Goal: Information Seeking & Learning: Learn about a topic

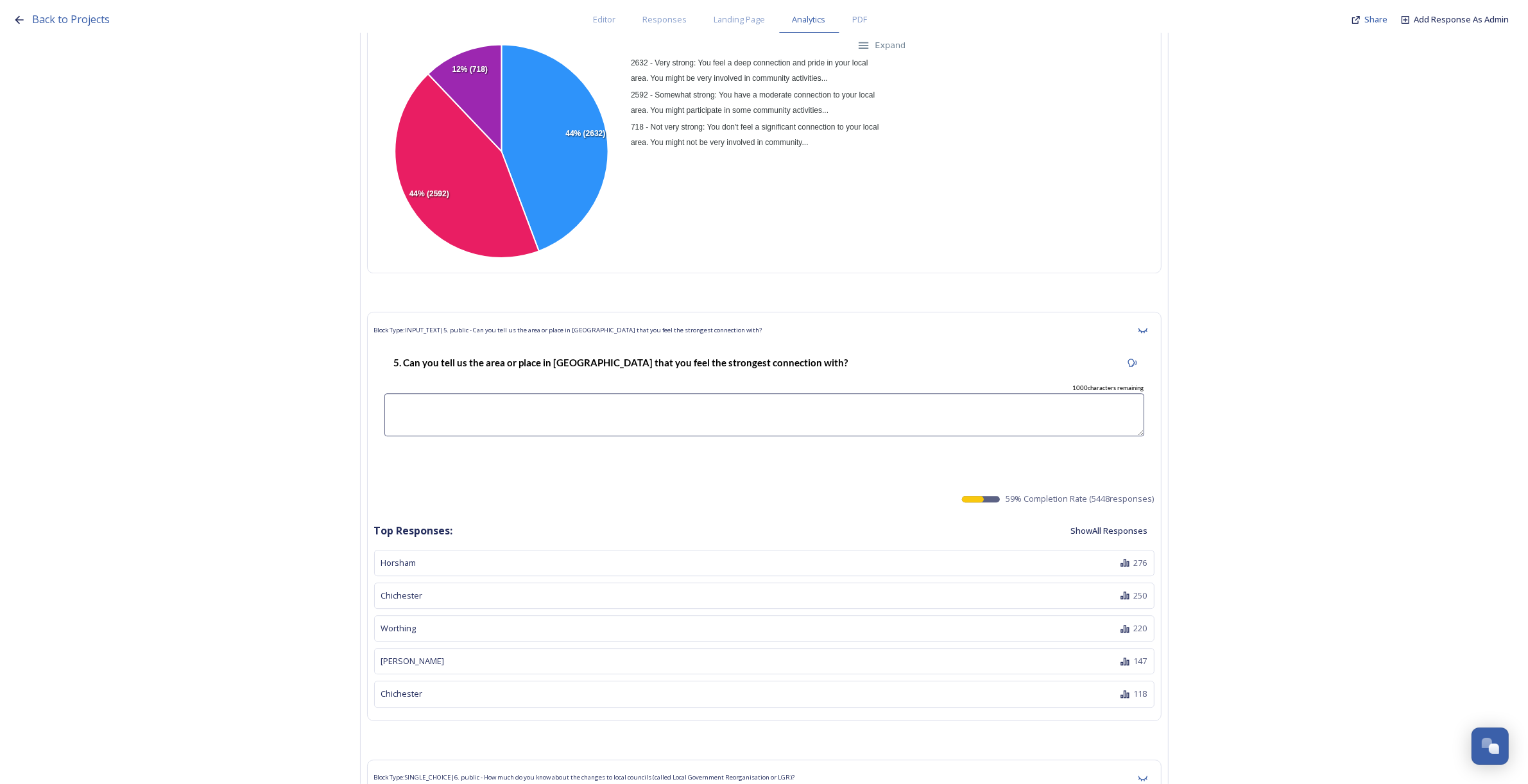
scroll to position [5133, 0]
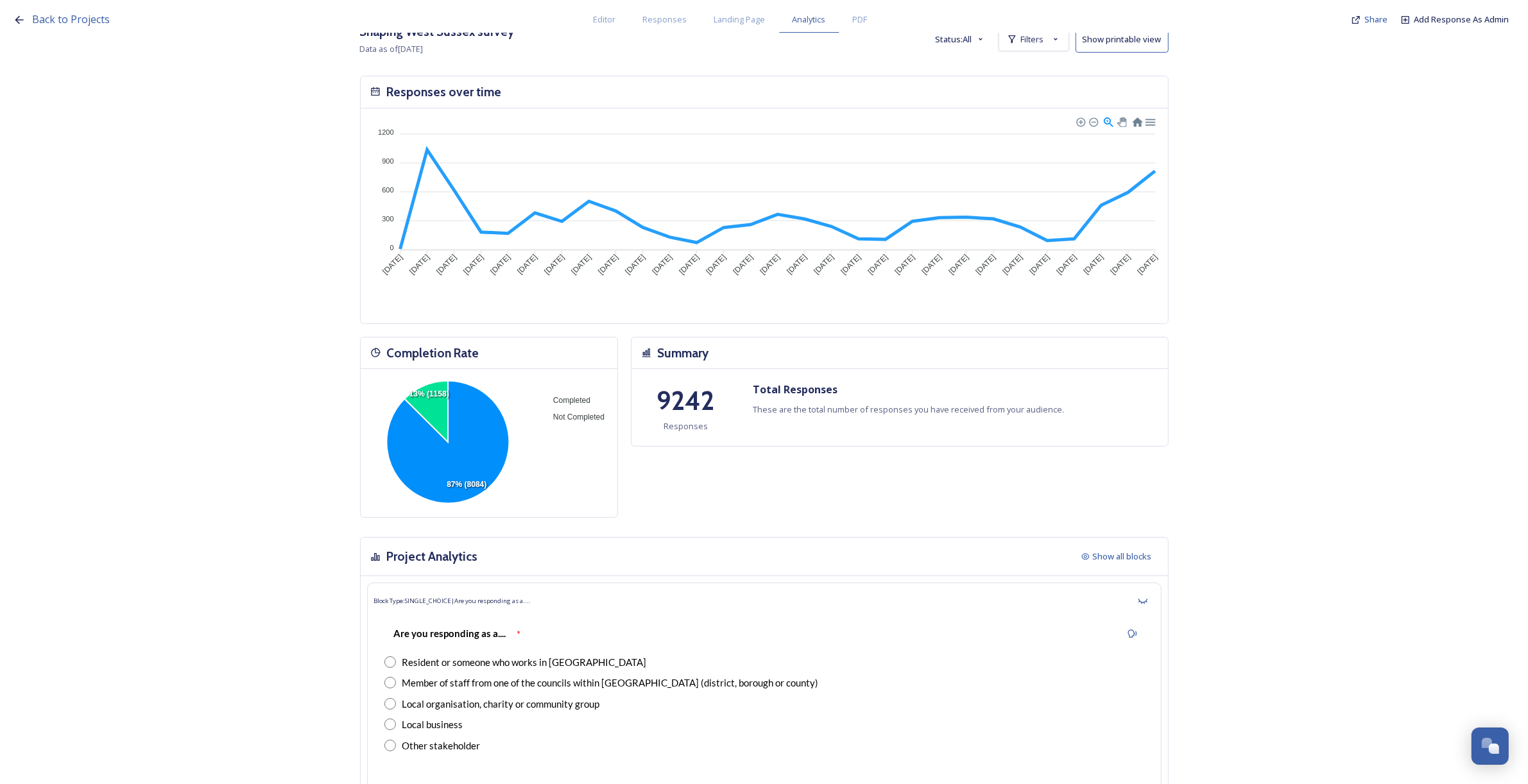
scroll to position [0, 0]
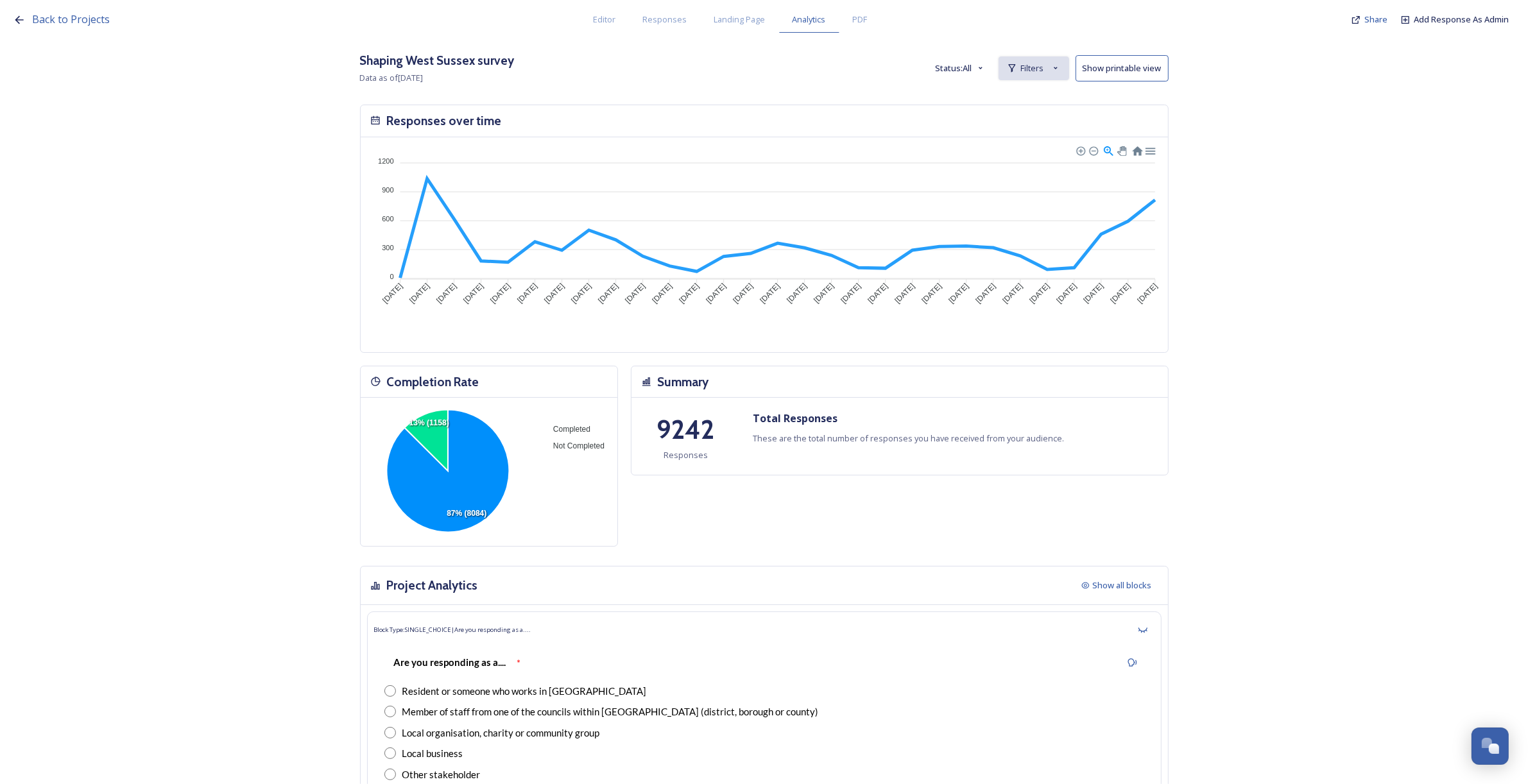
click at [1033, 73] on span "Filters" at bounding box center [1032, 68] width 23 height 12
click at [1016, 94] on icon at bounding box center [1010, 96] width 10 height 10
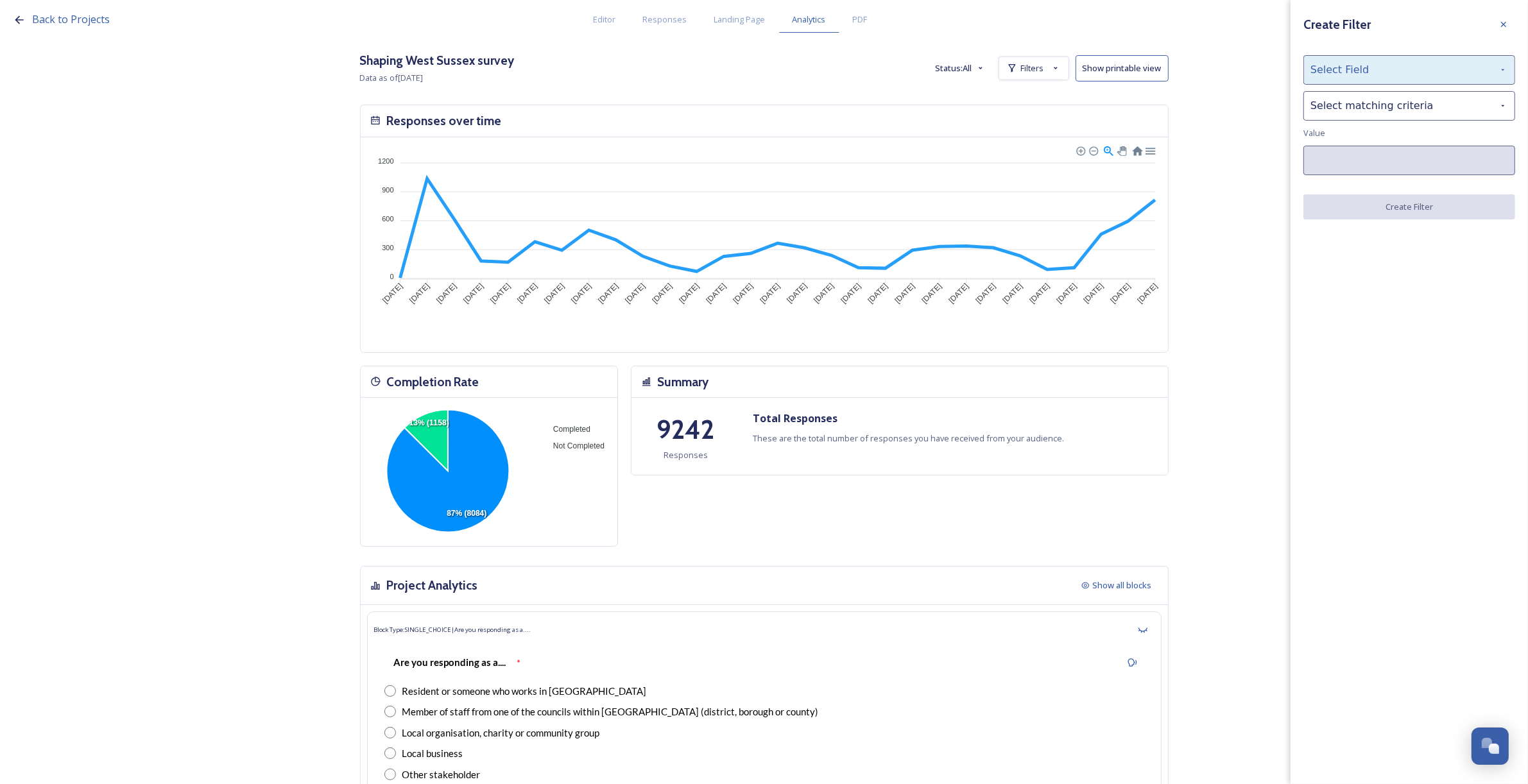
click at [1327, 68] on div "Select Field" at bounding box center [1409, 70] width 212 height 30
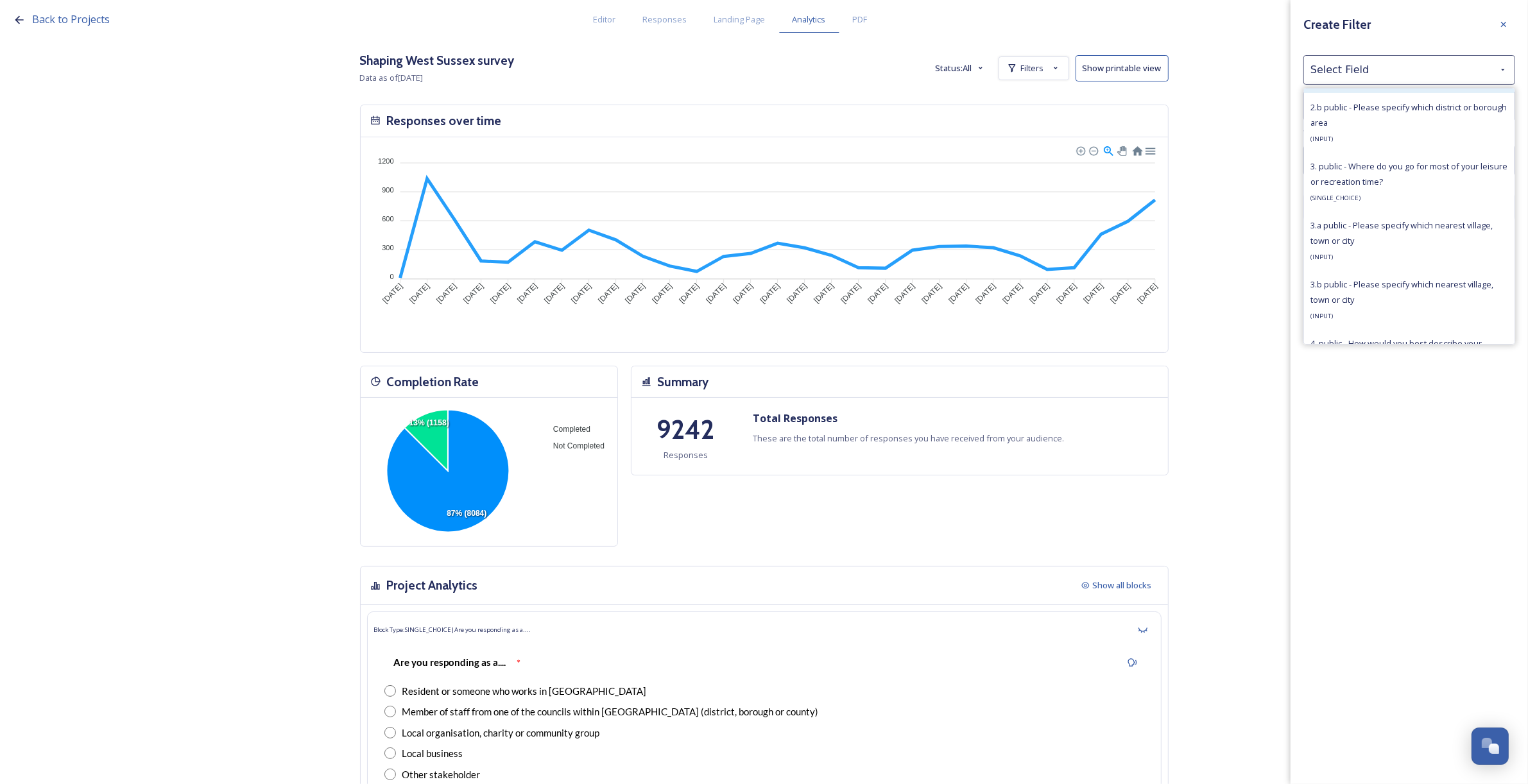
scroll to position [241, 0]
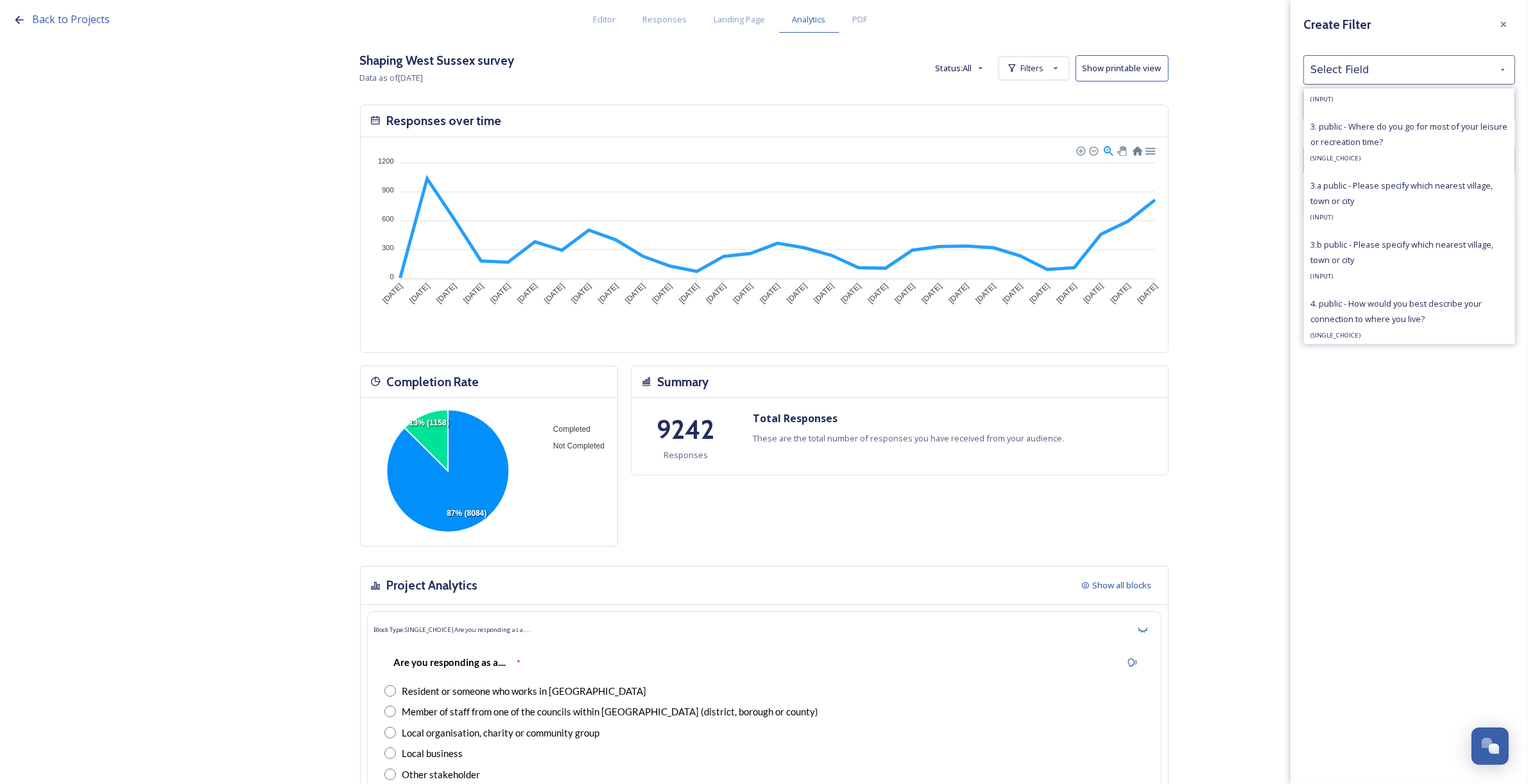
click at [1418, 456] on div "Create Filter Select Field Are you responding as a.... ( SINGLE_CHOICE ) 1. pub…" at bounding box center [1409, 392] width 237 height 784
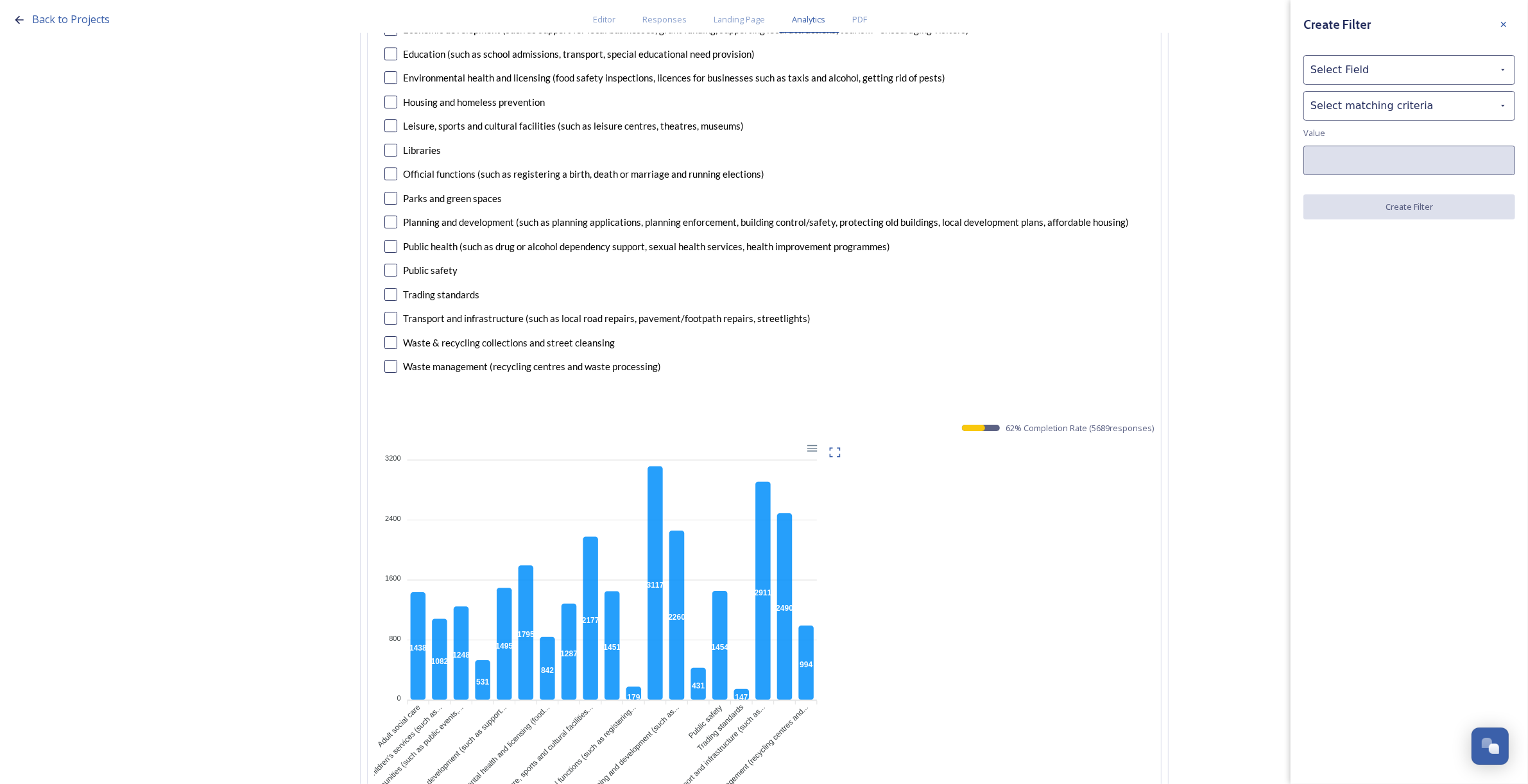
scroll to position [11628, 0]
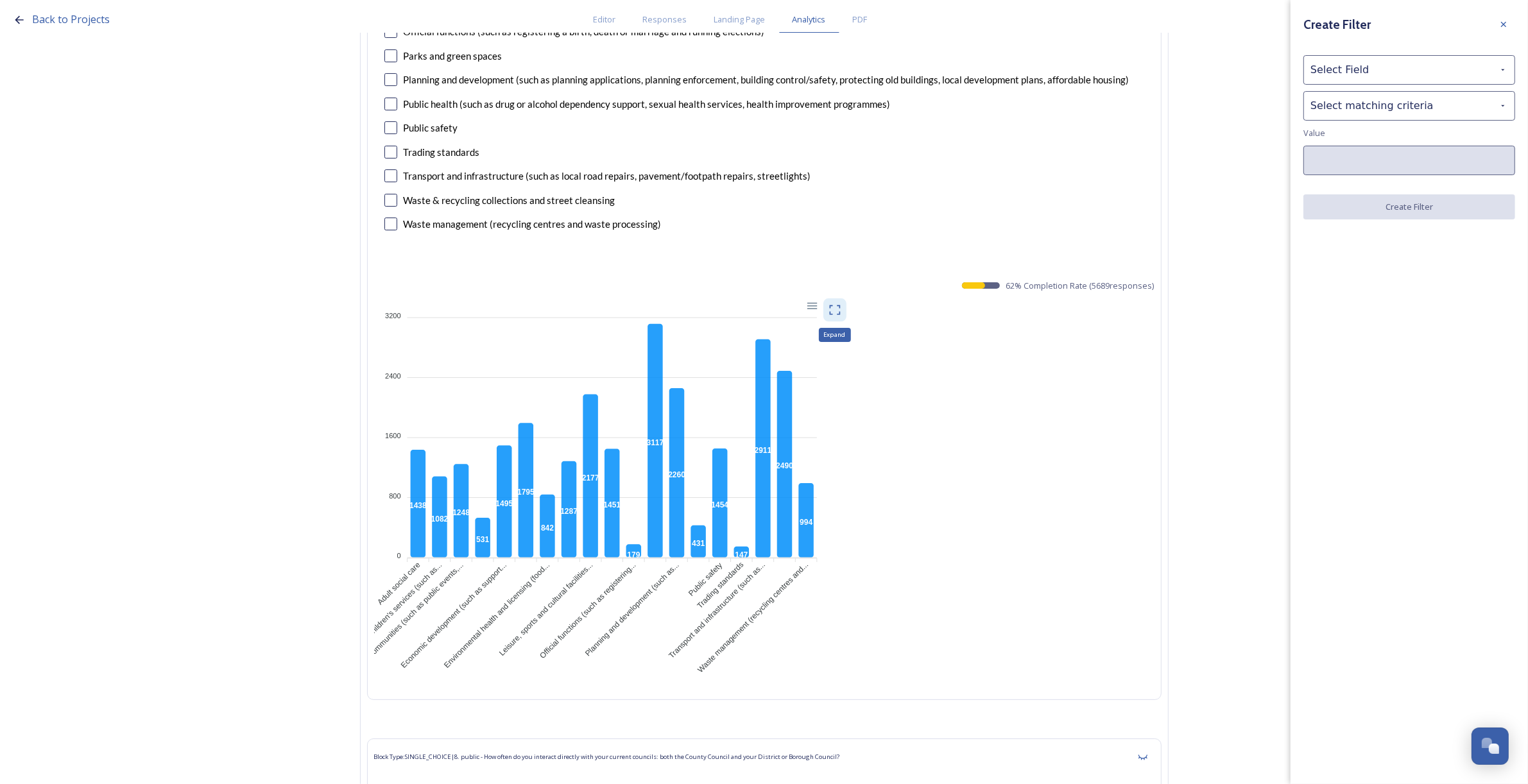
click at [840, 314] on icon at bounding box center [834, 310] width 11 height 10
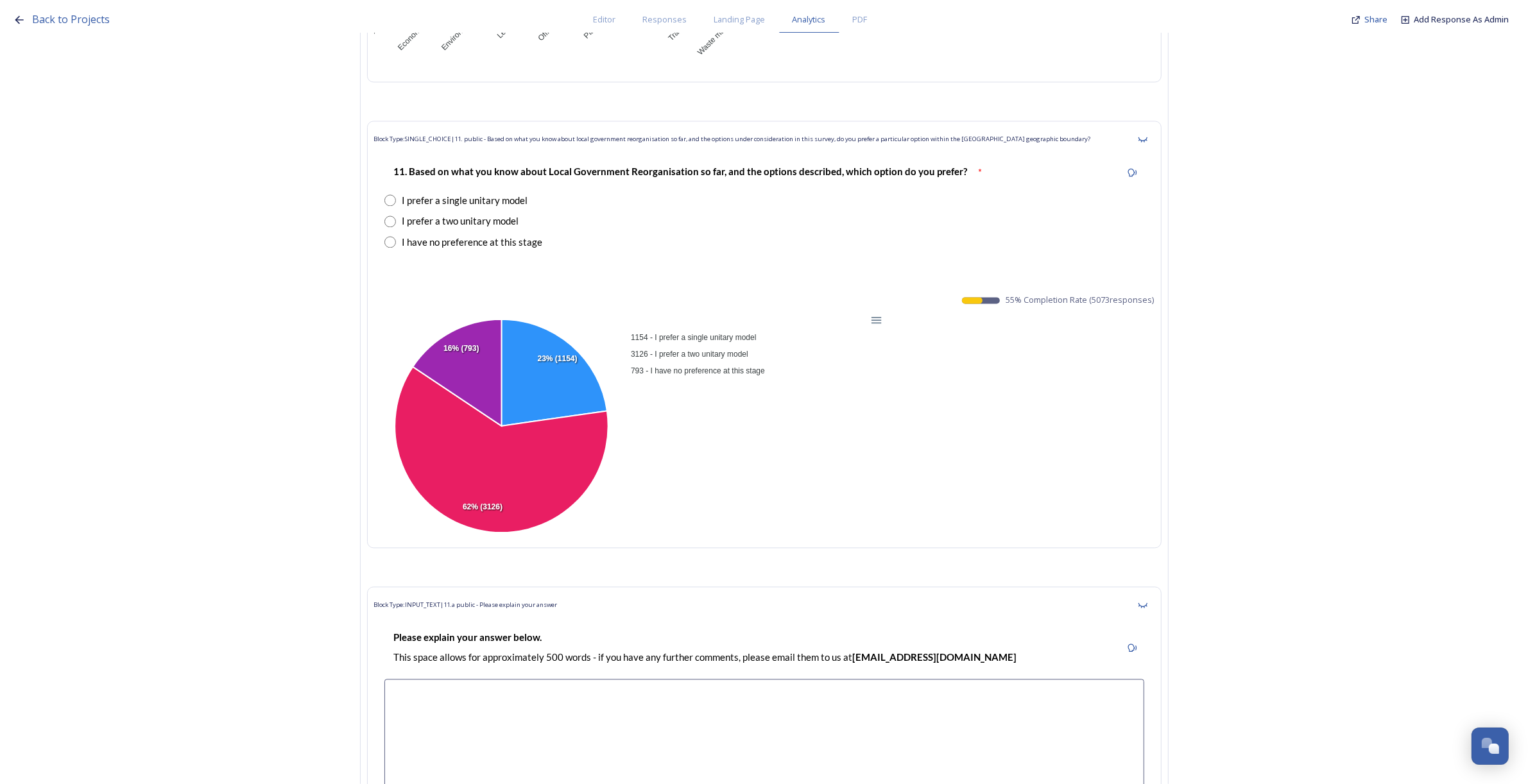
scroll to position [15558, 0]
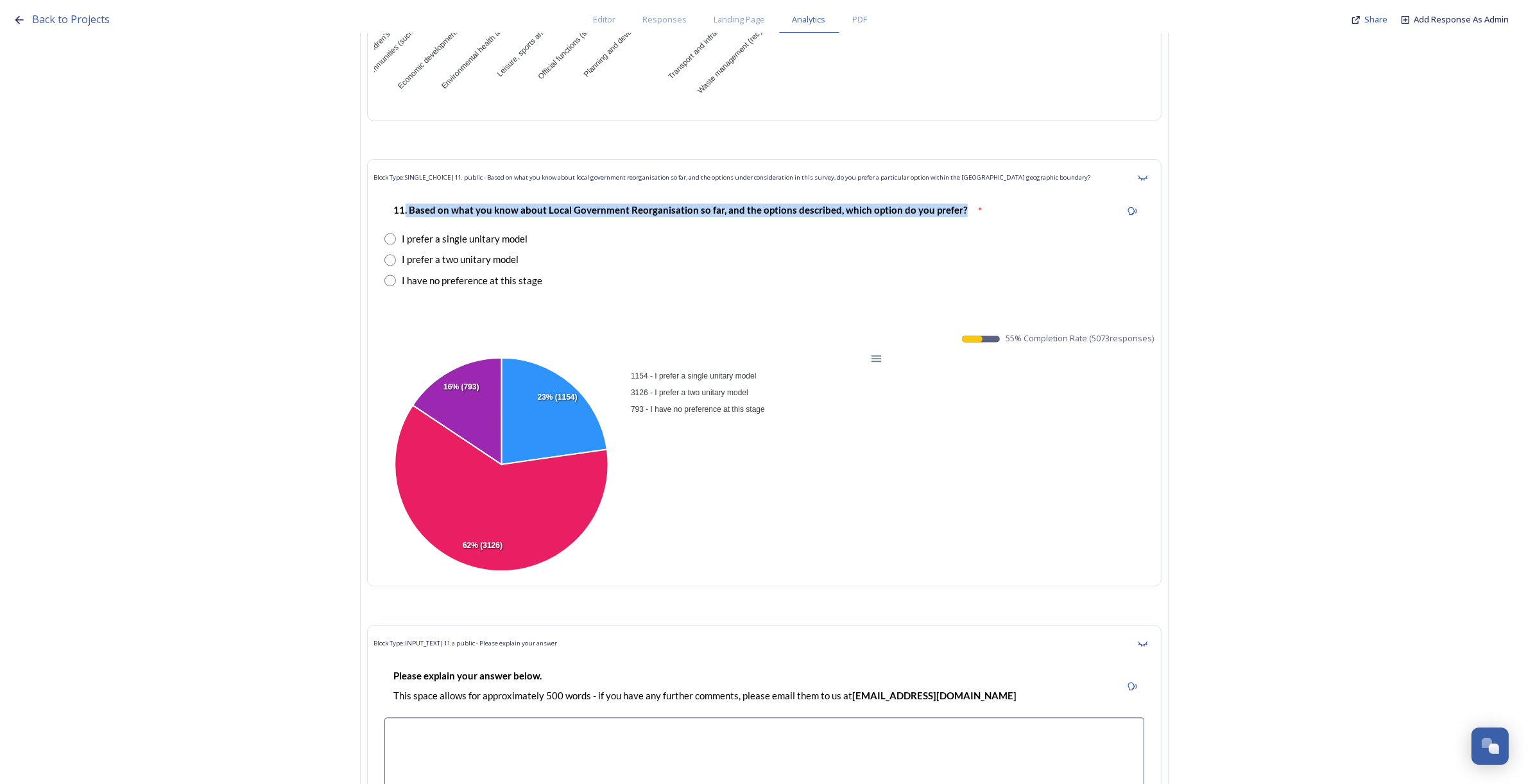
drag, startPoint x: 411, startPoint y: 223, endPoint x: 960, endPoint y: 229, distance: 549.0
click at [960, 224] on div "11. Based on what you know about Local Government Reorganisation so far, and th…" at bounding box center [680, 209] width 593 height 29
copy strong ". Based on what you know about Local Government Reorganisation so far, and the …"
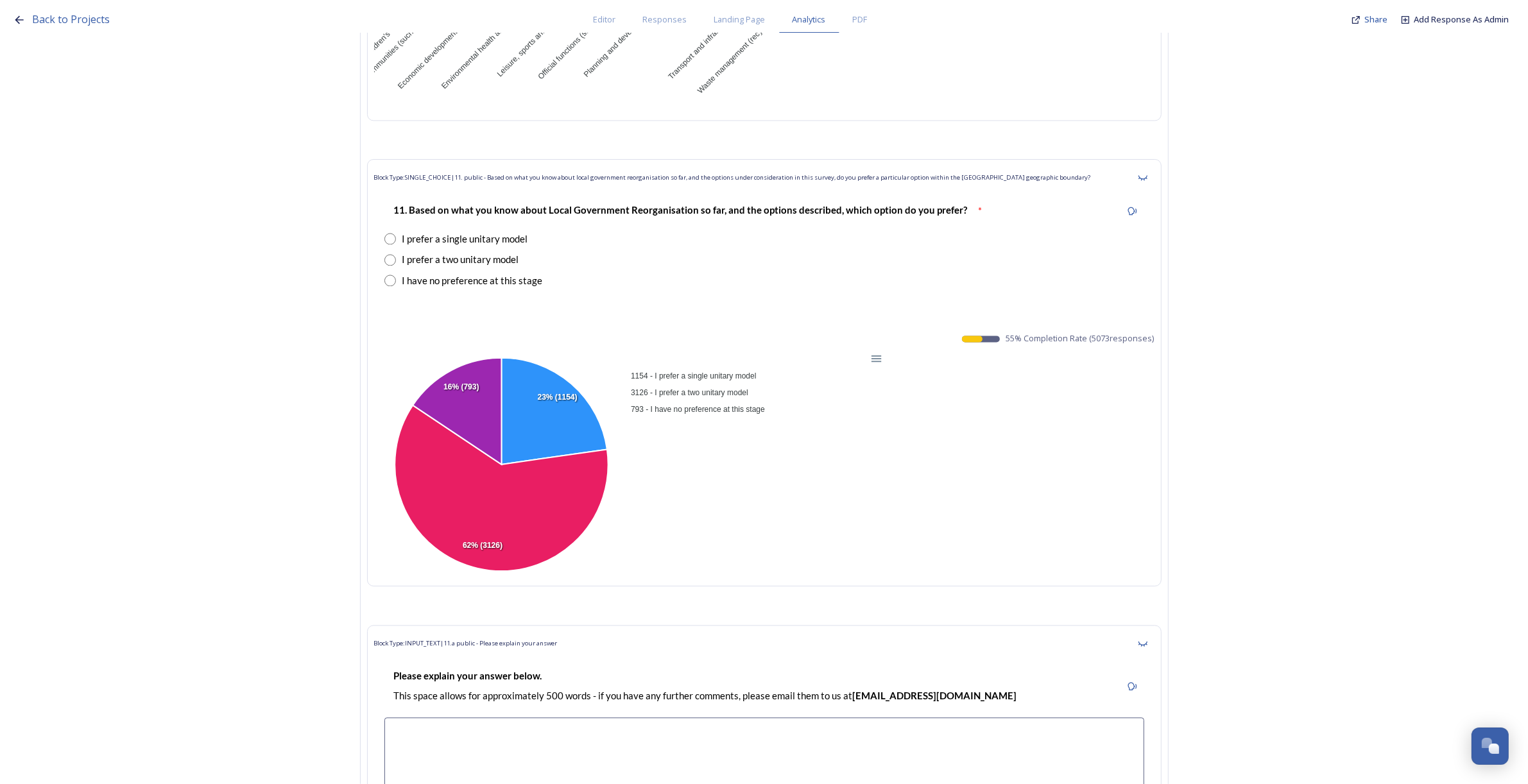
click at [629, 288] on div "I have no preference at this stage" at bounding box center [764, 281] width 759 height 15
click at [508, 246] on div "I prefer a single unitary model" at bounding box center [465, 239] width 126 height 15
drag, startPoint x: 570, startPoint y: 307, endPoint x: 398, endPoint y: 249, distance: 181.5
click at [398, 249] on div "11. Based on what you know about Local Government Reorganisation so far, and th…" at bounding box center [764, 245] width 780 height 111
copy div "I prefer a single unitary model I prefer a two unitary model I have no preferen…"
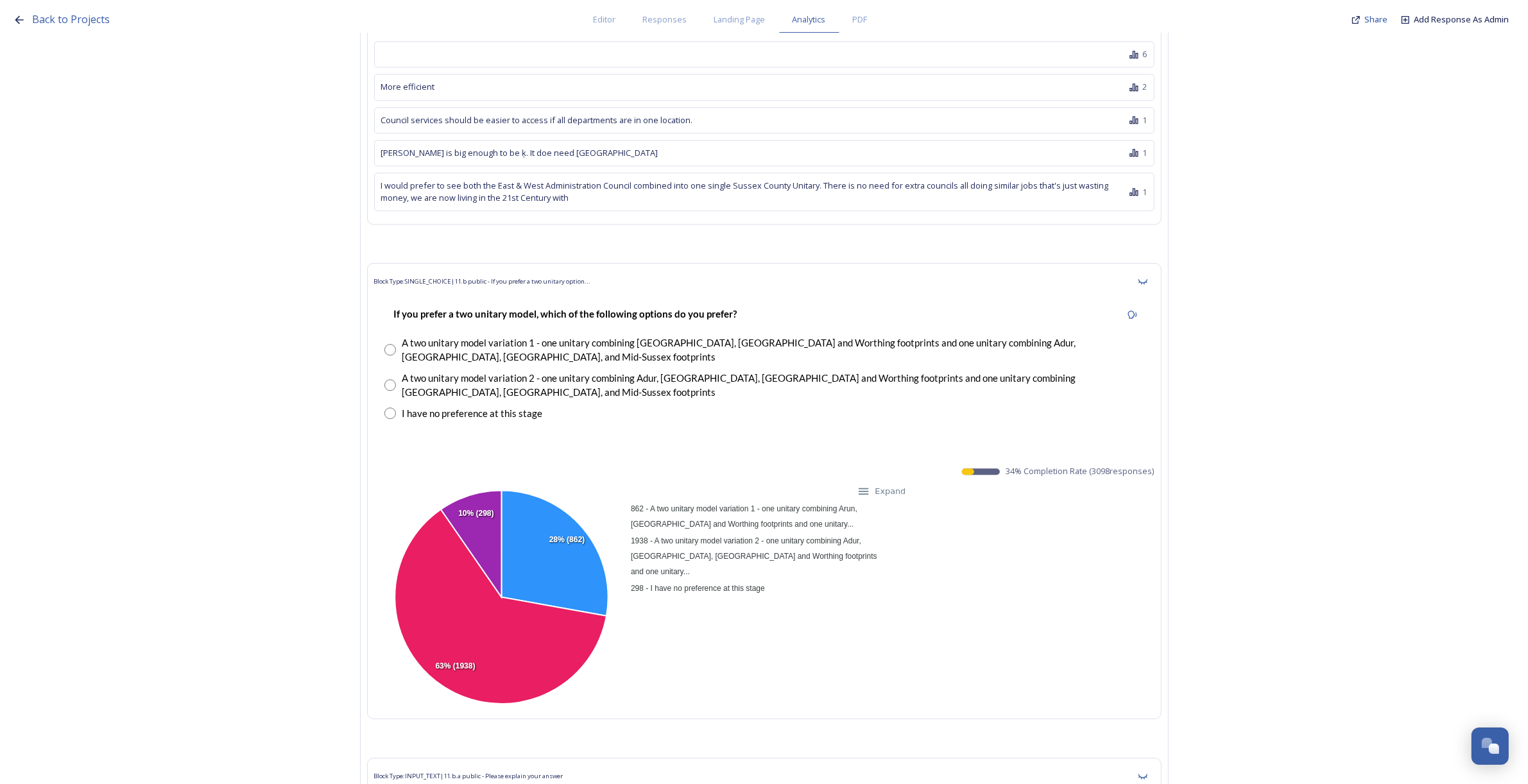
scroll to position [16520, 0]
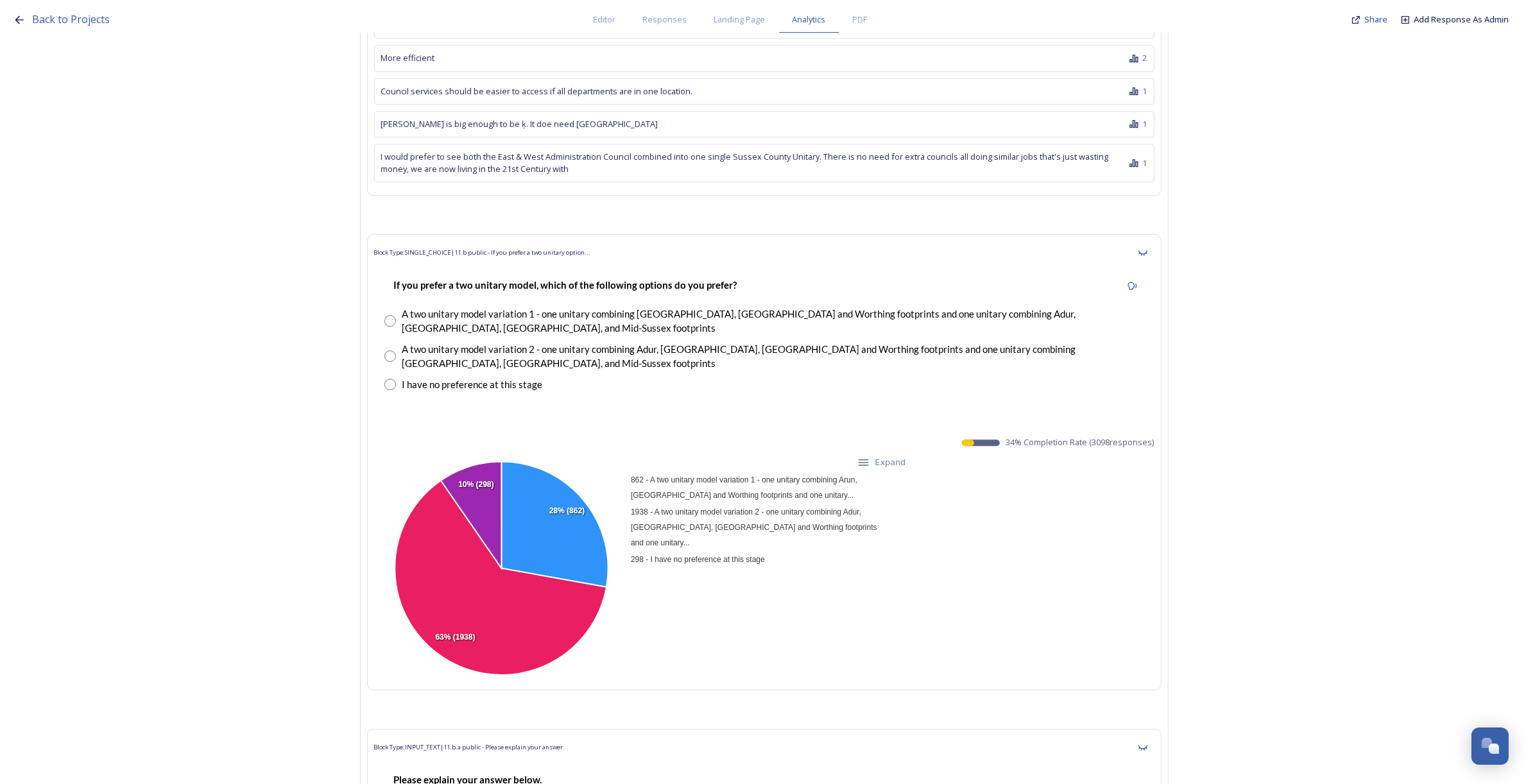
click at [501, 257] on span "Block Type: SINGLE_CHOICE | 11.b public - If you prefer a two unitary option..." at bounding box center [482, 252] width 217 height 9
click at [489, 291] on strong "If you prefer a two unitary model, which of the following options do you prefer?" at bounding box center [566, 285] width 343 height 12
click at [618, 291] on strong "If you prefer a two unitary model, which of the following options do you prefer?" at bounding box center [566, 285] width 343 height 12
drag, startPoint x: 752, startPoint y: 303, endPoint x: 398, endPoint y: 305, distance: 354.0
click at [398, 299] on div "If you prefer a two unitary model, which of the following options do you prefer?" at bounding box center [764, 284] width 759 height 29
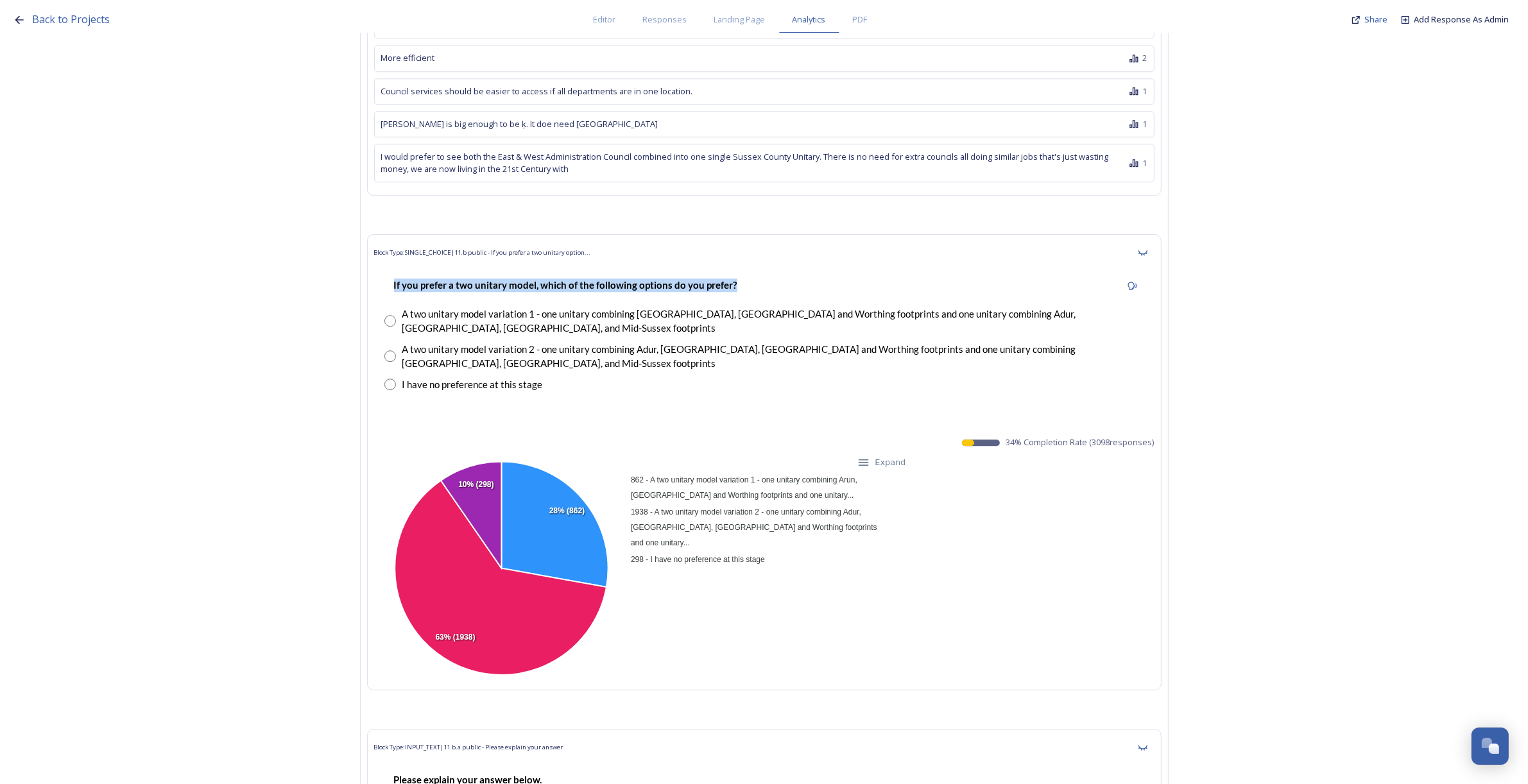
copy strong "If you prefer a two unitary model, which of the following options do you prefer?"
click at [566, 357] on div "A two unitary model variation 2 - one unitary combining Adur, [GEOGRAPHIC_DATA]…" at bounding box center [773, 356] width 742 height 29
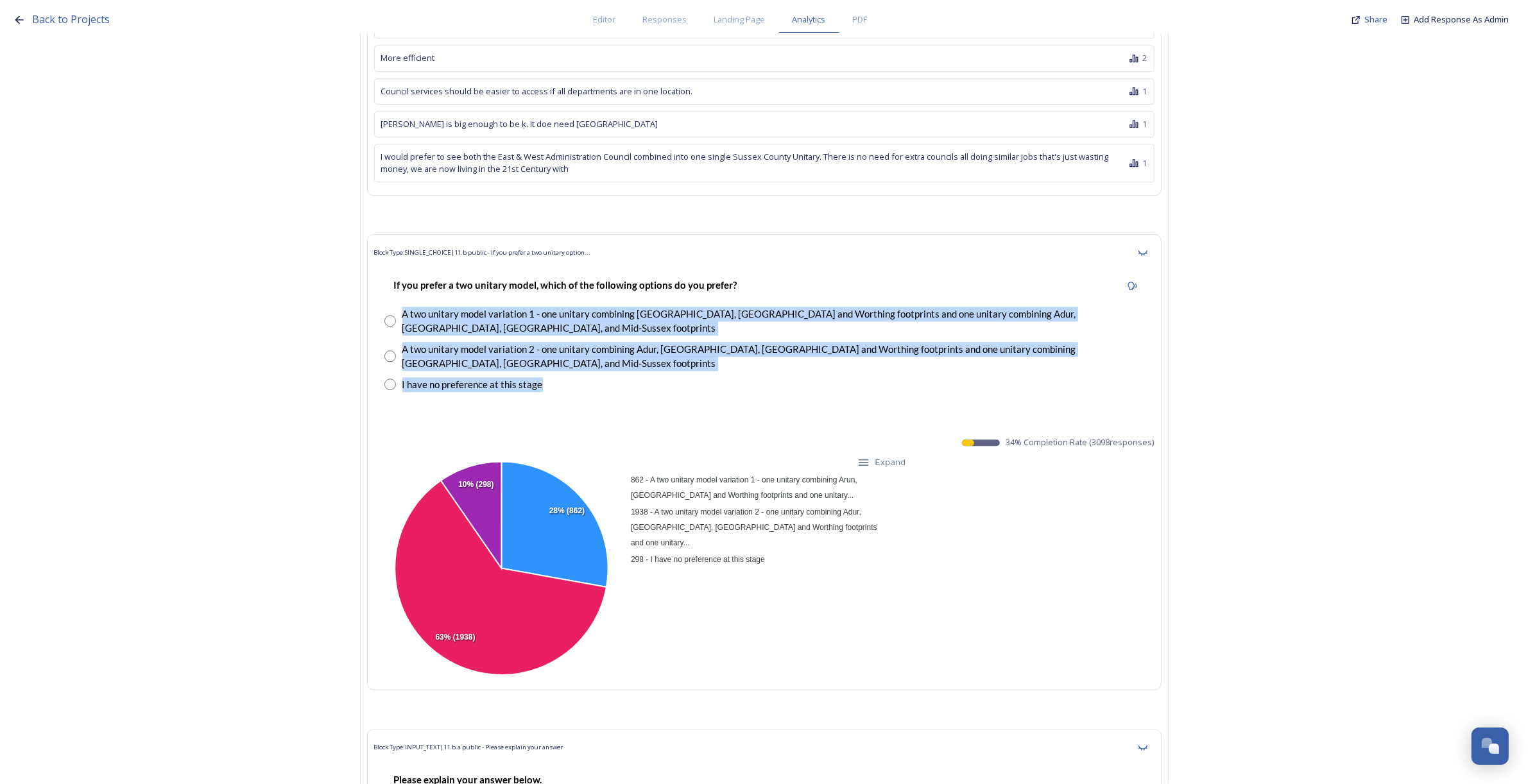
drag, startPoint x: 553, startPoint y: 373, endPoint x: 408, endPoint y: 331, distance: 151.0
click at [408, 331] on div "If you prefer a two unitary model, which of the following options do you prefer…" at bounding box center [764, 335] width 780 height 140
copy div "A two unitary model variation 1 - one unitary combining Arun, Chichester and Wo…"
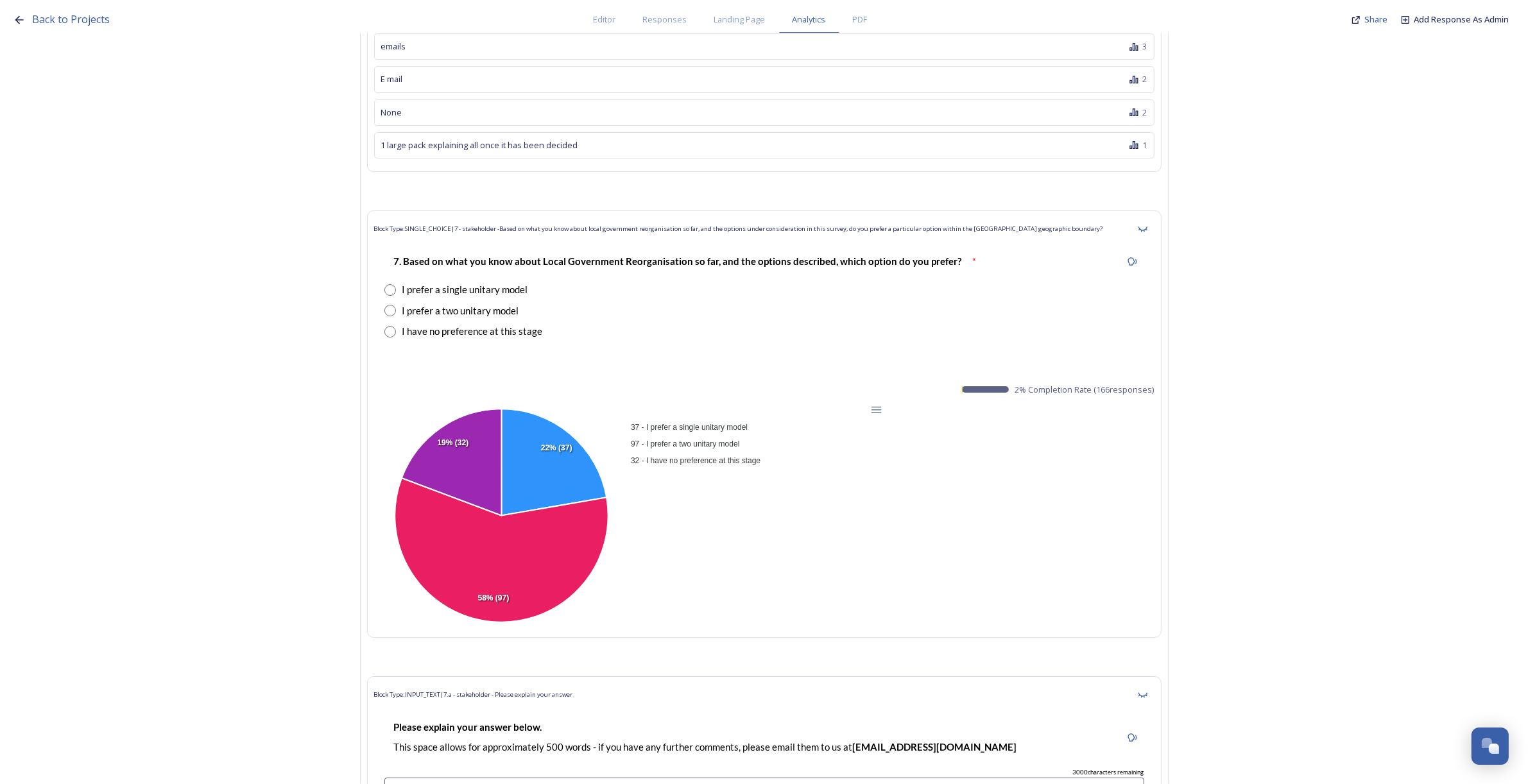
scroll to position [23818, 0]
click at [482, 260] on strong "7. Based on what you know about Local Government Reorganisation so far, and the…" at bounding box center [678, 260] width 568 height 12
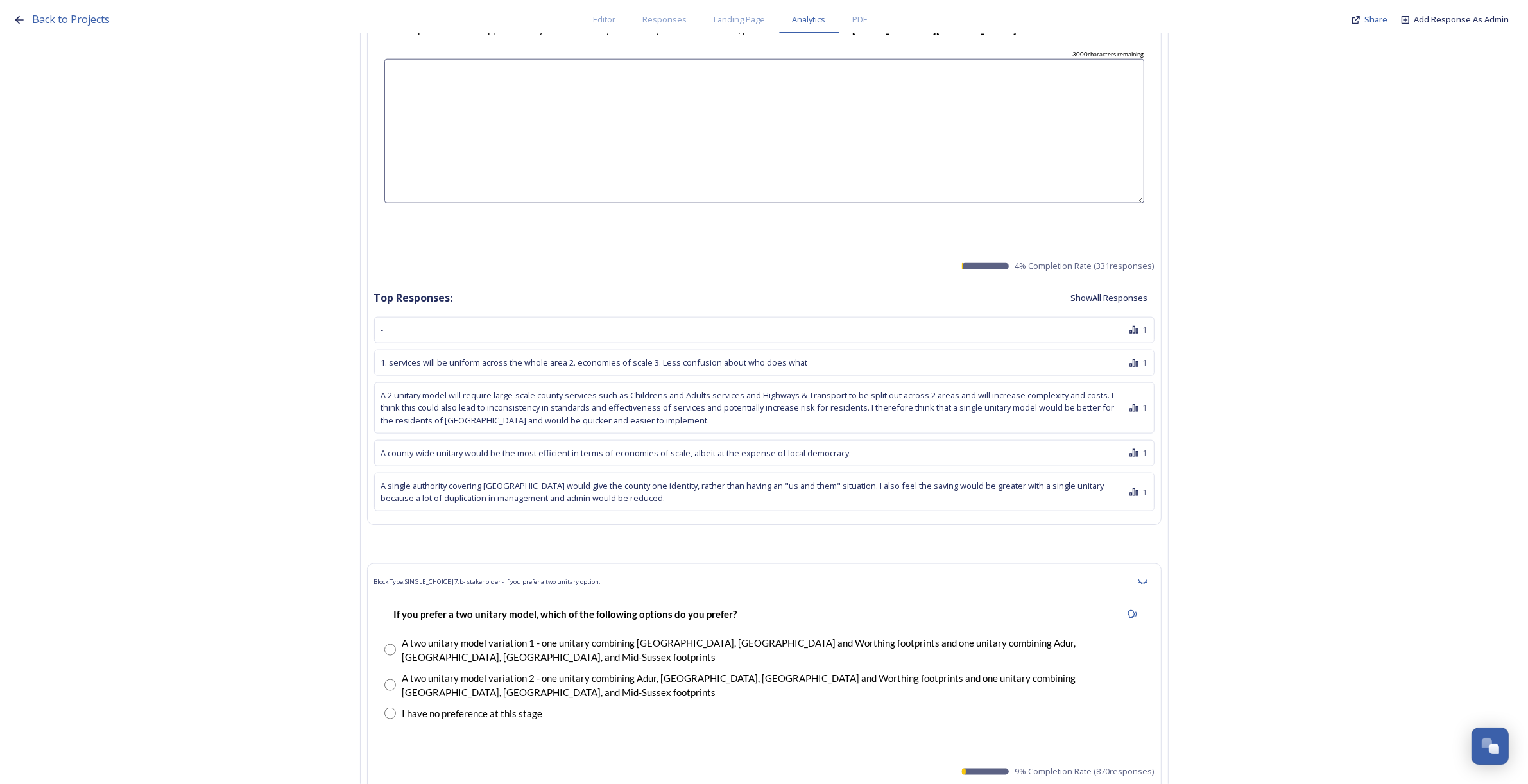
scroll to position [32639, 0]
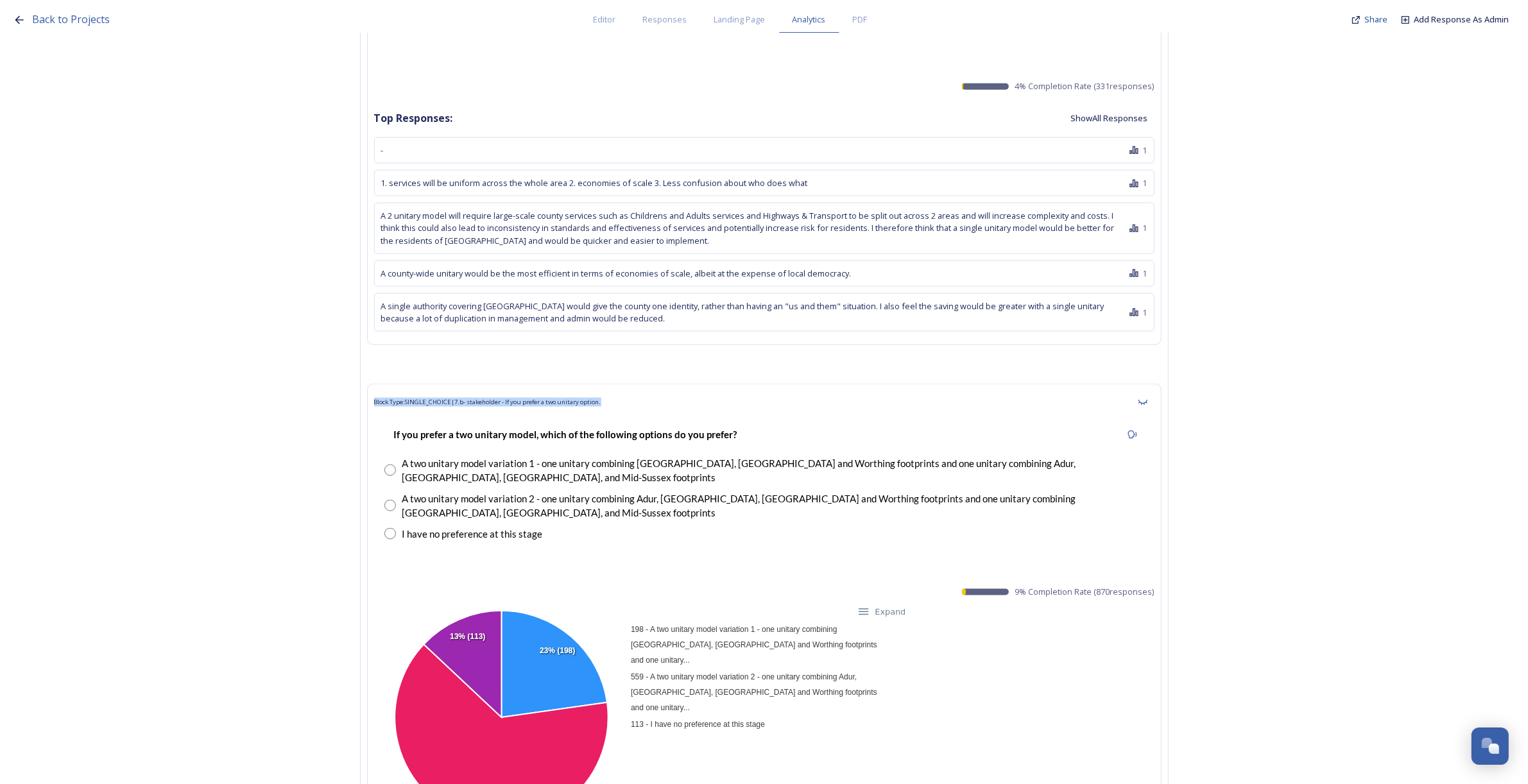
drag, startPoint x: 632, startPoint y: 378, endPoint x: 342, endPoint y: 372, distance: 290.1
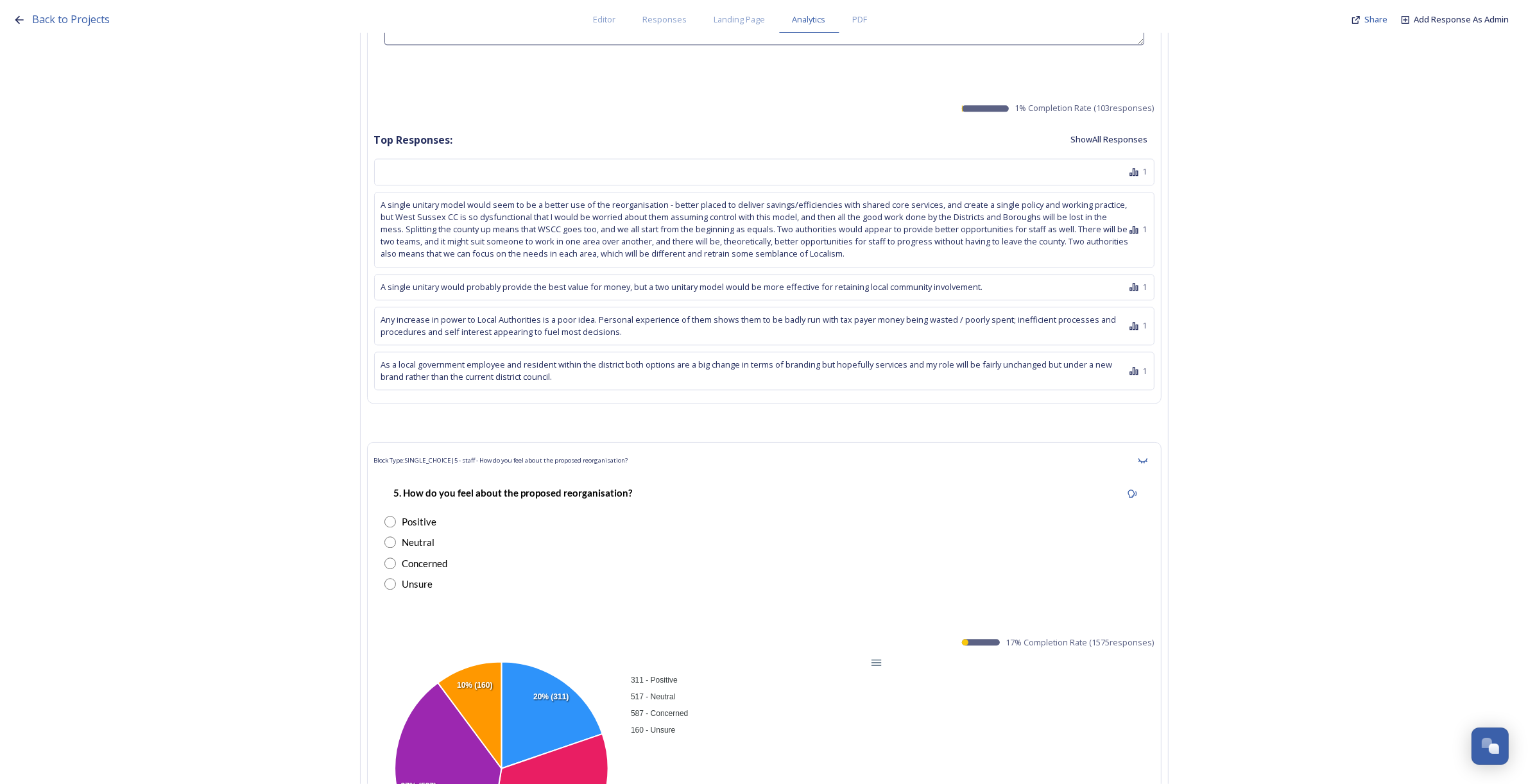
scroll to position [34319, 0]
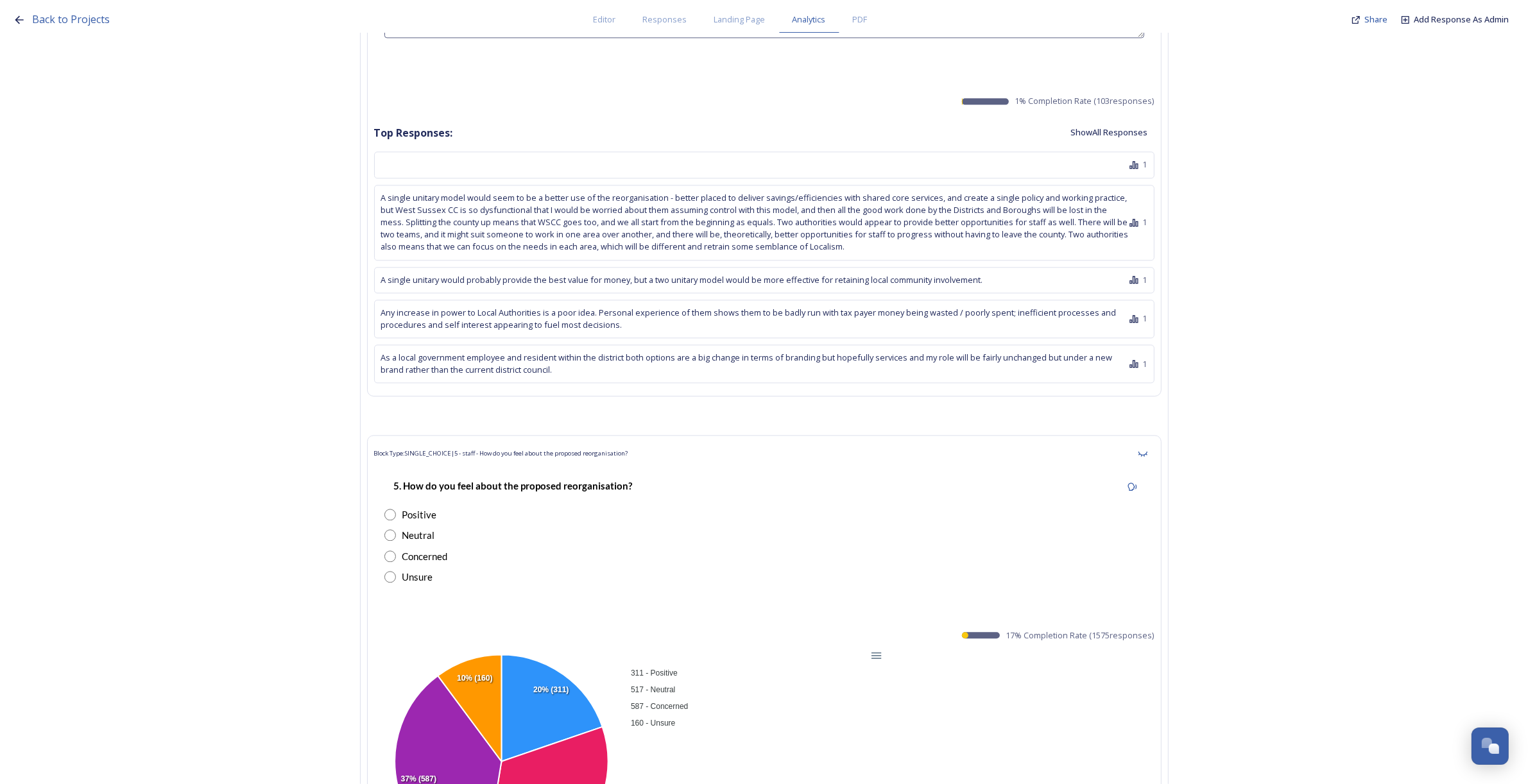
click at [1127, 120] on button "Show All Responses" at bounding box center [1109, 133] width 90 height 25
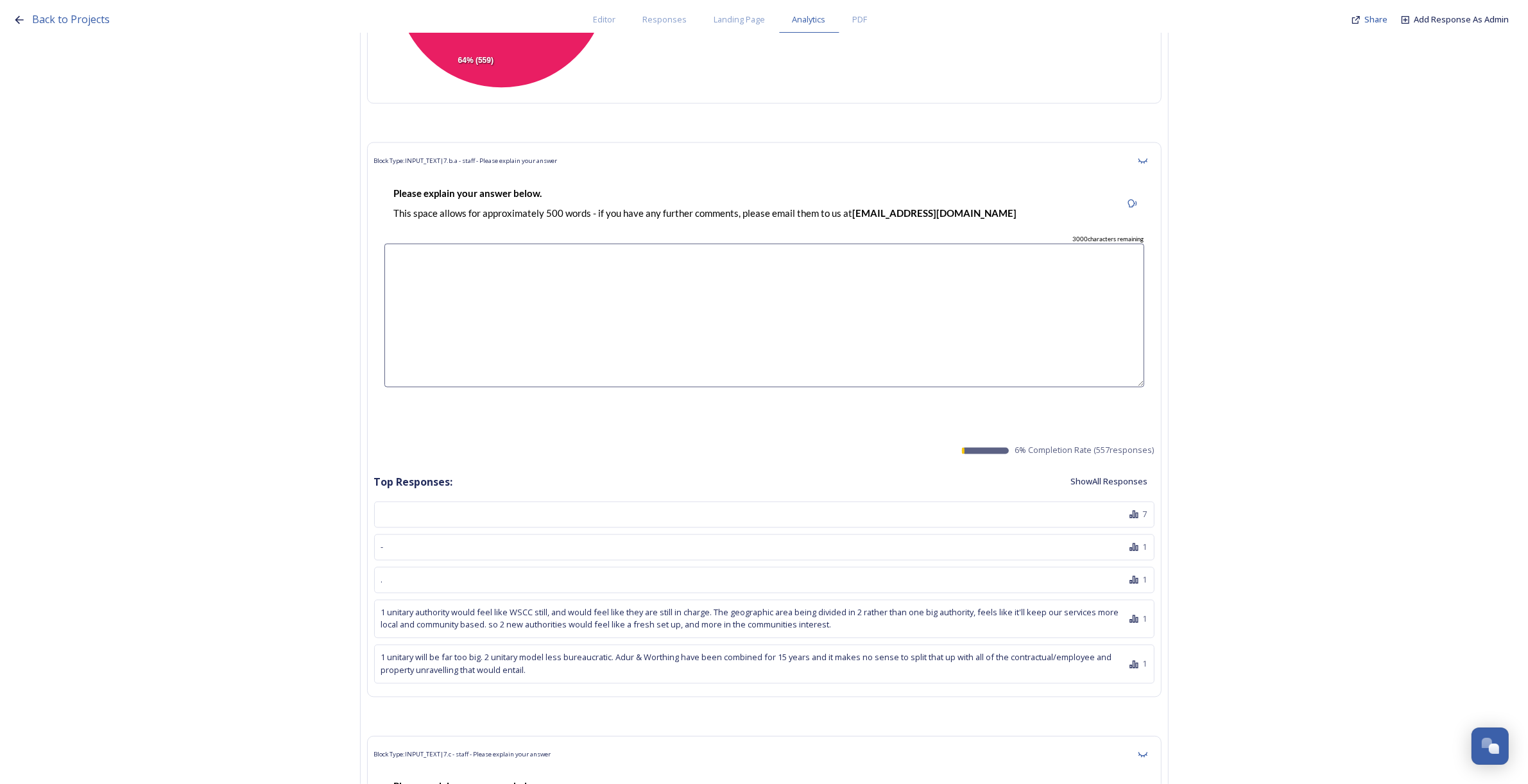
scroll to position [33597, 0]
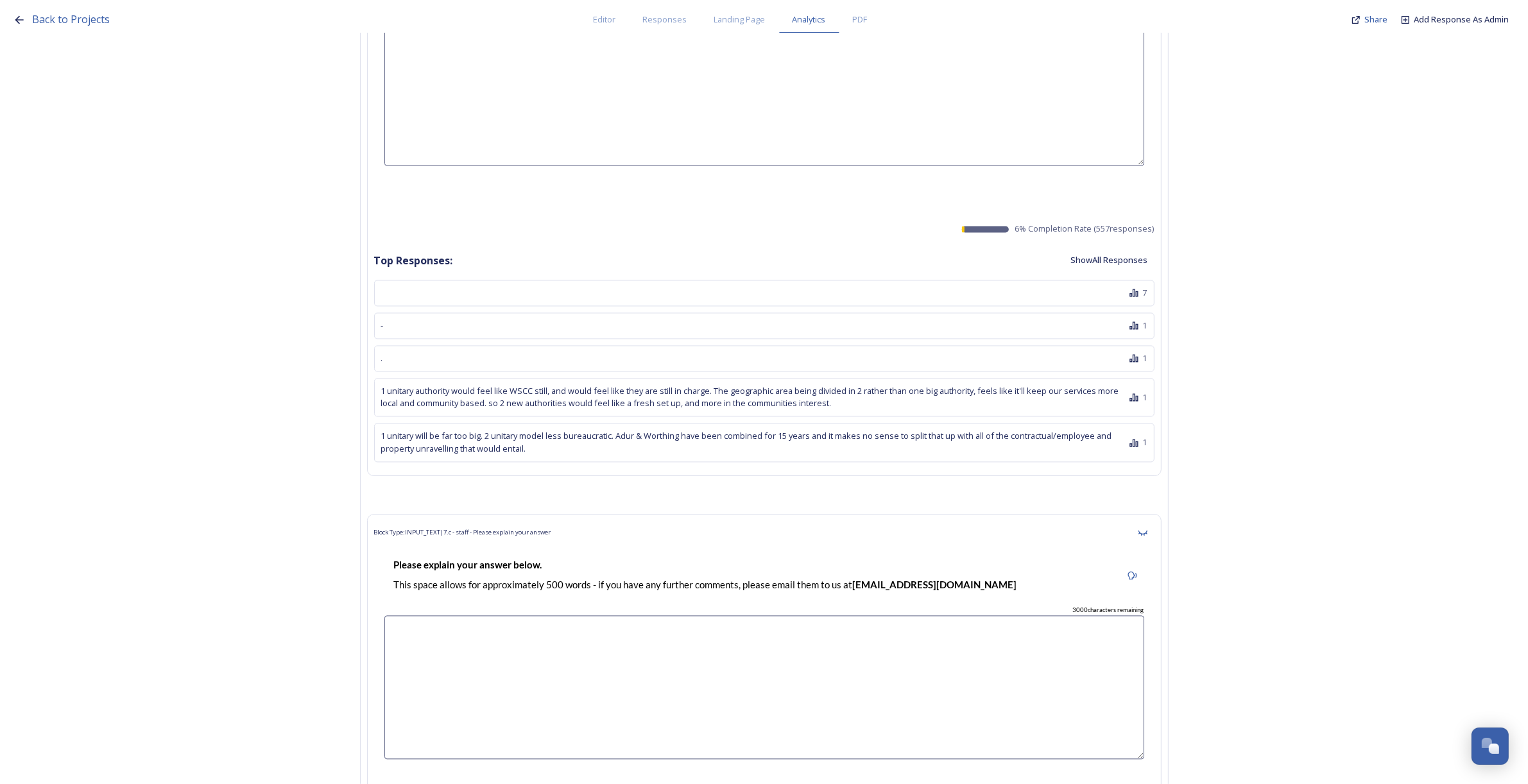
click at [1121, 248] on button "Show All Responses" at bounding box center [1109, 261] width 90 height 25
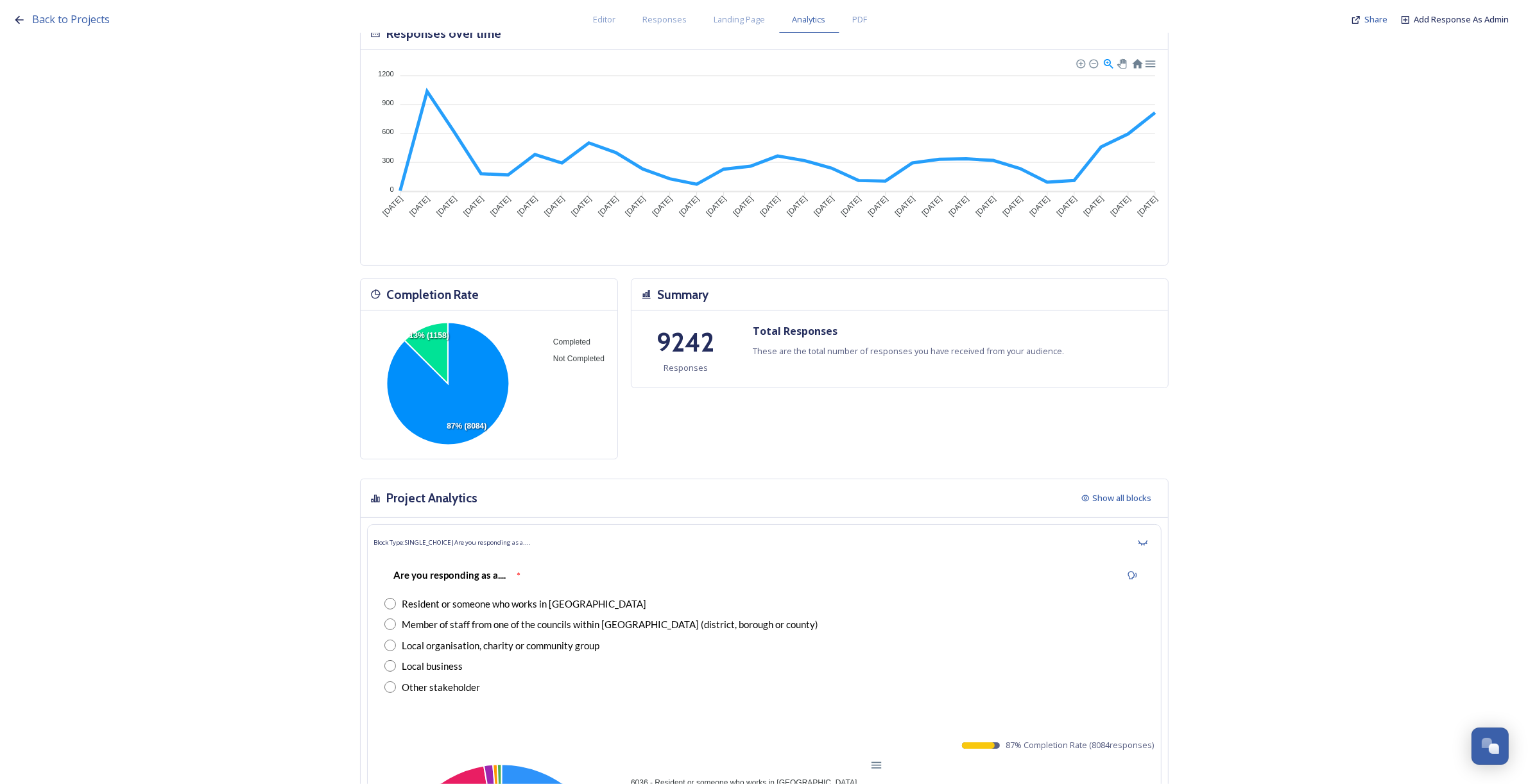
scroll to position [0, 0]
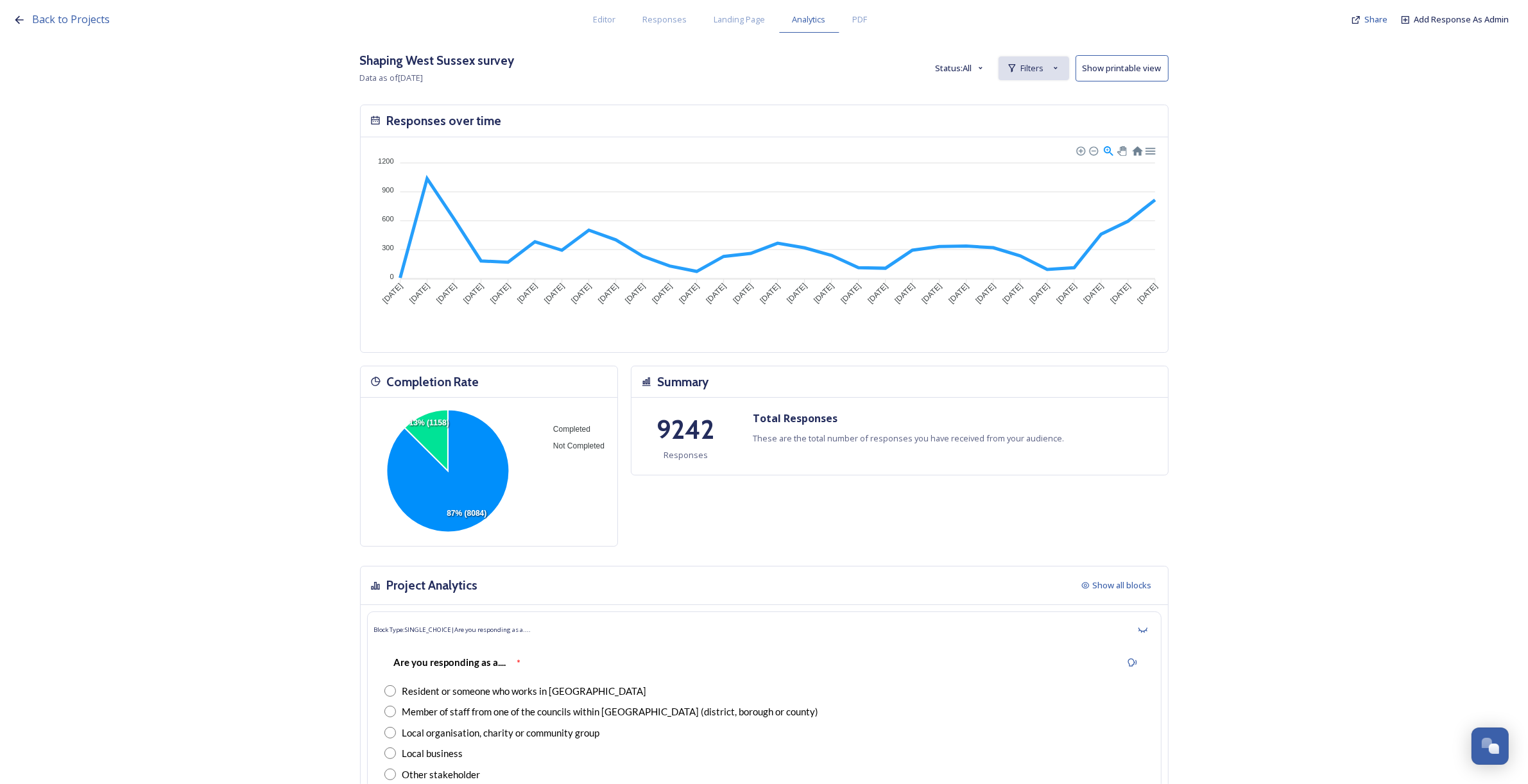
click at [1044, 73] on span "Filters" at bounding box center [1032, 68] width 23 height 12
click at [1050, 97] on span "New Filter" at bounding box center [1039, 96] width 38 height 12
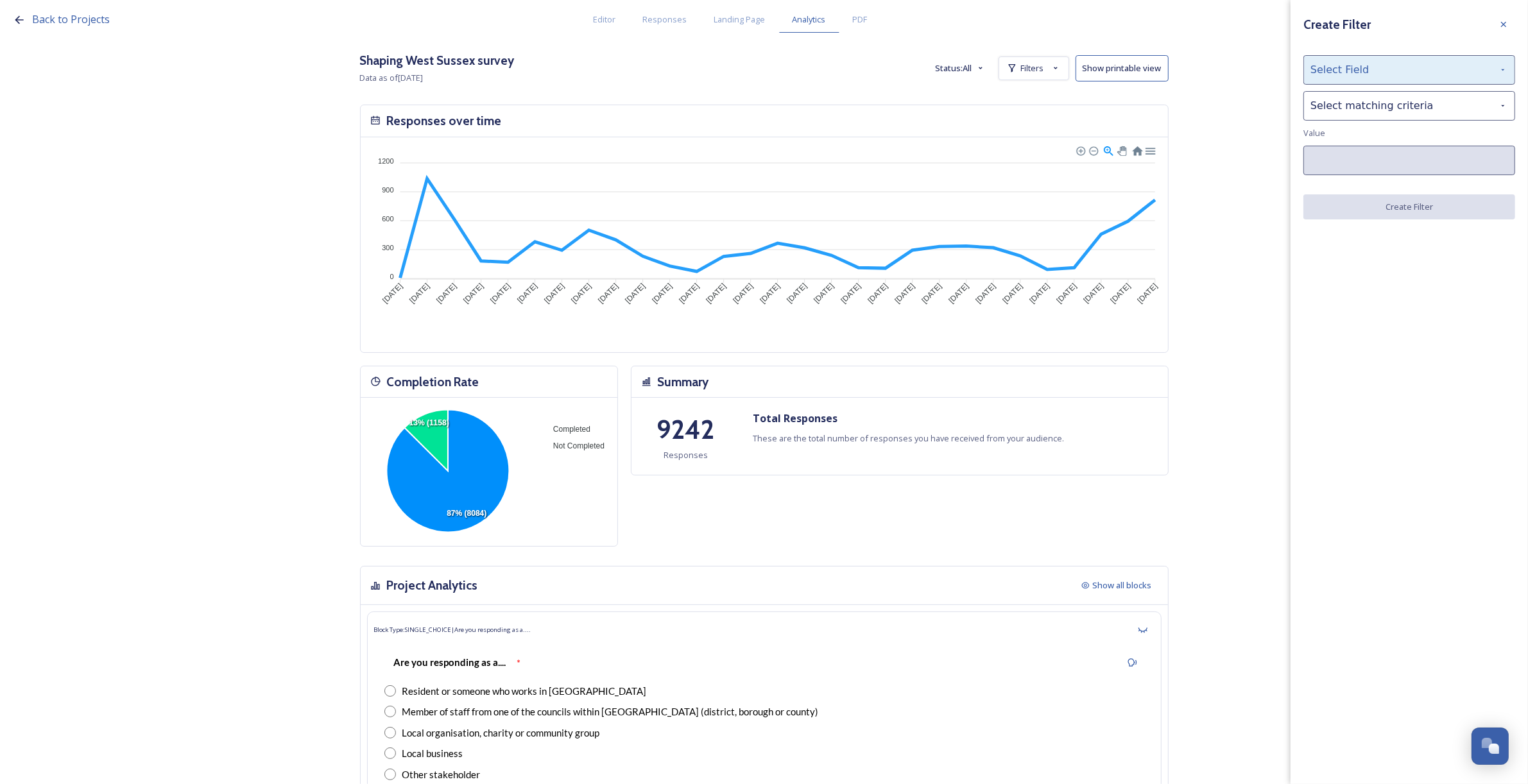
click at [1387, 69] on div "Select Field" at bounding box center [1409, 70] width 212 height 30
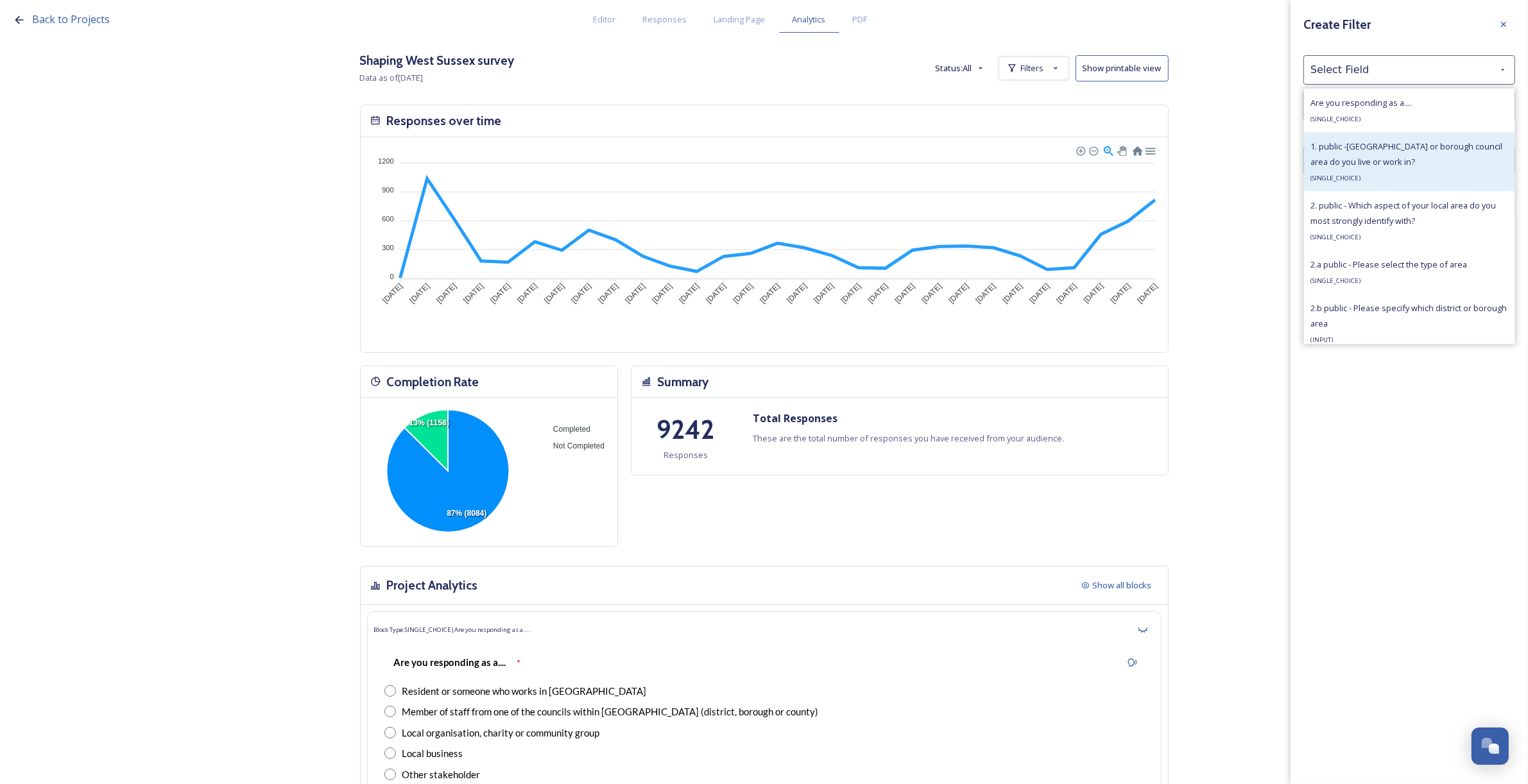
click at [1450, 167] on div "1. public -Which district or borough council area do you live or work in? ( SIN…" at bounding box center [1409, 162] width 198 height 46
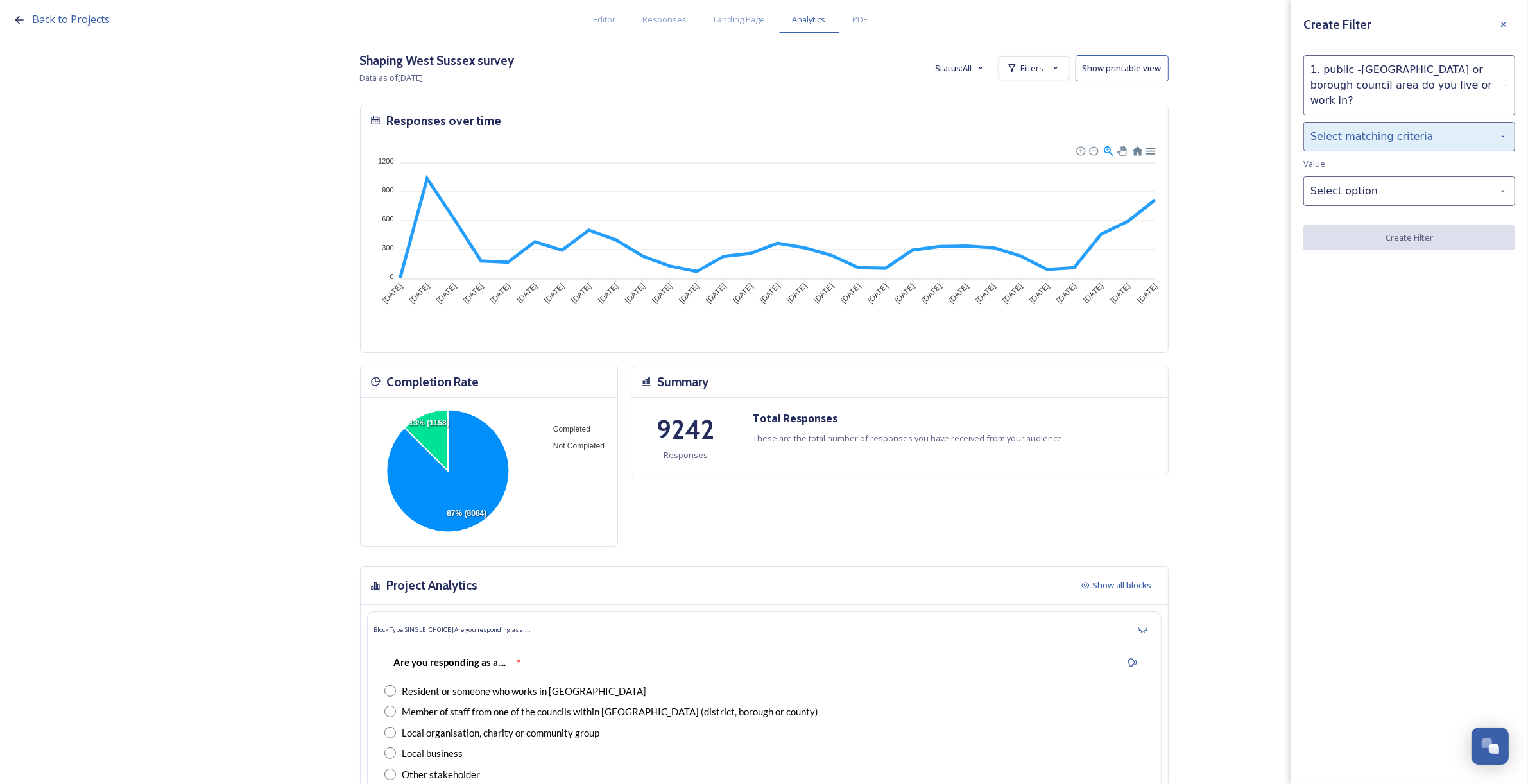
click at [1361, 127] on div "Select matching criteria" at bounding box center [1409, 137] width 212 height 30
click at [1355, 155] on div "is" at bounding box center [1408, 169] width 210 height 28
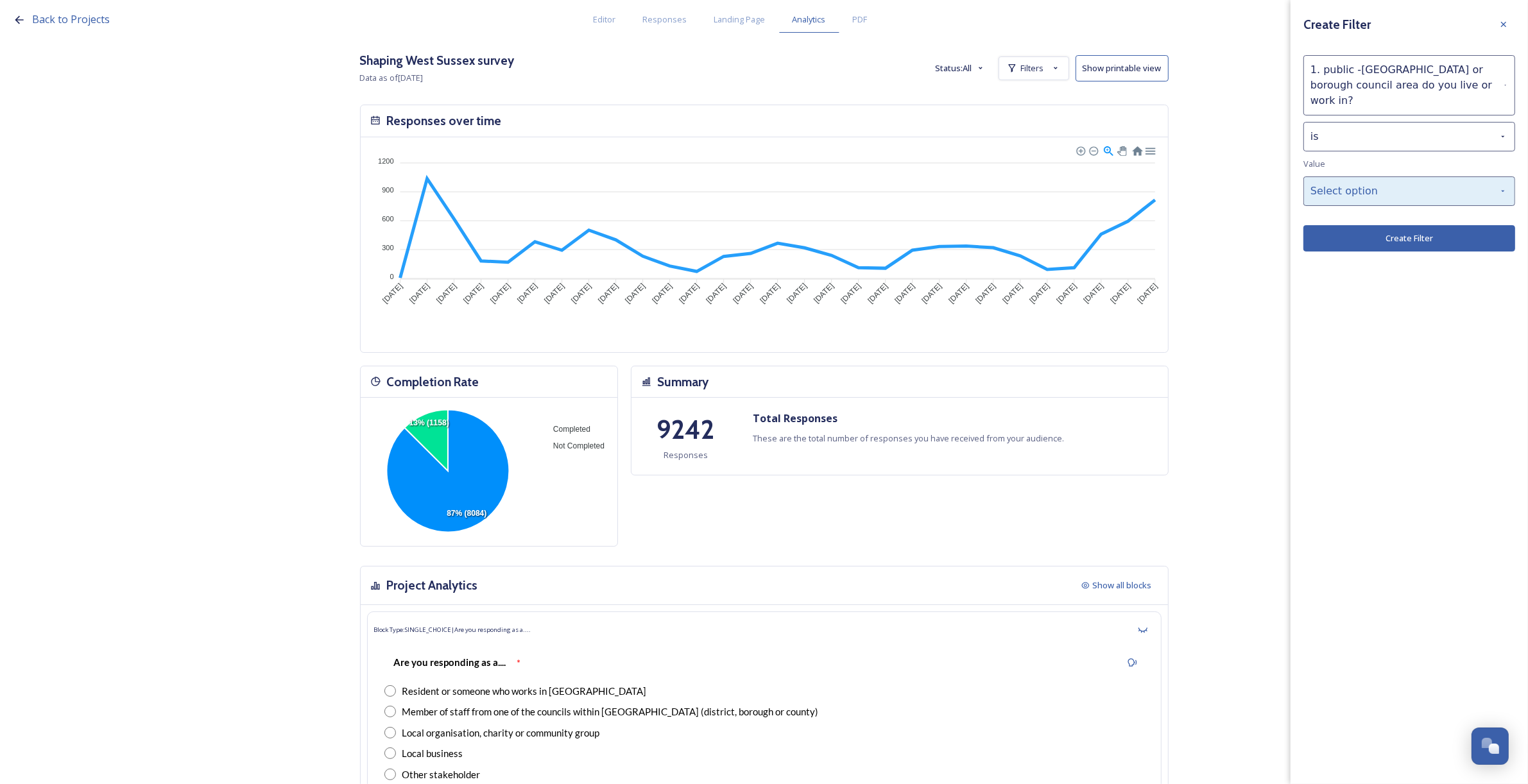
click at [1389, 176] on div "Select option" at bounding box center [1409, 191] width 212 height 30
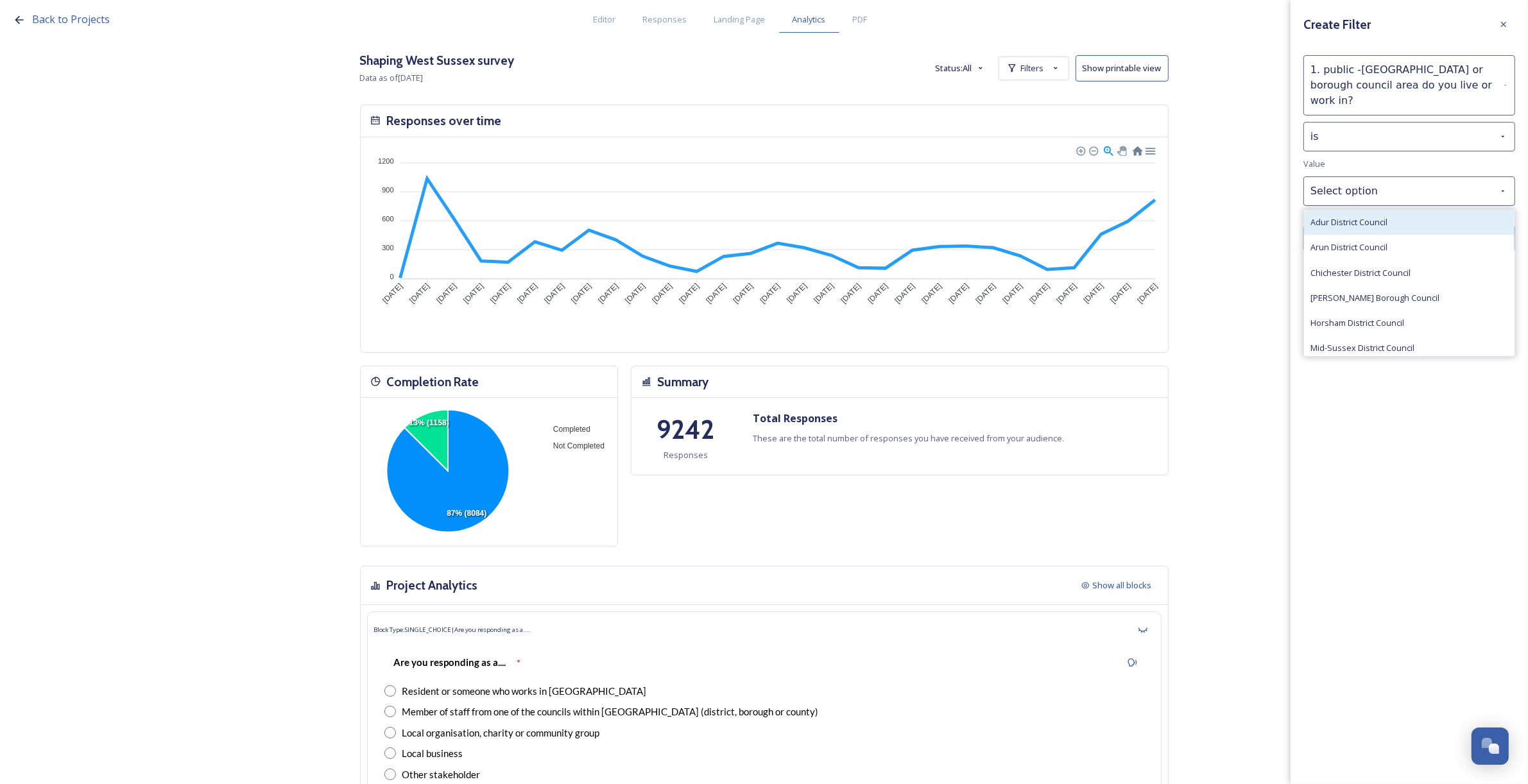
click at [1361, 216] on span "Adur District Council" at bounding box center [1348, 222] width 77 height 12
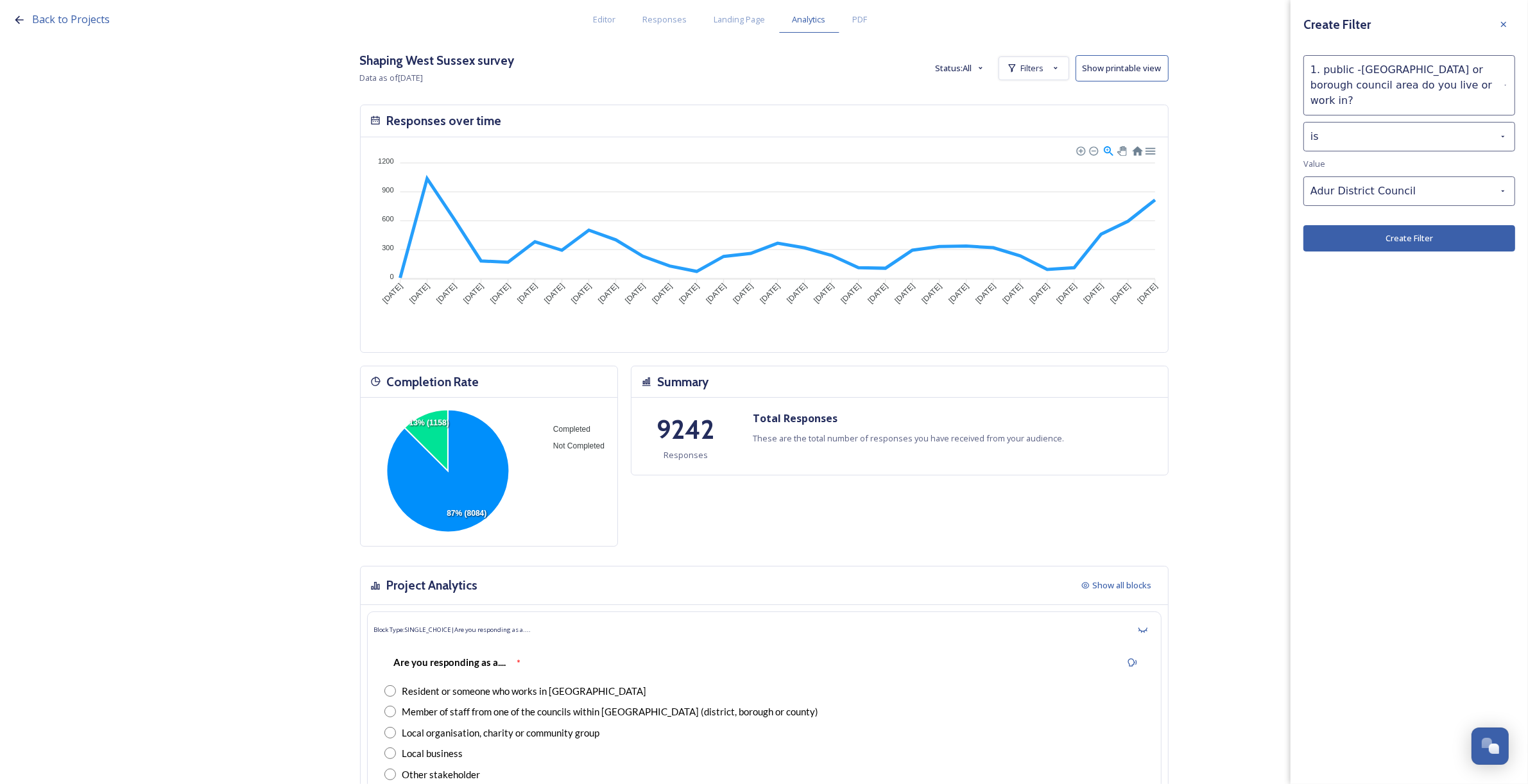
click at [1389, 225] on button "Create Filter" at bounding box center [1409, 238] width 212 height 26
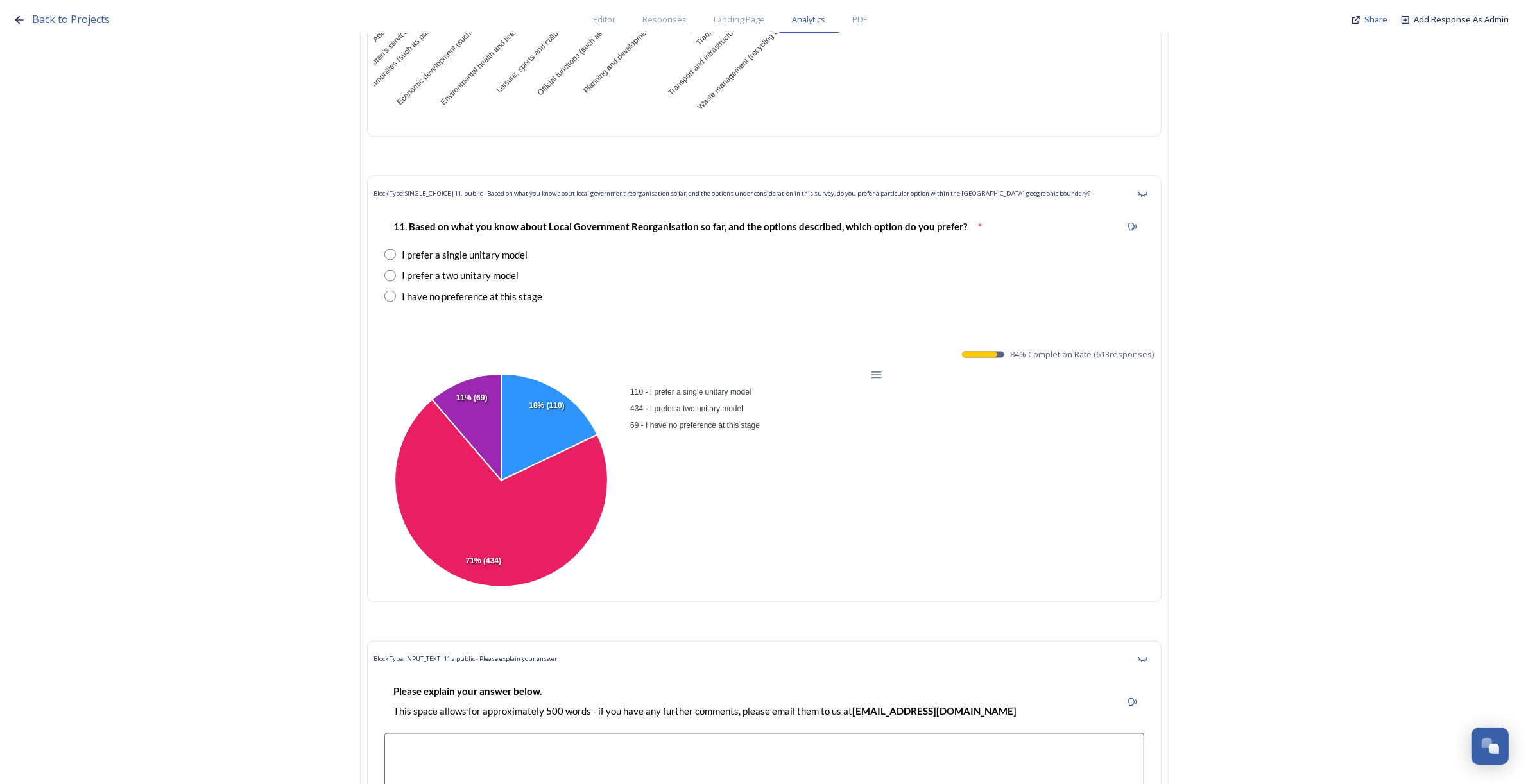
scroll to position [14837, 0]
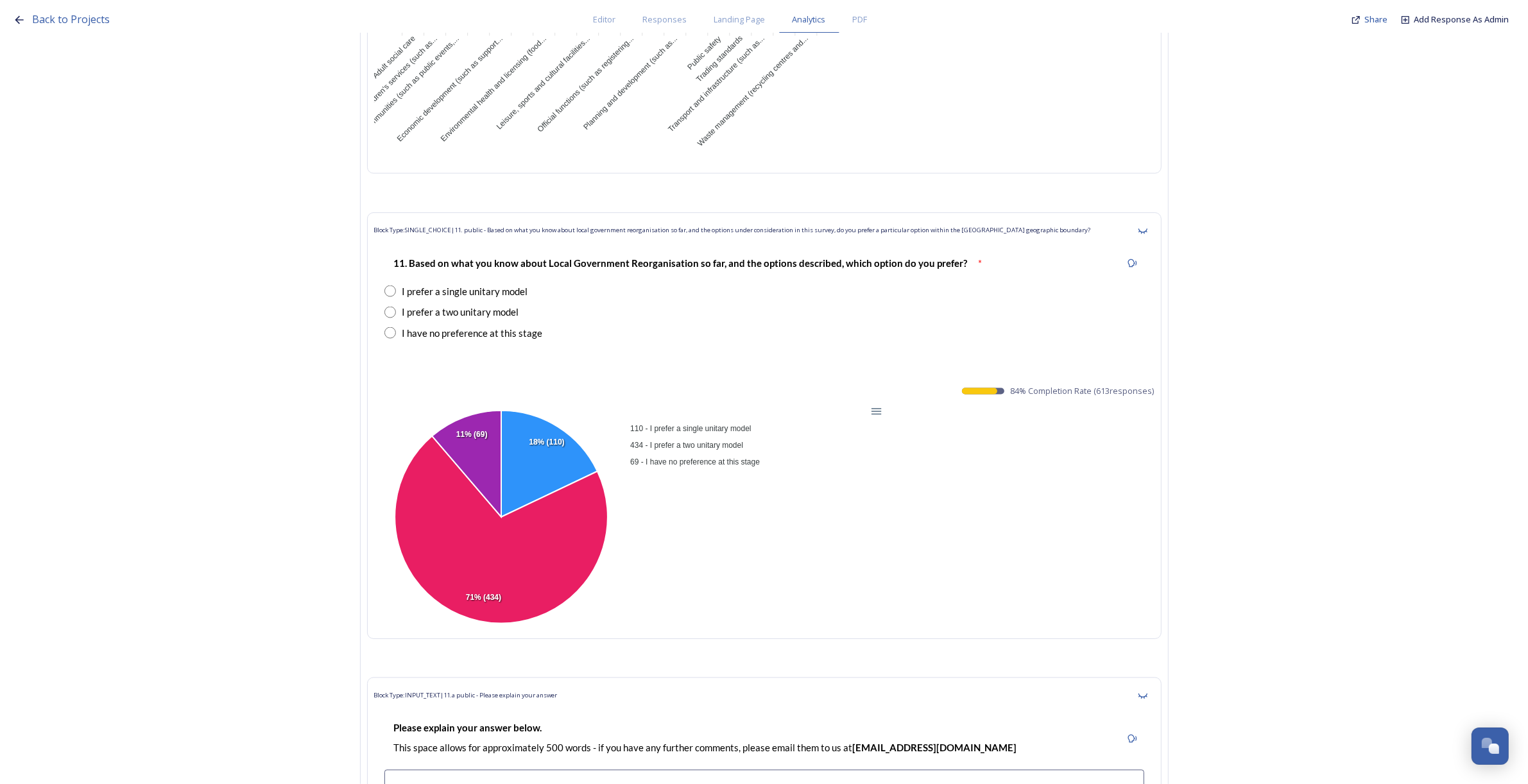
click at [979, 269] on span "*" at bounding box center [980, 263] width 4 height 12
click at [1114, 397] on span "84 % Completion Rate ( 613 responses)" at bounding box center [1083, 391] width 143 height 12
drag, startPoint x: 1017, startPoint y: 412, endPoint x: 1162, endPoint y: 412, distance: 145.0
click at [1162, 412] on div "Block Type: SINGLE_CHOICE | 11. public - Based on what you know about local gov…" at bounding box center [764, 426] width 794 height 427
copy span "84 % Completion Rate ( 613 responses)"
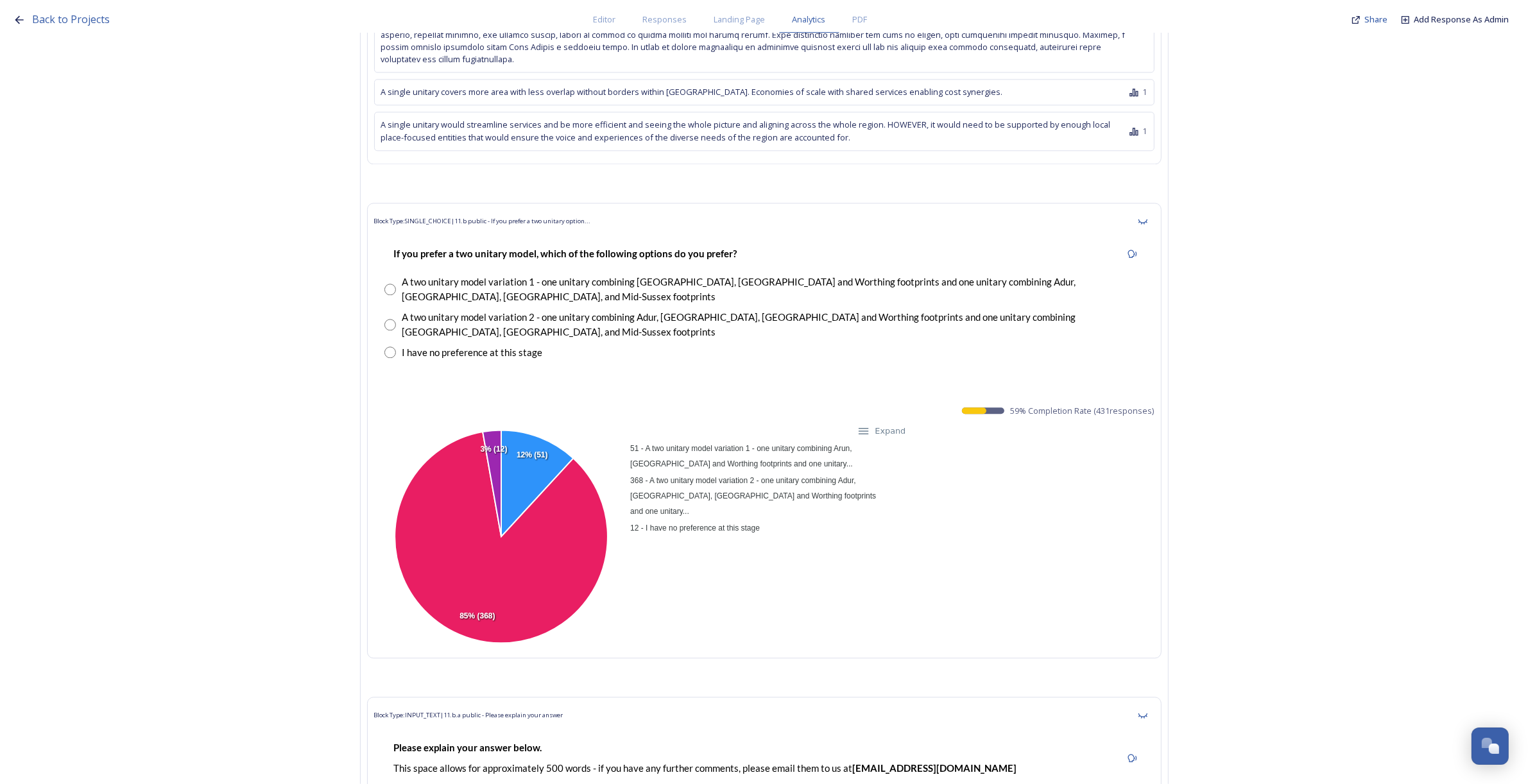
scroll to position [16039, 0]
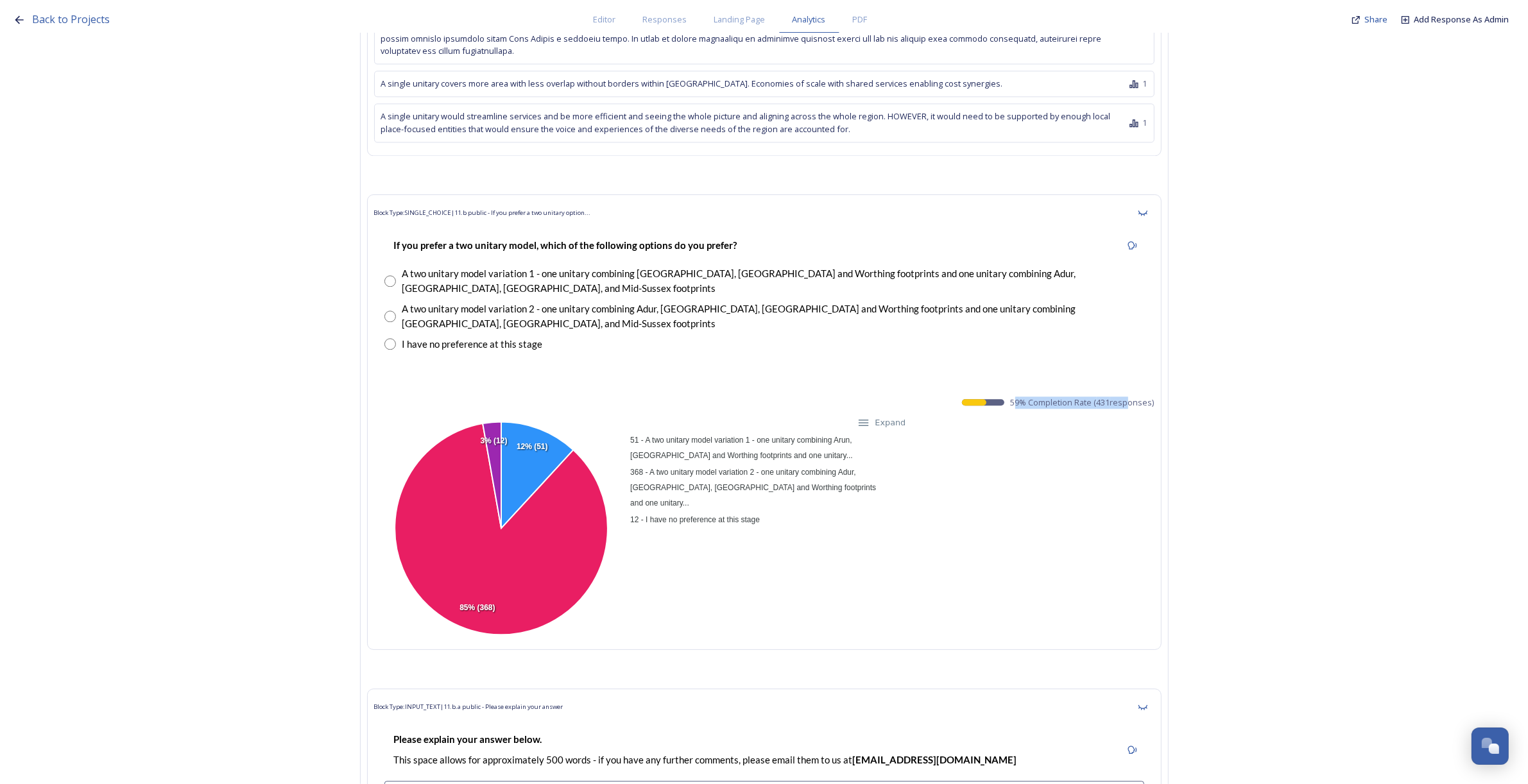
drag, startPoint x: 1019, startPoint y: 383, endPoint x: 1128, endPoint y: 389, distance: 109.2
click at [1128, 397] on span "59 % Completion Rate ( 431 responses)" at bounding box center [1083, 402] width 143 height 12
click at [1110, 434] on div "51 - A two unitary model variation 1 - one unitary combining Arun, Chichester a…" at bounding box center [764, 529] width 780 height 228
drag, startPoint x: 1015, startPoint y: 383, endPoint x: 1155, endPoint y: 395, distance: 140.5
click at [1155, 395] on div "Block Type: SINGLE_CHOICE | 11.b public - If you prefer a two unitary option...…" at bounding box center [764, 422] width 794 height 456
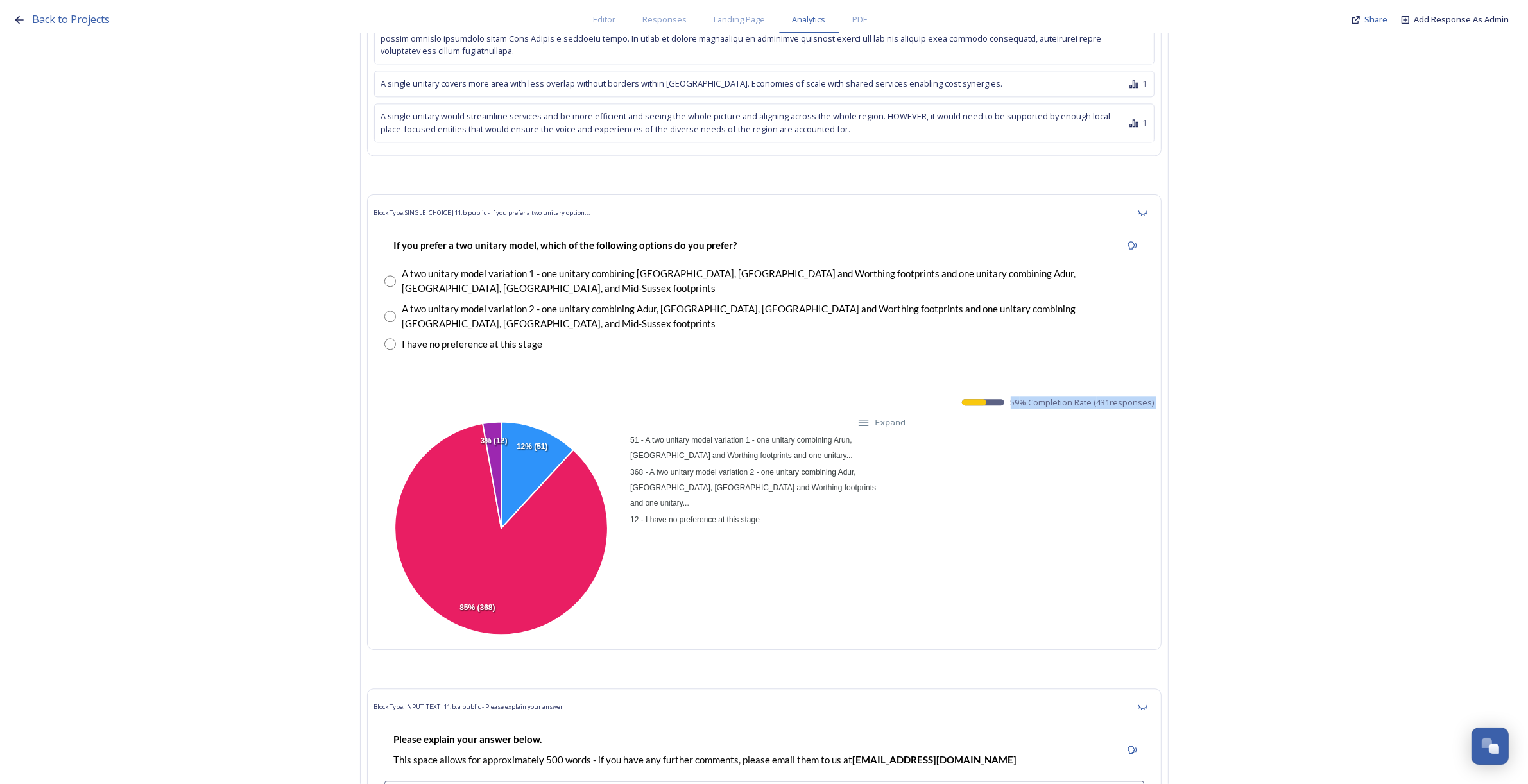
copy div "59 % Completion Rate ( 431 responses) 51 - A two unitary model variation 1 - on…"
click at [1043, 447] on div "51 - A two unitary model variation 1 - one unitary combining Arun, Chichester a…" at bounding box center [764, 529] width 780 height 228
click at [1038, 397] on span "59 % Completion Rate ( 431 responses)" at bounding box center [1083, 402] width 143 height 12
click at [1024, 397] on span "59 % Completion Rate ( 431 responses)" at bounding box center [1083, 402] width 143 height 12
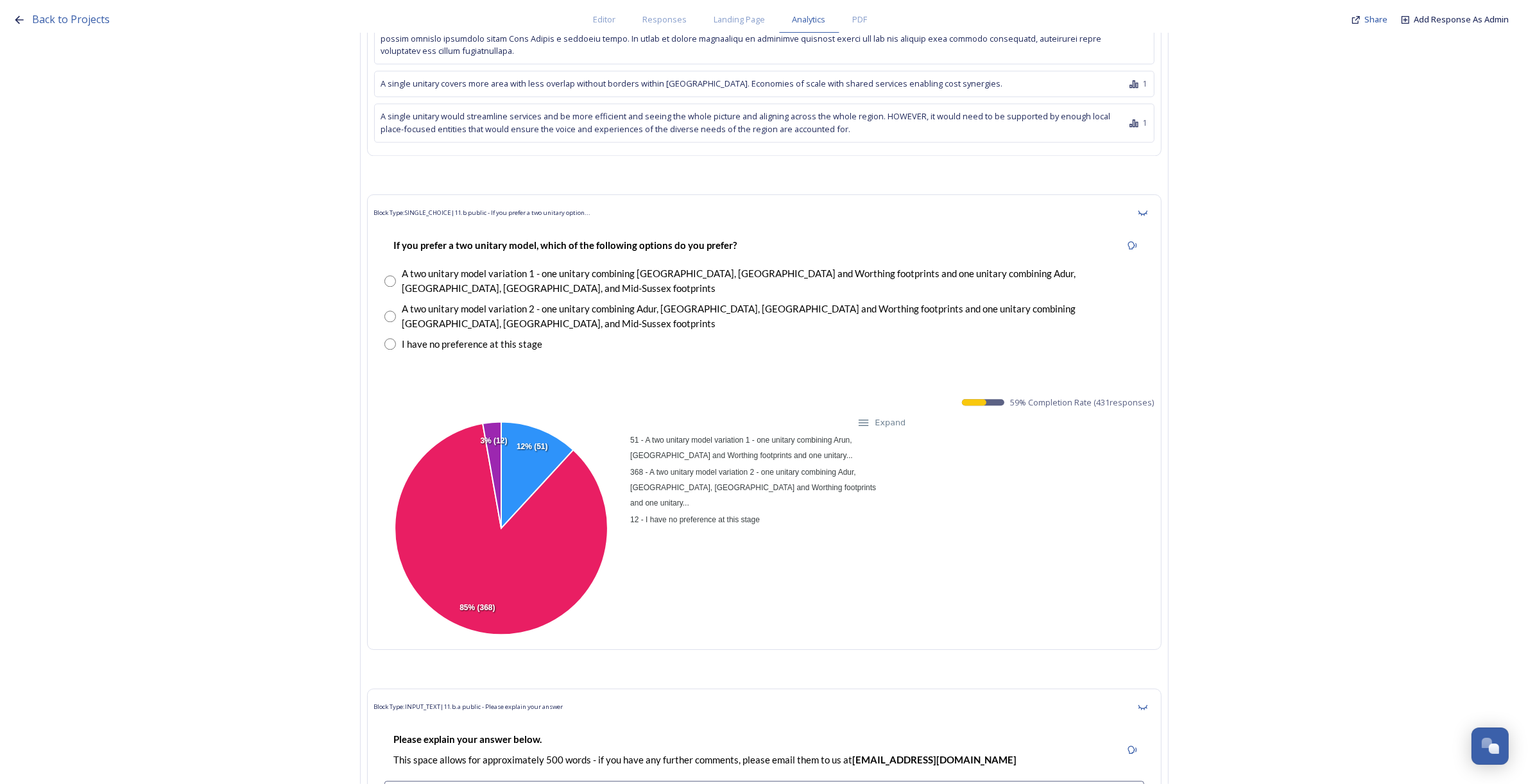
drag, startPoint x: 1027, startPoint y: 380, endPoint x: 988, endPoint y: 407, distance: 47.4
click at [980, 439] on div "51 - A two unitary model variation 1 - one unitary combining Arun, Chichester a…" at bounding box center [764, 529] width 780 height 228
drag, startPoint x: 1016, startPoint y: 379, endPoint x: 1160, endPoint y: 392, distance: 144.6
click at [1160, 392] on div "Block Type: SINGLE_CHOICE | 11.b public - If you prefer a two unitary option...…" at bounding box center [764, 422] width 794 height 456
copy div "59 % Completion Rate ( 431 responses)"
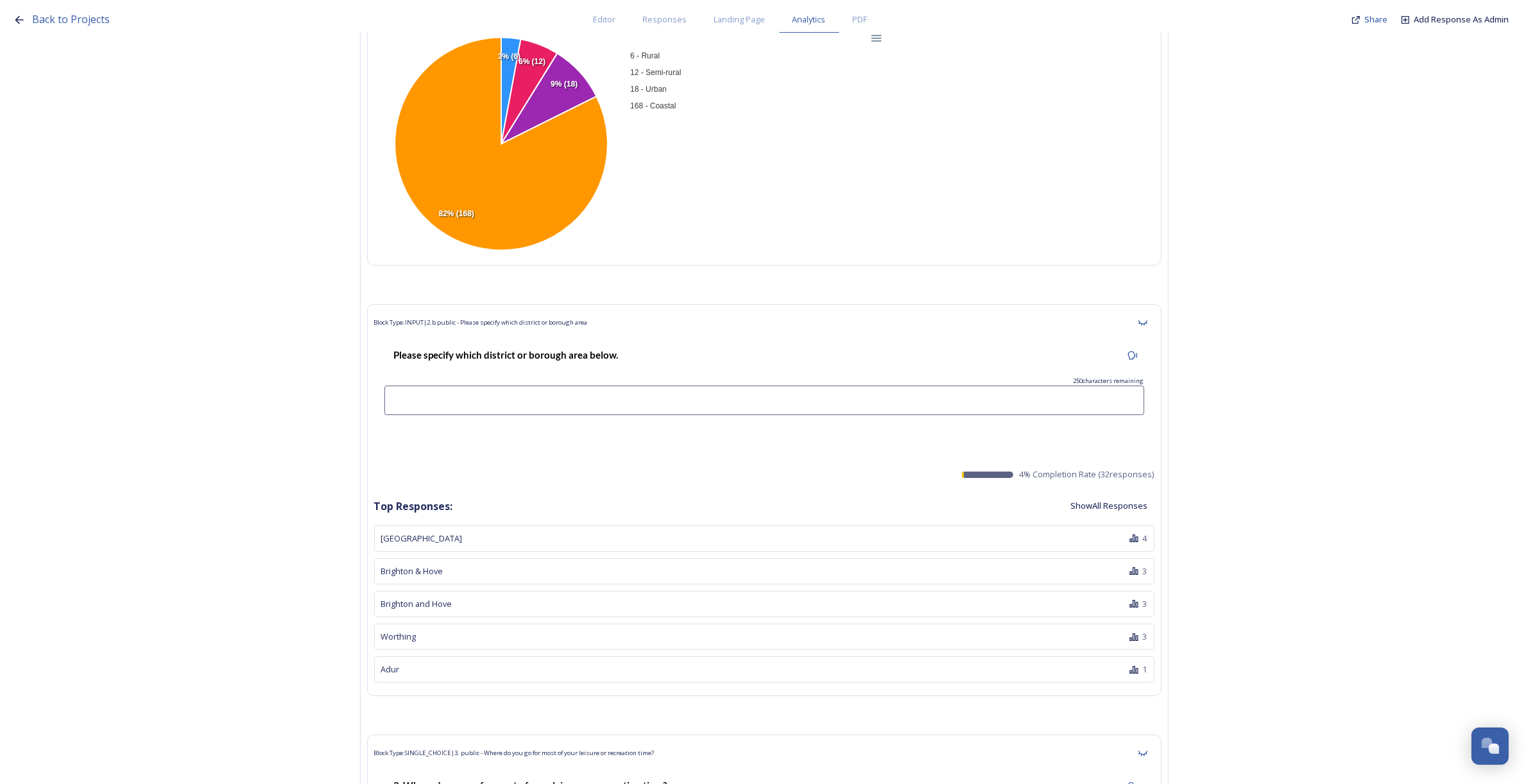
scroll to position [0, 0]
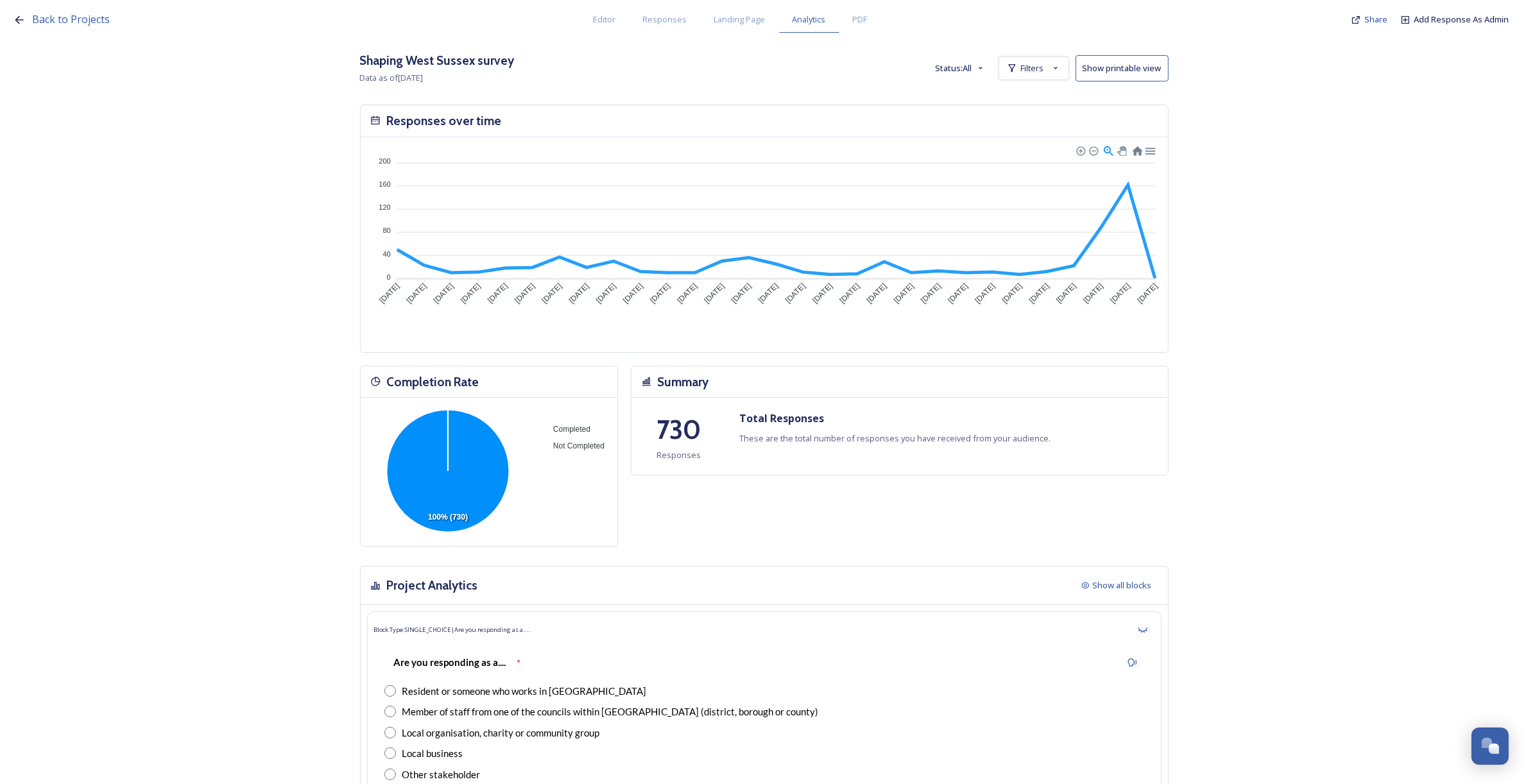
click at [965, 68] on button "Status: All" at bounding box center [961, 68] width 63 height 25
click at [1029, 65] on span "Filters" at bounding box center [1032, 68] width 23 height 12
click at [1030, 69] on span "Filters" at bounding box center [1032, 68] width 23 height 12
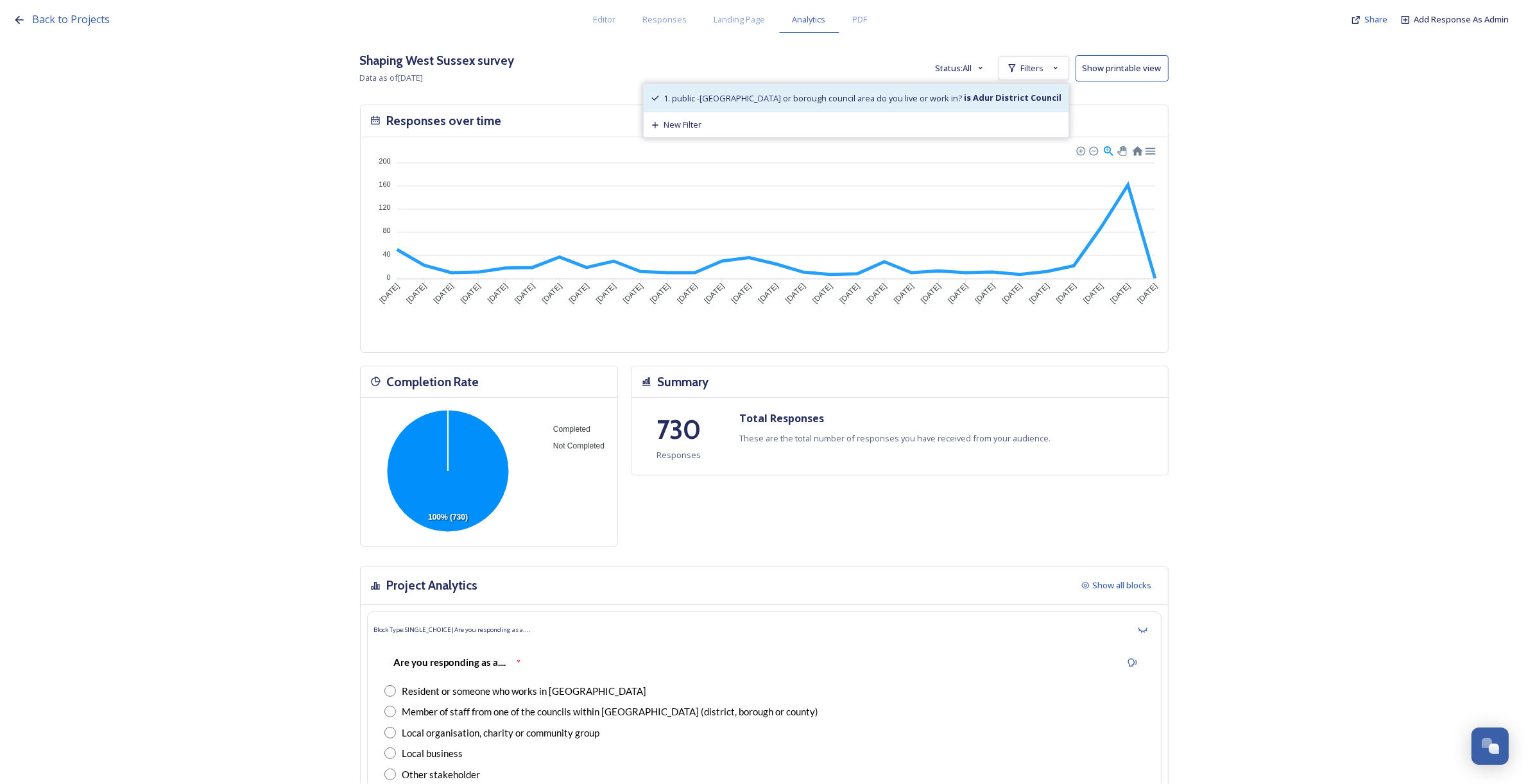
click at [862, 96] on span "1. public -[GEOGRAPHIC_DATA] or borough council area do you live or work in?" at bounding box center [813, 98] width 299 height 12
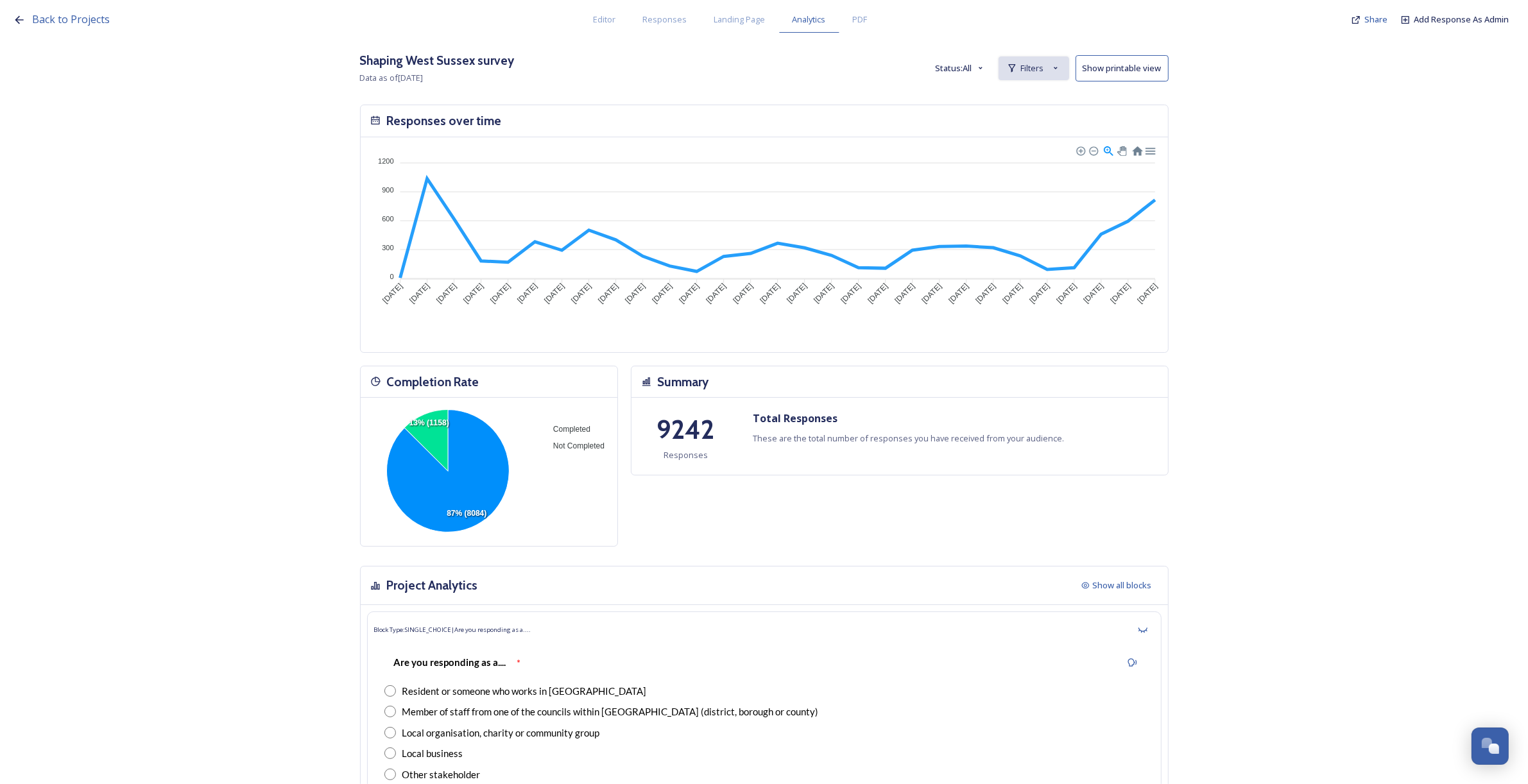
click at [1041, 75] on div "Filters" at bounding box center [1034, 68] width 71 height 24
click at [1041, 96] on span "New Filter" at bounding box center [1039, 96] width 38 height 12
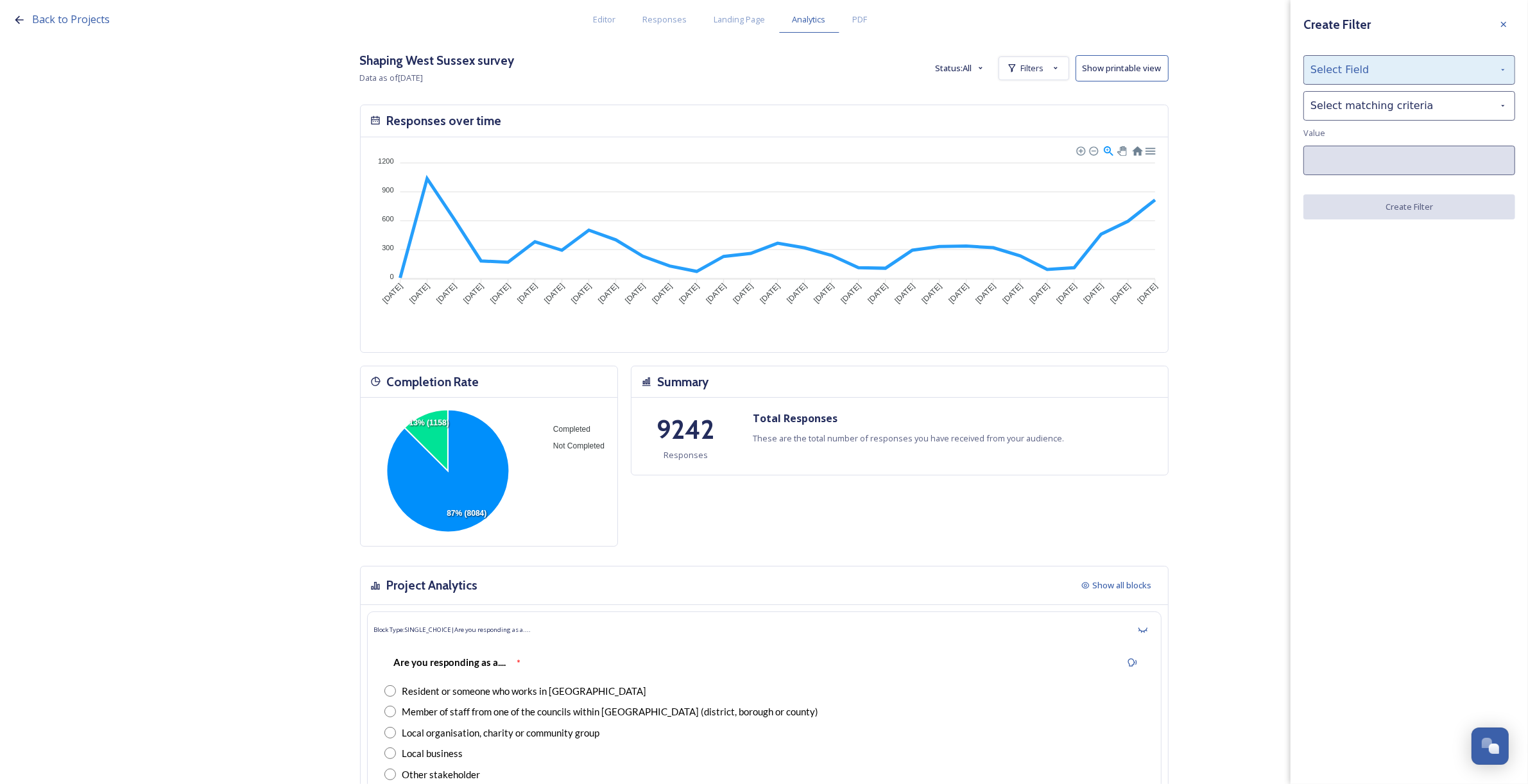
click at [1362, 68] on div "Select Field" at bounding box center [1409, 70] width 212 height 30
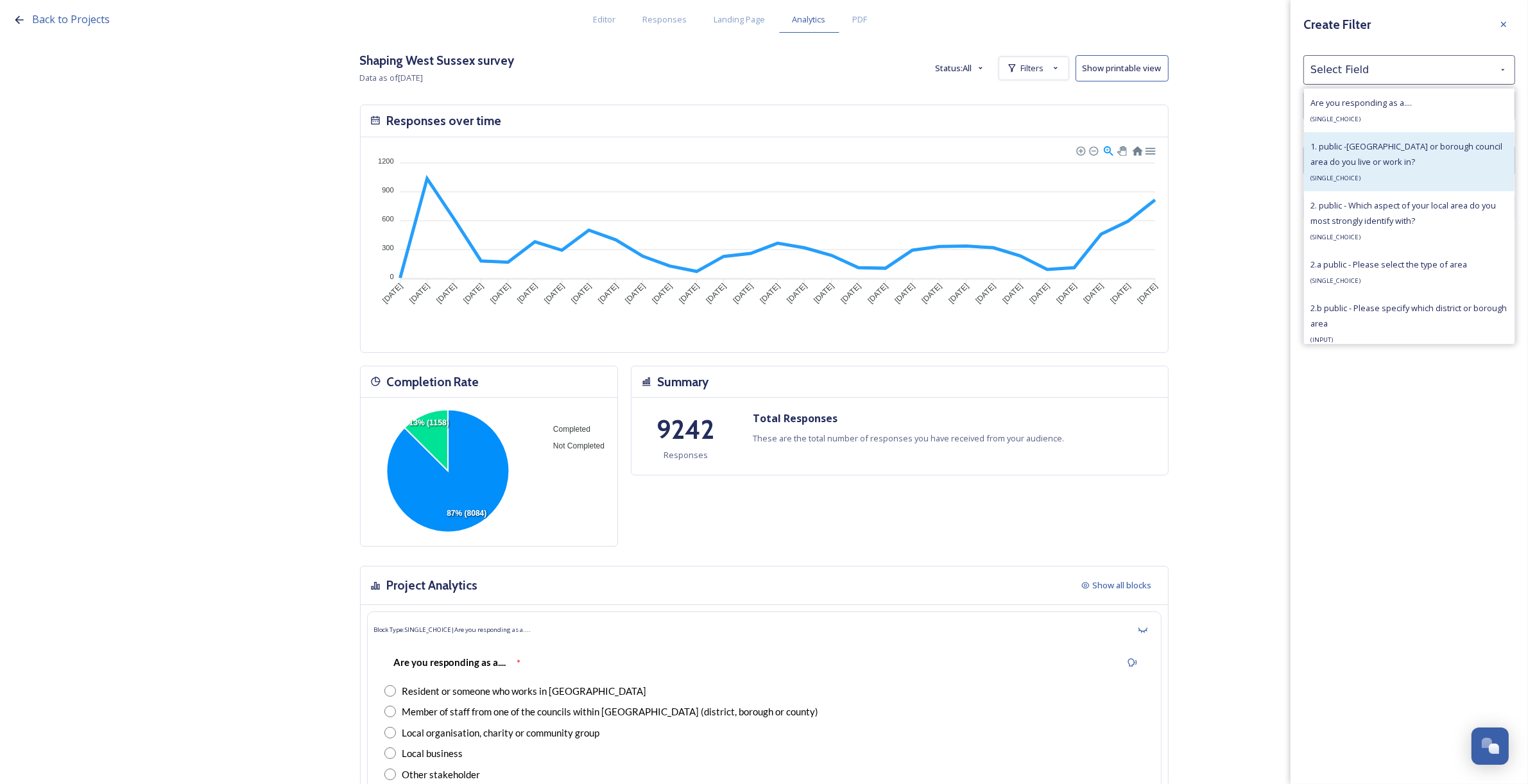
click at [1394, 155] on div "1. public -Which district or borough council area do you live or work in? ( SIN…" at bounding box center [1409, 162] width 198 height 46
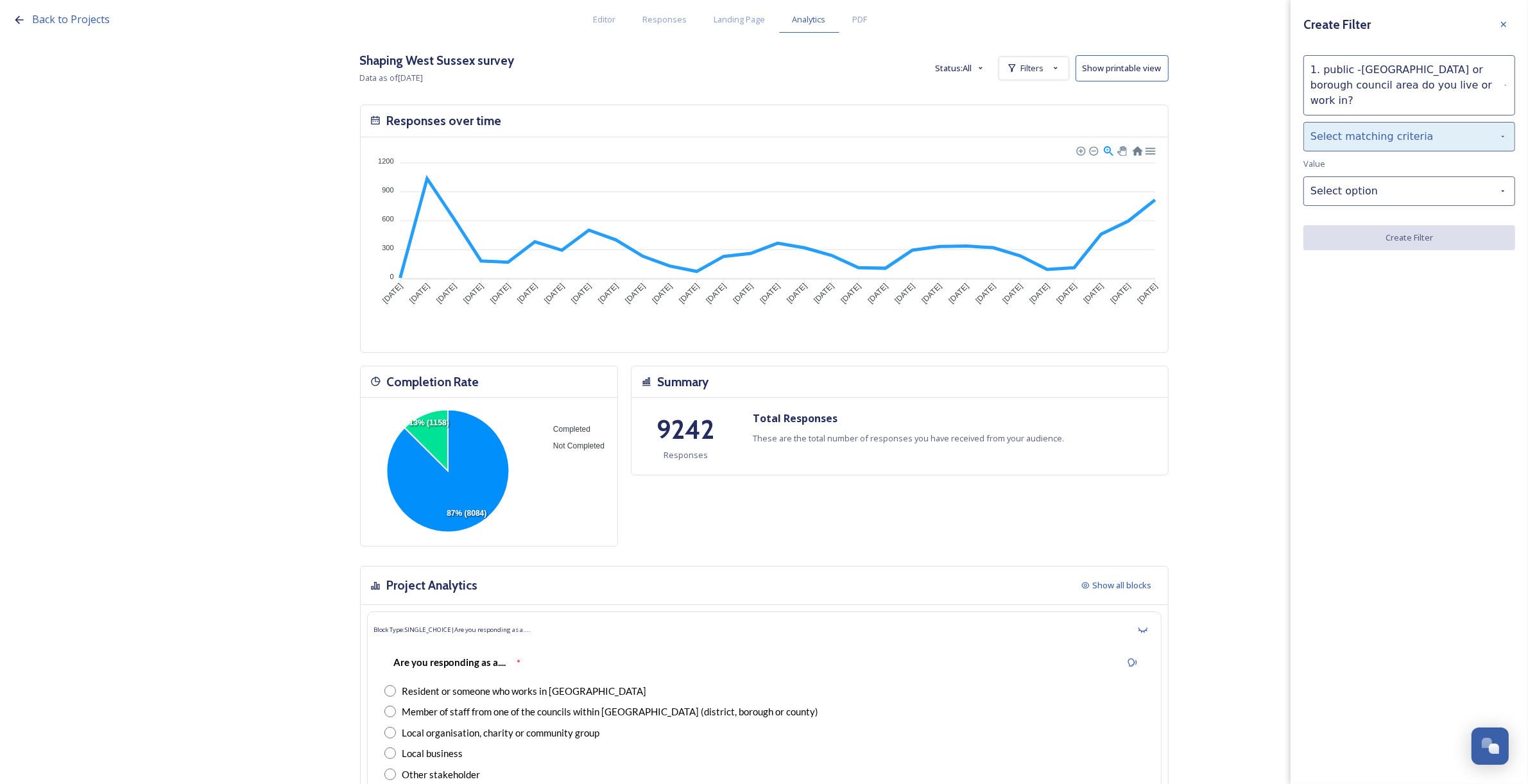
click at [1339, 122] on div "Select matching criteria" at bounding box center [1409, 137] width 212 height 30
click at [1343, 155] on div "is" at bounding box center [1408, 169] width 210 height 28
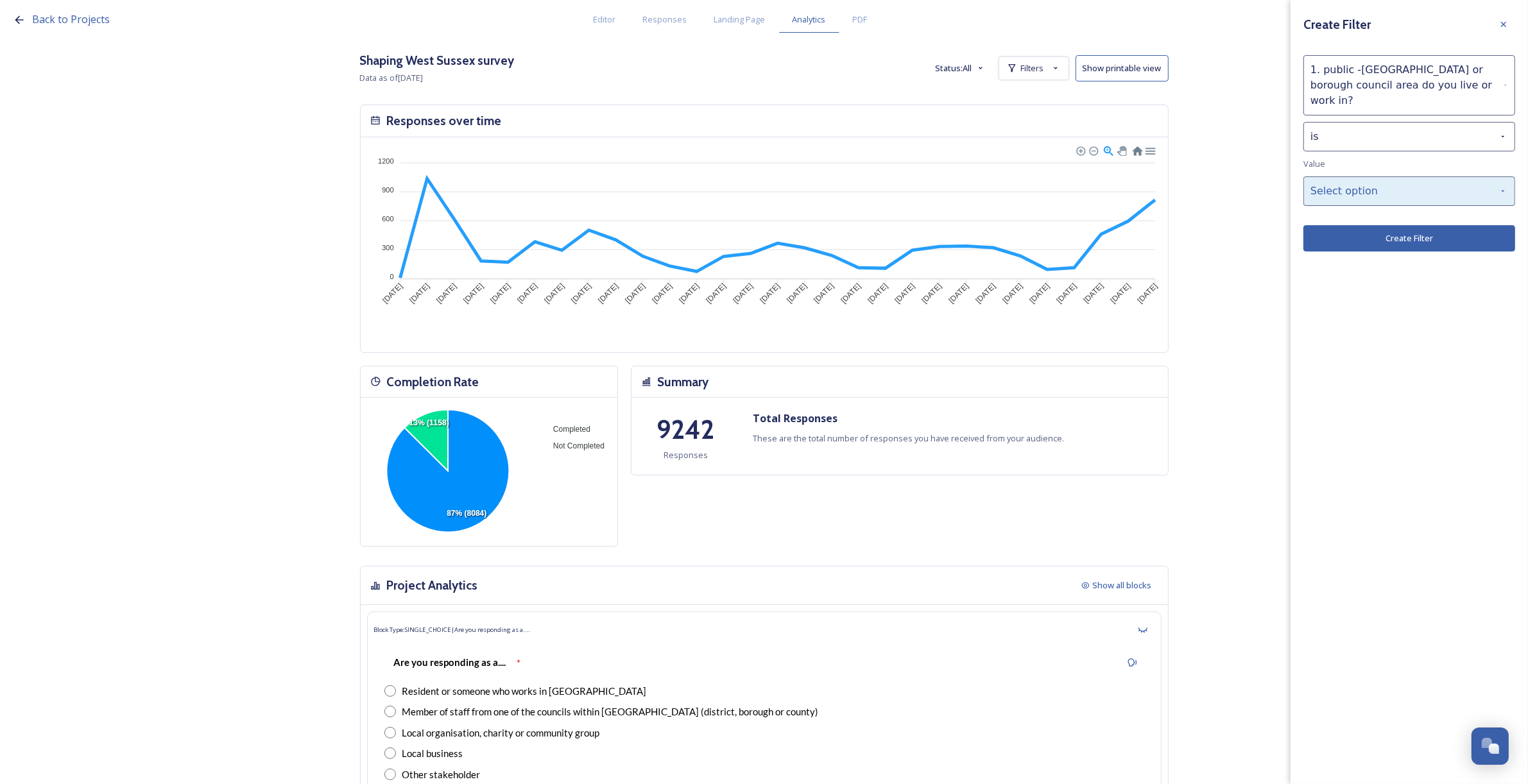
click at [1358, 180] on div "Select option" at bounding box center [1409, 191] width 212 height 30
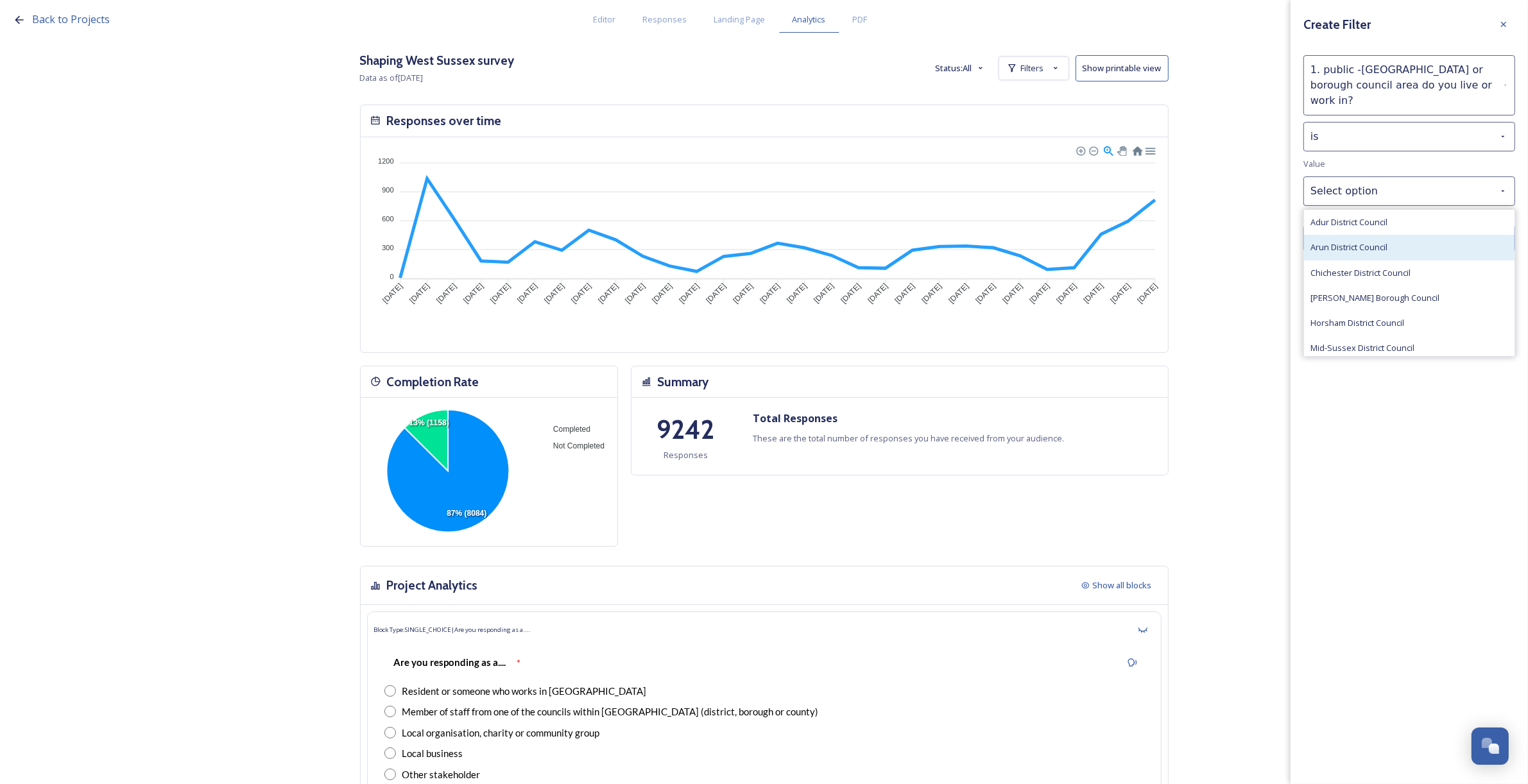
click at [1359, 242] on span "Arun District Council" at bounding box center [1348, 247] width 77 height 12
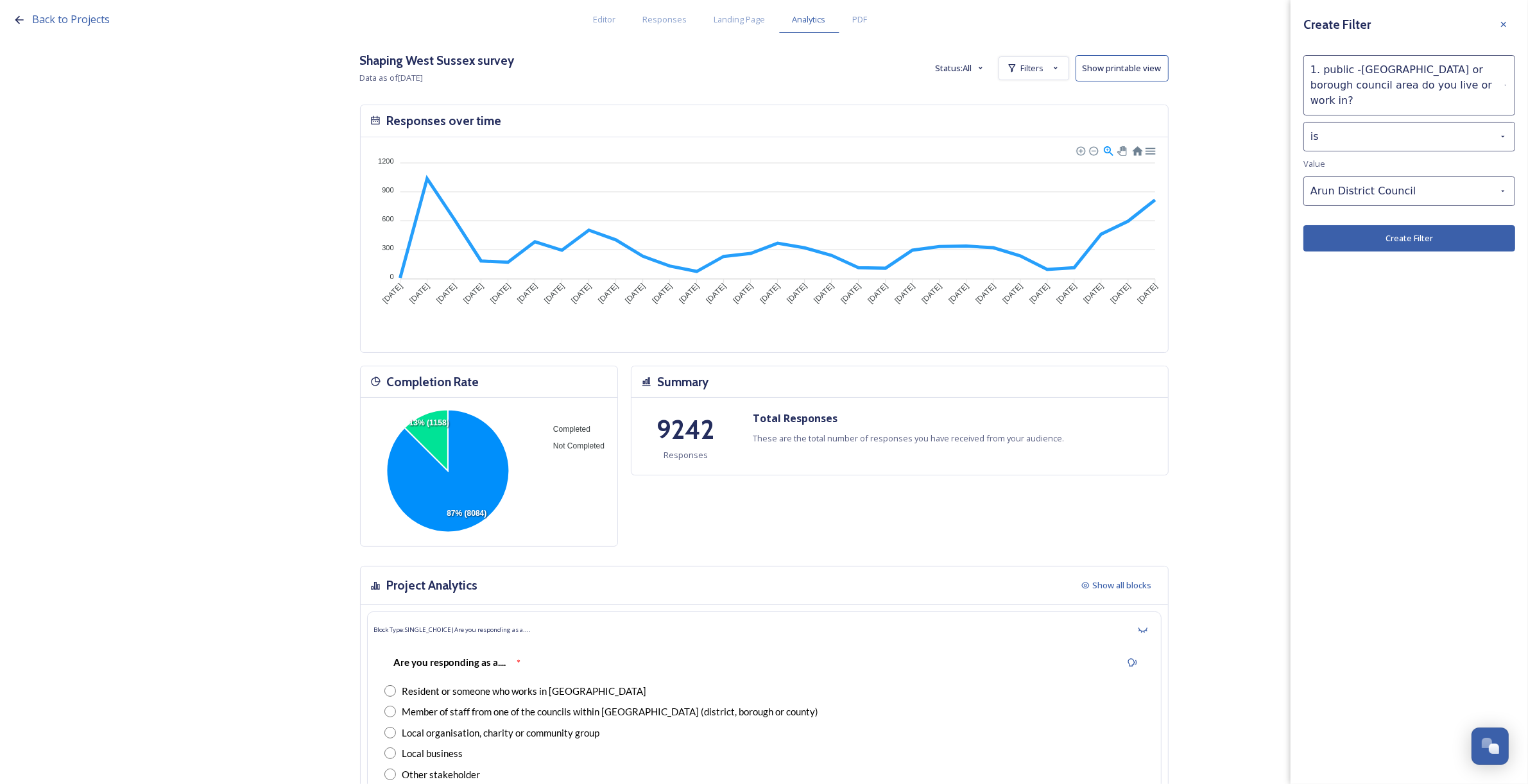
click at [1365, 227] on button "Create Filter" at bounding box center [1409, 238] width 212 height 26
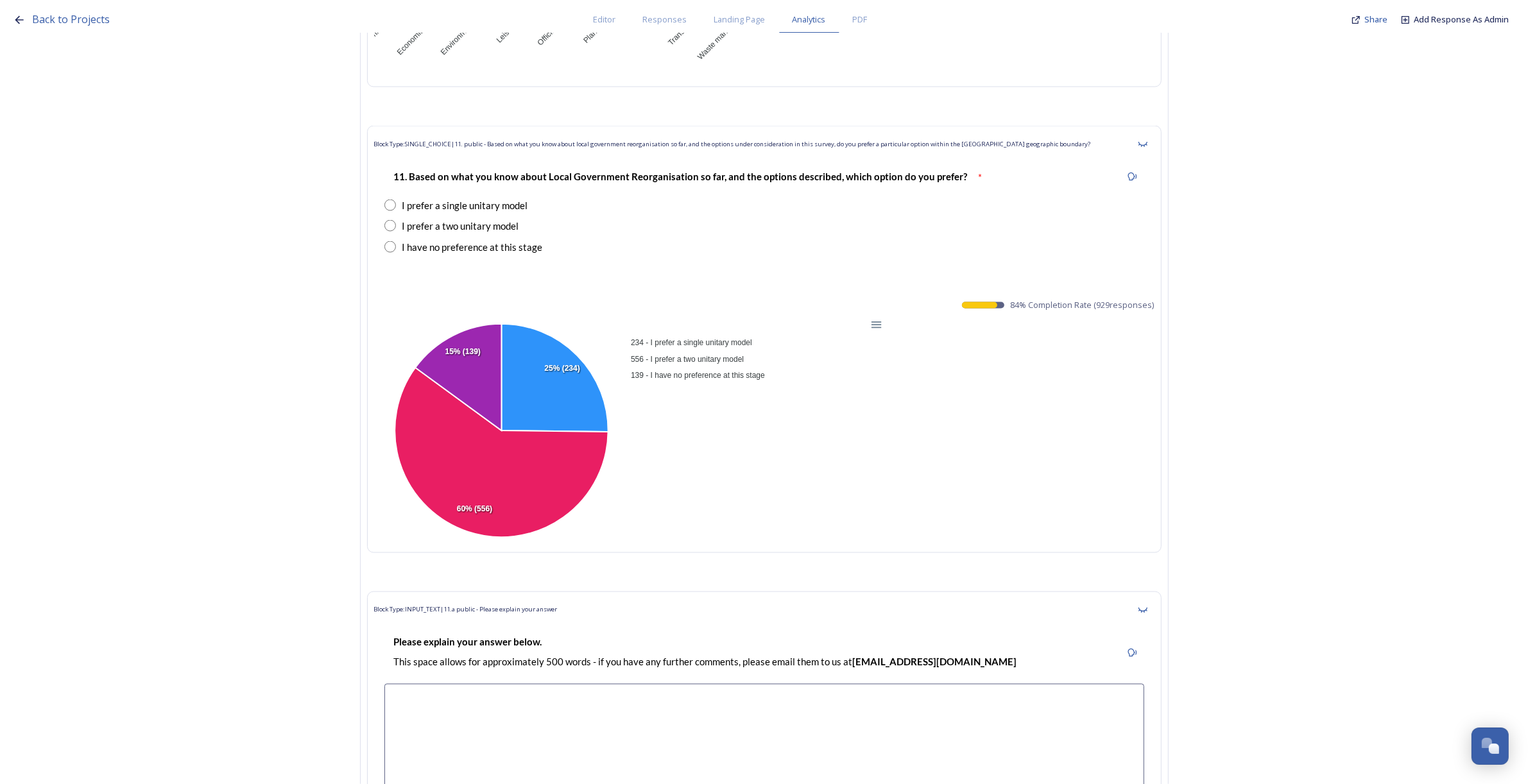
scroll to position [14917, 0]
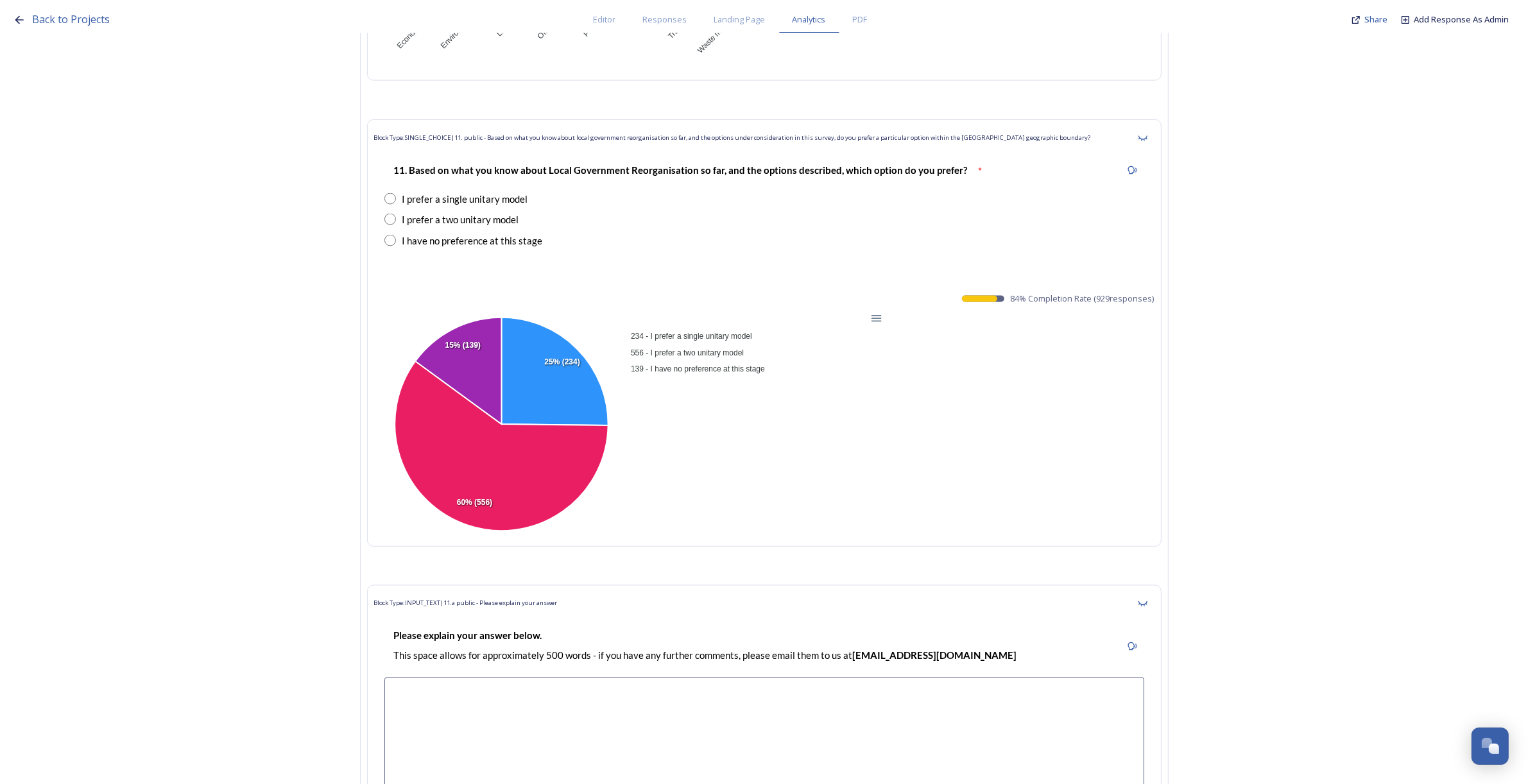
drag, startPoint x: 1160, startPoint y: 320, endPoint x: 1016, endPoint y: 324, distance: 144.1
click at [1016, 324] on div "Block Type: SINGLE_CHOICE | 11. public - Based on what you know about local gov…" at bounding box center [764, 333] width 794 height 427
copy span "84 % Completion Rate ( 929 responses)"
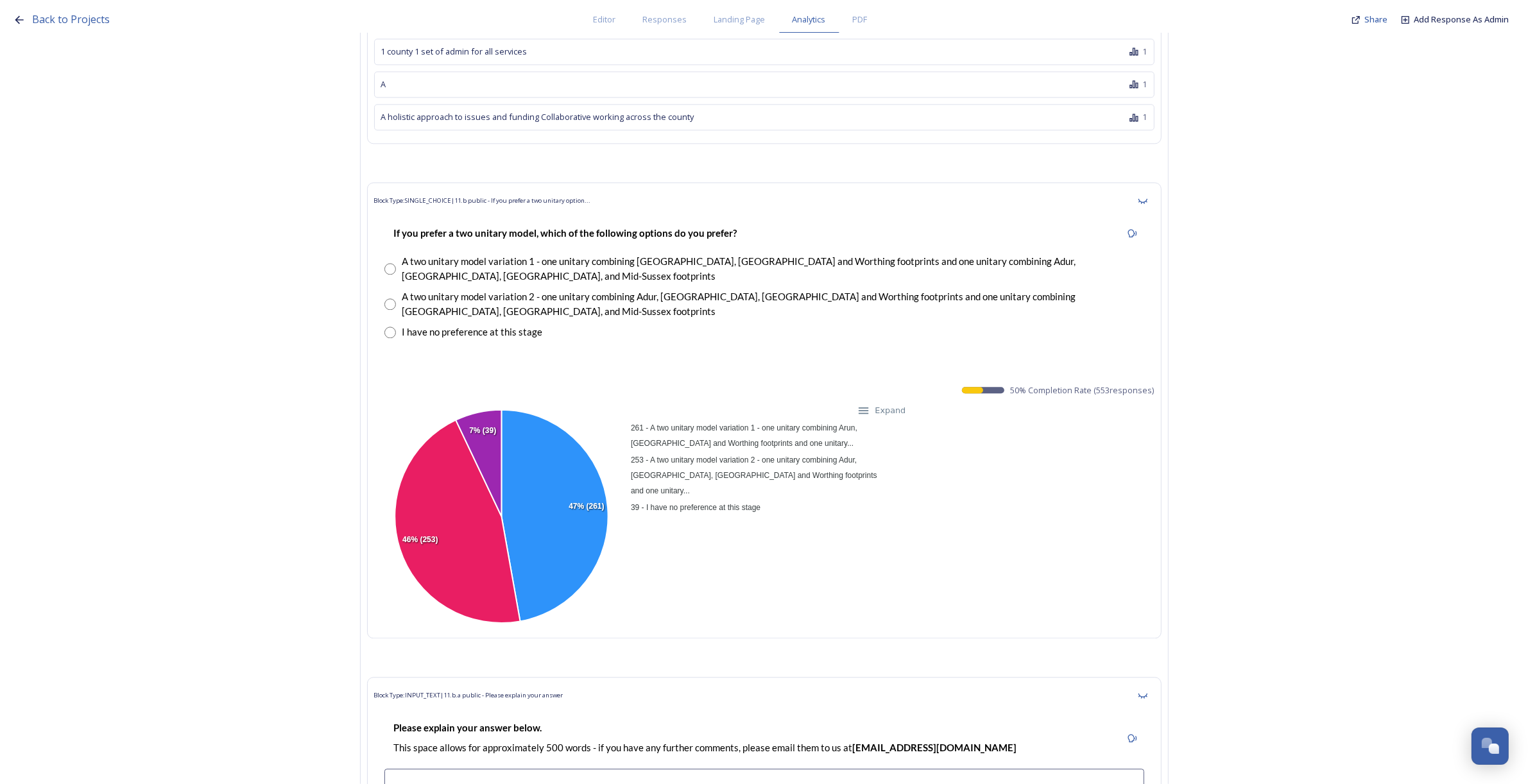
scroll to position [15959, 0]
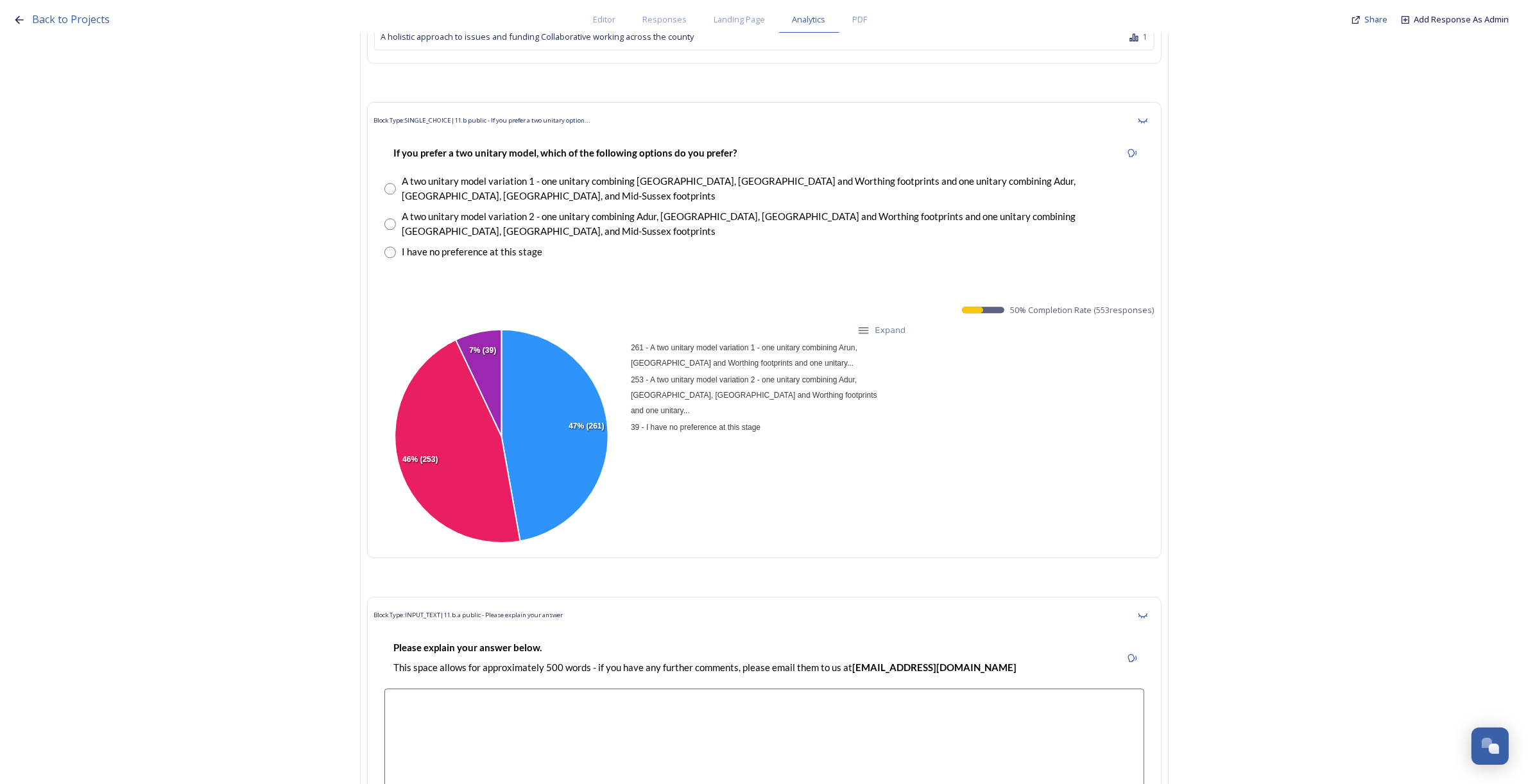
drag, startPoint x: 1017, startPoint y: 308, endPoint x: 1162, endPoint y: 312, distance: 145.1
click at [1162, 312] on div "Block Type: SINGLE_CHOICE | 11.b public - If you prefer a two unitary option...…" at bounding box center [764, 330] width 794 height 456
copy span "50 % Completion Rate ( 553 responses)"
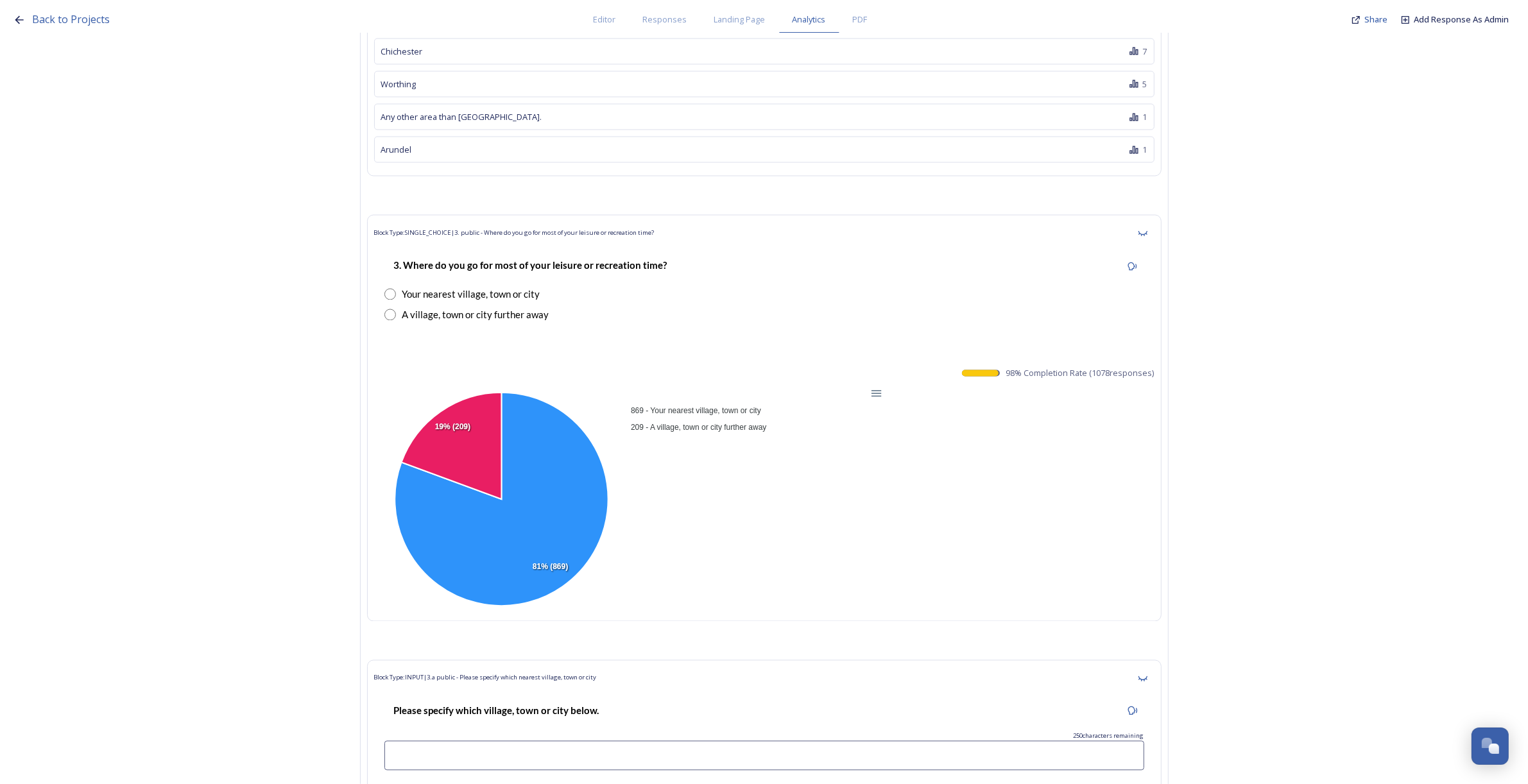
scroll to position [0, 0]
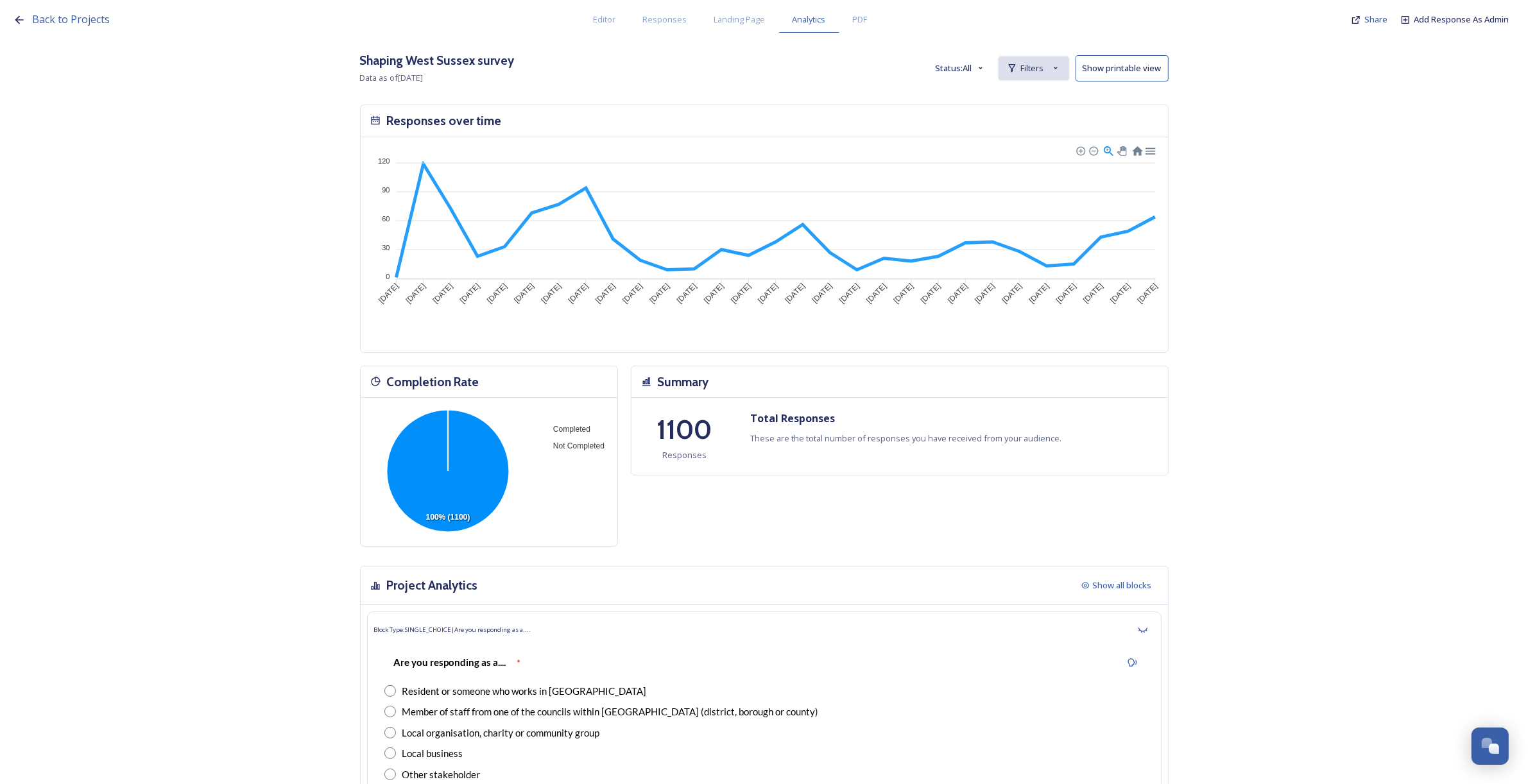
click at [1044, 68] on span "Filters" at bounding box center [1032, 68] width 23 height 12
click at [852, 101] on span "1. public -[GEOGRAPHIC_DATA] or borough council area do you live or work in?" at bounding box center [814, 98] width 299 height 12
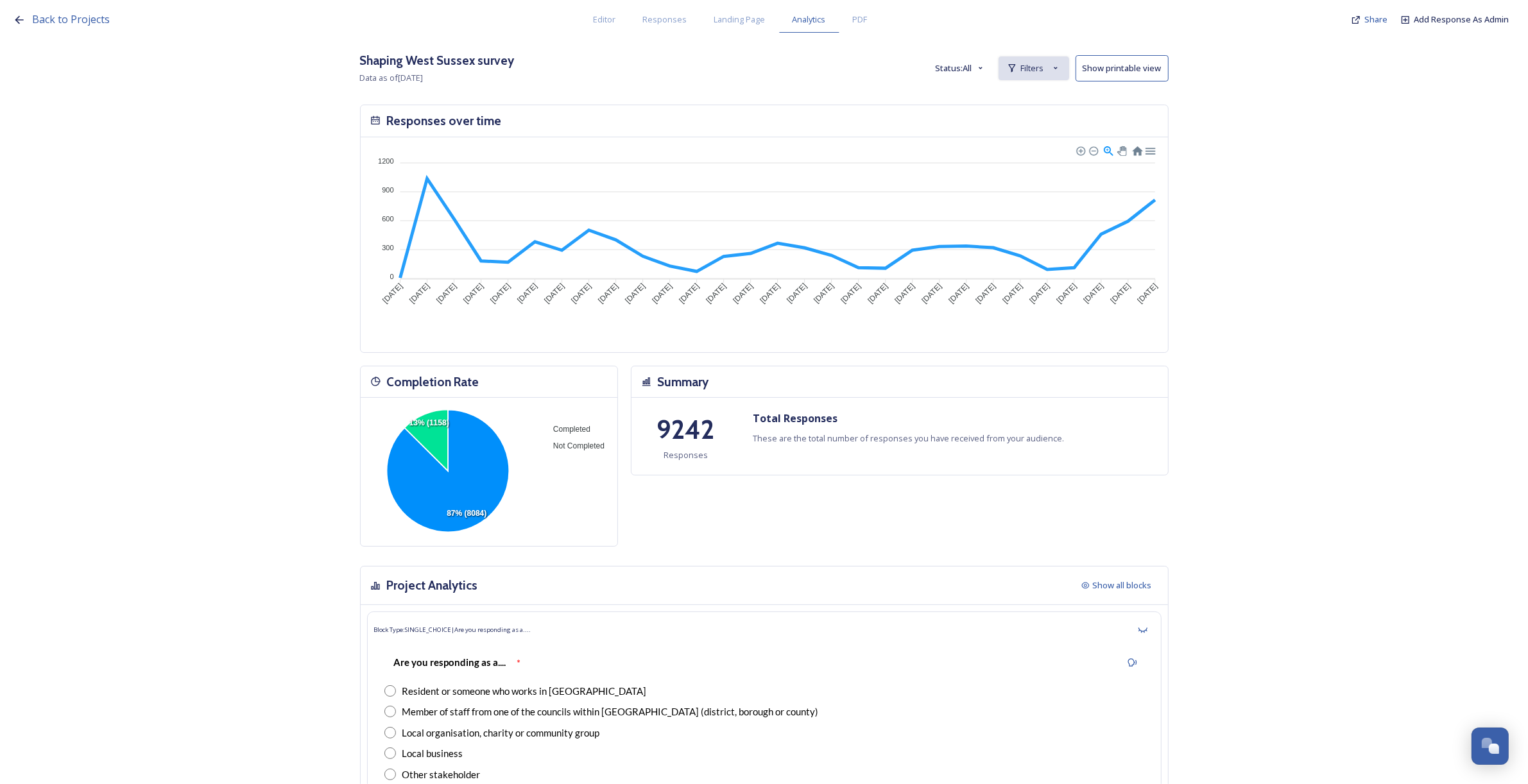
click at [1043, 71] on span "Filters" at bounding box center [1032, 68] width 23 height 12
click at [1046, 97] on span "New Filter" at bounding box center [1039, 96] width 38 height 12
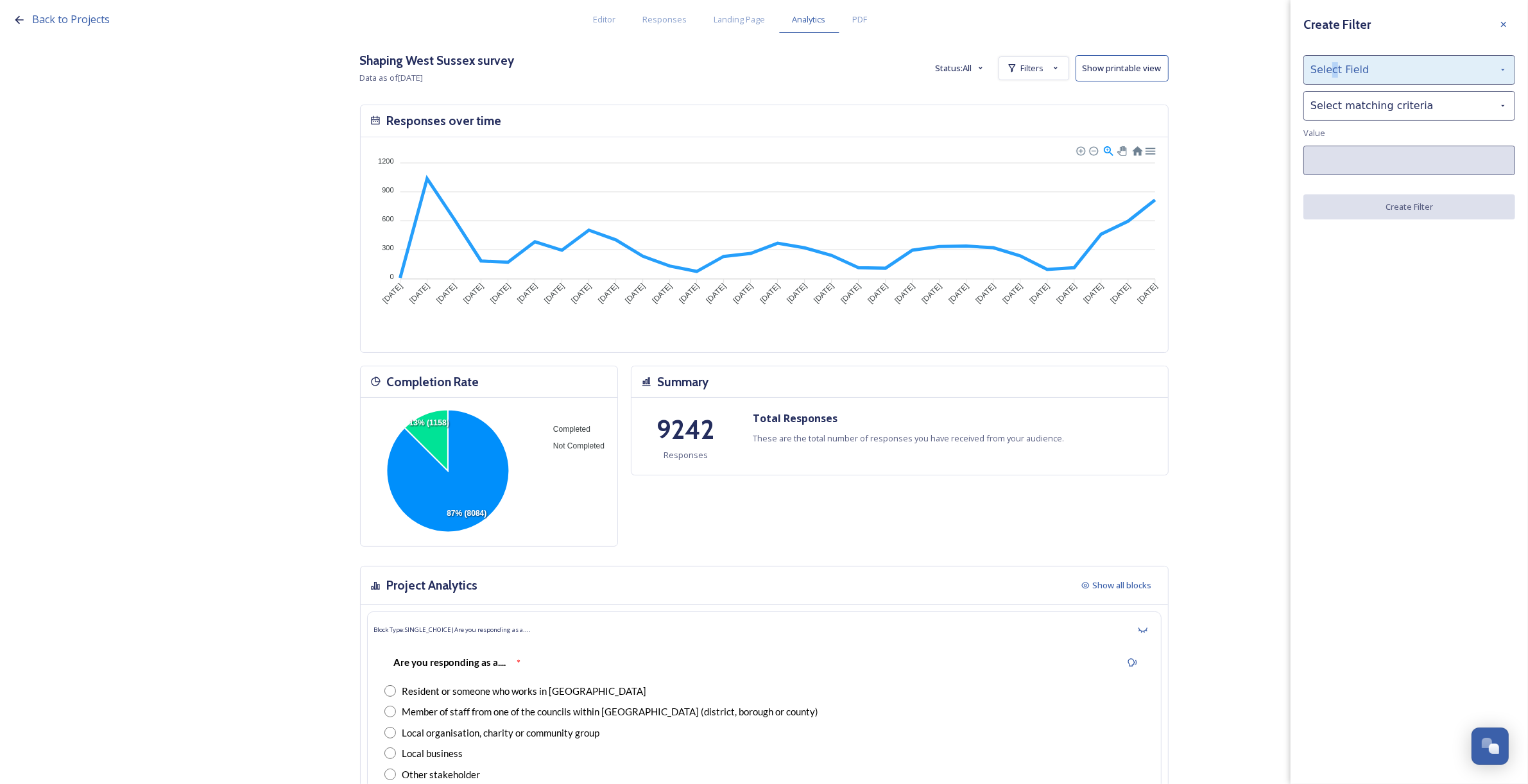
click at [1333, 73] on div "Select Field" at bounding box center [1409, 70] width 212 height 30
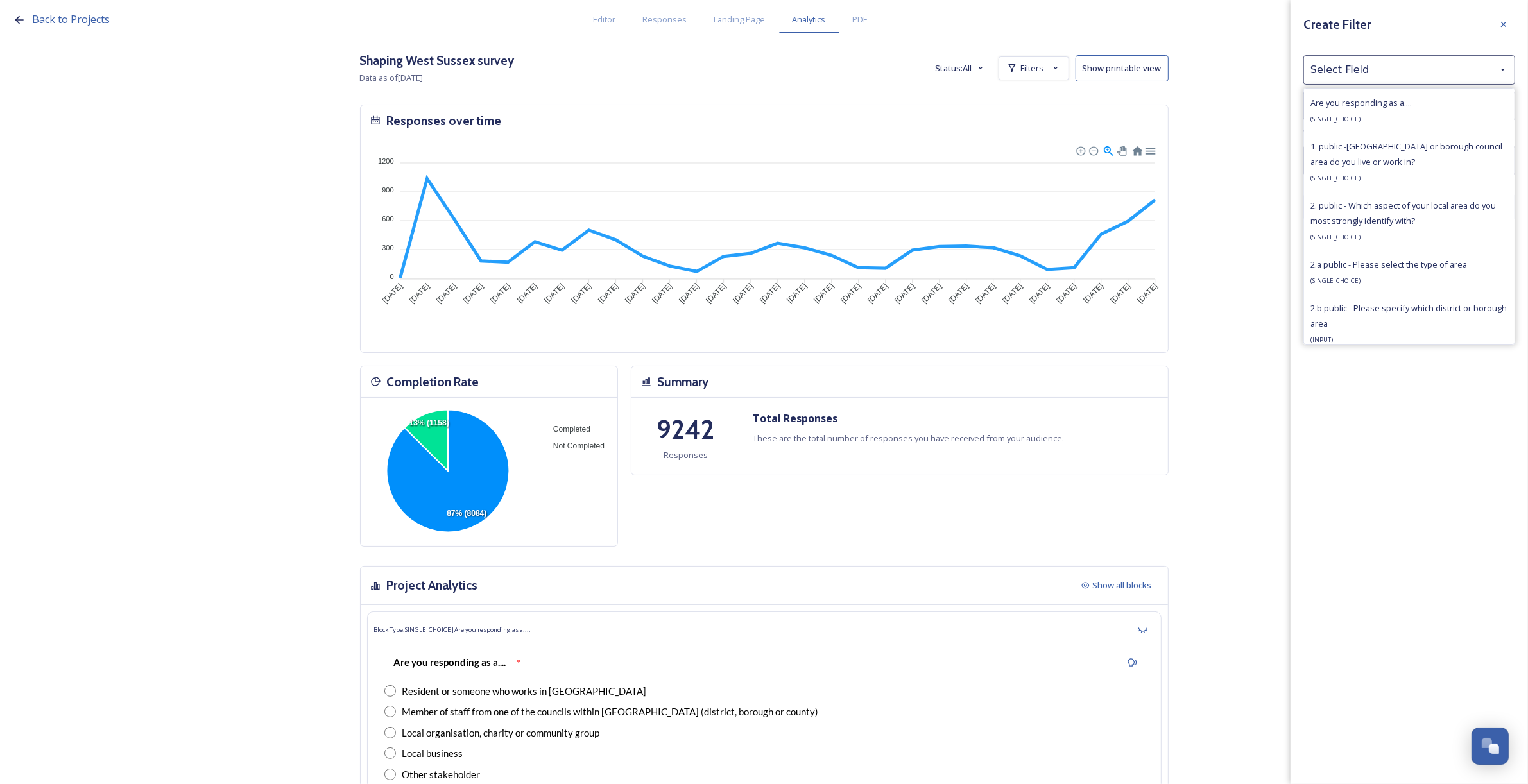
drag, startPoint x: 1398, startPoint y: 161, endPoint x: 1388, endPoint y: 149, distance: 15.6
click at [1399, 161] on div "1. public -Which district or borough council area do you live or work in? ( SIN…" at bounding box center [1409, 162] width 198 height 46
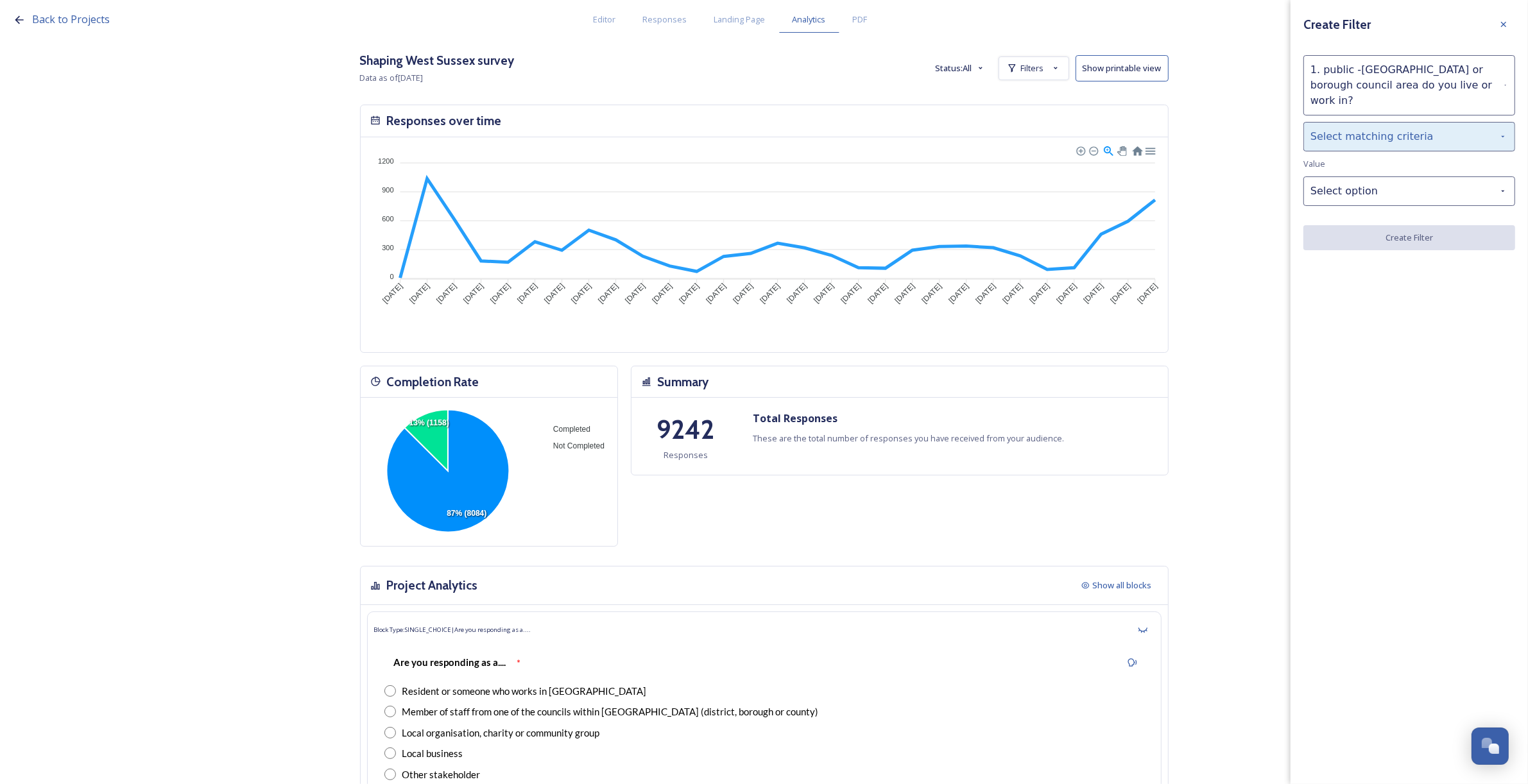
click at [1359, 122] on div "Select matching criteria" at bounding box center [1409, 137] width 212 height 30
click at [1366, 156] on div "is" at bounding box center [1408, 169] width 210 height 28
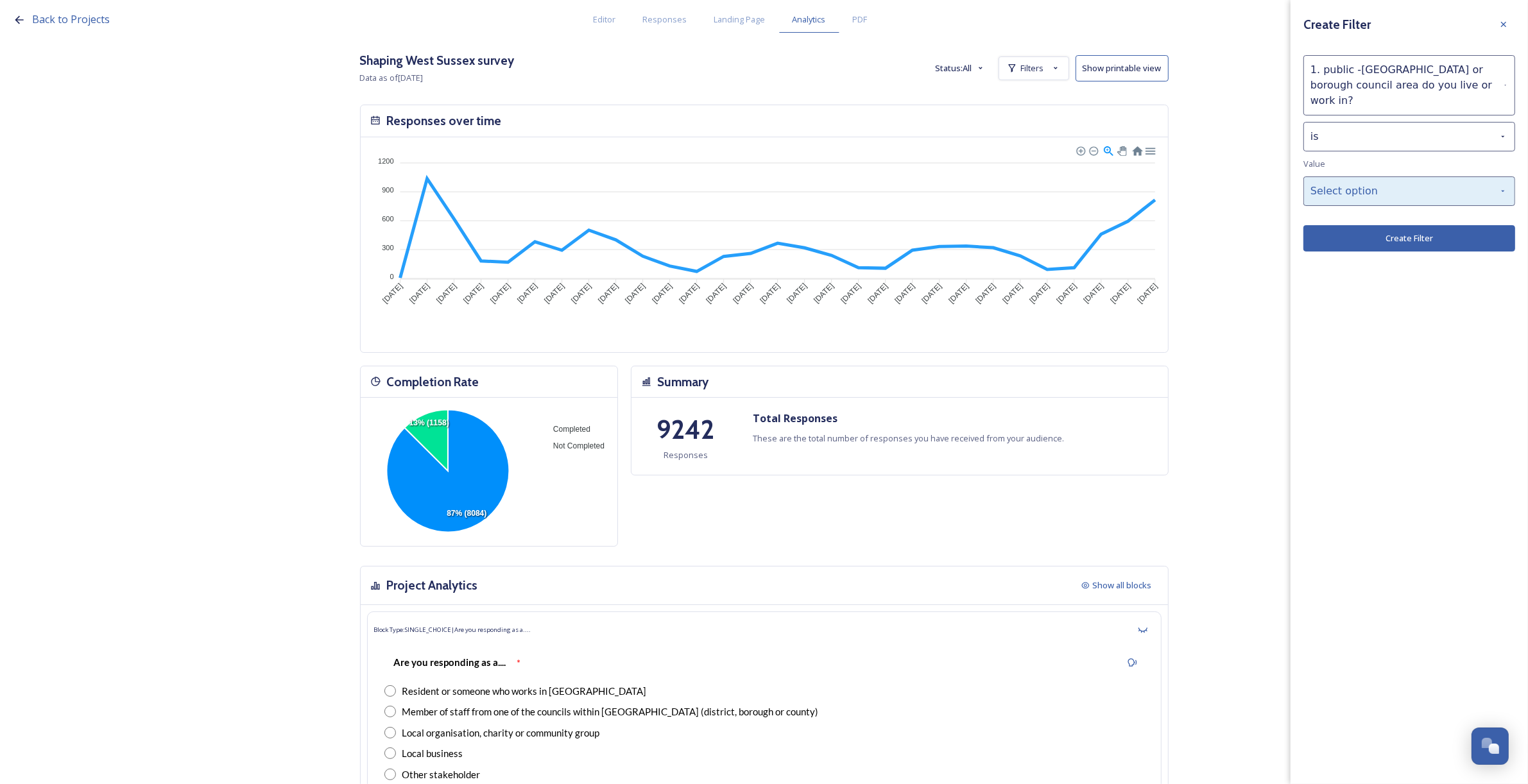
click at [1376, 181] on div "Select option" at bounding box center [1409, 191] width 212 height 30
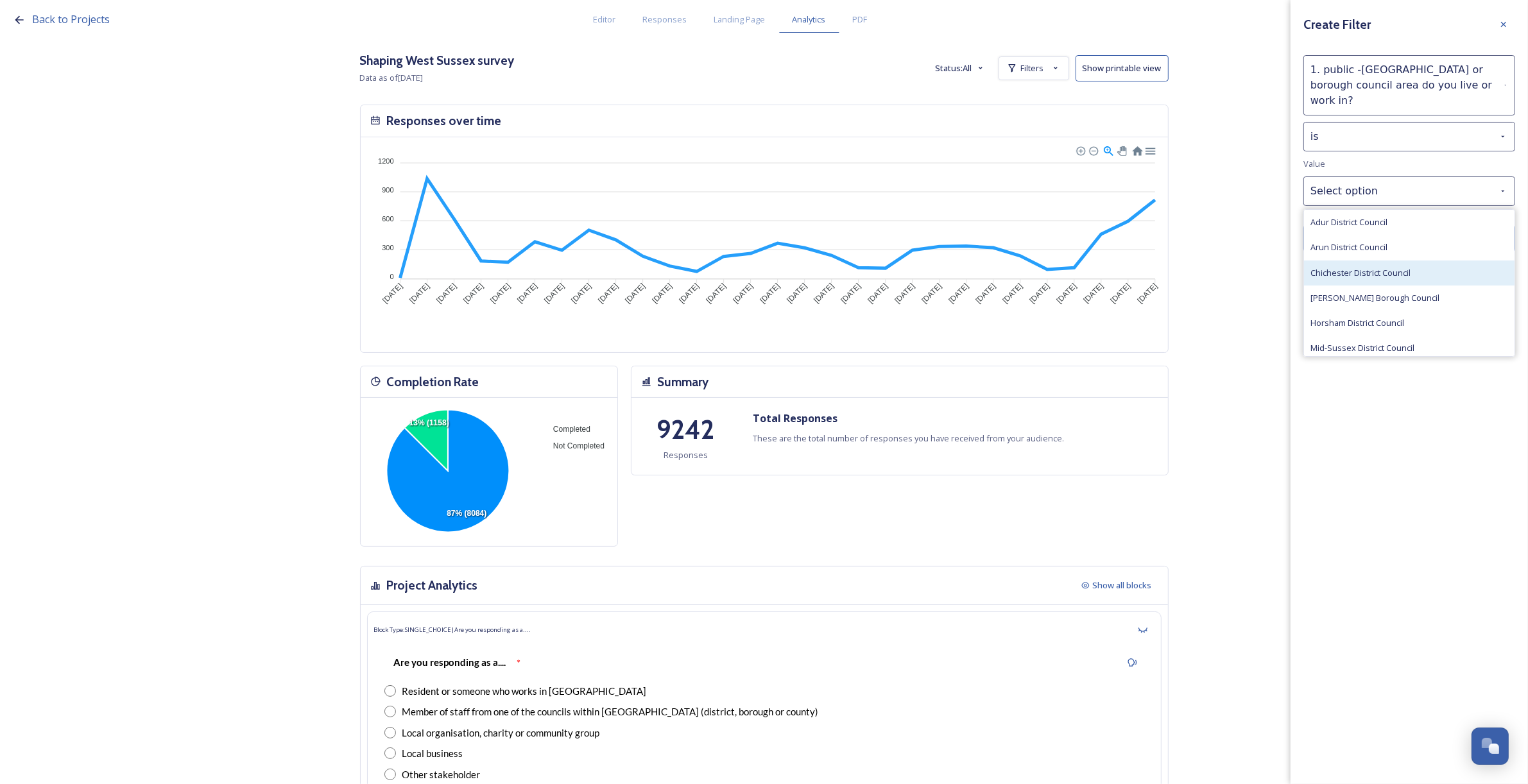
click at [1385, 267] on span "Chichester District Council" at bounding box center [1360, 273] width 100 height 12
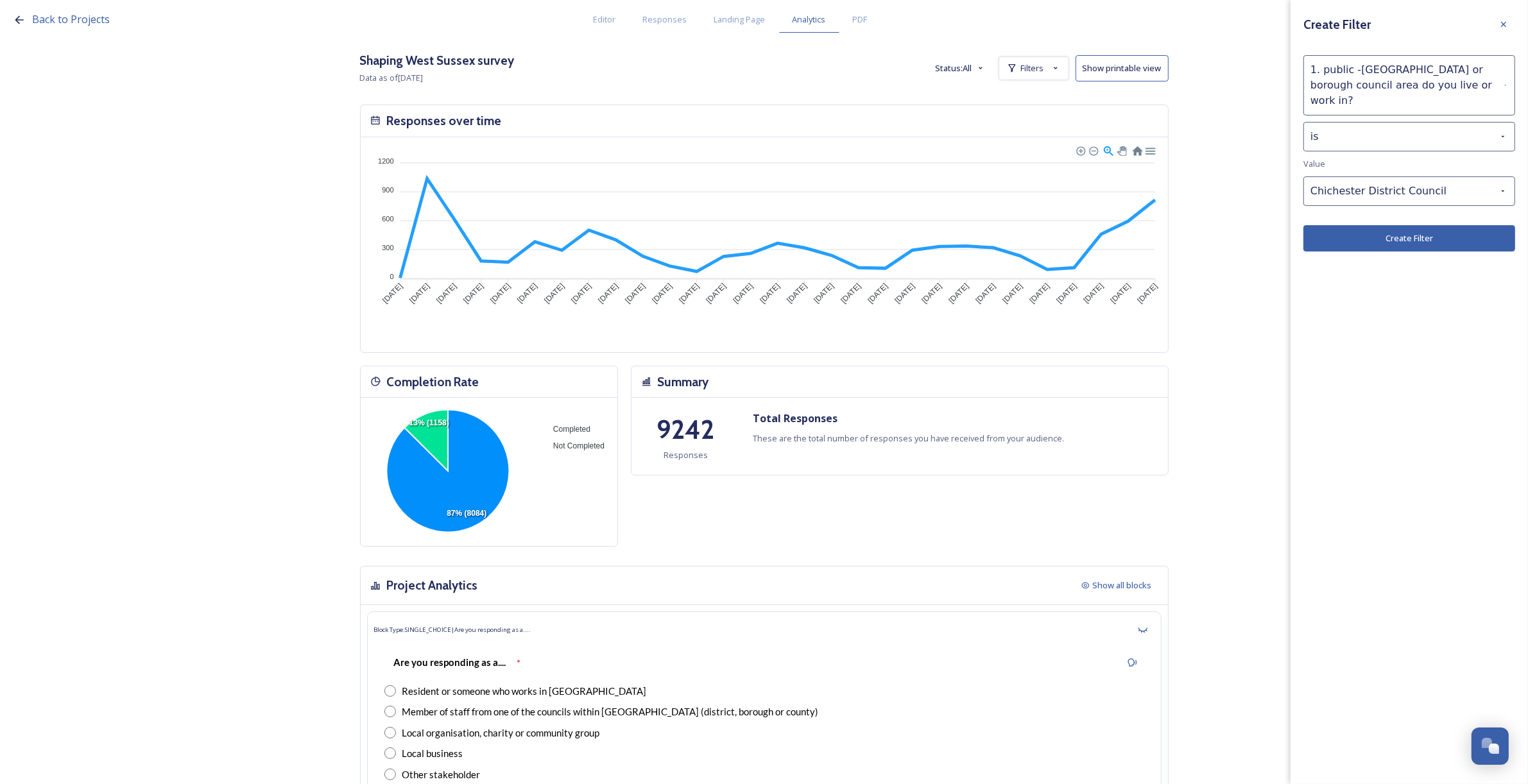
click at [1403, 228] on button "Create Filter" at bounding box center [1409, 238] width 212 height 26
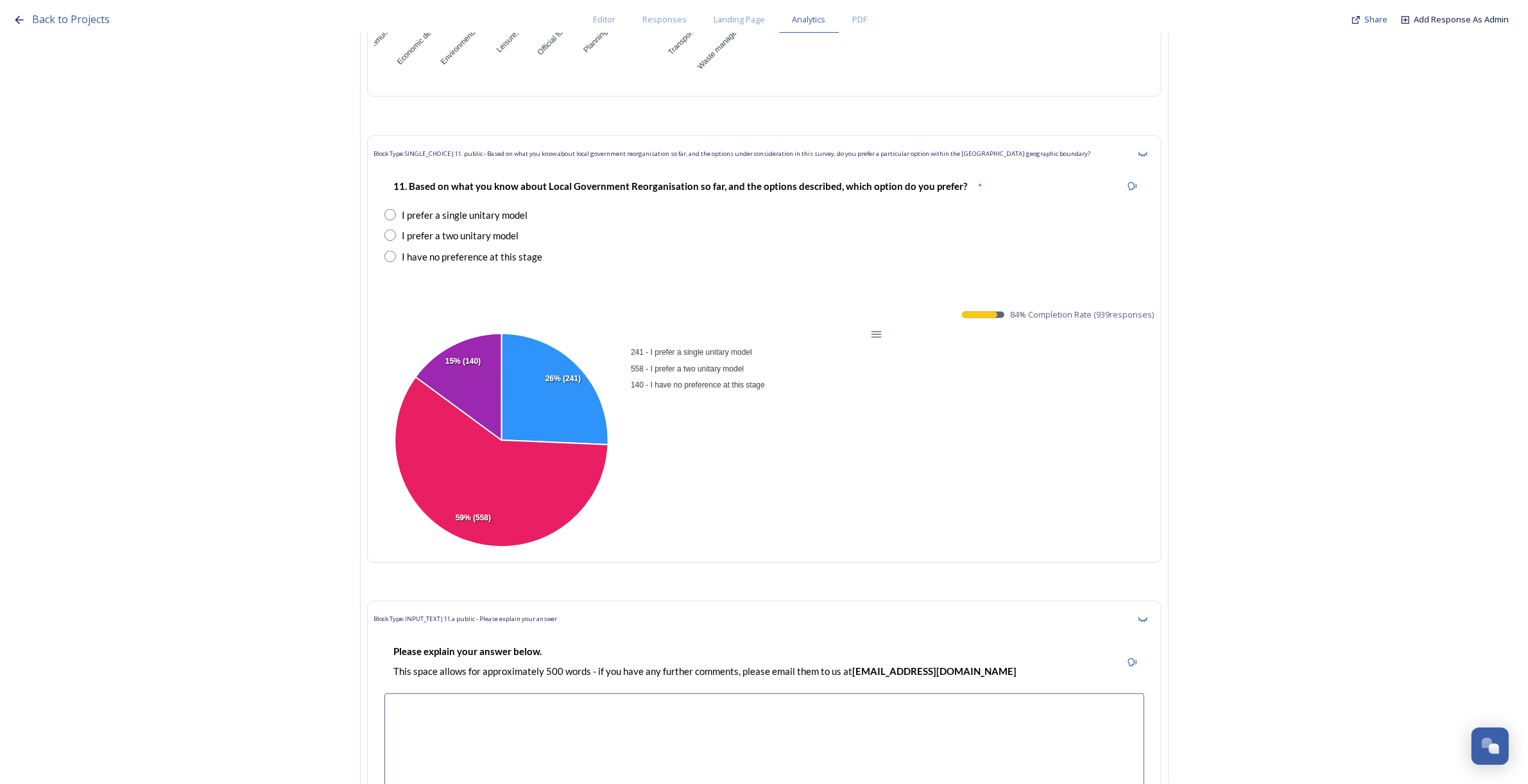
scroll to position [14997, 0]
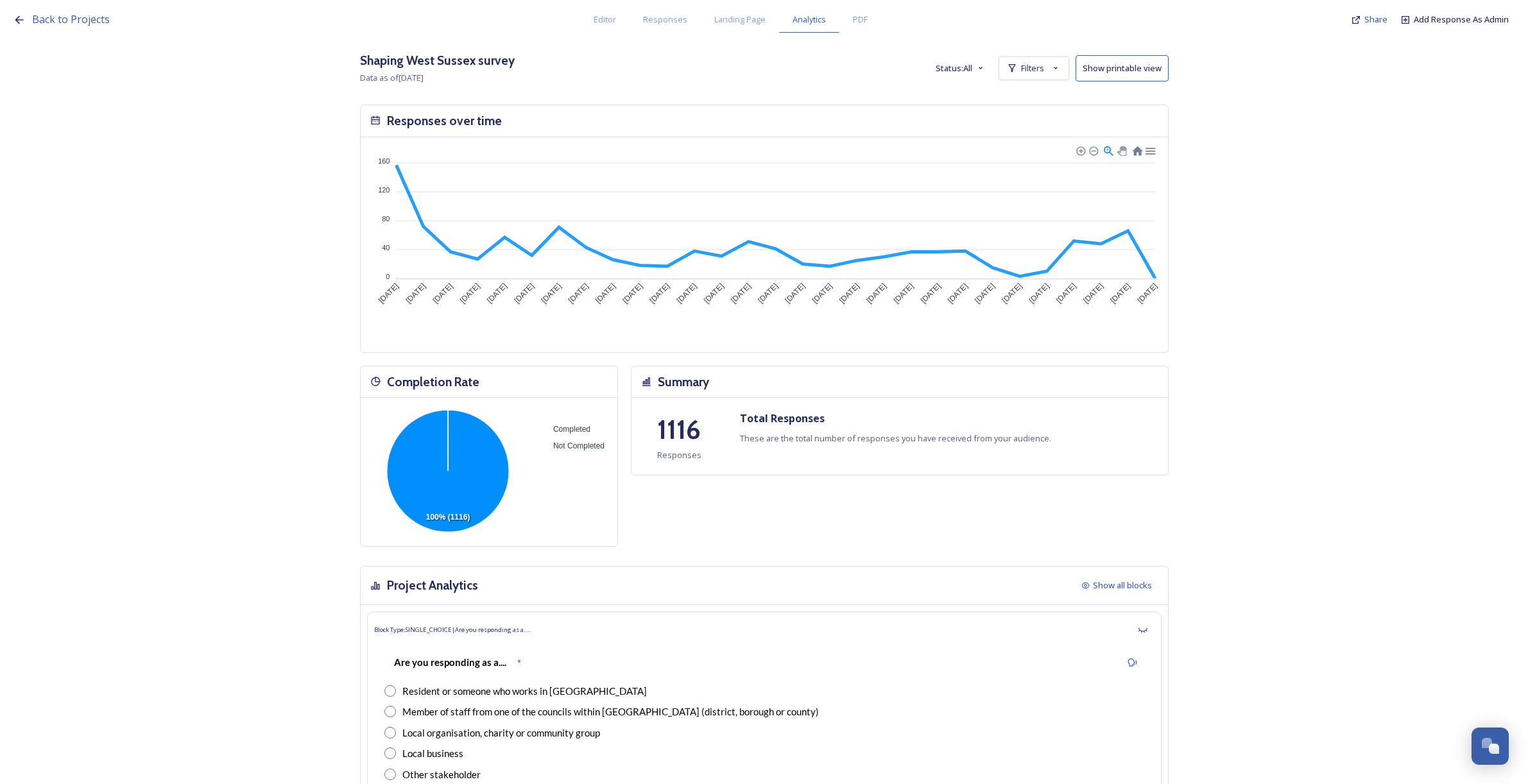
scroll to position [14997, 0]
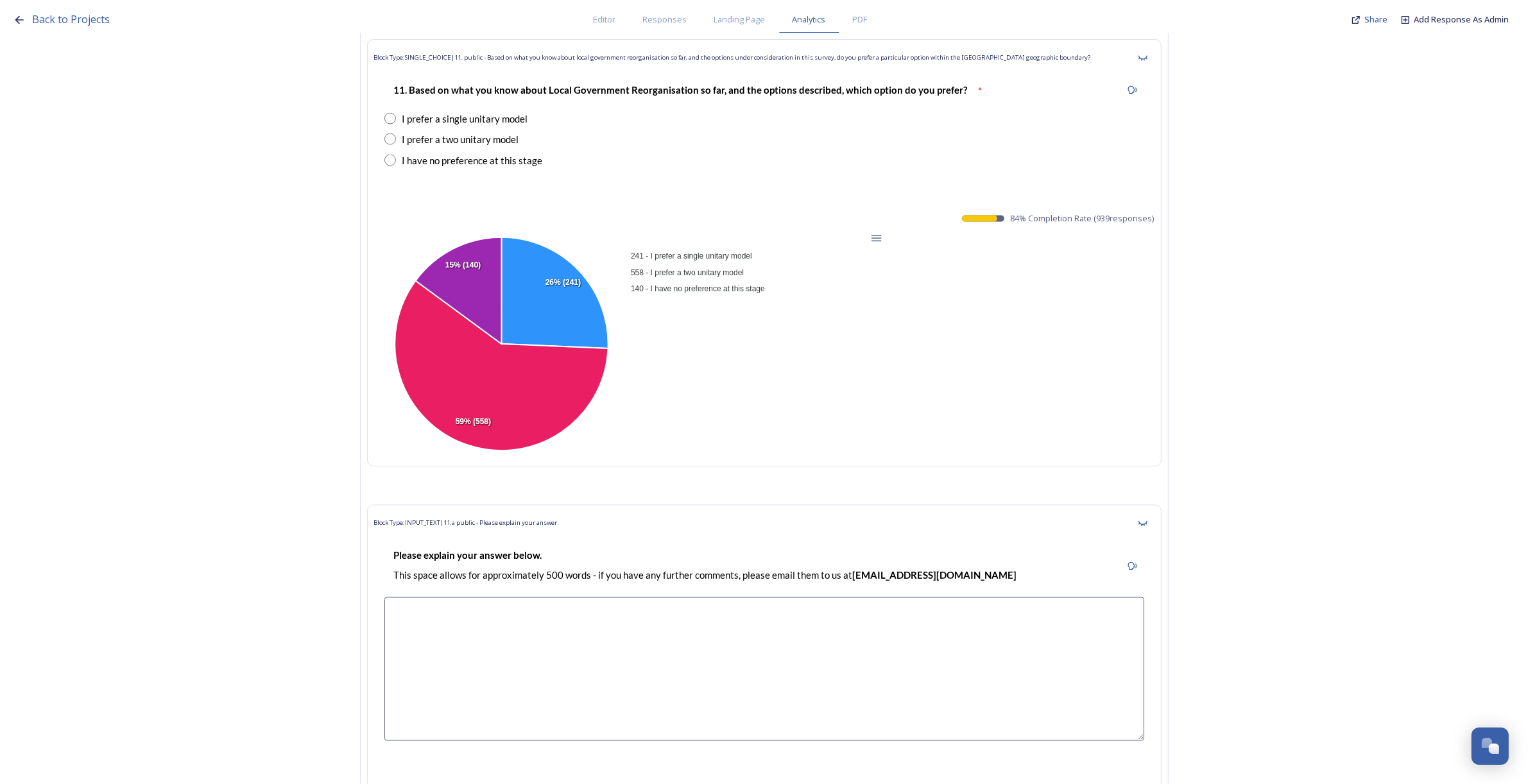
drag, startPoint x: 1014, startPoint y: 239, endPoint x: 1162, endPoint y: 241, distance: 148.0
click at [1162, 241] on div "Block Type: SINGLE_CHOICE | 11. public - Based on what you know about local gov…" at bounding box center [764, 252] width 794 height 427
copy span "84 % Completion Rate ( 939 responses)"
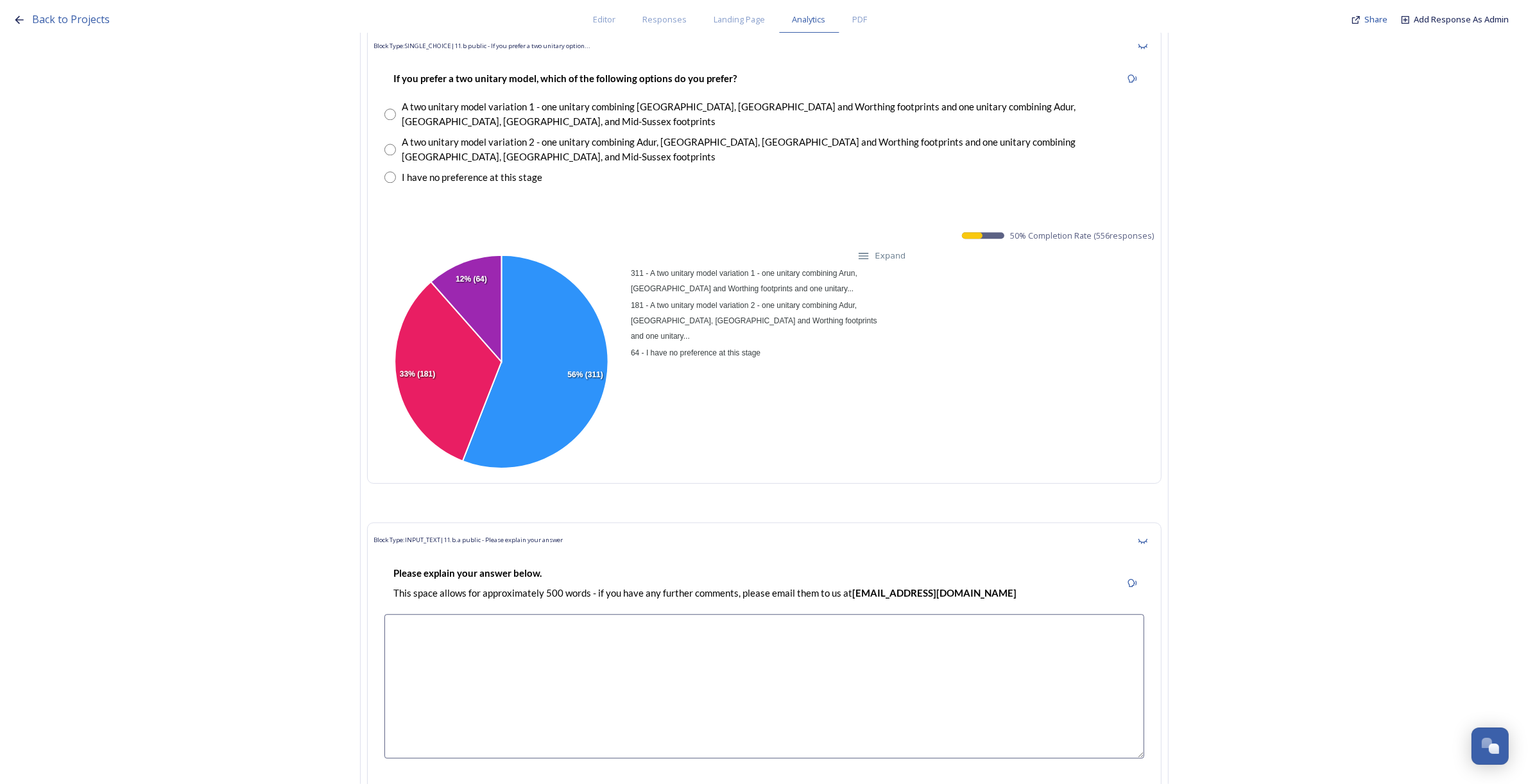
scroll to position [16119, 0]
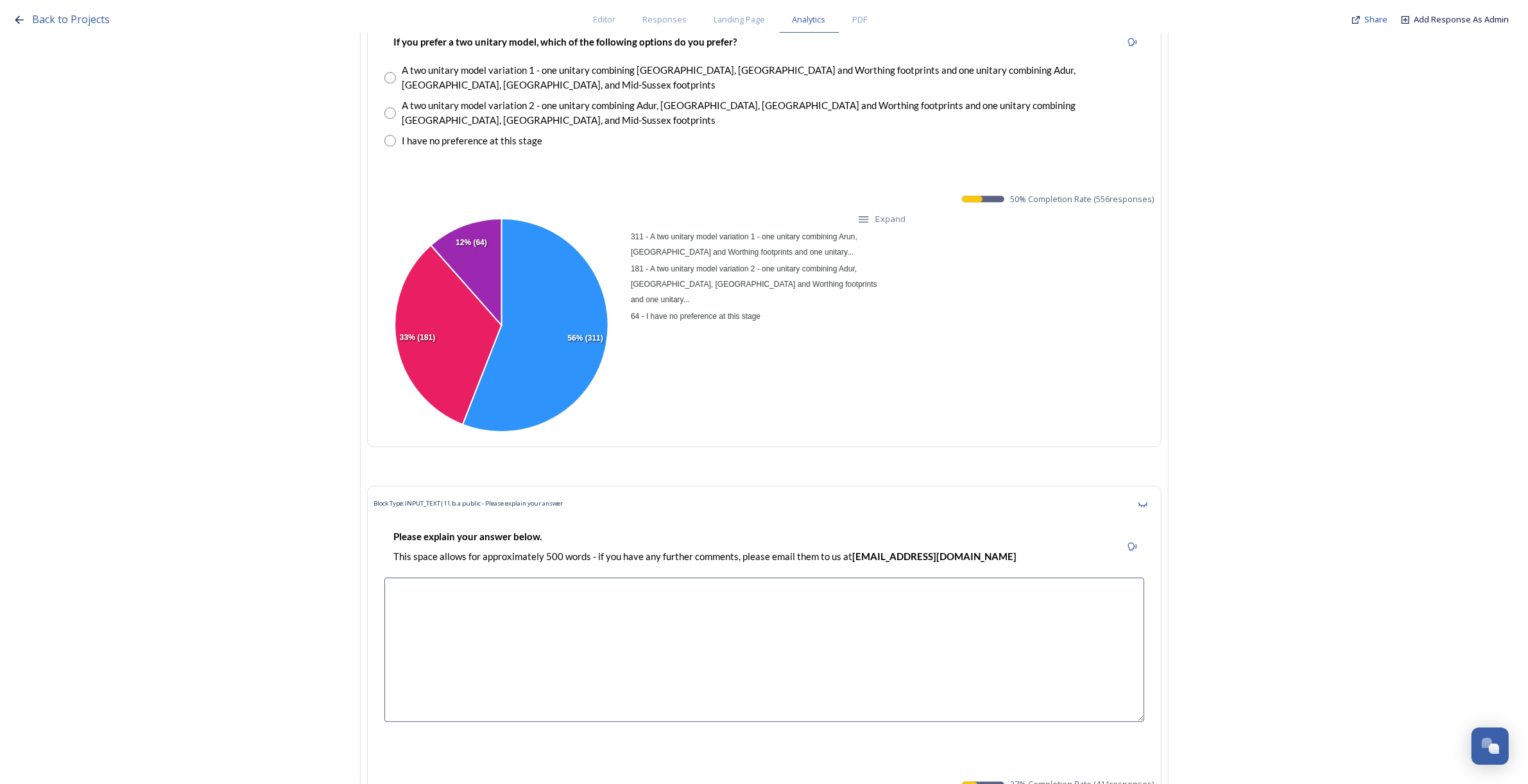
click at [908, 297] on div "311 - A two unitary model variation 1 - one unitary combining Arun, [GEOGRAPHIC…" at bounding box center [764, 326] width 780 height 228
drag, startPoint x: 1160, startPoint y: 192, endPoint x: 1014, endPoint y: 195, distance: 146.0
click at [1014, 195] on div "Block Type: SINGLE_CHOICE | 11.b public - If you prefer a two unitary option...…" at bounding box center [764, 218] width 794 height 456
copy span "50 % Completion Rate ( 556 responses)"
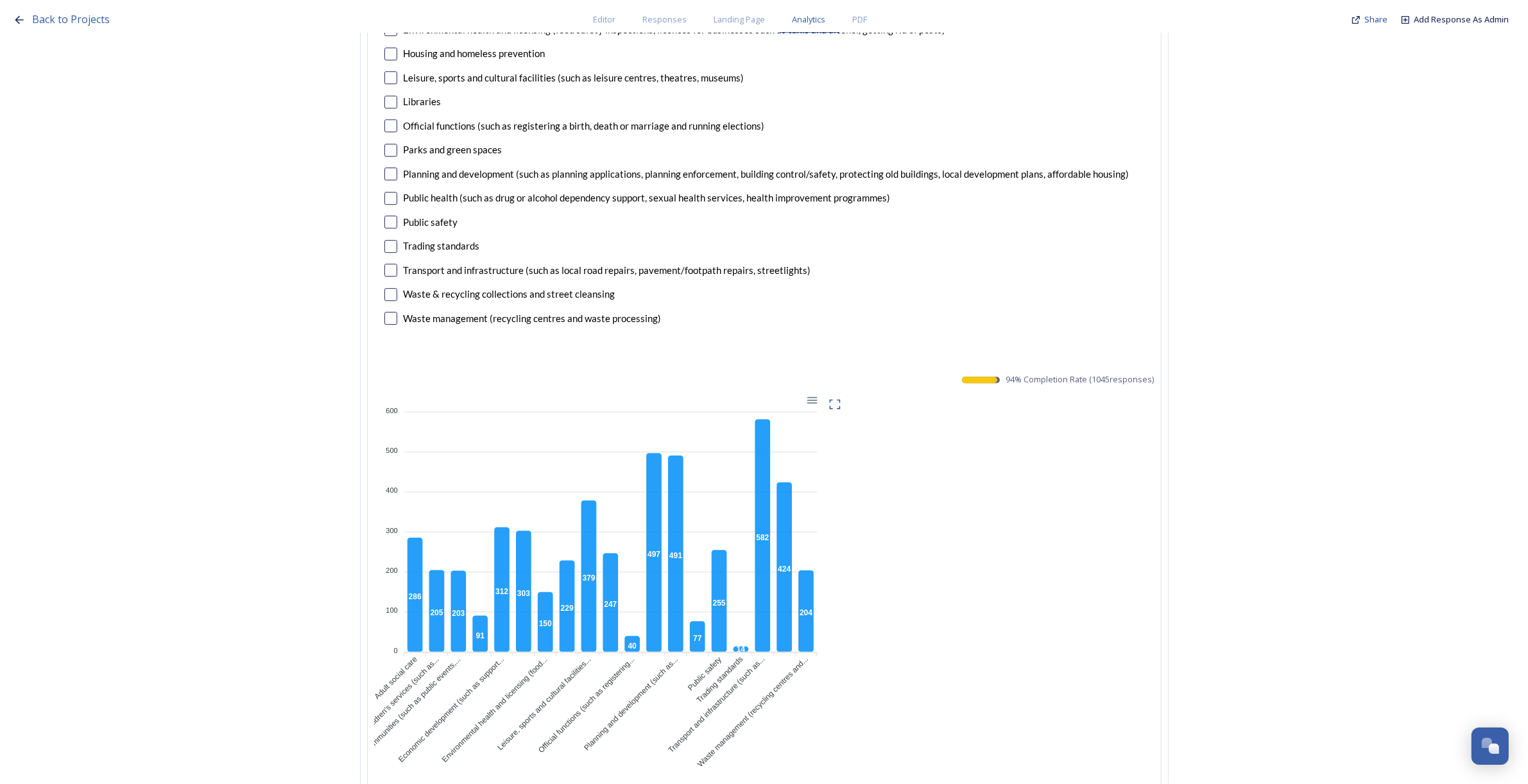
scroll to position [0, 0]
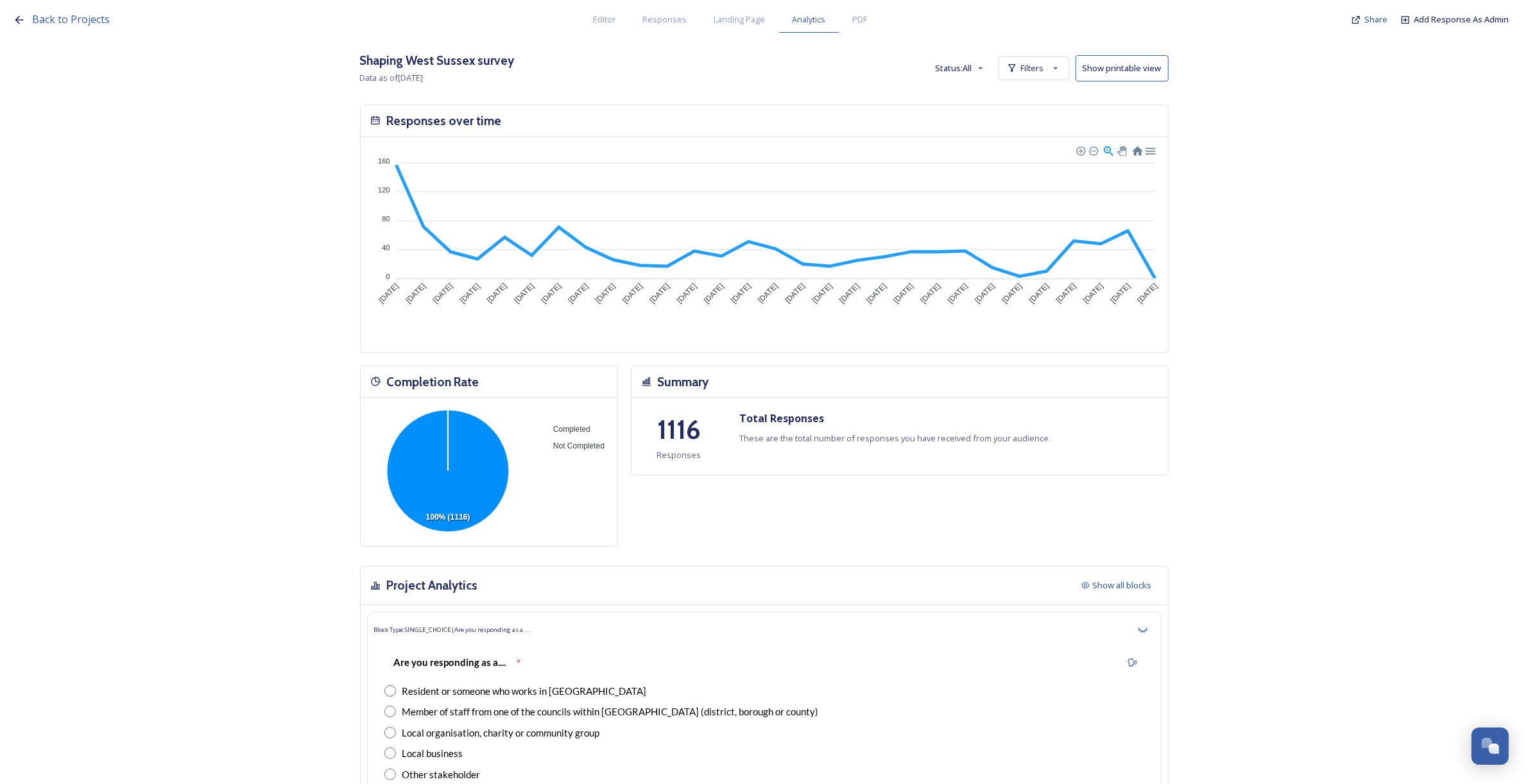
click at [962, 71] on button "Status: All" at bounding box center [961, 68] width 63 height 25
click at [1023, 66] on div "Filters" at bounding box center [1034, 68] width 71 height 24
click at [995, 100] on strong "is Chichester District Council" at bounding box center [999, 97] width 125 height 12
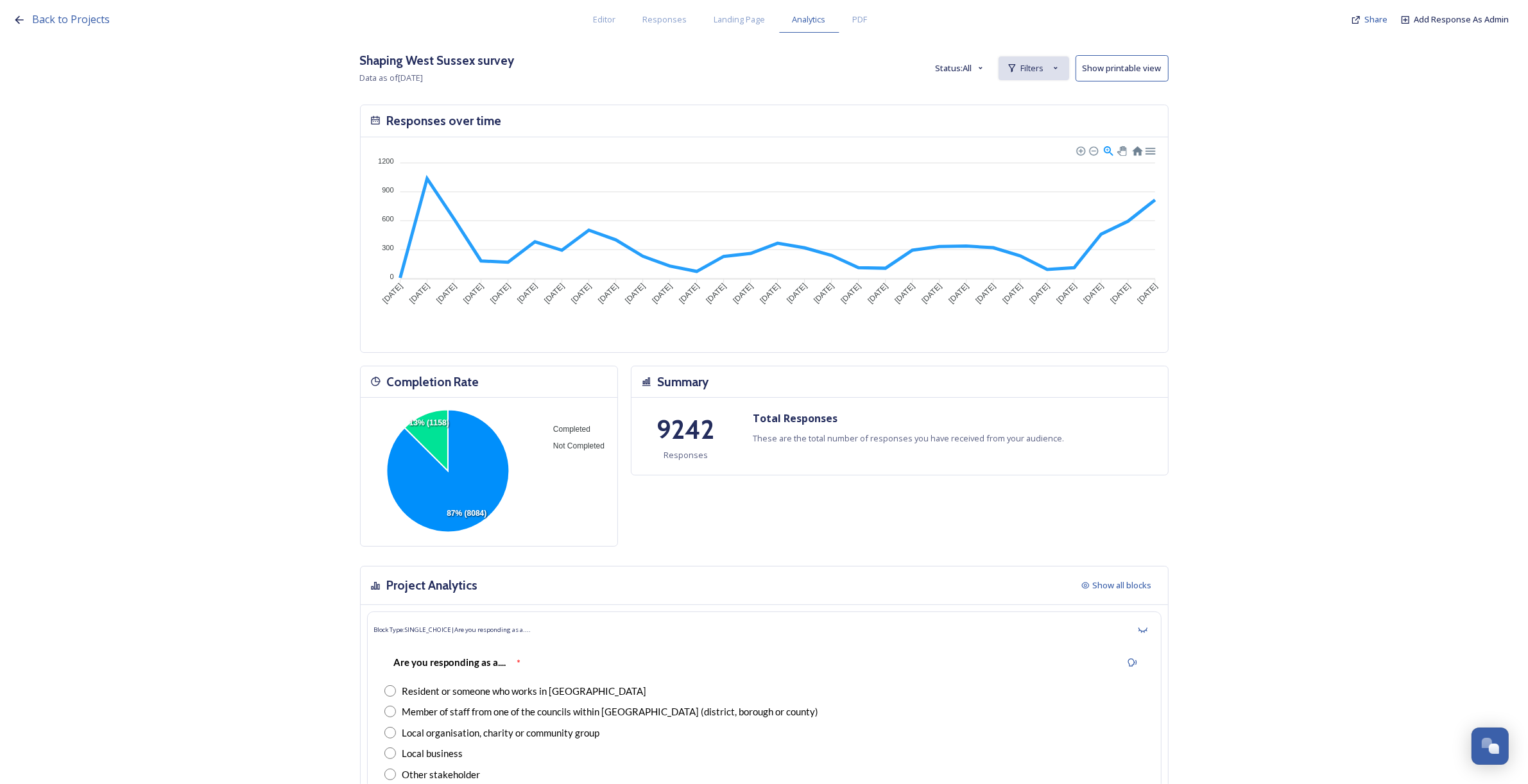
click at [1025, 71] on div "Filters" at bounding box center [1034, 68] width 71 height 24
click at [1032, 92] on span "New Filter" at bounding box center [1039, 96] width 38 height 12
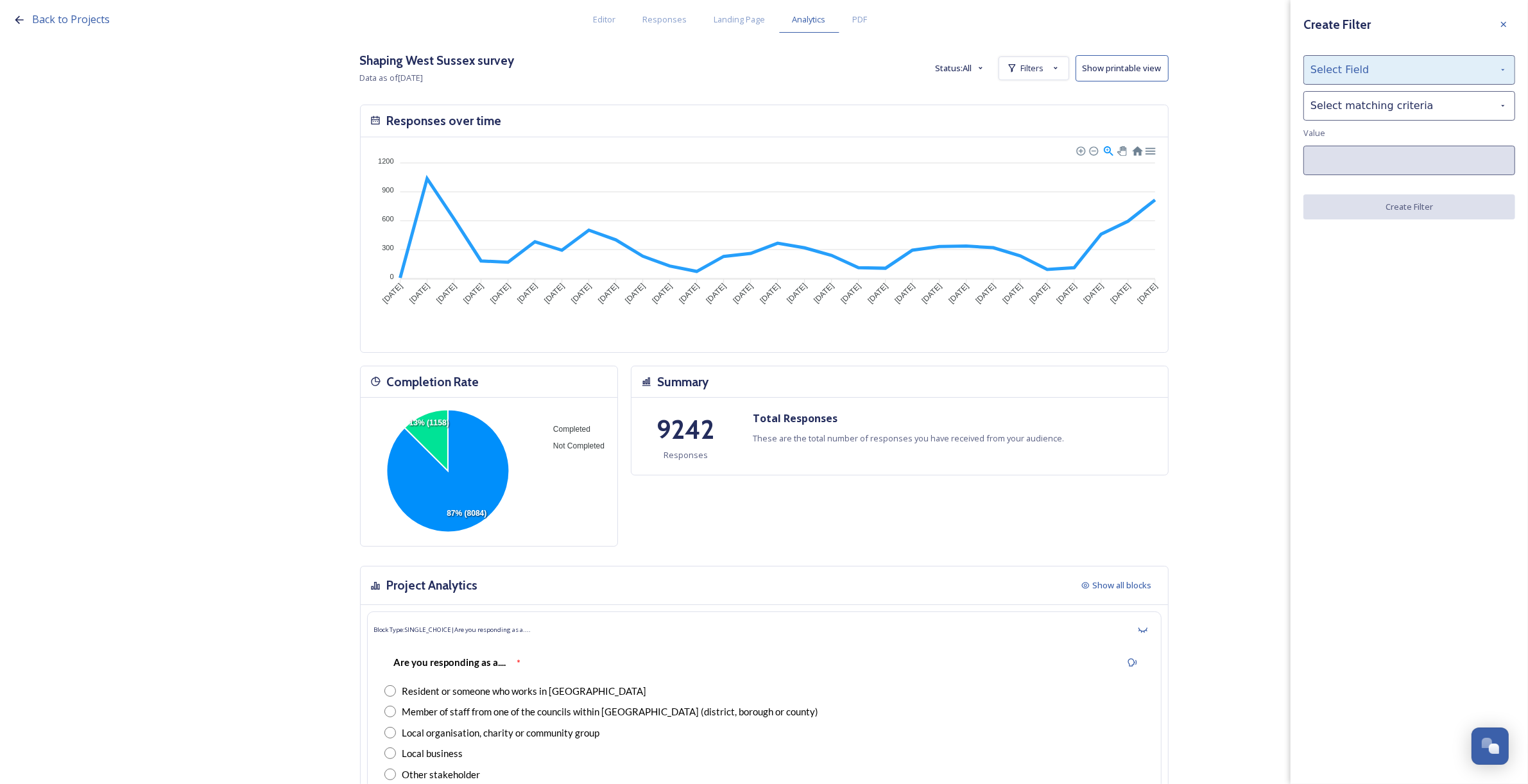
click at [1373, 76] on div "Select Field" at bounding box center [1409, 70] width 212 height 30
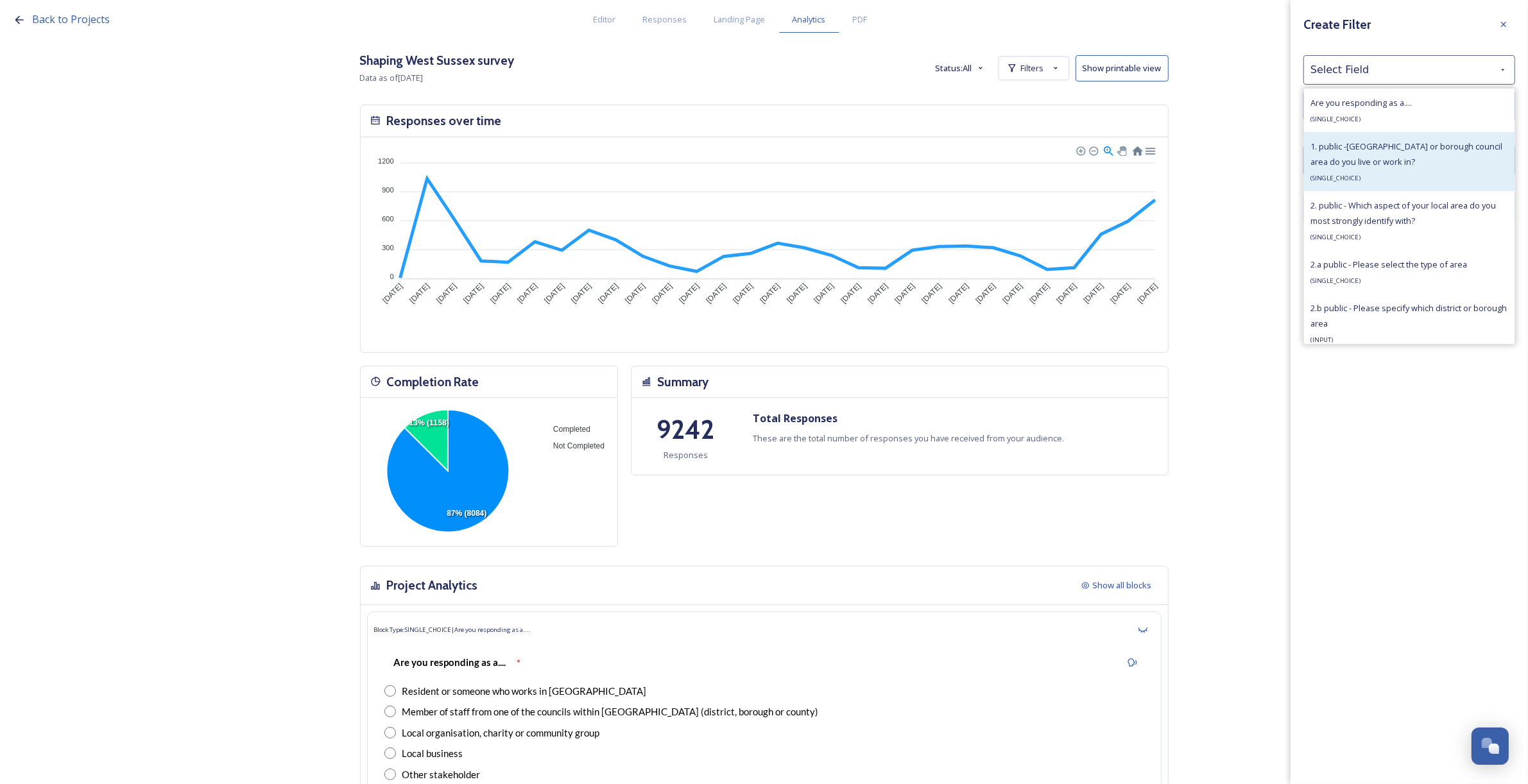
click at [1367, 153] on span "1. public -[GEOGRAPHIC_DATA] or borough council area do you live or work in?" at bounding box center [1406, 153] width 192 height 27
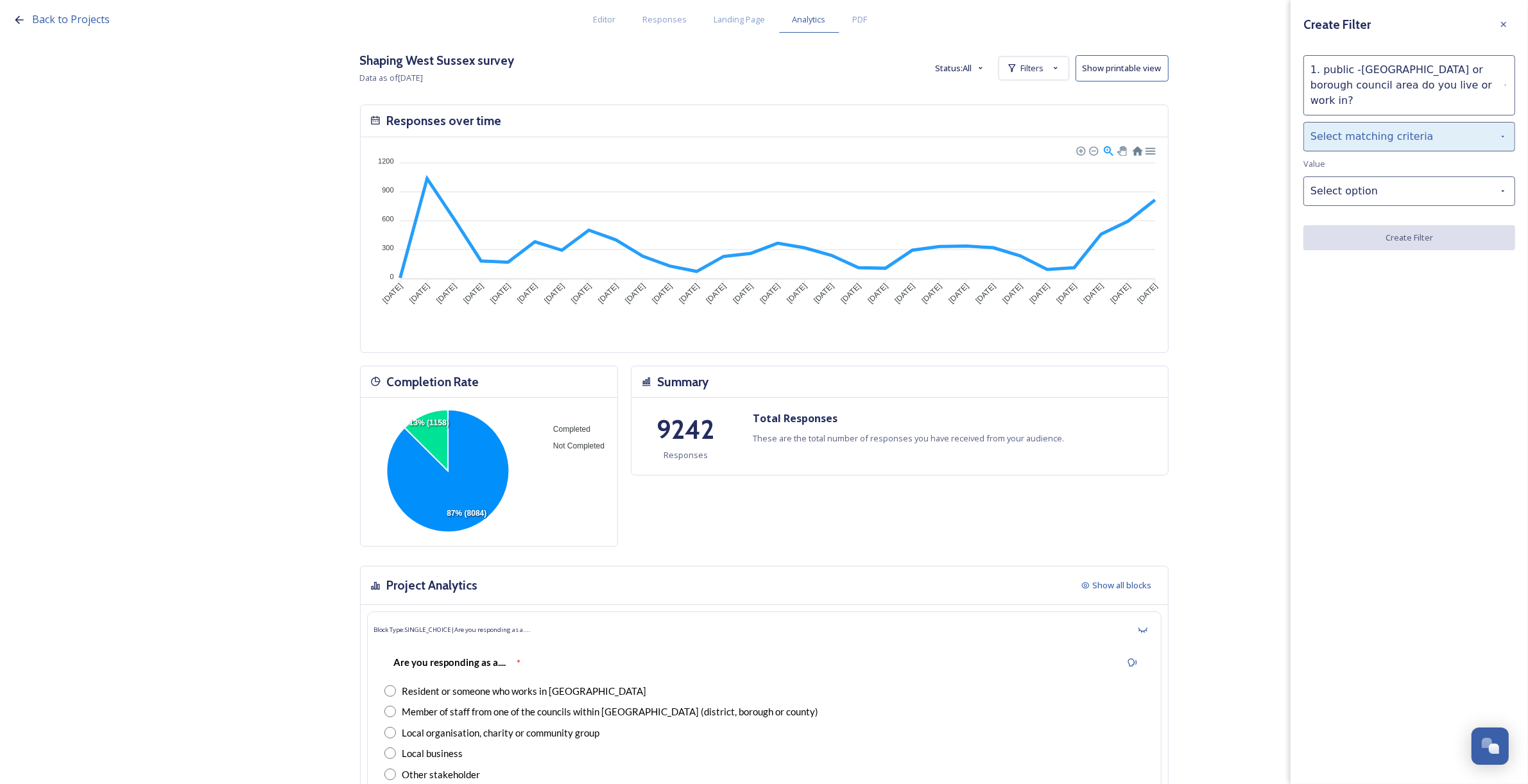
click at [1361, 122] on div "Select matching criteria" at bounding box center [1409, 137] width 212 height 30
click at [1364, 155] on div "is" at bounding box center [1408, 169] width 210 height 28
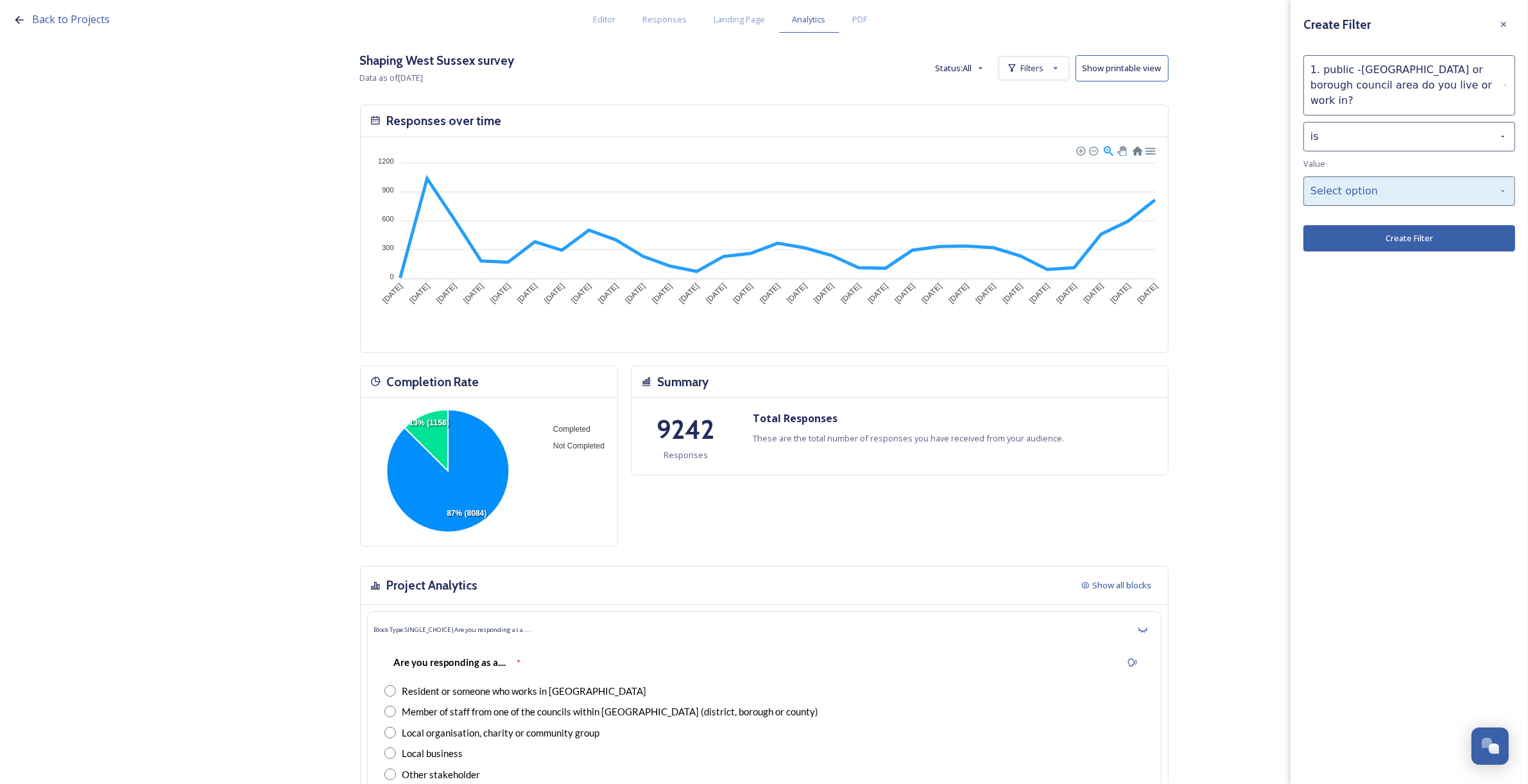
click at [1368, 176] on div "Select option" at bounding box center [1409, 191] width 212 height 30
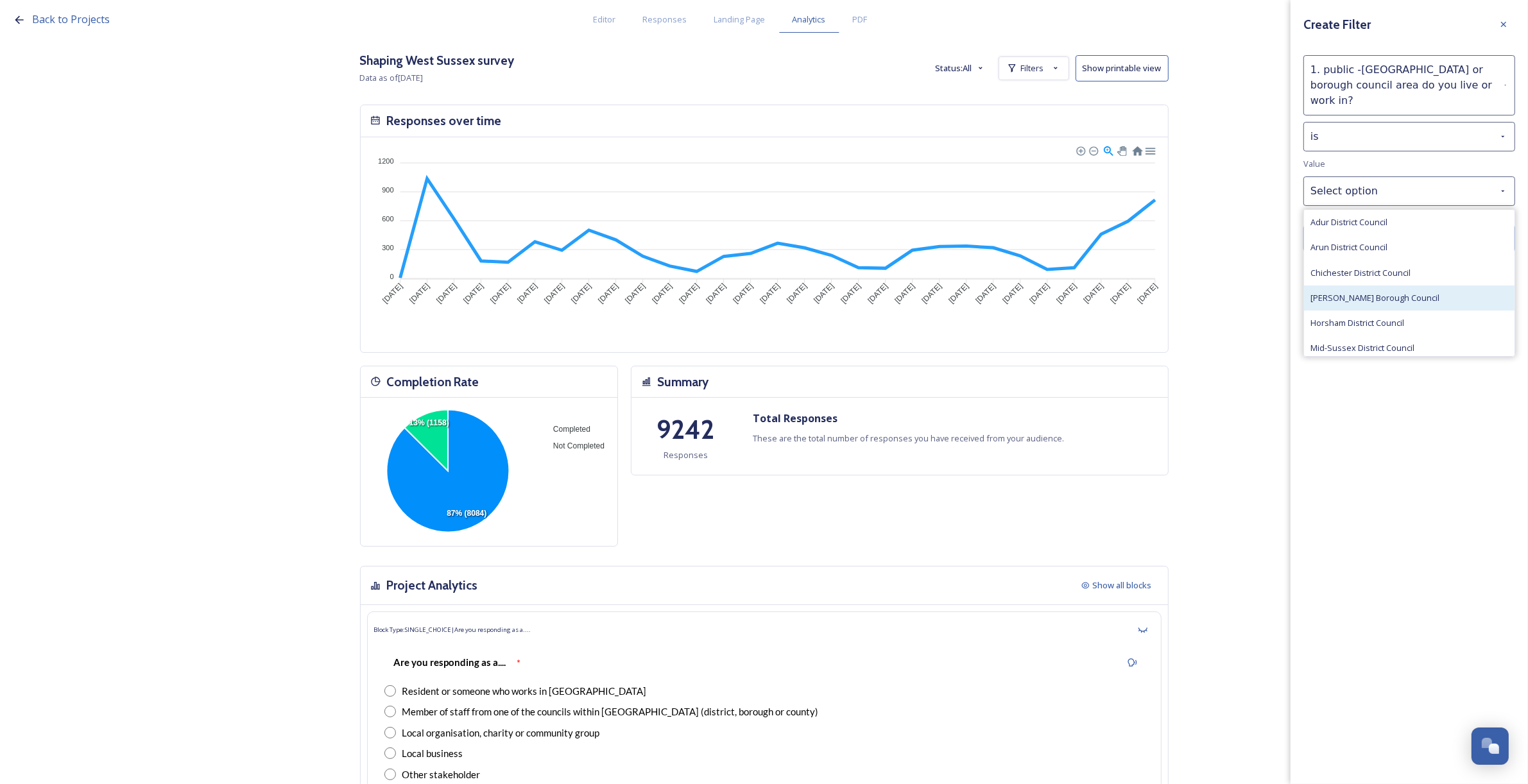
click at [1394, 292] on span "[PERSON_NAME] Borough Council" at bounding box center [1375, 298] width 129 height 12
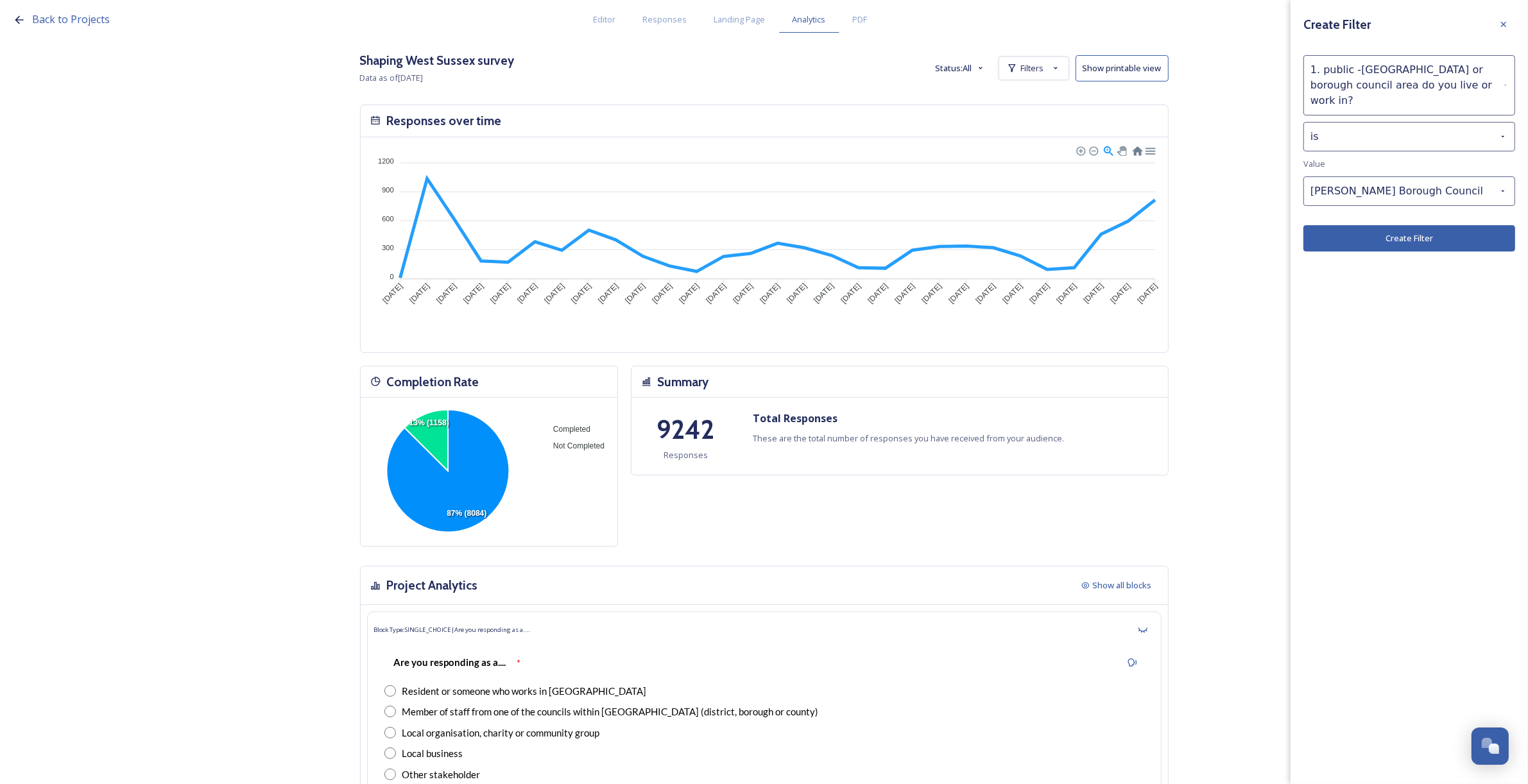
click at [1399, 226] on button "Create Filter" at bounding box center [1409, 238] width 212 height 26
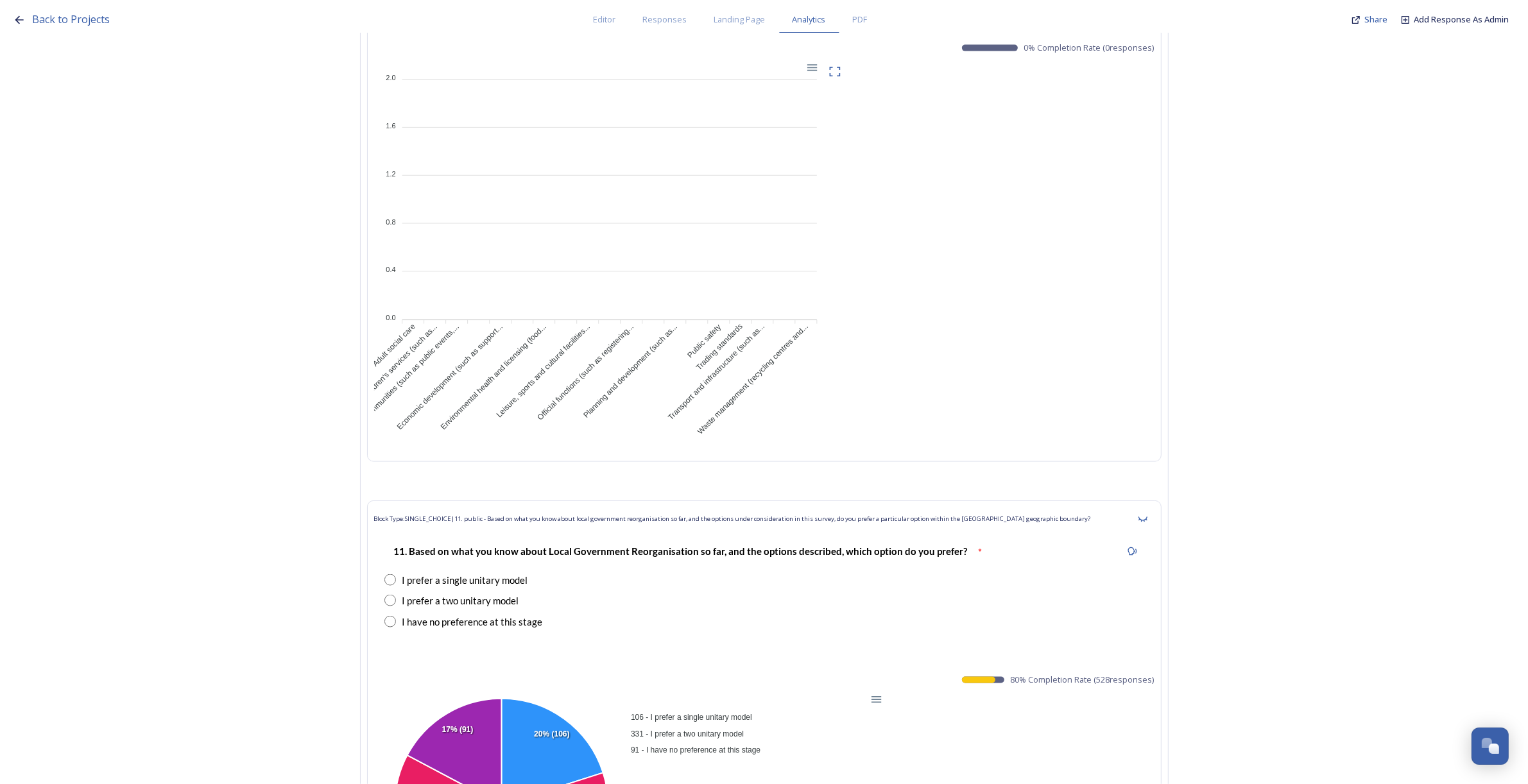
scroll to position [15016, 0]
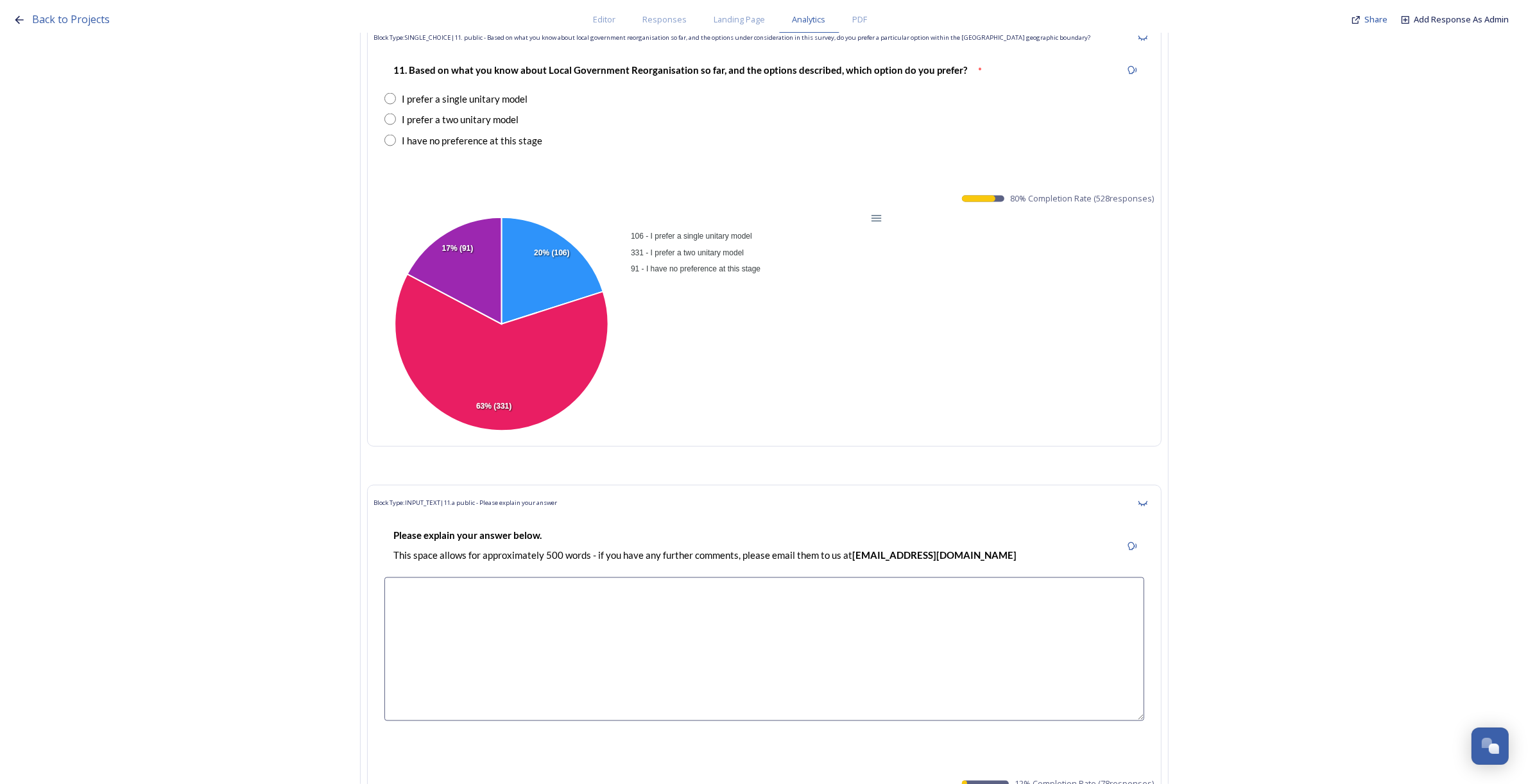
drag, startPoint x: 1159, startPoint y: 216, endPoint x: 1015, endPoint y: 217, distance: 144.0
click at [1015, 204] on span "80 % Completion Rate ( 528 responses)" at bounding box center [1083, 198] width 143 height 12
copy span "80 % Completion Rate ( 528 responses)"
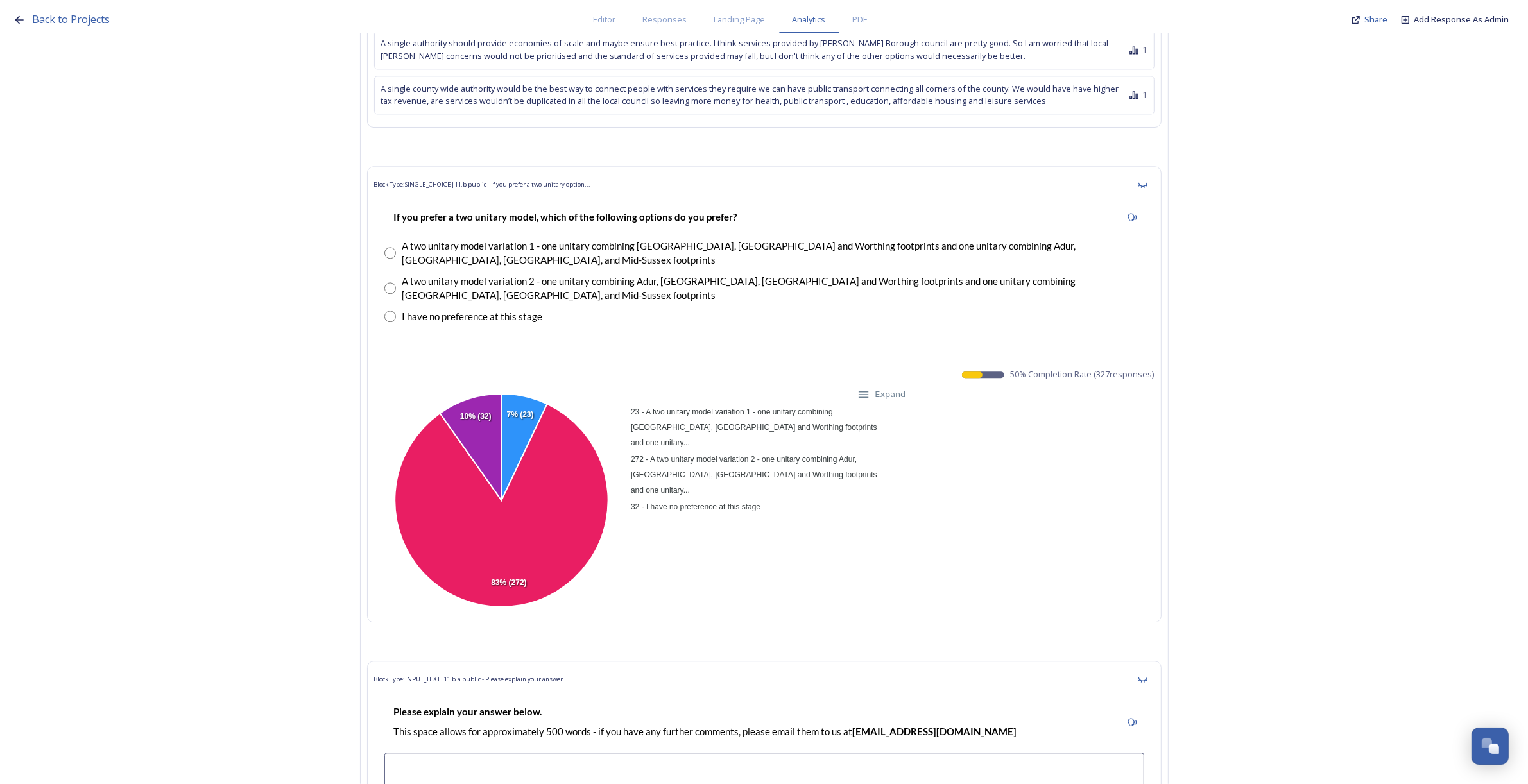
scroll to position [15979, 0]
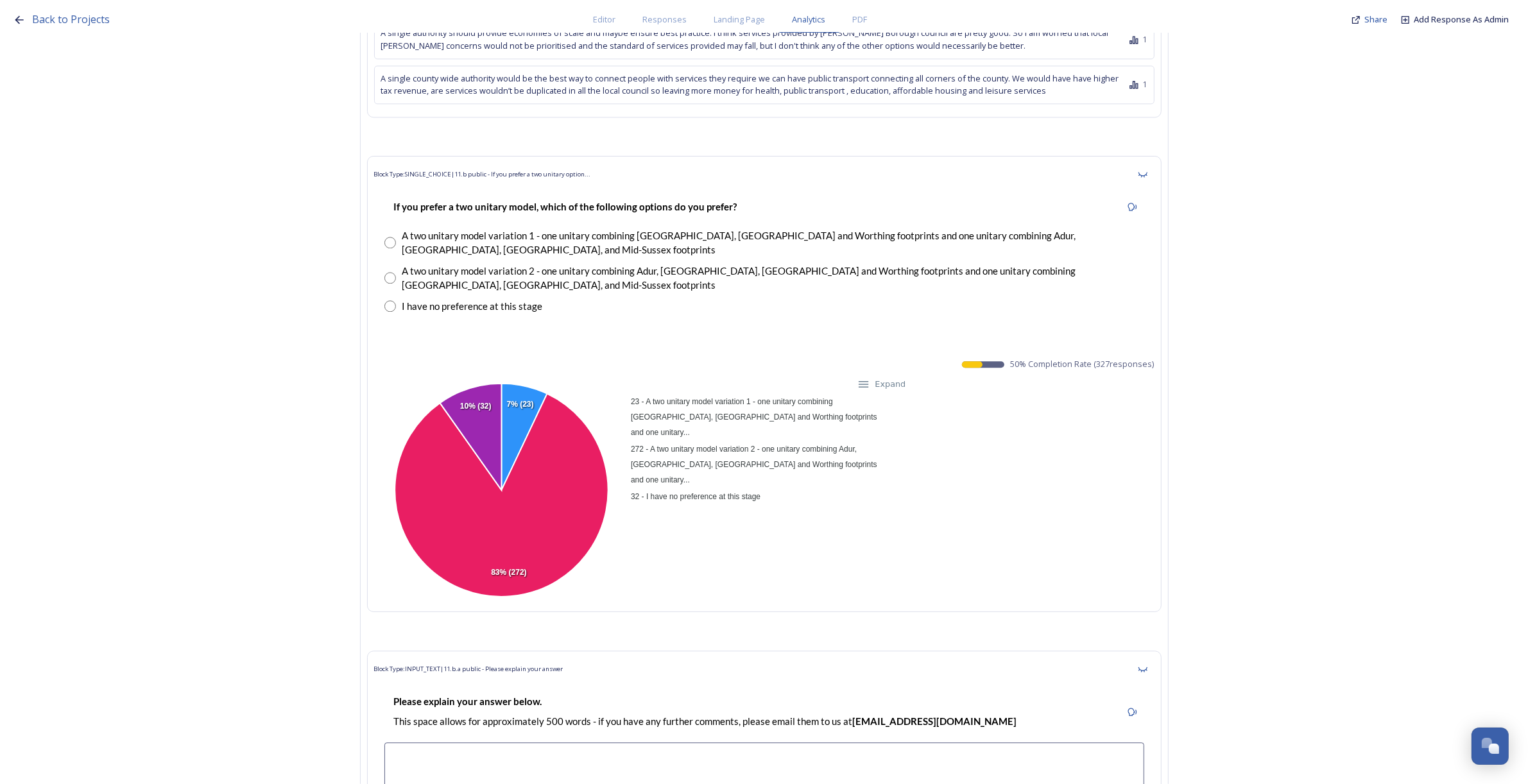
drag, startPoint x: 1162, startPoint y: 363, endPoint x: 1014, endPoint y: 363, distance: 148.0
click at [1014, 363] on div "Block Type: SINGLE_CHOICE | 11.b public - If you prefer a two unitary option...…" at bounding box center [764, 383] width 794 height 456
copy span "50 % Completion Rate ( 327 responses)"
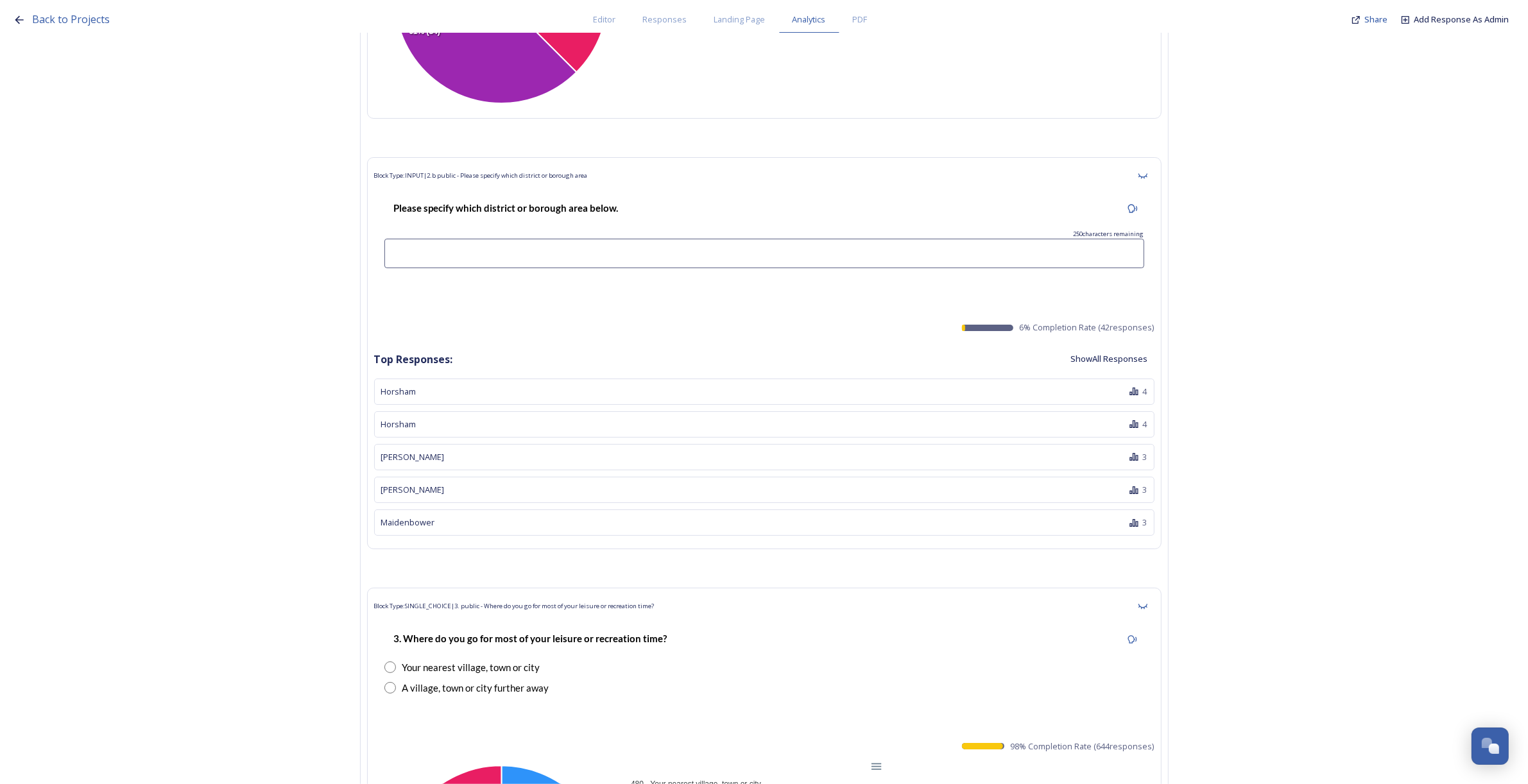
scroll to position [0, 0]
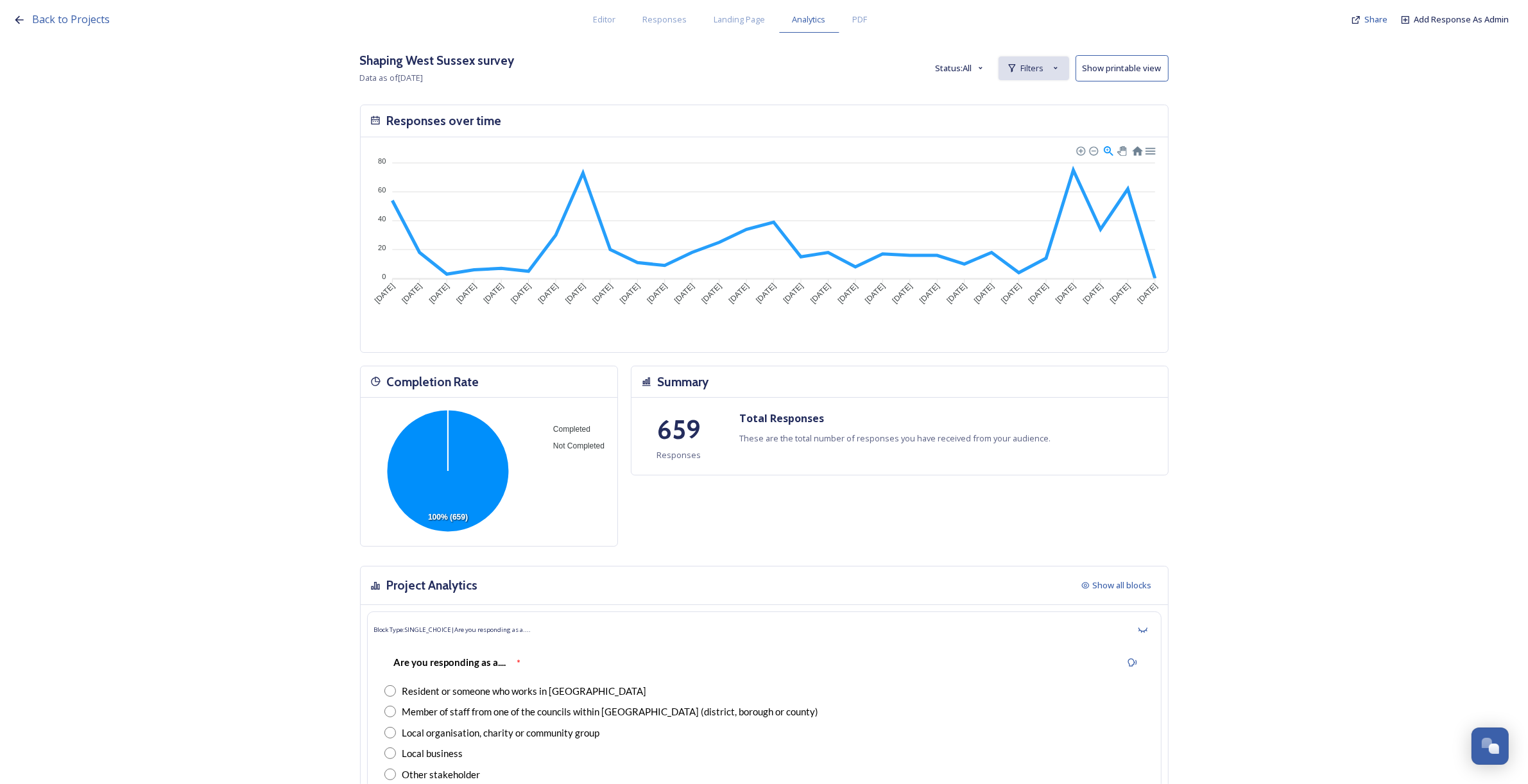
click at [1033, 71] on span "Filters" at bounding box center [1032, 68] width 23 height 12
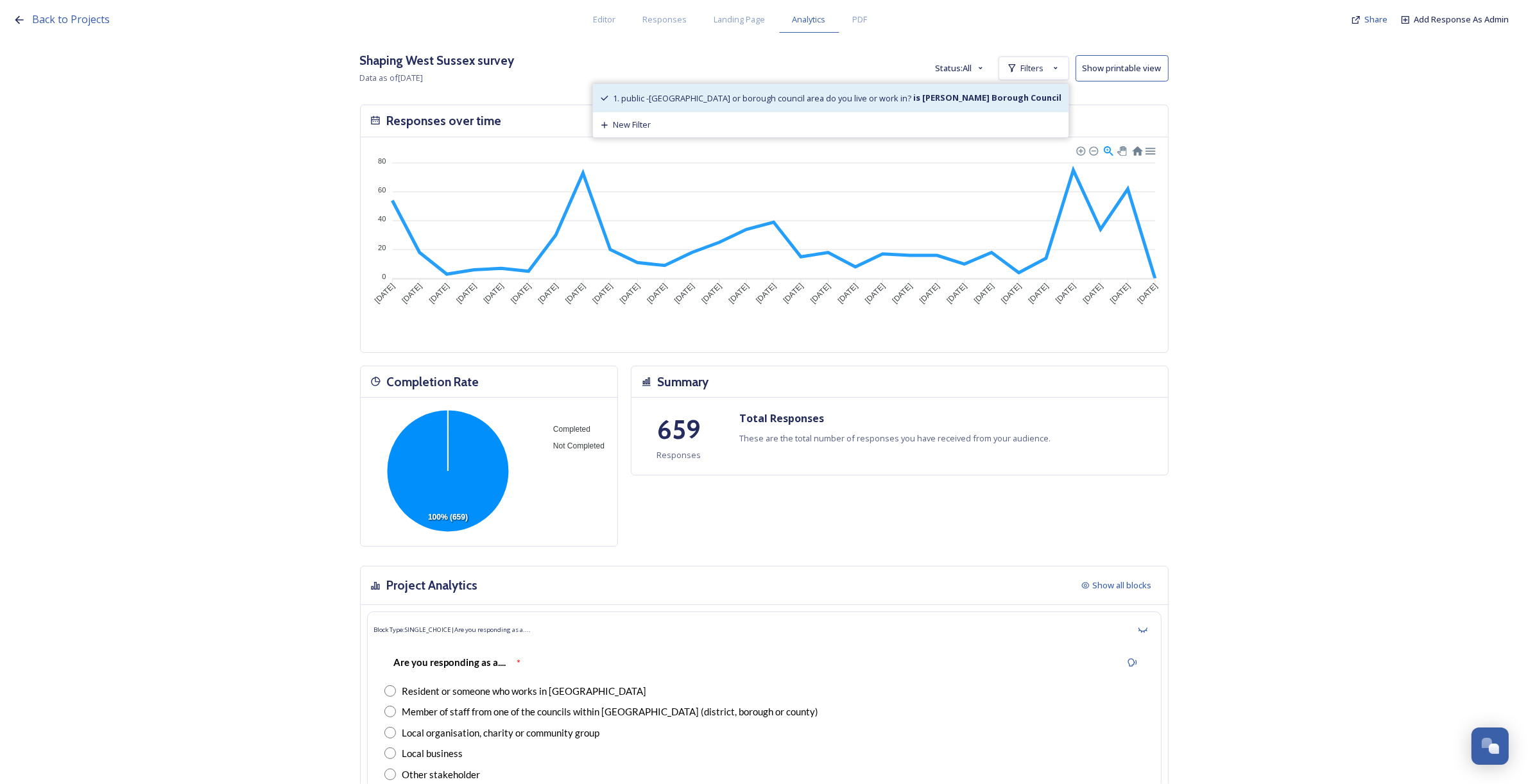
click at [1008, 95] on strong "is Crawley Borough Council" at bounding box center [987, 97] width 150 height 12
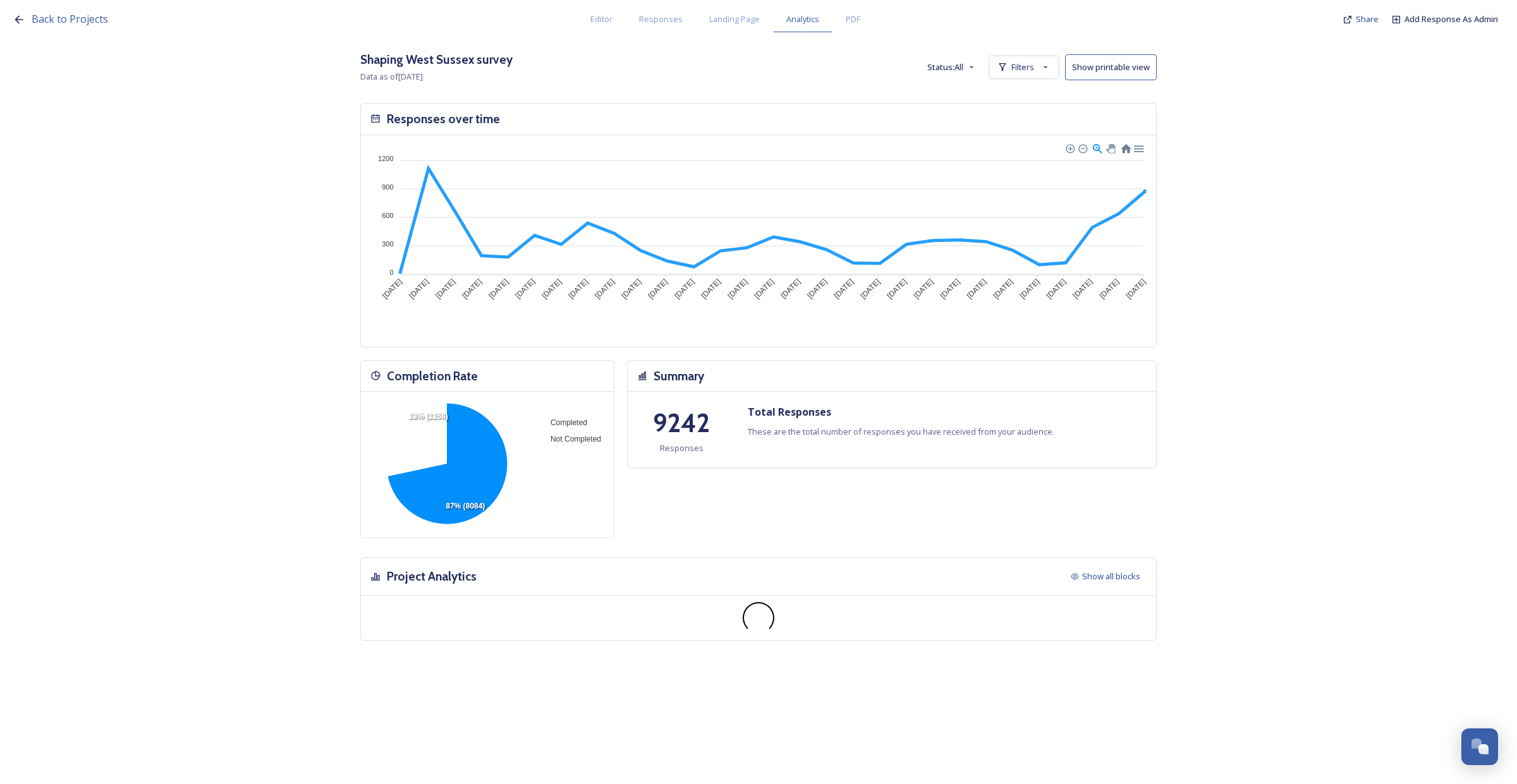
click at [1013, 67] on span "Filters" at bounding box center [1022, 67] width 23 height 12
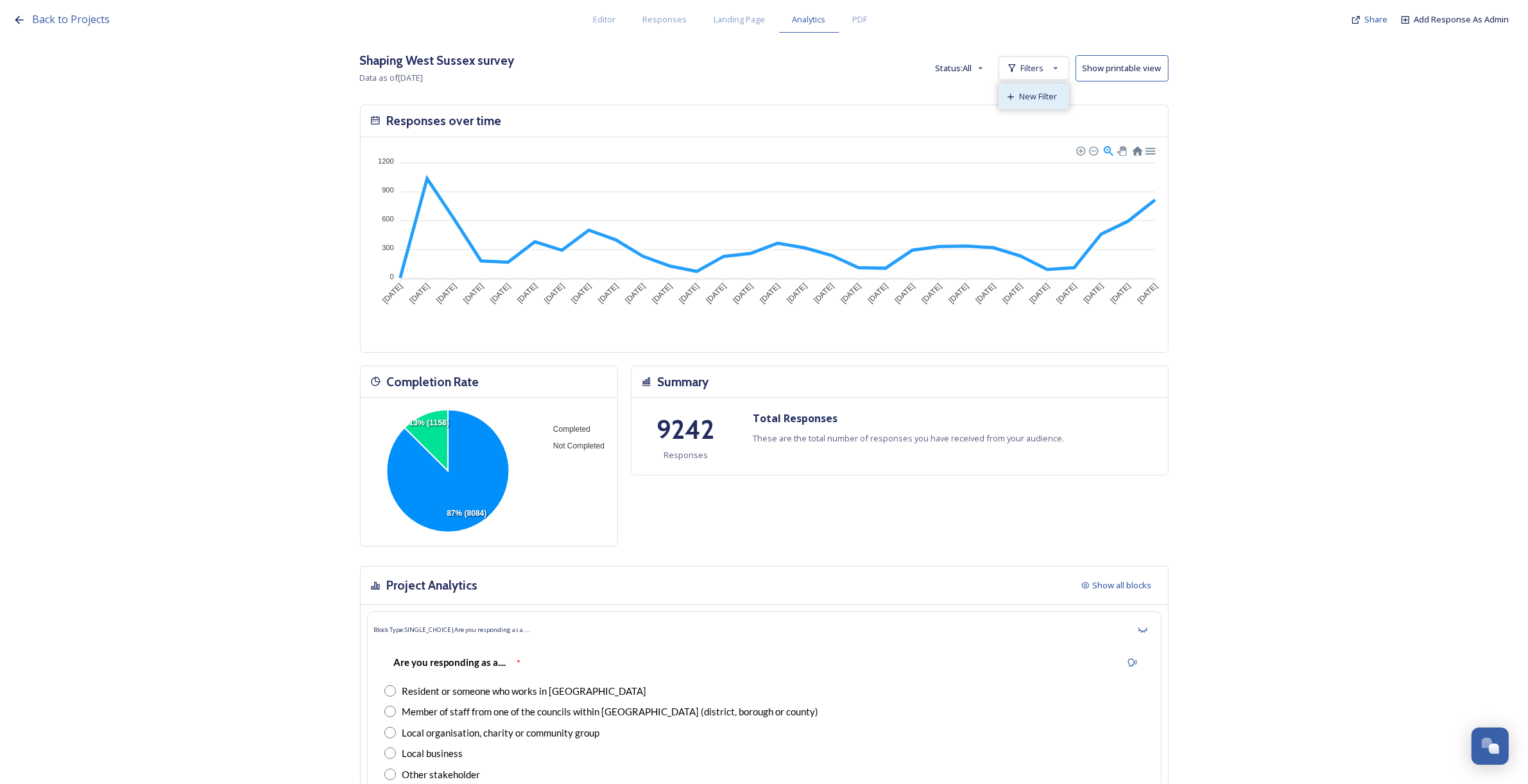
click at [1035, 88] on div "New Filter" at bounding box center [1034, 96] width 69 height 25
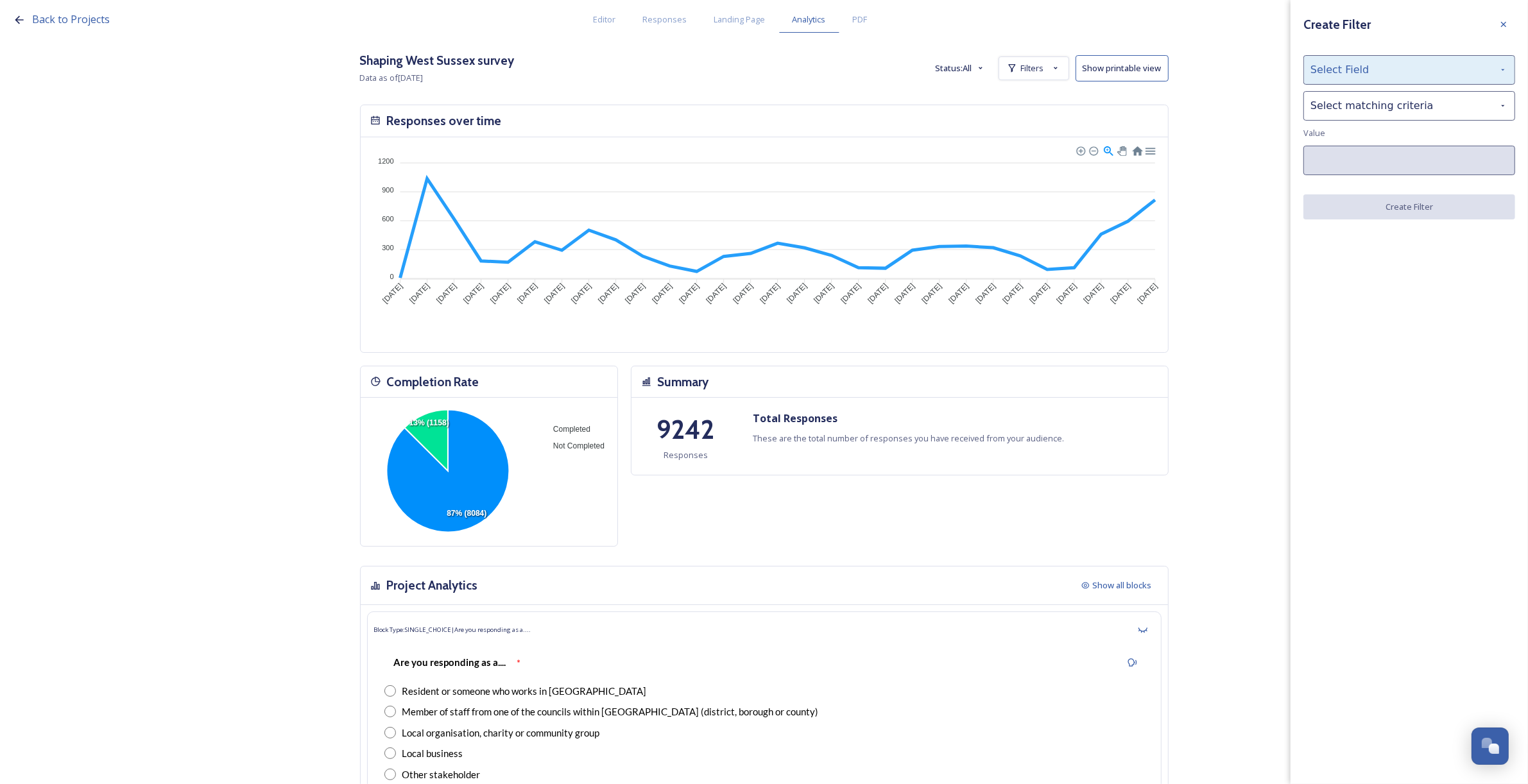
click at [1351, 72] on div "Select Field" at bounding box center [1409, 70] width 212 height 30
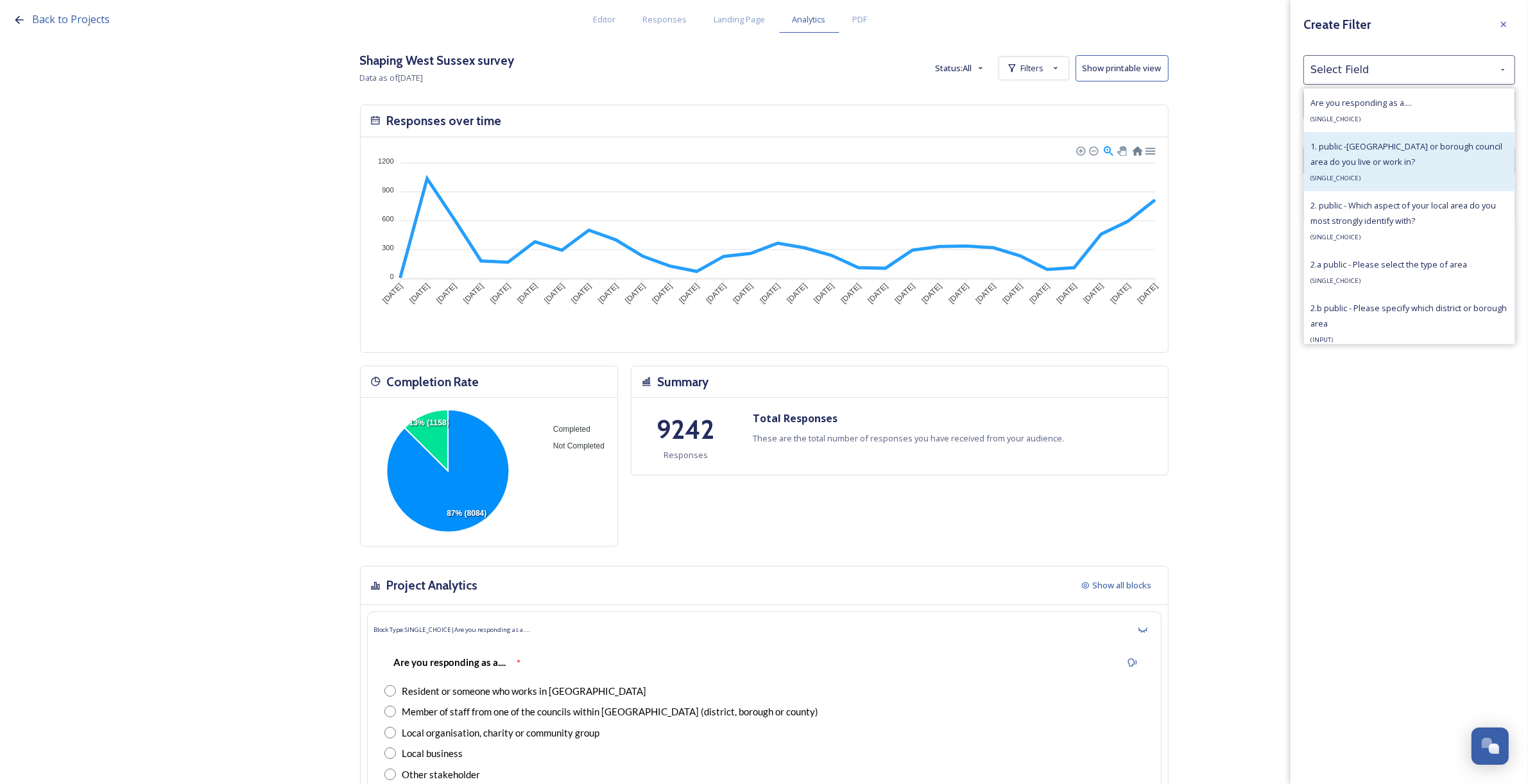
click at [1352, 143] on span "1. public -[GEOGRAPHIC_DATA] or borough council area do you live or work in?" at bounding box center [1406, 153] width 192 height 27
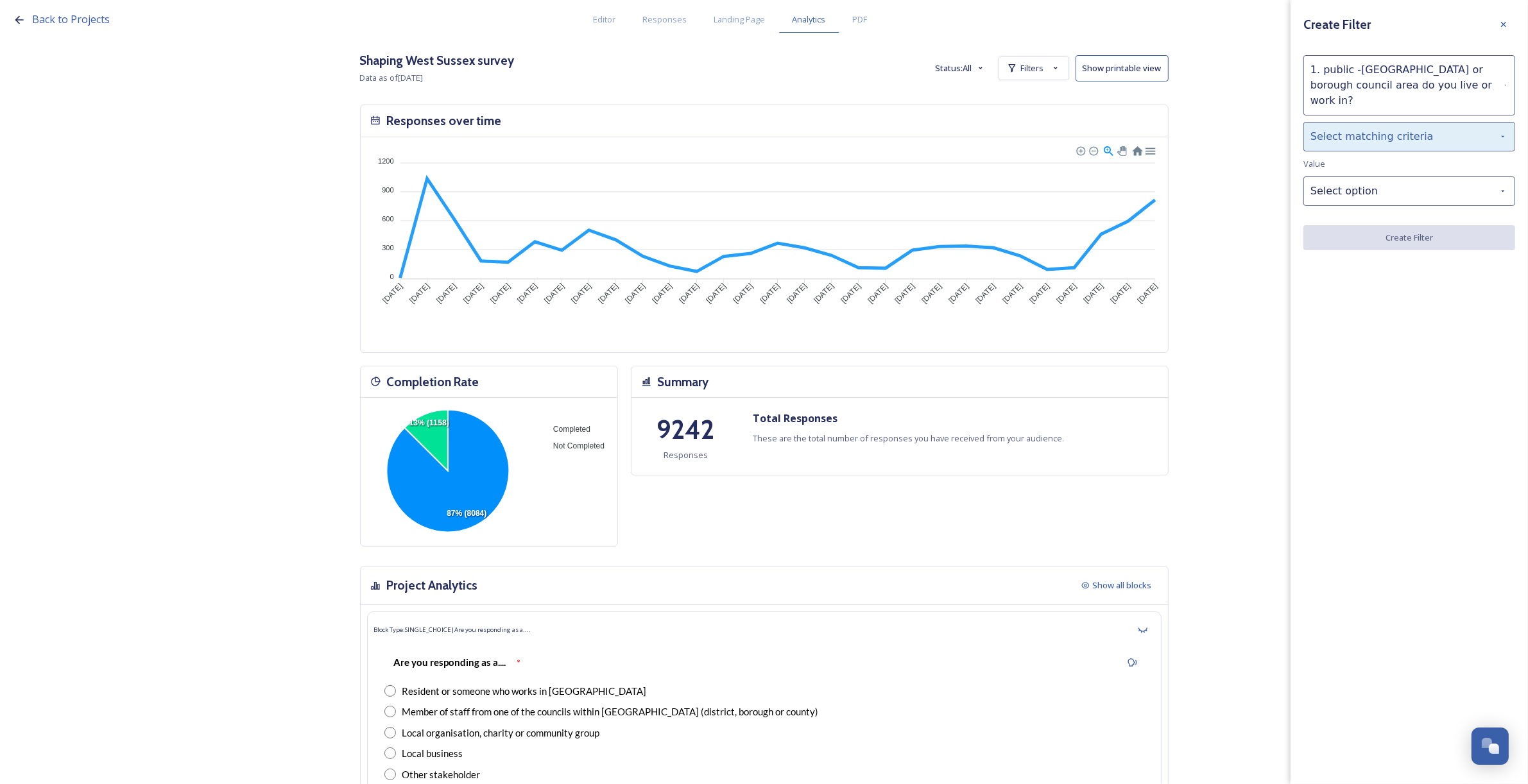
click at [1352, 122] on div "Select matching criteria" at bounding box center [1409, 137] width 212 height 30
click at [1361, 157] on div "is" at bounding box center [1408, 169] width 210 height 28
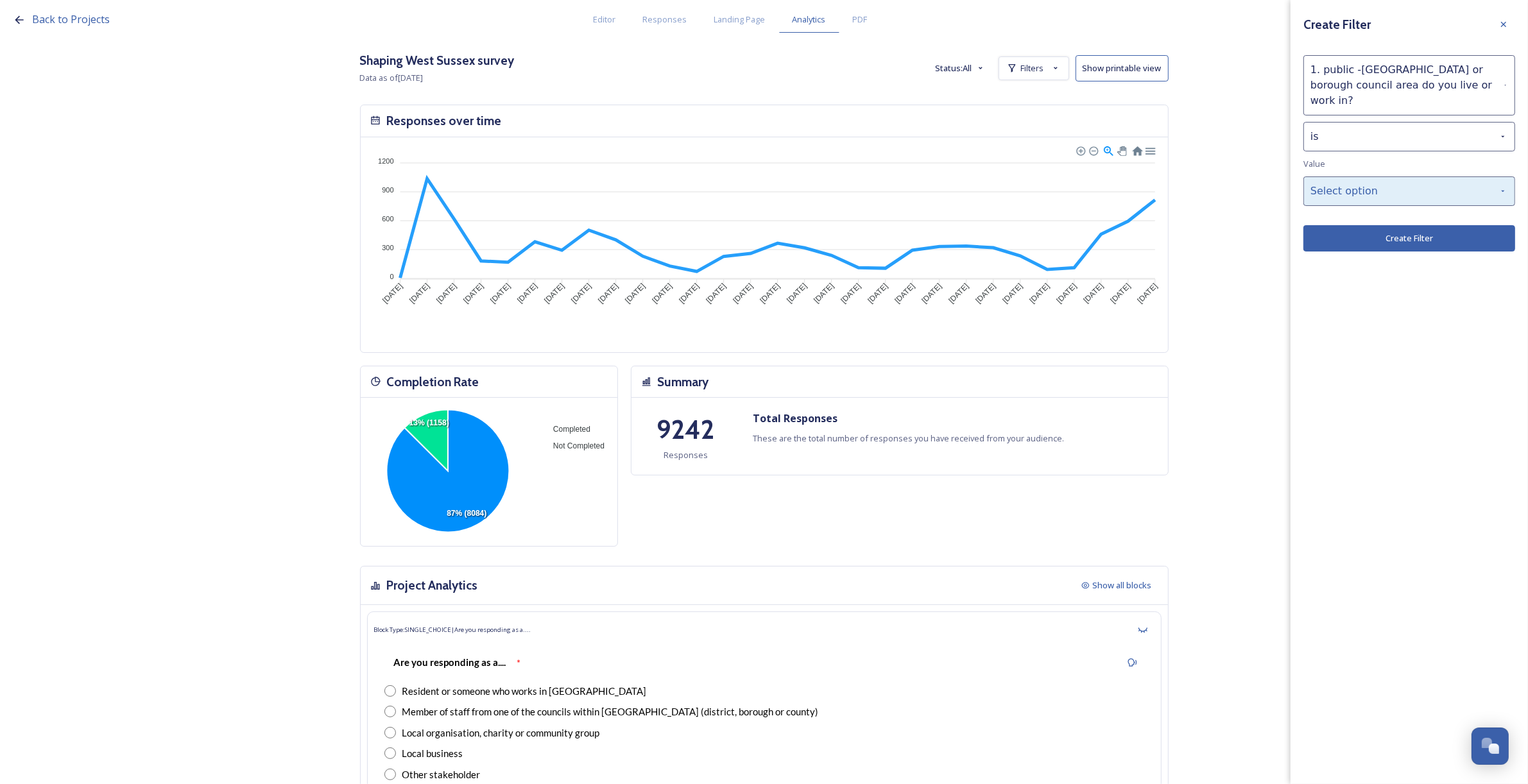
click at [1365, 176] on div "Select option" at bounding box center [1409, 191] width 212 height 30
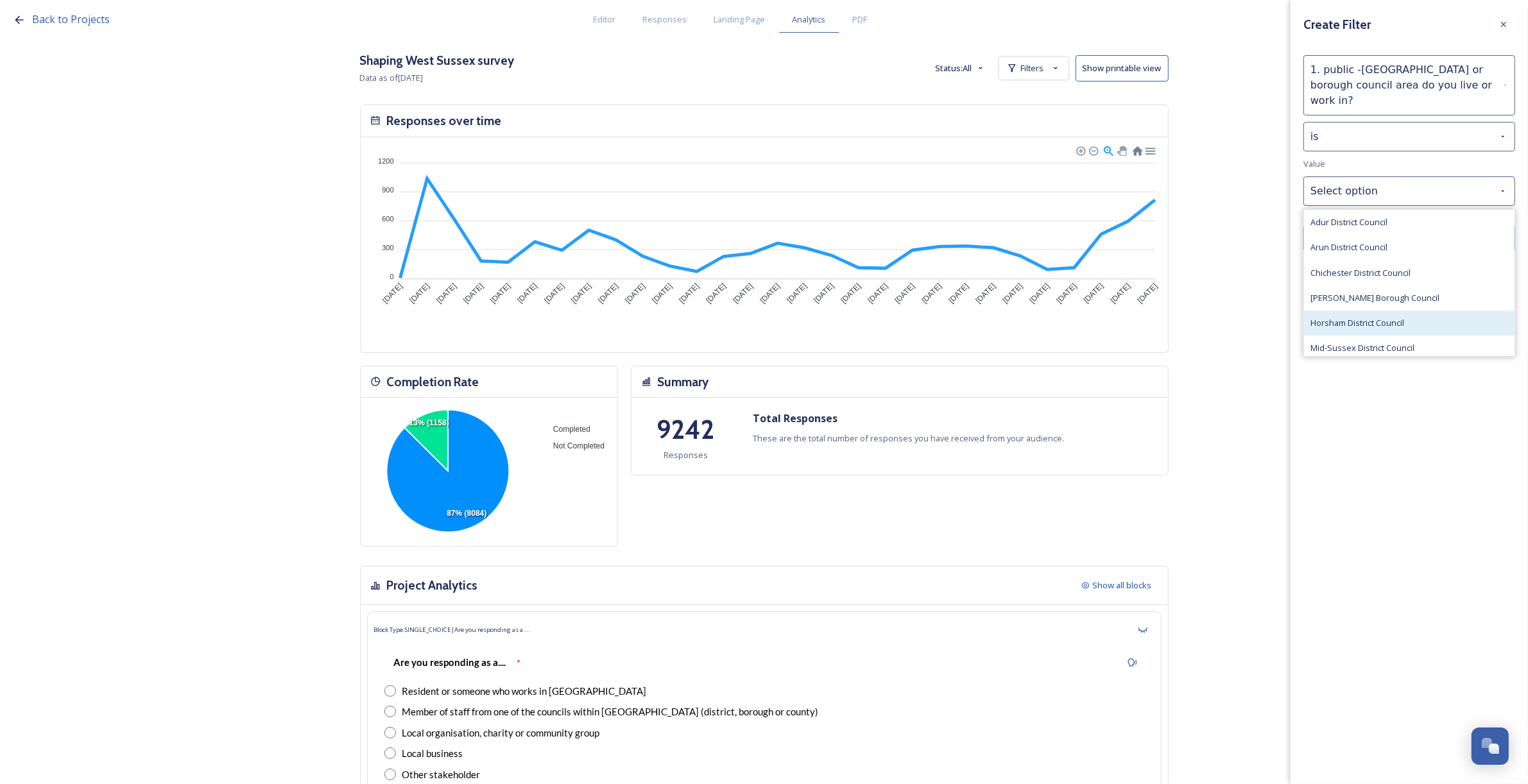
click at [1396, 311] on div "Horsham District Council" at bounding box center [1408, 323] width 210 height 25
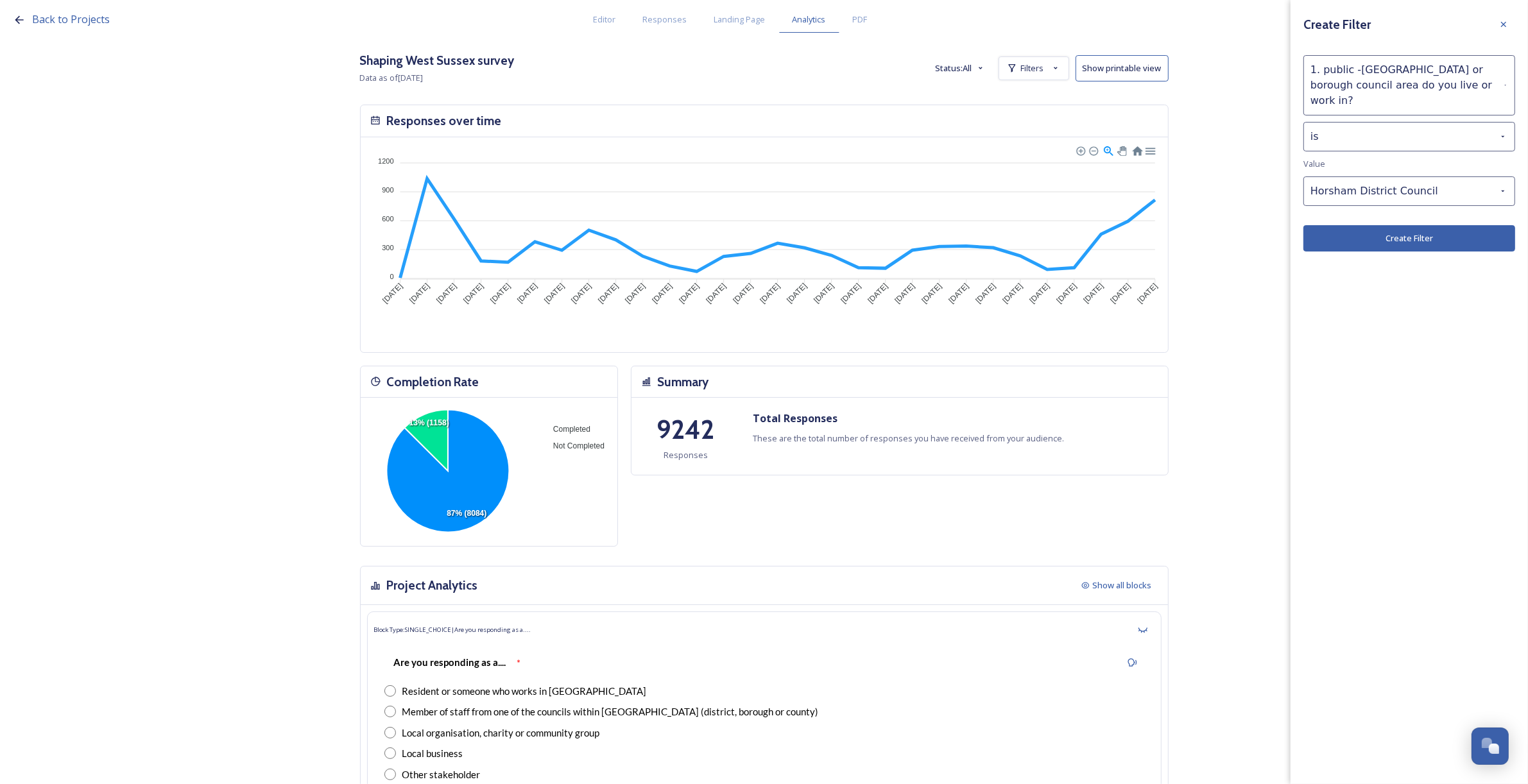
click at [1413, 228] on button "Create Filter" at bounding box center [1409, 238] width 212 height 26
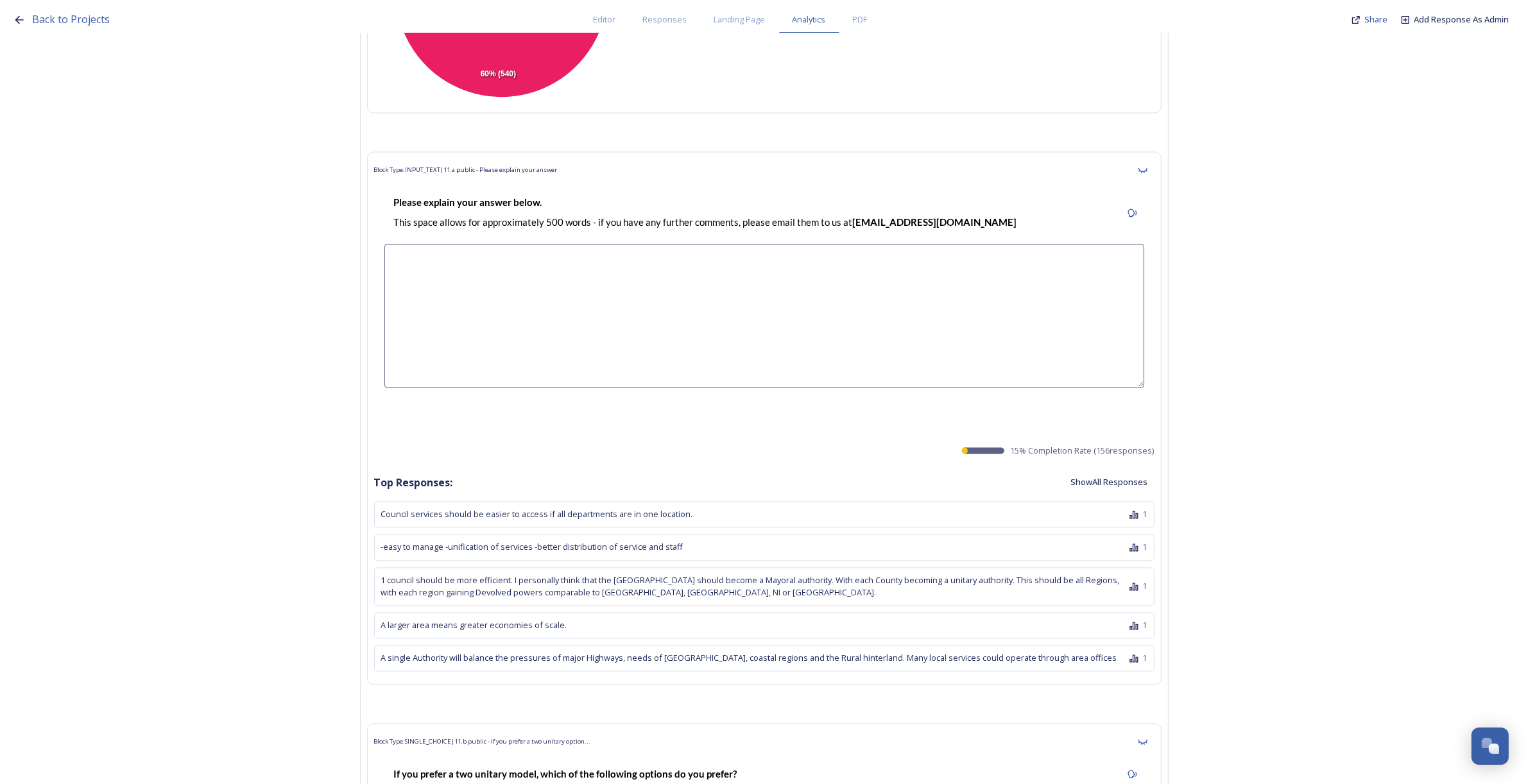
scroll to position [14987, 0]
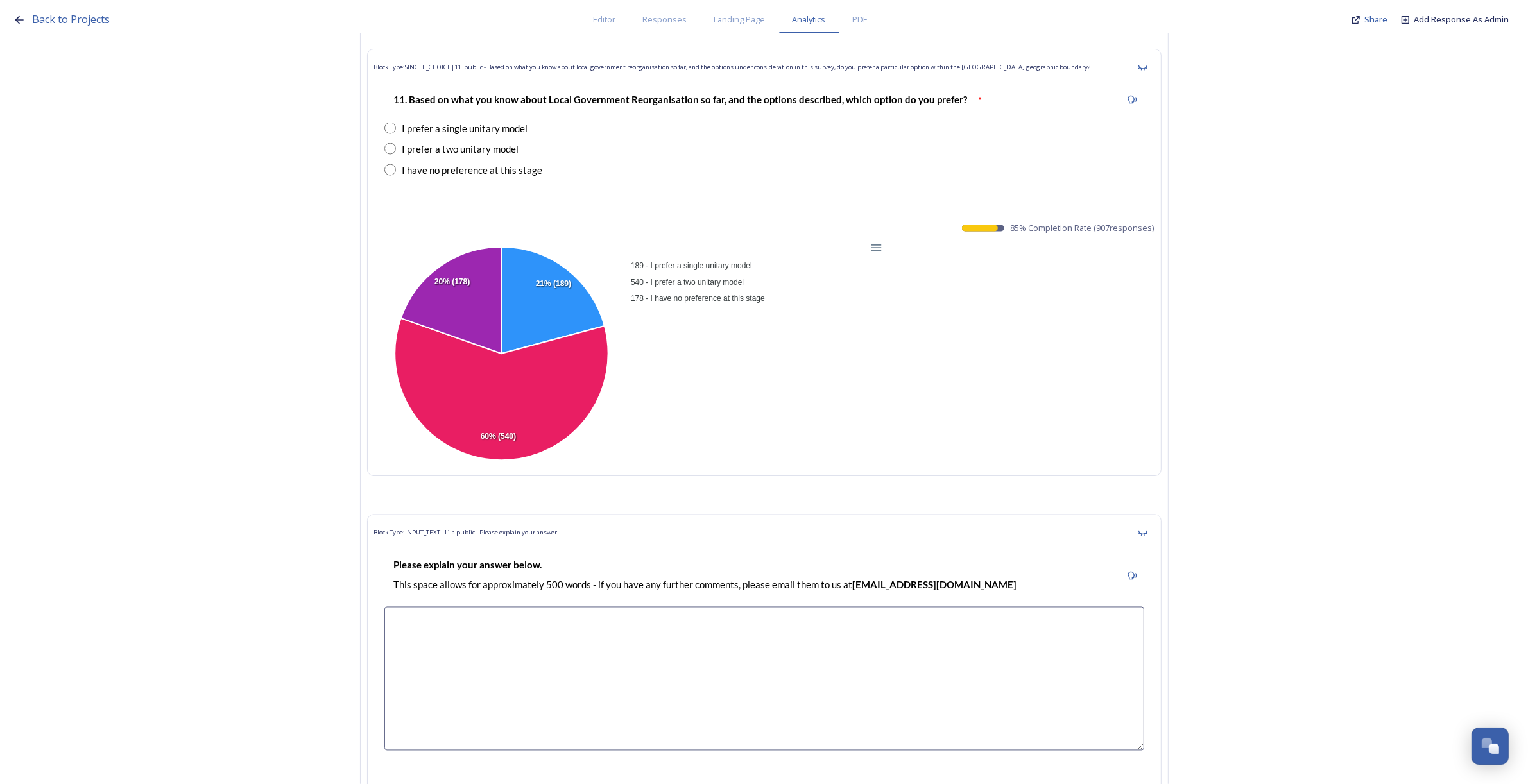
drag, startPoint x: 1164, startPoint y: 251, endPoint x: 1013, endPoint y: 251, distance: 151.0
click at [1013, 251] on div "Block Type: SINGLE_CHOICE | 11. public - Based on what you know about local gov…" at bounding box center [764, 262] width 794 height 427
copy span "85 % Completion Rate ( 907 responses)"
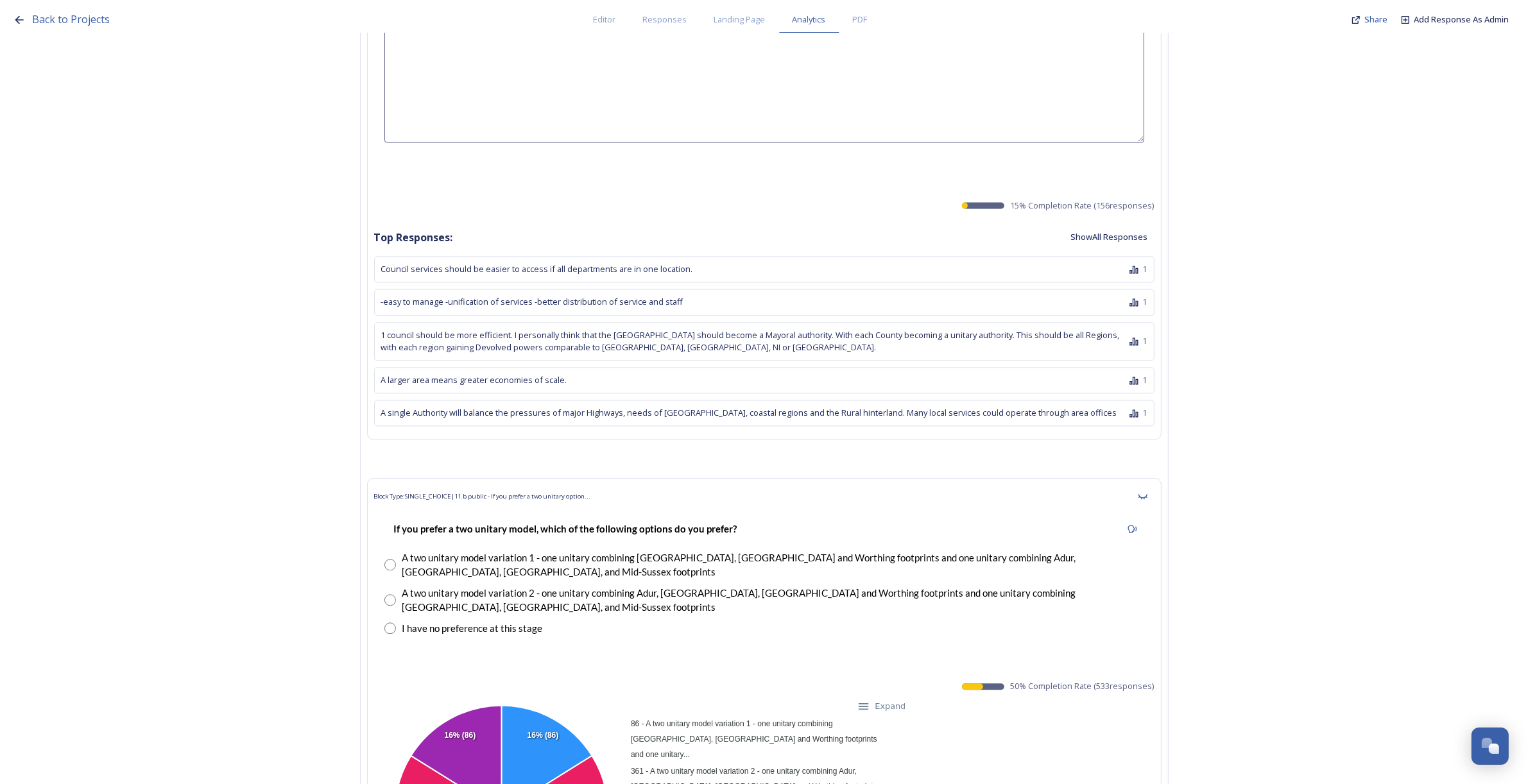
scroll to position [15950, 0]
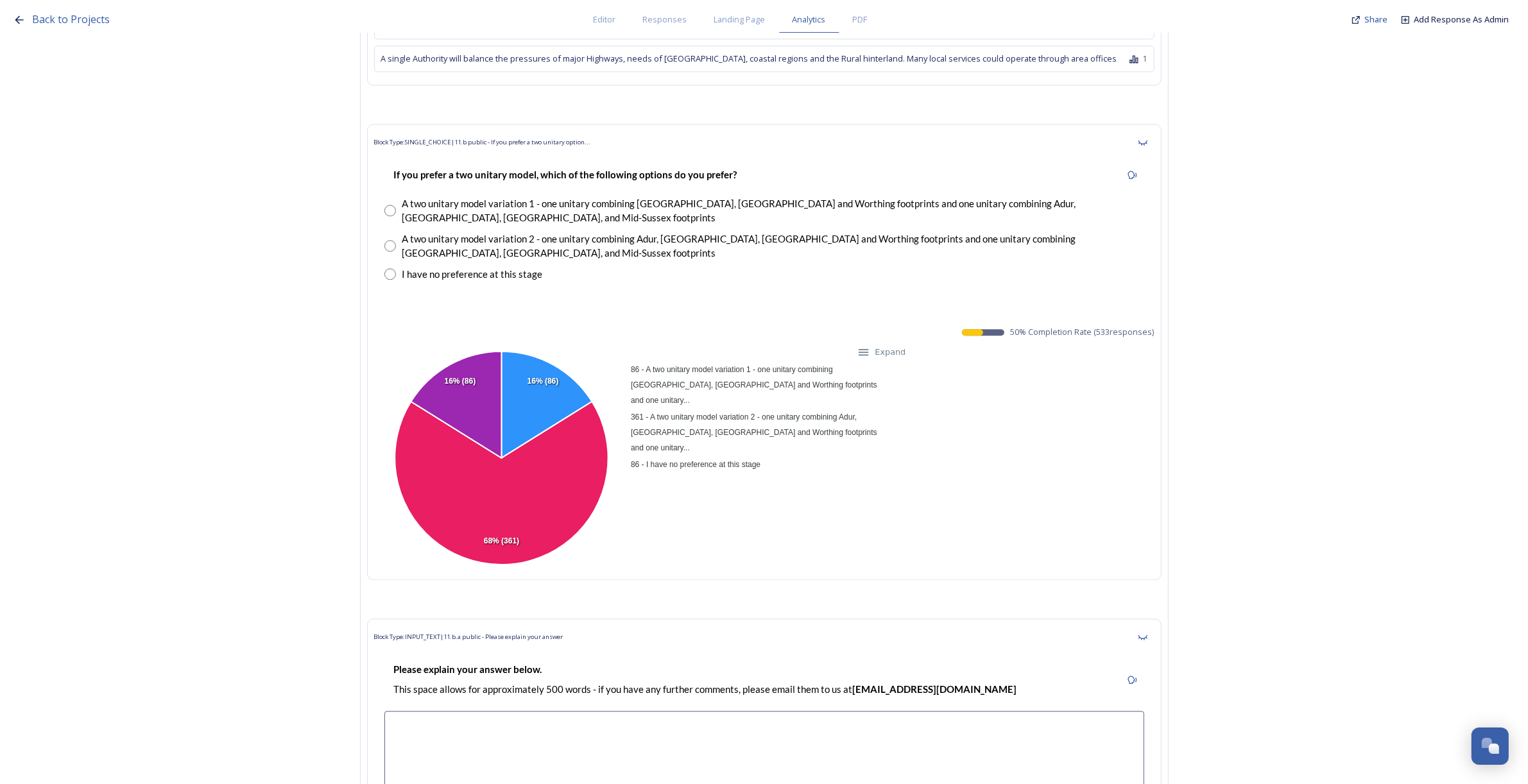
drag, startPoint x: 1016, startPoint y: 326, endPoint x: 1168, endPoint y: 331, distance: 152.1
copy span "50 % Completion Rate ( 533 responses)"
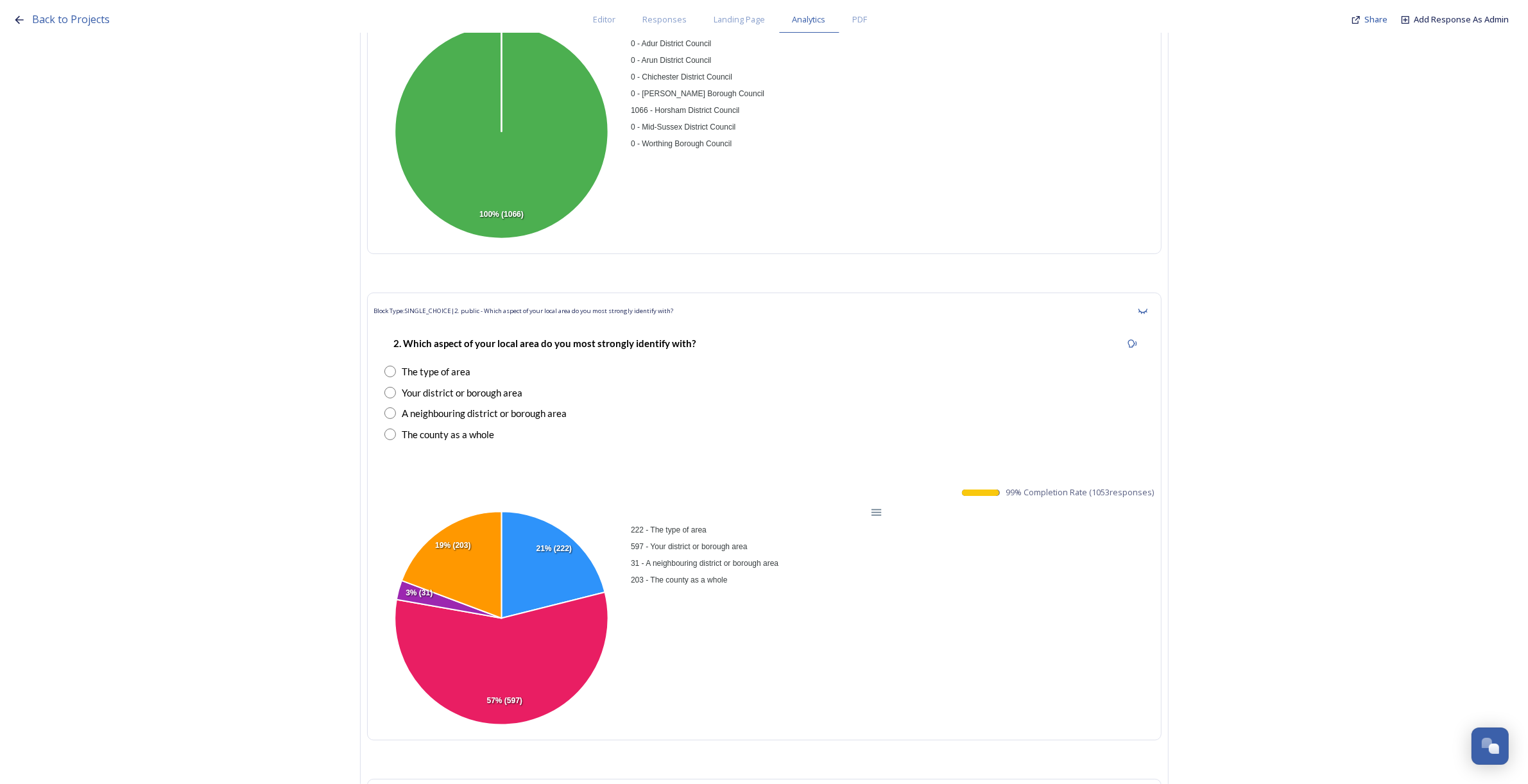
scroll to position [0, 0]
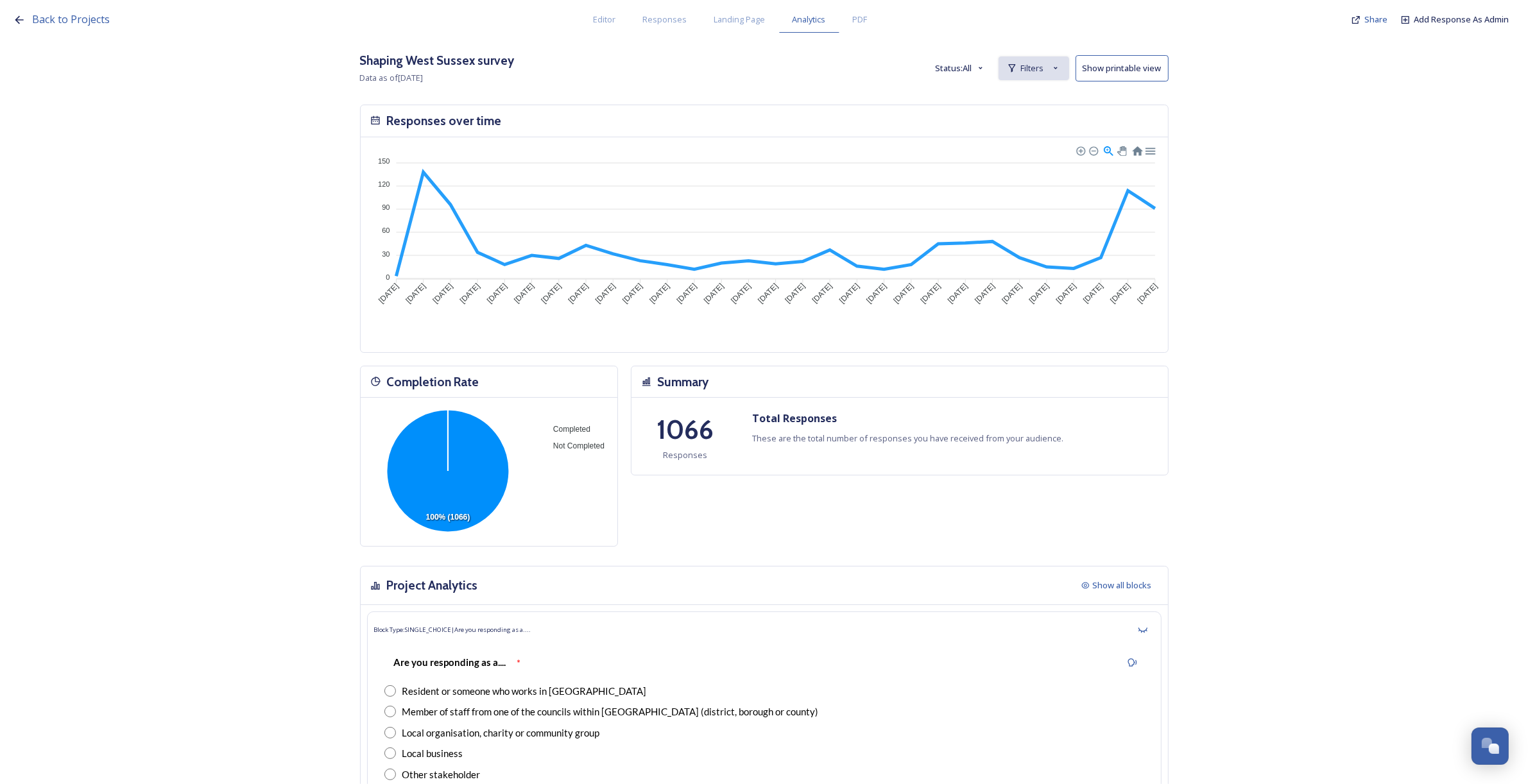
click at [1037, 71] on span "Filters" at bounding box center [1032, 68] width 23 height 12
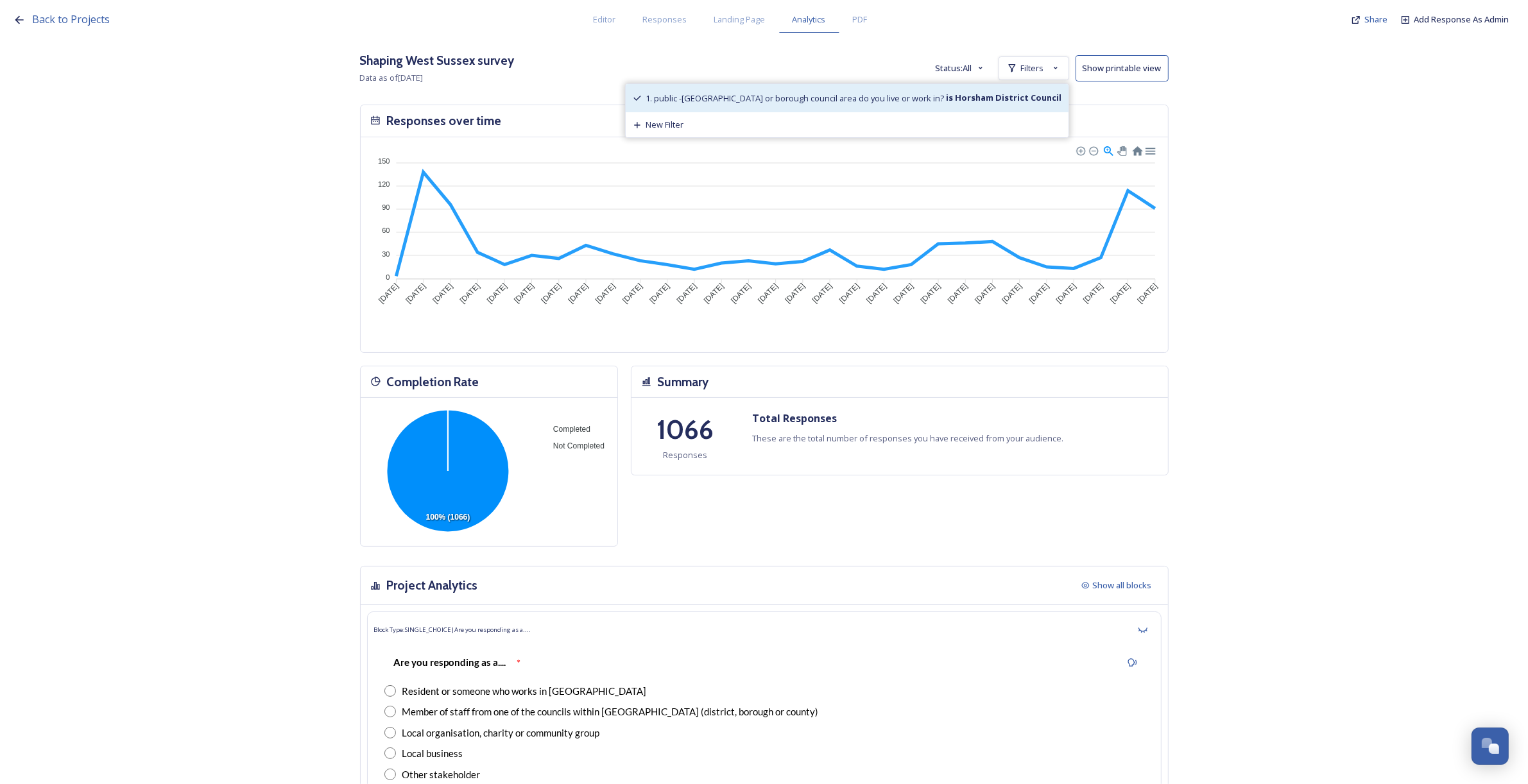
click at [778, 103] on span "1. public -[GEOGRAPHIC_DATA] or borough council area do you live or work in?" at bounding box center [796, 98] width 299 height 12
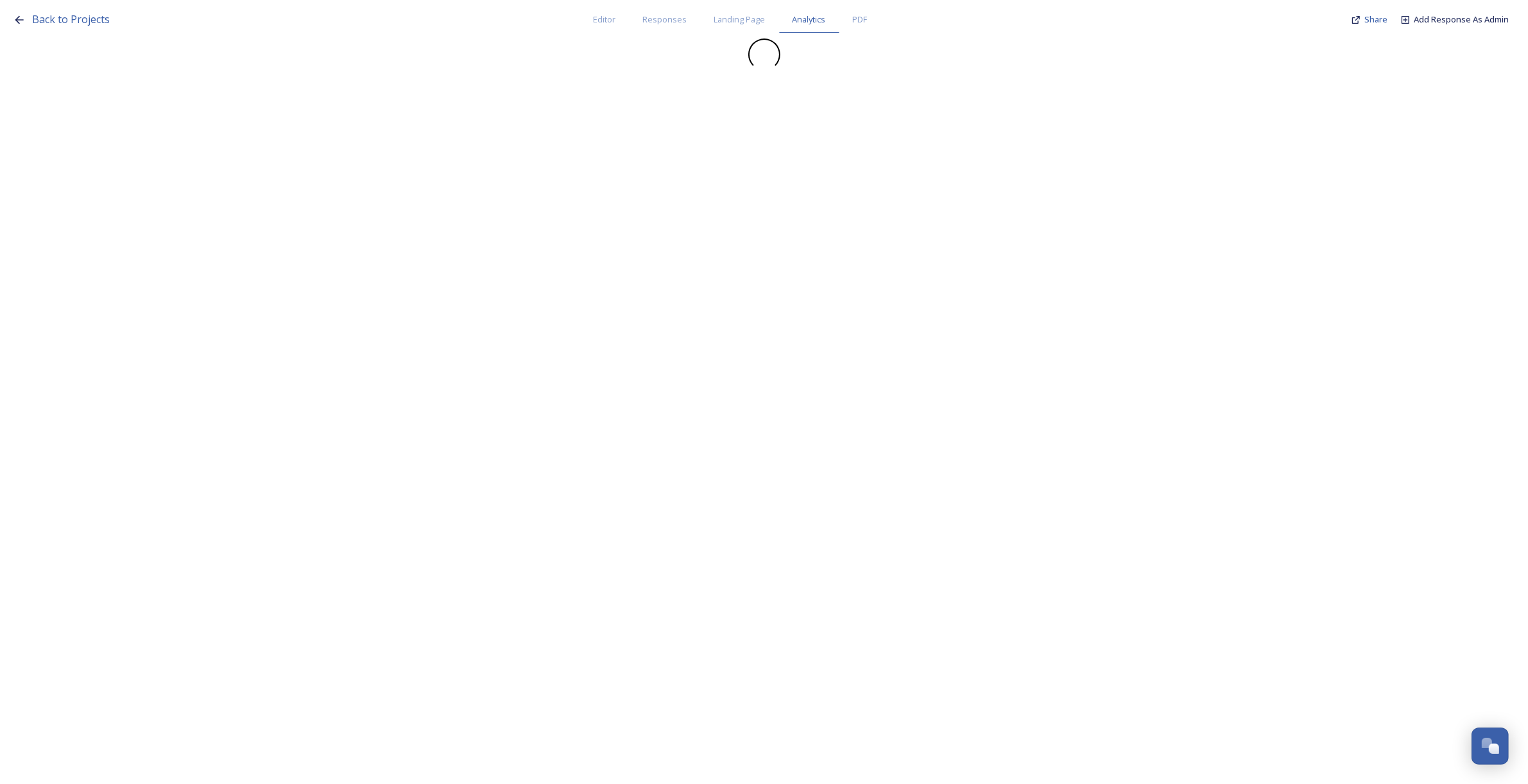
click at [1040, 92] on div "Back to Projects Editor Responses Landing Page Analytics PDF Share Add Response…" at bounding box center [764, 392] width 1528 height 784
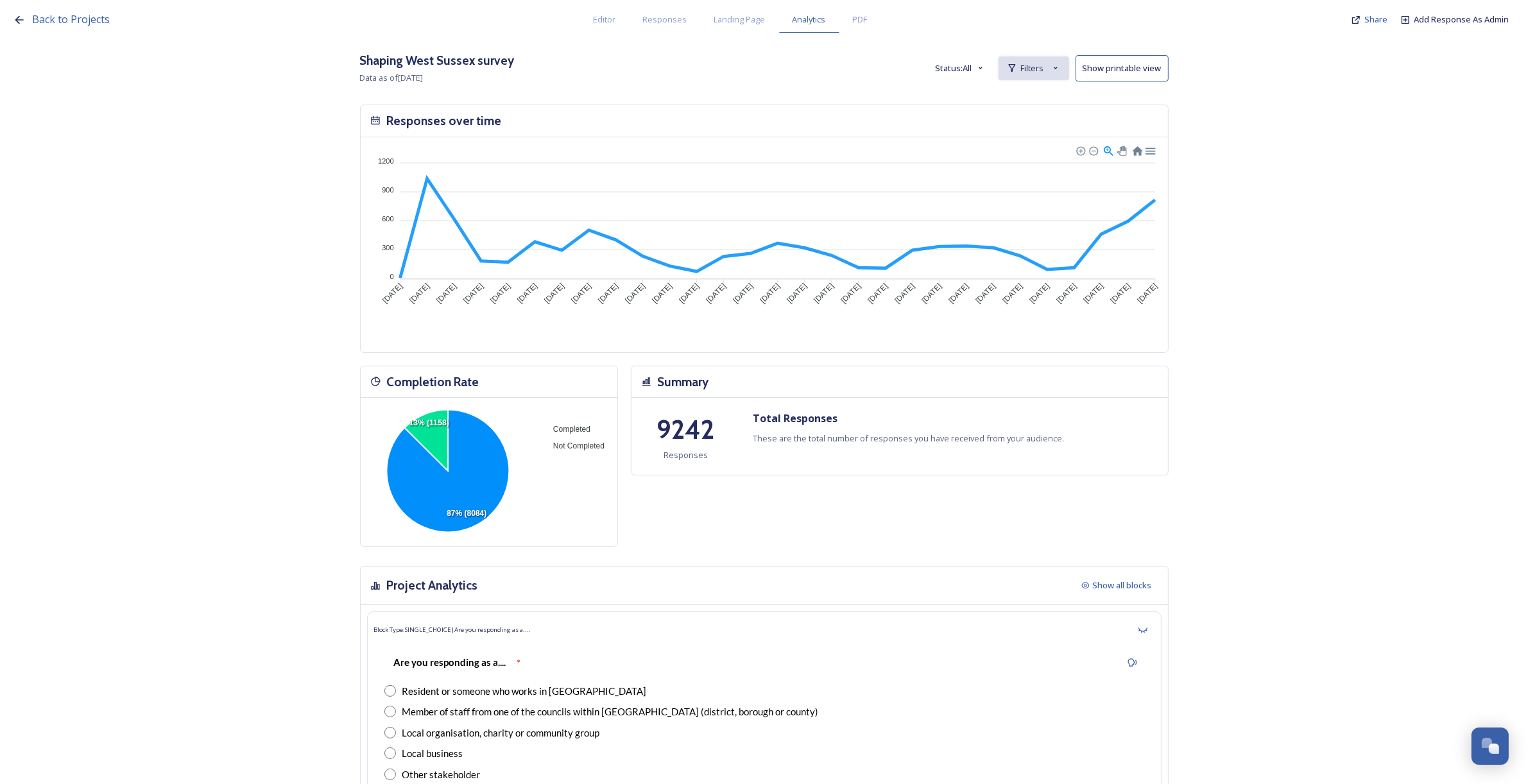
click at [1060, 66] on icon at bounding box center [1055, 68] width 10 height 10
click at [1024, 94] on div "New Filter" at bounding box center [1034, 96] width 69 height 25
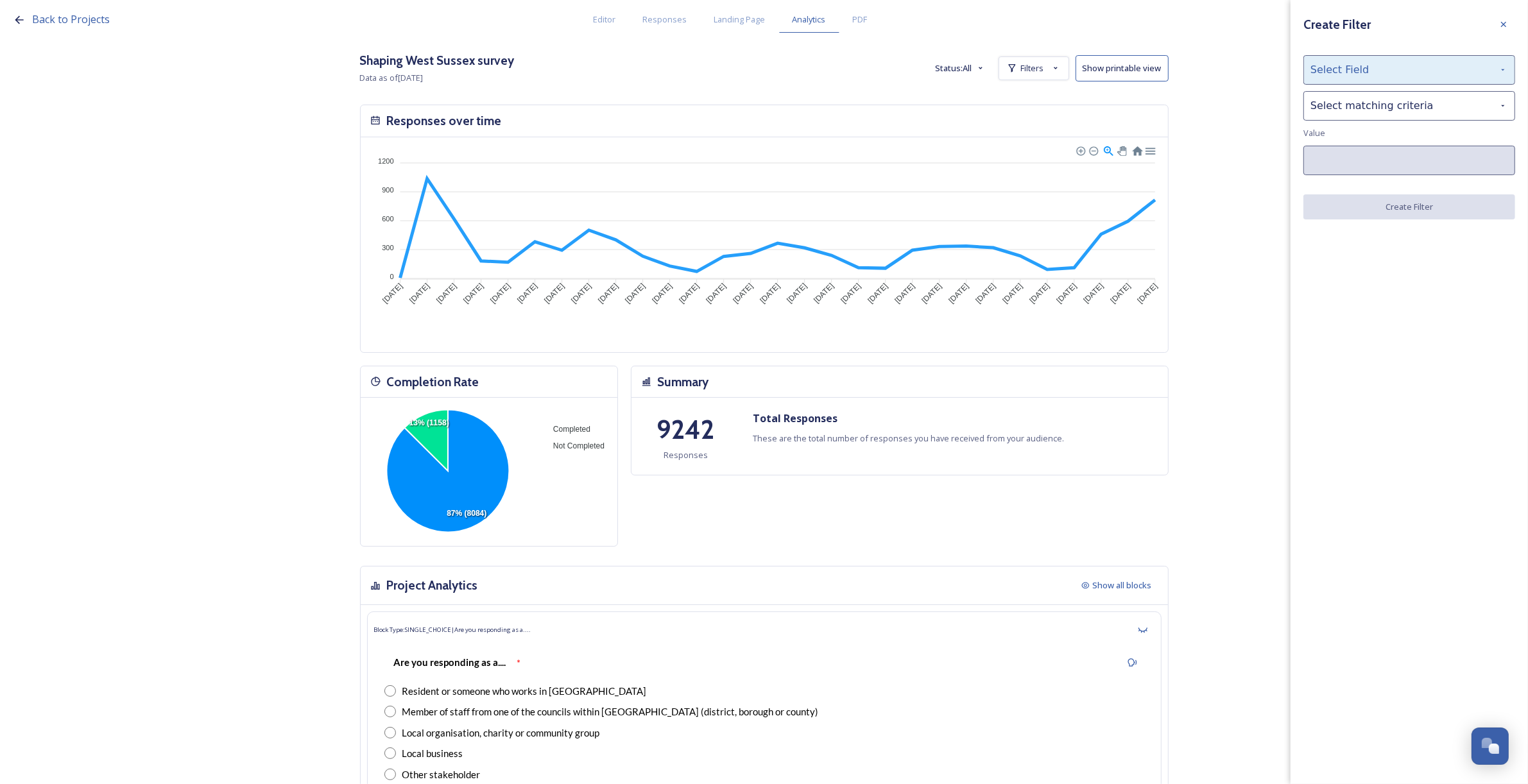
click at [1367, 72] on div "Select Field" at bounding box center [1409, 70] width 212 height 30
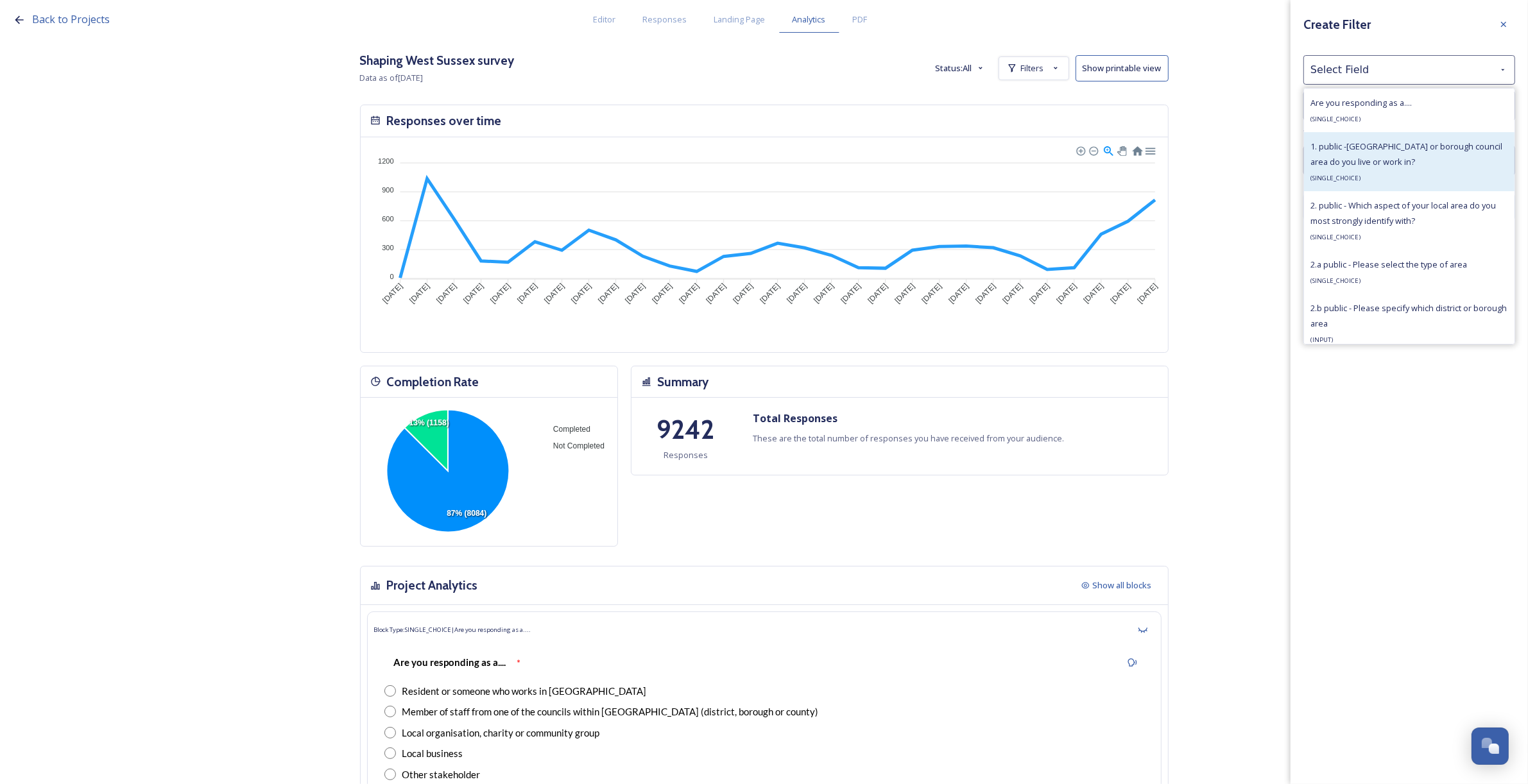
click at [1368, 149] on span "1. public -[GEOGRAPHIC_DATA] or borough council area do you live or work in?" at bounding box center [1406, 153] width 192 height 27
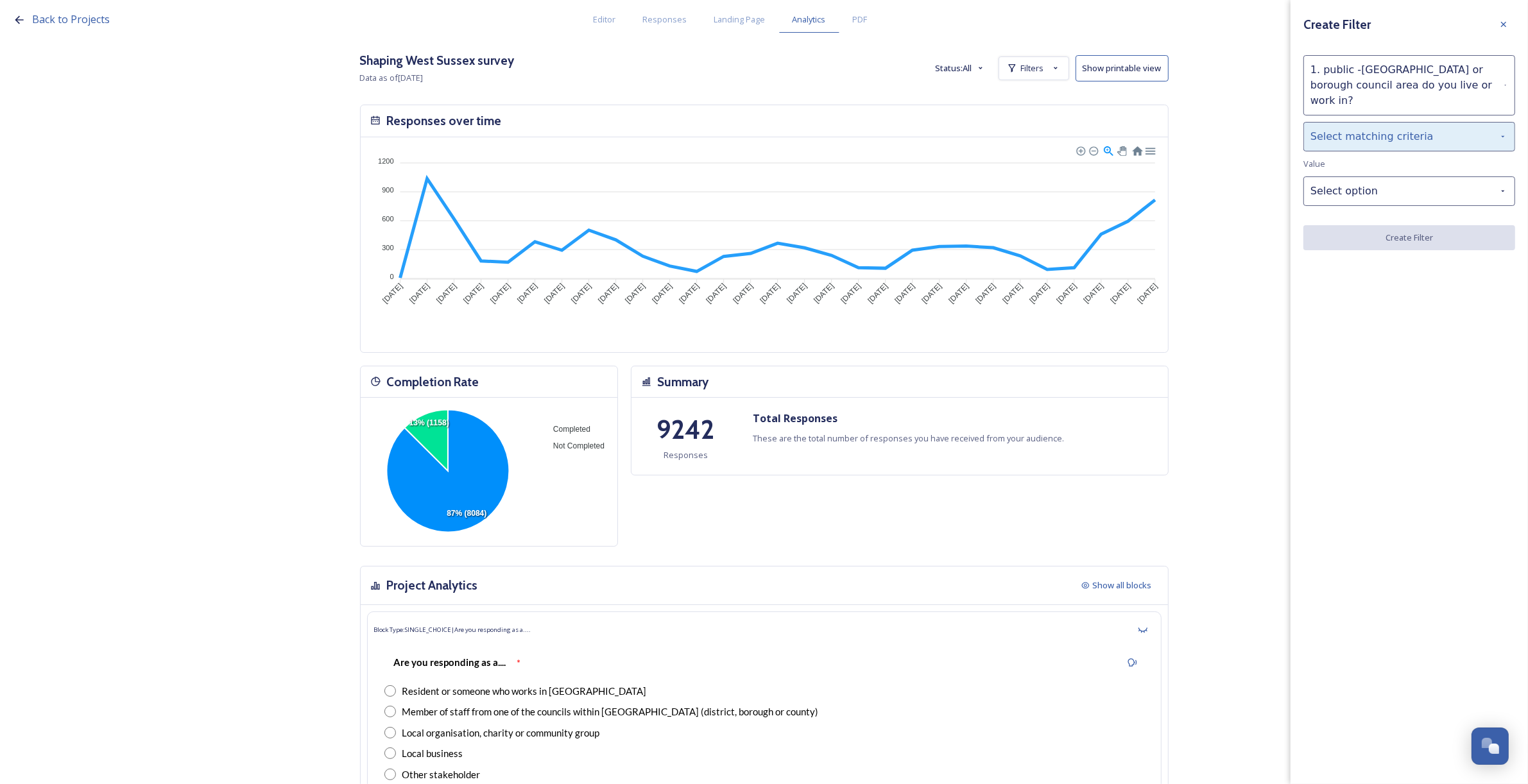
click at [1356, 122] on div "Select matching criteria" at bounding box center [1409, 137] width 212 height 30
click at [1375, 162] on div "is" at bounding box center [1408, 169] width 210 height 28
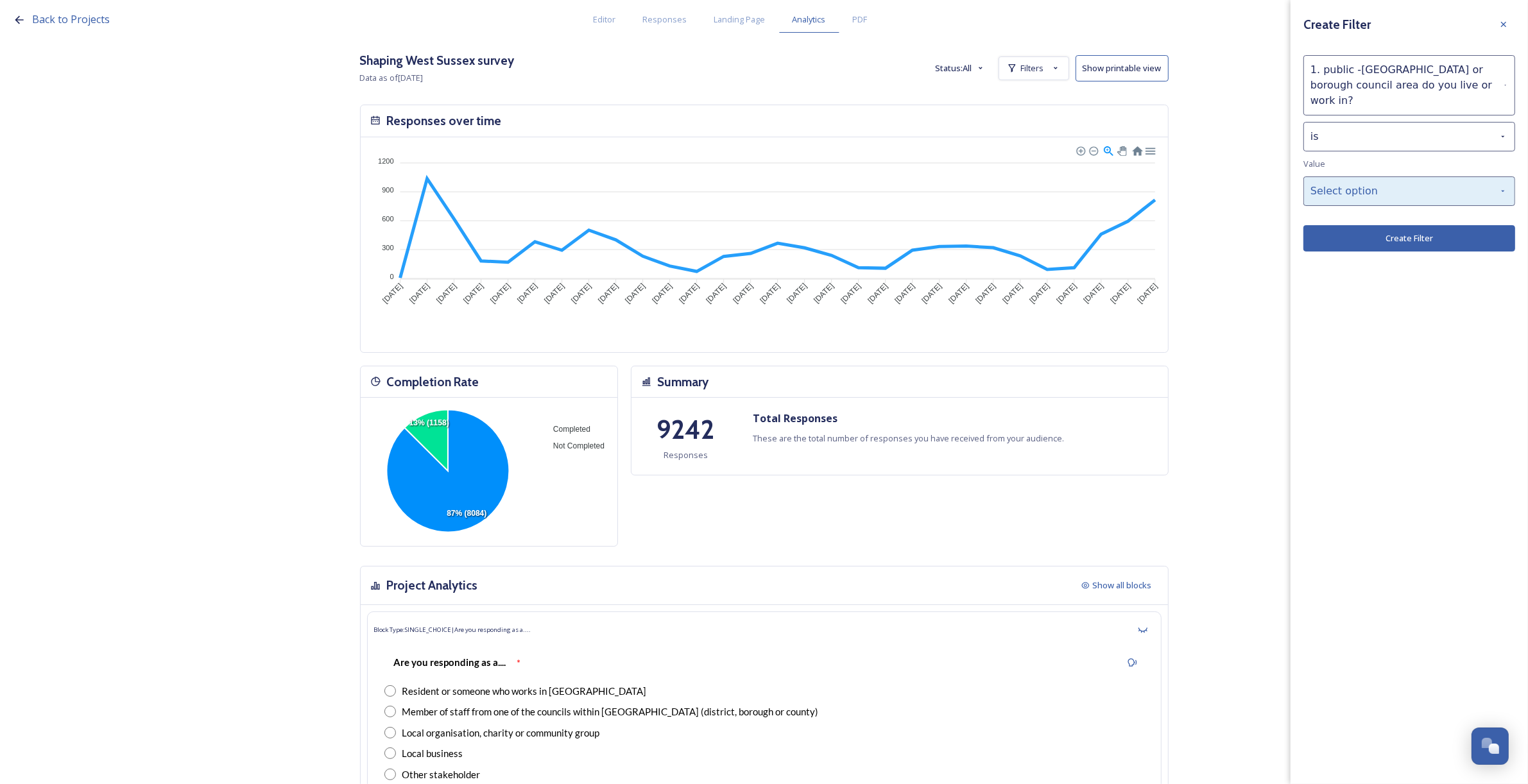
click at [1378, 176] on div "Select option" at bounding box center [1409, 191] width 212 height 30
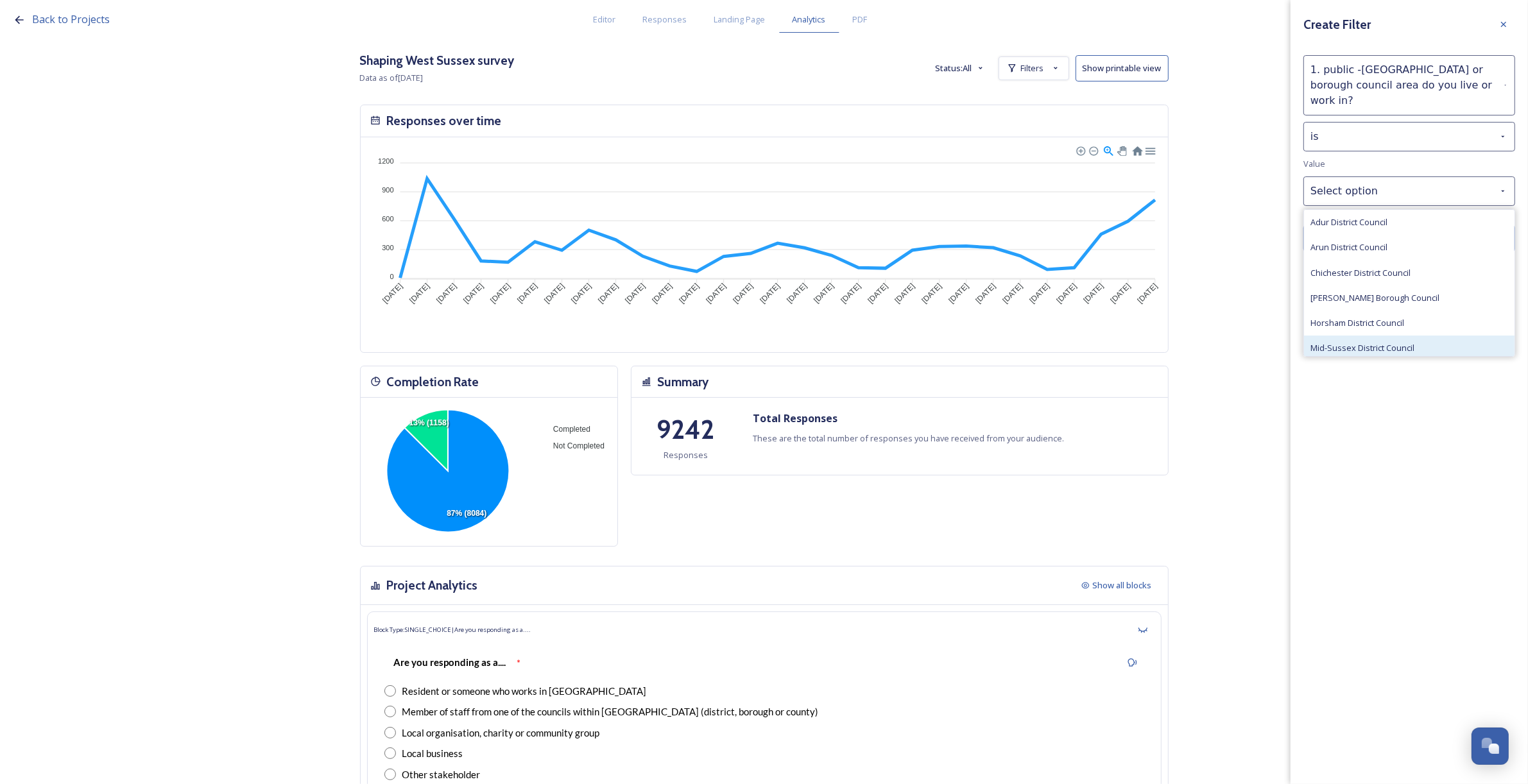
click at [1389, 342] on span "Mid-Sussex District Council" at bounding box center [1362, 348] width 104 height 12
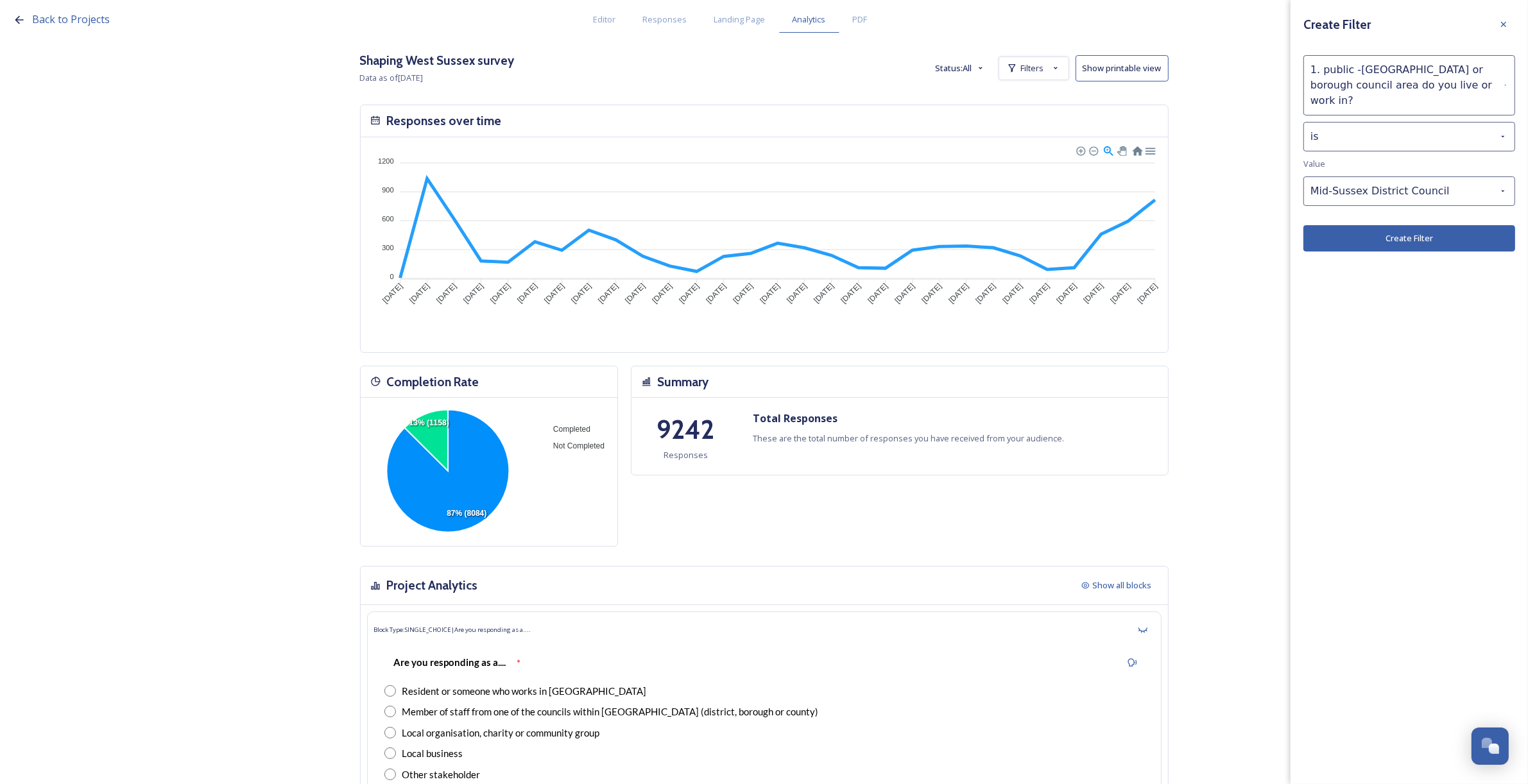
click at [1418, 225] on button "Create Filter" at bounding box center [1409, 238] width 212 height 26
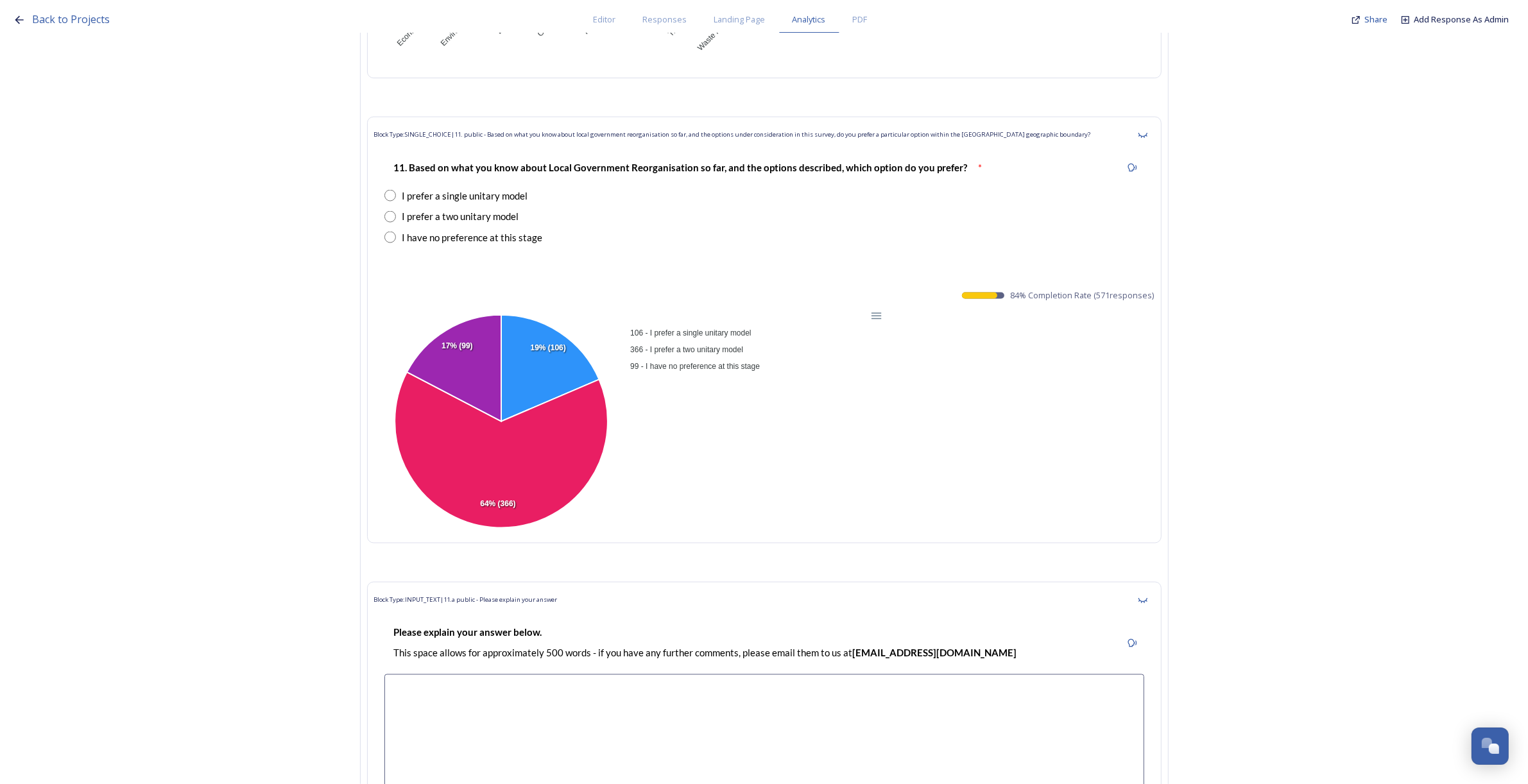
scroll to position [14820, 0]
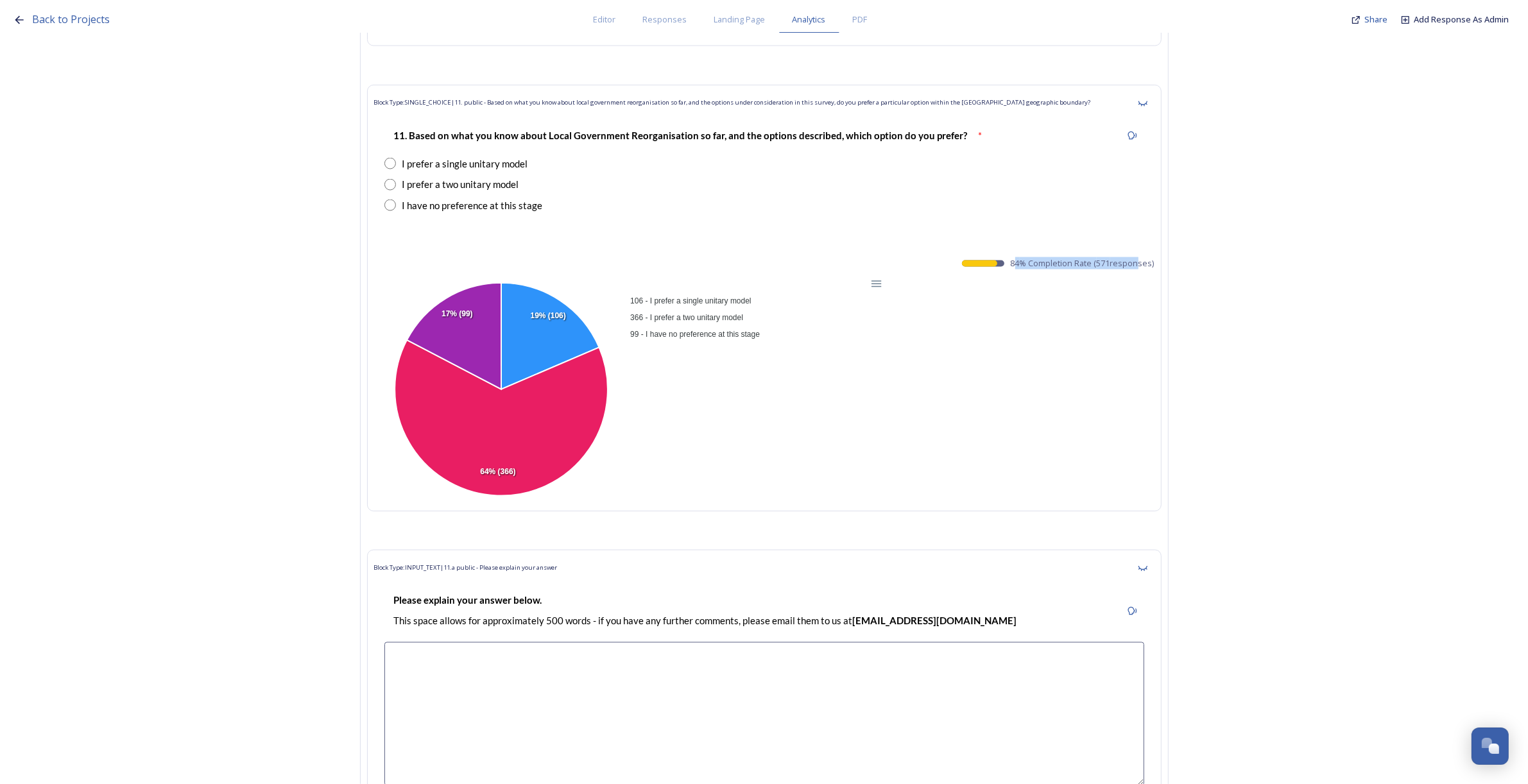
drag, startPoint x: 1018, startPoint y: 280, endPoint x: 1139, endPoint y: 279, distance: 121.0
click at [1139, 270] on span "84 % Completion Rate ( 571 responses)" at bounding box center [1083, 263] width 143 height 12
drag, startPoint x: 1143, startPoint y: 300, endPoint x: 1159, endPoint y: 286, distance: 21.3
click at [1150, 297] on div "106 - I prefer a single unitary model 366 - I prefer a two unitary model 99 - I…" at bounding box center [764, 390] width 780 height 228
drag, startPoint x: 1159, startPoint y: 283, endPoint x: 1014, endPoint y: 283, distance: 145.0
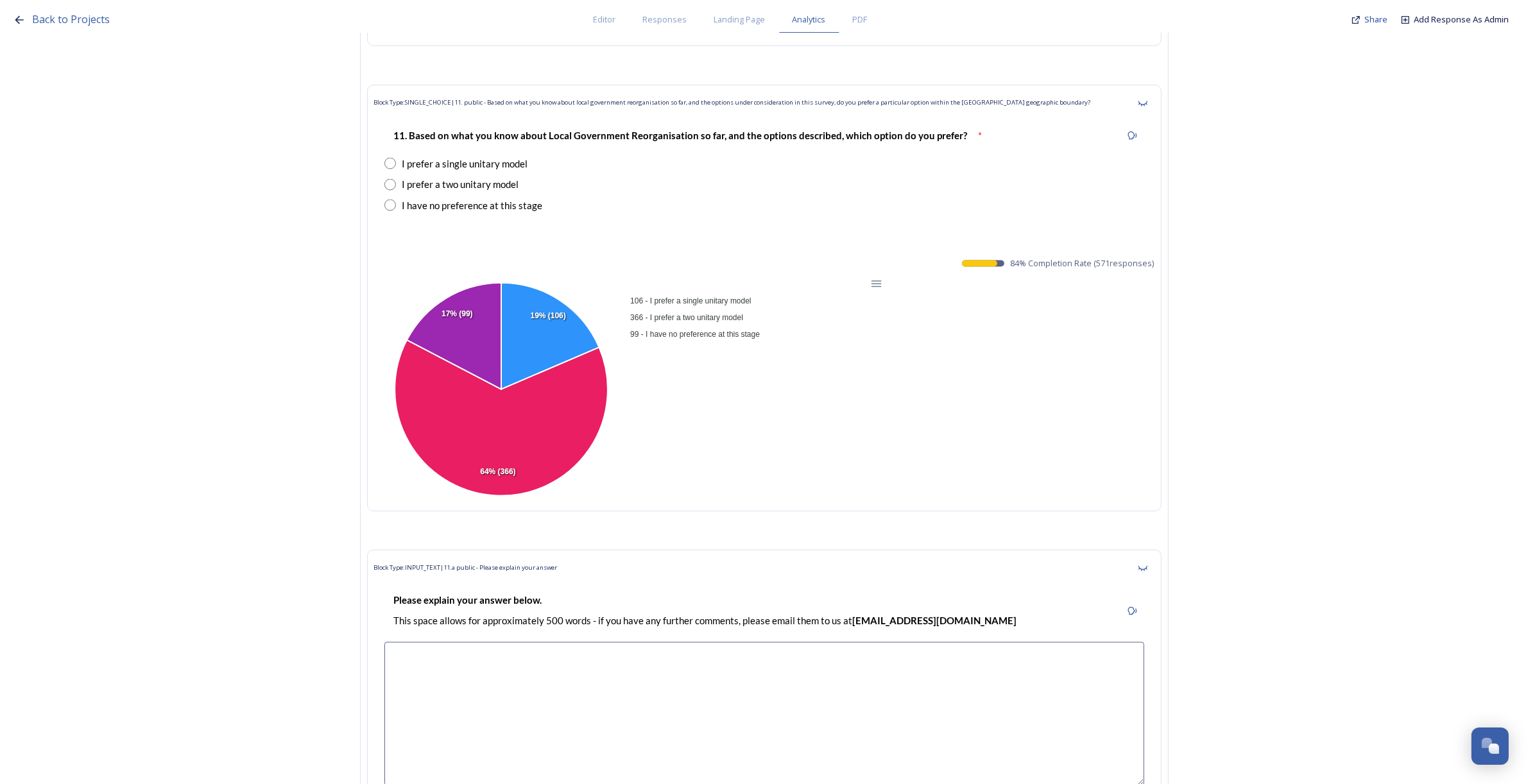
click at [1014, 283] on div "Block Type: SINGLE_CHOICE | 11. public - Based on what you know about local gov…" at bounding box center [764, 298] width 794 height 427
copy span "84 % Completion Rate ( 571 responses)"
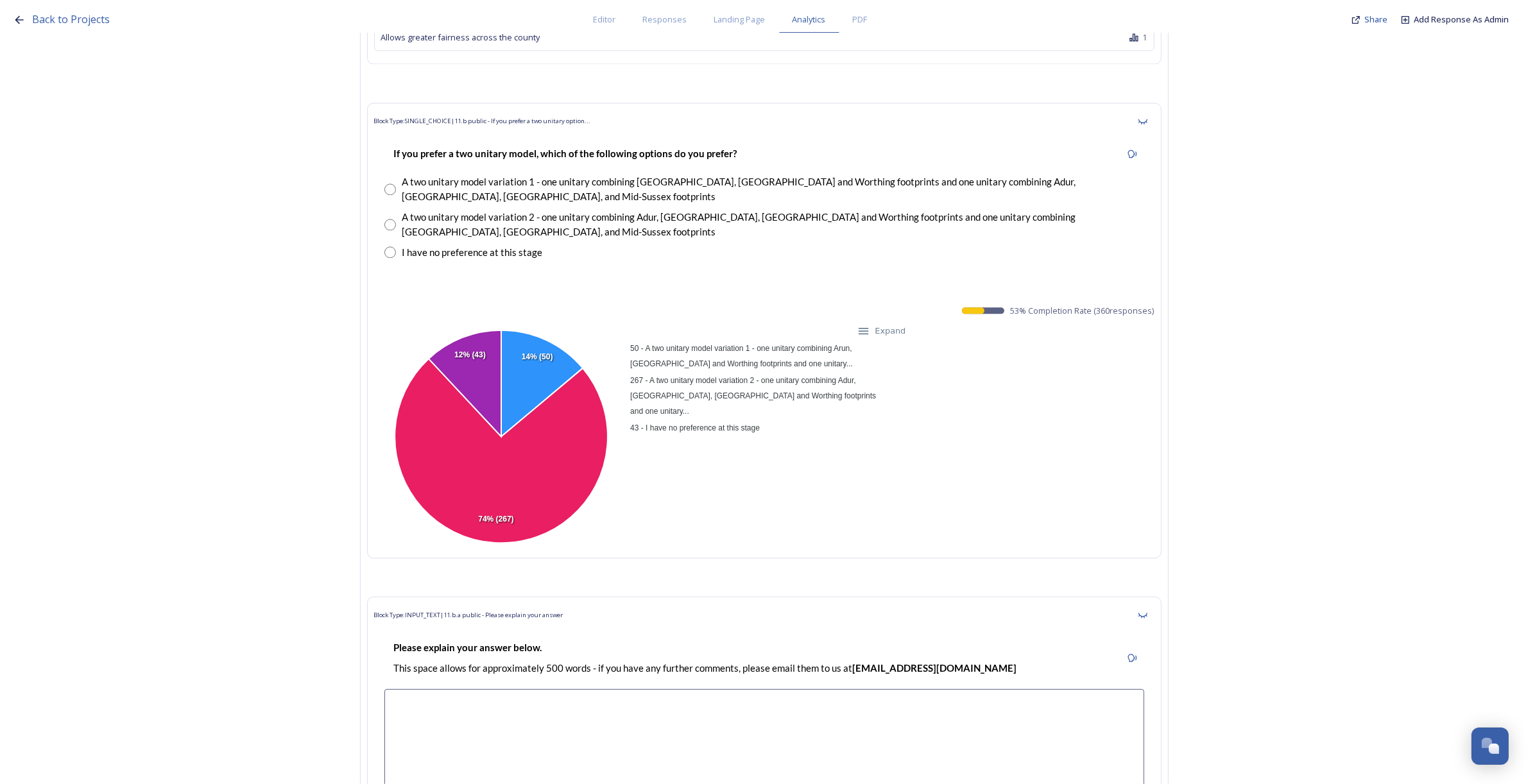
scroll to position [15782, 0]
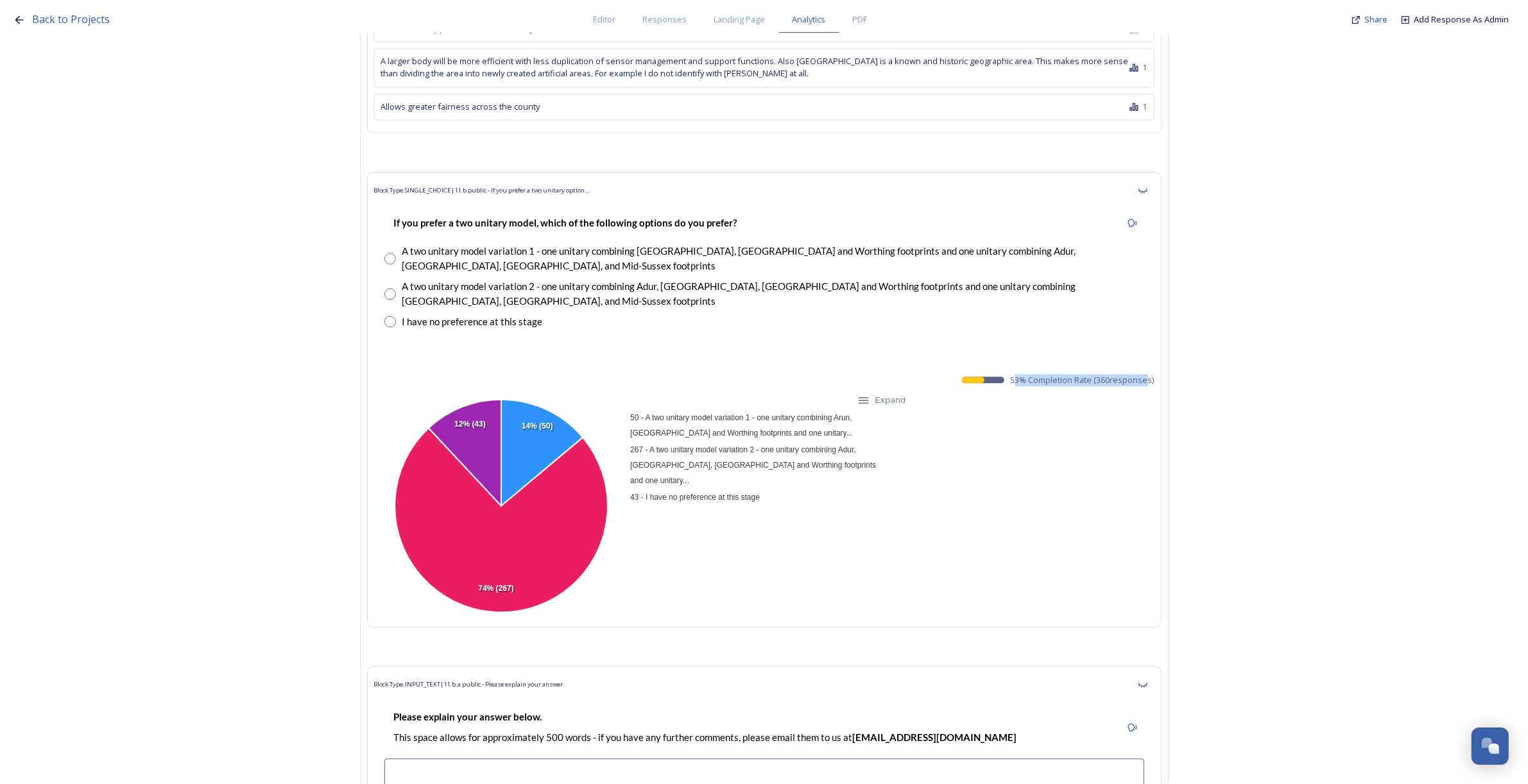
drag, startPoint x: 1018, startPoint y: 372, endPoint x: 1150, endPoint y: 380, distance: 132.2
click at [1150, 380] on div "Block Type: SINGLE_CHOICE | 11.b public - If you prefer a two unitary option...…" at bounding box center [764, 400] width 794 height 456
click at [1089, 408] on div "50 - A two unitary model variation 1 - one unitary combining Arun, Chichester a…" at bounding box center [764, 506] width 780 height 228
drag, startPoint x: 1016, startPoint y: 374, endPoint x: 1164, endPoint y: 373, distance: 148.0
click at [1162, 373] on div "Block Type: SINGLE_CHOICE | 11.b public - If you prefer a two unitary option...…" at bounding box center [764, 400] width 794 height 456
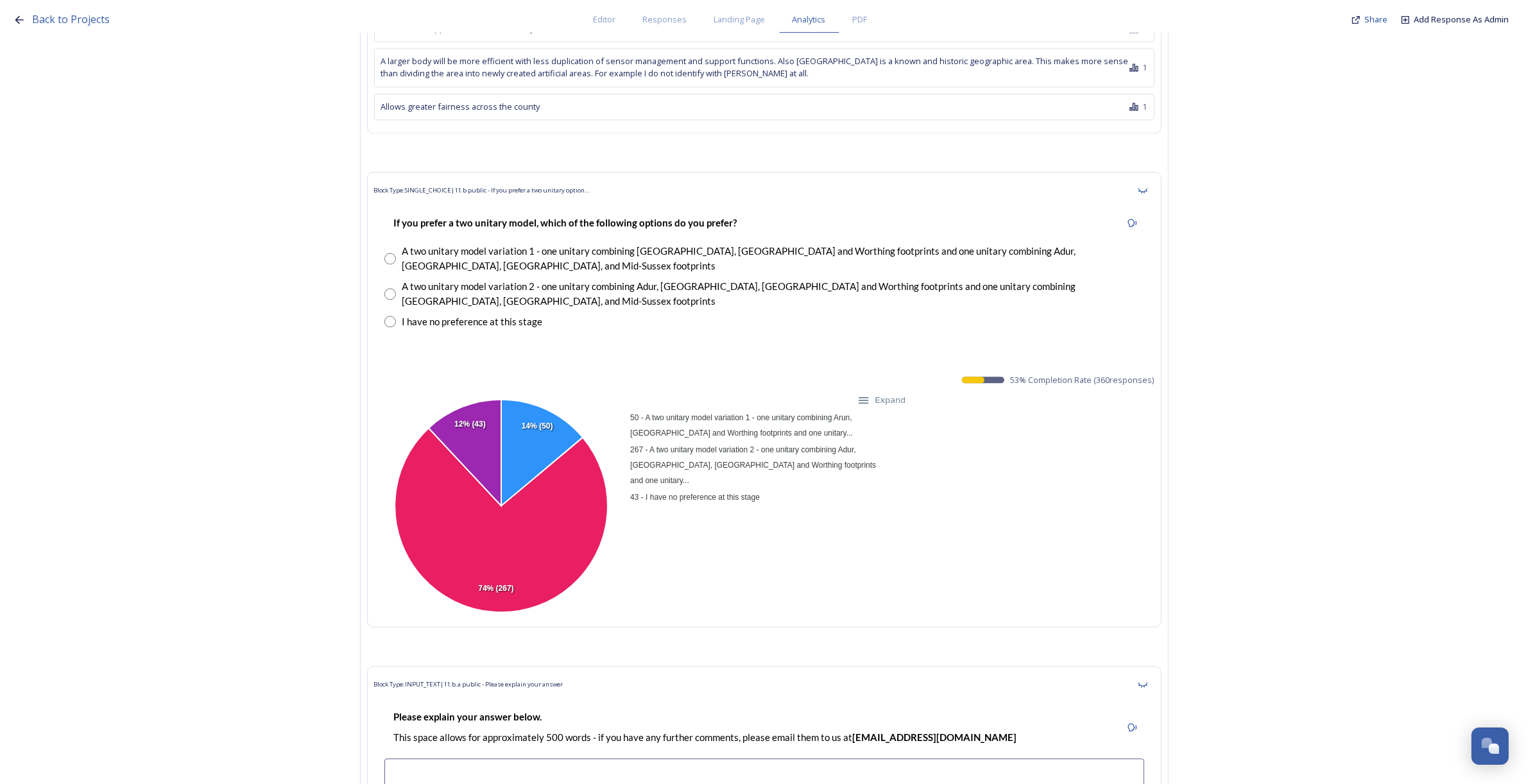
copy span "53 % Completion Rate ( 360 responses)"
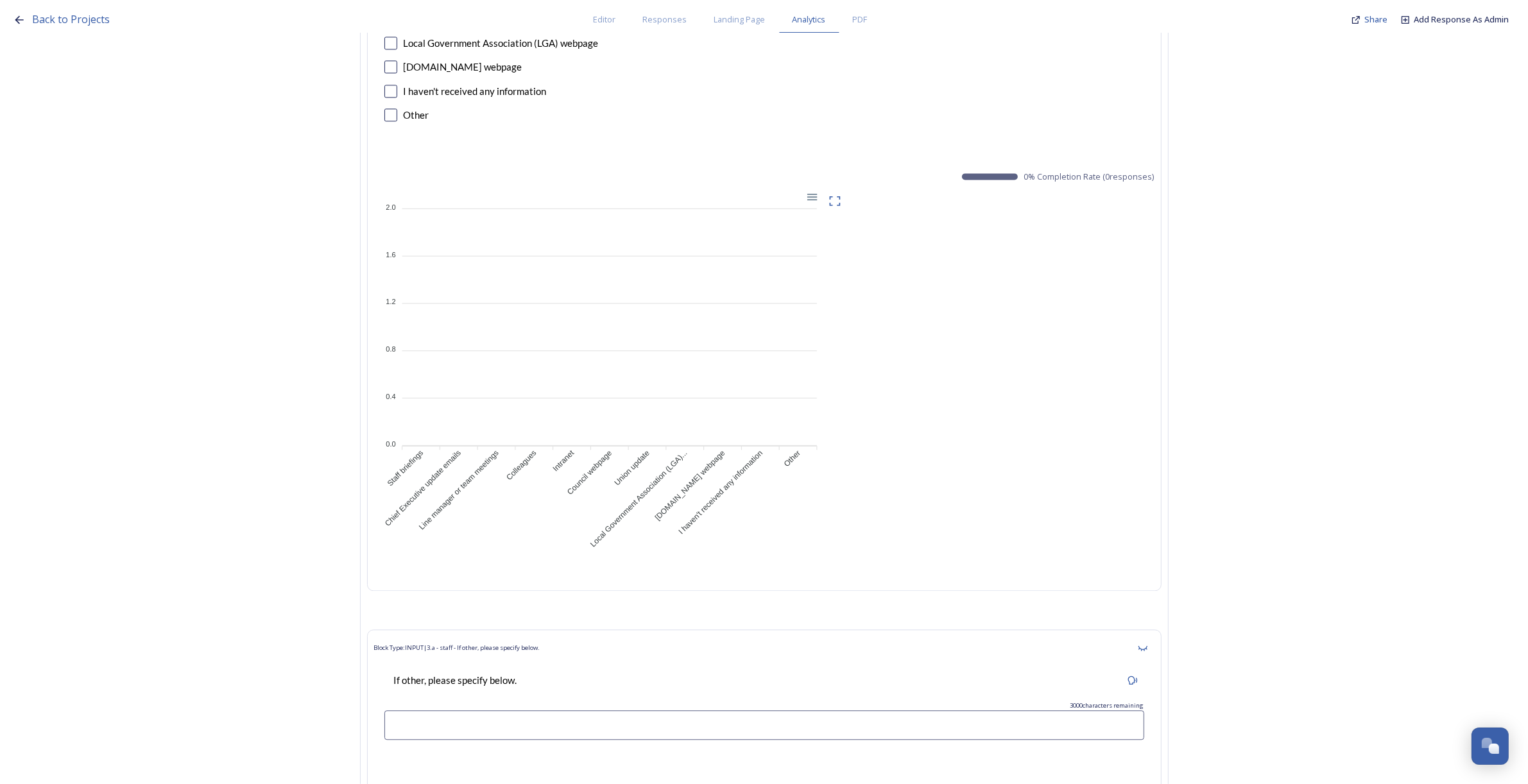
scroll to position [0, 0]
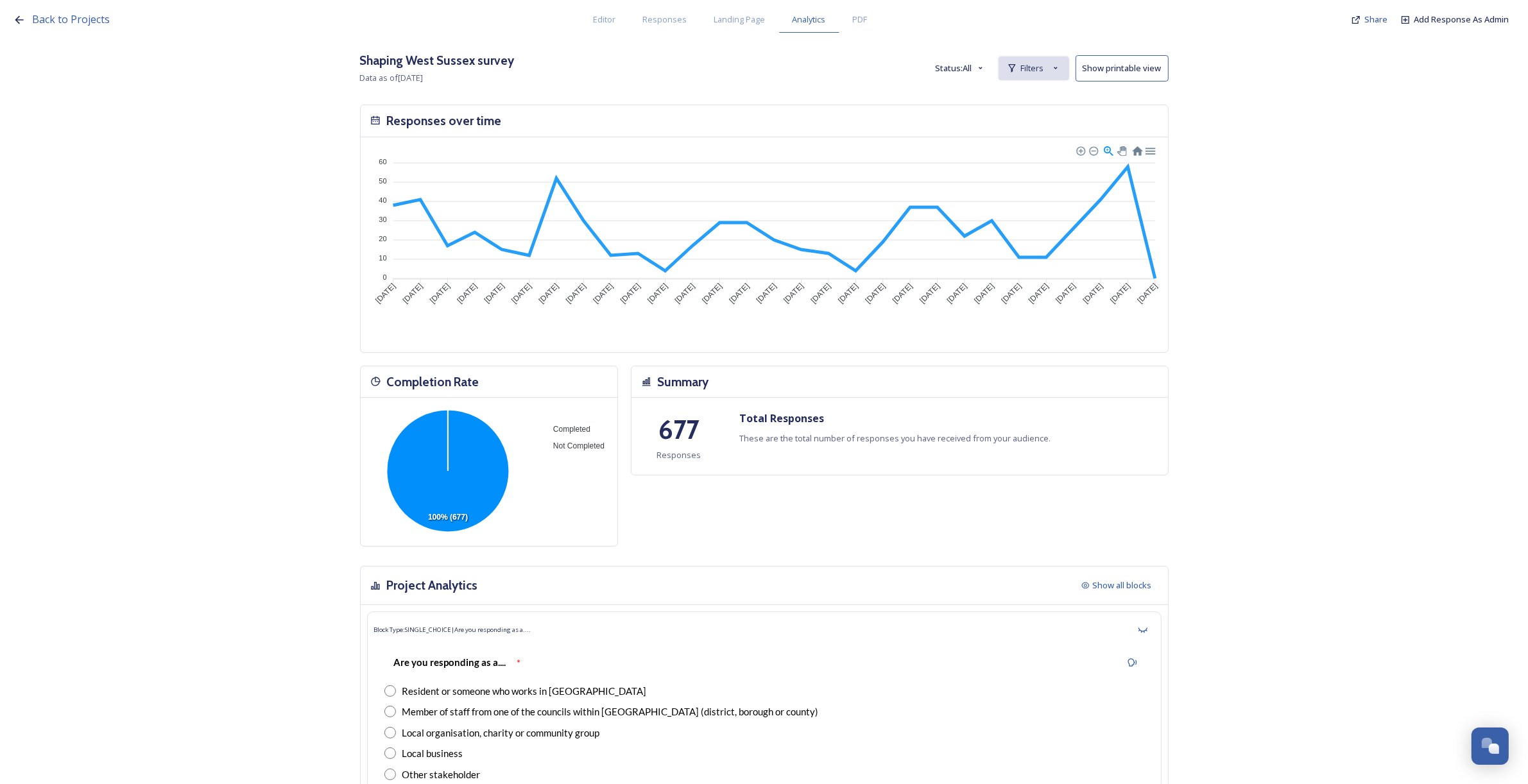
click at [1035, 73] on div "Filters" at bounding box center [1034, 68] width 71 height 24
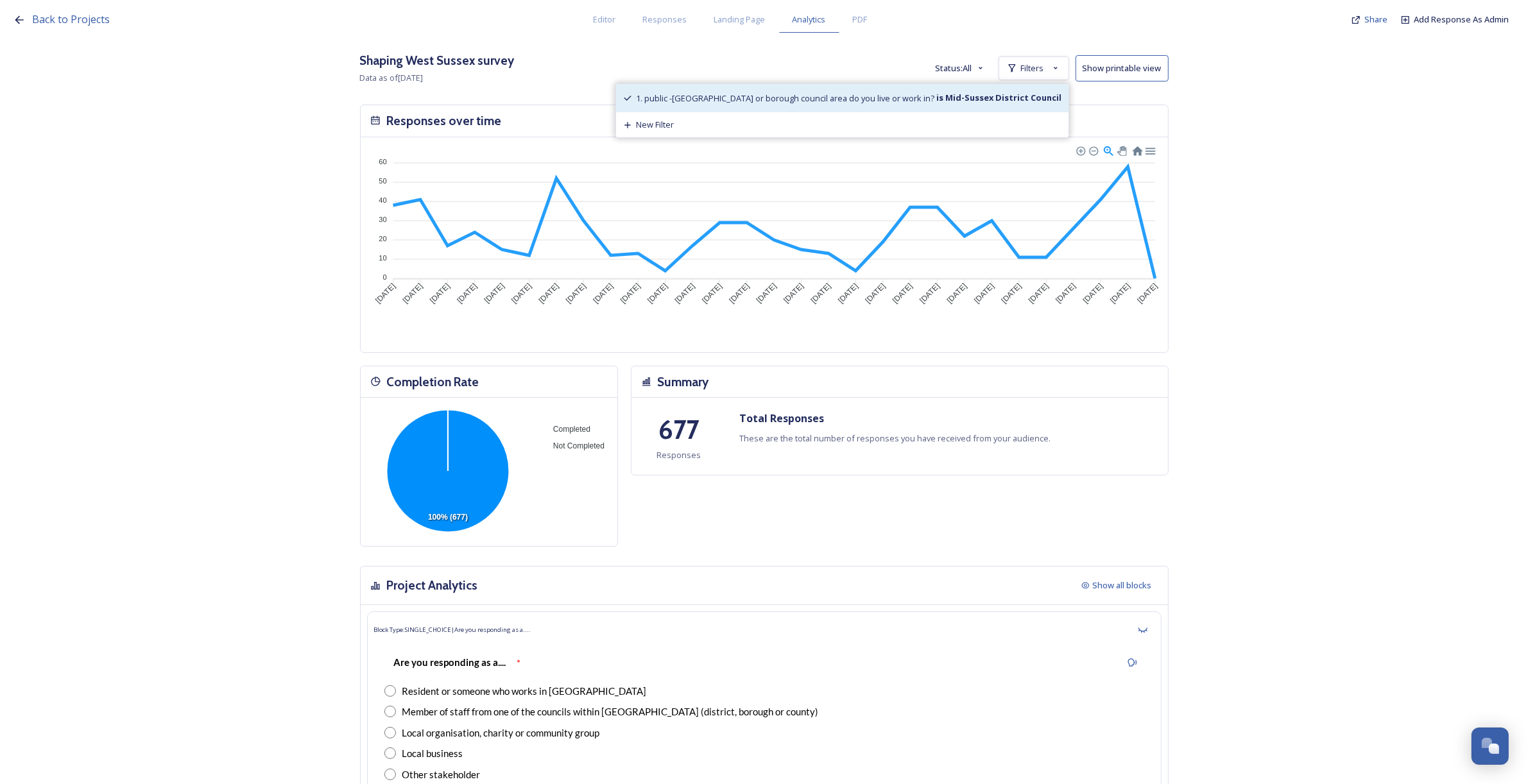
click at [929, 101] on span "1. public -[GEOGRAPHIC_DATA] or borough council area do you live or work in?" at bounding box center [786, 98] width 299 height 12
click at [1031, 68] on span "Filters" at bounding box center [1032, 68] width 23 height 12
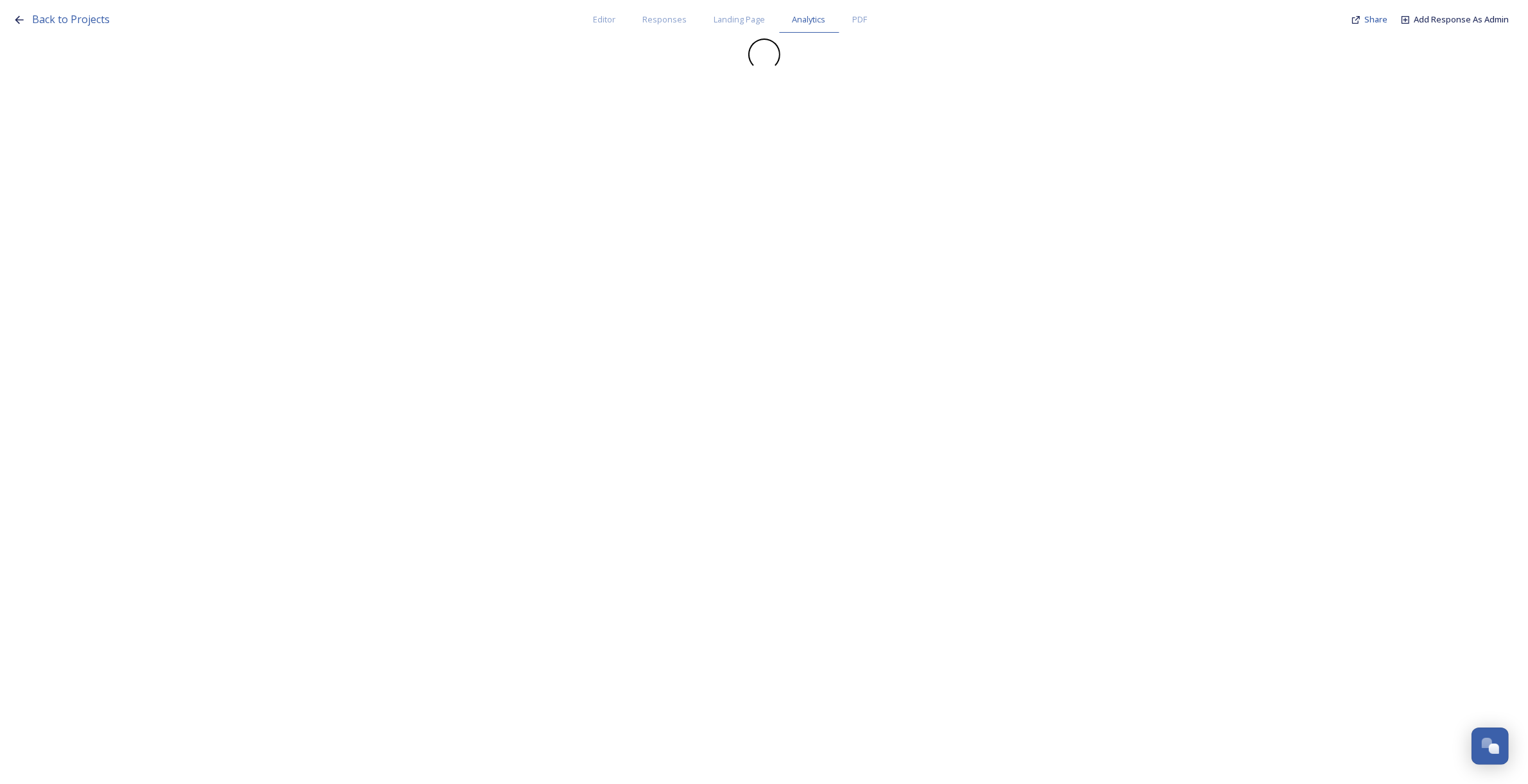
click at [1046, 59] on div at bounding box center [764, 54] width 1502 height 32
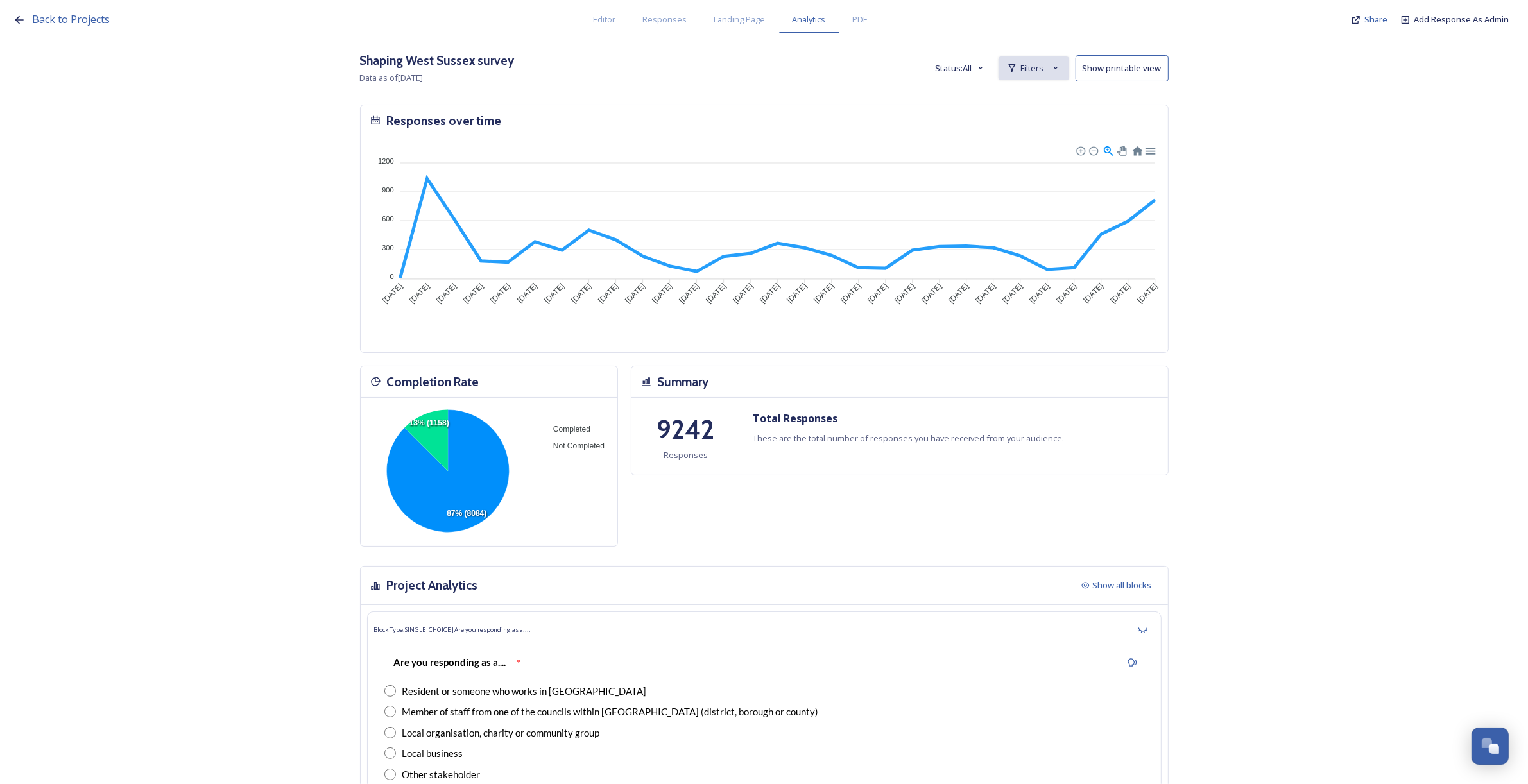
click at [1027, 65] on span "Filters" at bounding box center [1032, 68] width 23 height 12
click at [1041, 97] on span "New Filter" at bounding box center [1039, 96] width 38 height 12
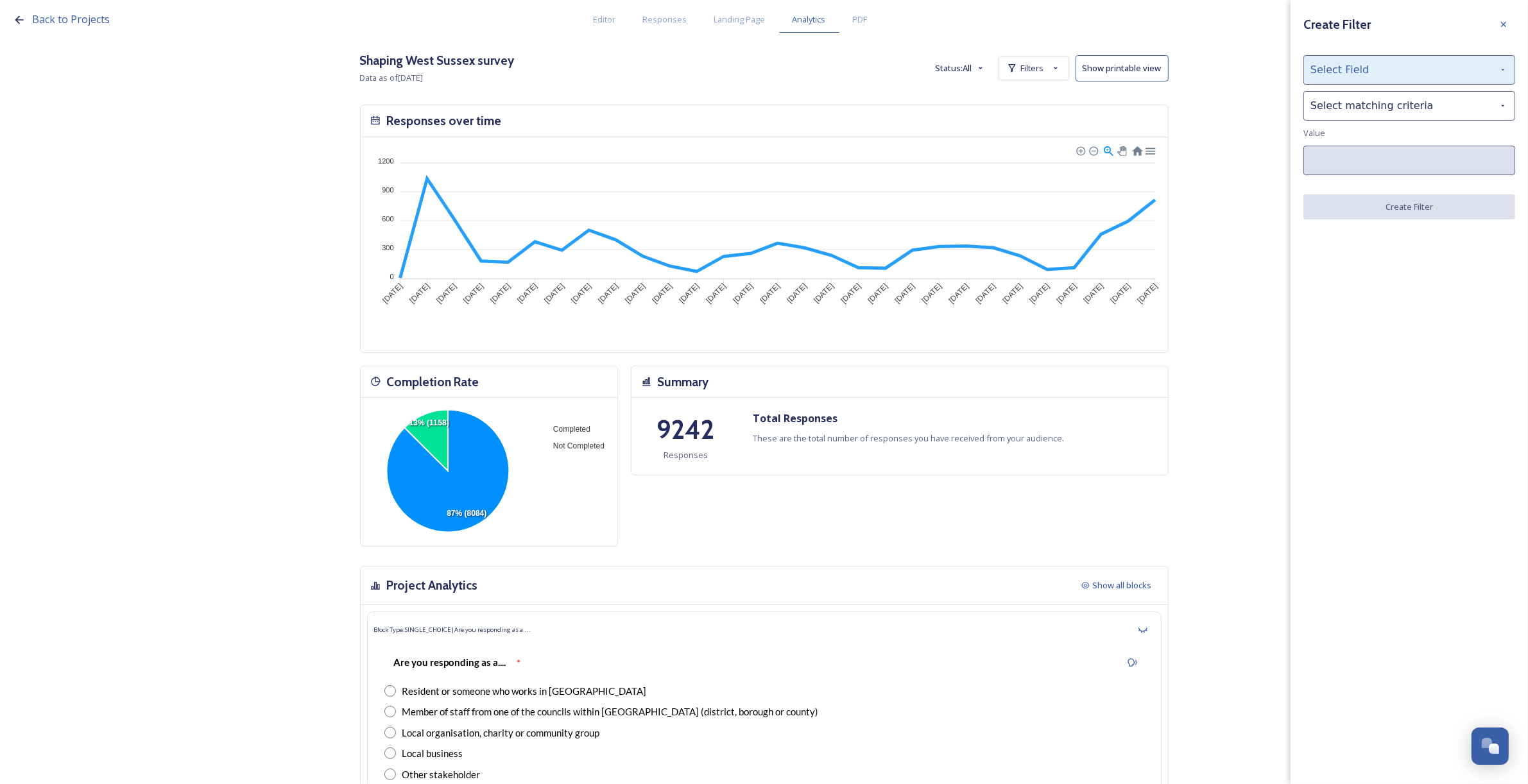
click at [1316, 71] on div "Select Field" at bounding box center [1409, 70] width 212 height 30
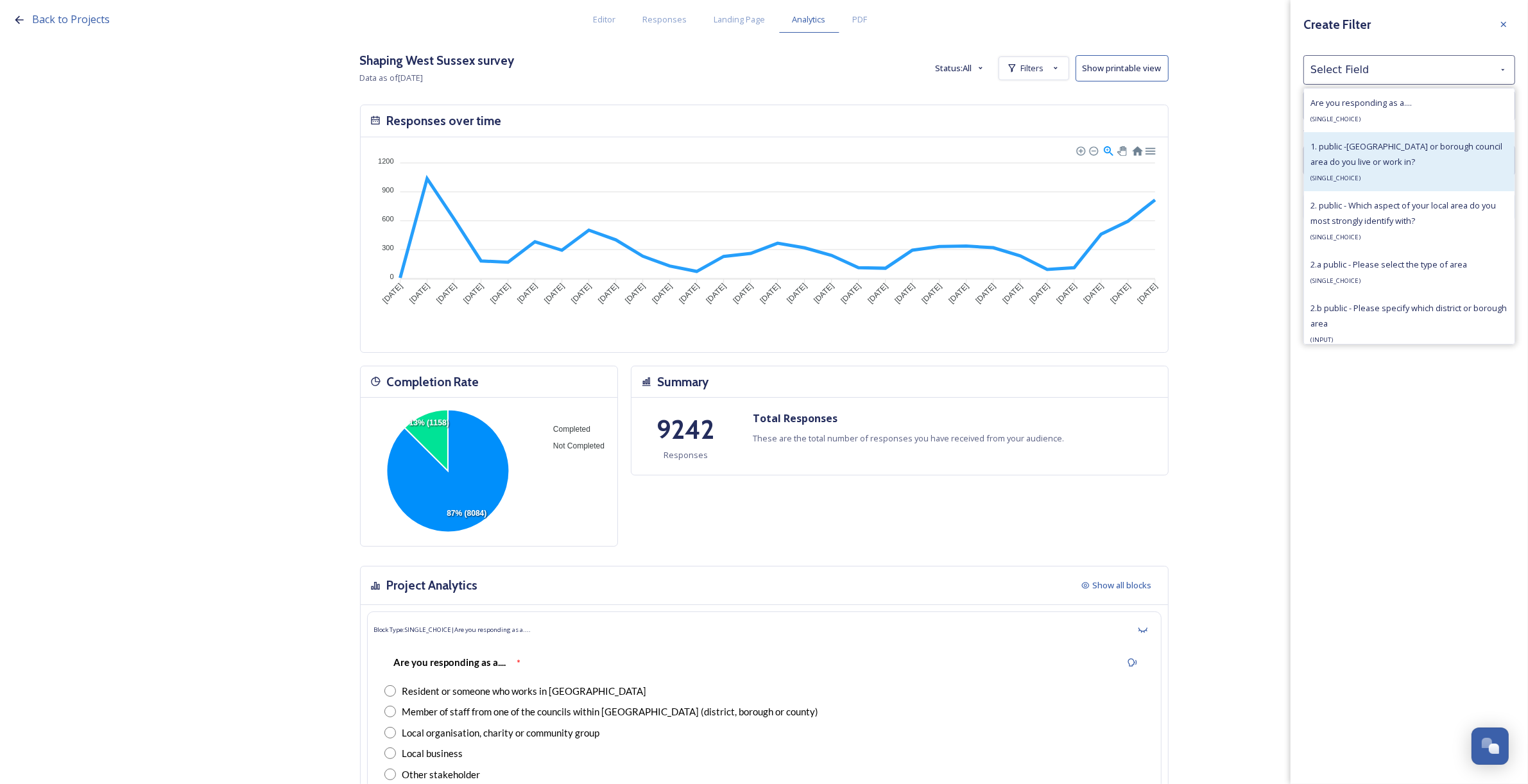
click at [1346, 161] on span "1. public -[GEOGRAPHIC_DATA] or borough council area do you live or work in?" at bounding box center [1406, 153] width 192 height 27
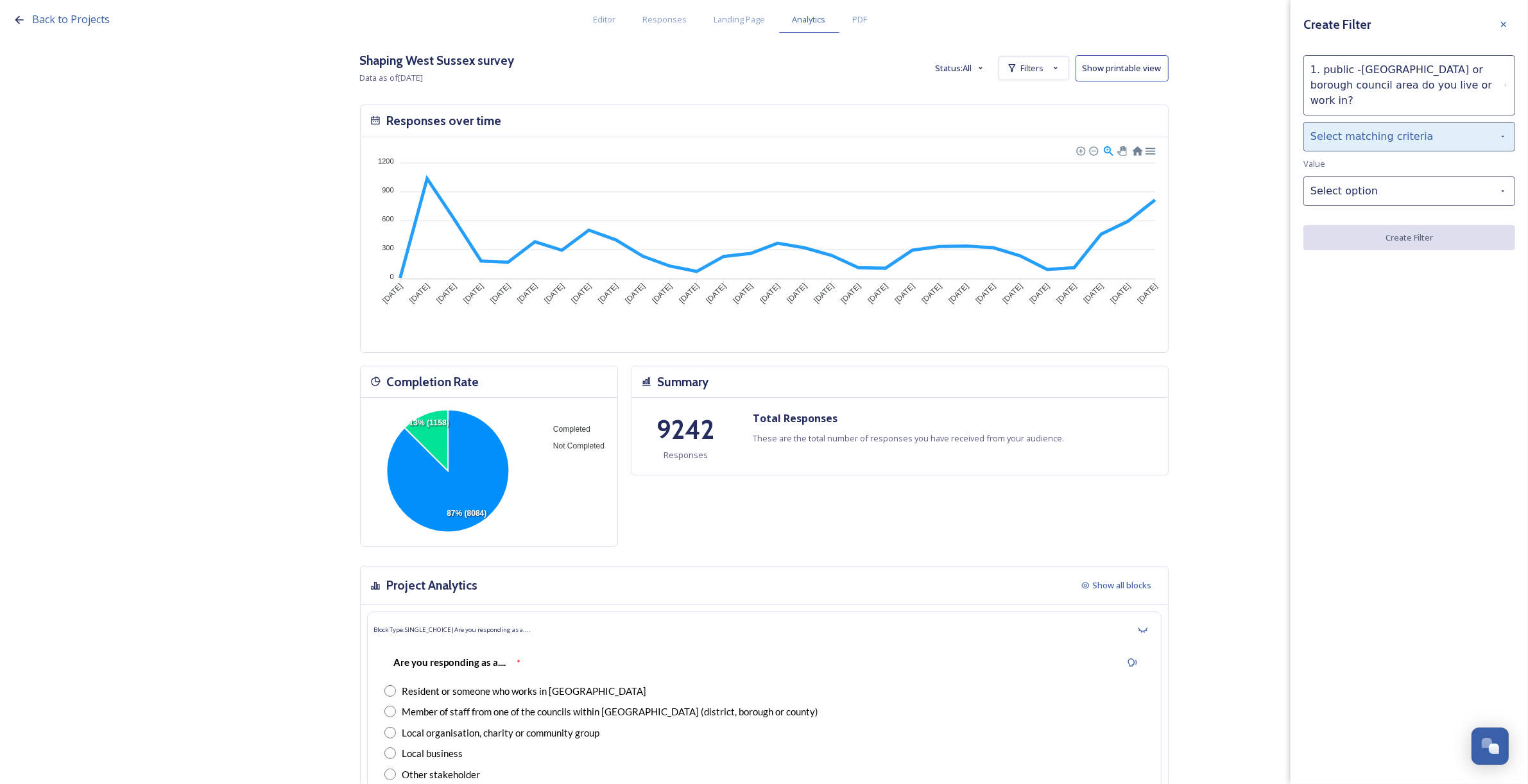
click at [1342, 126] on div "Select matching criteria" at bounding box center [1409, 137] width 212 height 30
click at [1350, 155] on div "is" at bounding box center [1408, 169] width 210 height 28
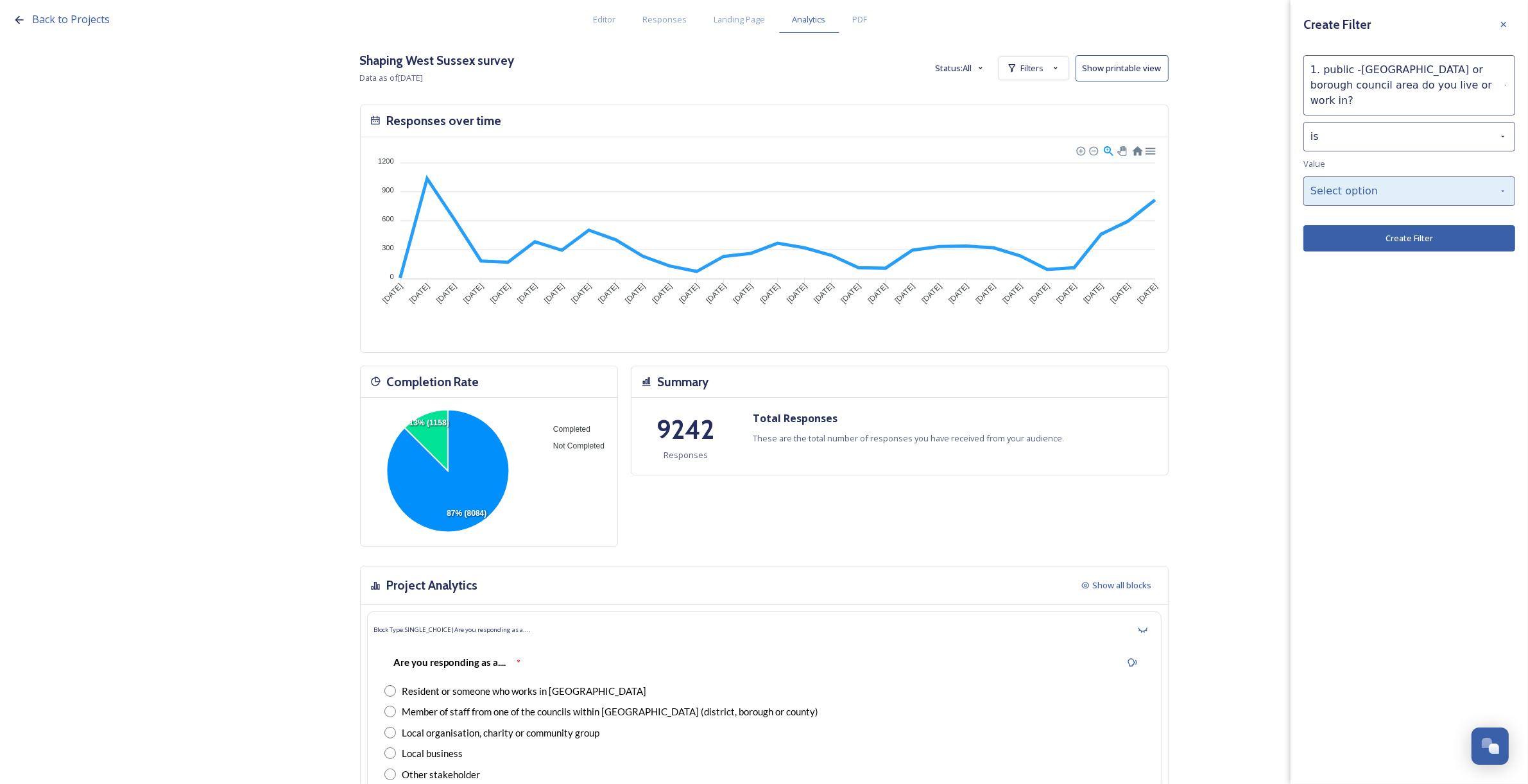
click at [1354, 176] on div "Select option" at bounding box center [1409, 191] width 212 height 30
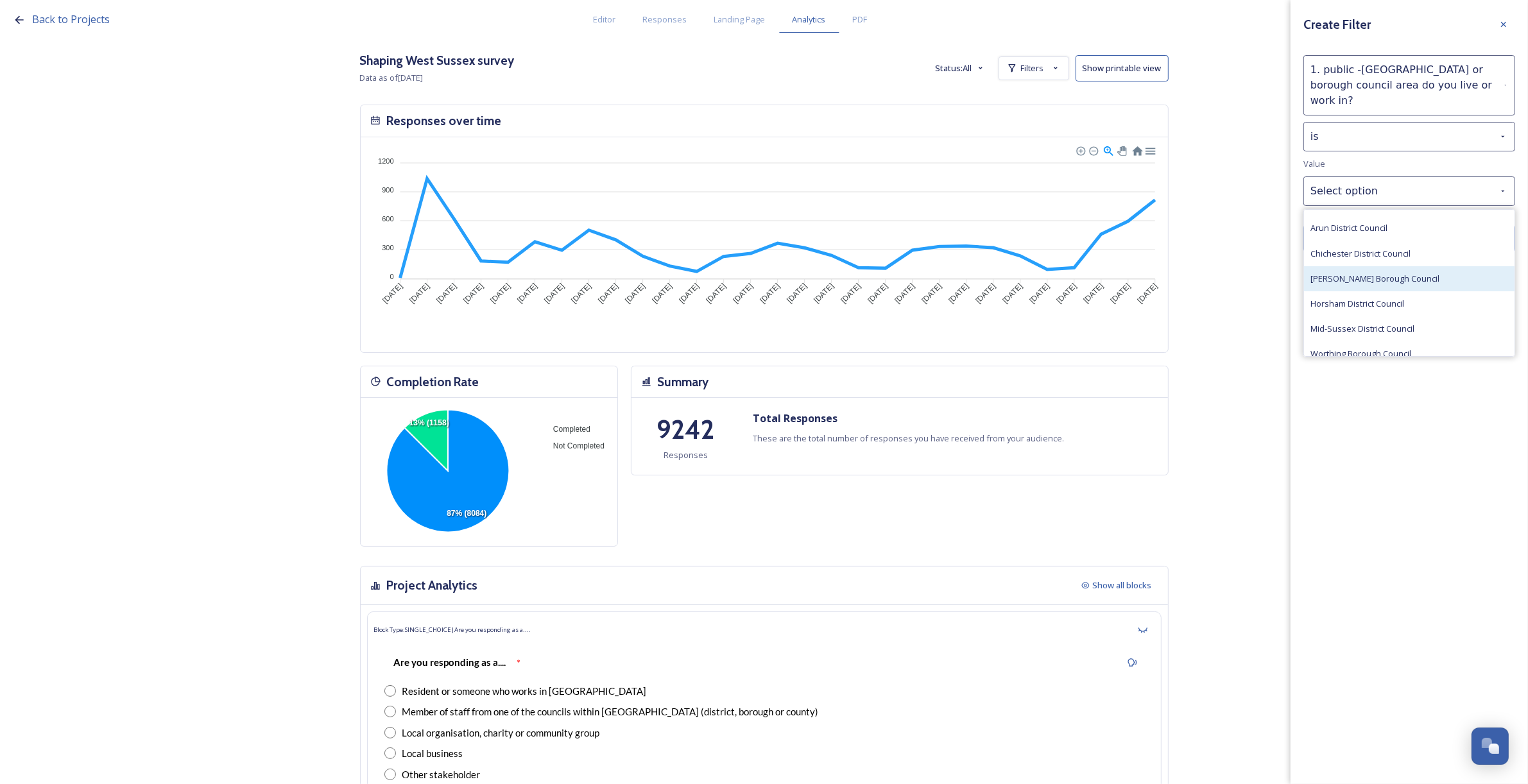
scroll to position [27, 0]
click at [1391, 340] on span "Worthing Borough Council" at bounding box center [1361, 345] width 101 height 12
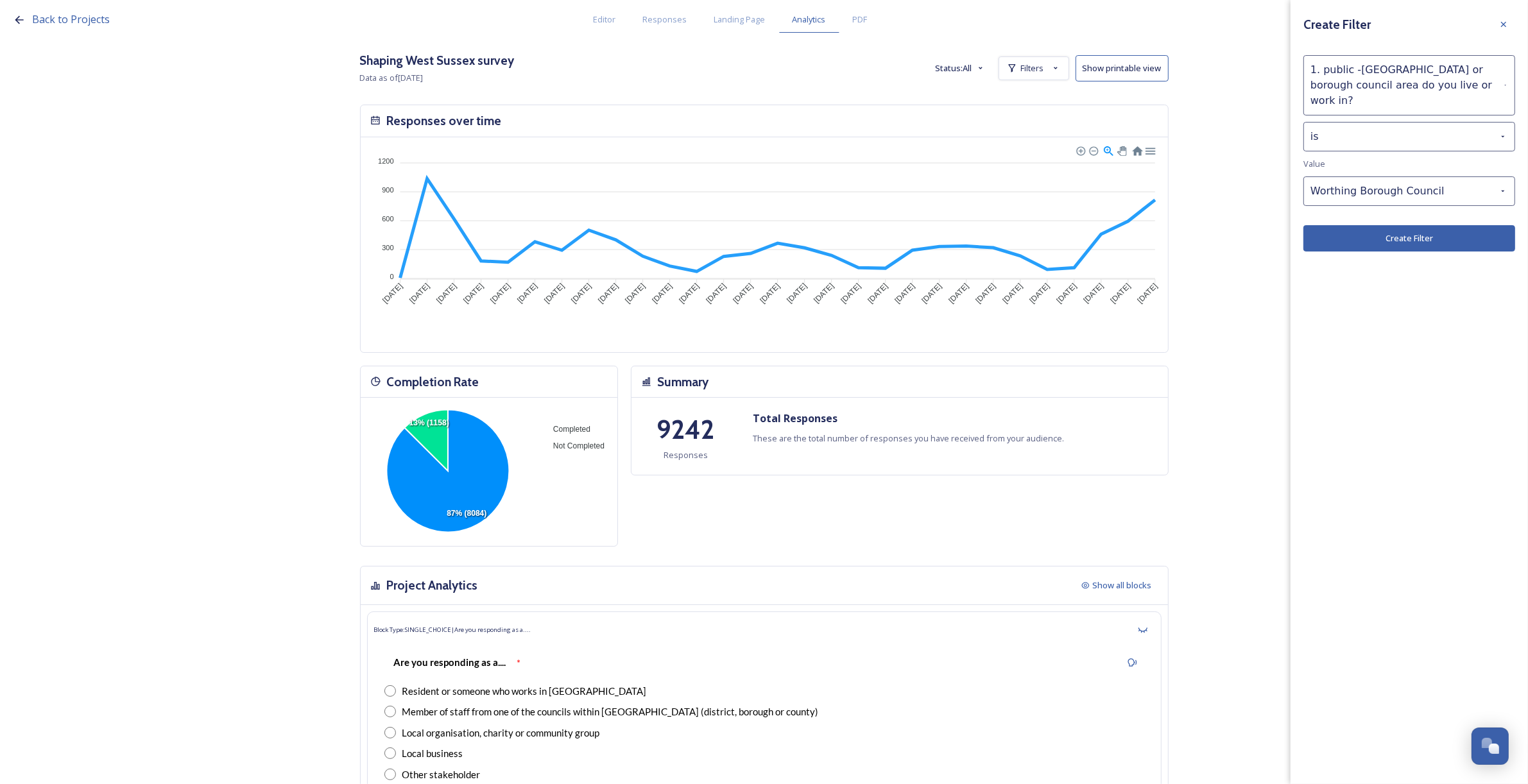
click at [1386, 225] on button "Create Filter" at bounding box center [1409, 238] width 212 height 26
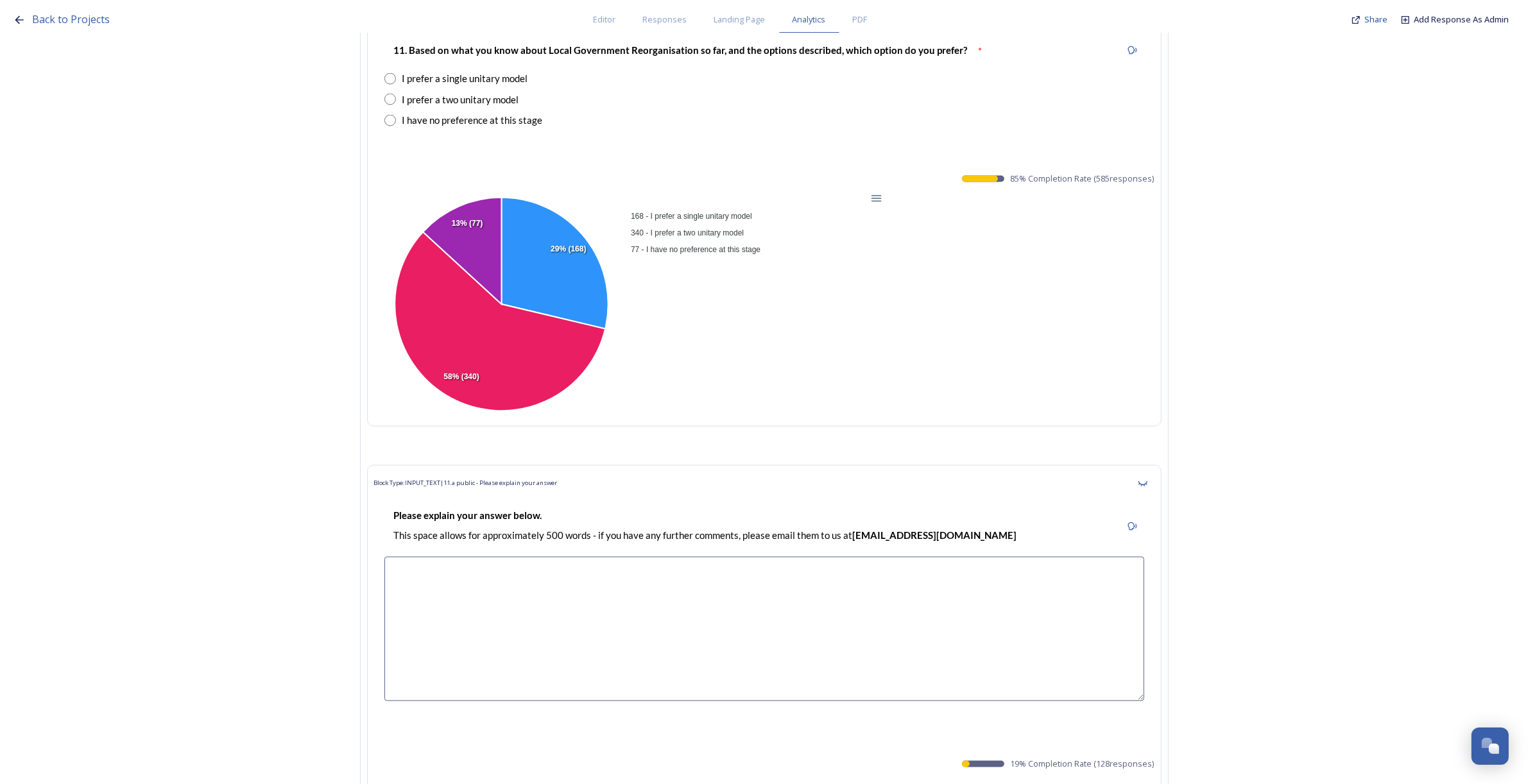
scroll to position [14958, 0]
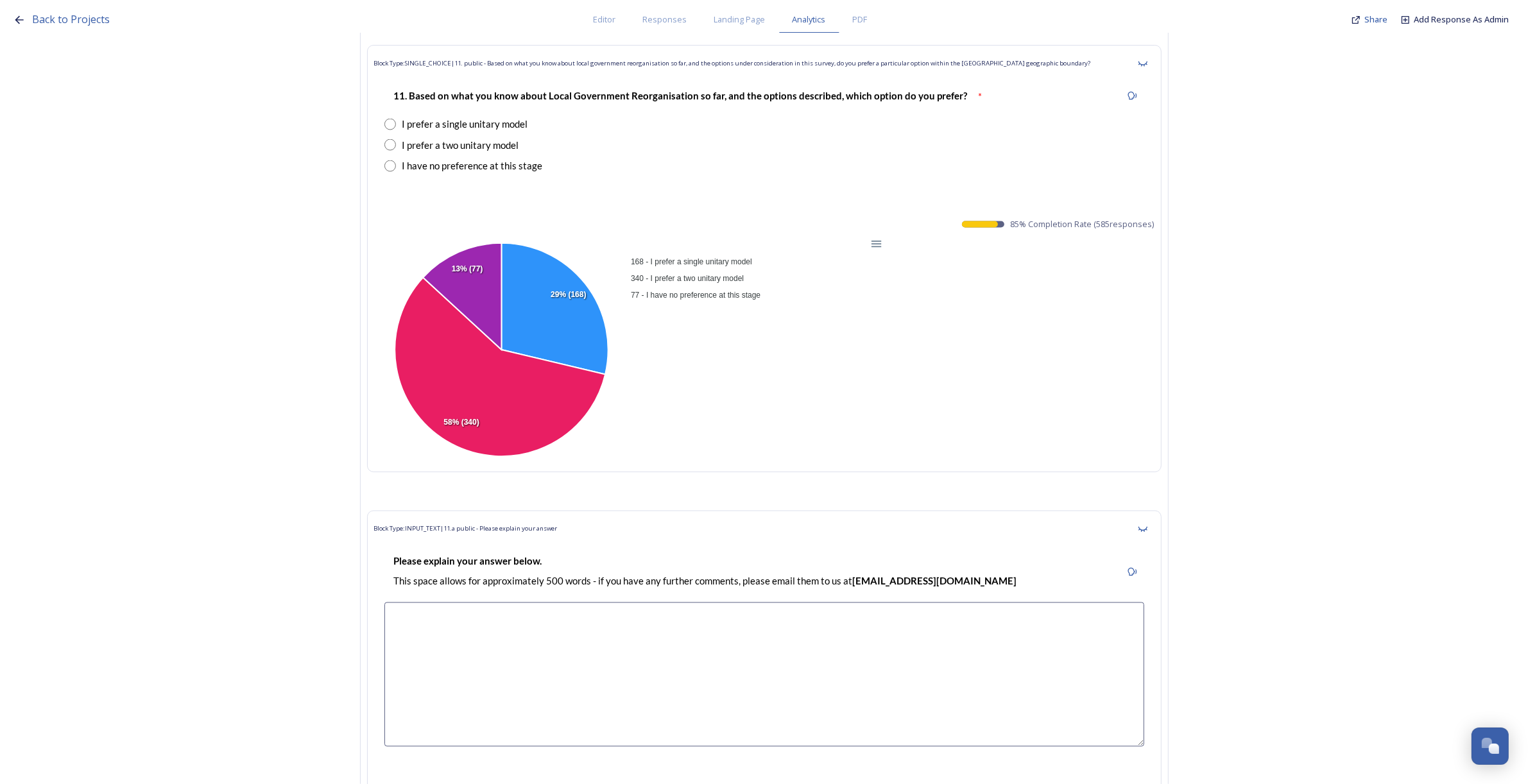
drag, startPoint x: 1017, startPoint y: 247, endPoint x: 1160, endPoint y: 245, distance: 143.0
click at [1160, 245] on div "Block Type: SINGLE_CHOICE | 11. public - Based on what you know about local gov…" at bounding box center [764, 258] width 794 height 427
copy span "85 % Completion Rate ( 585 responses)"
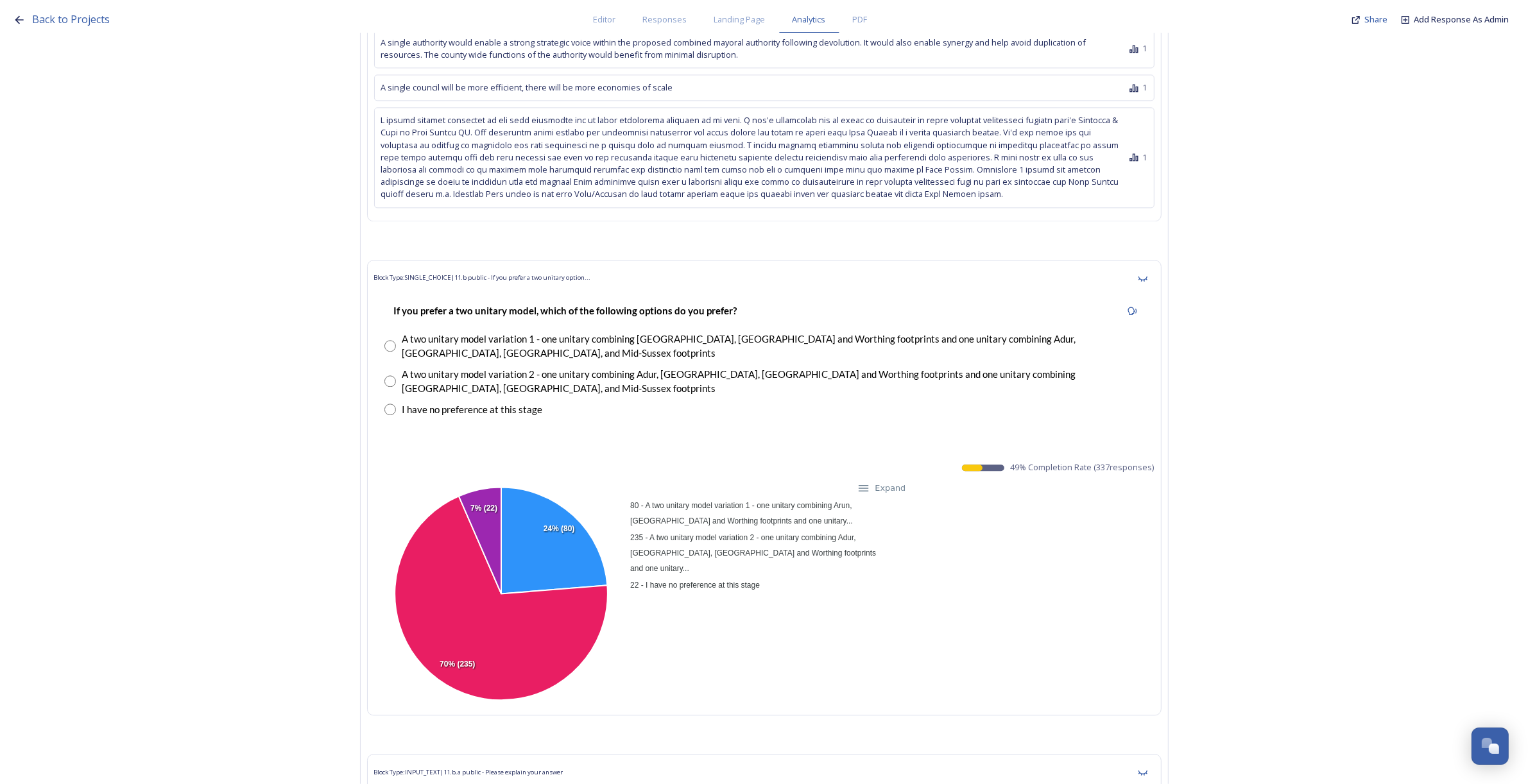
scroll to position [16001, 0]
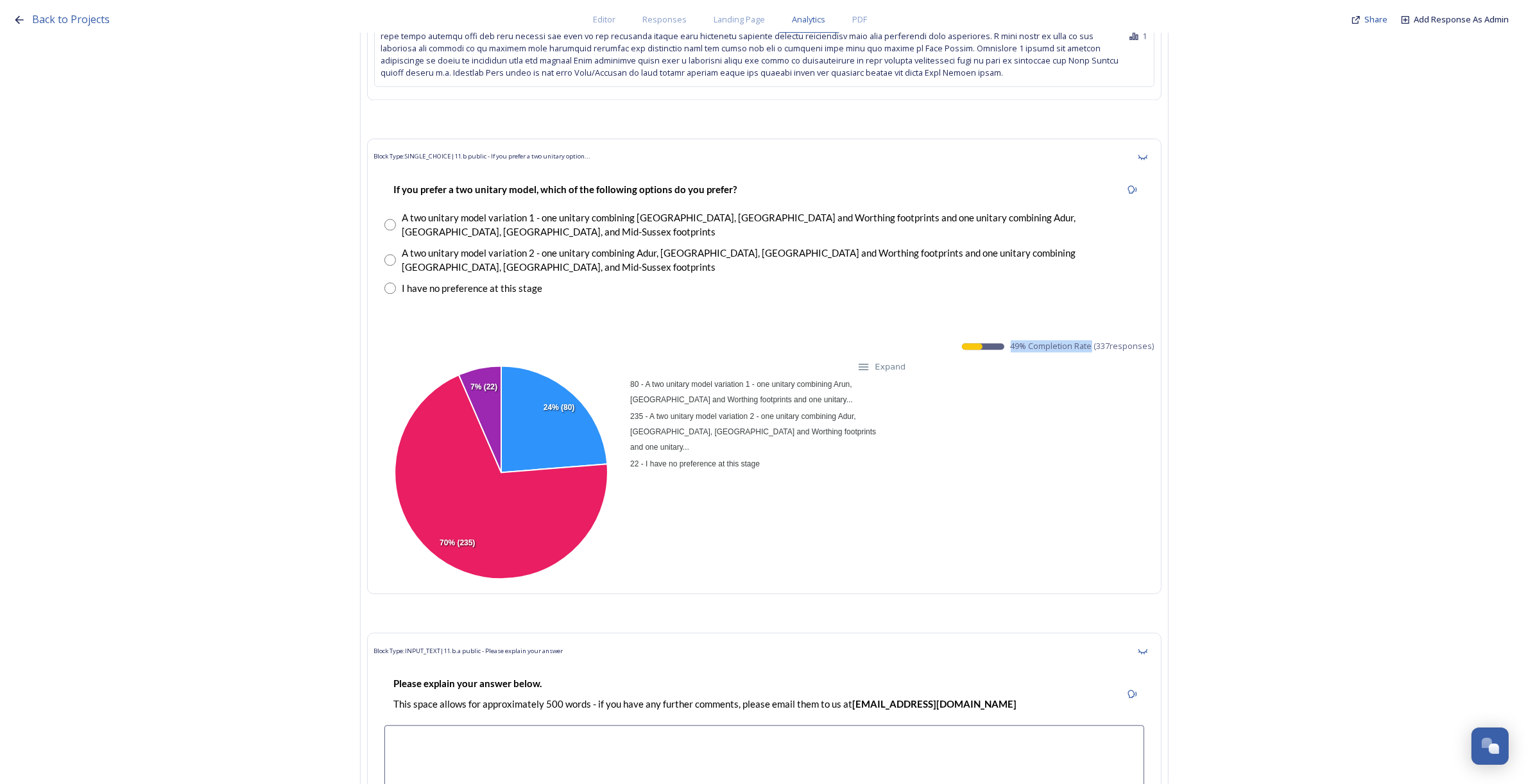
drag, startPoint x: 1014, startPoint y: 341, endPoint x: 1074, endPoint y: 357, distance: 62.1
click at [1121, 347] on div "Block Type: SINGLE_CHOICE | 11.b public - If you prefer a two unitary option...…" at bounding box center [764, 366] width 794 height 456
click at [1074, 359] on div "80 - A two unitary model variation 1 - one unitary combining Arun, Chichester a…" at bounding box center [764, 473] width 780 height 228
drag, startPoint x: 1015, startPoint y: 339, endPoint x: 953, endPoint y: 454, distance: 130.6
click at [1135, 351] on div "Block Type: SINGLE_CHOICE | 11.b public - If you prefer a two unitary option...…" at bounding box center [764, 366] width 794 height 456
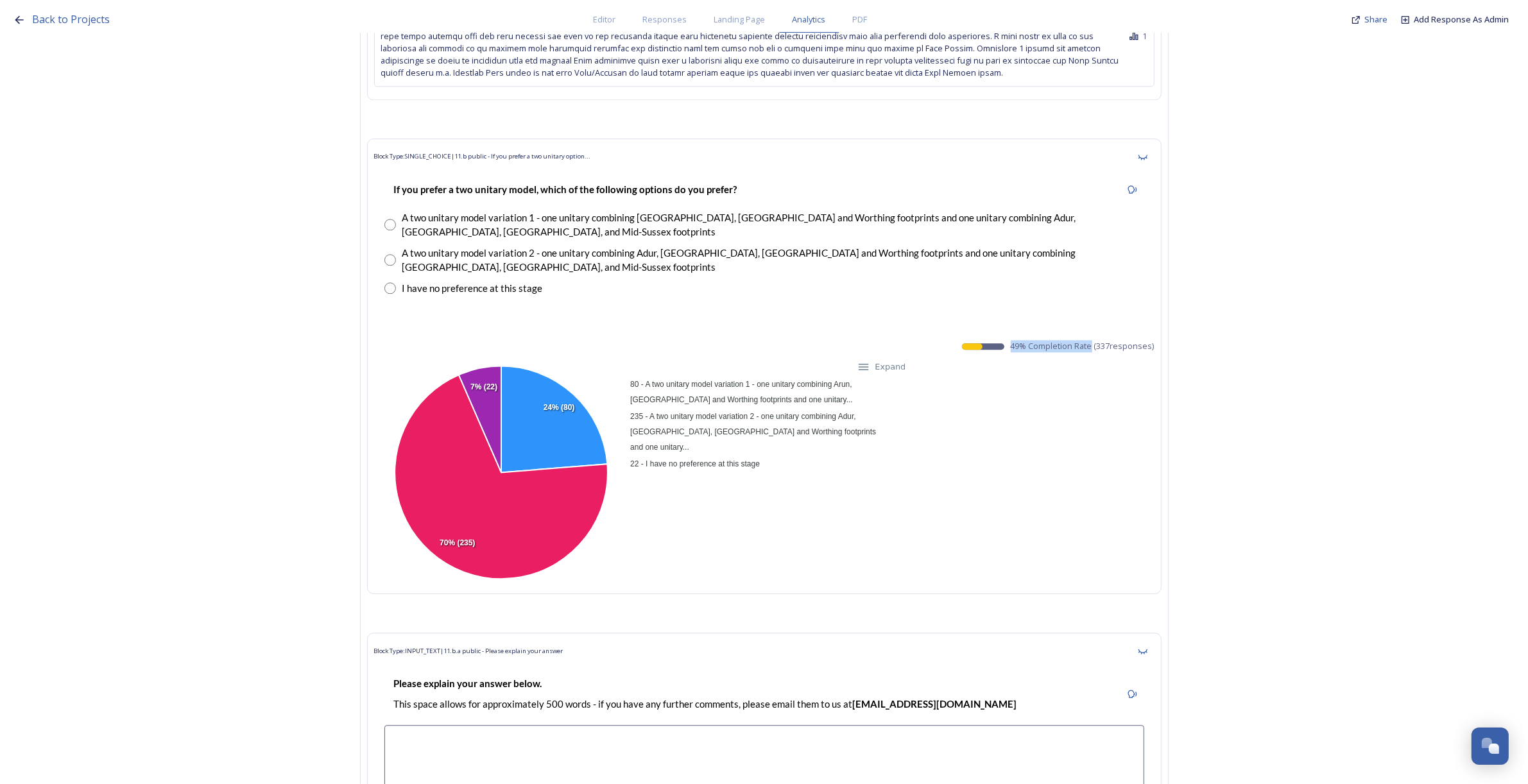
click at [1136, 350] on div "Block Type: SINGLE_CHOICE | 11.b public - If you prefer a two unitary option...…" at bounding box center [764, 366] width 794 height 456
click at [1032, 340] on div "Block Type: SINGLE_CHOICE | 11.b public - If you prefer a two unitary option...…" at bounding box center [764, 366] width 794 height 456
click at [1038, 390] on div "80 - A two unitary model variation 1 - one unitary combining Arun, Chichester a…" at bounding box center [764, 473] width 780 height 228
click at [953, 454] on div "80 - A two unitary model variation 1 - one unitary combining Arun, Chichester a…" at bounding box center [764, 473] width 780 height 228
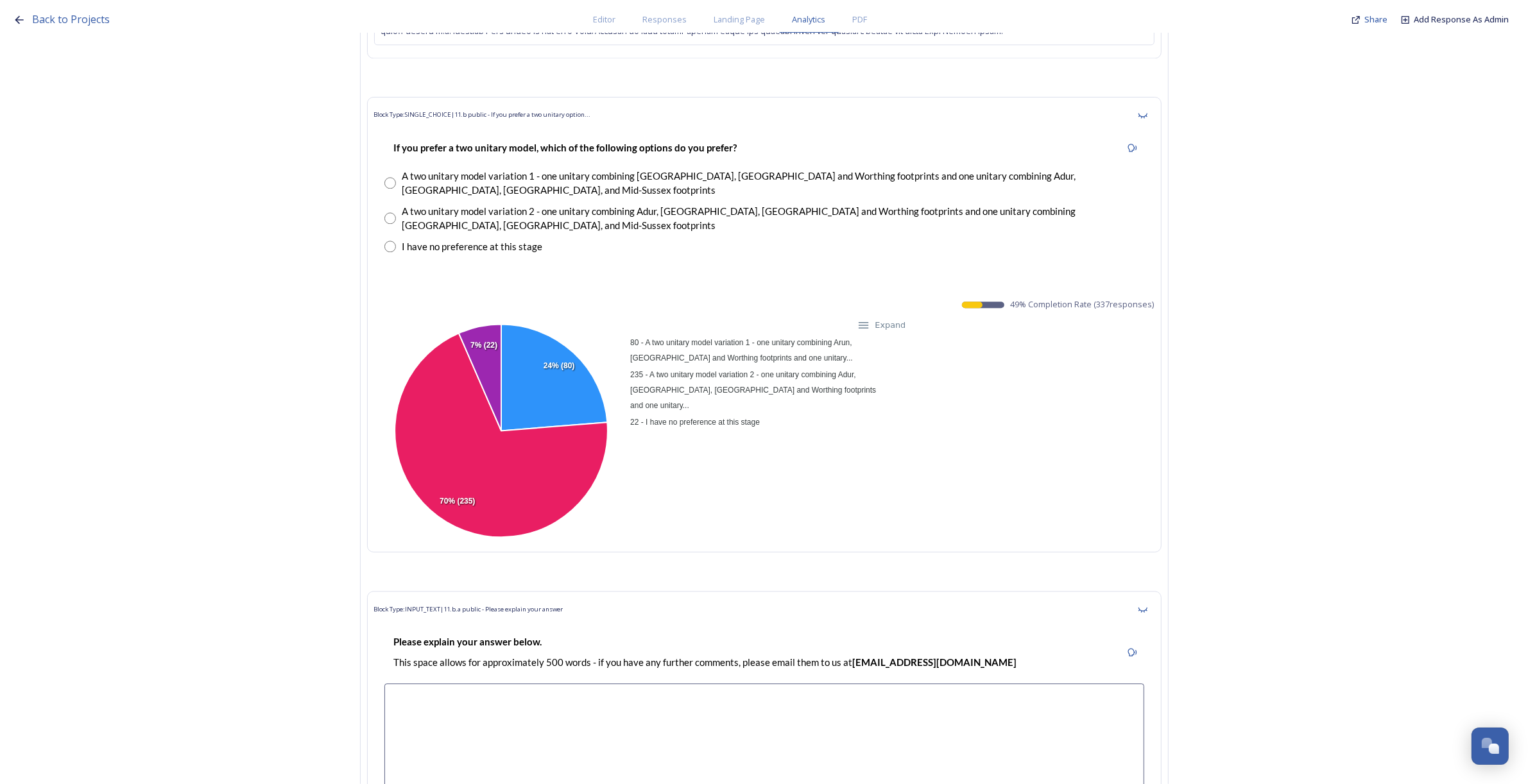
scroll to position [15921, 0]
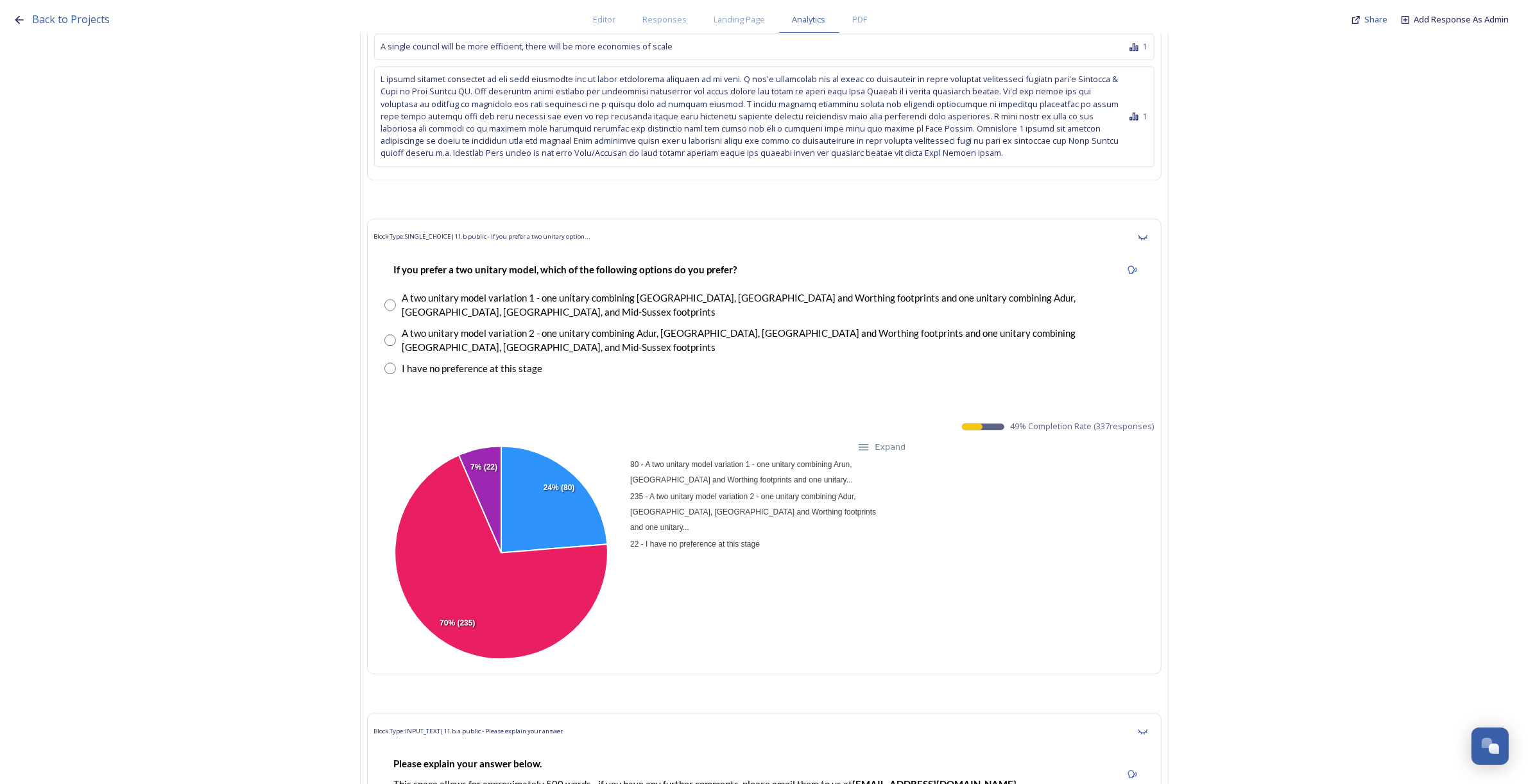
drag, startPoint x: 1016, startPoint y: 421, endPoint x: 1162, endPoint y: 421, distance: 146.0
click at [1162, 421] on div "Block Type: SINGLE_CHOICE | 11.b public - If you prefer a two unitary option...…" at bounding box center [764, 446] width 794 height 456
copy span "49 % Completion Rate ( 337 responses)"
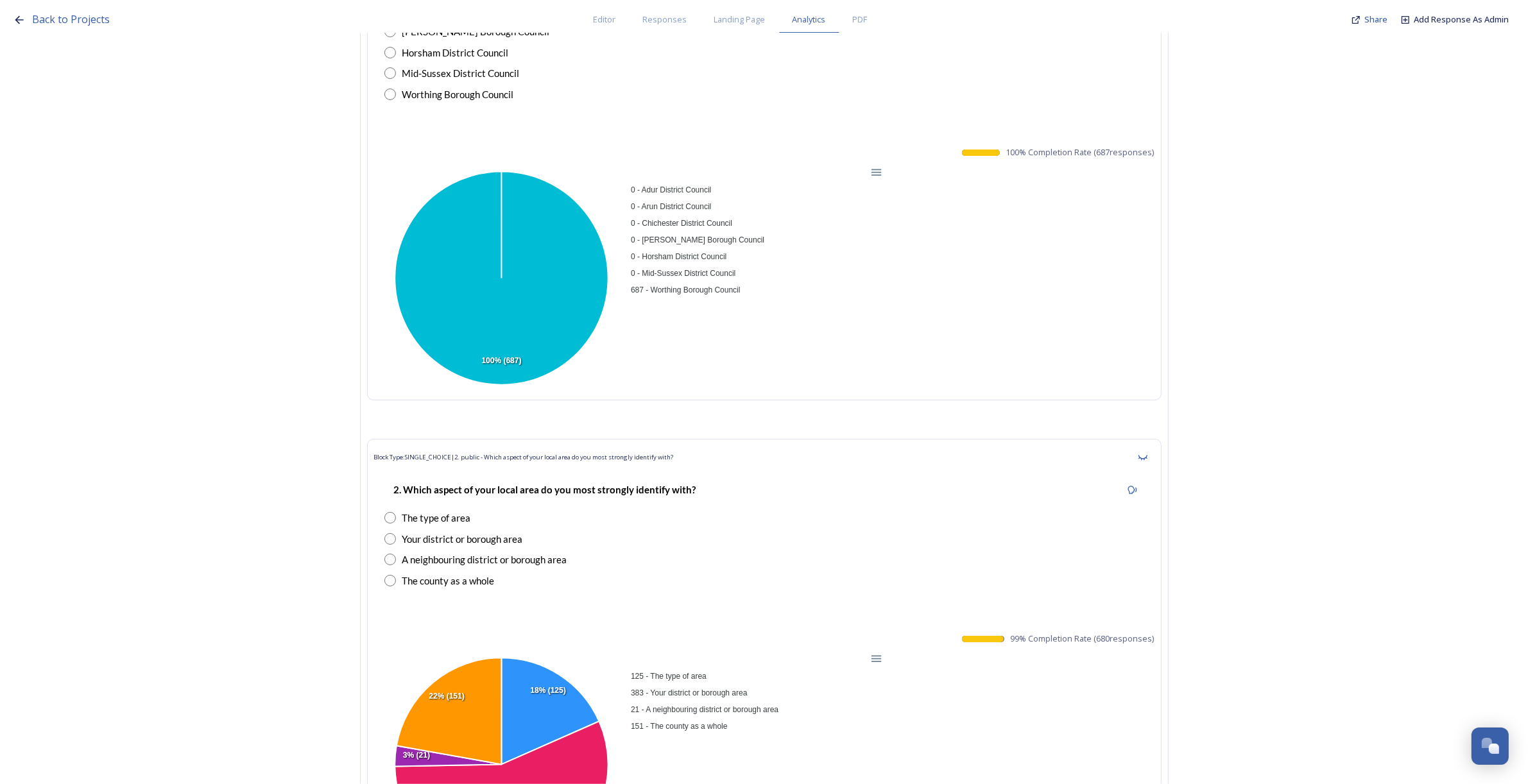
scroll to position [0, 0]
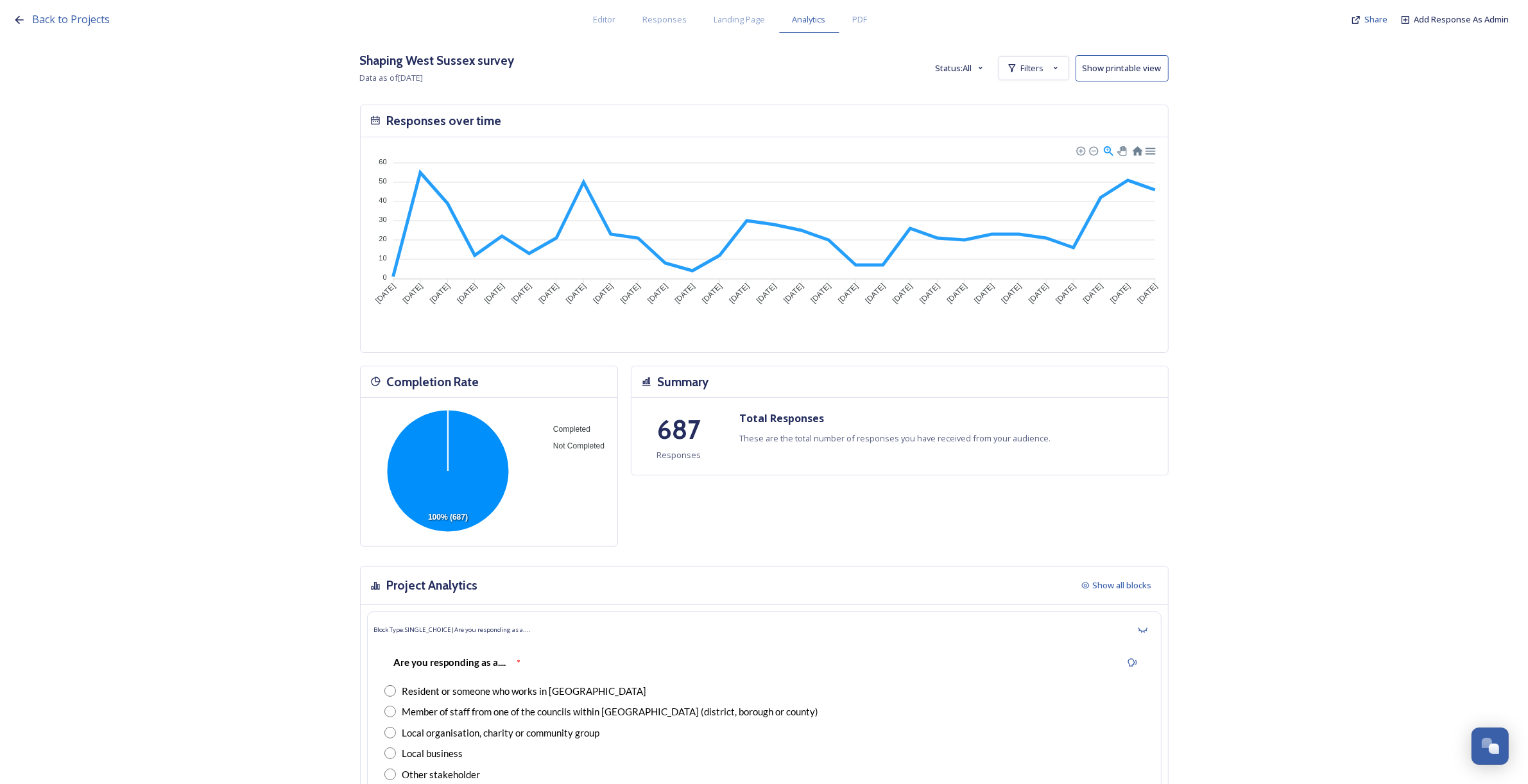
click at [959, 71] on button "Status: All" at bounding box center [961, 68] width 63 height 25
click at [1033, 72] on span "Filters" at bounding box center [1032, 68] width 23 height 12
click at [780, 100] on span "1. public -[GEOGRAPHIC_DATA] or borough council area do you live or work in?" at bounding box center [790, 98] width 299 height 12
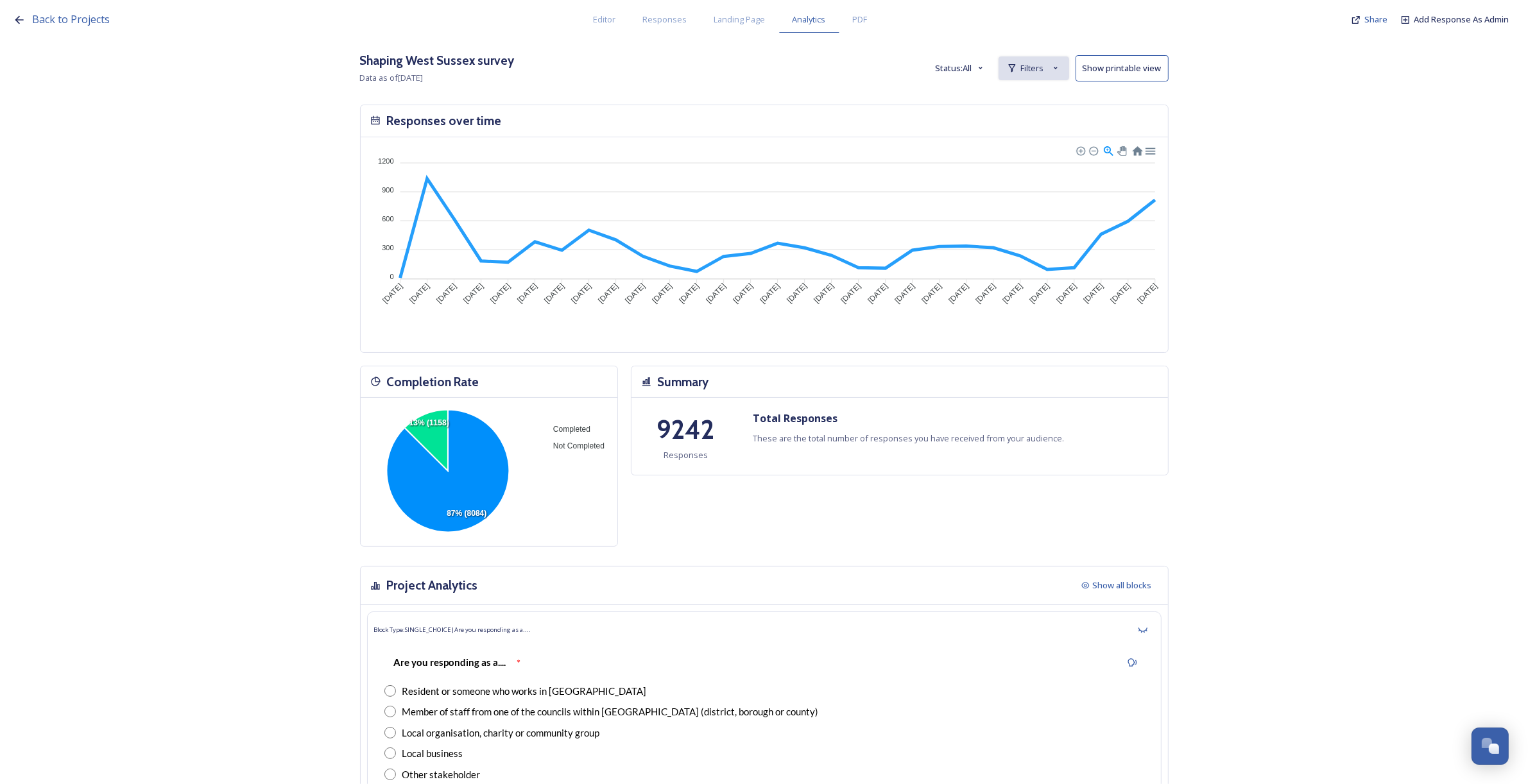
click at [1017, 68] on icon at bounding box center [1012, 68] width 10 height 10
click at [1043, 101] on span "New Filter" at bounding box center [1039, 96] width 38 height 12
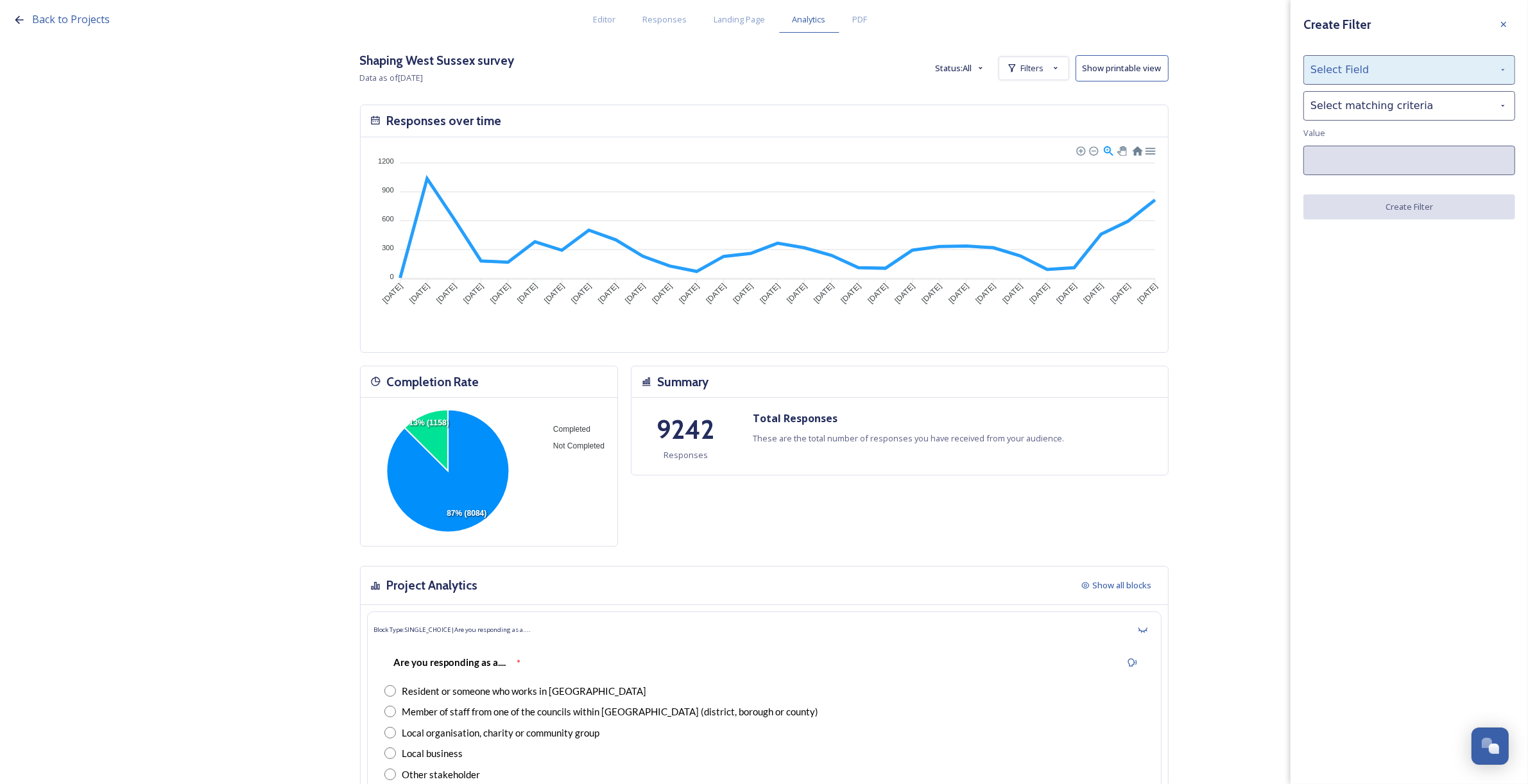
click at [1325, 68] on div "Select Field" at bounding box center [1409, 70] width 212 height 30
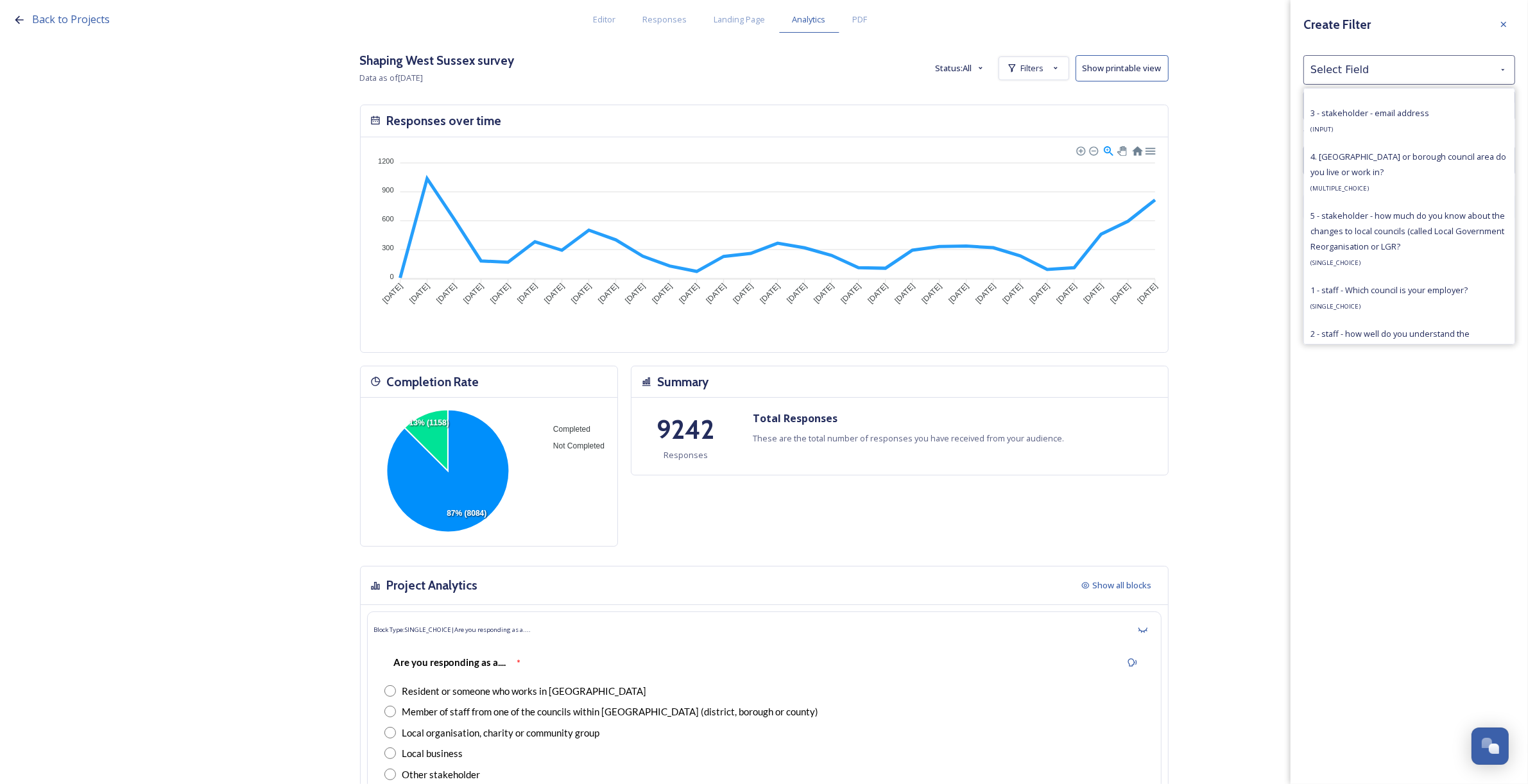
scroll to position [802, 0]
click at [1417, 312] on div "1 - staff - Which council is your employer? ( SINGLE_CHOICE )" at bounding box center [1389, 296] width 158 height 31
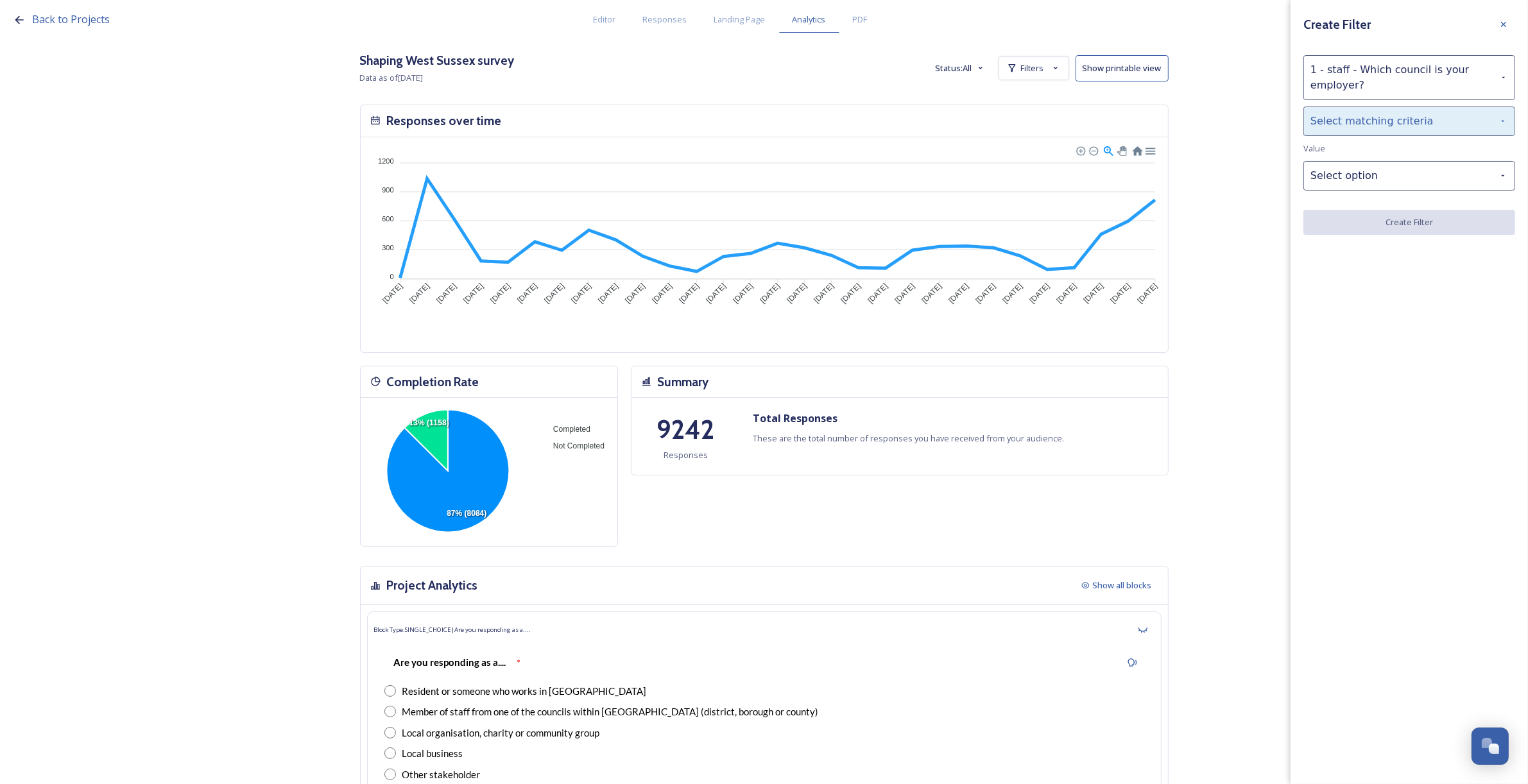
click at [1339, 126] on div "Select matching criteria" at bounding box center [1409, 121] width 212 height 30
click at [1351, 152] on div "is" at bounding box center [1408, 154] width 210 height 28
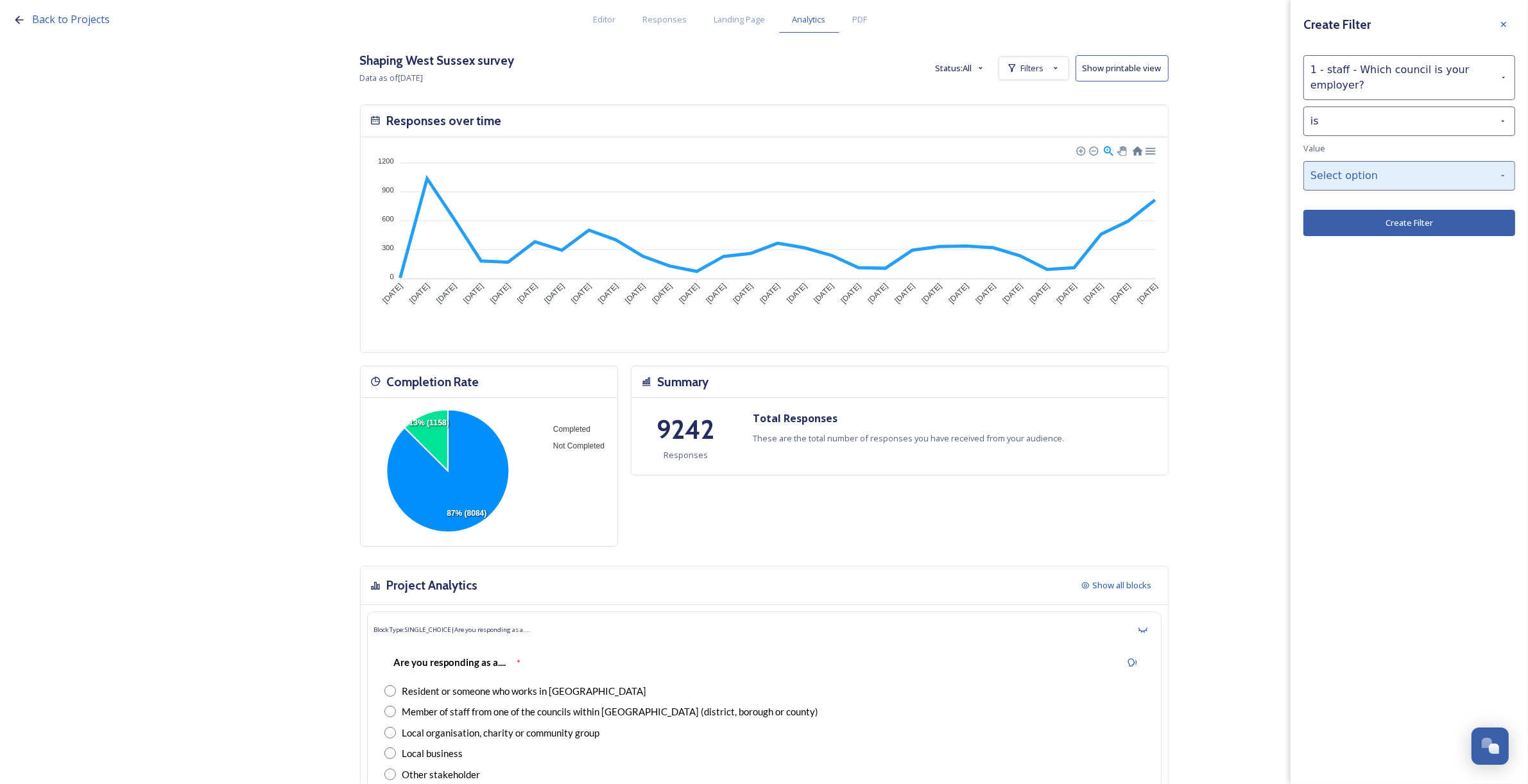
click at [1368, 180] on div "Select option" at bounding box center [1409, 176] width 212 height 30
click at [1347, 86] on div "1 - staff - Which council is your employer?" at bounding box center [1409, 77] width 212 height 45
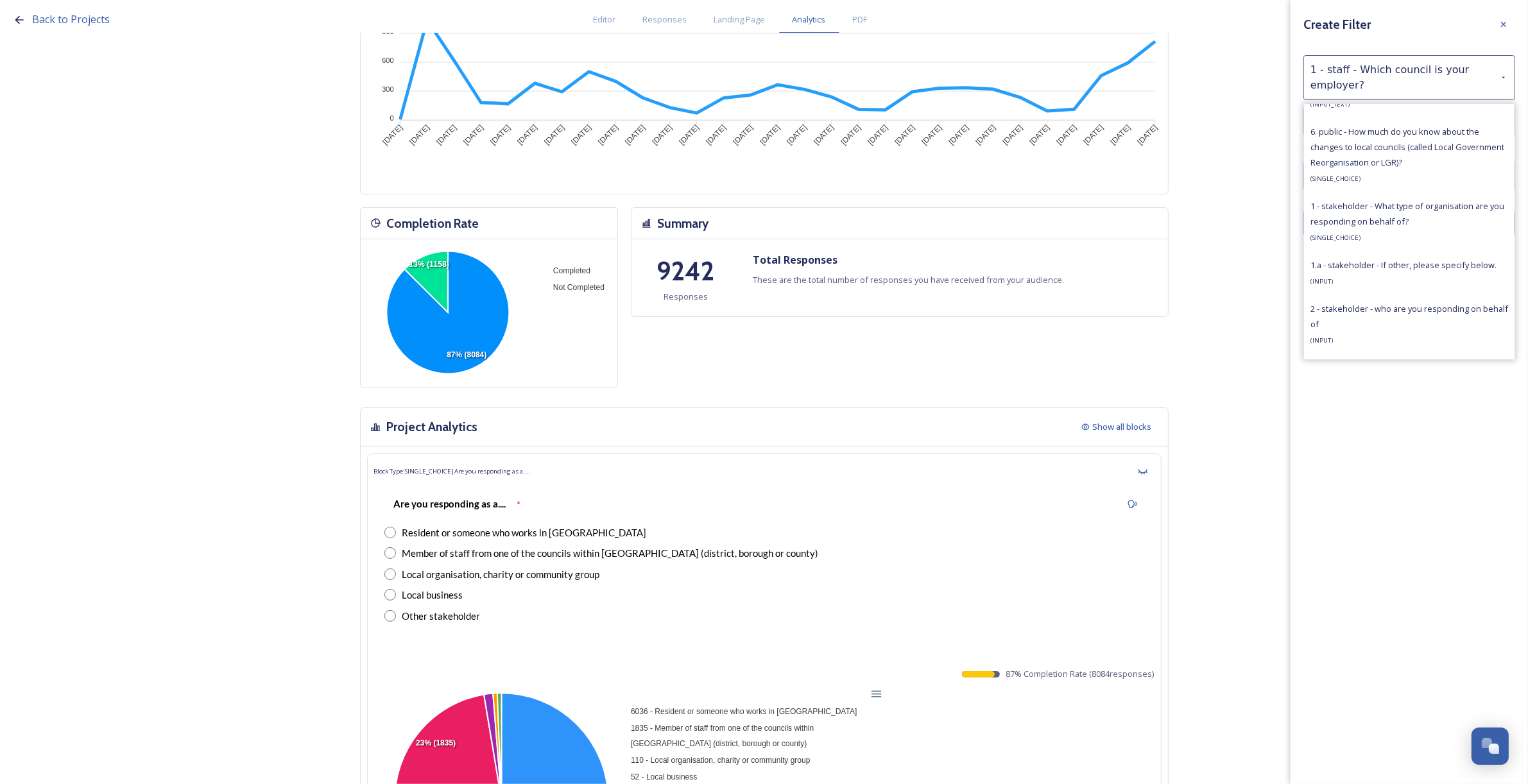
scroll to position [161, 0]
click at [1239, 268] on div "Back to Projects Editor Responses Landing Page Analytics PDF Share Add Response…" at bounding box center [764, 231] width 1528 height 784
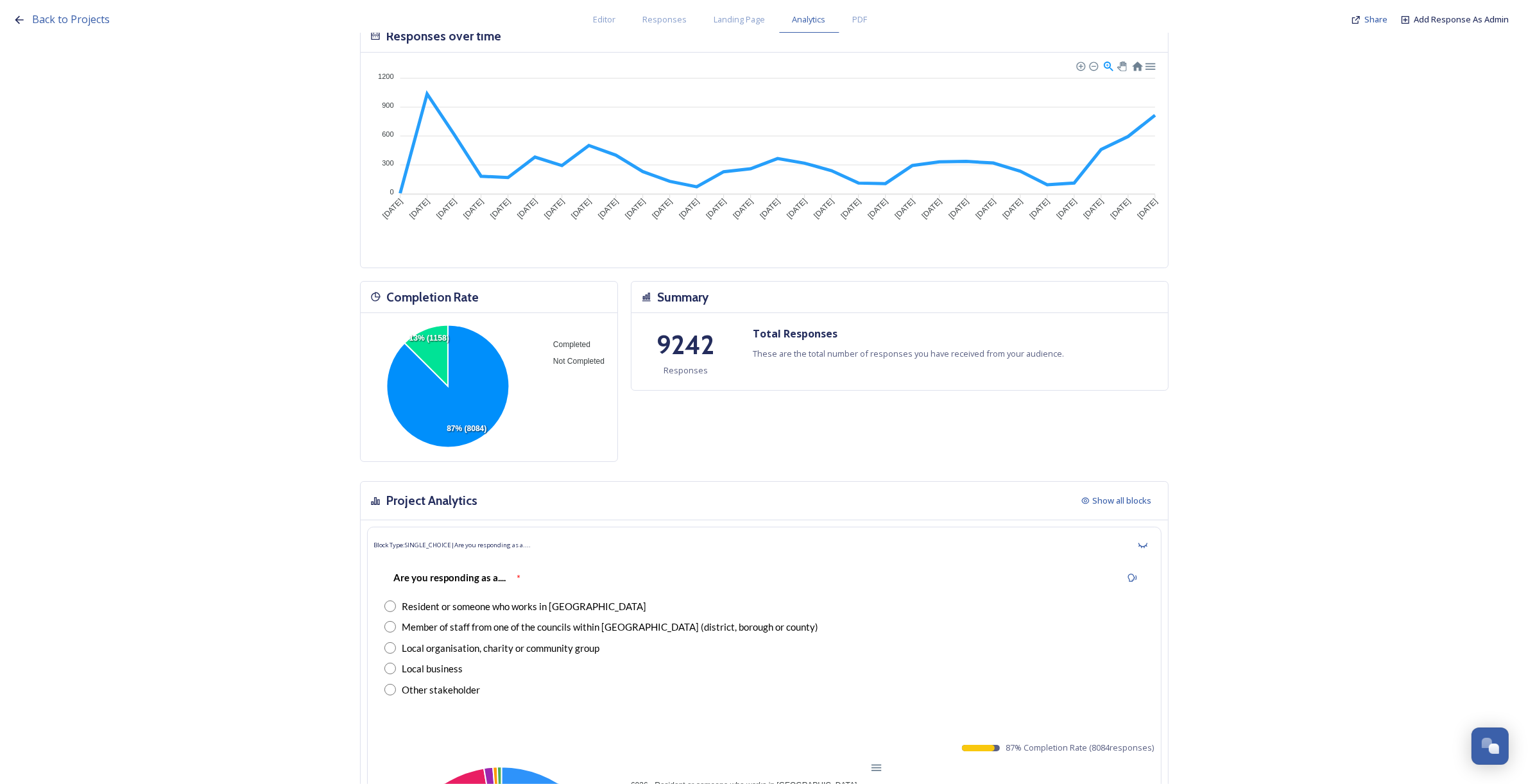
scroll to position [0, 0]
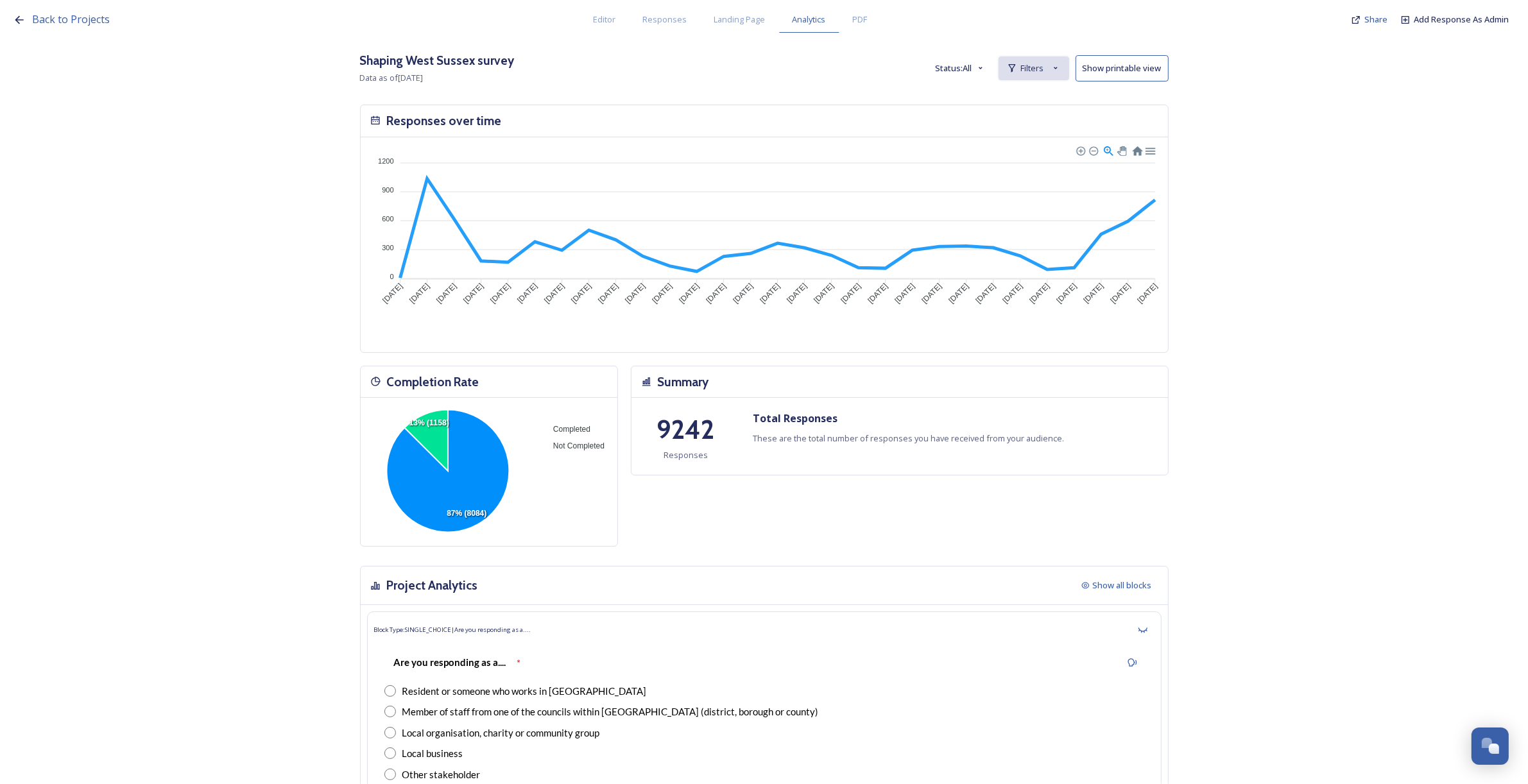
click at [1040, 77] on div "Filters" at bounding box center [1034, 68] width 71 height 24
click at [1058, 97] on span "New Filter" at bounding box center [1039, 96] width 38 height 12
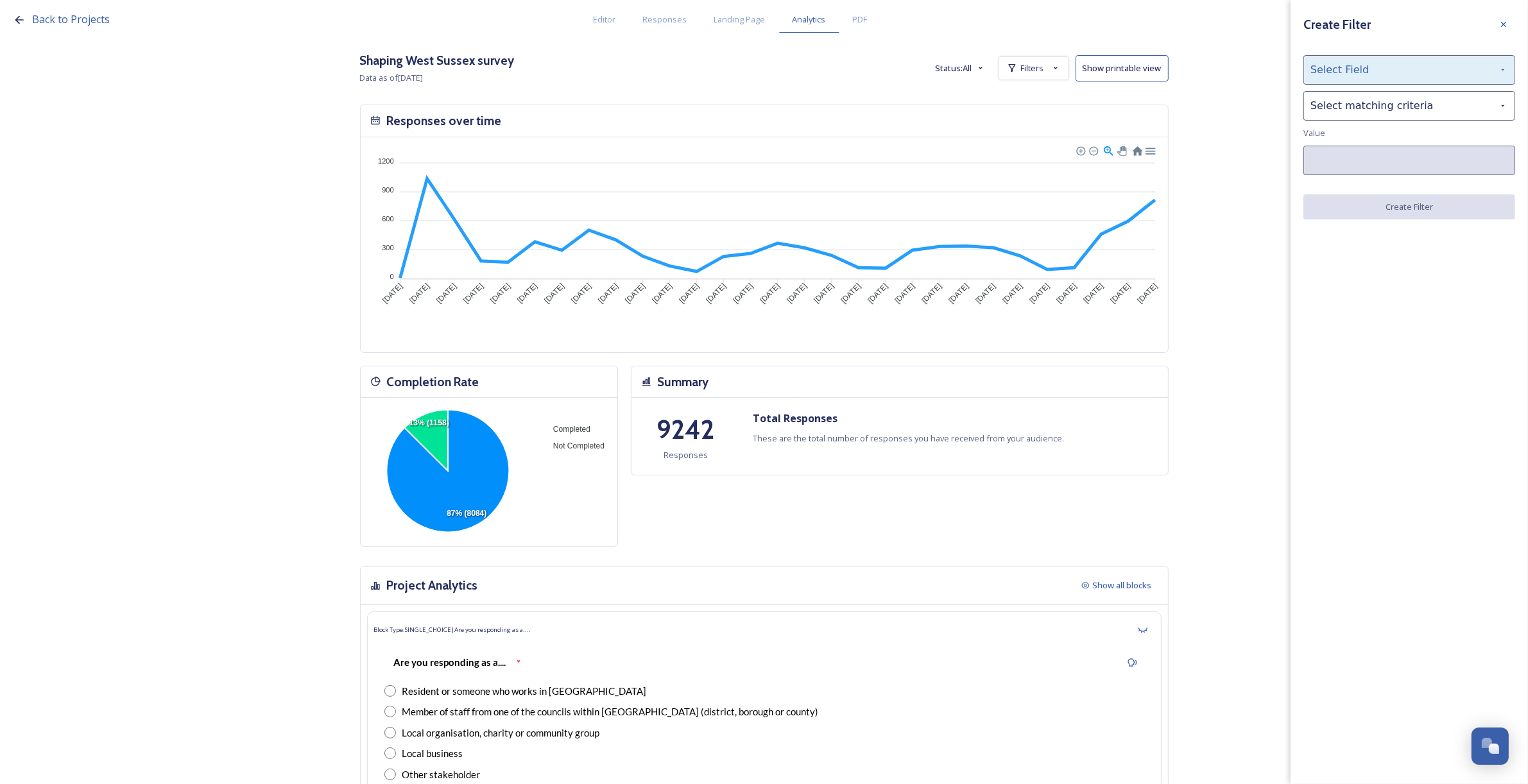
click at [1329, 73] on div "Select Field" at bounding box center [1409, 70] width 212 height 30
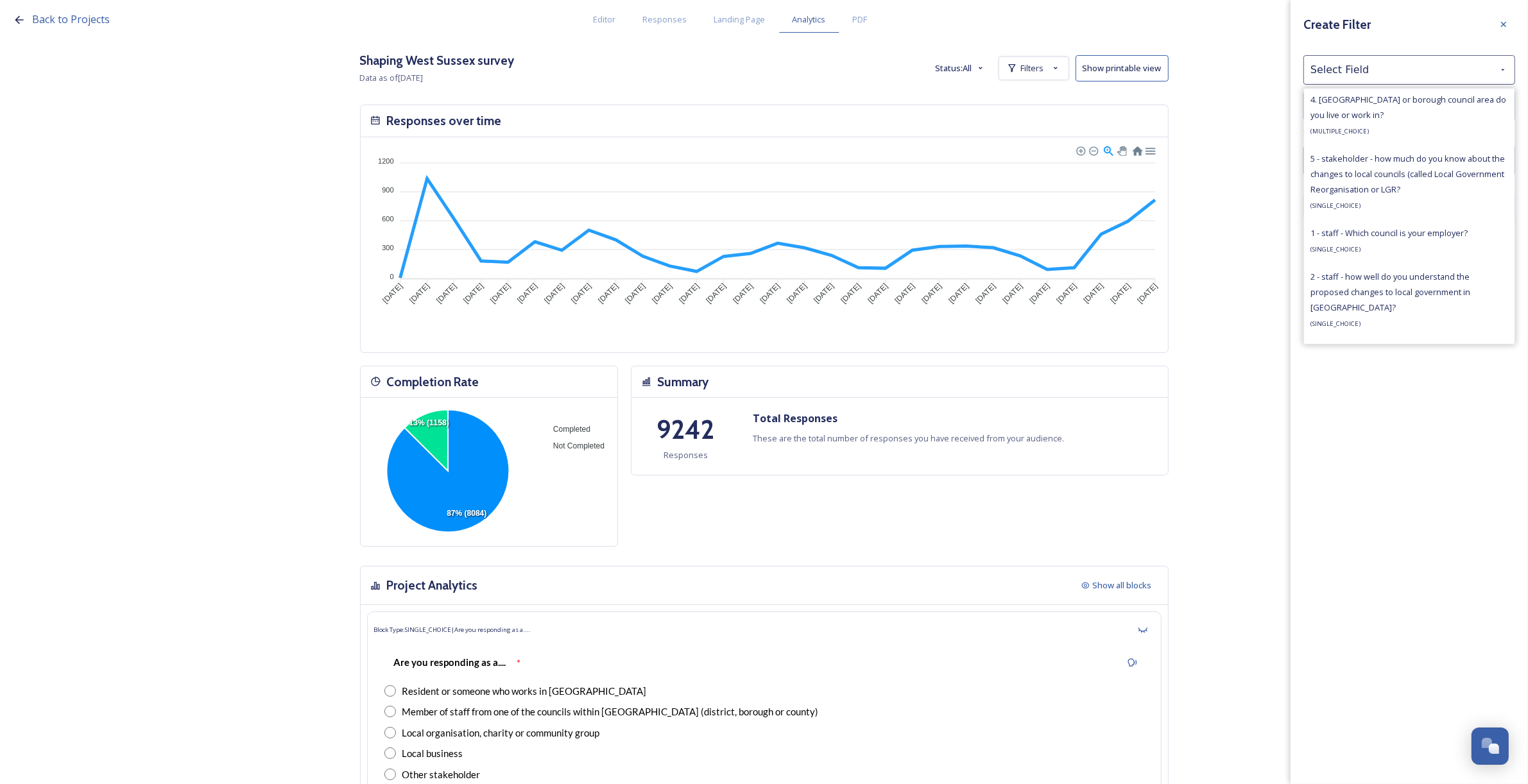
scroll to position [882, 0]
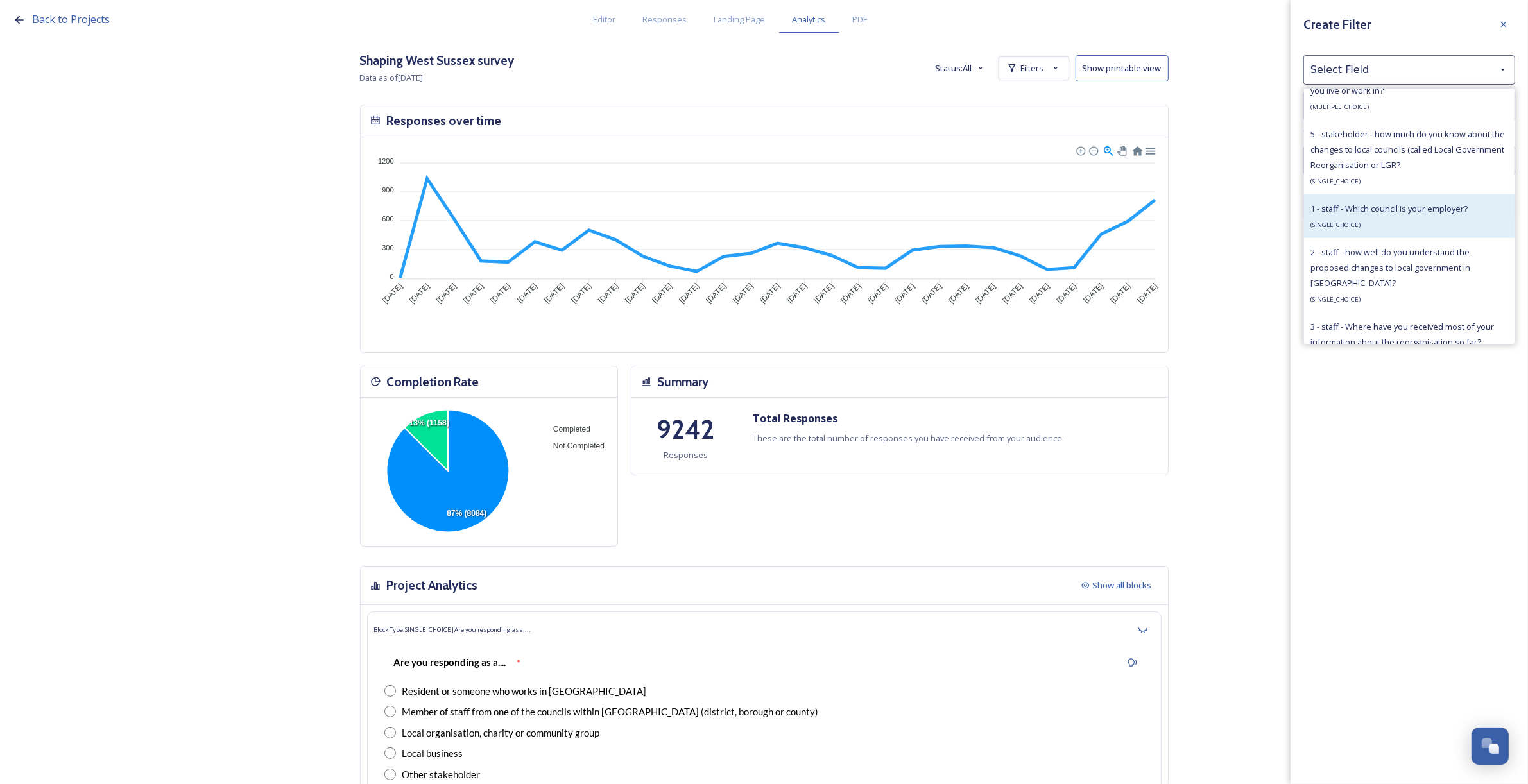
click at [1389, 232] on div "1 - staff - Which council is your employer? ( SINGLE_CHOICE )" at bounding box center [1389, 216] width 158 height 31
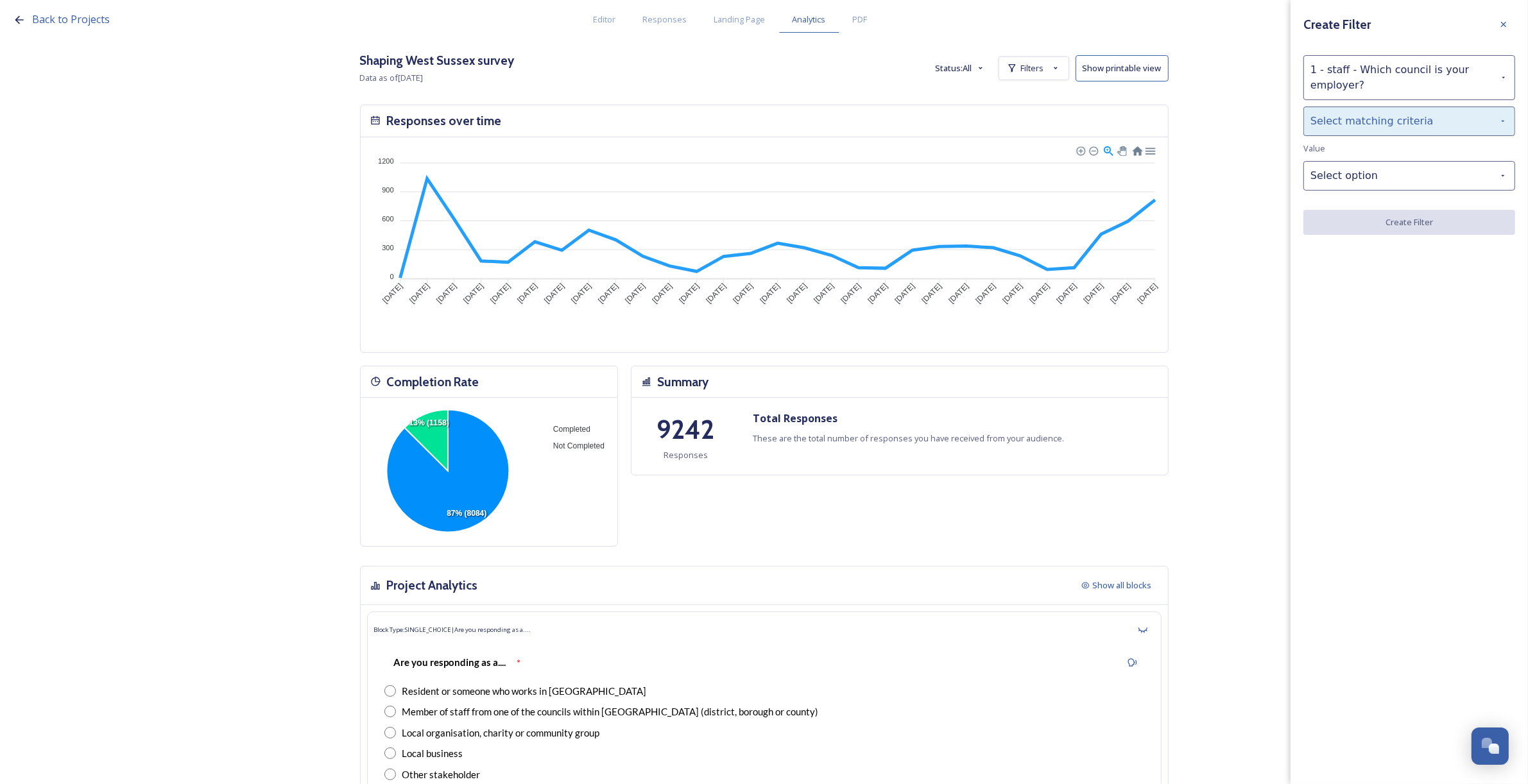
click at [1359, 120] on div "Select matching criteria" at bounding box center [1409, 121] width 212 height 30
click at [1366, 149] on div "is" at bounding box center [1408, 154] width 210 height 28
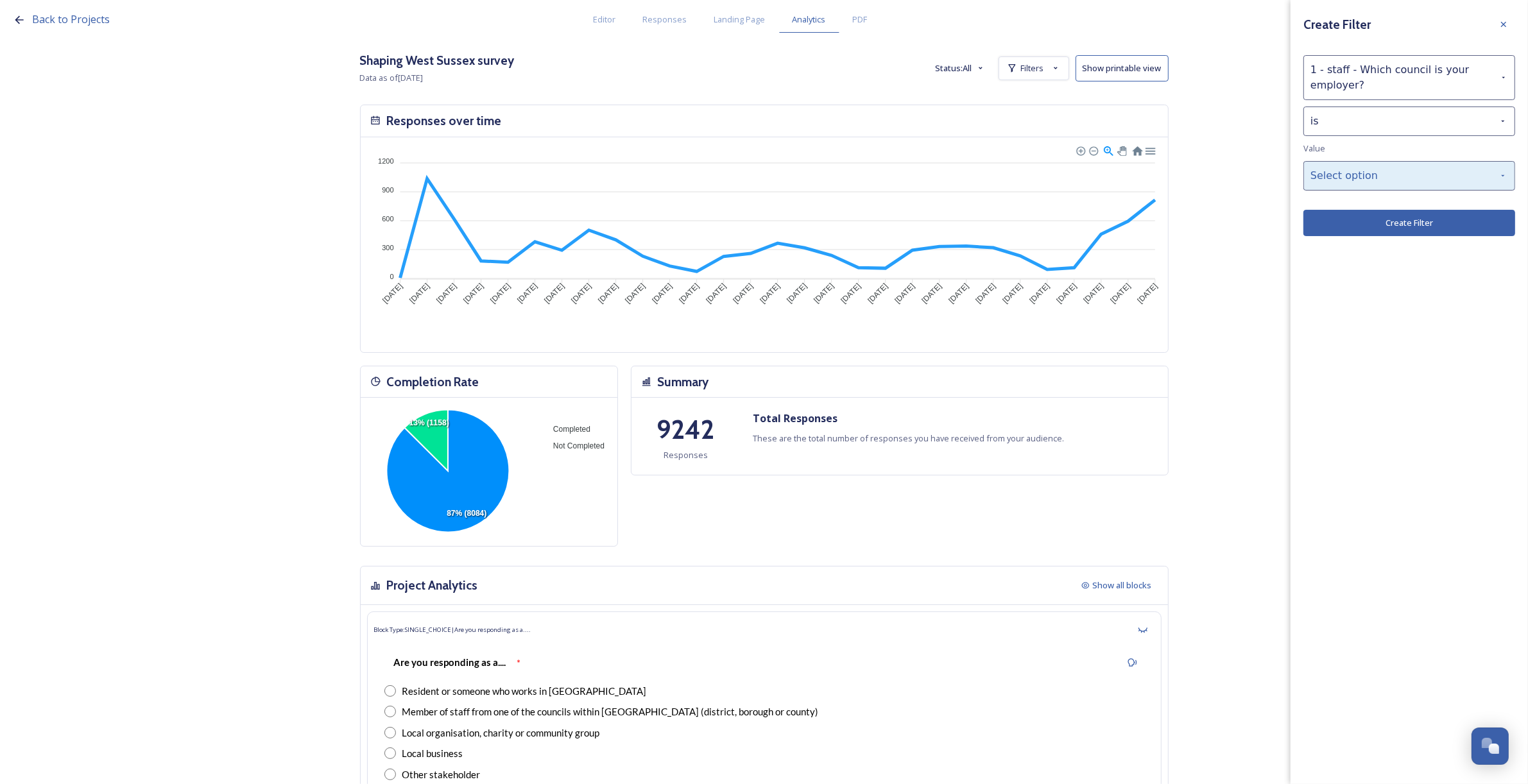
click at [1377, 181] on div "Select option" at bounding box center [1409, 176] width 212 height 30
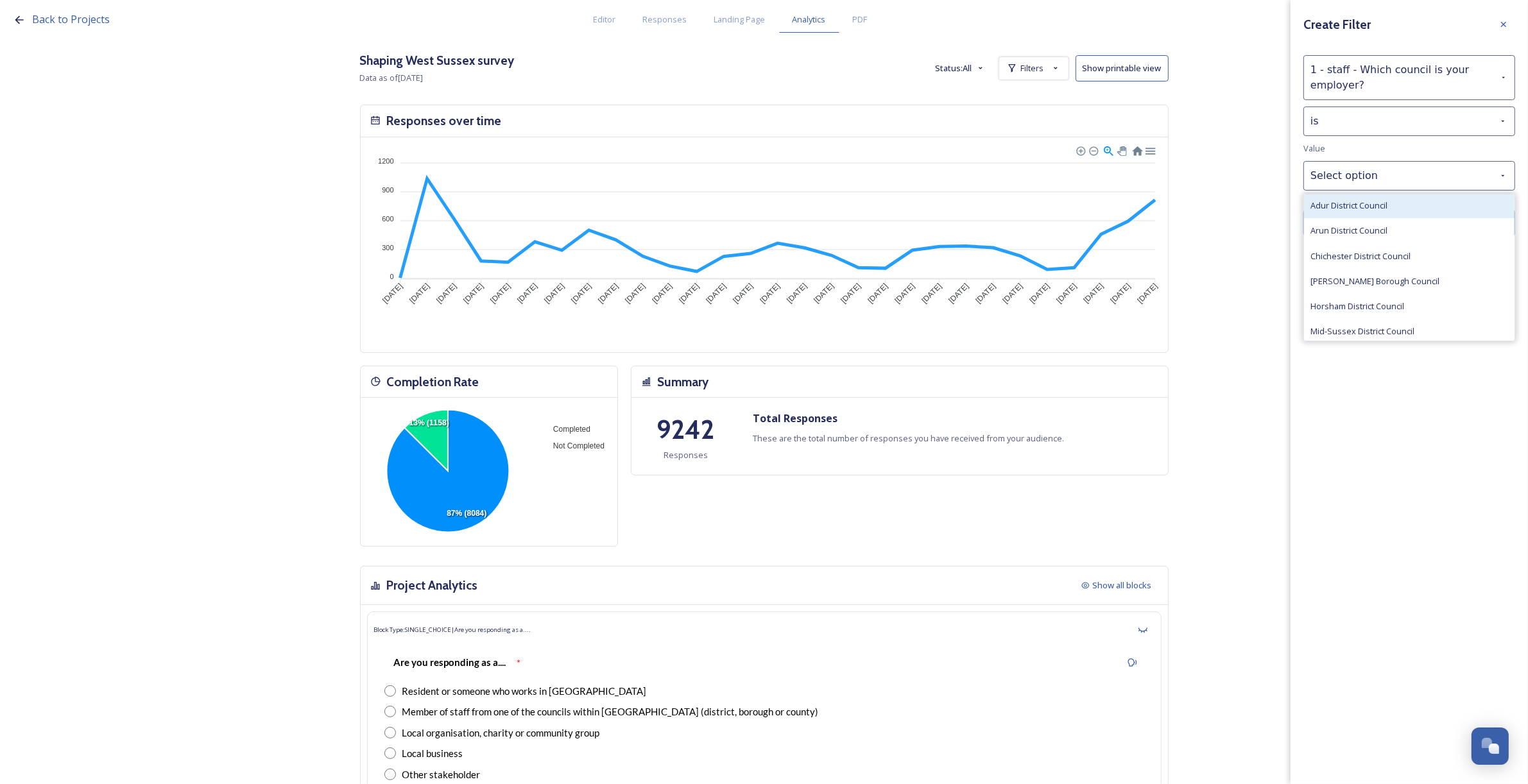
scroll to position [0, 0]
click at [1389, 209] on div "Adur District Council" at bounding box center [1408, 207] width 210 height 25
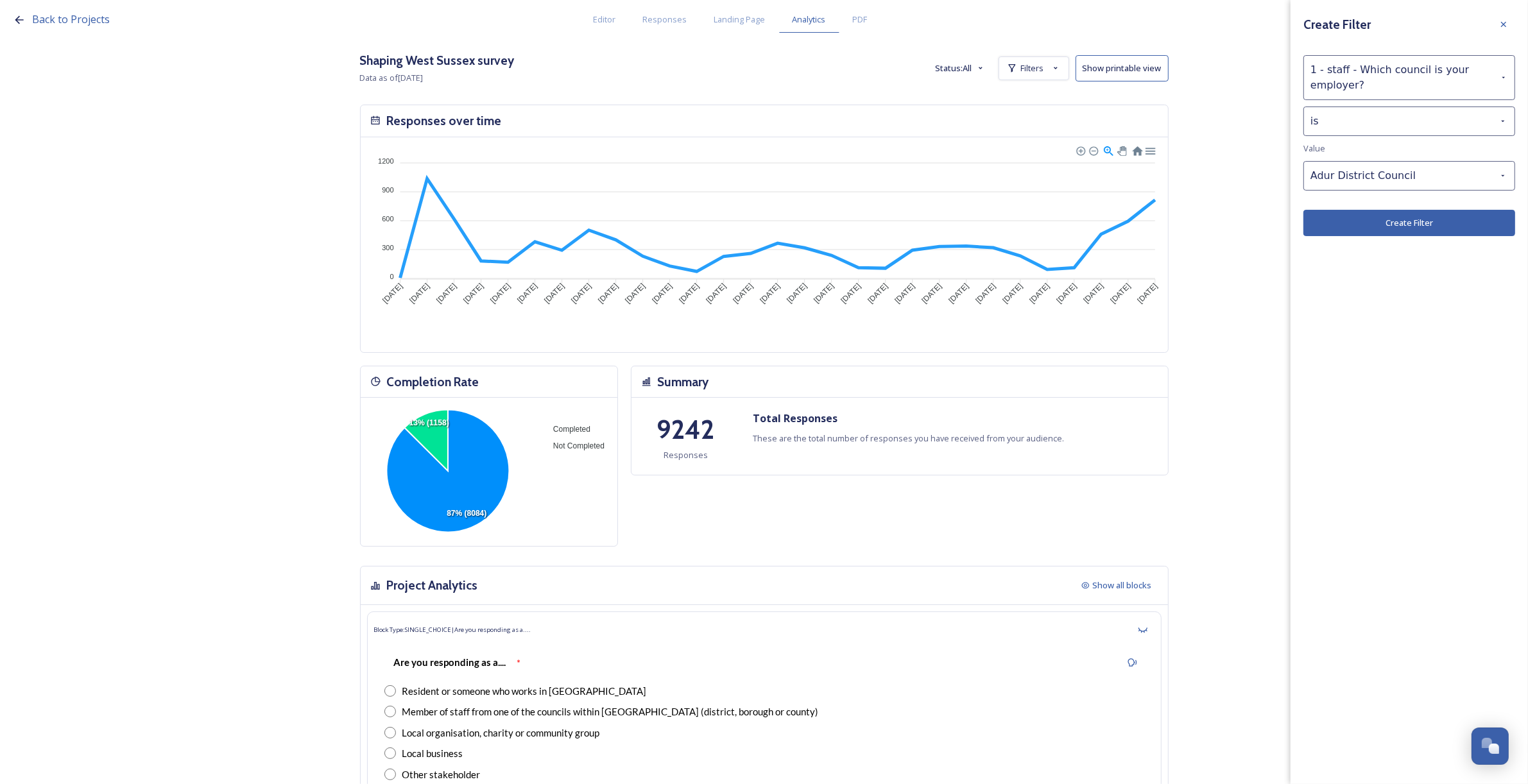
click at [1447, 230] on button "Create Filter" at bounding box center [1409, 223] width 212 height 26
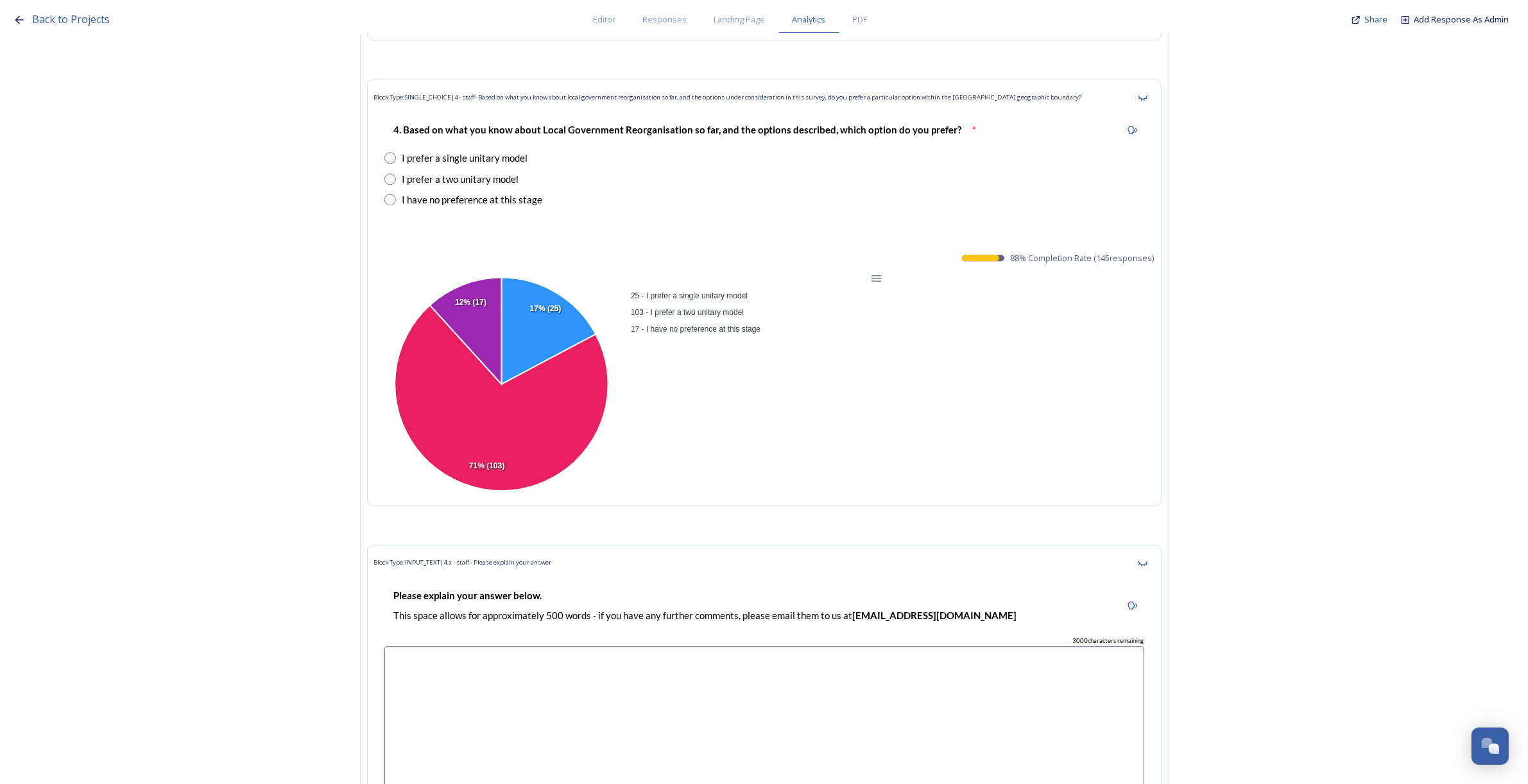
scroll to position [28326, 0]
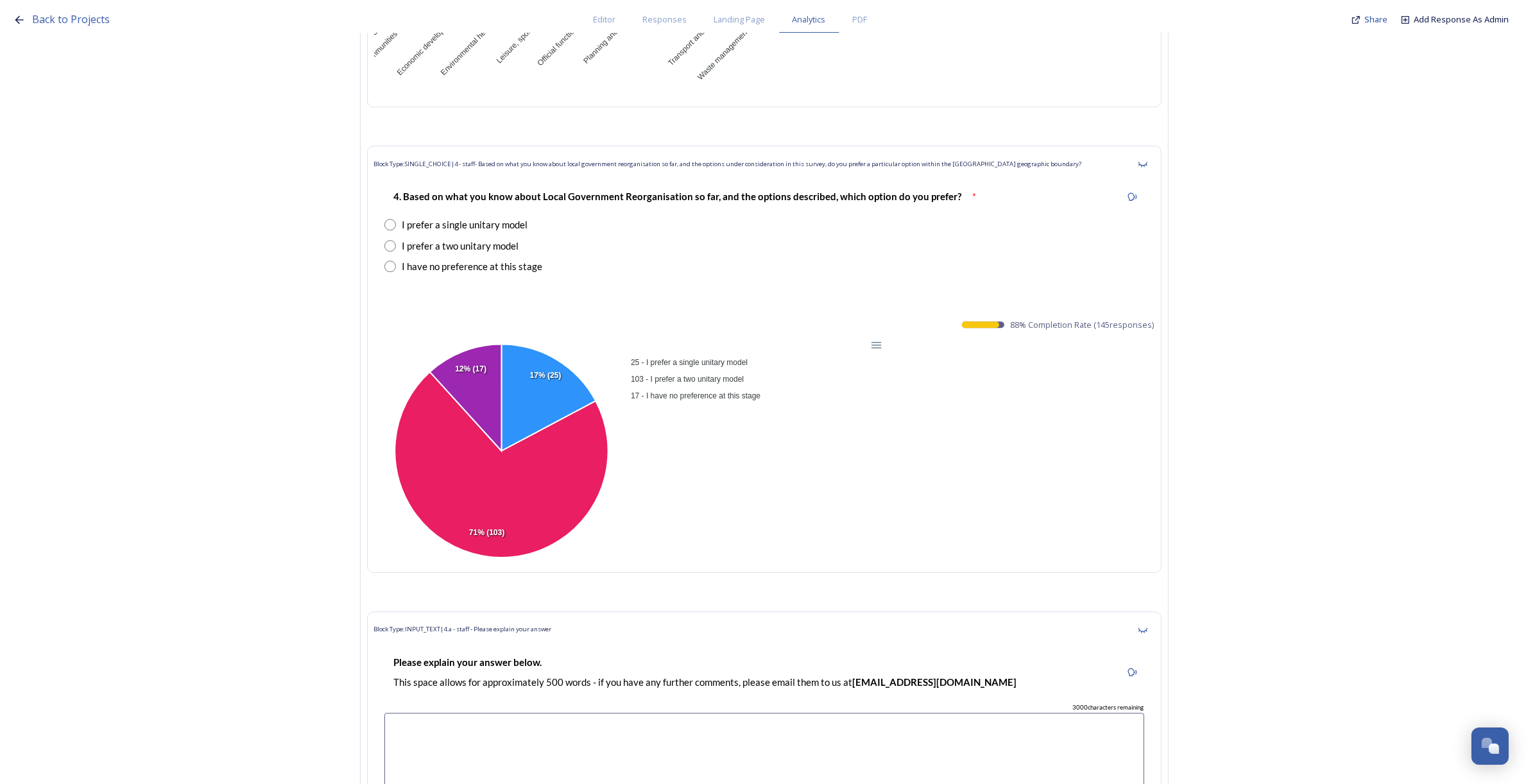
drag, startPoint x: 1060, startPoint y: 347, endPoint x: 1060, endPoint y: 317, distance: 30.0
click at [1060, 345] on div "25 - I prefer a single unitary model 103 - I prefer a two unitary model 17 - I …" at bounding box center [764, 451] width 780 height 228
drag, startPoint x: 1014, startPoint y: 293, endPoint x: 1169, endPoint y: 293, distance: 155.0
copy span "88 % Completion Rate ( 145 responses)"
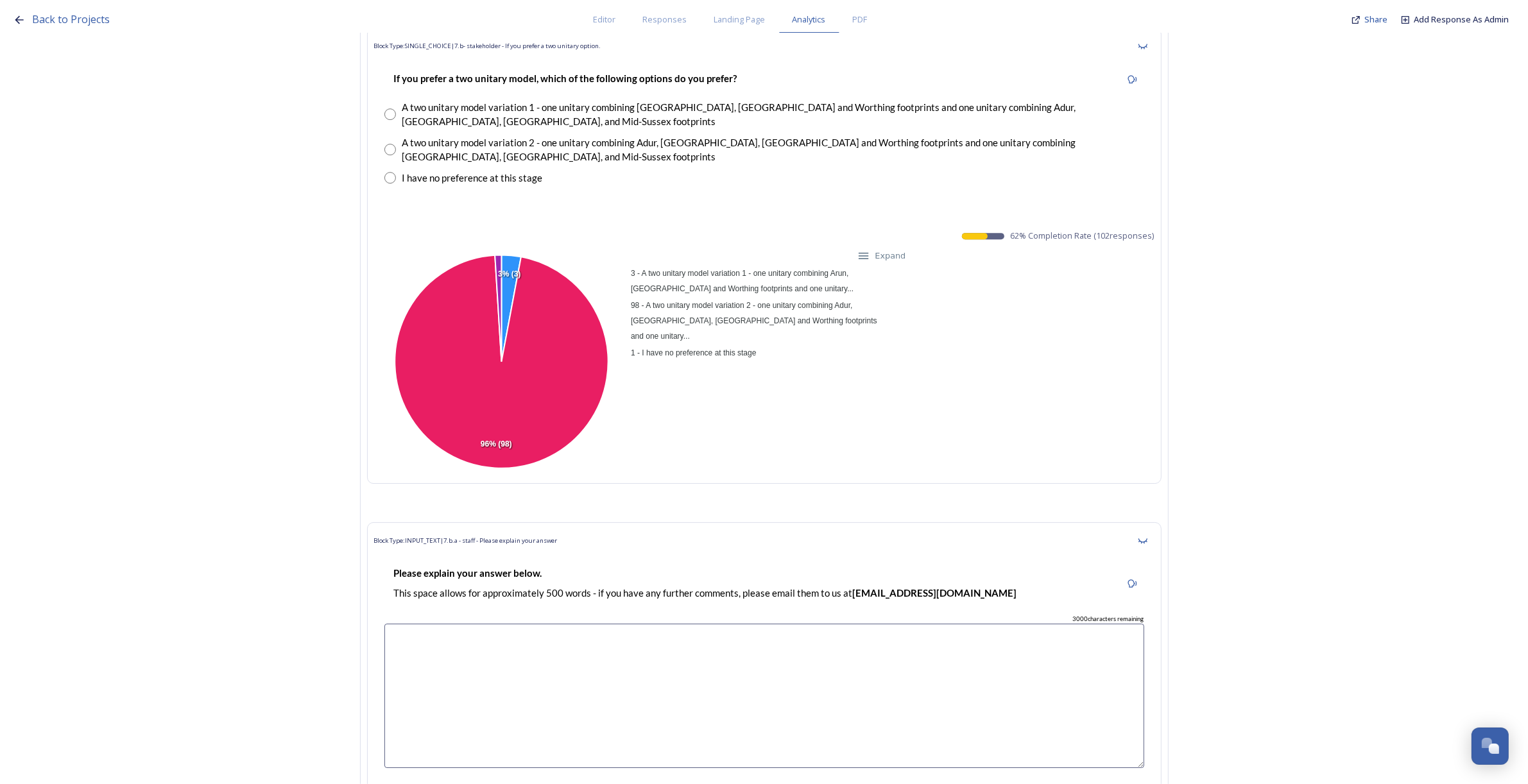
scroll to position [29529, 0]
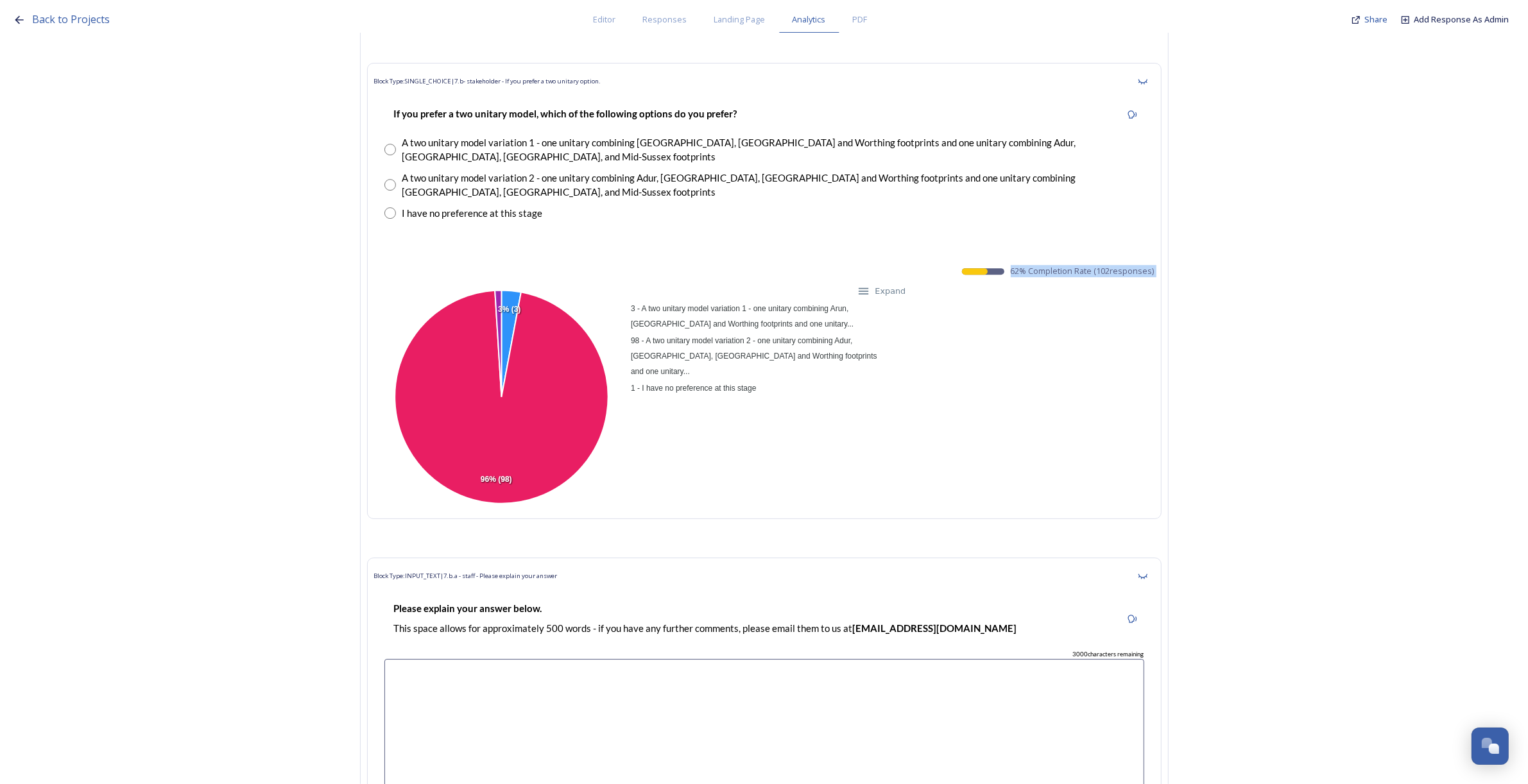
drag, startPoint x: 1017, startPoint y: 218, endPoint x: 1166, endPoint y: 224, distance: 149.1
click at [1162, 224] on div "Block Type: SINGLE_CHOICE | 7.b- stakeholder - If you prefer a two unitary opti…" at bounding box center [764, 290] width 794 height 456
copy div "62 % Completion Rate ( 102 responses) 3 - A two unitary model variation 1 - one…"
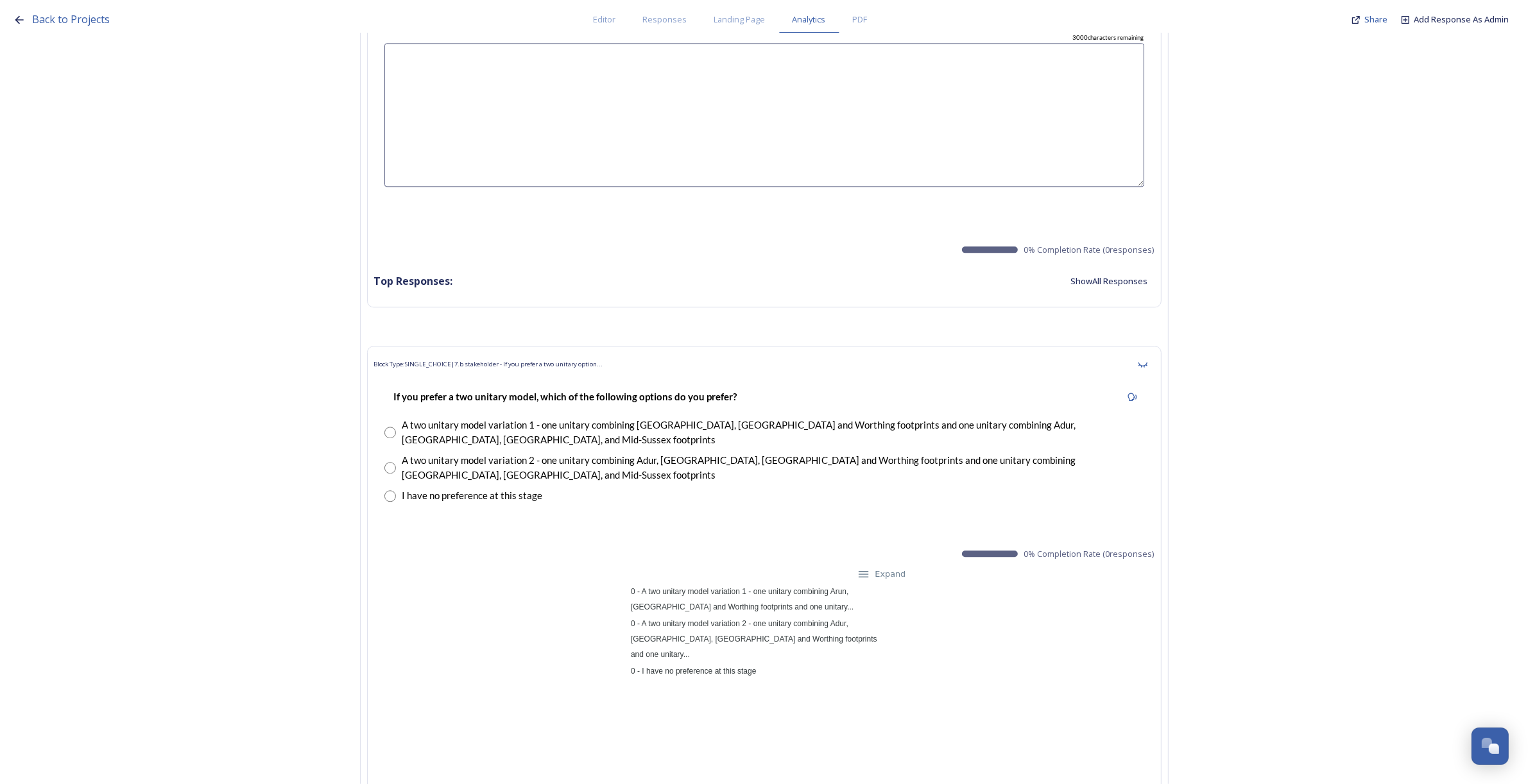
scroll to position [0, 0]
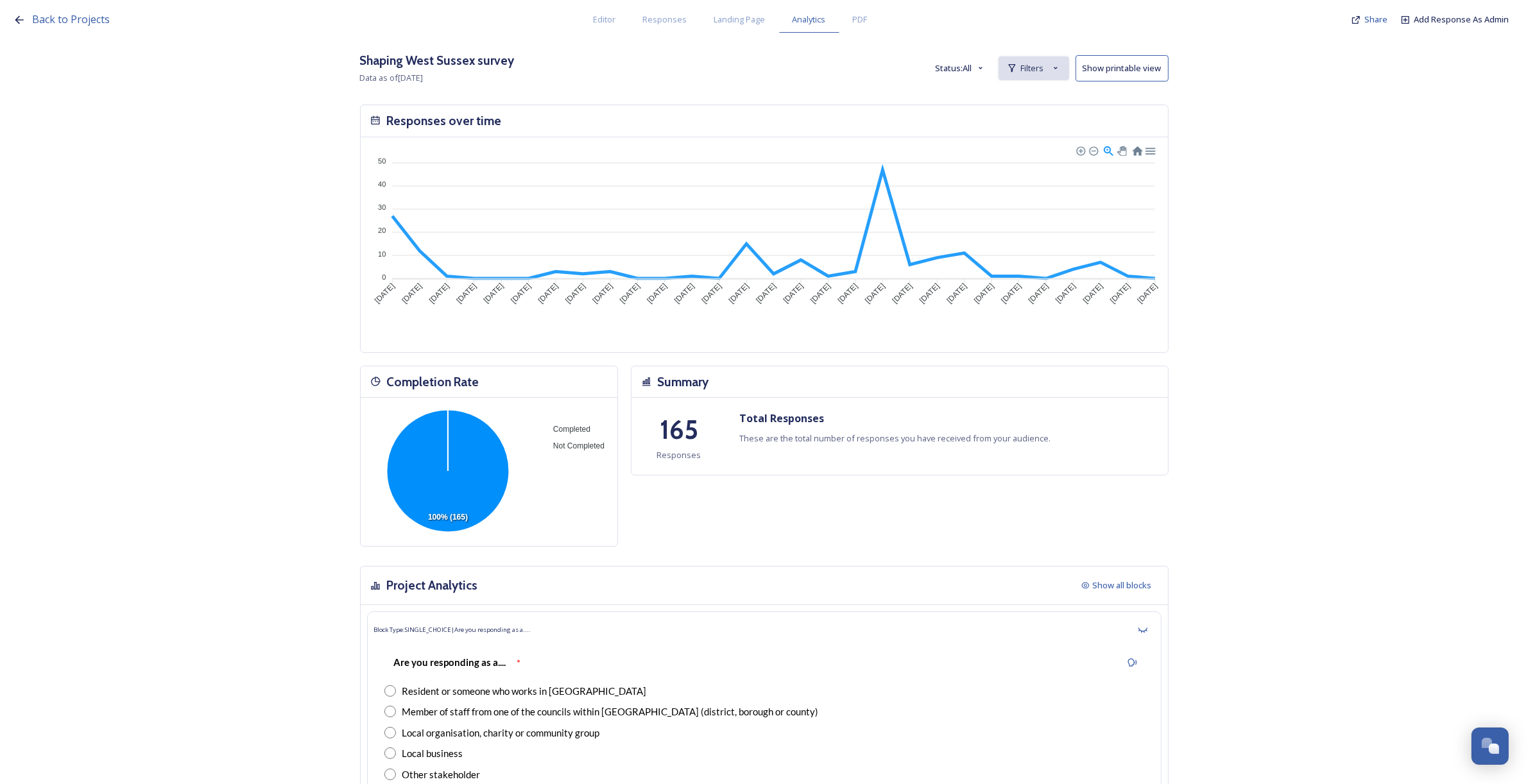
click at [1035, 71] on span "Filters" at bounding box center [1032, 68] width 23 height 12
click at [1011, 97] on strong "is Adur District Council" at bounding box center [1012, 97] width 100 height 12
click at [1038, 96] on div "Back to Projects Editor Responses Landing Page Analytics PDF Share Add Response…" at bounding box center [764, 392] width 1528 height 784
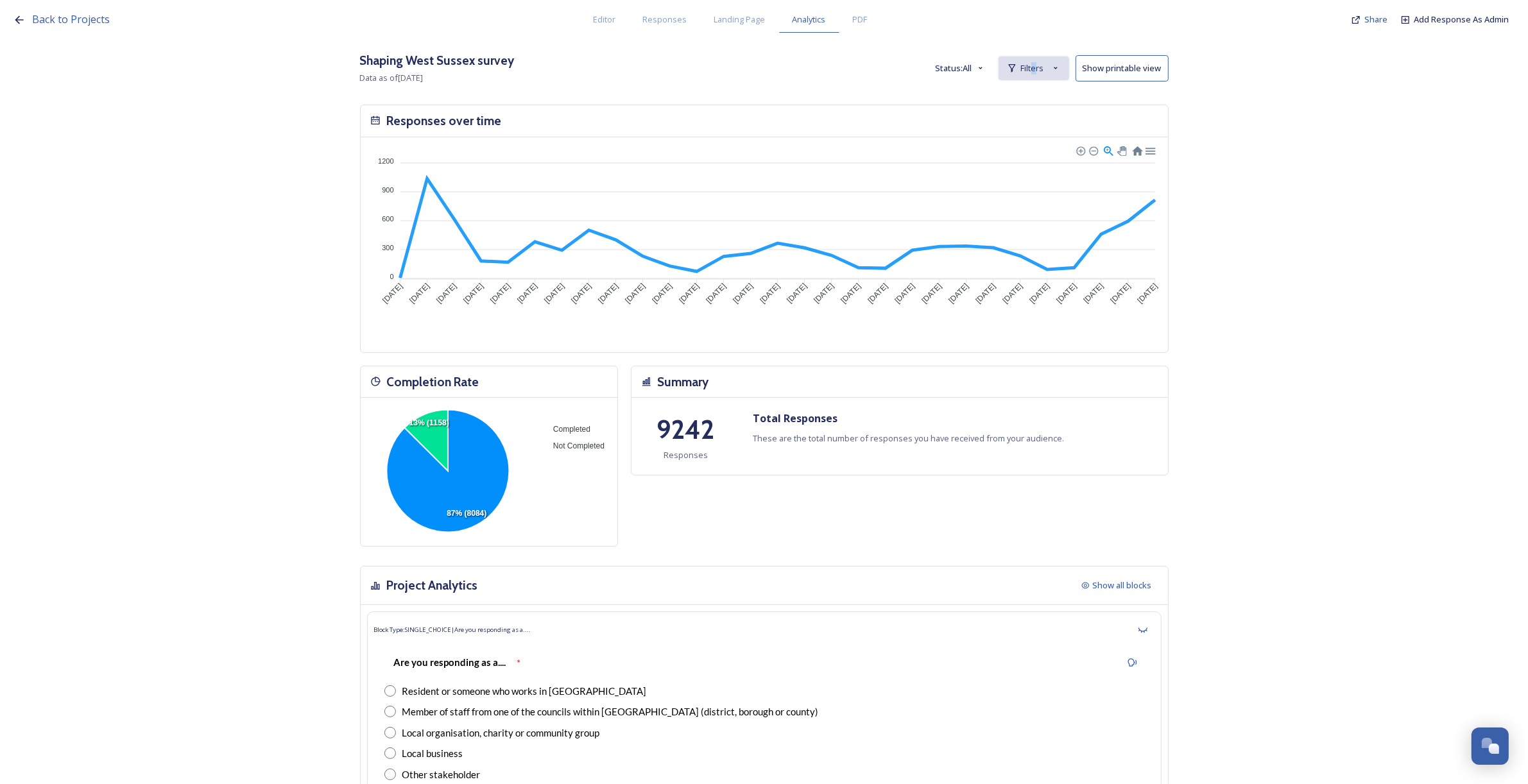
click at [1041, 68] on span "Filters" at bounding box center [1032, 68] width 23 height 12
click at [1051, 94] on span "New Filter" at bounding box center [1039, 96] width 38 height 12
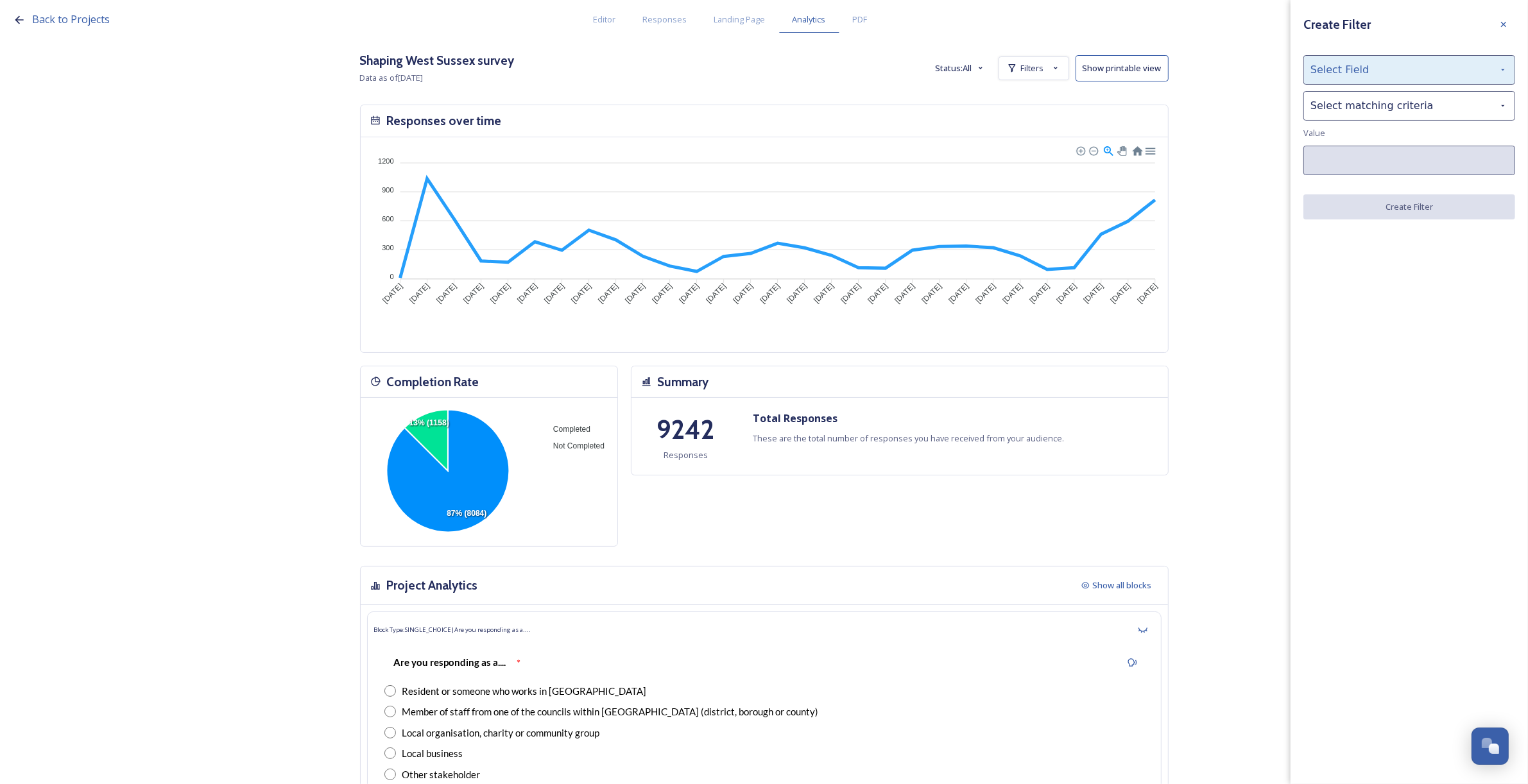
click at [1365, 69] on div "Select Field" at bounding box center [1409, 70] width 212 height 30
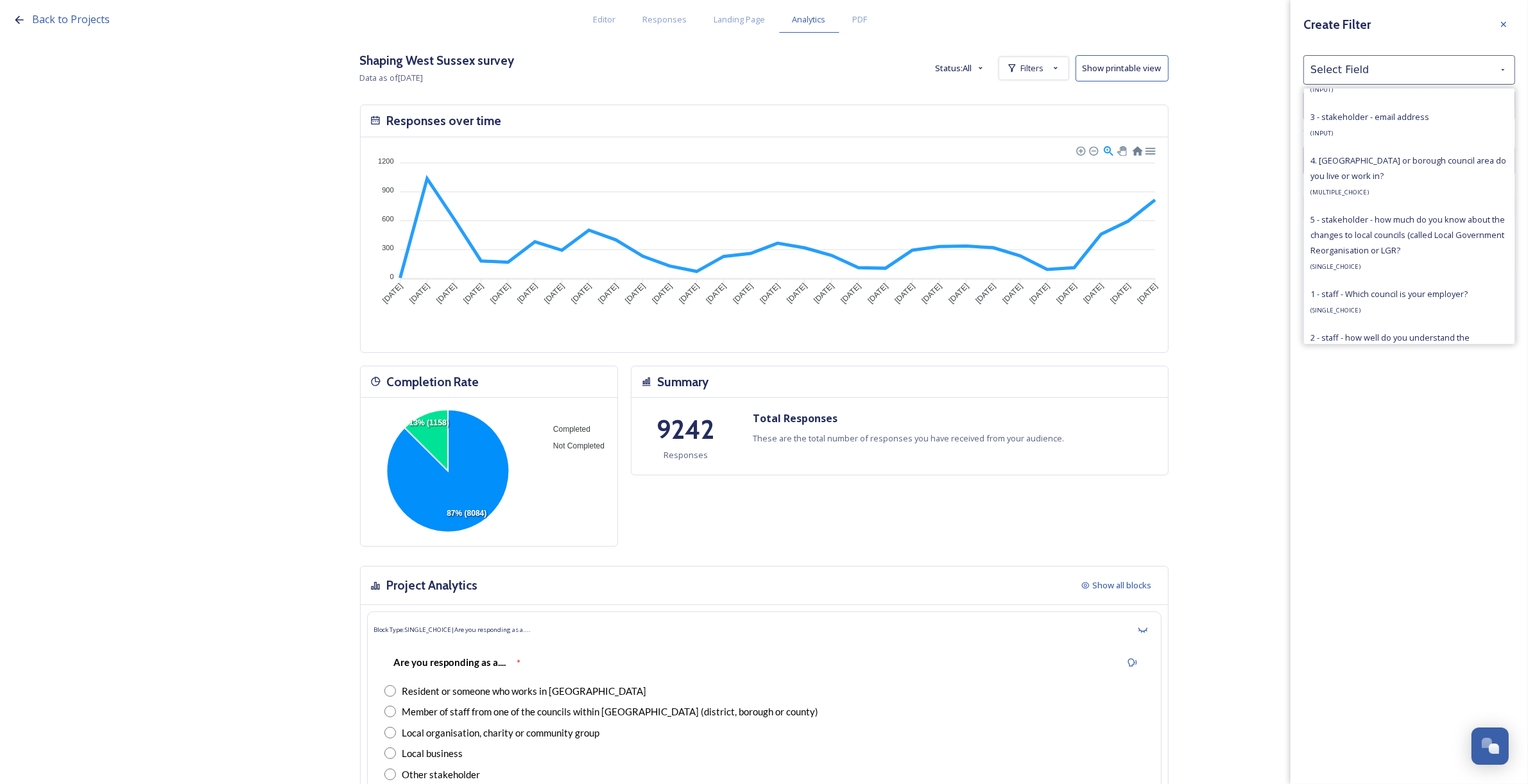
scroll to position [882, 0]
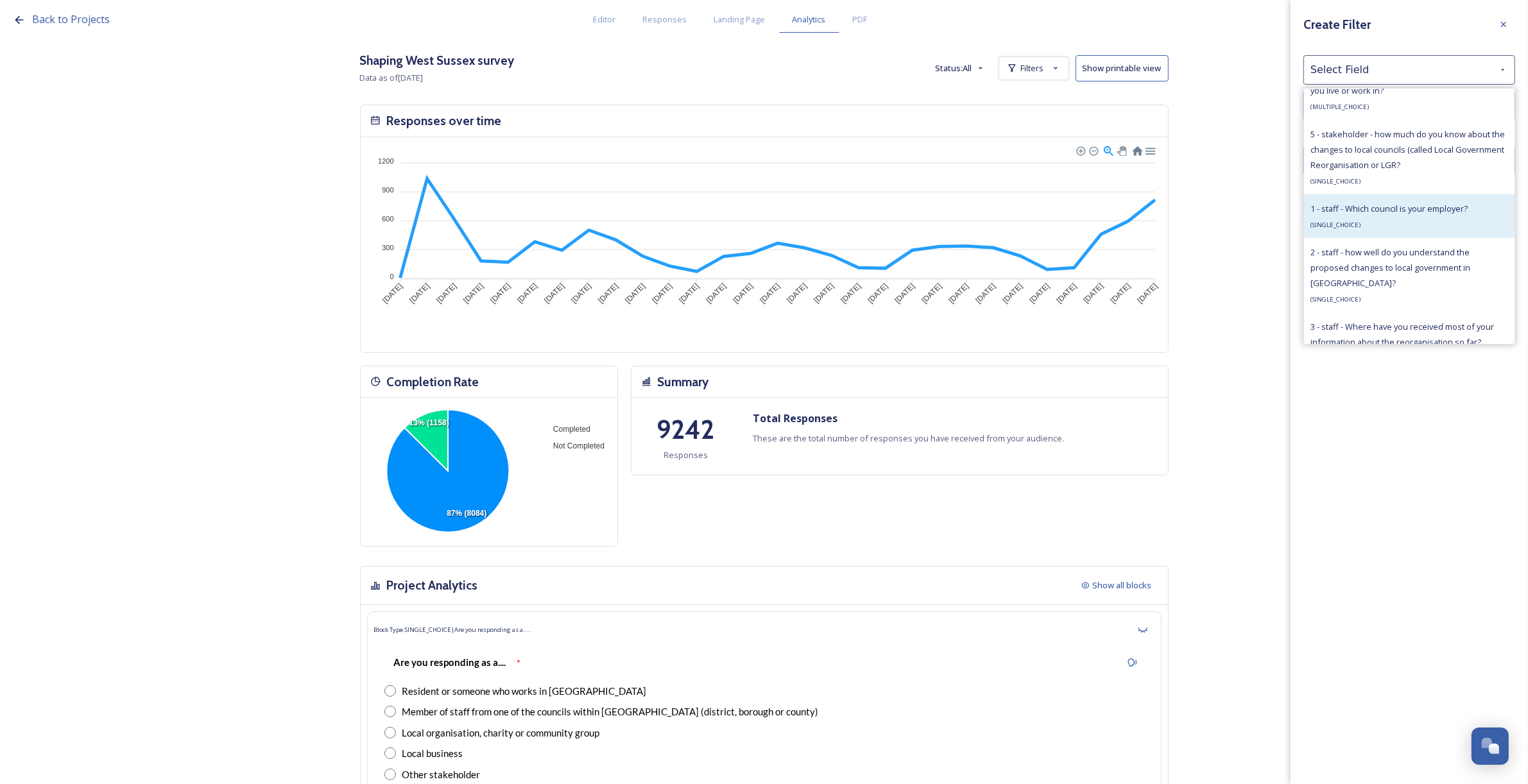
click at [1380, 227] on div "1 - staff - Which council is your employer? ( SINGLE_CHOICE )" at bounding box center [1389, 216] width 158 height 31
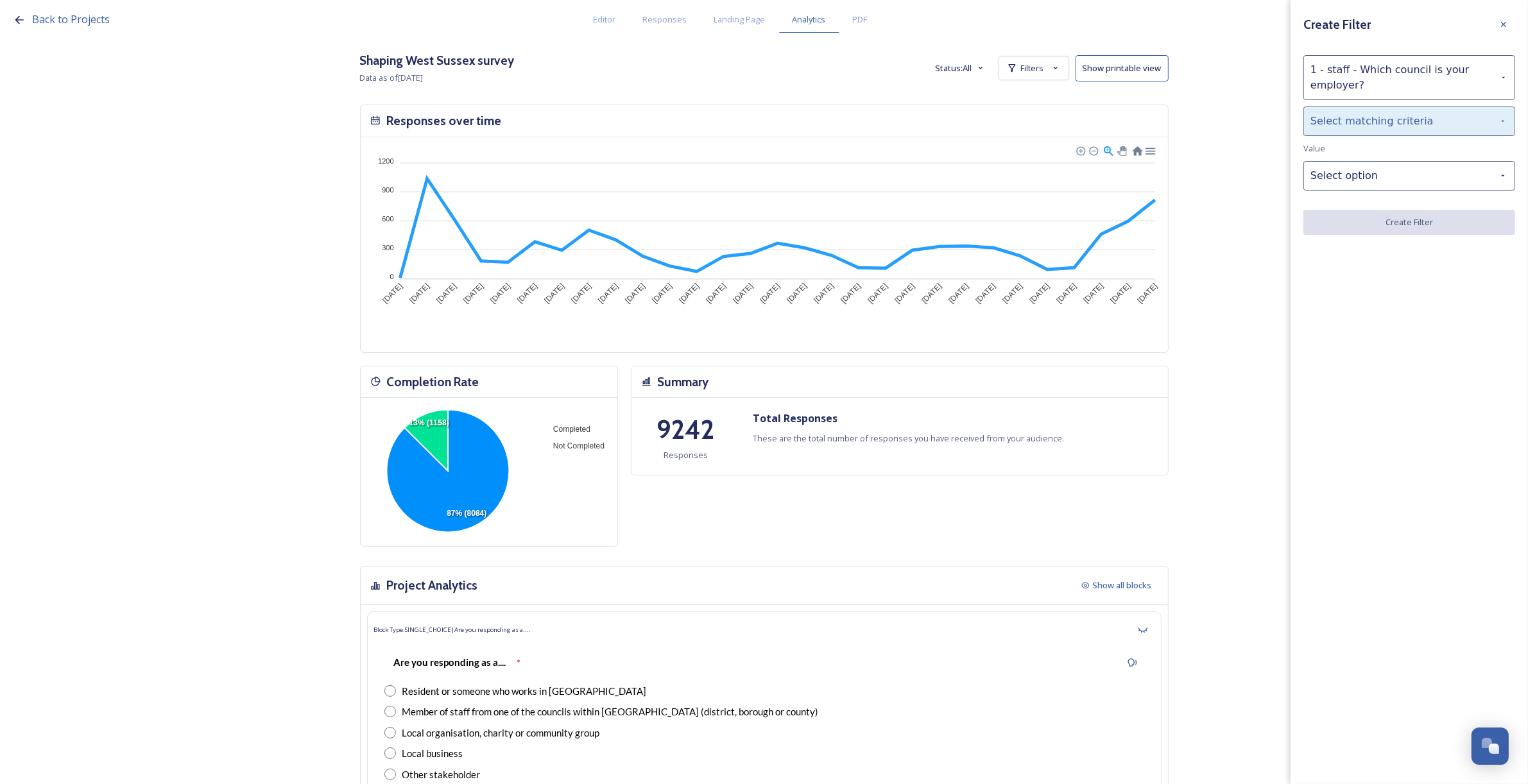
click at [1342, 124] on div "Select matching criteria" at bounding box center [1409, 121] width 212 height 30
click at [1344, 162] on div "is" at bounding box center [1408, 154] width 210 height 28
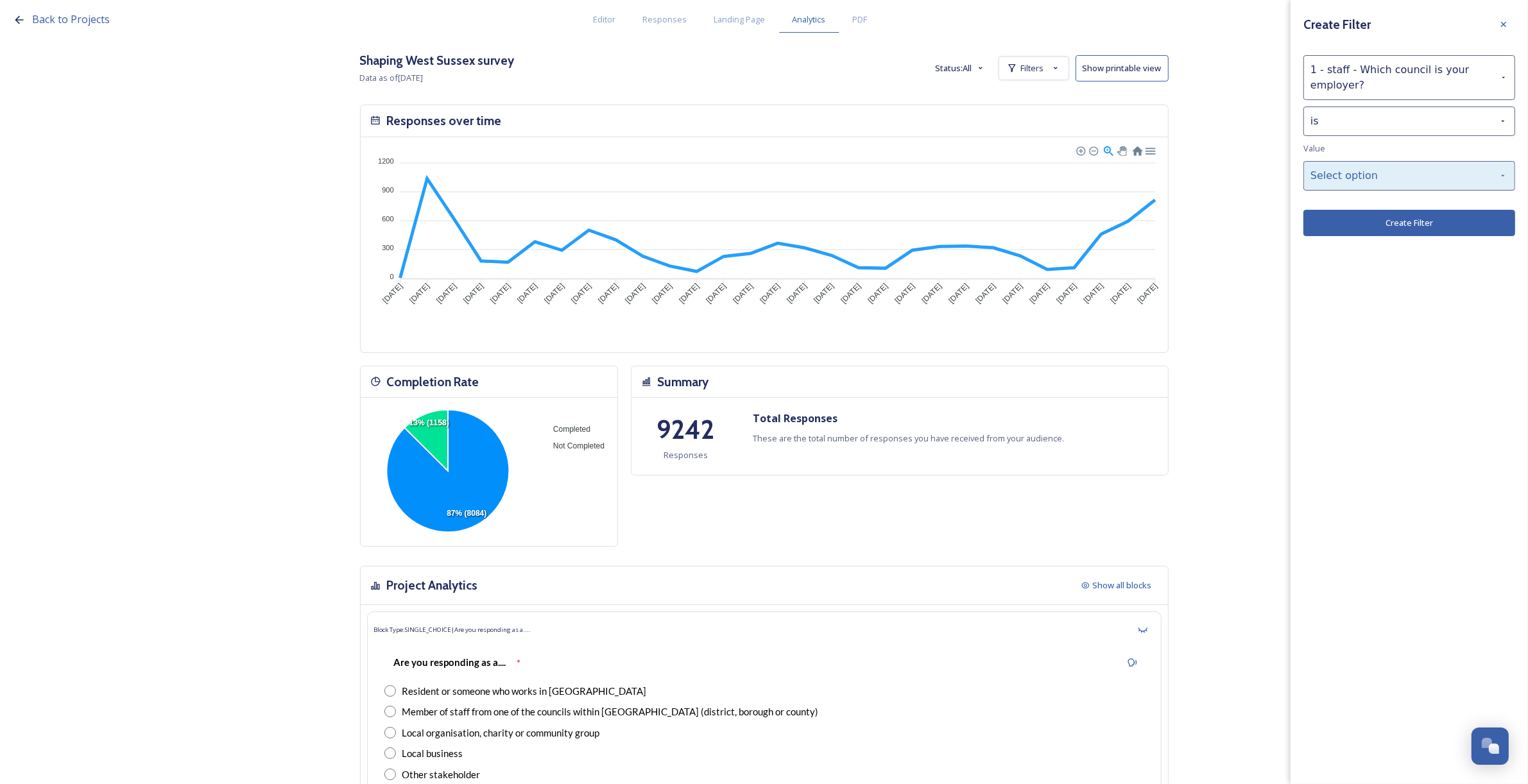
click at [1357, 180] on div "Select option" at bounding box center [1409, 176] width 212 height 30
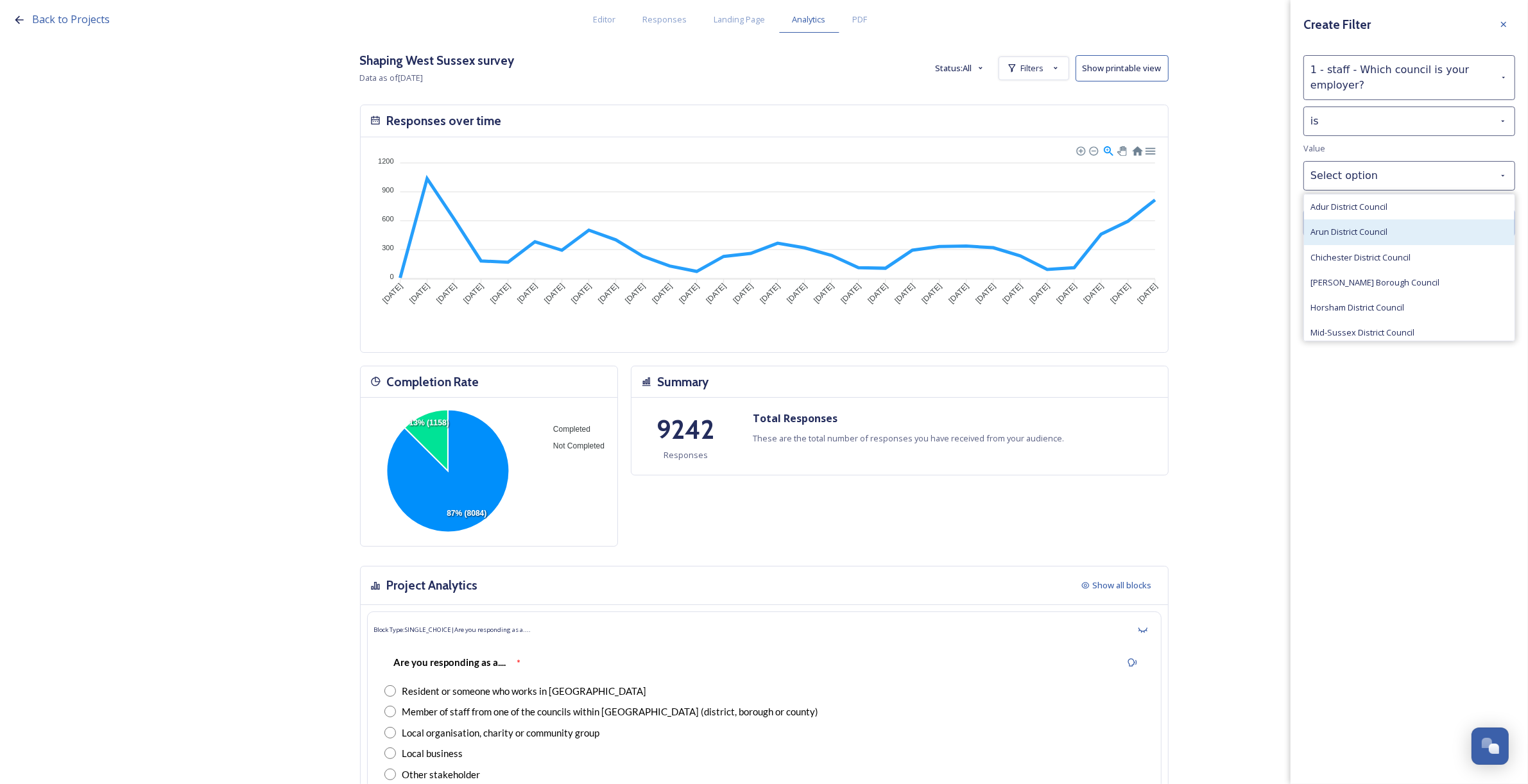
click at [1359, 239] on div "Arun District Council" at bounding box center [1408, 232] width 210 height 25
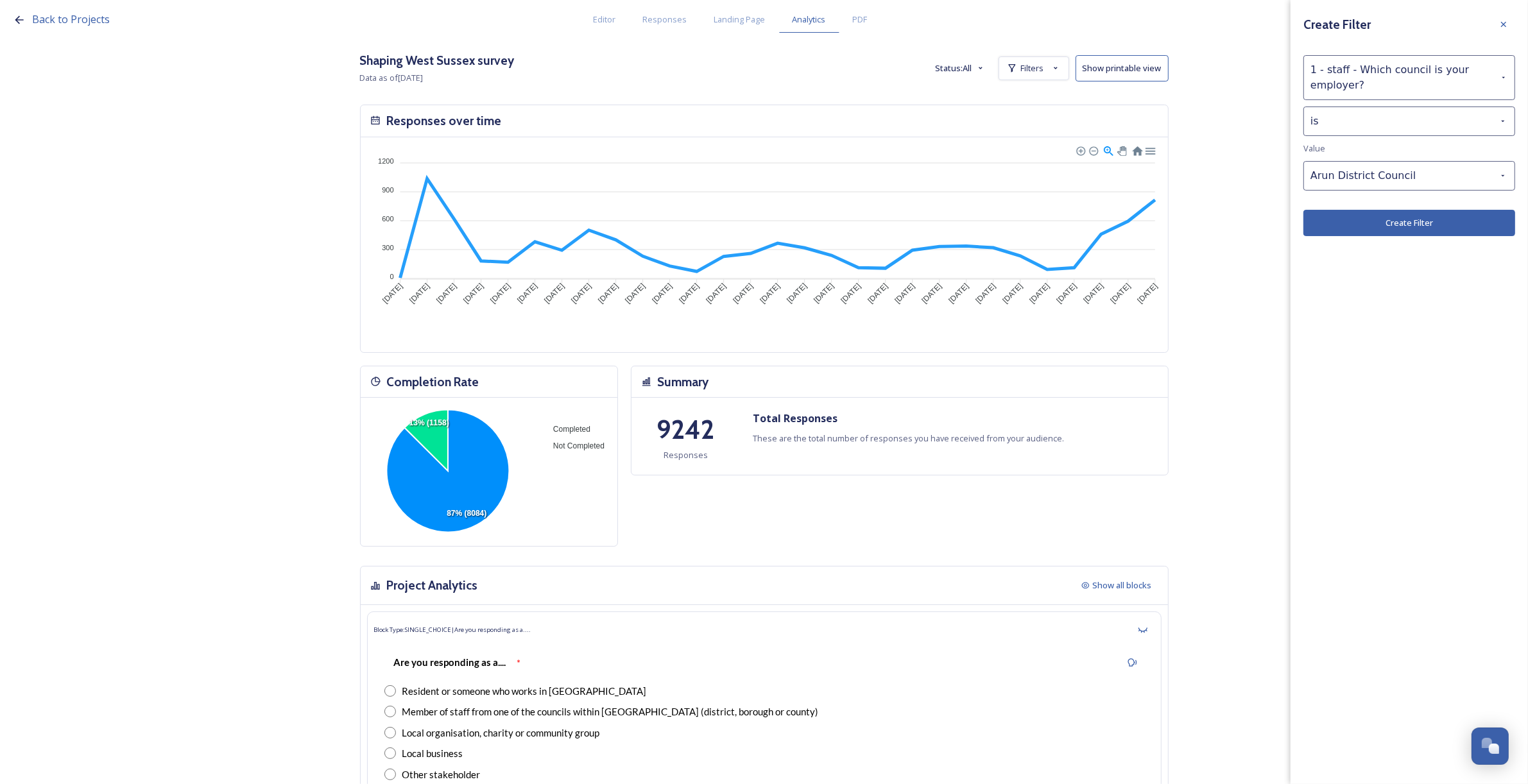
click at [1367, 228] on button "Create Filter" at bounding box center [1409, 223] width 212 height 26
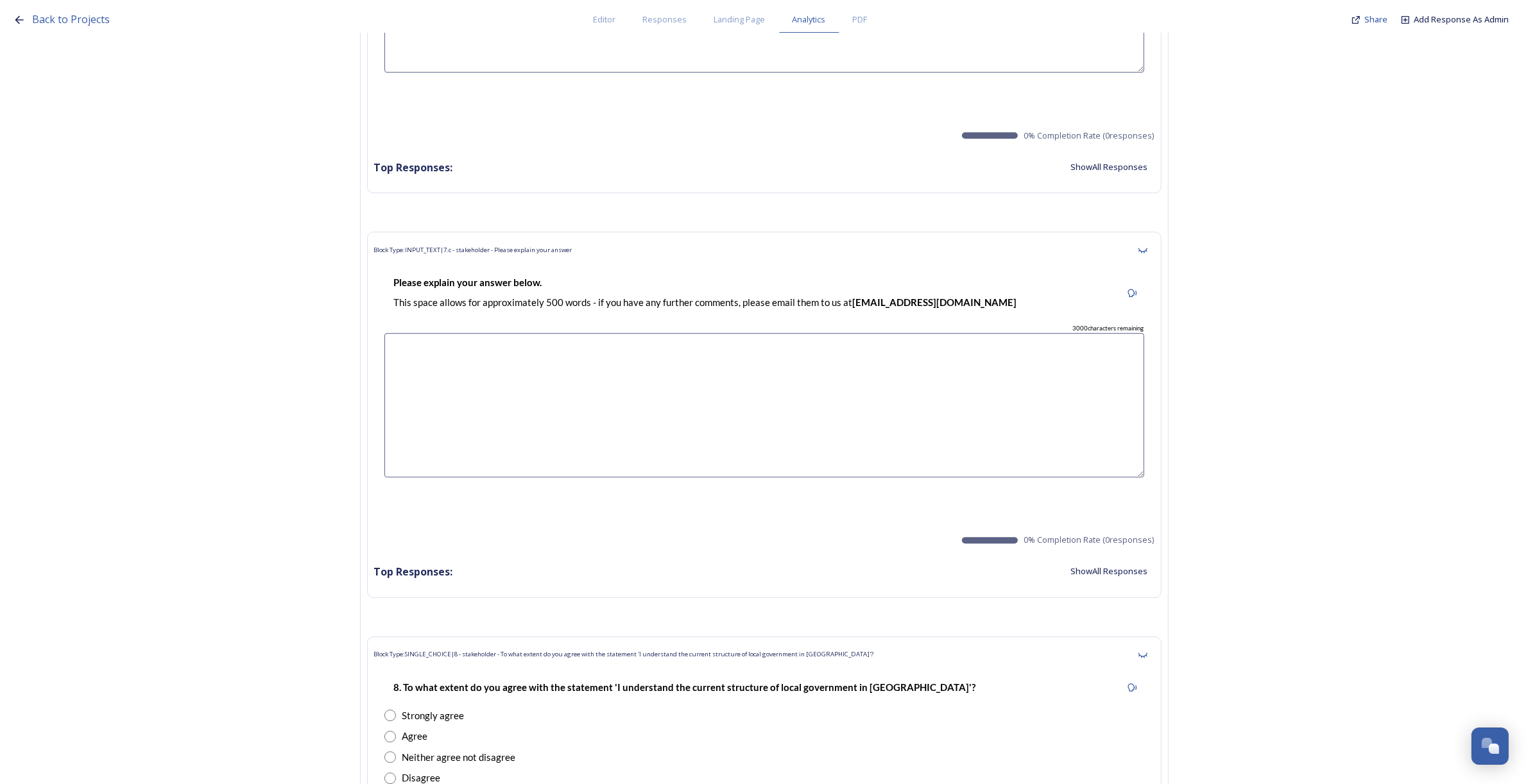
scroll to position [23280, 0]
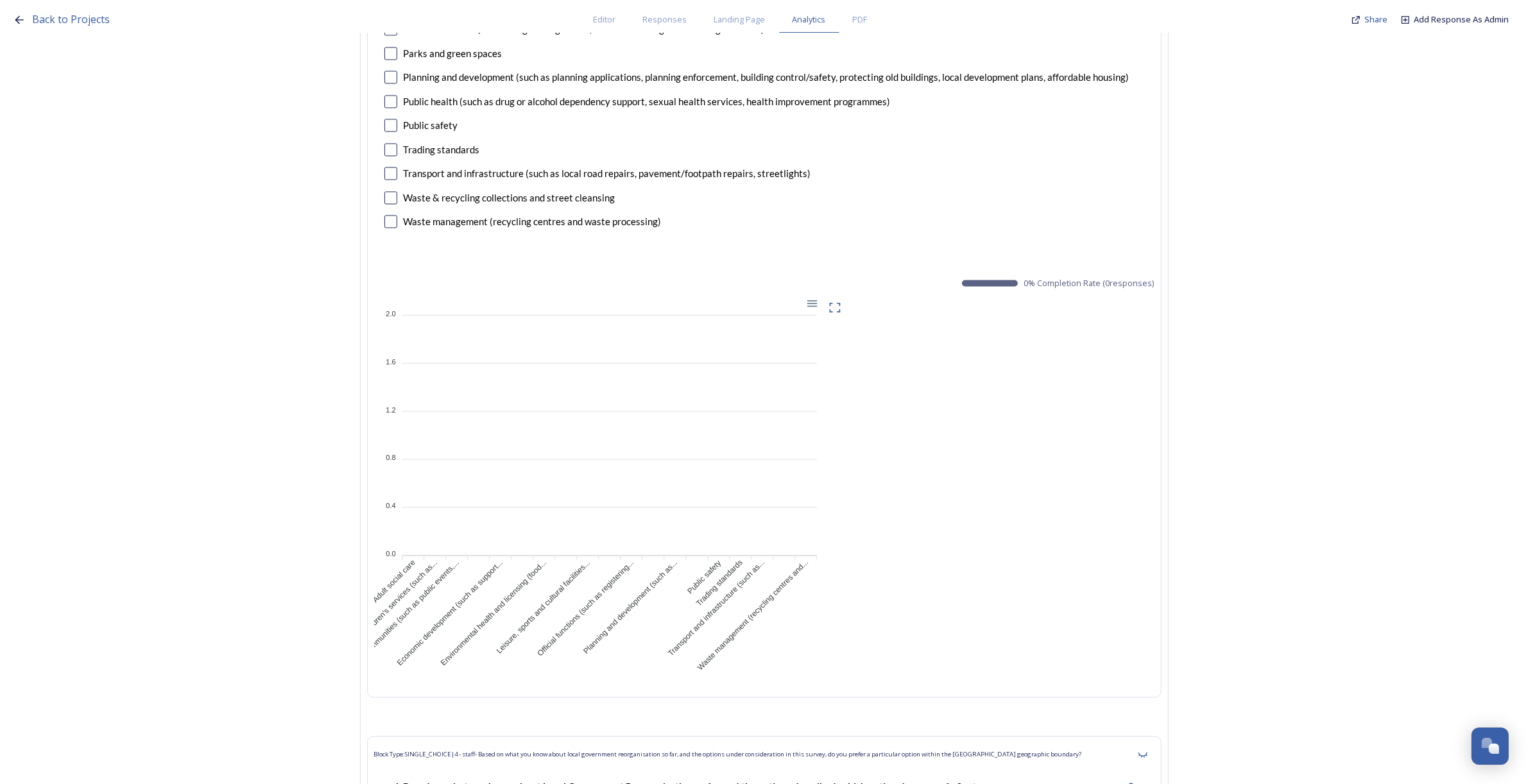
scroll to position [28327, 0]
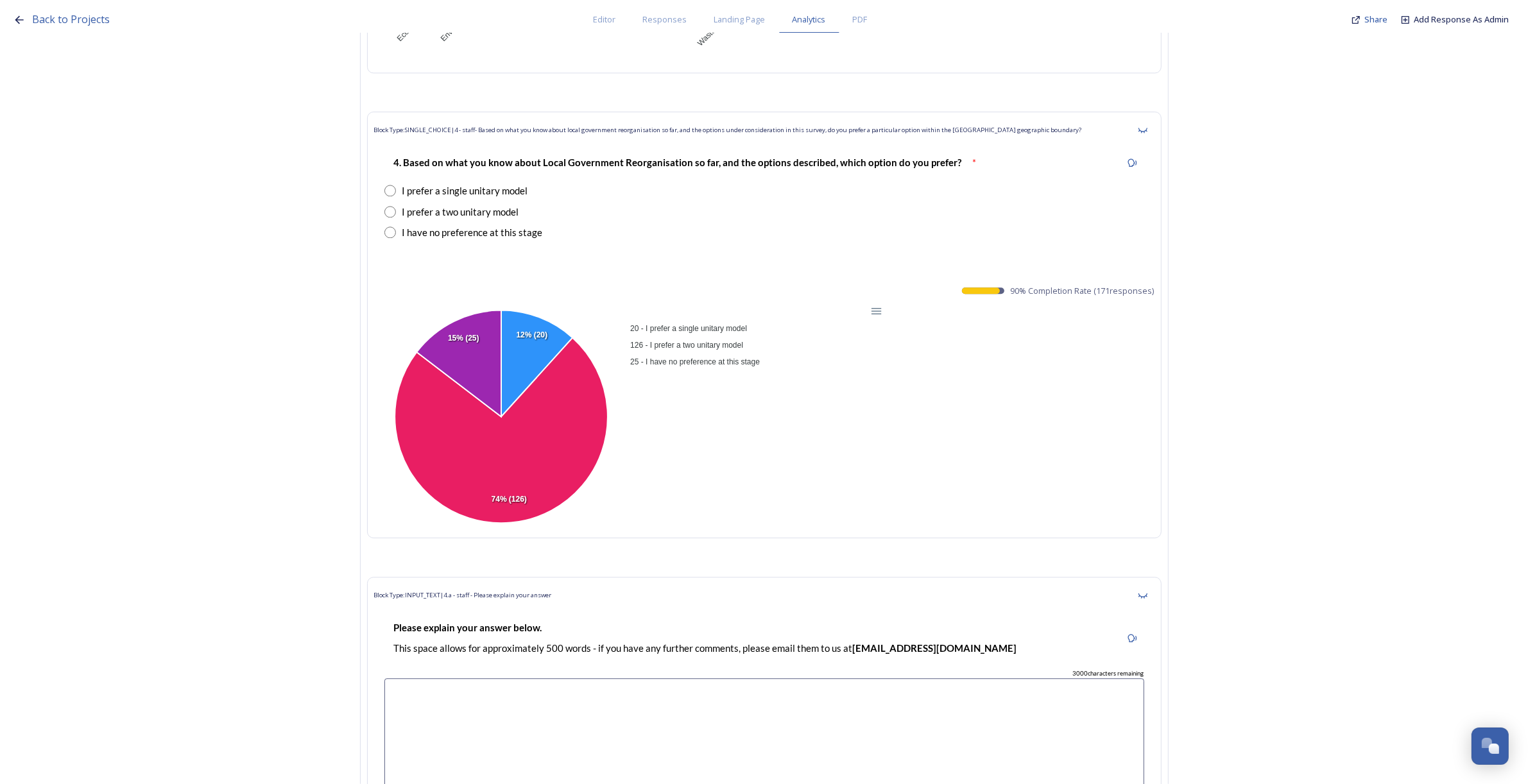
drag, startPoint x: 1016, startPoint y: 260, endPoint x: 1162, endPoint y: 265, distance: 146.1
click at [1162, 265] on div "Block Type: SINGLE_CHOICE | 4 - staff- Based on what you know about local gover…" at bounding box center [764, 325] width 794 height 427
copy span "90 % Completion Rate ( 171 responses)"
click at [807, 339] on div "20 - I prefer a single unitary model 126 - I prefer a two unitary model 25 - I …" at bounding box center [755, 345] width 256 height 51
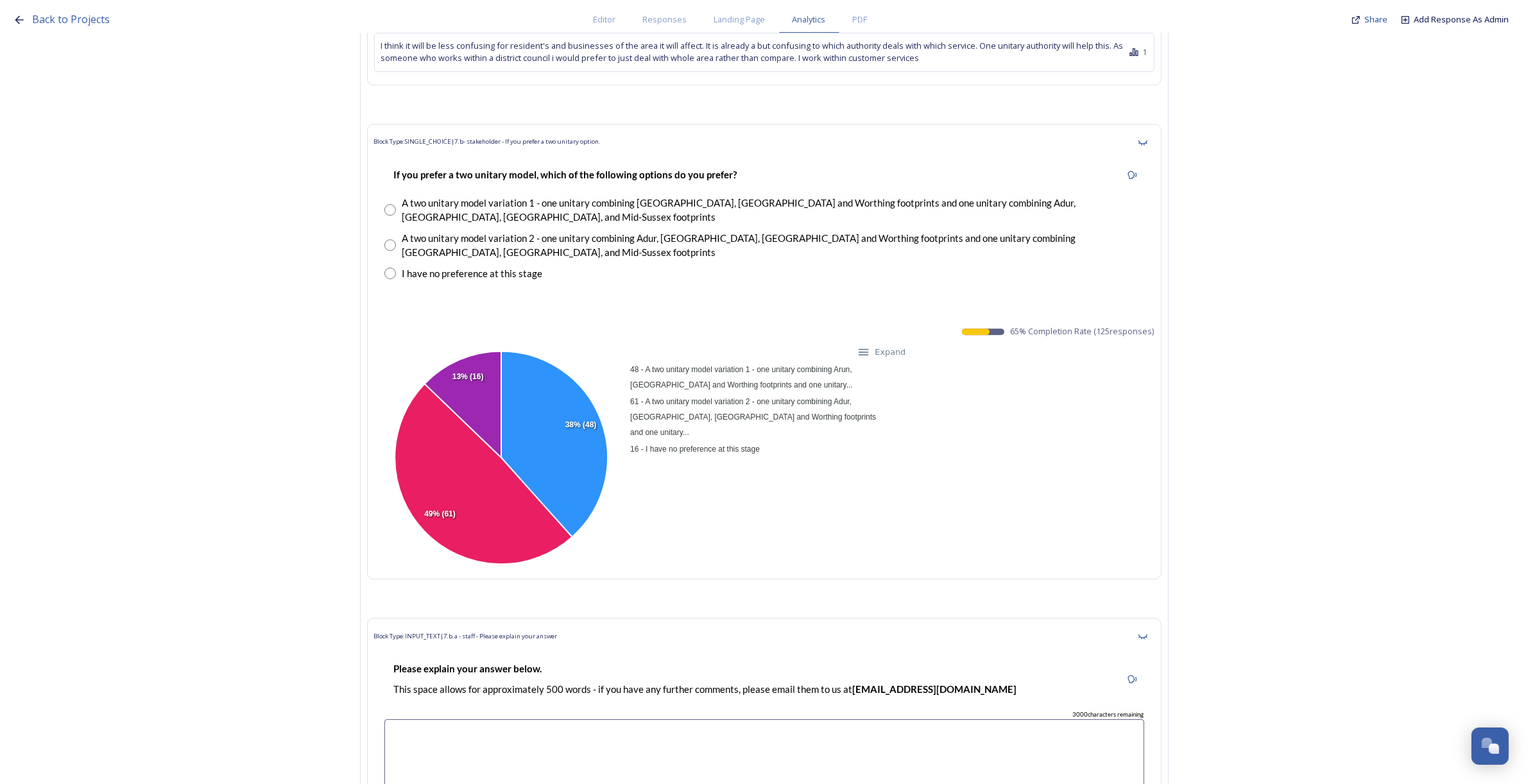
scroll to position [29370, 0]
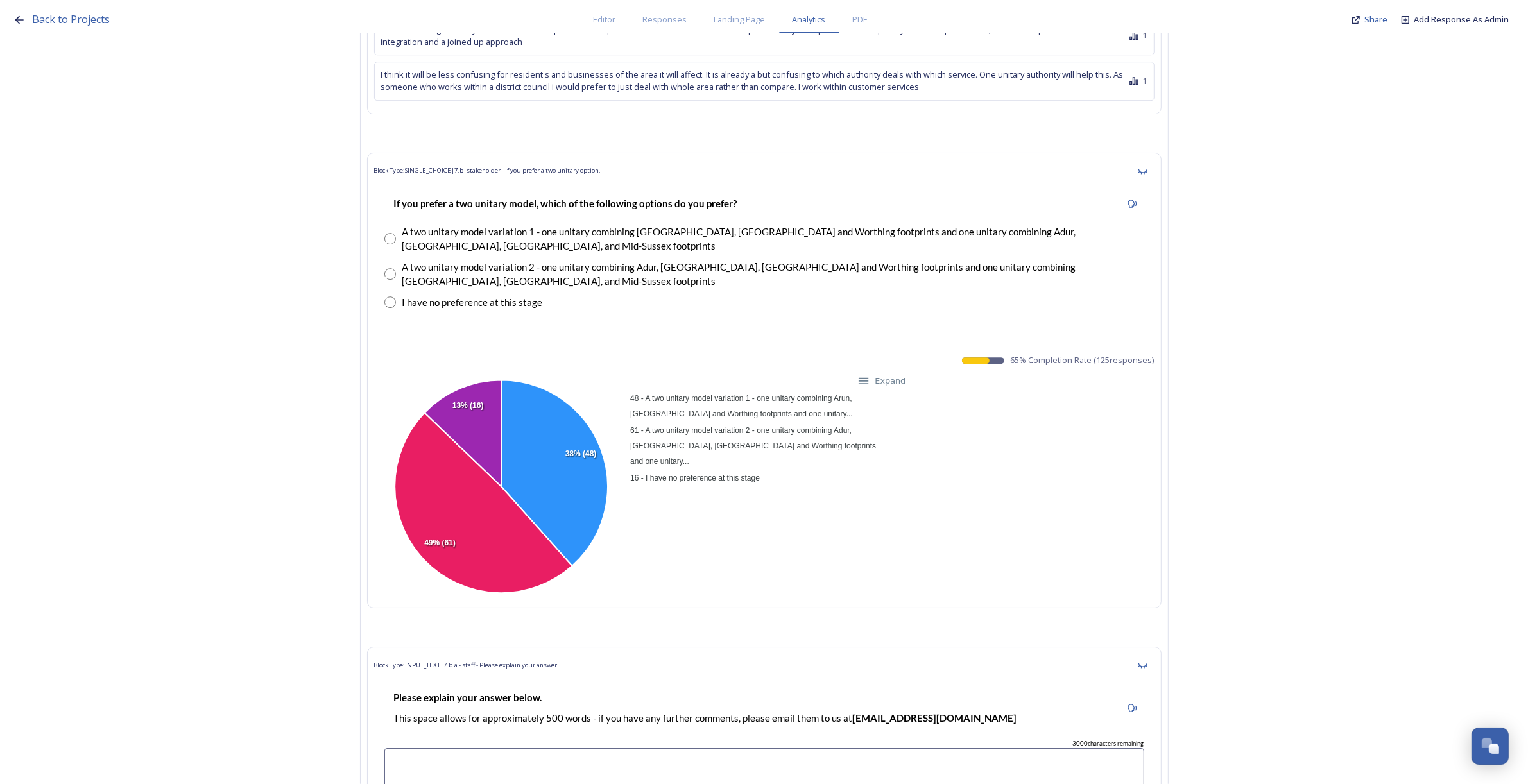
click at [1057, 373] on div "48 - A two unitary model variation 1 - one unitary combining Arun, Chichester a…" at bounding box center [764, 487] width 780 height 228
drag, startPoint x: 1017, startPoint y: 305, endPoint x: 1162, endPoint y: 313, distance: 145.2
click at [1162, 313] on div "Block Type: SINGLE_CHOICE | 7.b- stakeholder - If you prefer a two unitary opti…" at bounding box center [764, 380] width 794 height 456
copy div "65 % Completion Rate ( 125 responses) 48 - A two unitary model variation 1 - on…"
click at [903, 417] on div "48 - A two unitary model variation 1 - one unitary combining Arun, Chichester a…" at bounding box center [764, 487] width 780 height 228
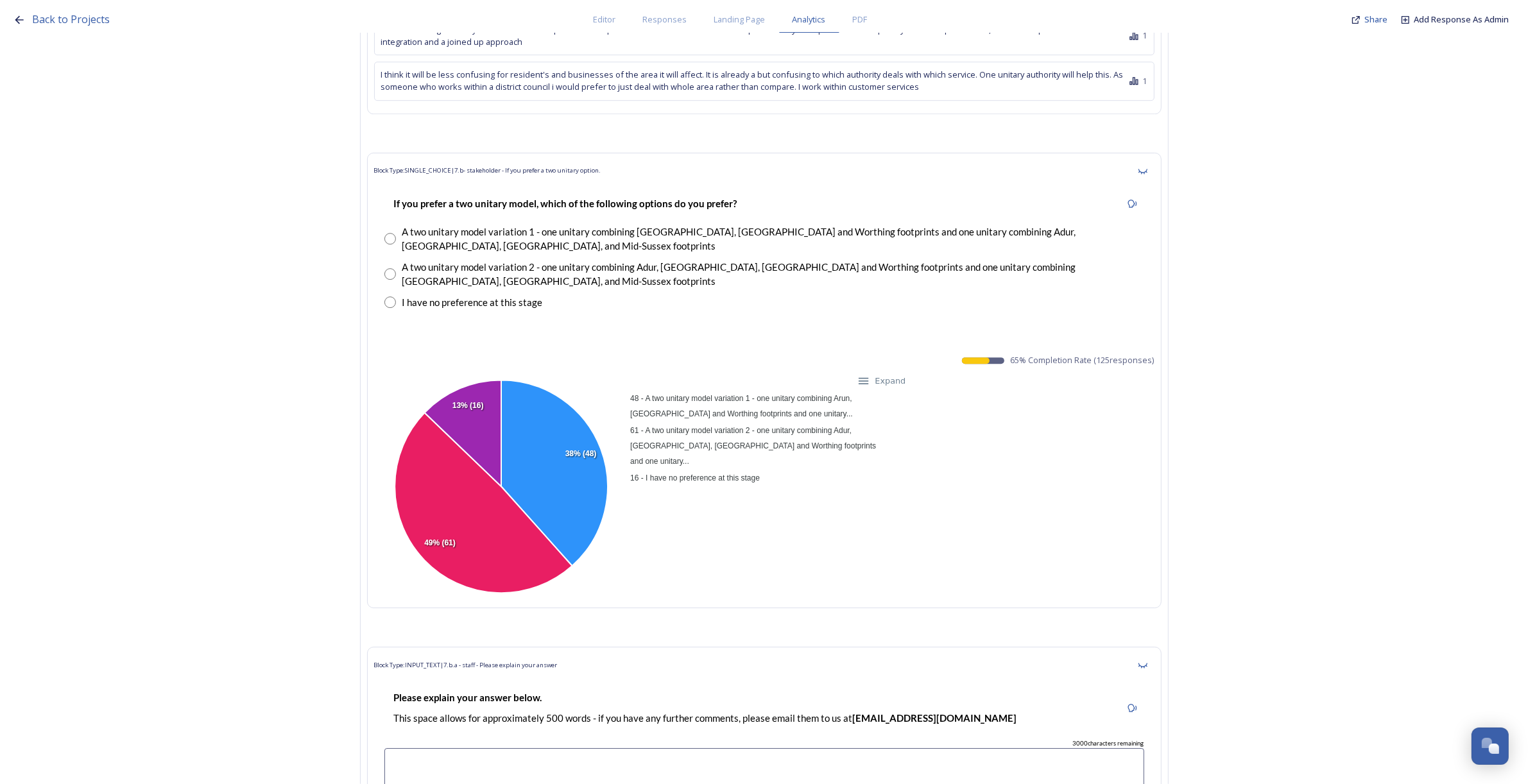
drag, startPoint x: 1014, startPoint y: 303, endPoint x: 1163, endPoint y: 310, distance: 149.2
click at [1162, 310] on div "Block Type: SINGLE_CHOICE | 7.b- stakeholder - If you prefer a two unitary opti…" at bounding box center [764, 380] width 794 height 456
copy span "65 % Completion Rate ( 125 responses)"
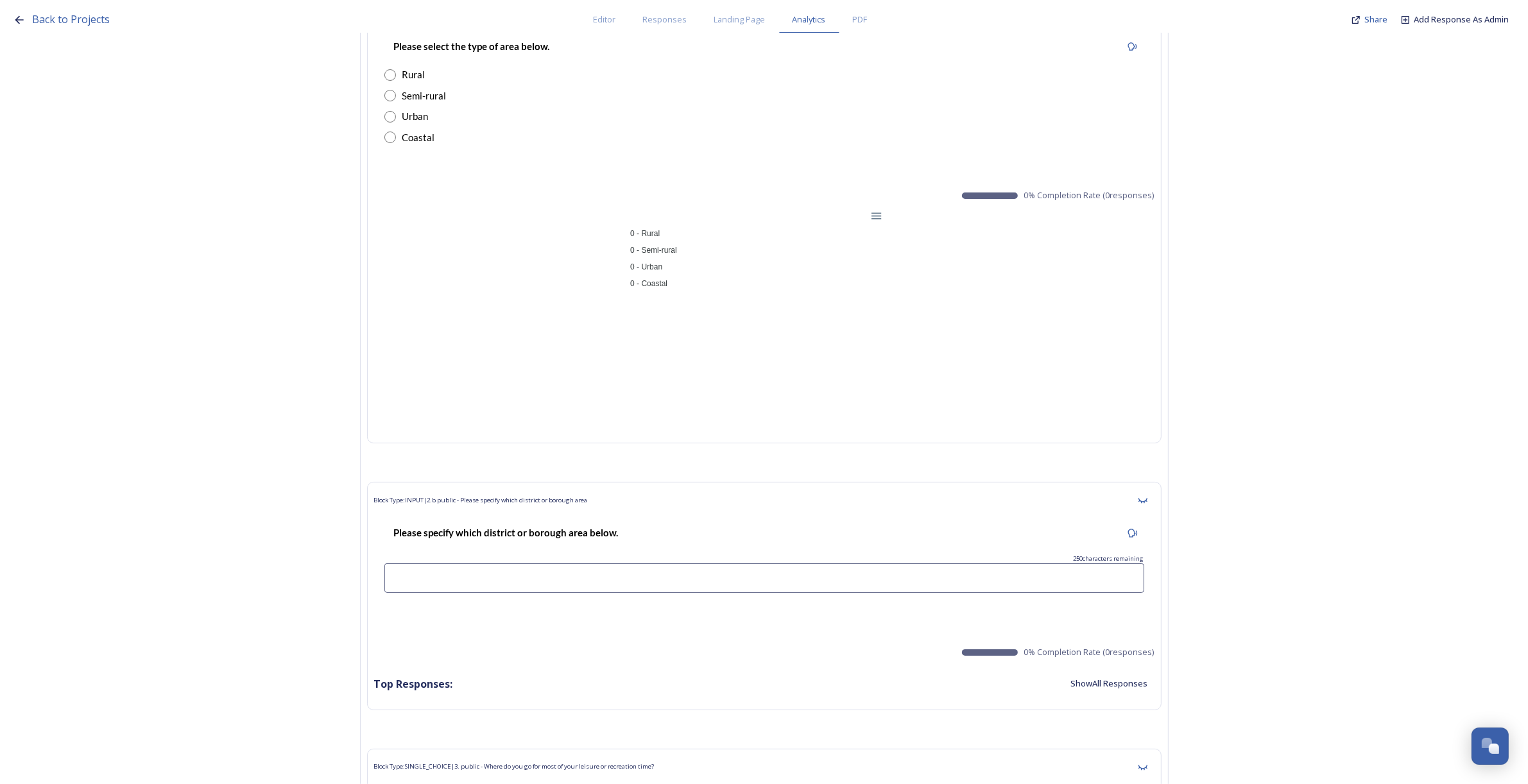
scroll to position [0, 0]
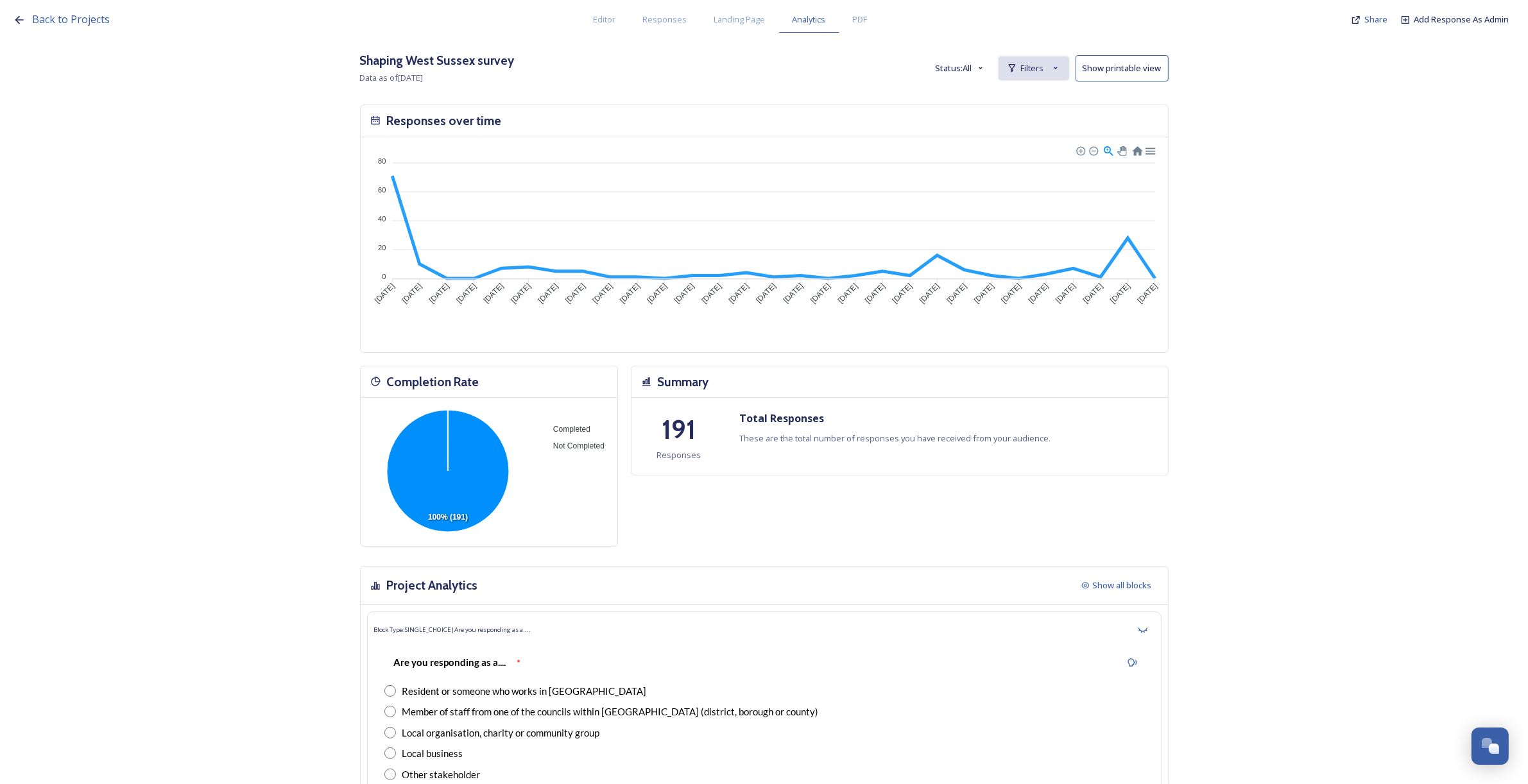
click at [1028, 71] on span "Filters" at bounding box center [1032, 68] width 23 height 12
click at [1008, 101] on strong "is Arun District Council" at bounding box center [1013, 97] width 99 height 12
click at [1037, 97] on div "Back to Projects Editor Responses Landing Page Analytics PDF Share Add Response…" at bounding box center [764, 392] width 1528 height 784
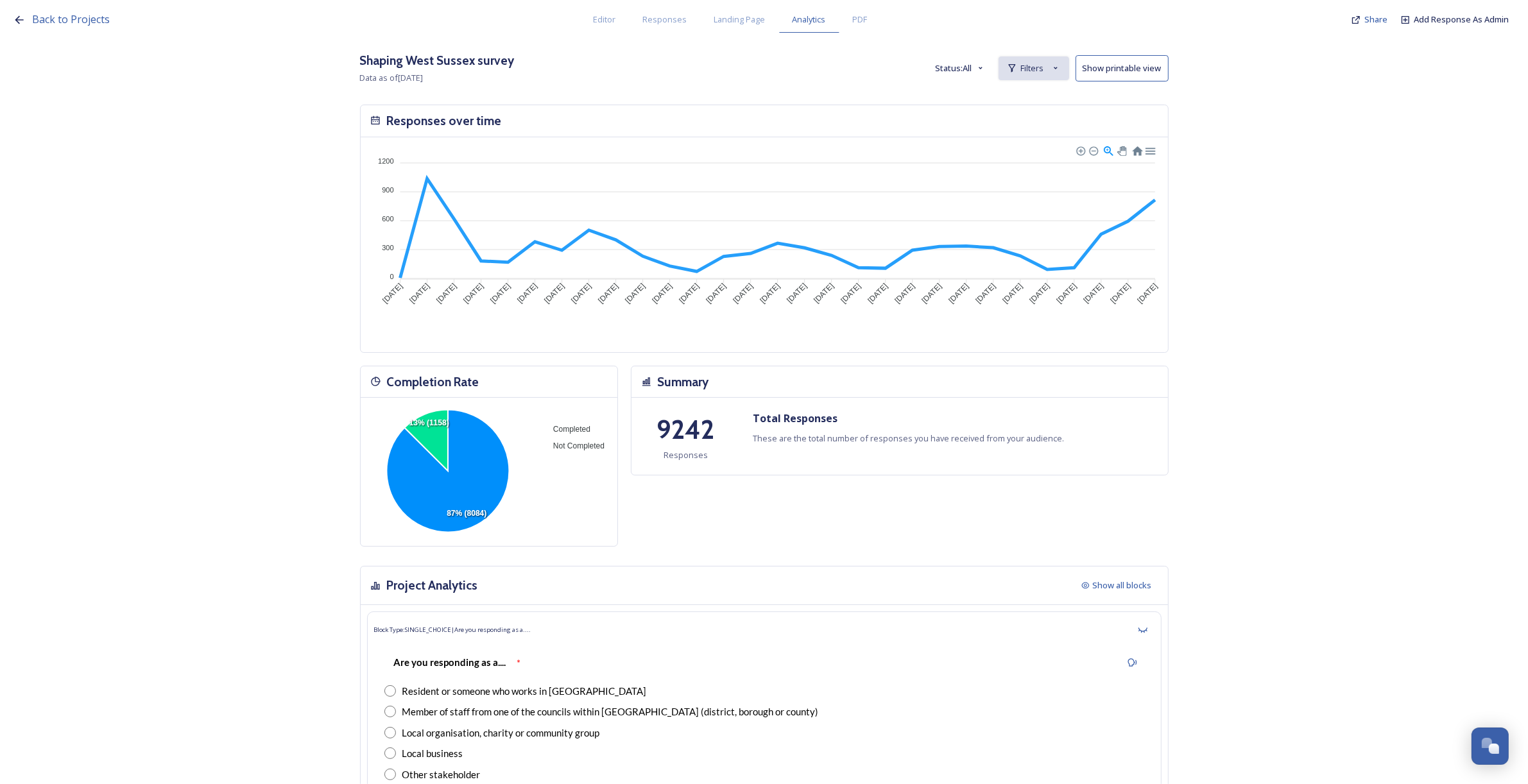
click at [1035, 65] on span "Filters" at bounding box center [1032, 68] width 23 height 12
click at [1043, 88] on div "New Filter" at bounding box center [1034, 96] width 69 height 25
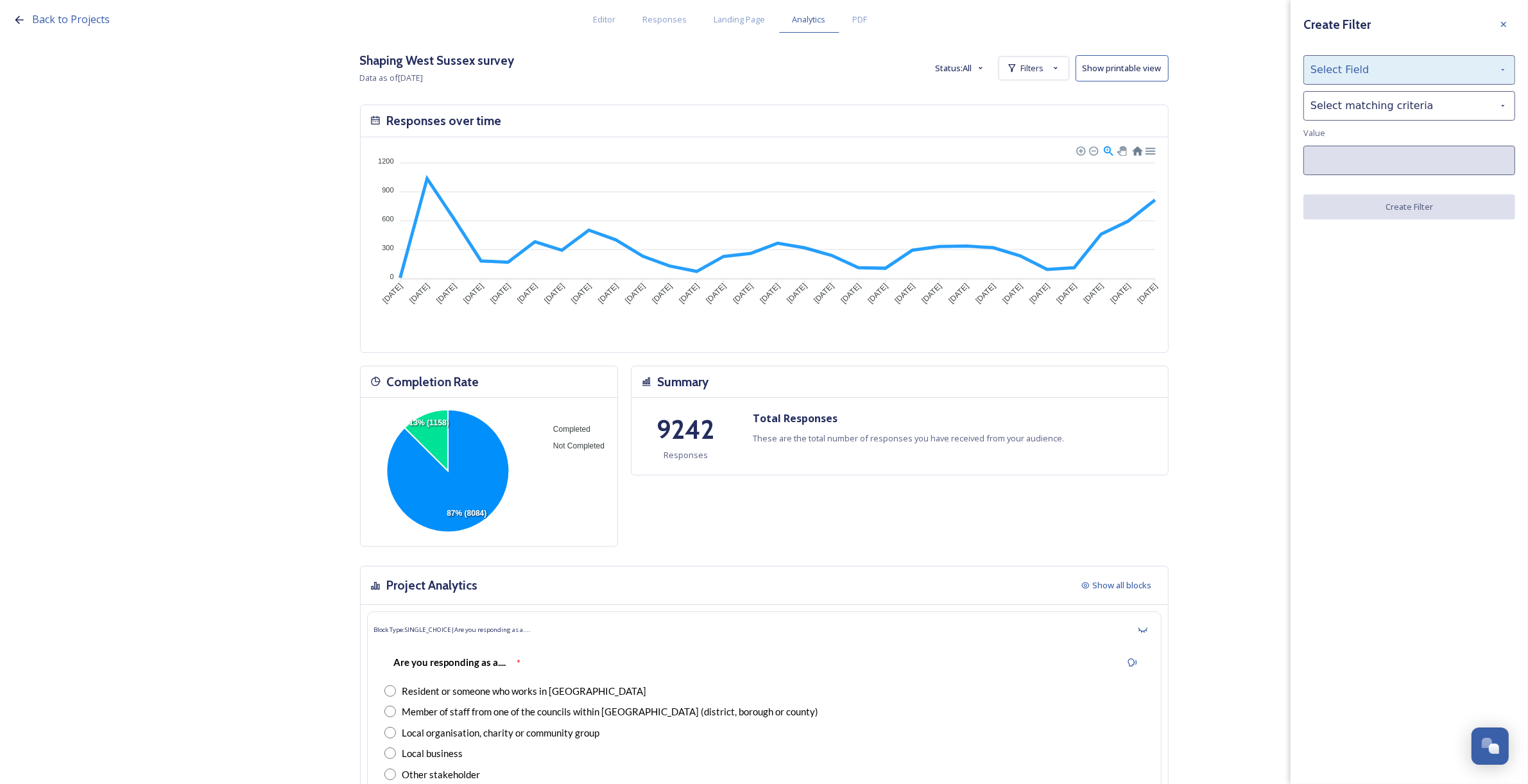
click at [1342, 80] on div "Select Field" at bounding box center [1409, 70] width 212 height 30
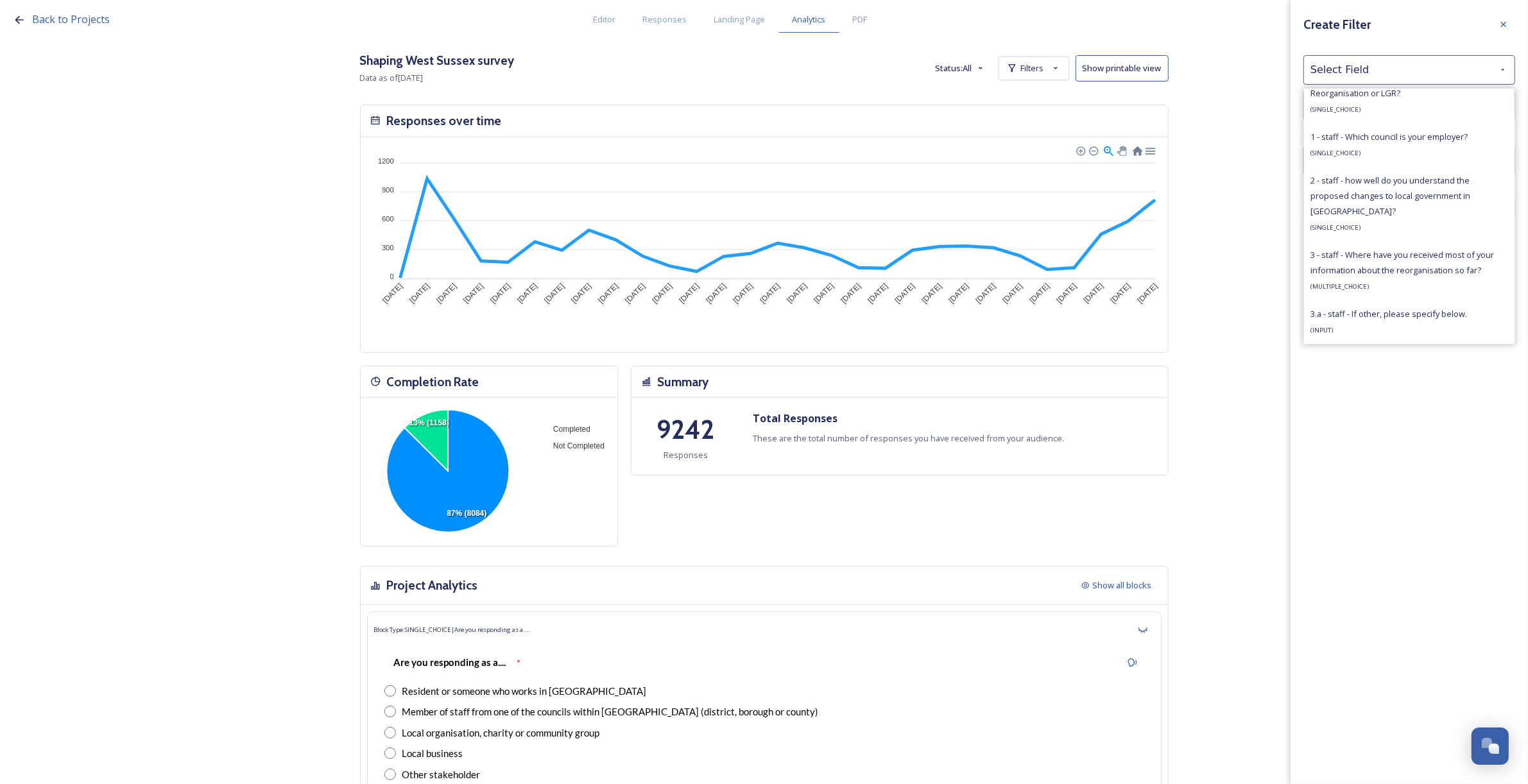
scroll to position [962, 0]
click at [1402, 134] on span "1 - staff - Which council is your employer?" at bounding box center [1389, 129] width 158 height 12
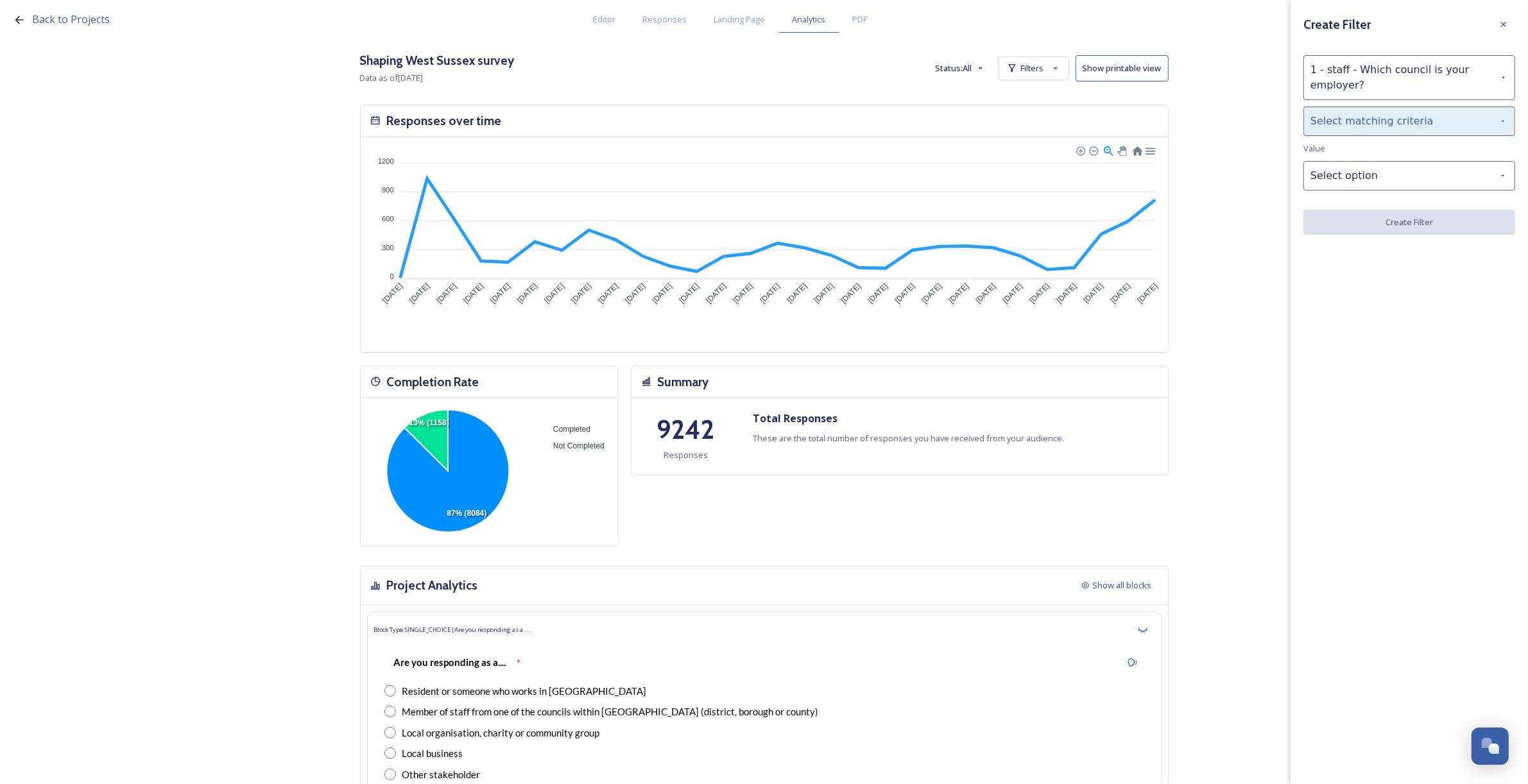
click at [1396, 127] on div "Select matching criteria" at bounding box center [1409, 121] width 212 height 30
click at [1391, 148] on div "is" at bounding box center [1408, 154] width 210 height 28
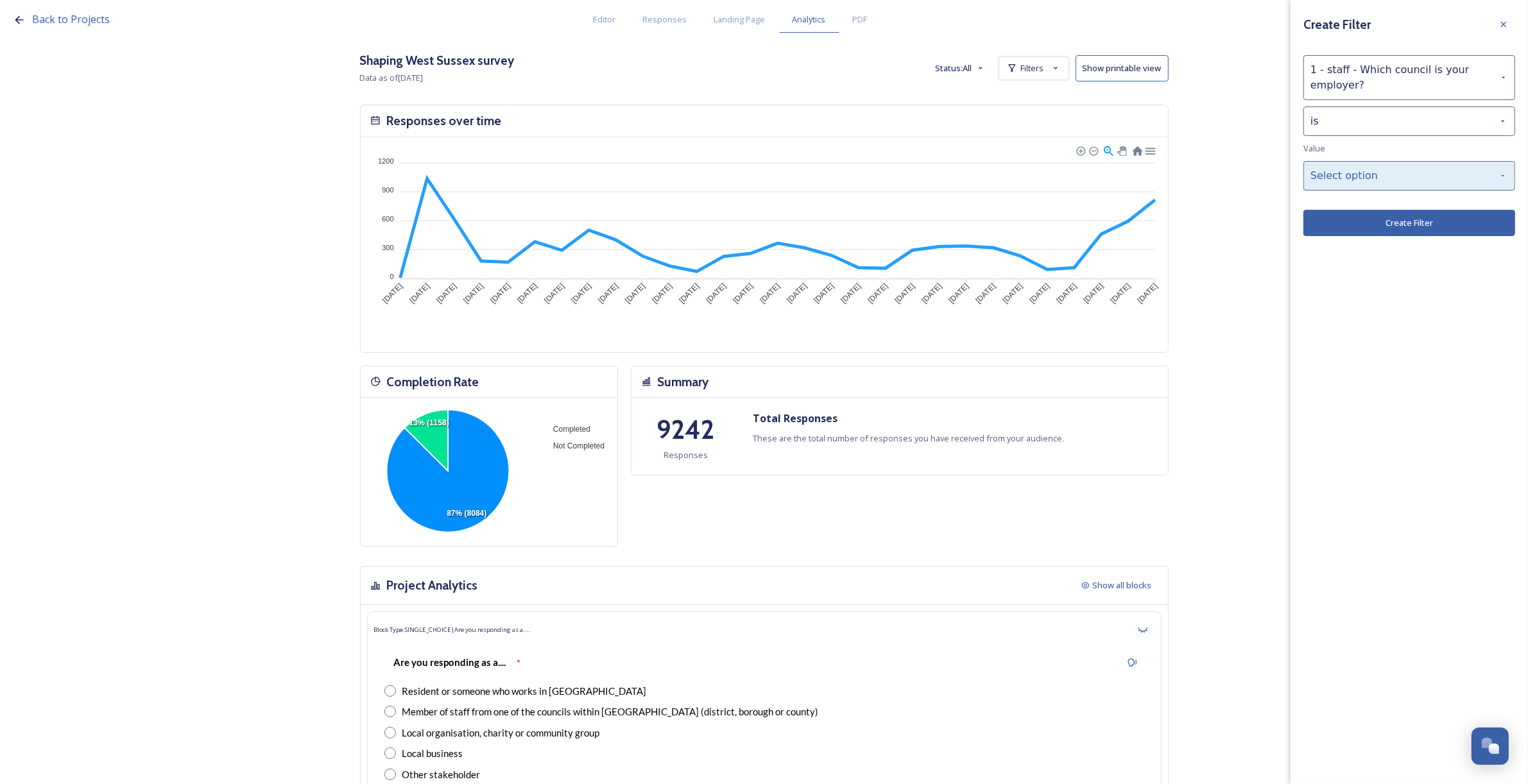
click at [1397, 176] on div "Select option" at bounding box center [1409, 176] width 212 height 30
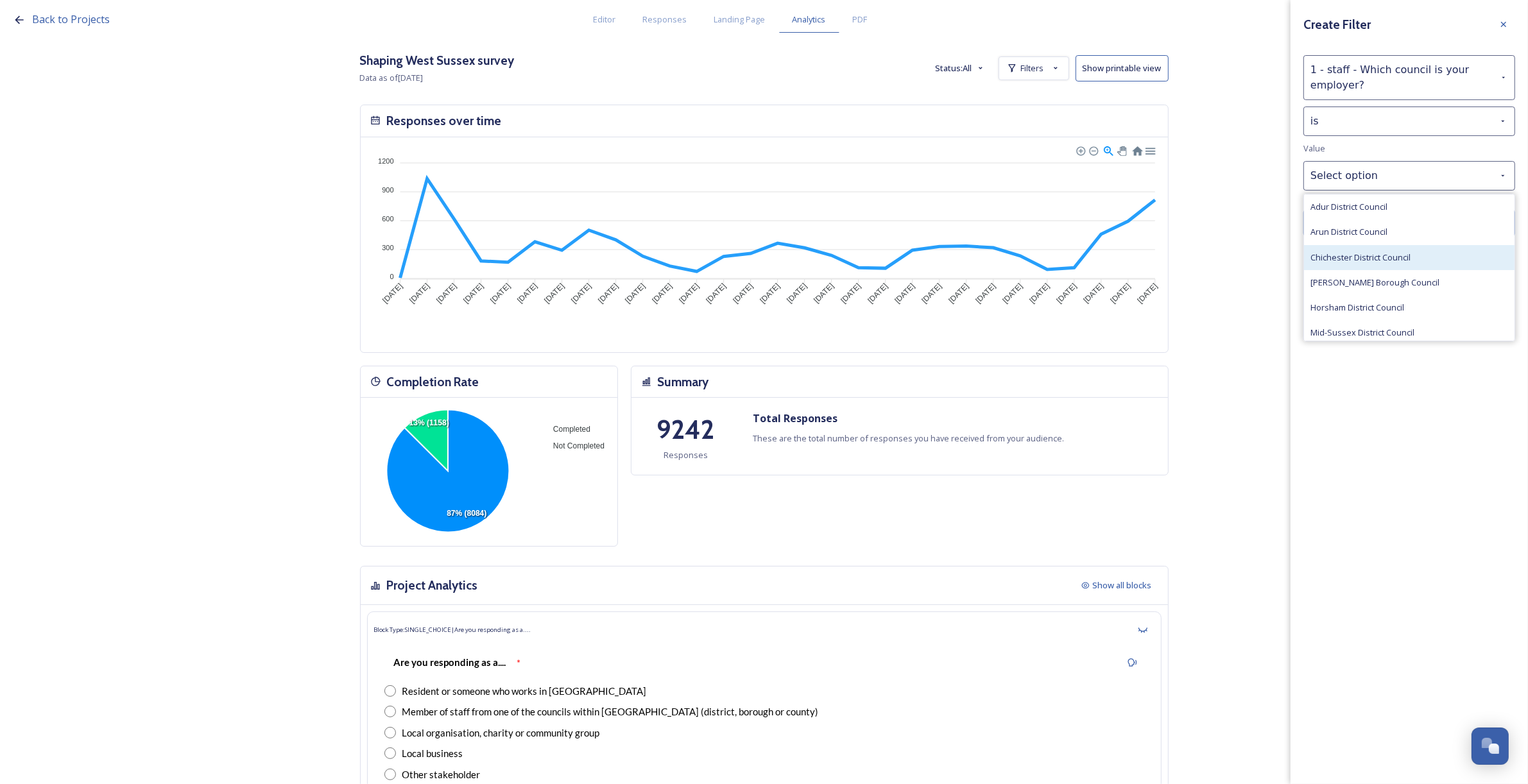
click at [1413, 257] on div "Chichester District Council" at bounding box center [1408, 257] width 210 height 25
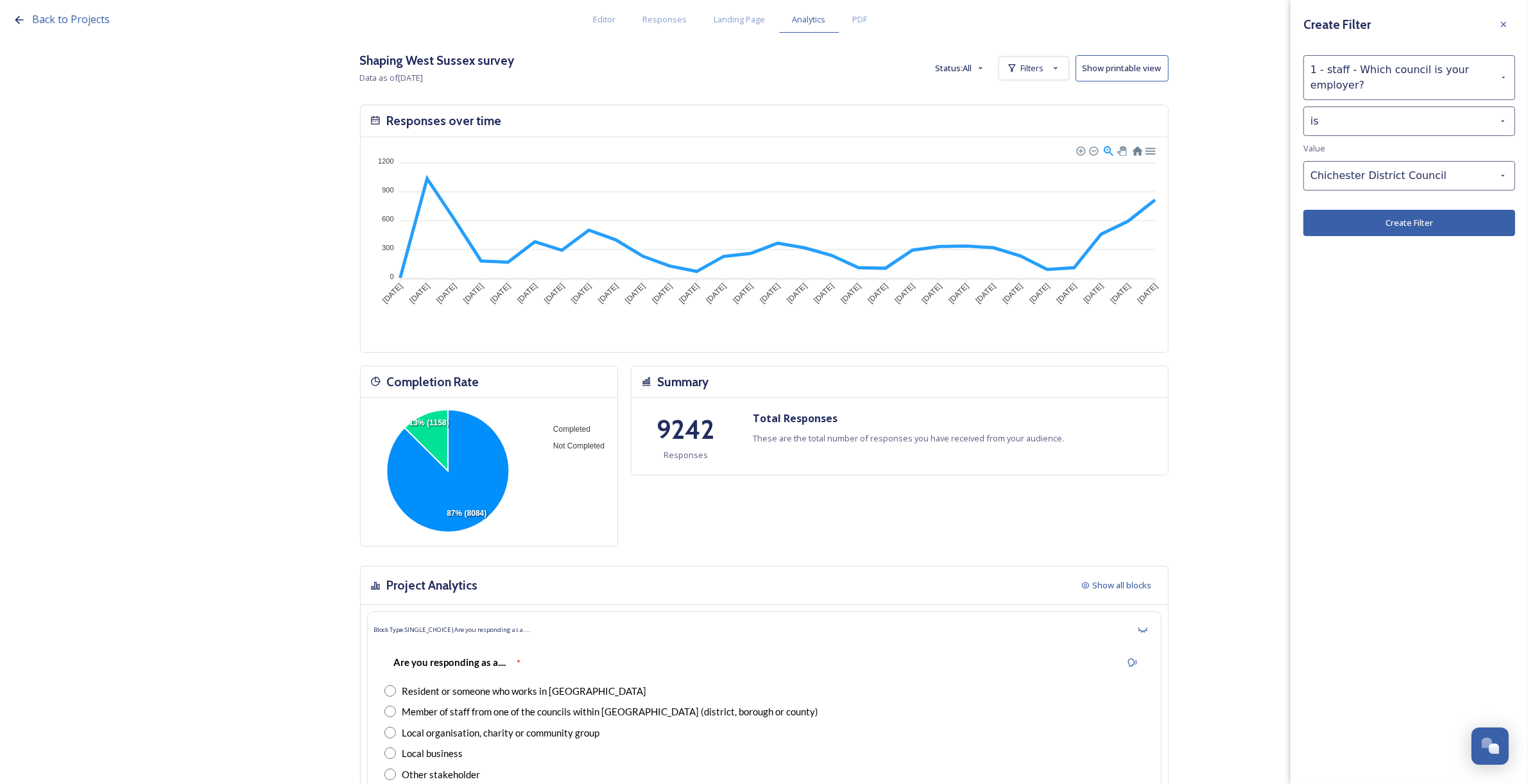
click at [1406, 226] on button "Create Filter" at bounding box center [1409, 223] width 212 height 26
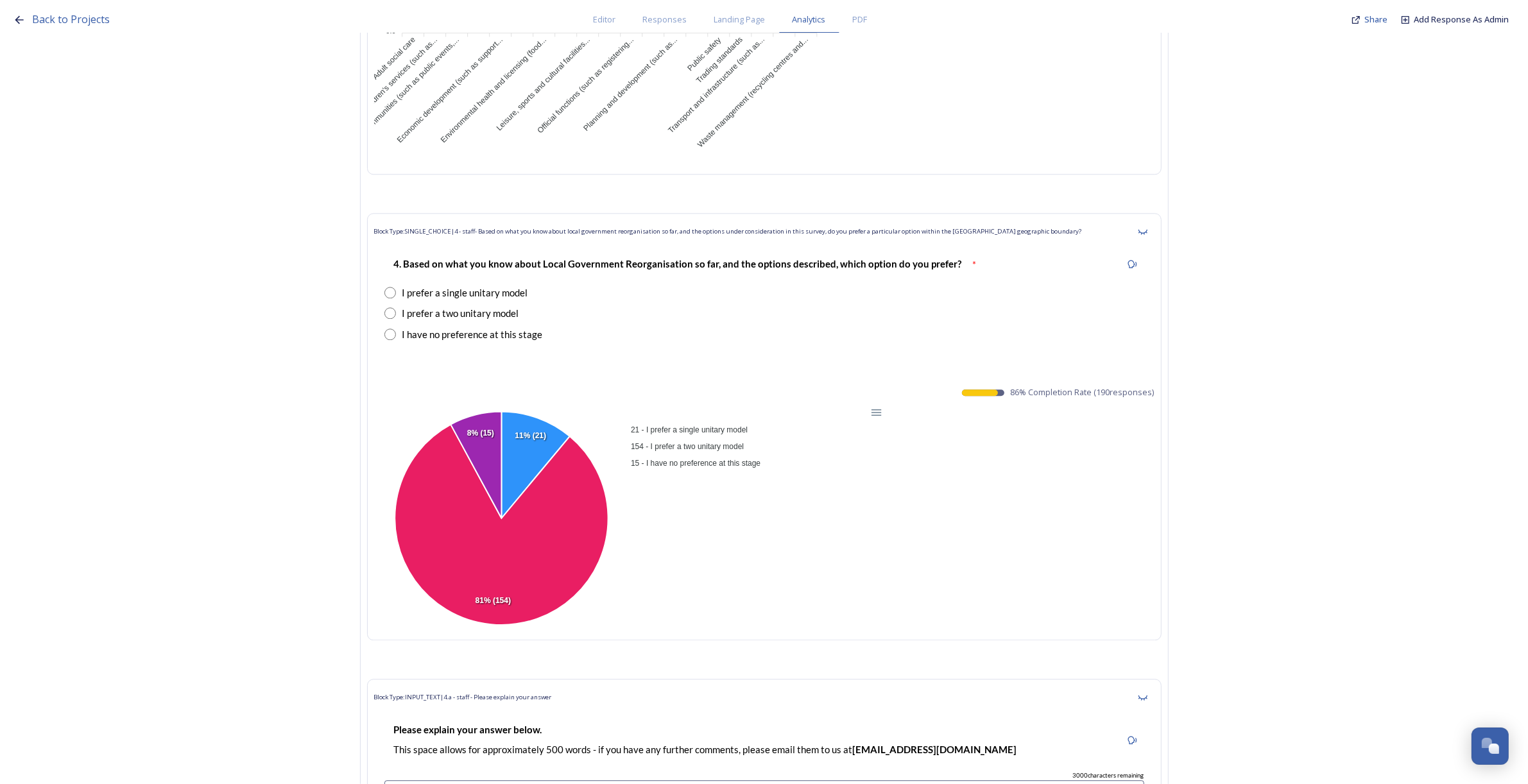
scroll to position [28503, 0]
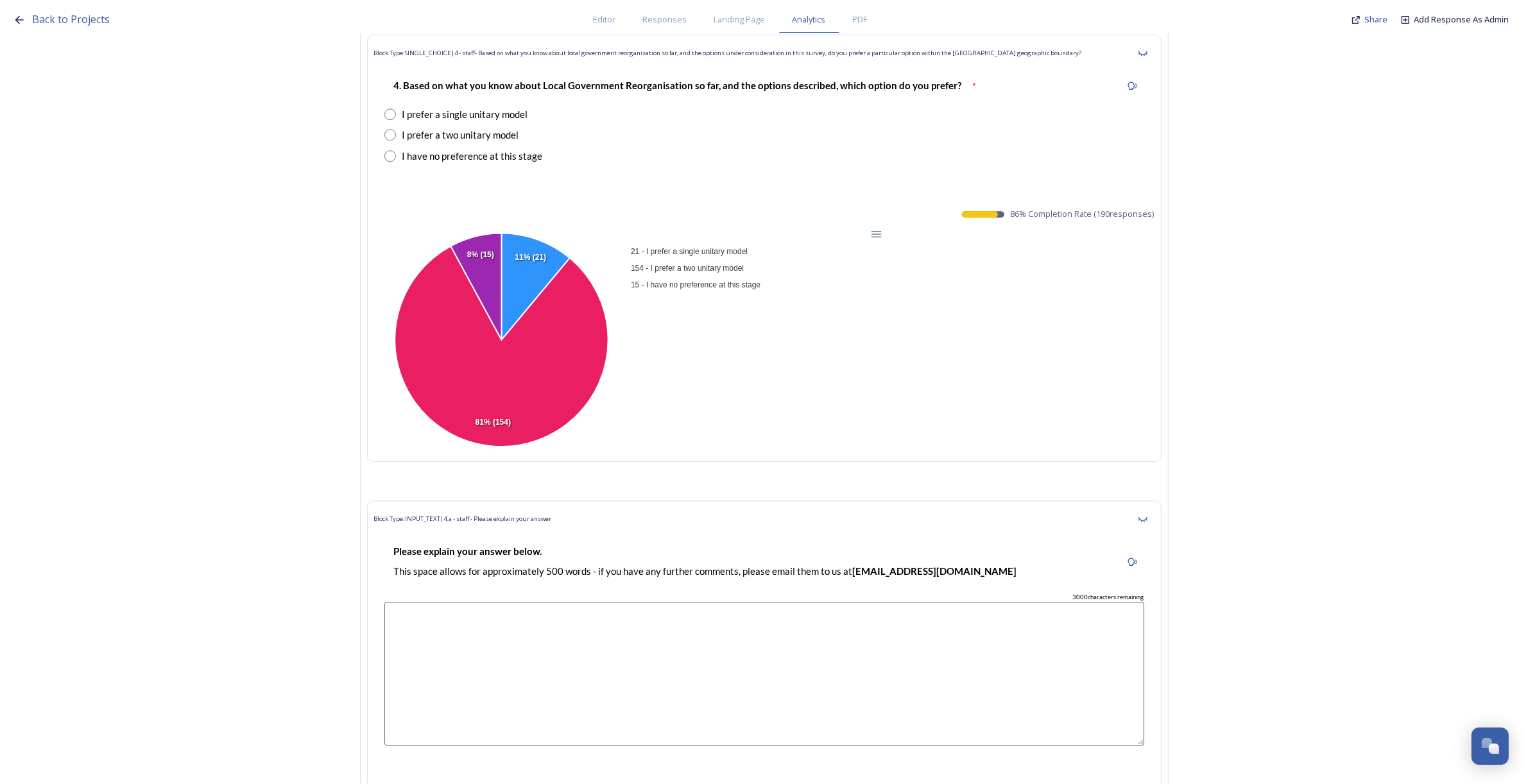
click at [1013, 331] on div "21 - I prefer a single unitary model 154 - I prefer a two unitary model 15 - I …" at bounding box center [764, 340] width 780 height 228
drag, startPoint x: 1014, startPoint y: 184, endPoint x: 1153, endPoint y: 195, distance: 139.4
click at [1153, 195] on div "Block Type: SINGLE_CHOICE | 4 - staff- Based on what you know about local gover…" at bounding box center [764, 248] width 794 height 427
copy div "86 % Completion Rate ( 190 responses) 21 - I prefer a single unitary model 154 …"
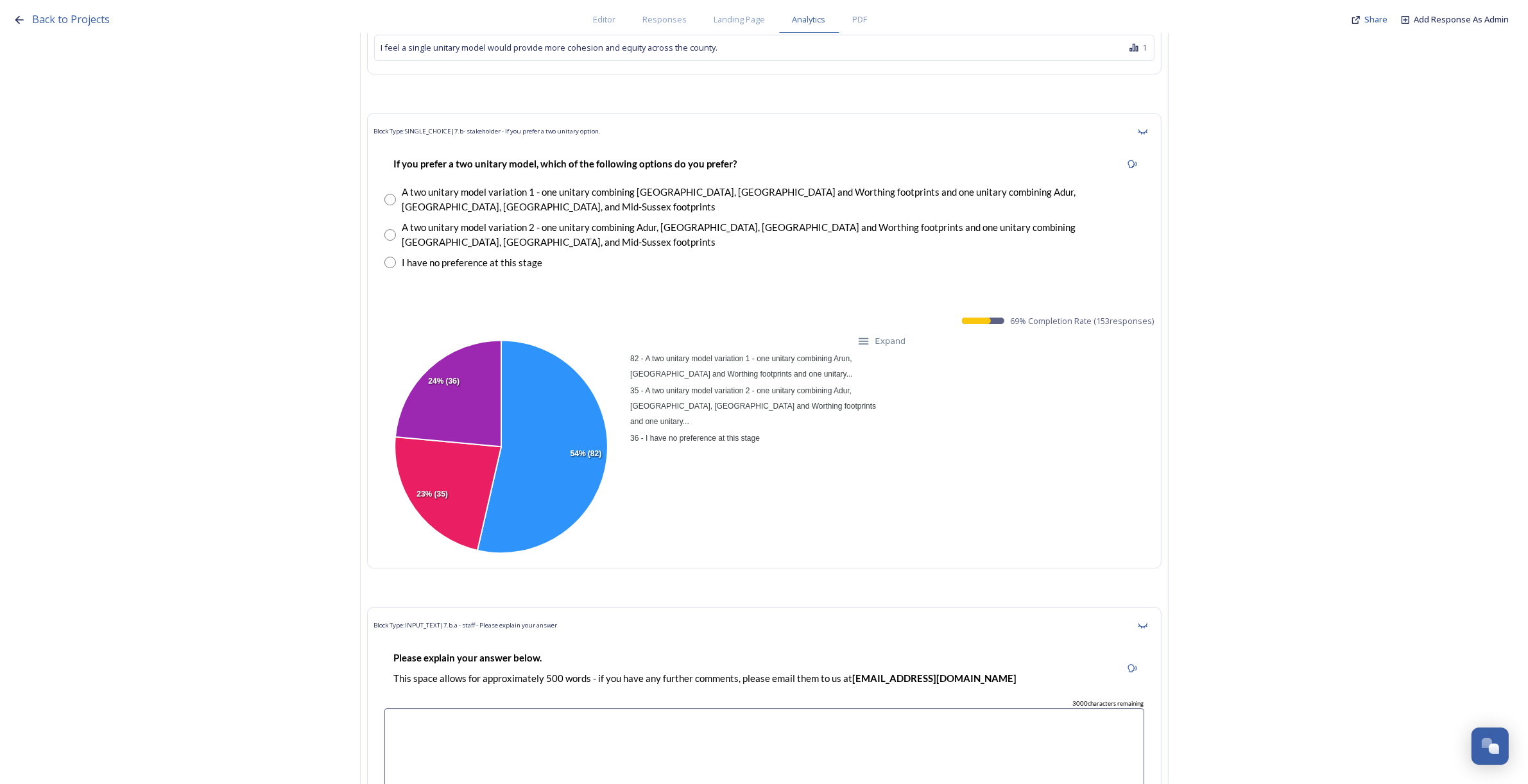
scroll to position [29465, 0]
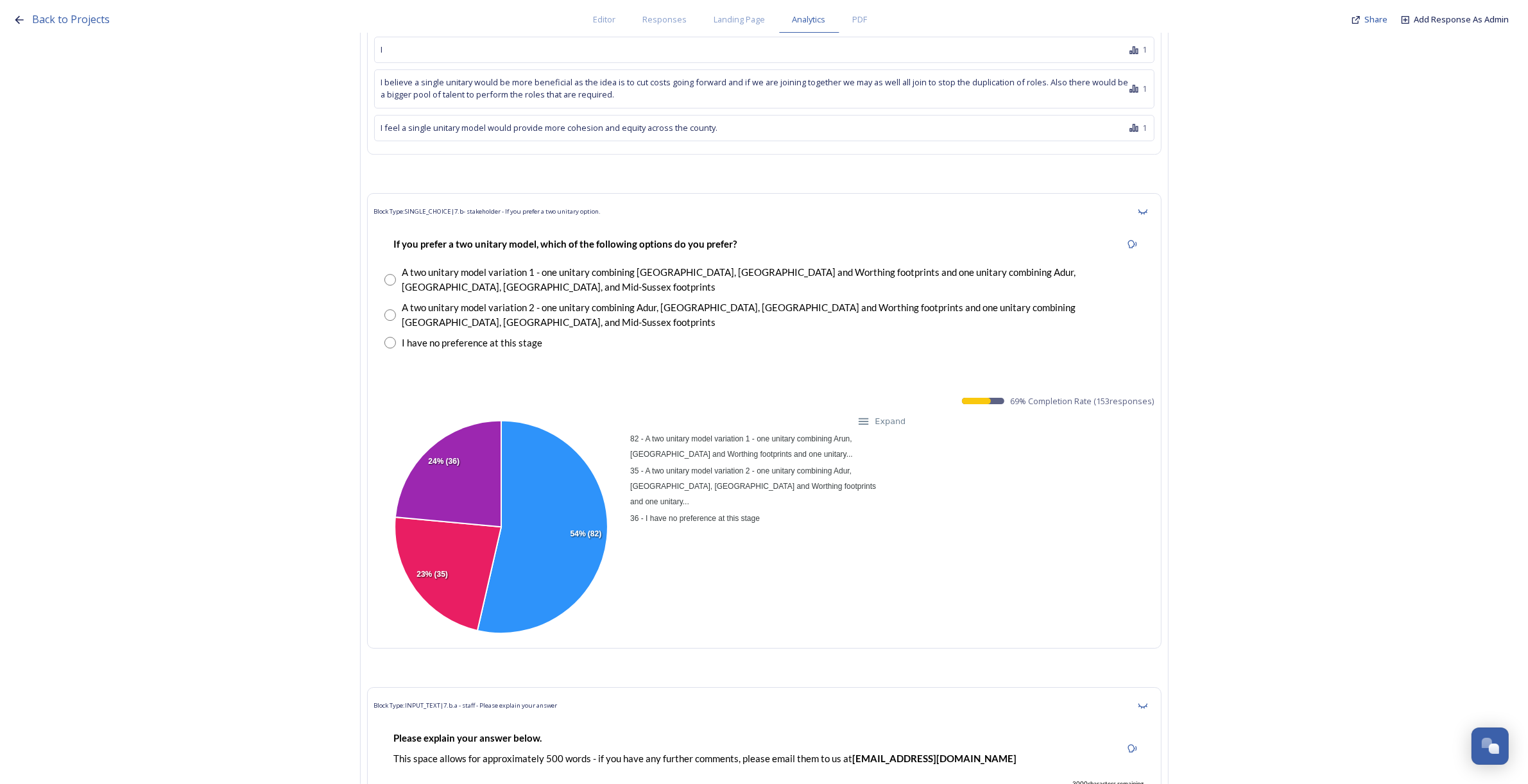
drag, startPoint x: 1015, startPoint y: 344, endPoint x: 1162, endPoint y: 350, distance: 147.1
click at [1162, 350] on div "Block Type: SINGLE_CHOICE | 7.b- stakeholder - If you prefer a two unitary opti…" at bounding box center [764, 420] width 794 height 456
copy span "69 % Completion Rate ( 153 responses)"
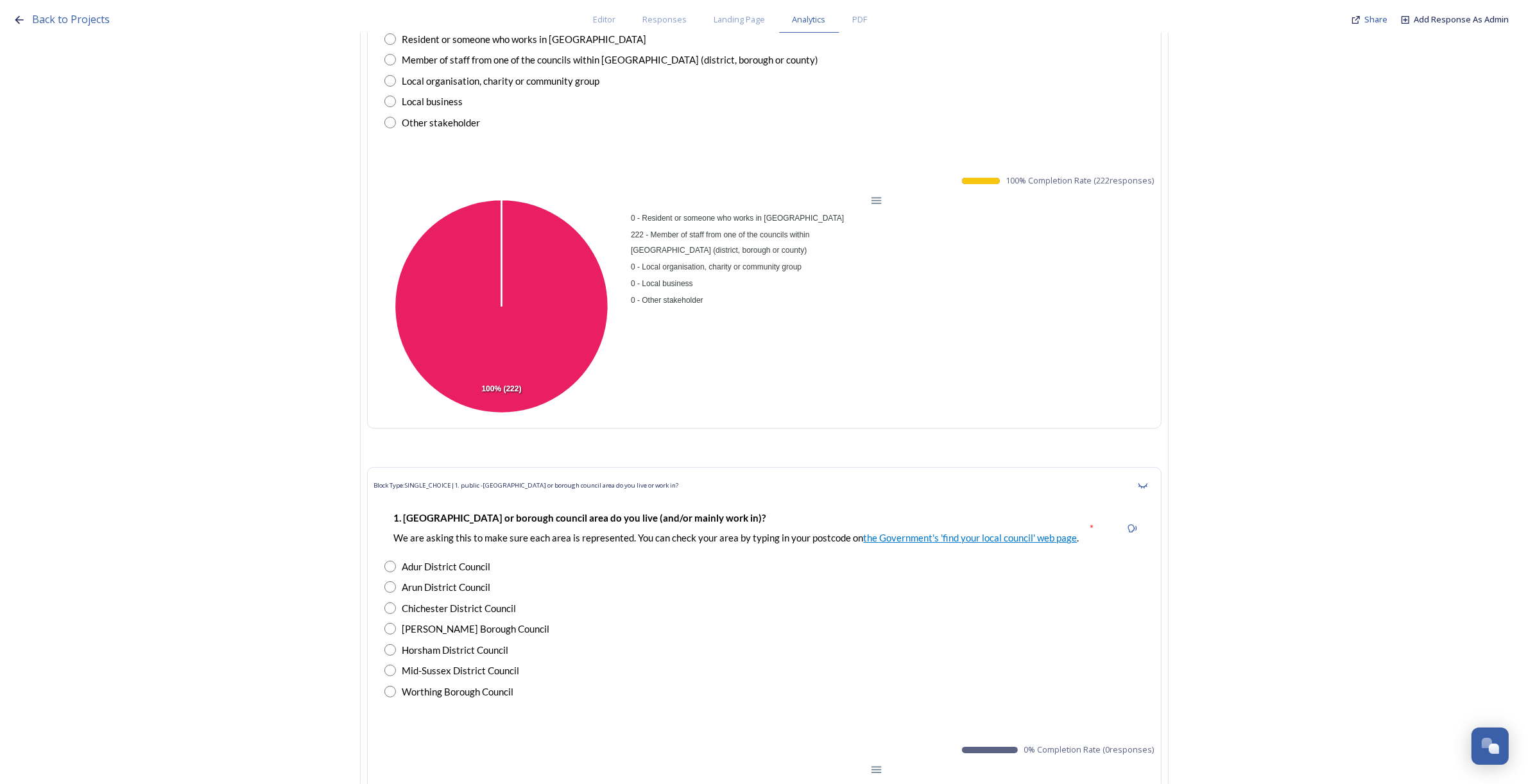
scroll to position [0, 0]
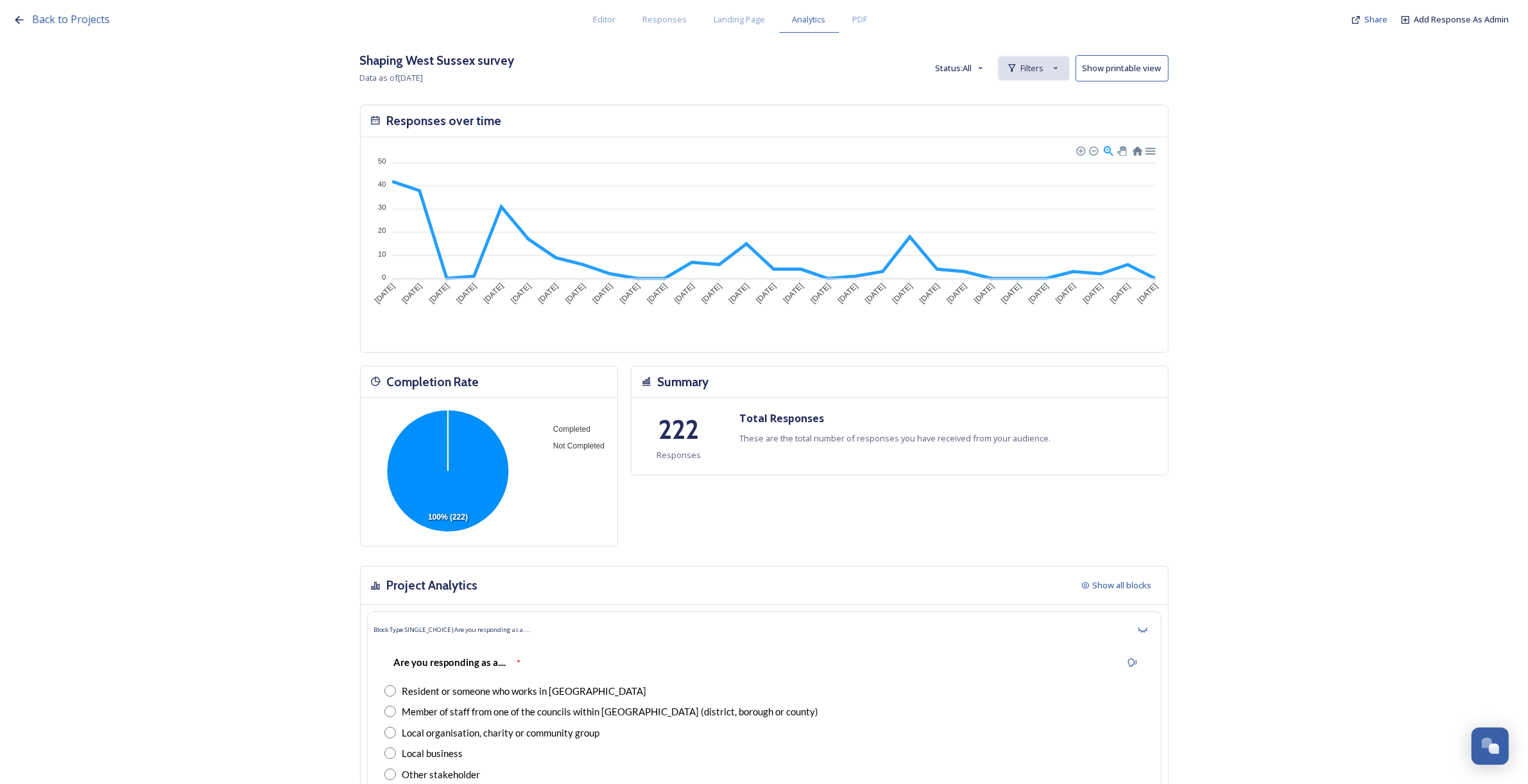
click at [1037, 63] on span "Filters" at bounding box center [1032, 68] width 23 height 12
click at [1014, 90] on div "1 - staff - Which council is your employer? is Chichester District Council" at bounding box center [914, 98] width 308 height 28
click at [1047, 105] on div "Back to Projects Editor Responses Landing Page Analytics PDF Share Add Response…" at bounding box center [764, 392] width 1528 height 784
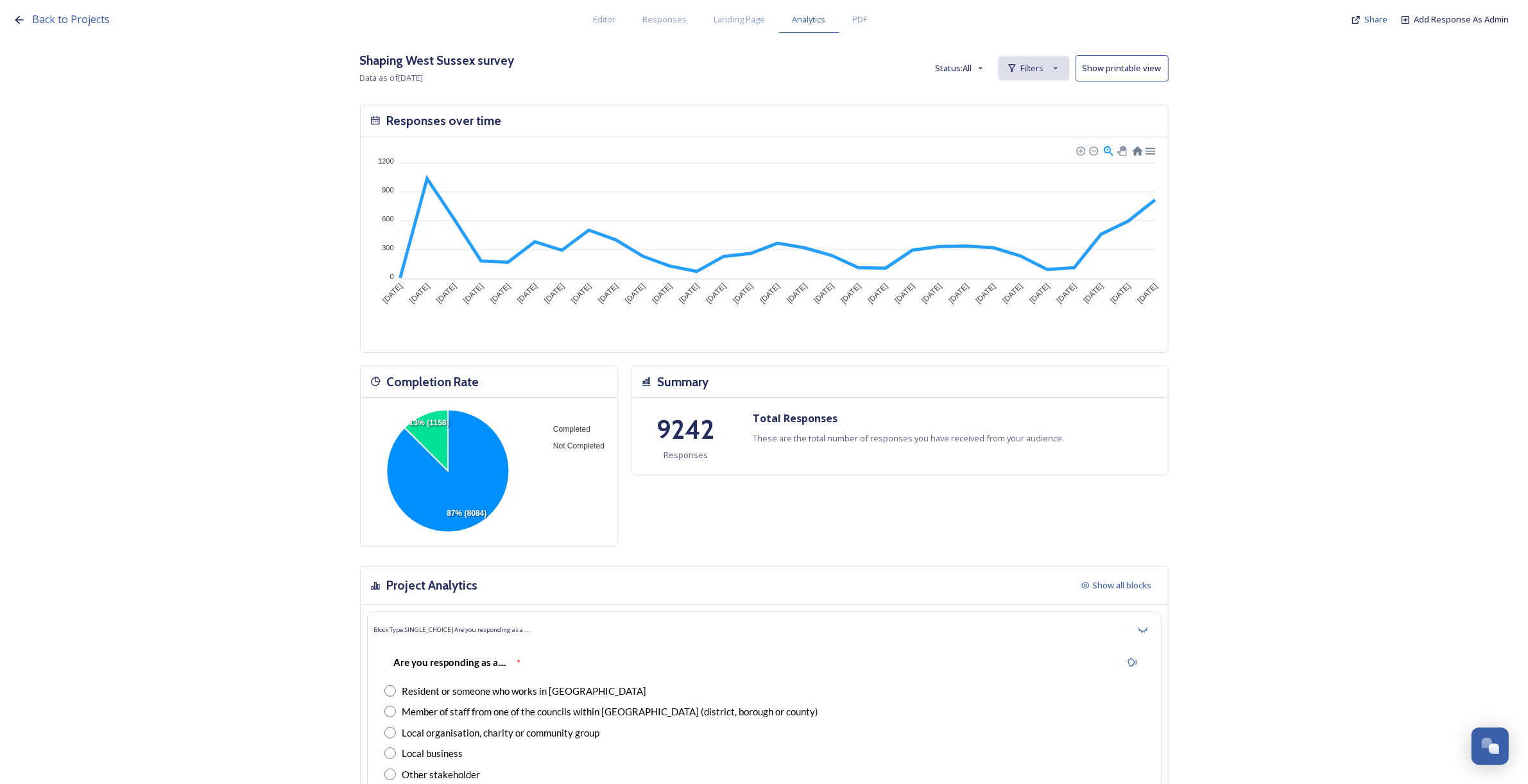
click at [1032, 68] on span "Filters" at bounding box center [1032, 68] width 23 height 12
click at [1041, 93] on span "New Filter" at bounding box center [1039, 96] width 38 height 12
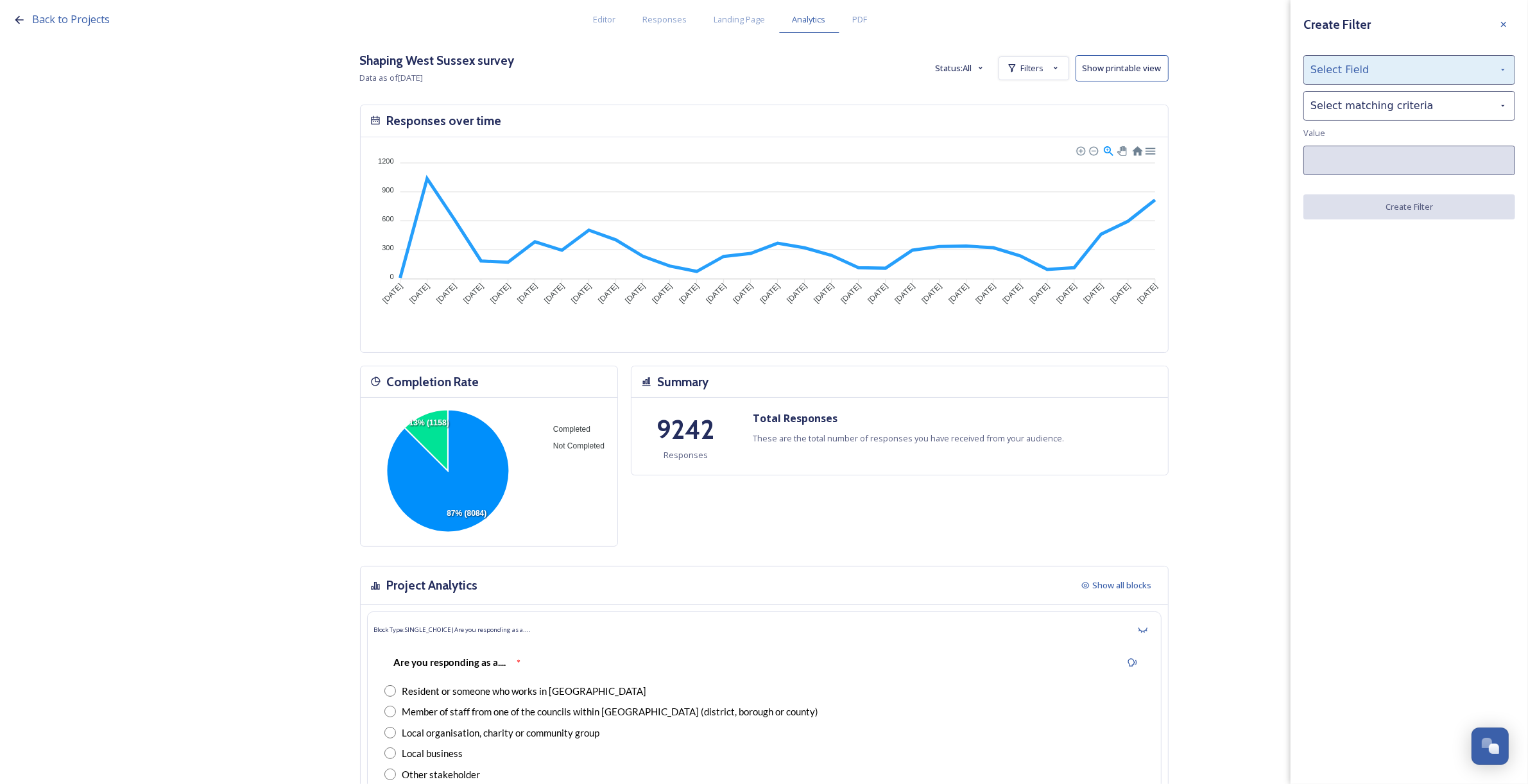
click at [1397, 77] on div "Select Field" at bounding box center [1409, 70] width 212 height 30
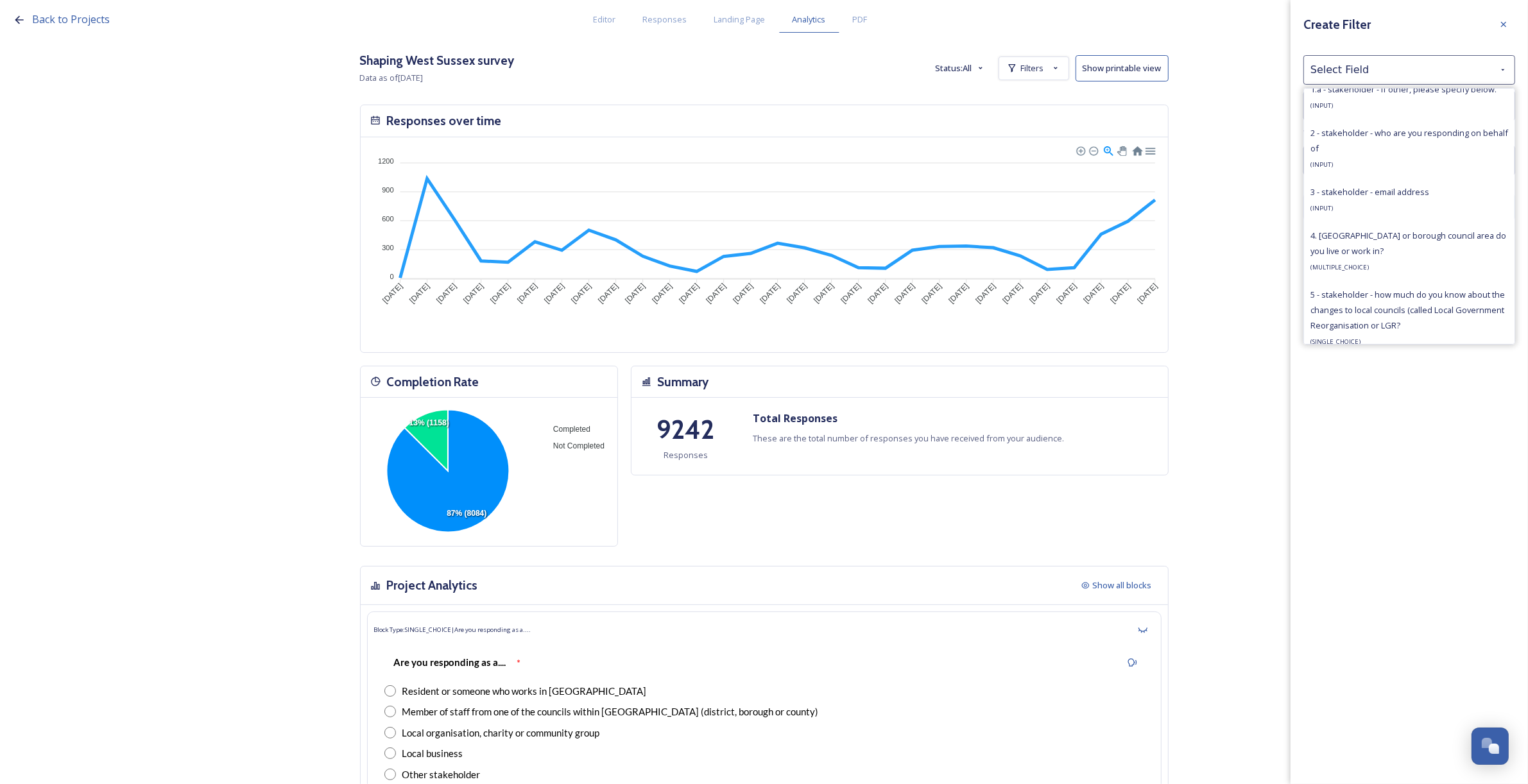
scroll to position [1043, 0]
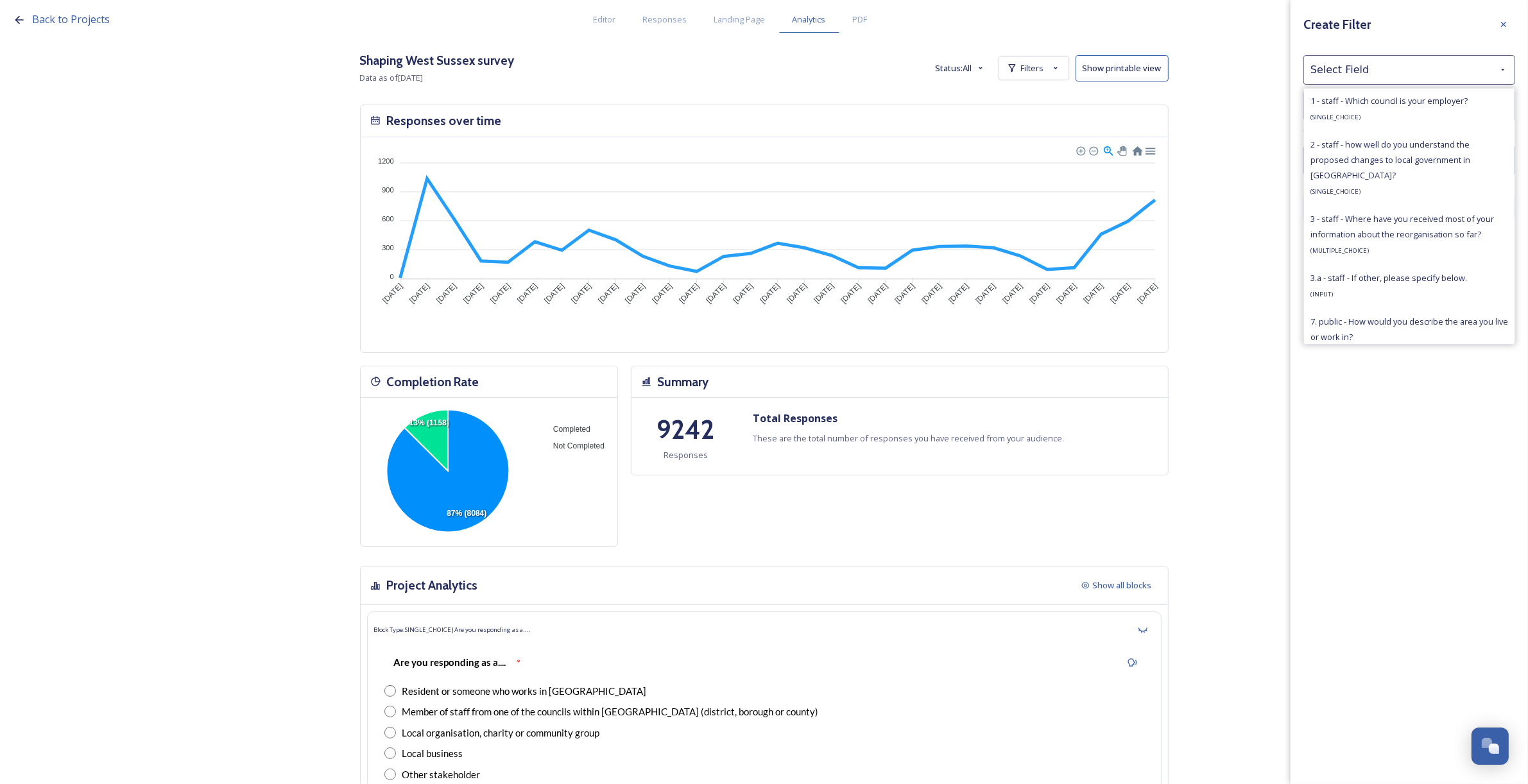
scroll to position [962, 0]
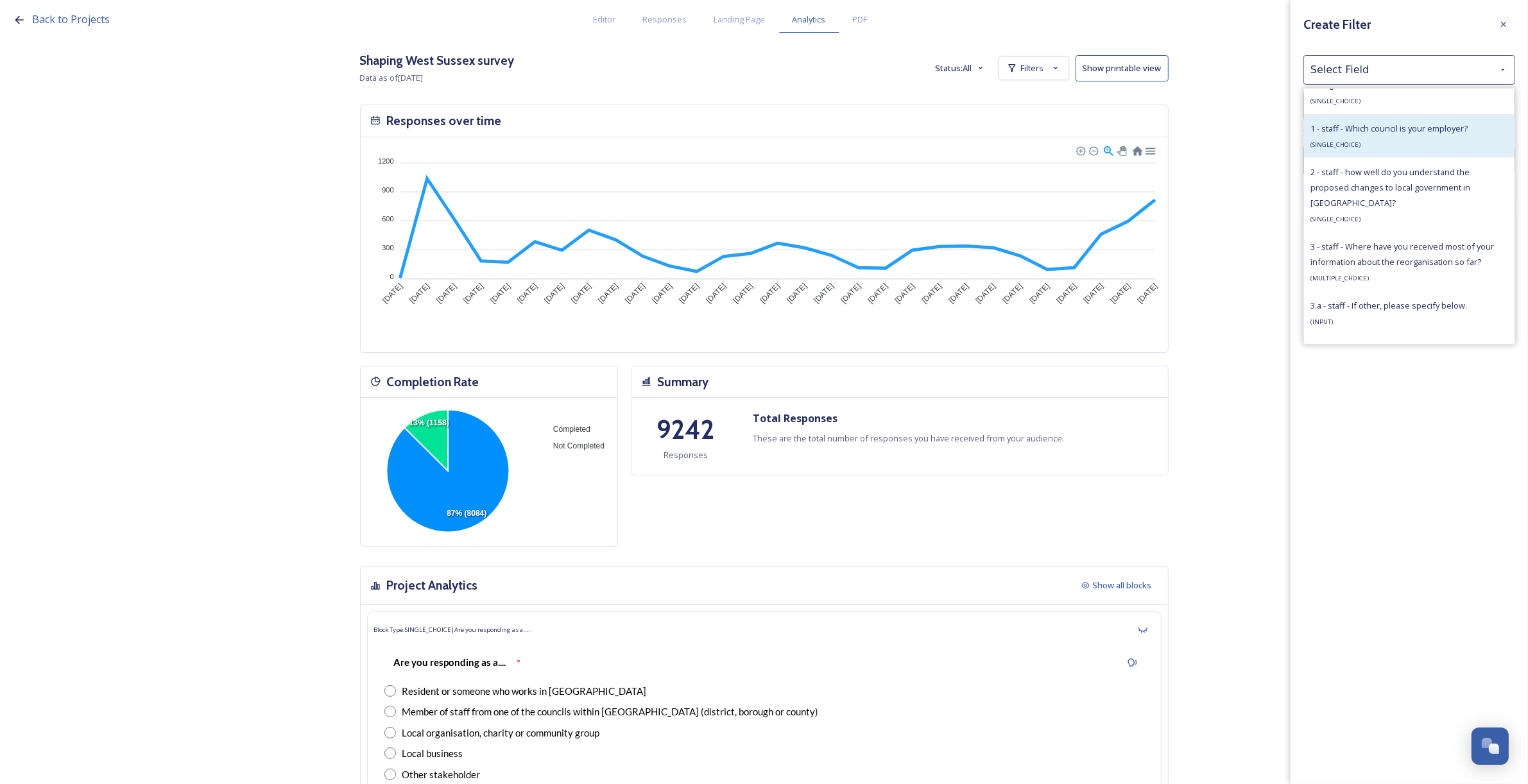
click at [1401, 152] on div "1 - staff - Which council is your employer? ( SINGLE_CHOICE )" at bounding box center [1389, 135] width 158 height 31
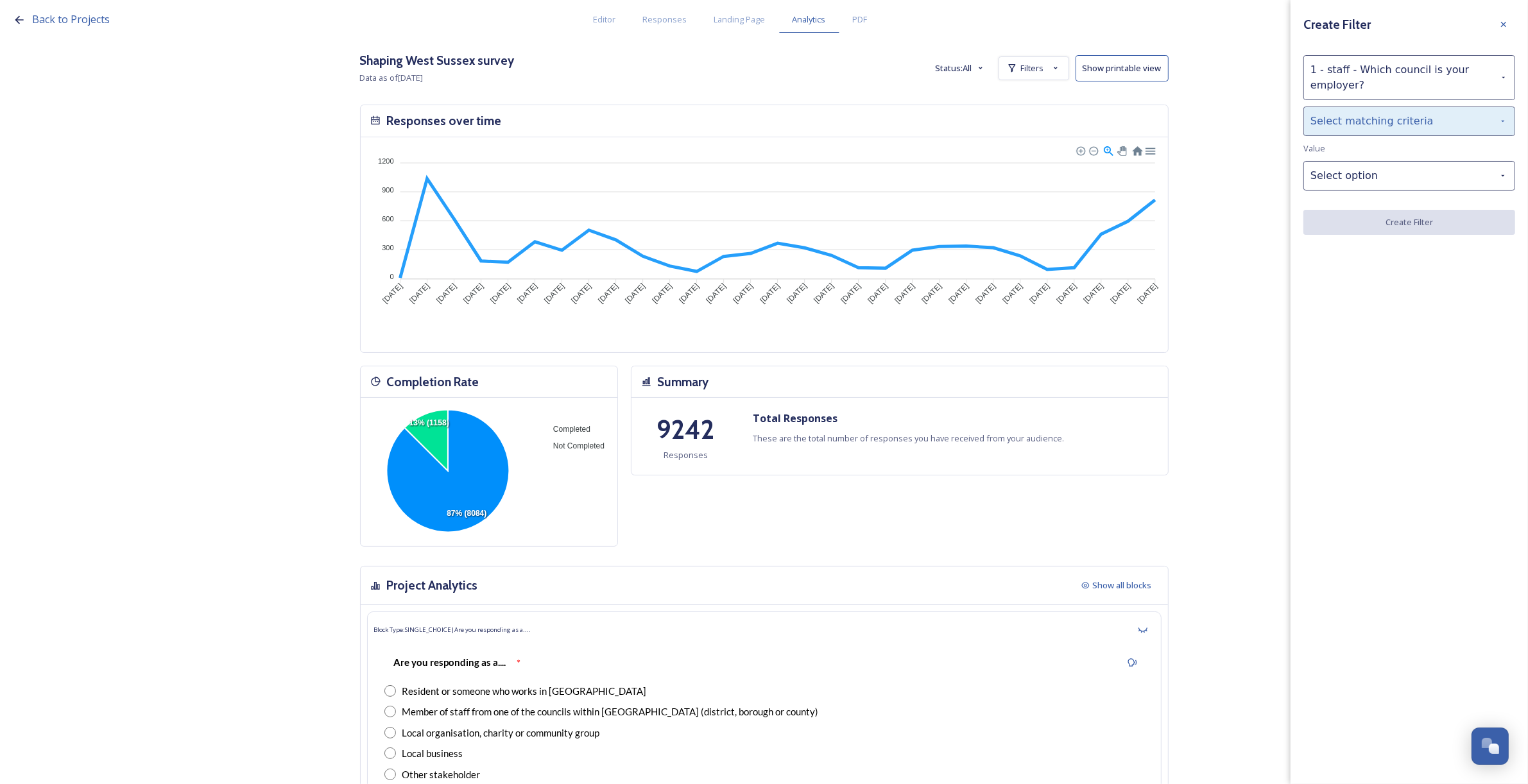
click at [1351, 117] on div "Select matching criteria" at bounding box center [1409, 121] width 212 height 30
click at [1347, 151] on div "is" at bounding box center [1408, 154] width 210 height 28
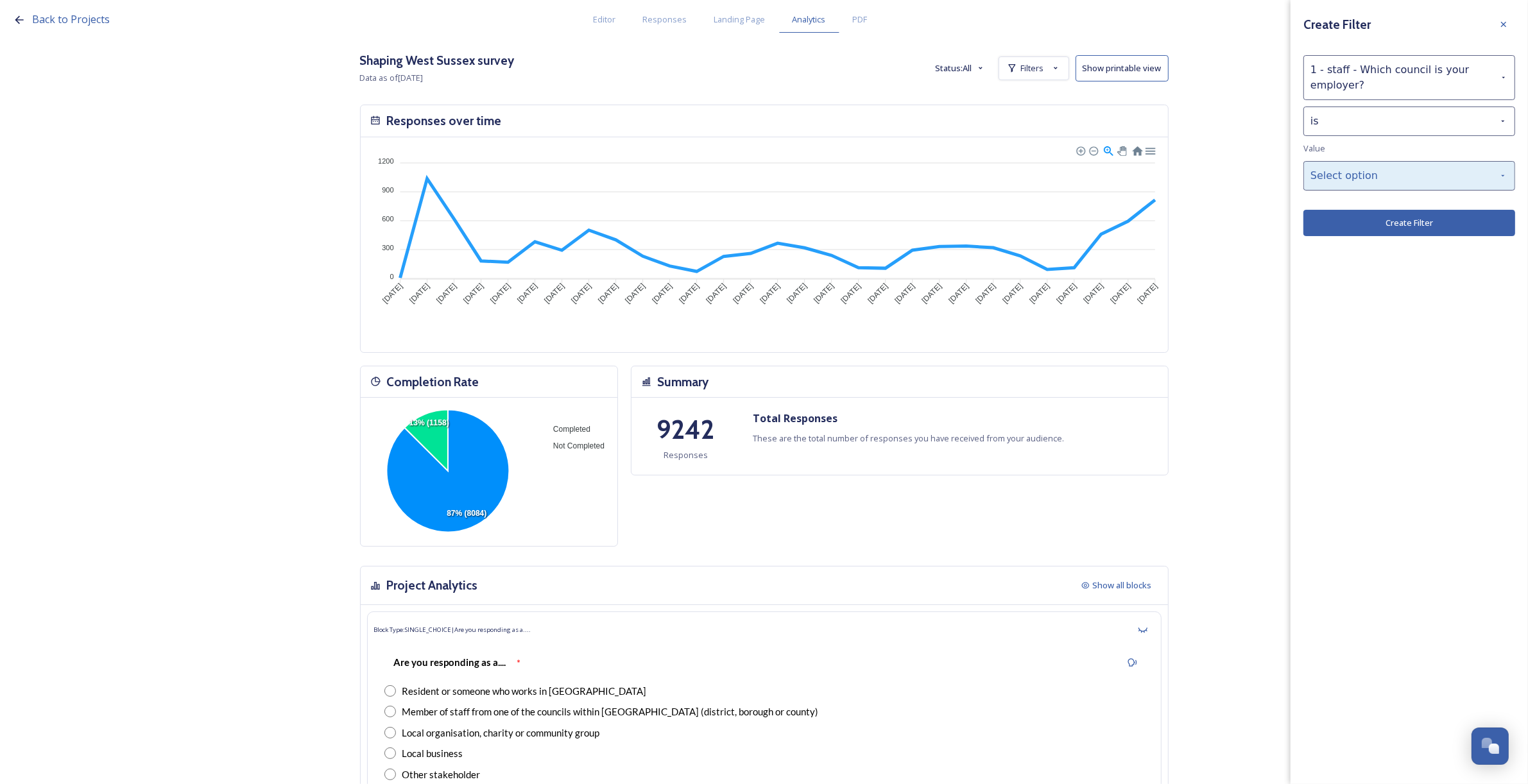
click at [1355, 164] on div "Select option" at bounding box center [1409, 176] width 212 height 30
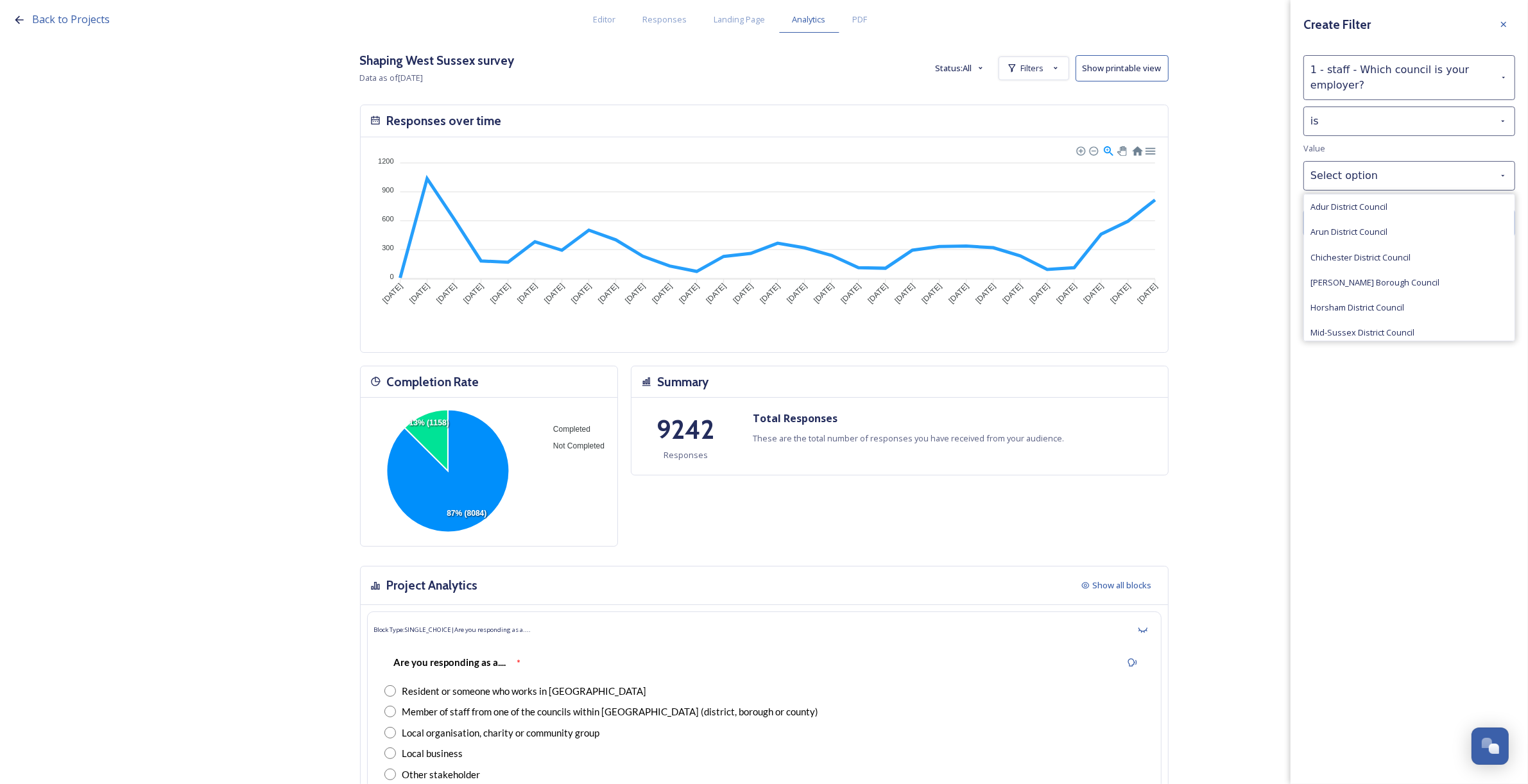
click at [1390, 285] on span "[PERSON_NAME] Borough Council" at bounding box center [1375, 282] width 129 height 12
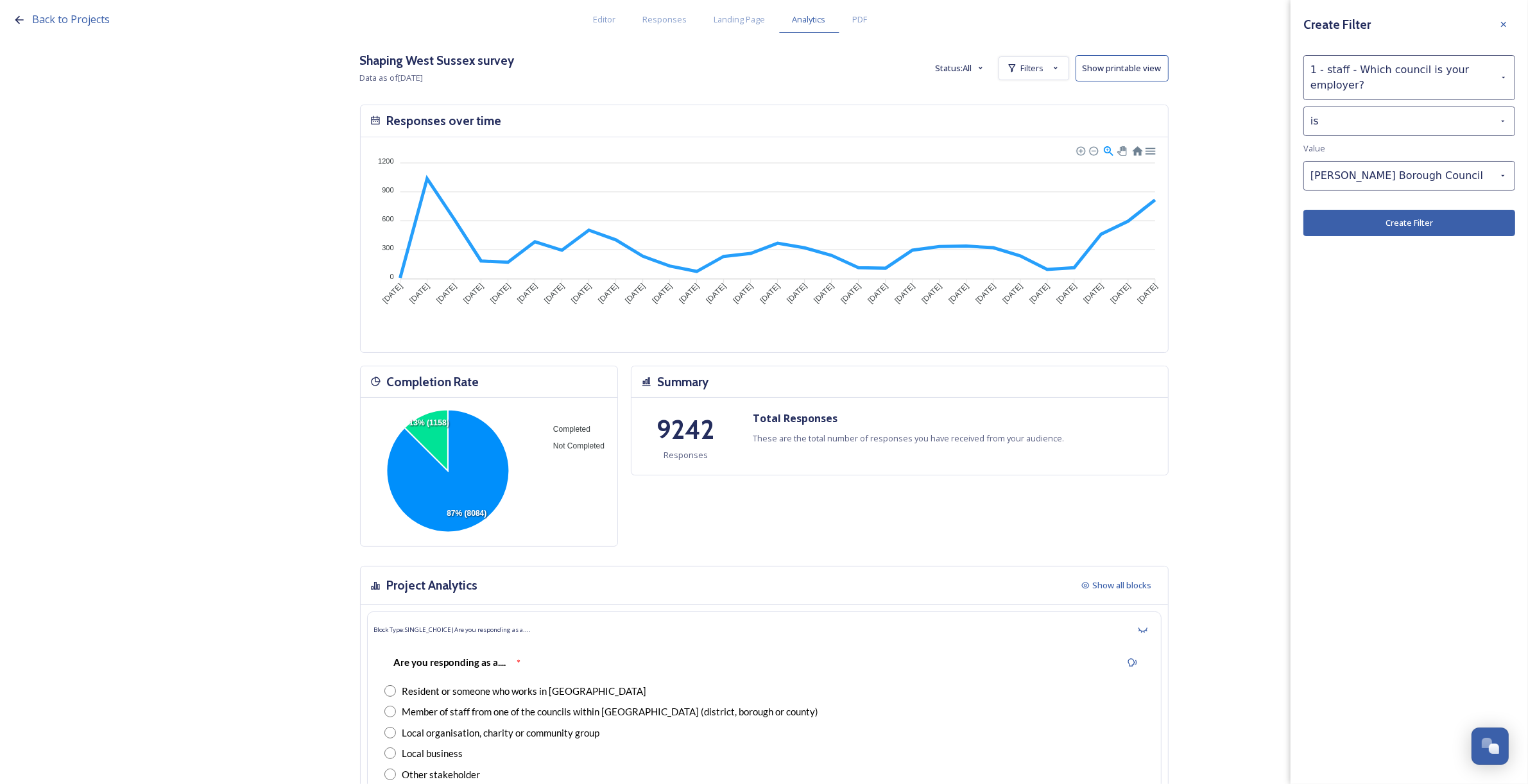
click at [1396, 227] on button "Create Filter" at bounding box center [1409, 223] width 212 height 26
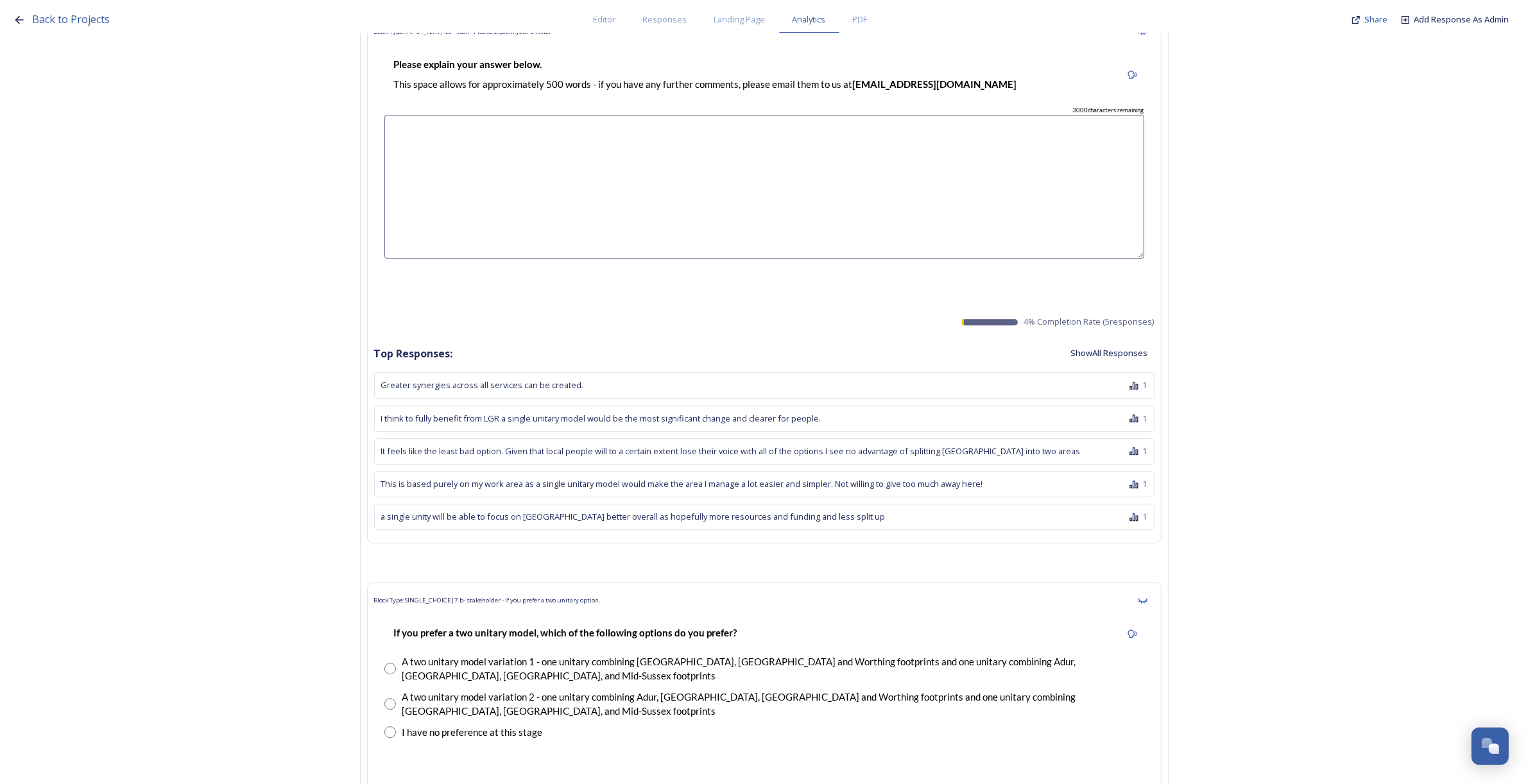
scroll to position [28348, 0]
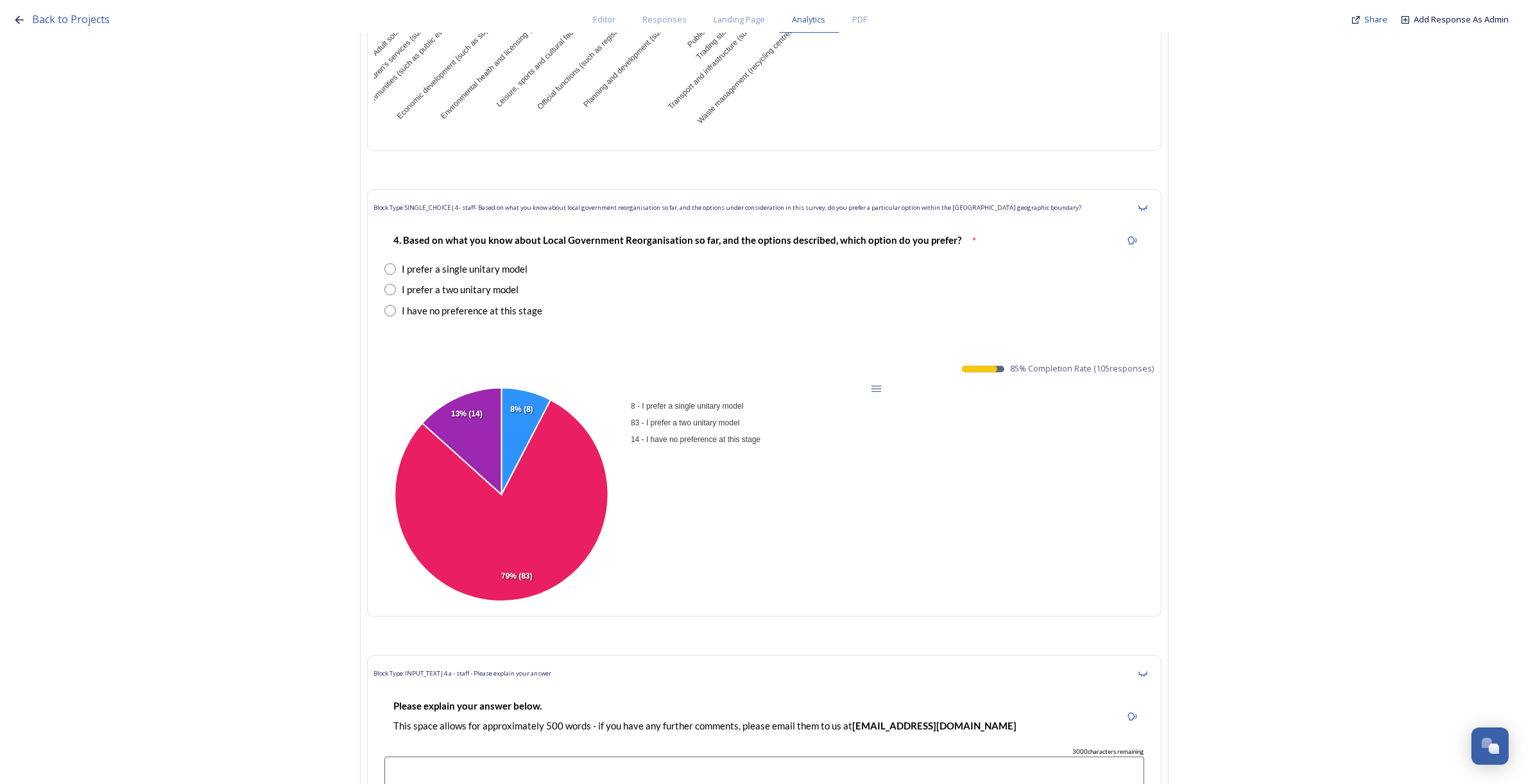
drag, startPoint x: 1015, startPoint y: 340, endPoint x: 1162, endPoint y: 344, distance: 147.1
click at [1162, 344] on div "Block Type: SINGLE_CHOICE | 4 - staff- Based on what you know about local gover…" at bounding box center [764, 403] width 794 height 427
copy span "85 % Completion Rate ( 105 responses)"
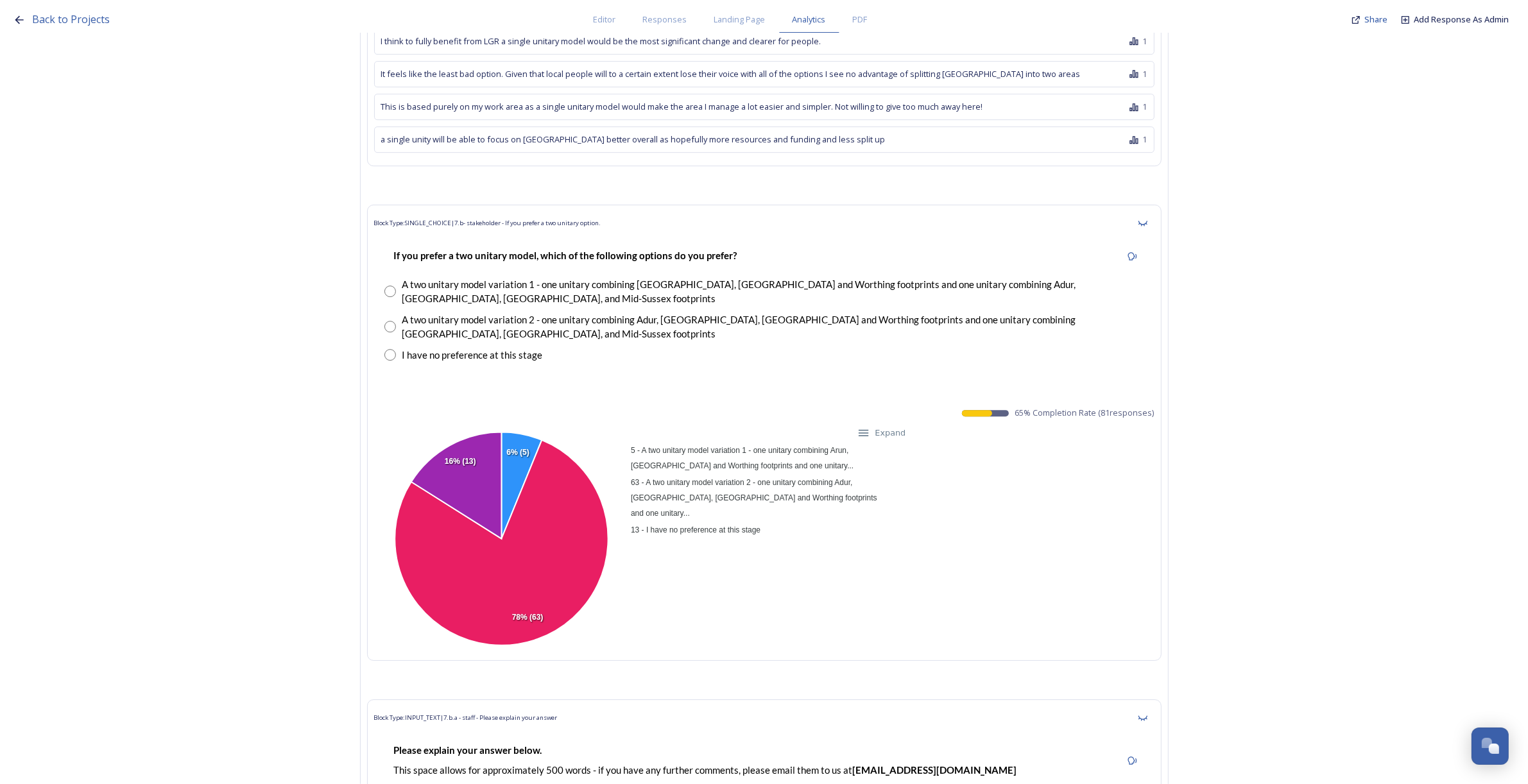
scroll to position [29391, 0]
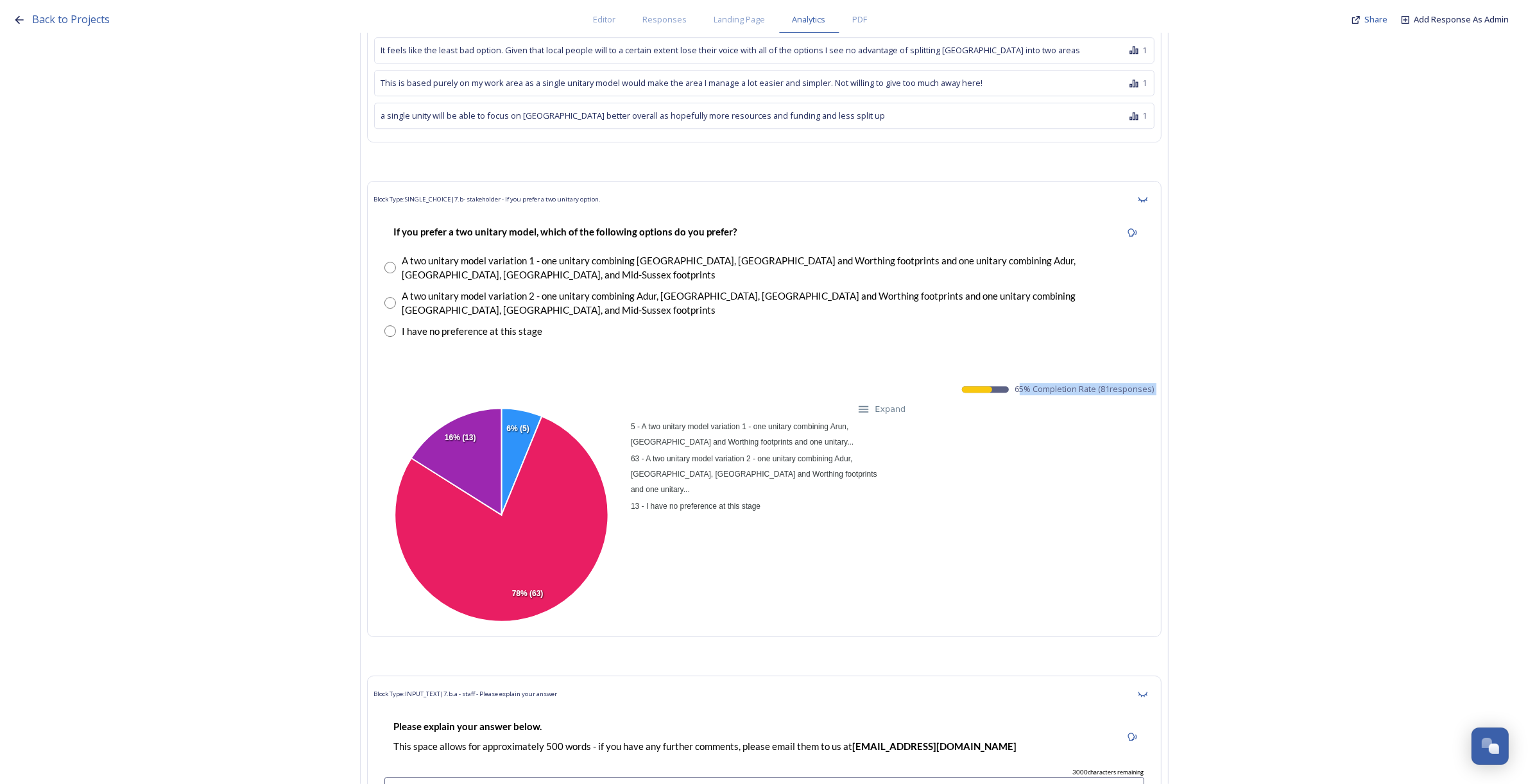
drag, startPoint x: 1023, startPoint y: 335, endPoint x: 1149, endPoint y: 346, distance: 126.5
click at [1149, 346] on div "Block Type: SINGLE_CHOICE | 7.b- stakeholder - If you prefer a two unitary opti…" at bounding box center [764, 408] width 794 height 456
click at [1046, 401] on div "5 - A two unitary model variation 1 - one unitary combining Arun, Chichester an…" at bounding box center [764, 515] width 780 height 228
click at [1018, 383] on div "65 % Completion Rate ( 81 responses)" at bounding box center [1058, 389] width 192 height 12
drag, startPoint x: 1022, startPoint y: 337, endPoint x: 1156, endPoint y: 347, distance: 134.4
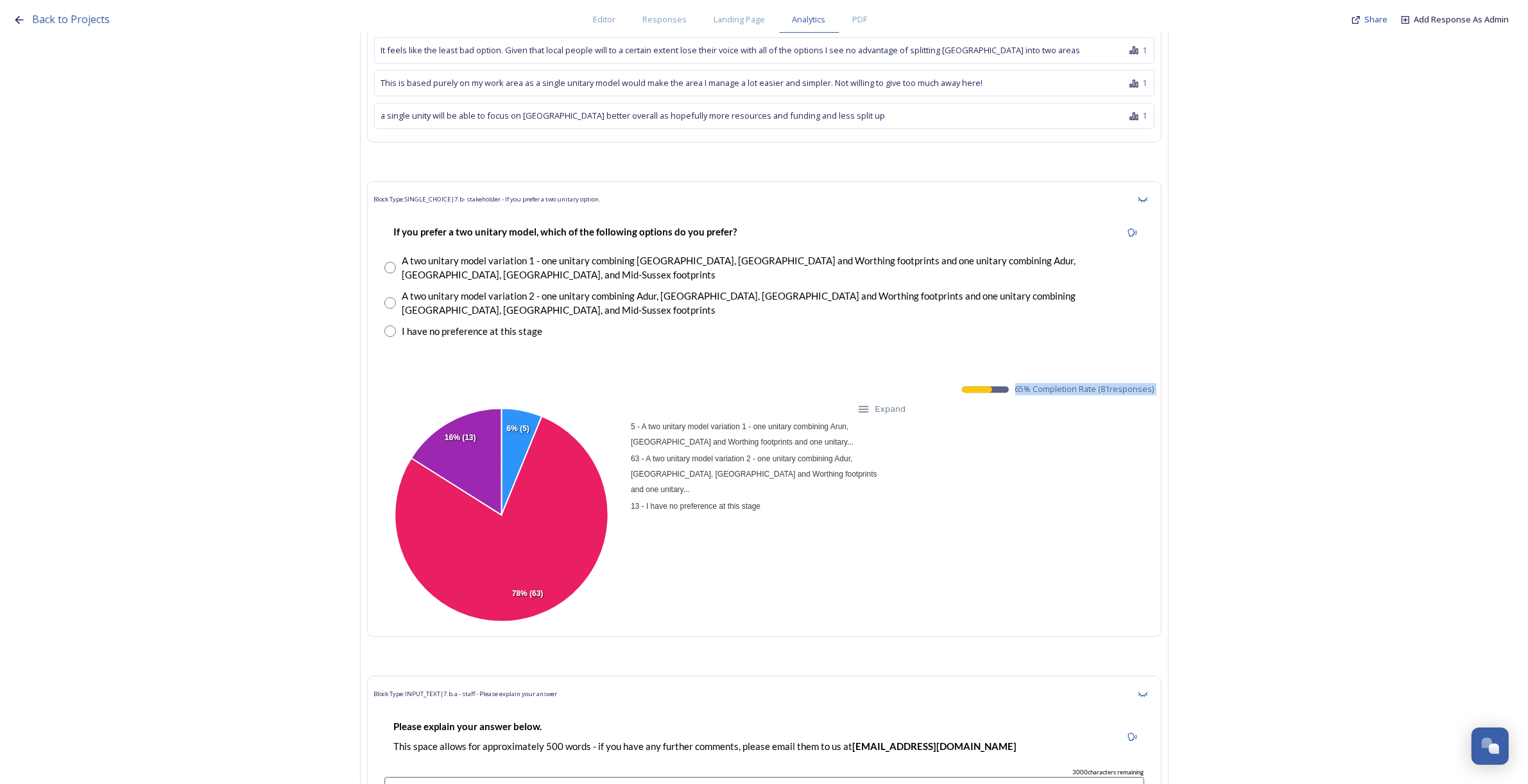
click at [1156, 347] on div "Block Type: SINGLE_CHOICE | 7.b- stakeholder - If you prefer a two unitary opti…" at bounding box center [764, 408] width 794 height 456
copy div "65 % Completion Rate ( 81 responses) 5 - A two unitary model variation 1 - one …"
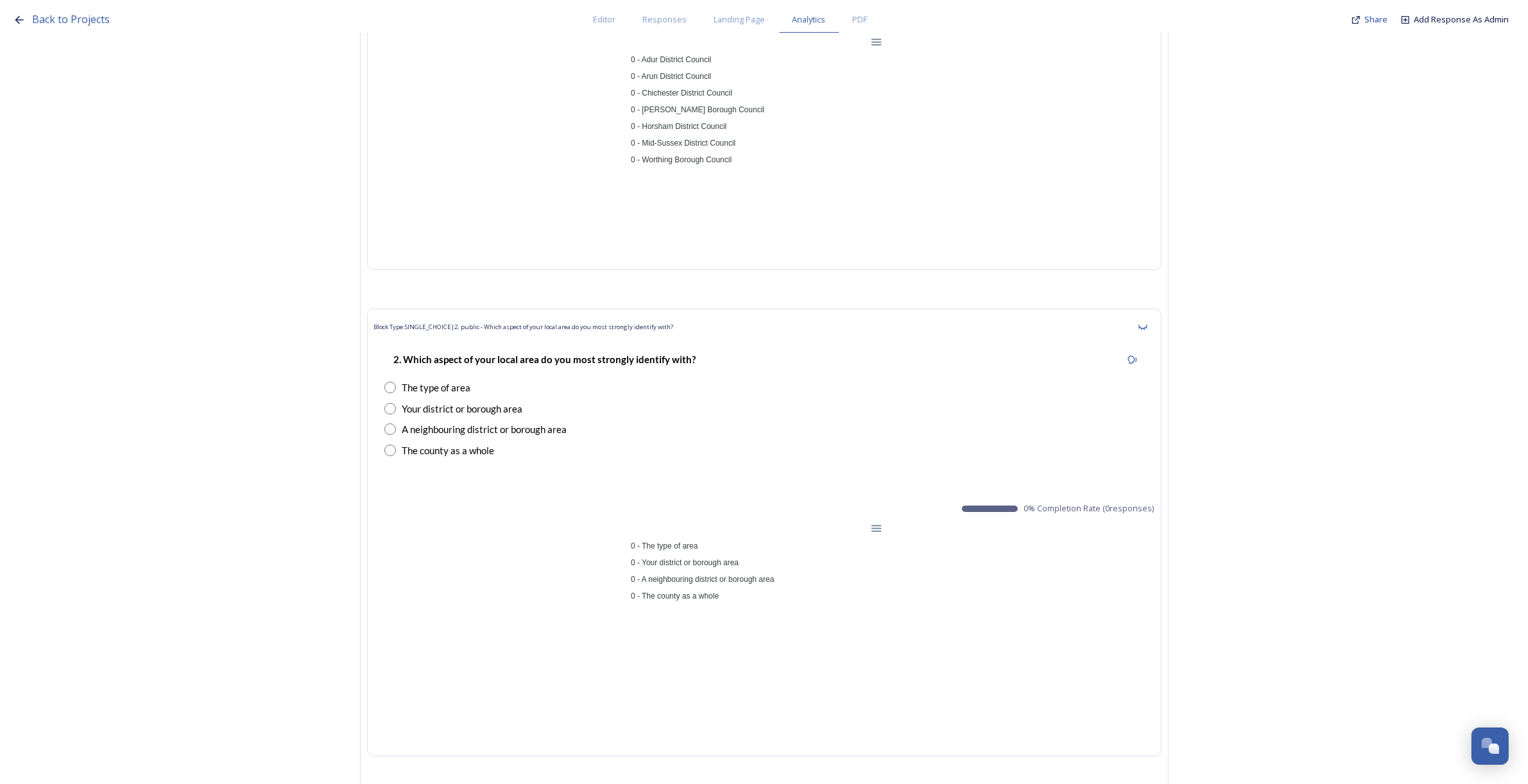
scroll to position [0, 0]
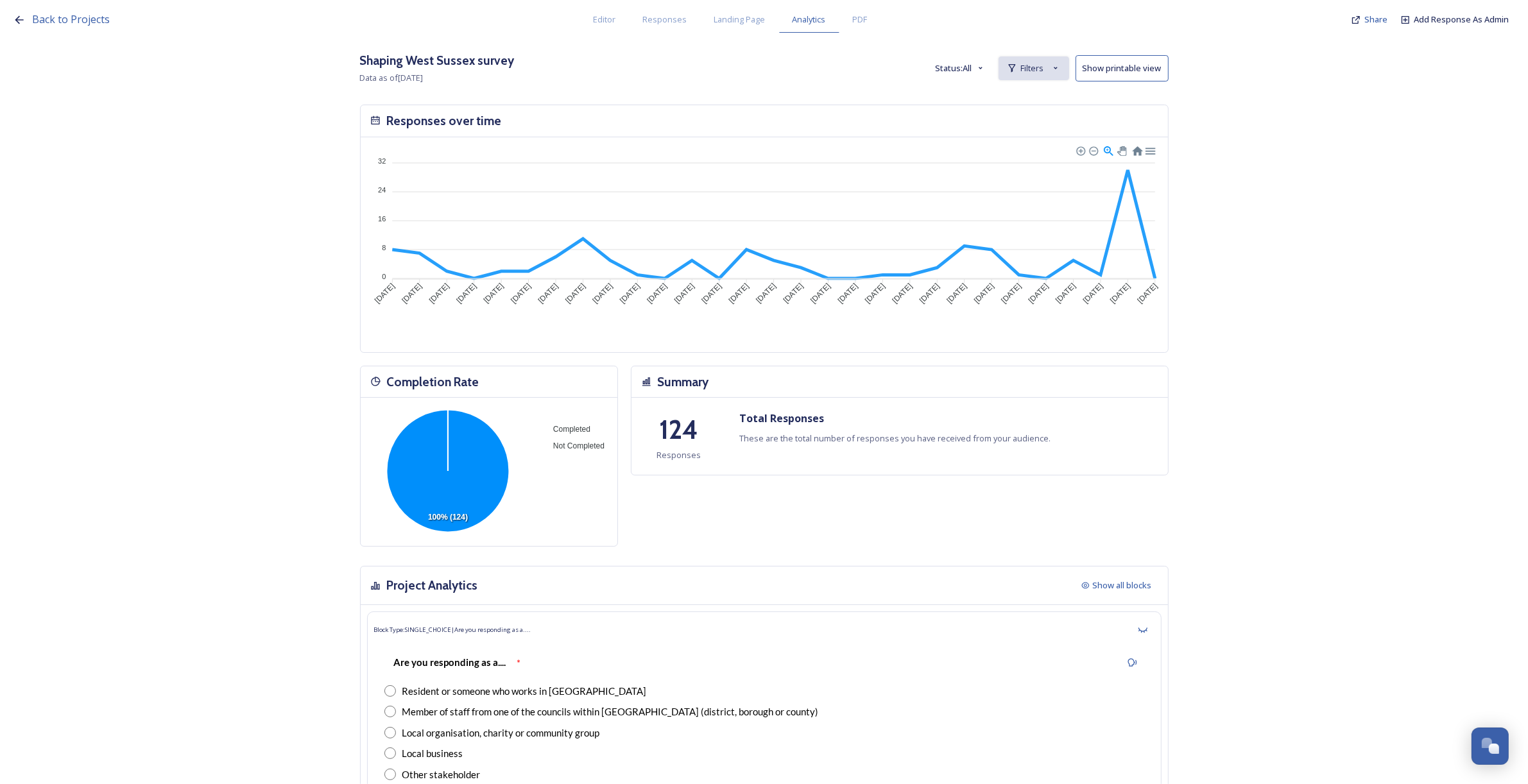
click at [1017, 68] on icon at bounding box center [1012, 68] width 10 height 10
click at [1015, 92] on strong "is Crawley Borough Council" at bounding box center [987, 97] width 150 height 12
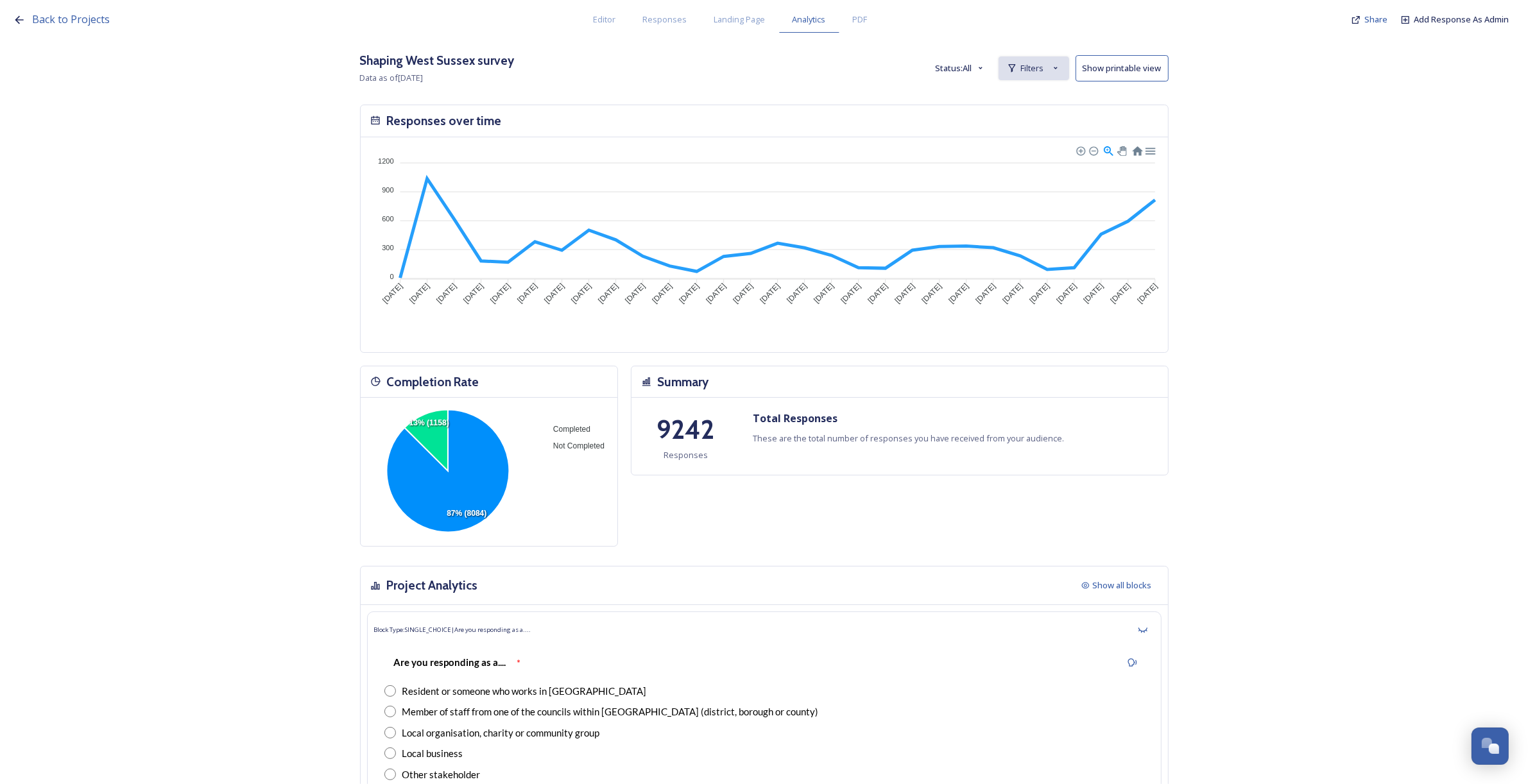
click at [1030, 69] on span "Filters" at bounding box center [1032, 68] width 23 height 12
click at [1041, 94] on span "New Filter" at bounding box center [1039, 96] width 38 height 12
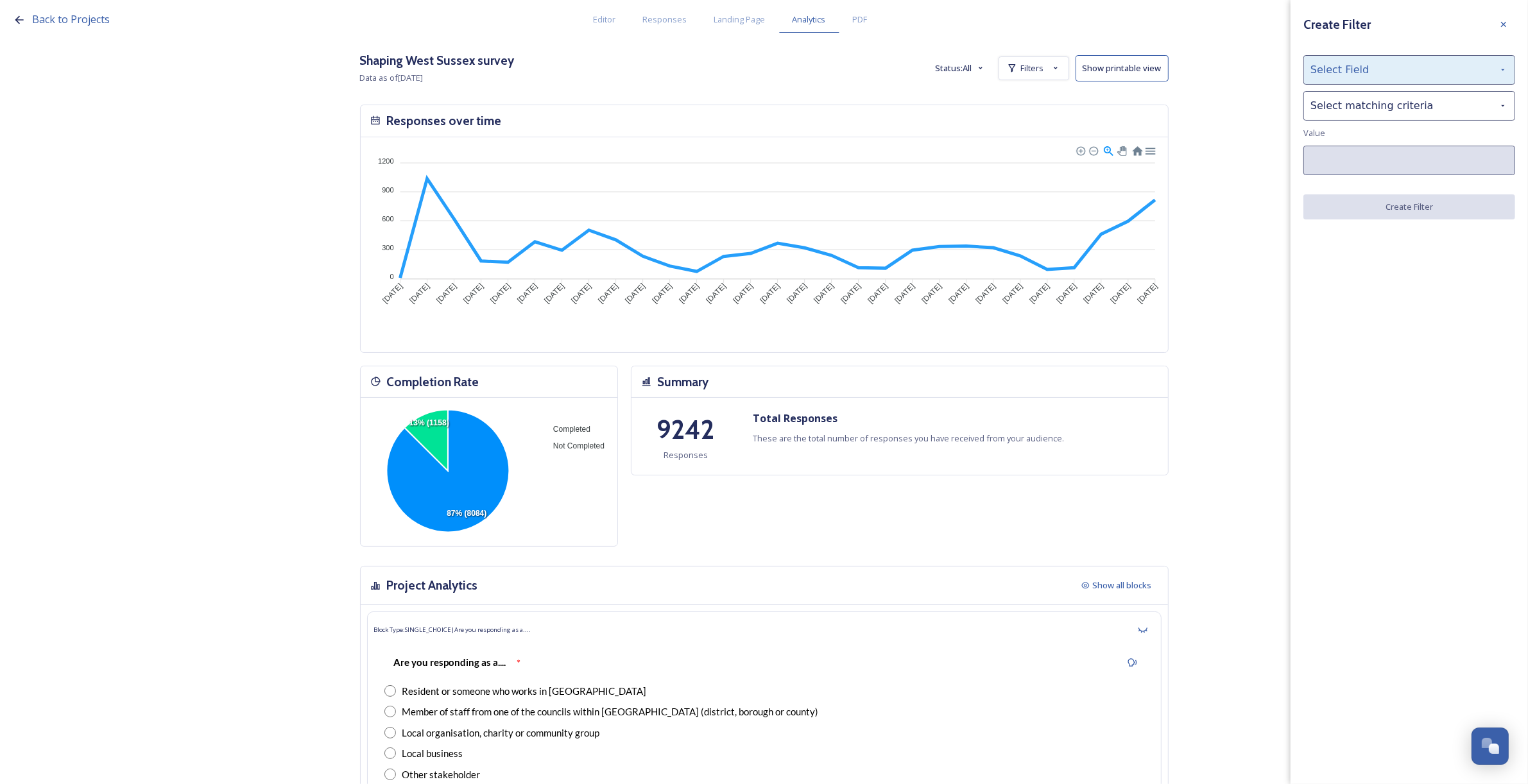
click at [1361, 74] on div "Select Field" at bounding box center [1409, 70] width 212 height 30
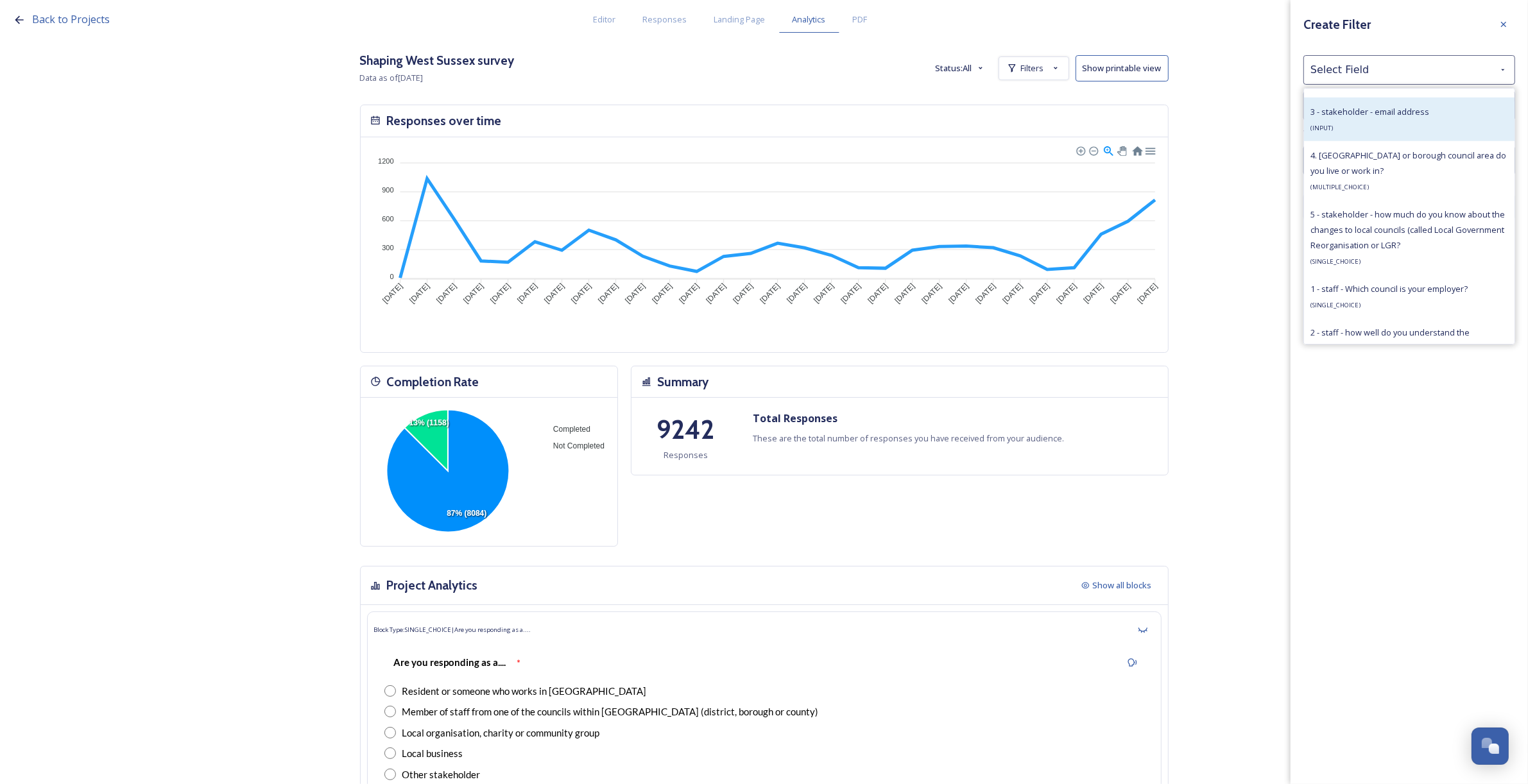
scroll to position [882, 0]
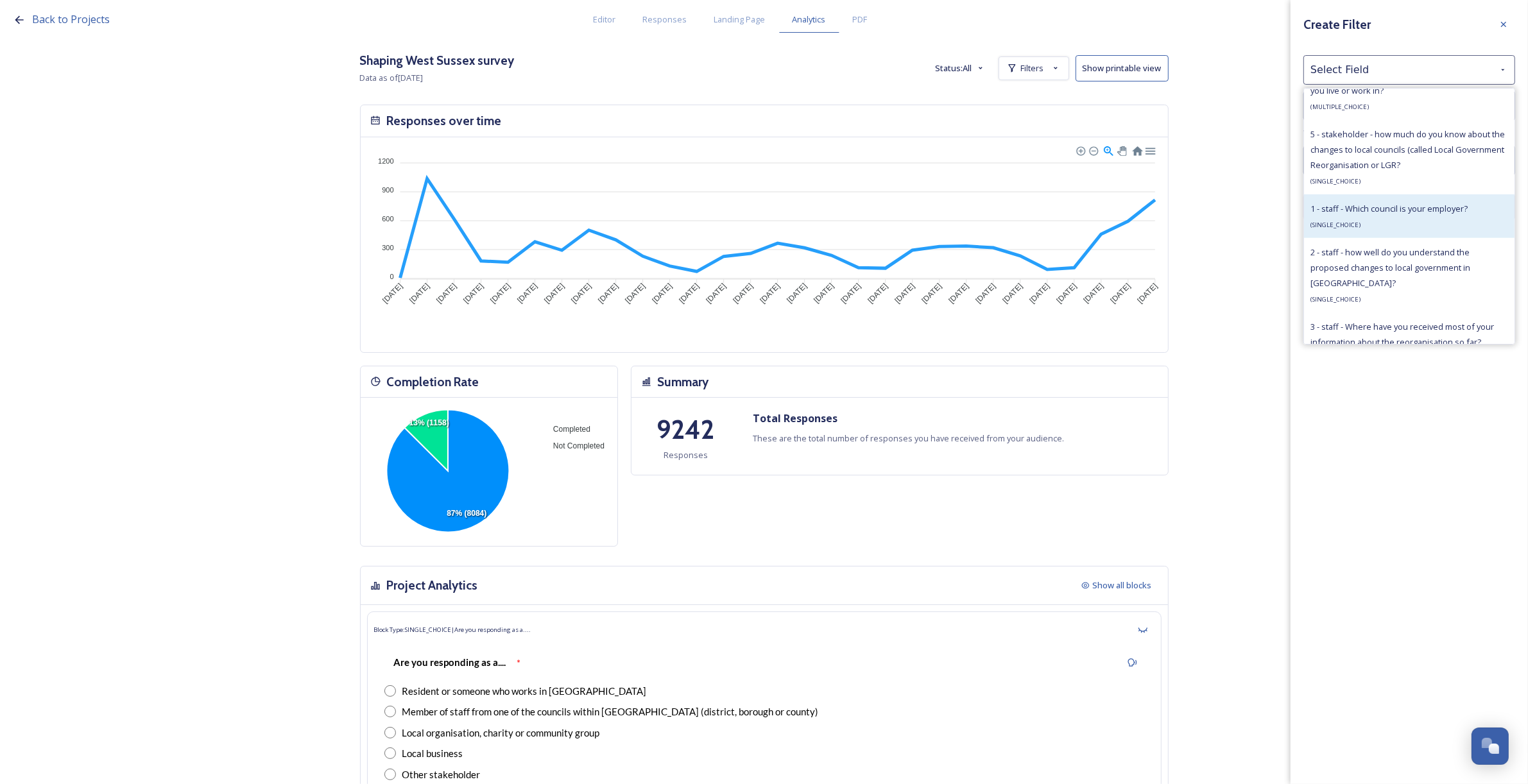
click at [1369, 224] on div "1 - staff - Which council is your employer? ( SINGLE_CHOICE )" at bounding box center [1389, 216] width 158 height 31
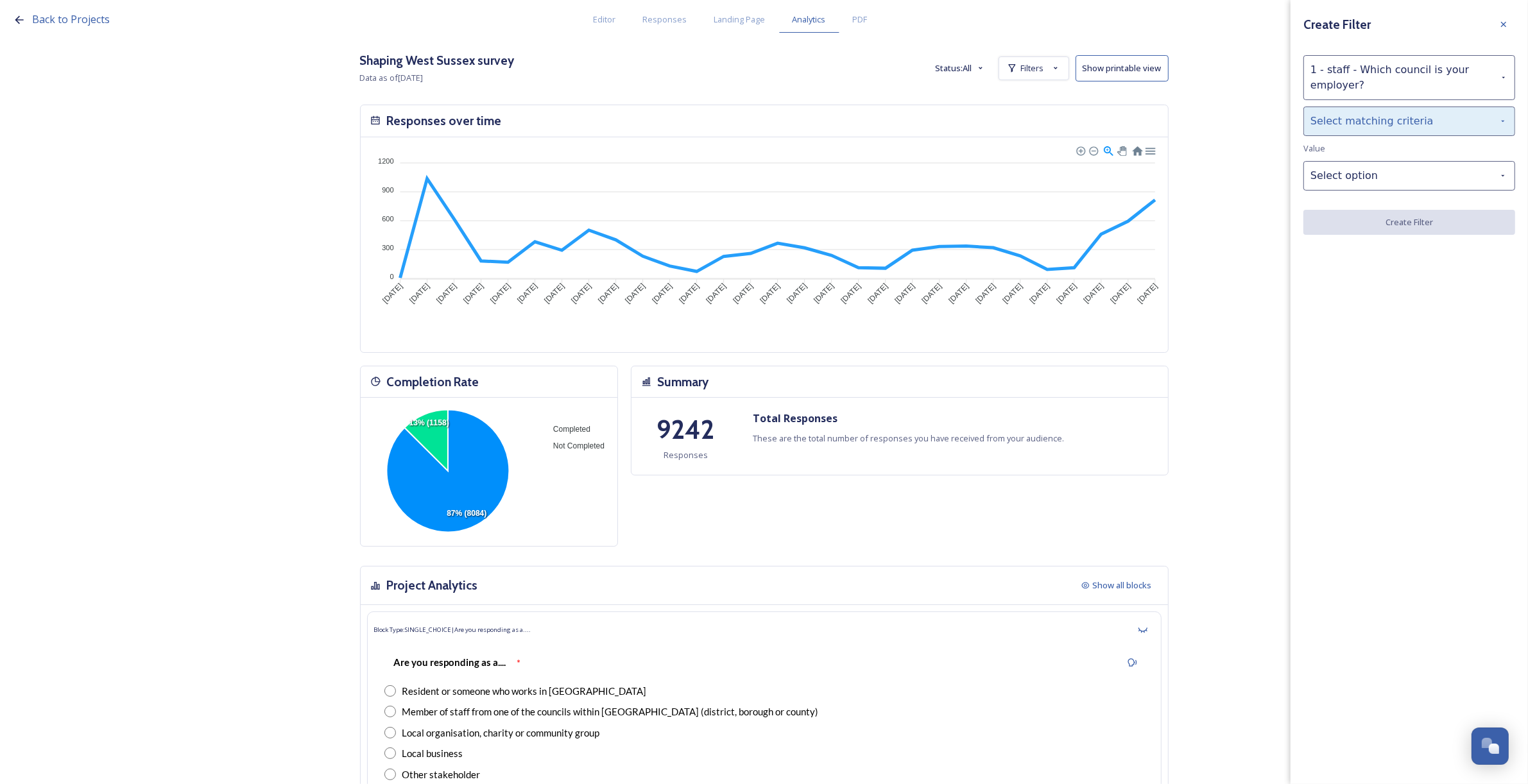
click at [1350, 126] on div "Select matching criteria" at bounding box center [1409, 121] width 212 height 30
click at [1349, 159] on div "is" at bounding box center [1408, 154] width 210 height 28
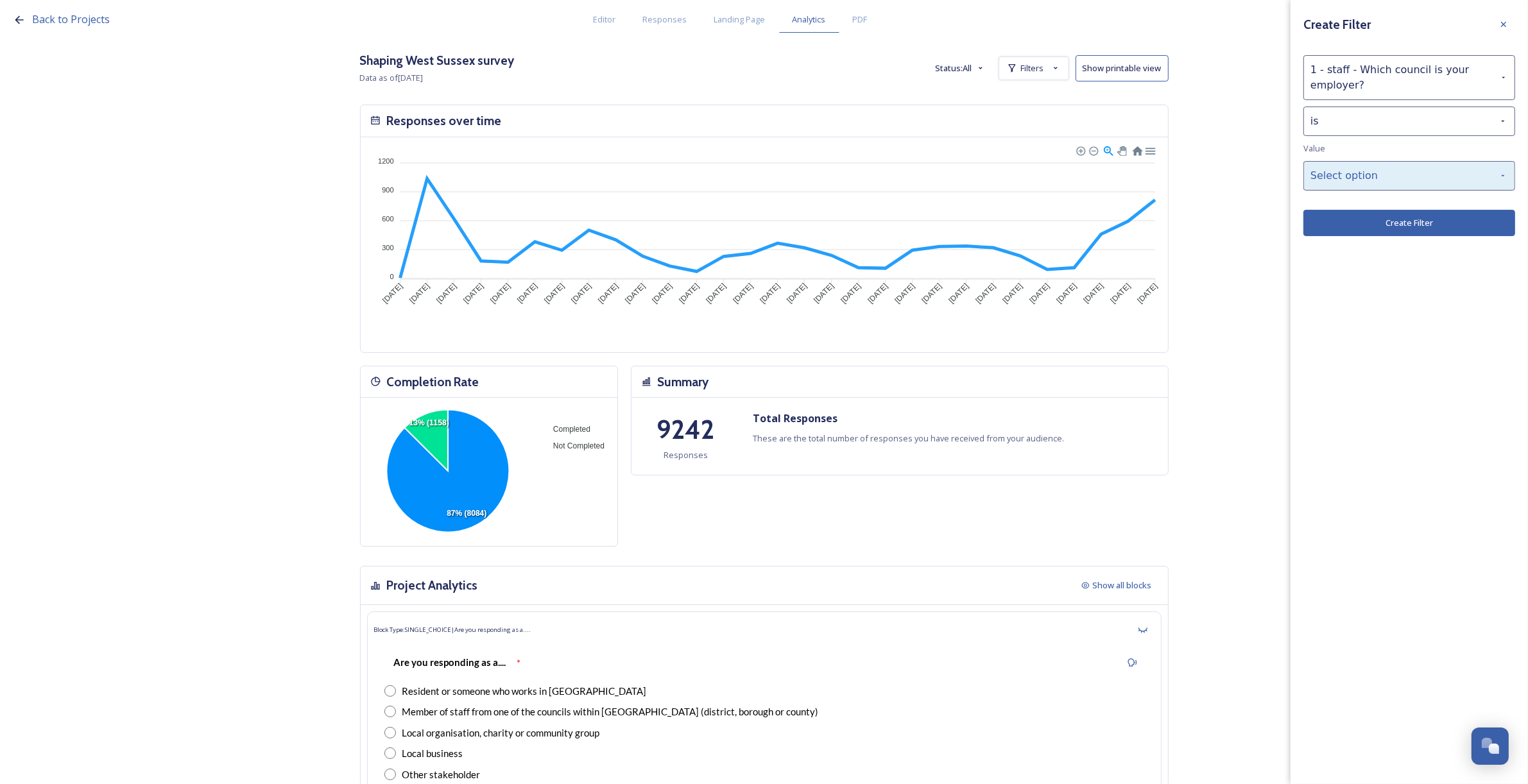
click at [1356, 178] on div "Select option" at bounding box center [1409, 176] width 212 height 30
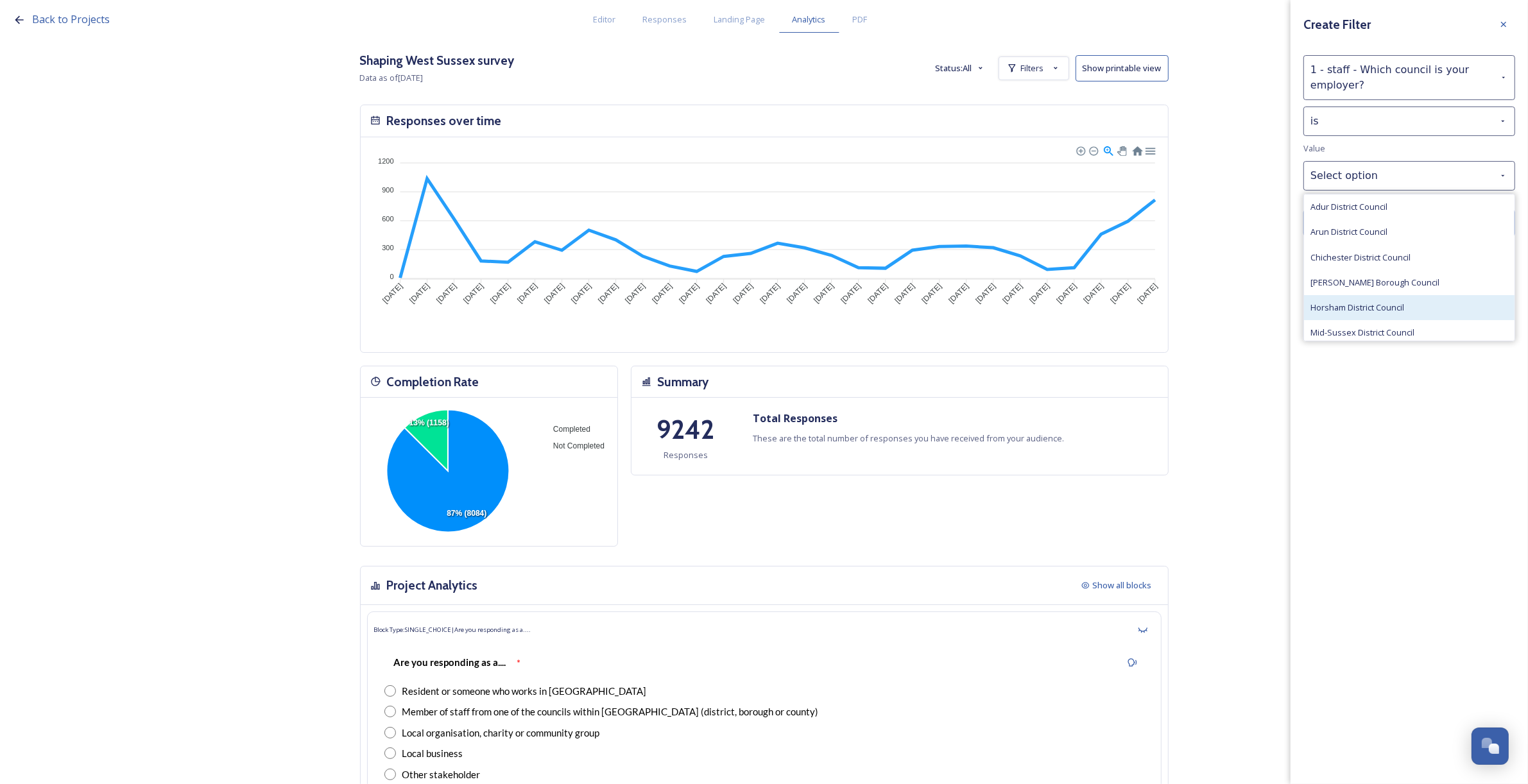
click at [1380, 297] on div "Horsham District Council" at bounding box center [1408, 307] width 210 height 25
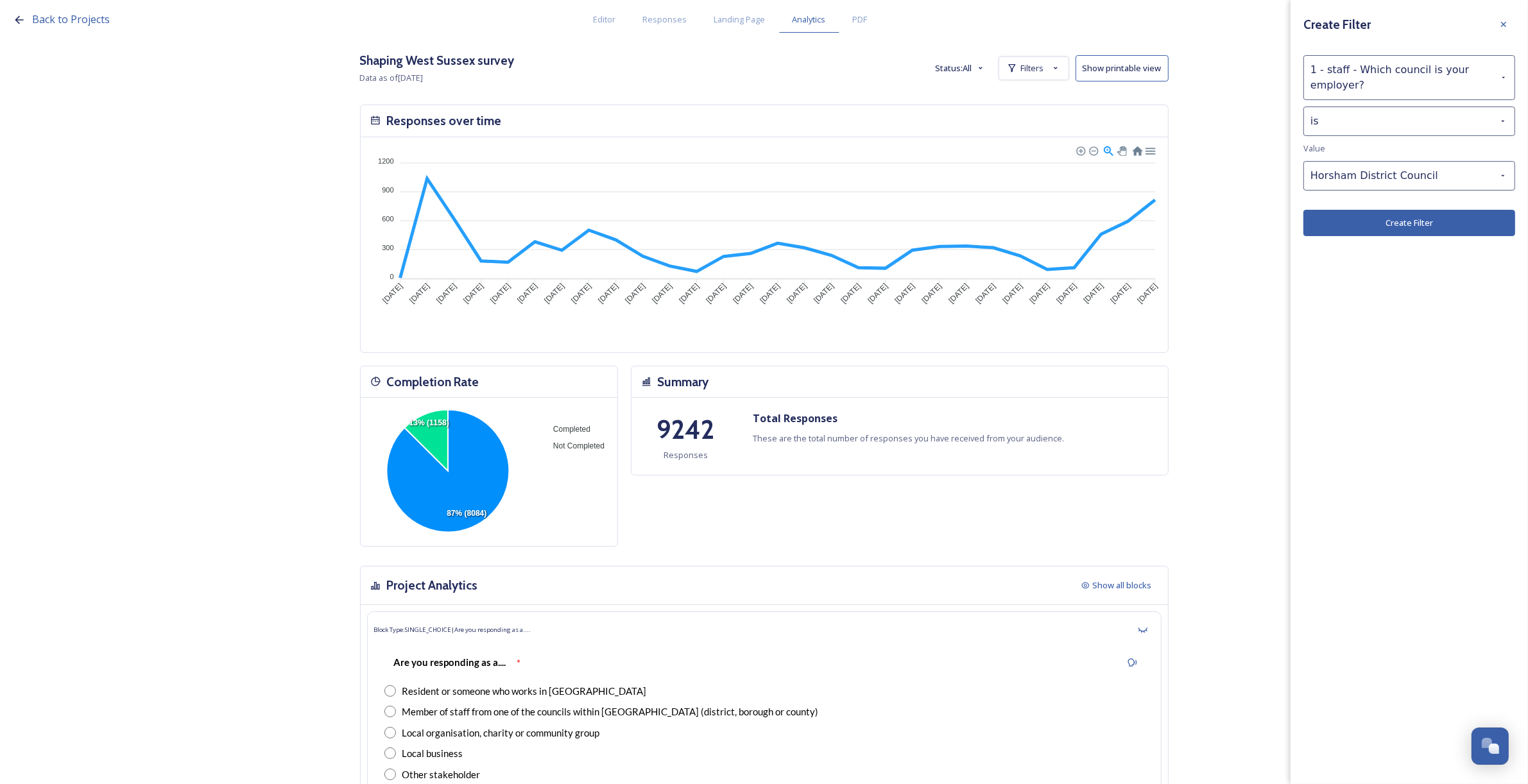
click at [1416, 232] on button "Create Filter" at bounding box center [1409, 223] width 212 height 26
click at [1405, 232] on div "Back to Projects Editor Responses Landing Page Analytics PDF Share Add Response…" at bounding box center [764, 392] width 1528 height 784
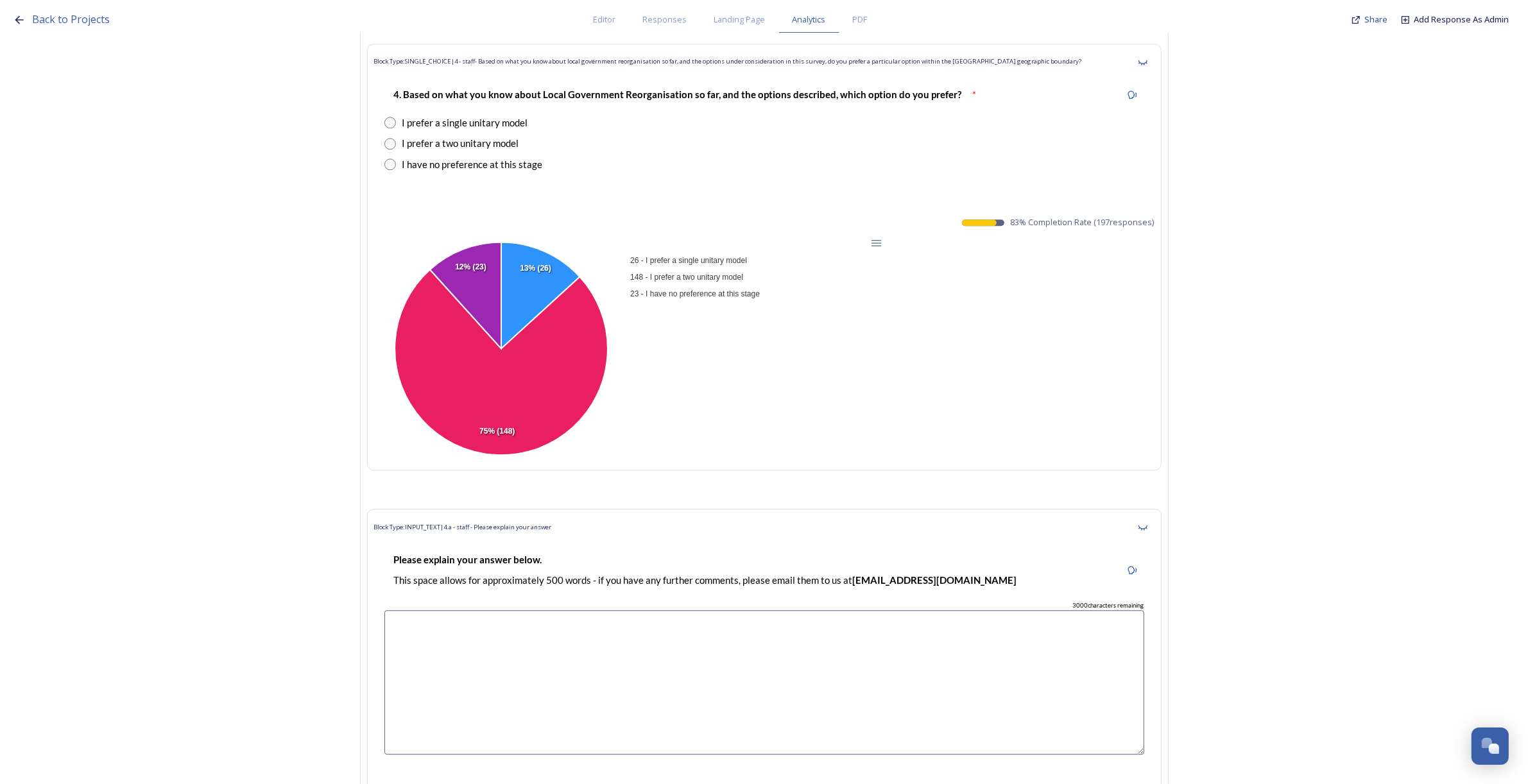
scroll to position [28358, 0]
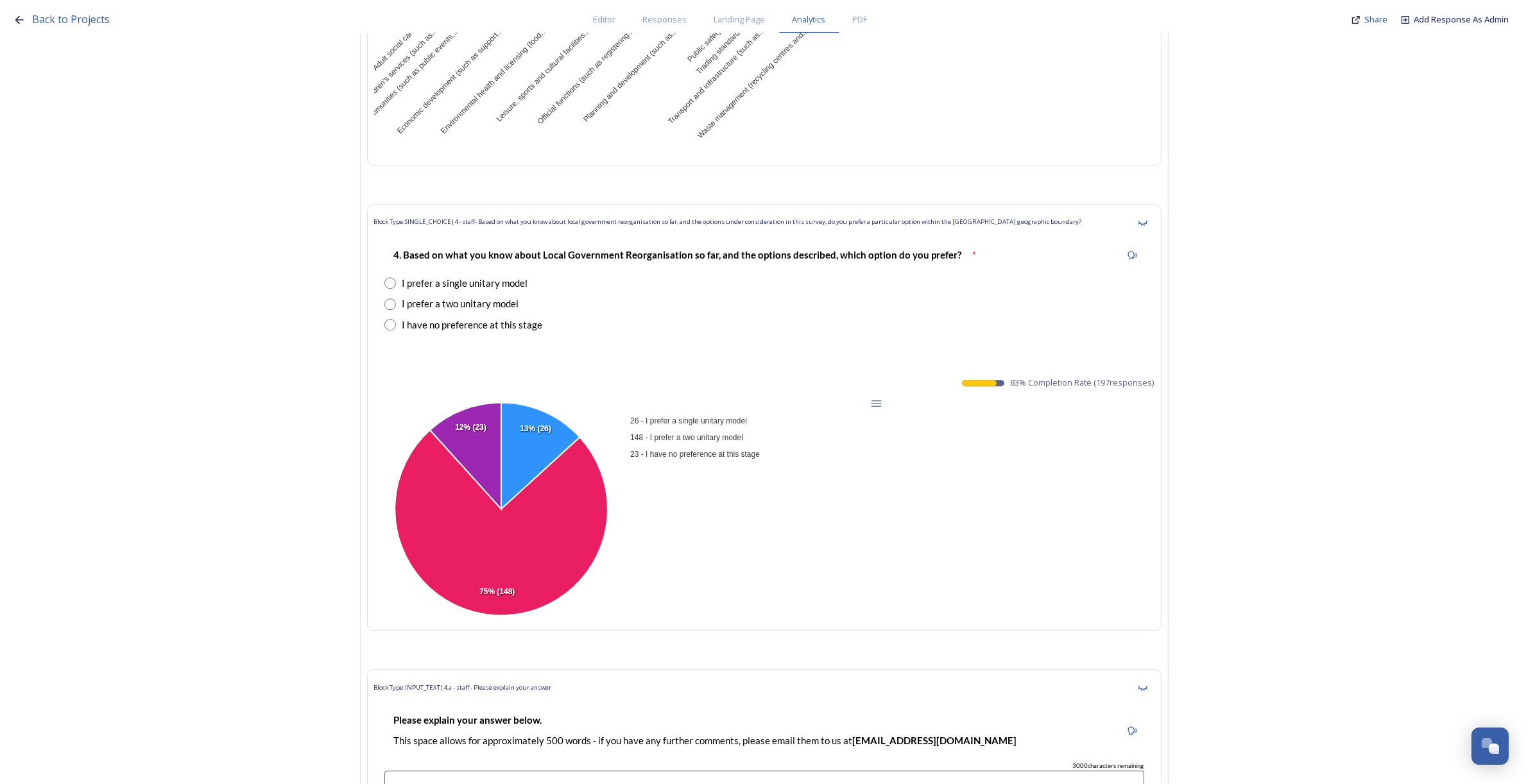
drag, startPoint x: 1015, startPoint y: 345, endPoint x: 1168, endPoint y: 345, distance: 153.0
copy span "83 % Completion Rate ( 197 responses)"
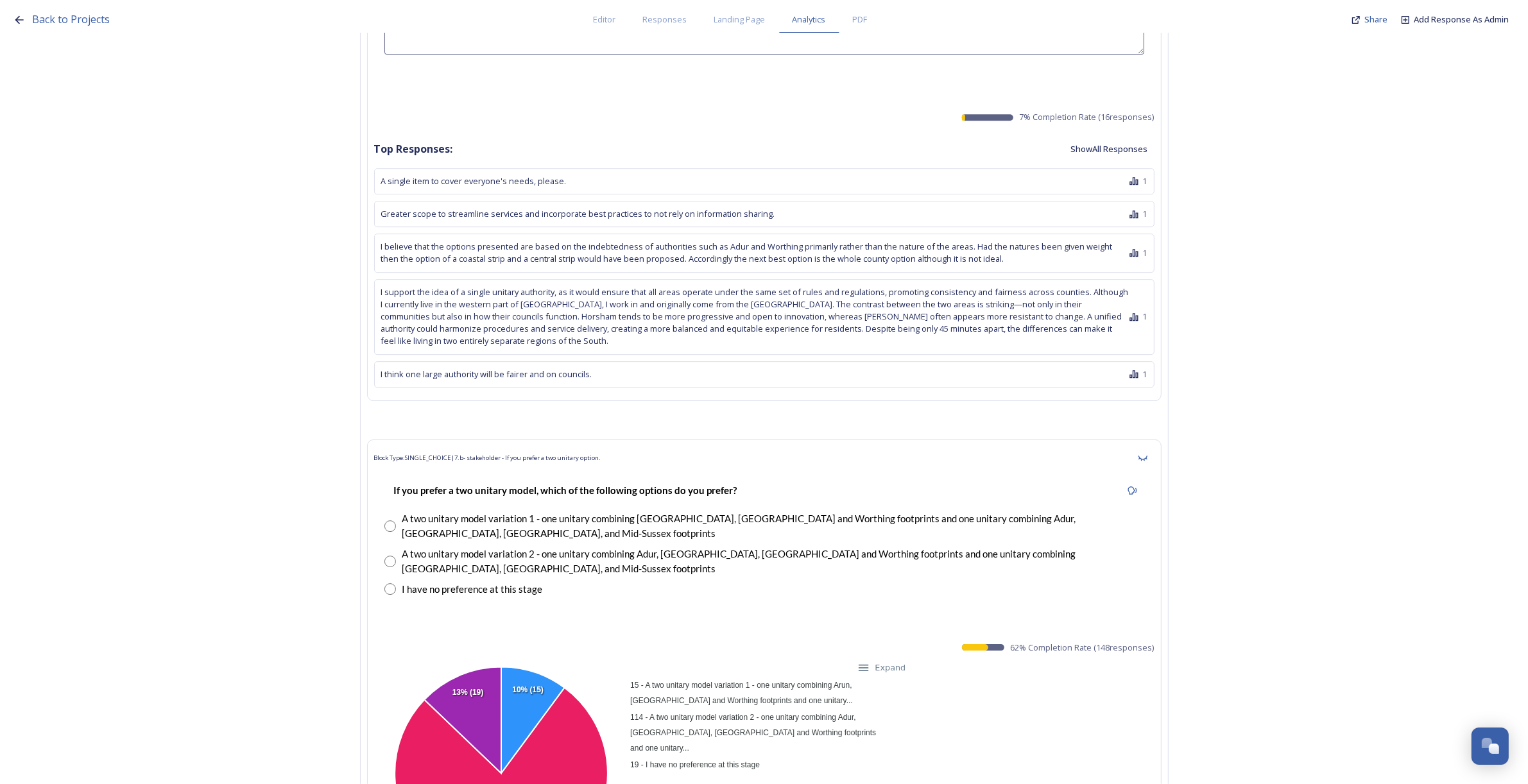
scroll to position [29320, 0]
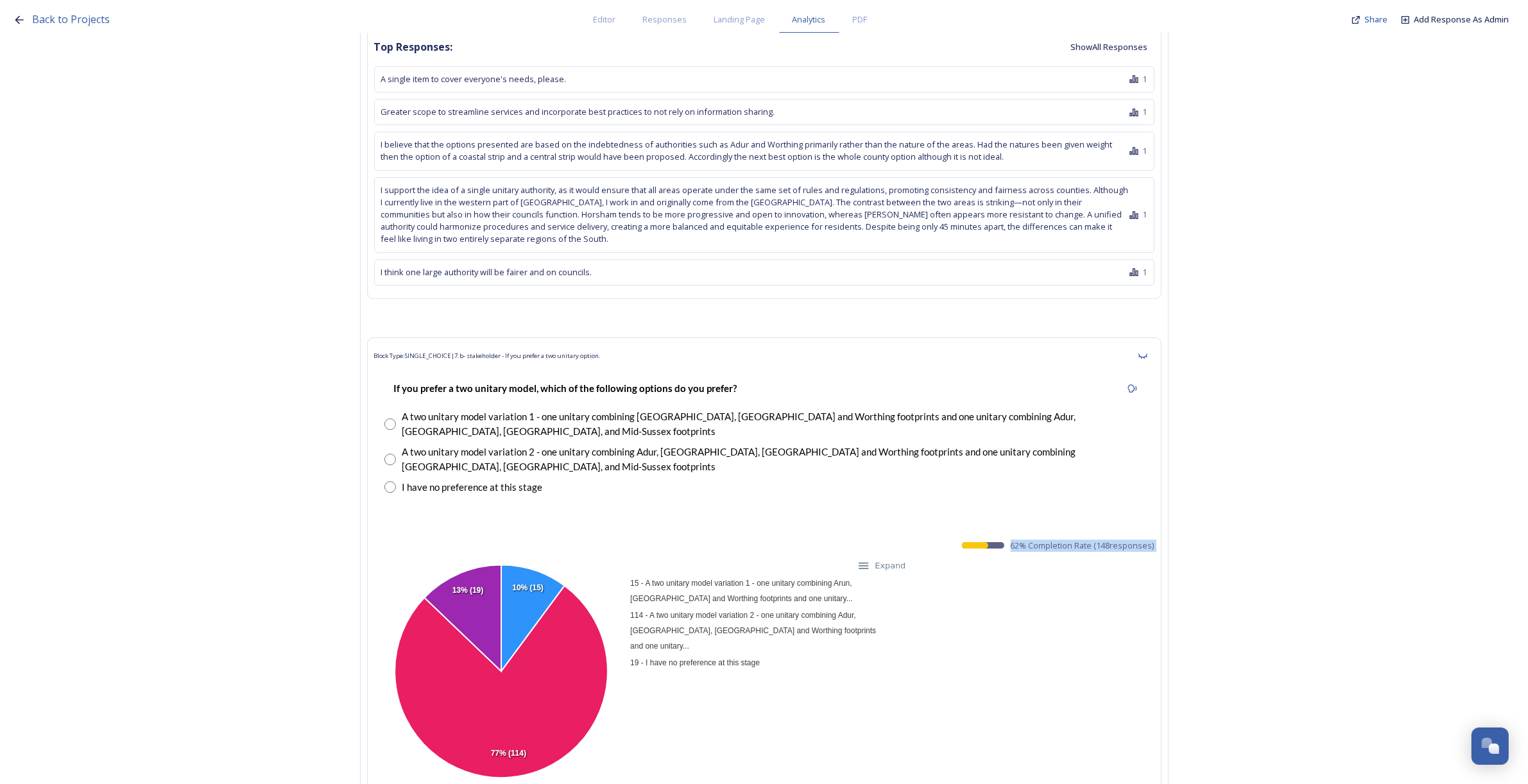
drag, startPoint x: 1014, startPoint y: 480, endPoint x: 1153, endPoint y: 494, distance: 139.7
click at [1153, 494] on div "Block Type: SINGLE_CHOICE | 7.b- stakeholder - If you prefer a two unitary opti…" at bounding box center [764, 565] width 794 height 456
copy div "62 % Completion Rate ( 148 responses) 15 - A two unitary model variation 1 - on…"
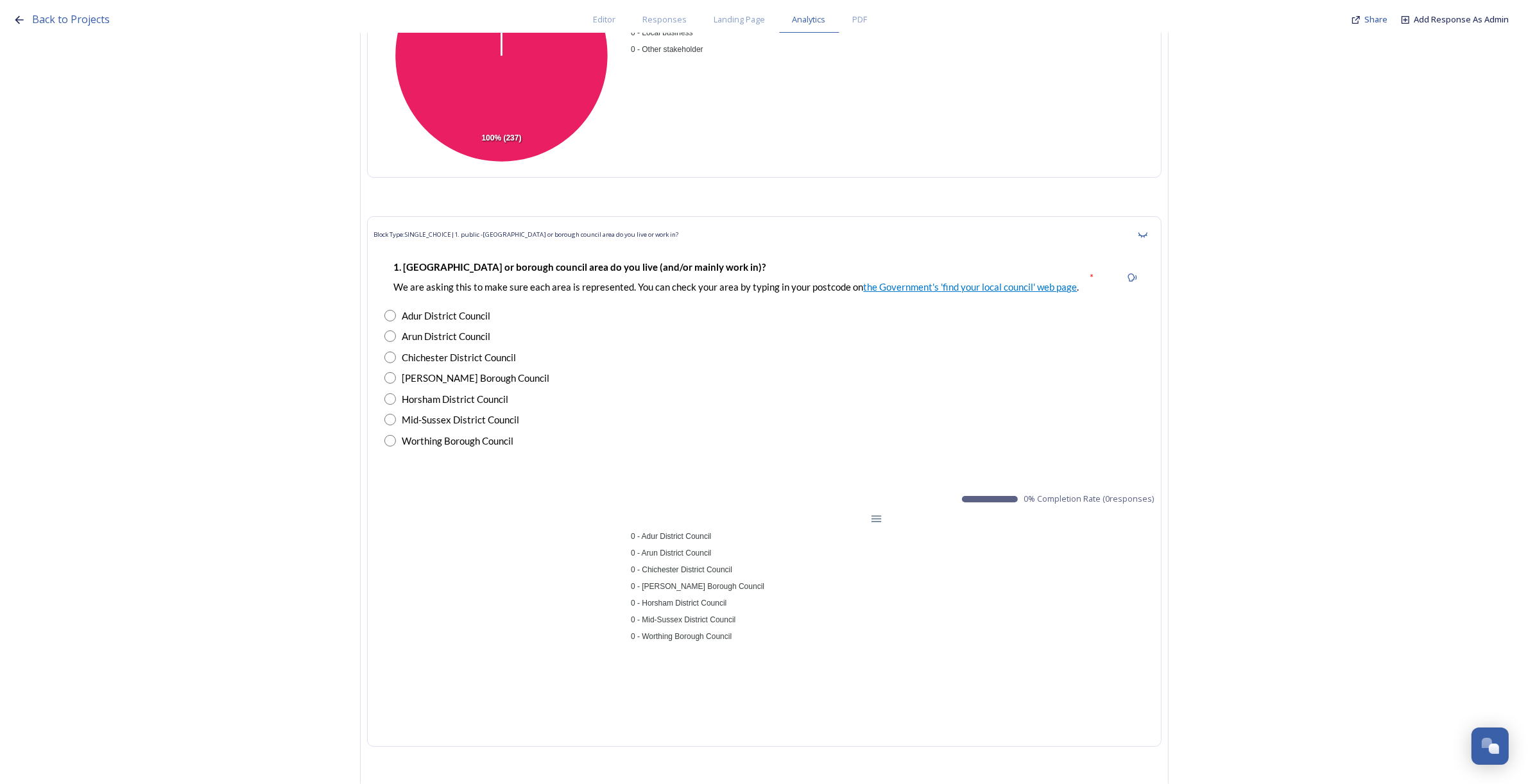
scroll to position [0, 0]
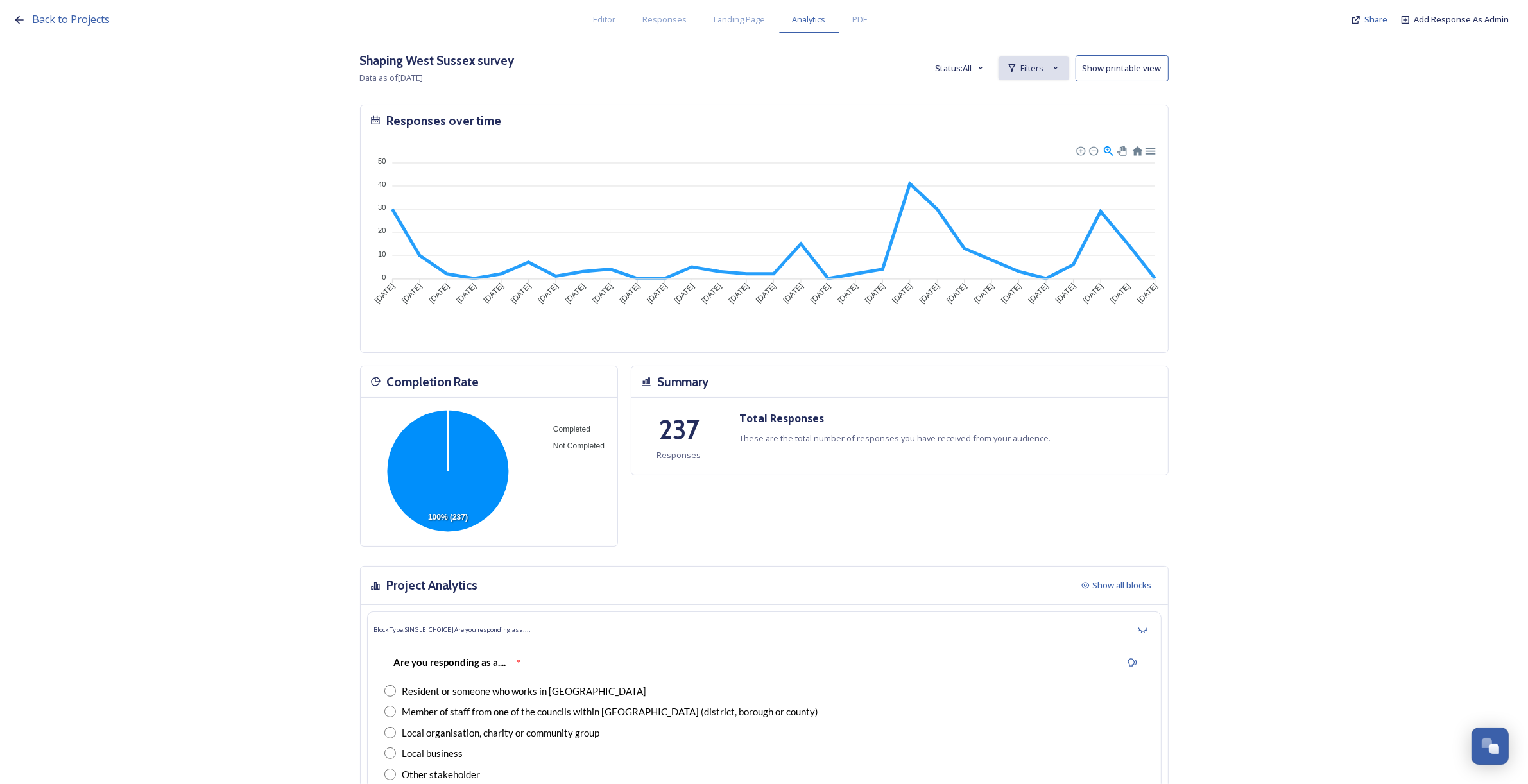
click at [1028, 71] on span "Filters" at bounding box center [1032, 68] width 23 height 12
drag, startPoint x: 953, startPoint y: 91, endPoint x: 1144, endPoint y: 168, distance: 205.9
click at [945, 92] on div "1 - staff - Which council is your employer?" at bounding box center [866, 98] width 158 height 16
click at [1034, 103] on div "Back to Projects Editor Responses Landing Page Analytics PDF Share Add Response…" at bounding box center [764, 392] width 1528 height 784
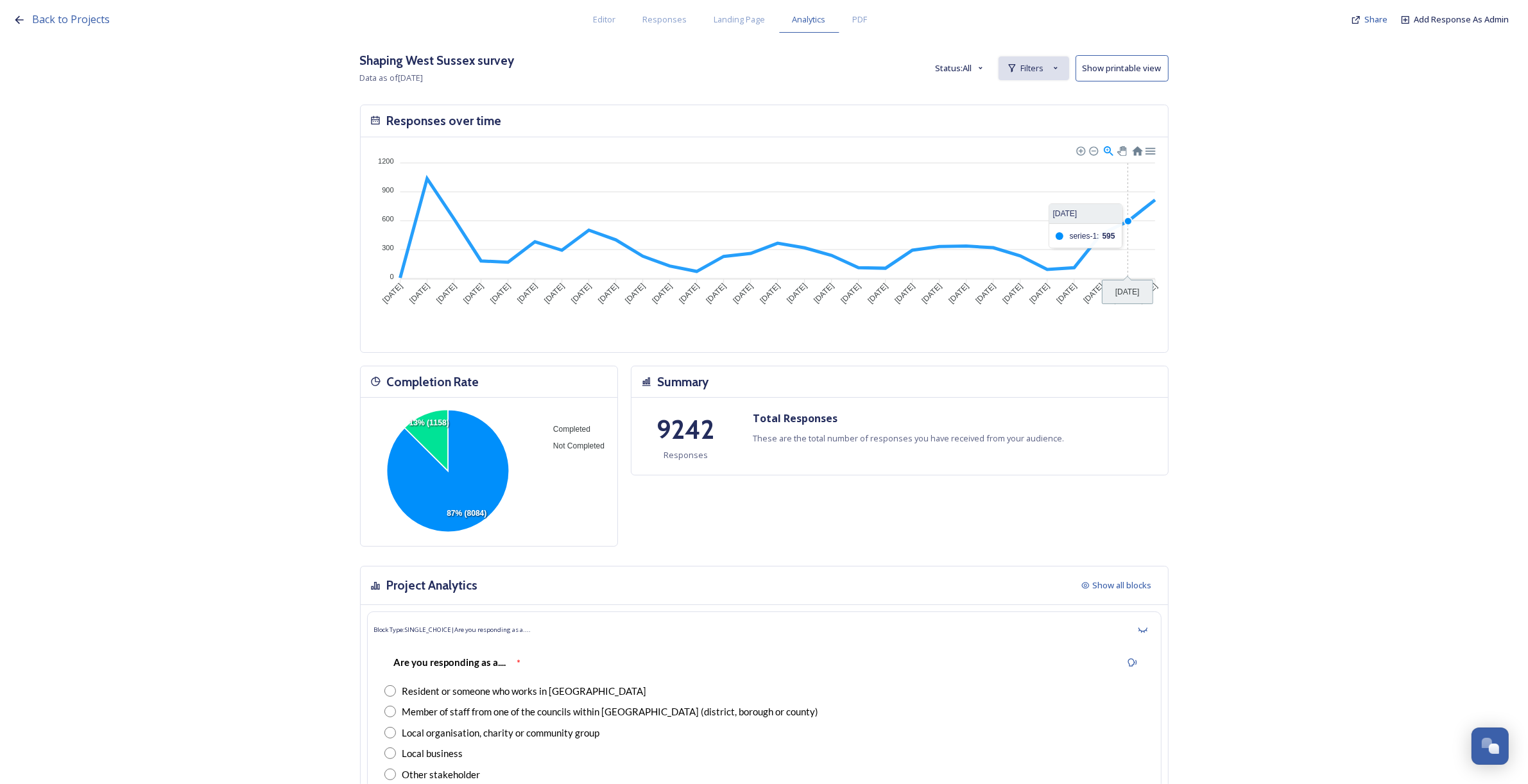
click at [1027, 65] on span "Filters" at bounding box center [1032, 68] width 23 height 12
click at [1032, 92] on span "New Filter" at bounding box center [1039, 96] width 38 height 12
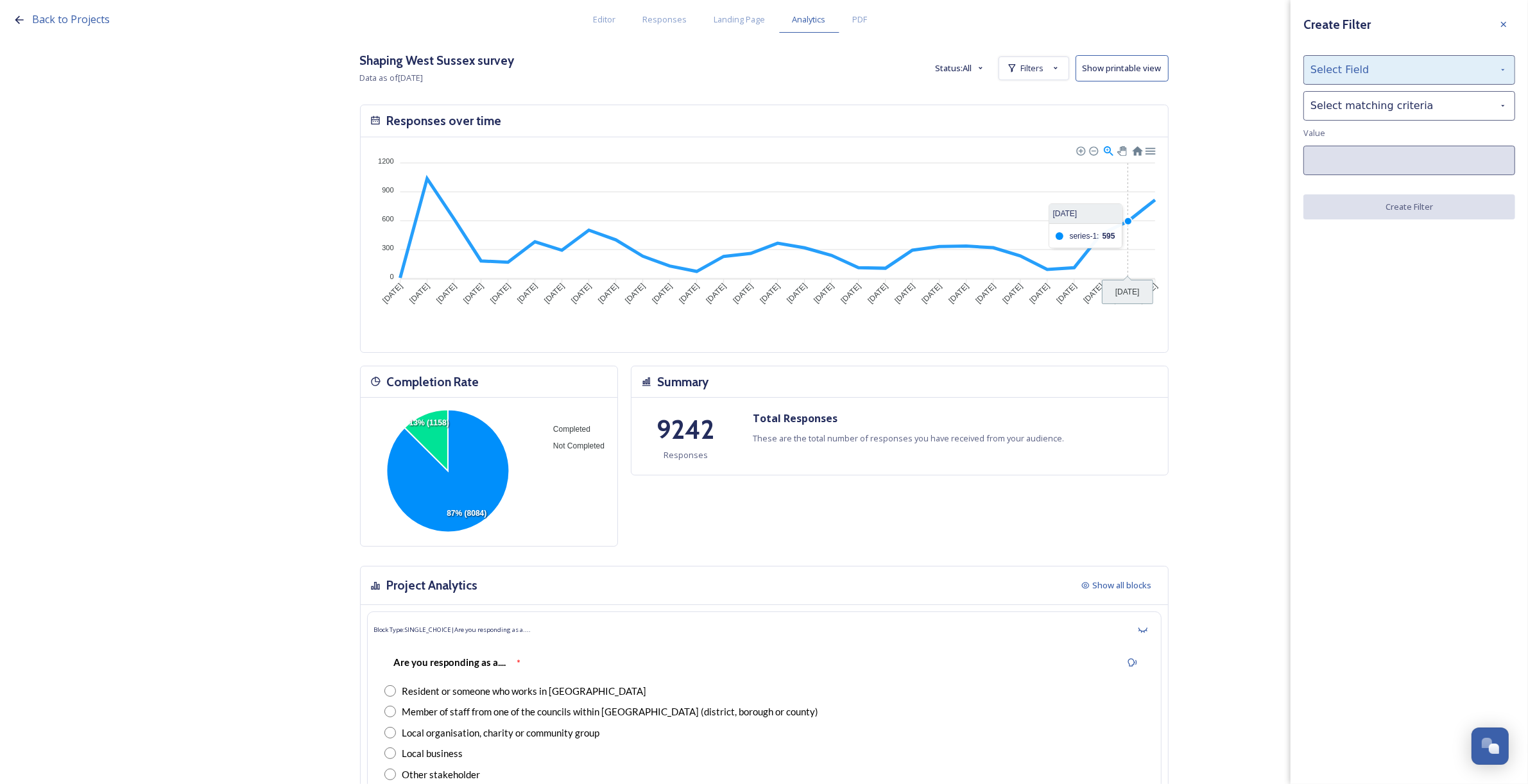
click at [1356, 73] on div "Select Field" at bounding box center [1409, 70] width 212 height 30
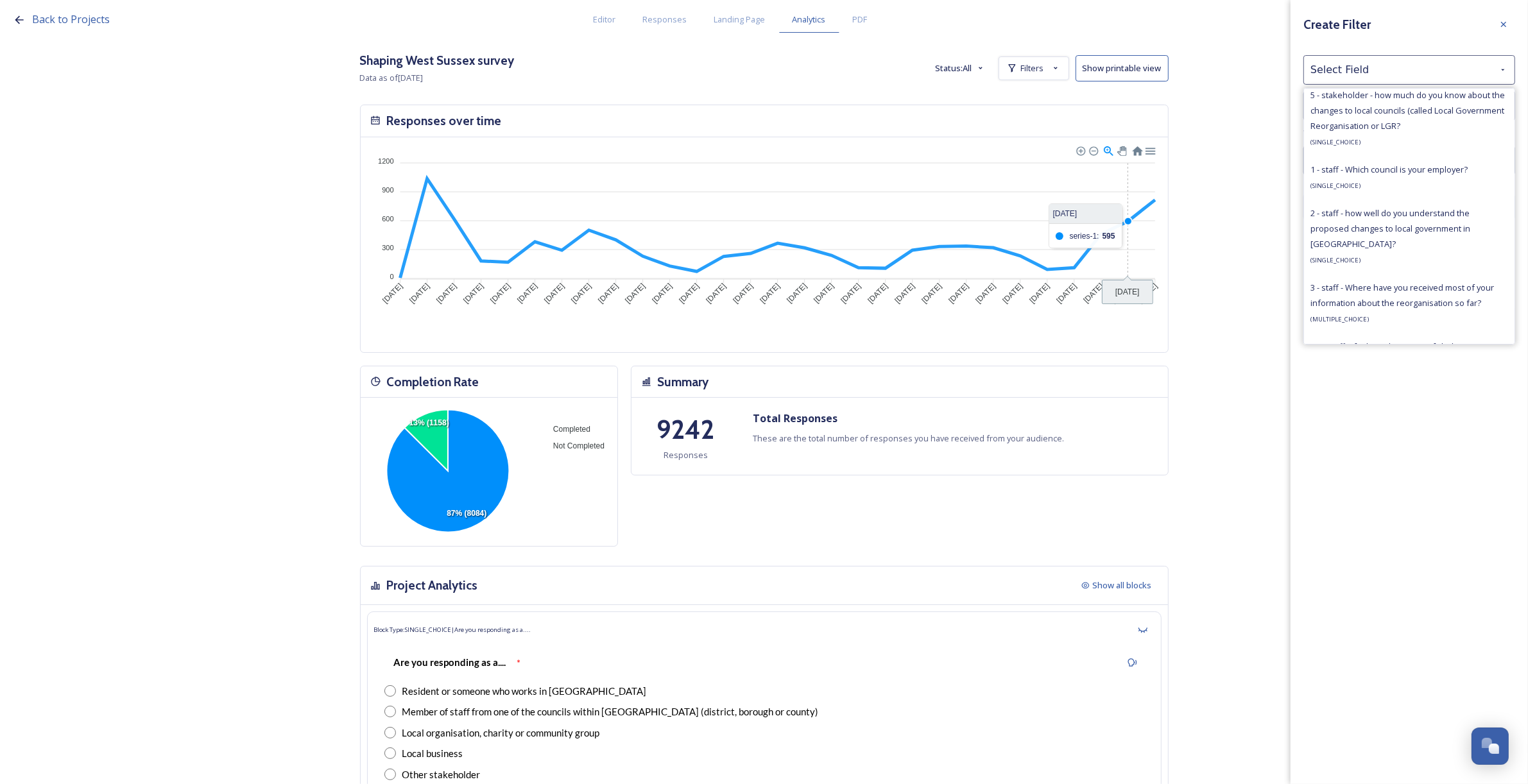
scroll to position [882, 0]
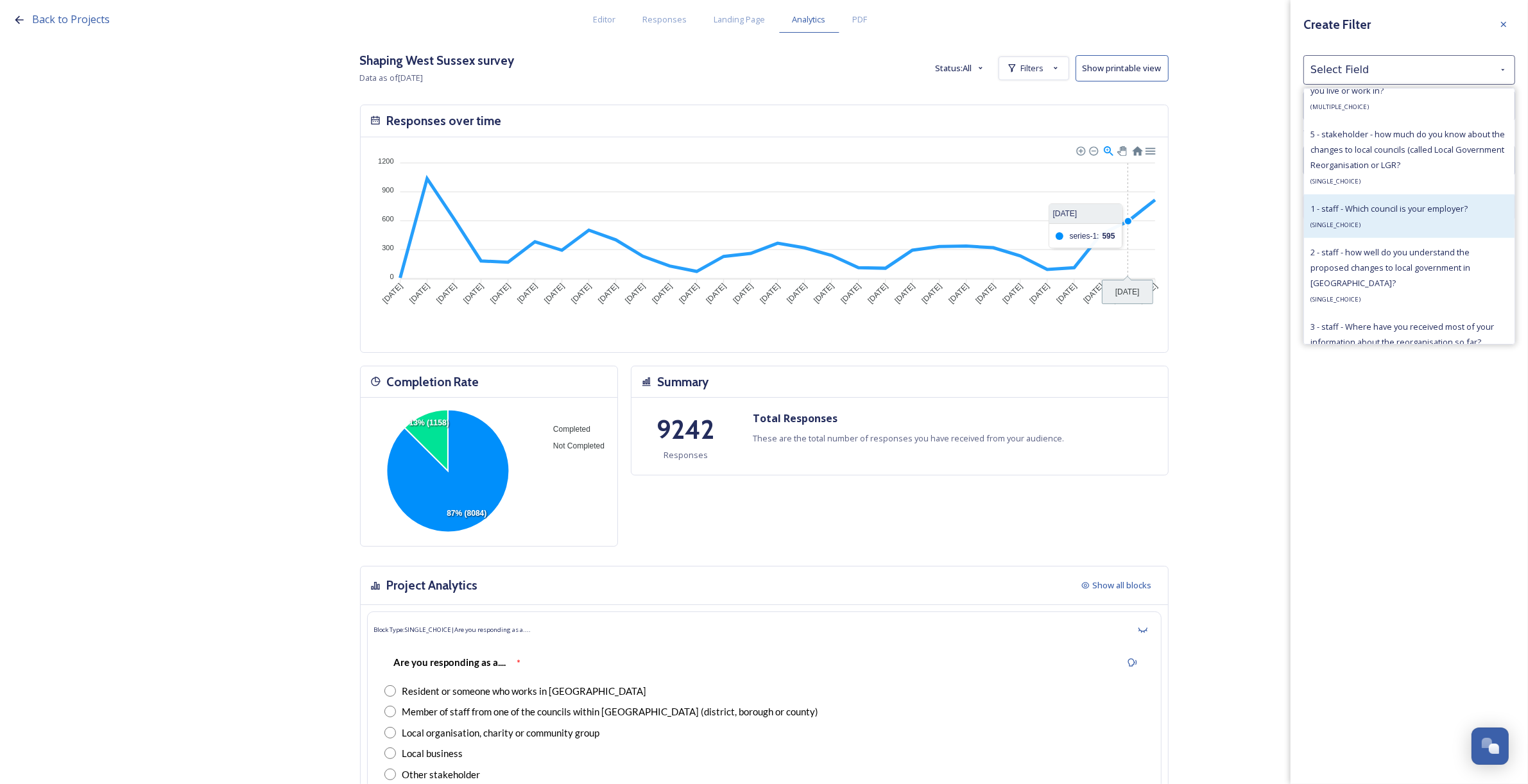
click at [1390, 200] on div "1 - staff - Which council is your employer? ( SINGLE_CHOICE )" at bounding box center [1408, 216] width 210 height 44
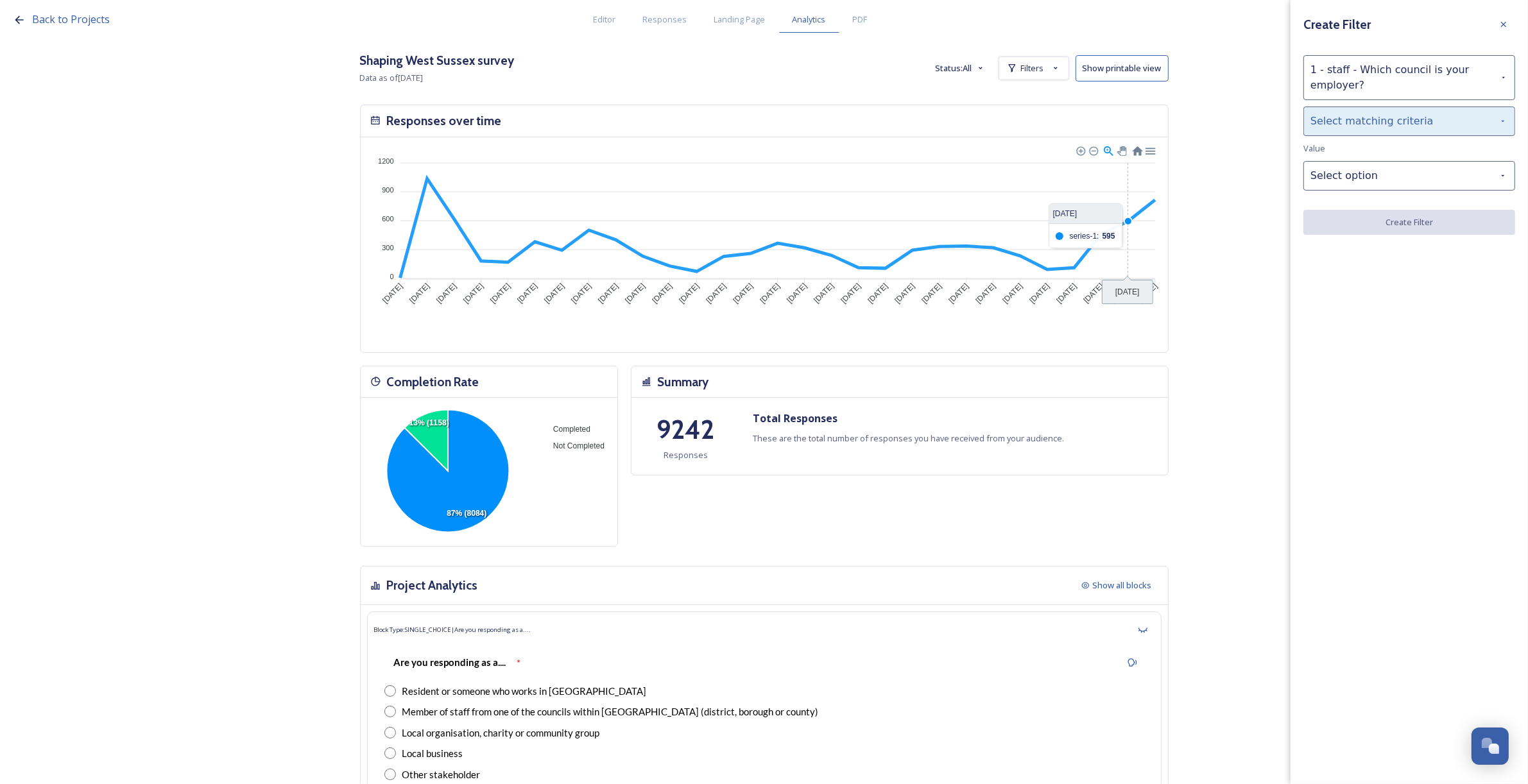
click at [1352, 129] on div "Select matching criteria" at bounding box center [1409, 121] width 212 height 30
click at [1361, 162] on div "is" at bounding box center [1408, 154] width 210 height 28
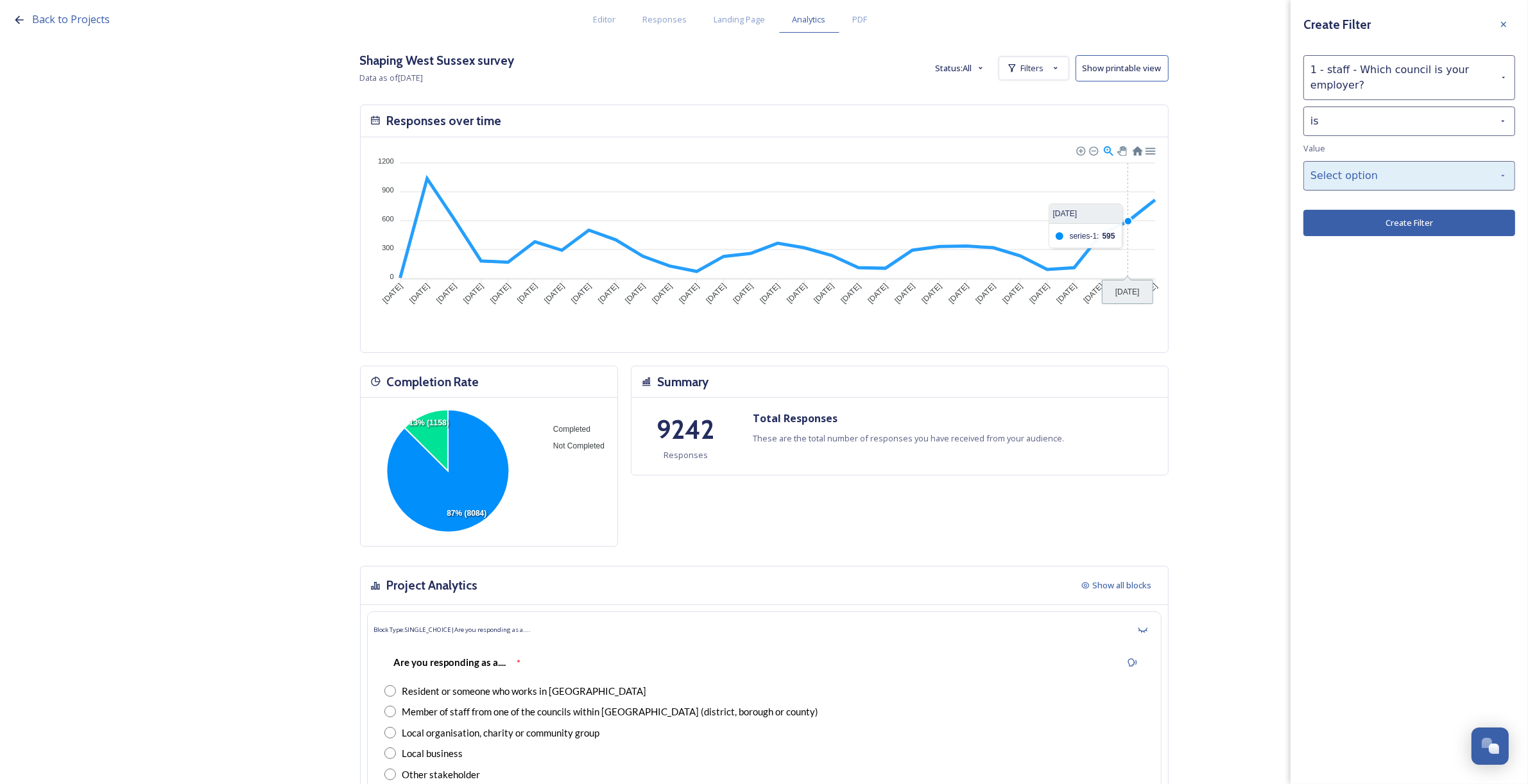
click at [1366, 181] on div "Select option" at bounding box center [1409, 176] width 212 height 30
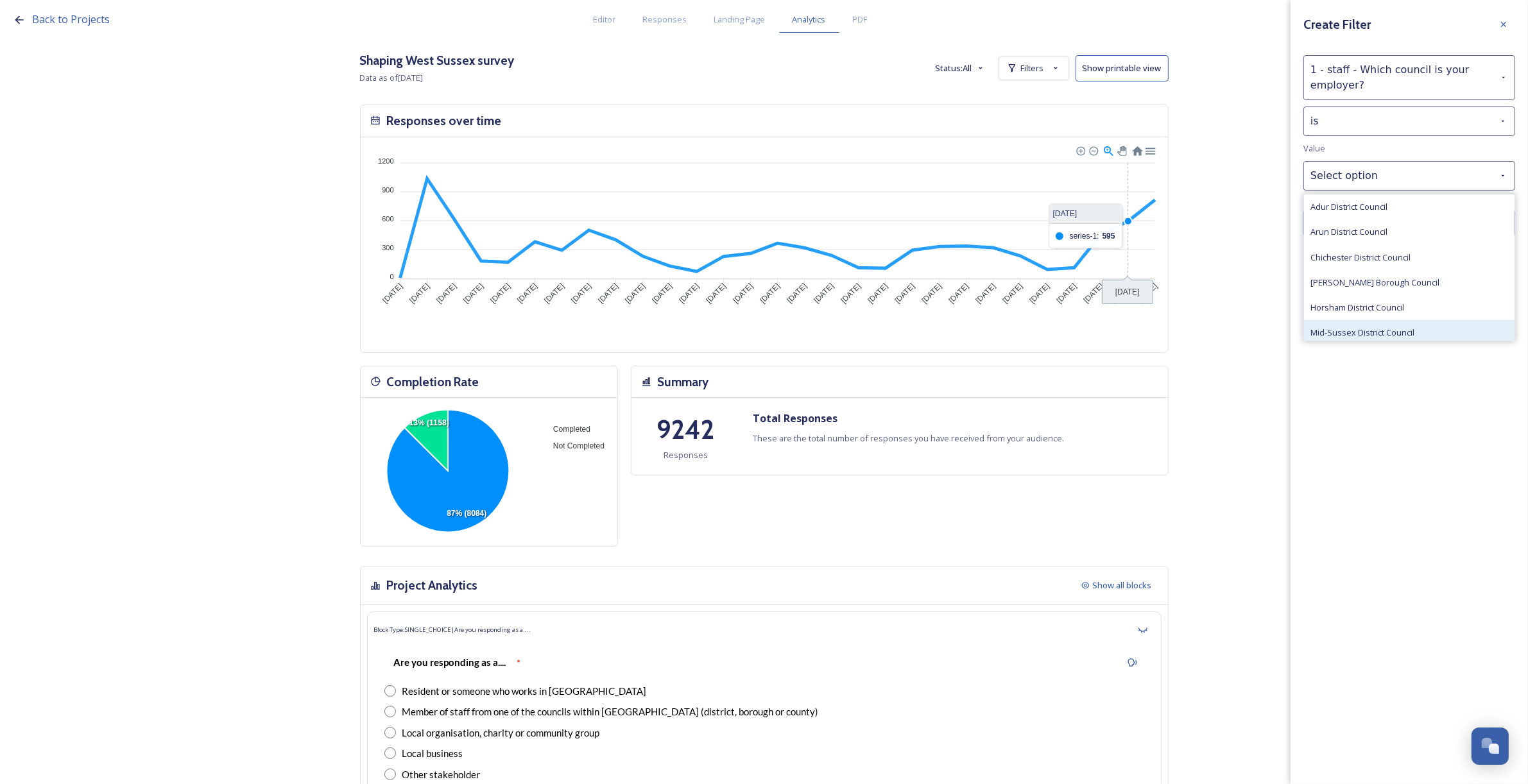
click at [1377, 331] on span "Mid-Sussex District Council" at bounding box center [1362, 332] width 104 height 12
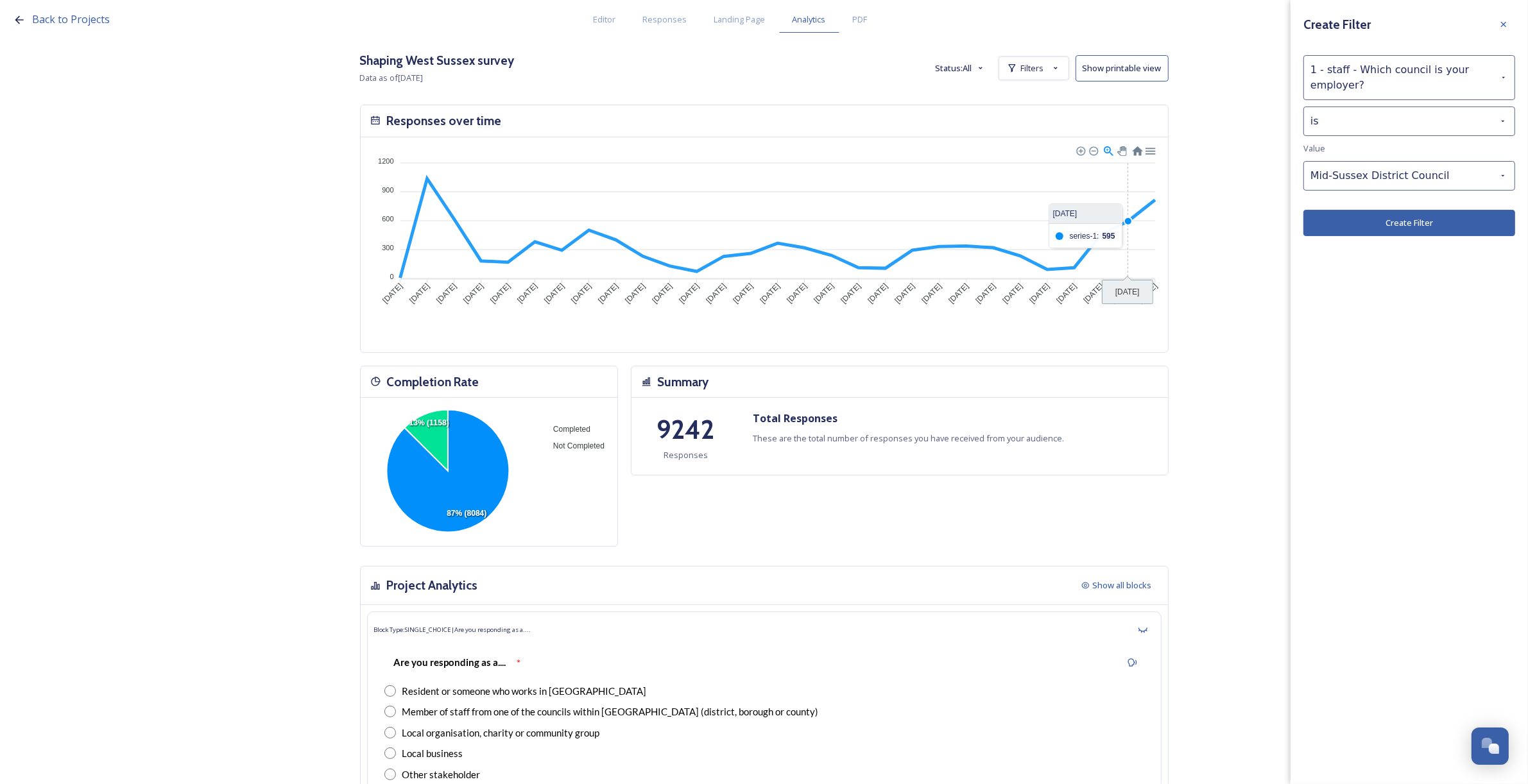
click at [1362, 223] on button "Create Filter" at bounding box center [1409, 223] width 212 height 26
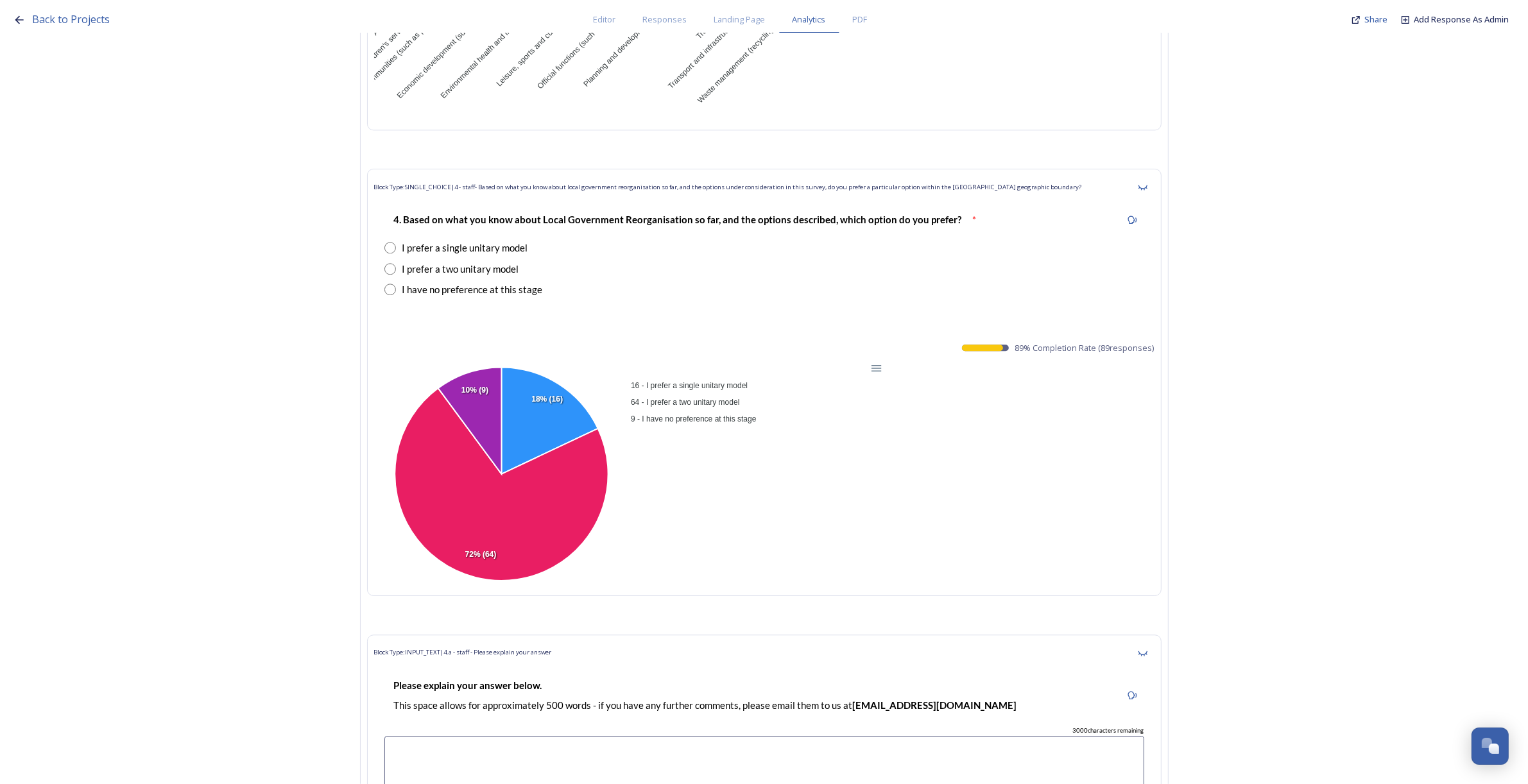
scroll to position [28156, 0]
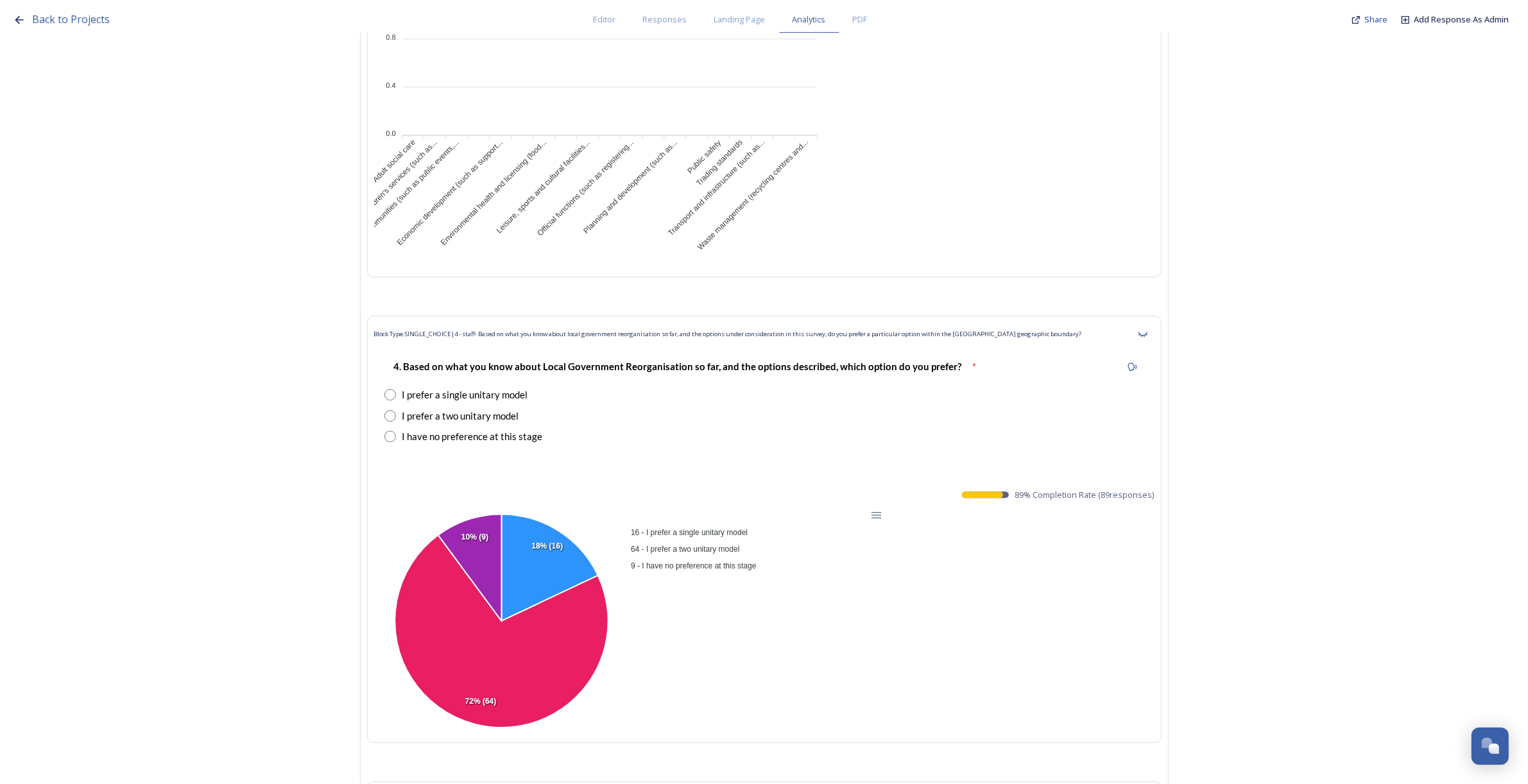
drag, startPoint x: 1019, startPoint y: 467, endPoint x: 1164, endPoint y: 469, distance: 145.0
click at [1162, 469] on div "Block Type: SINGLE_CHOICE | 4 - staff- Based on what you know about local gover…" at bounding box center [764, 529] width 794 height 427
copy span "89 % Completion Rate ( 89 responses)"
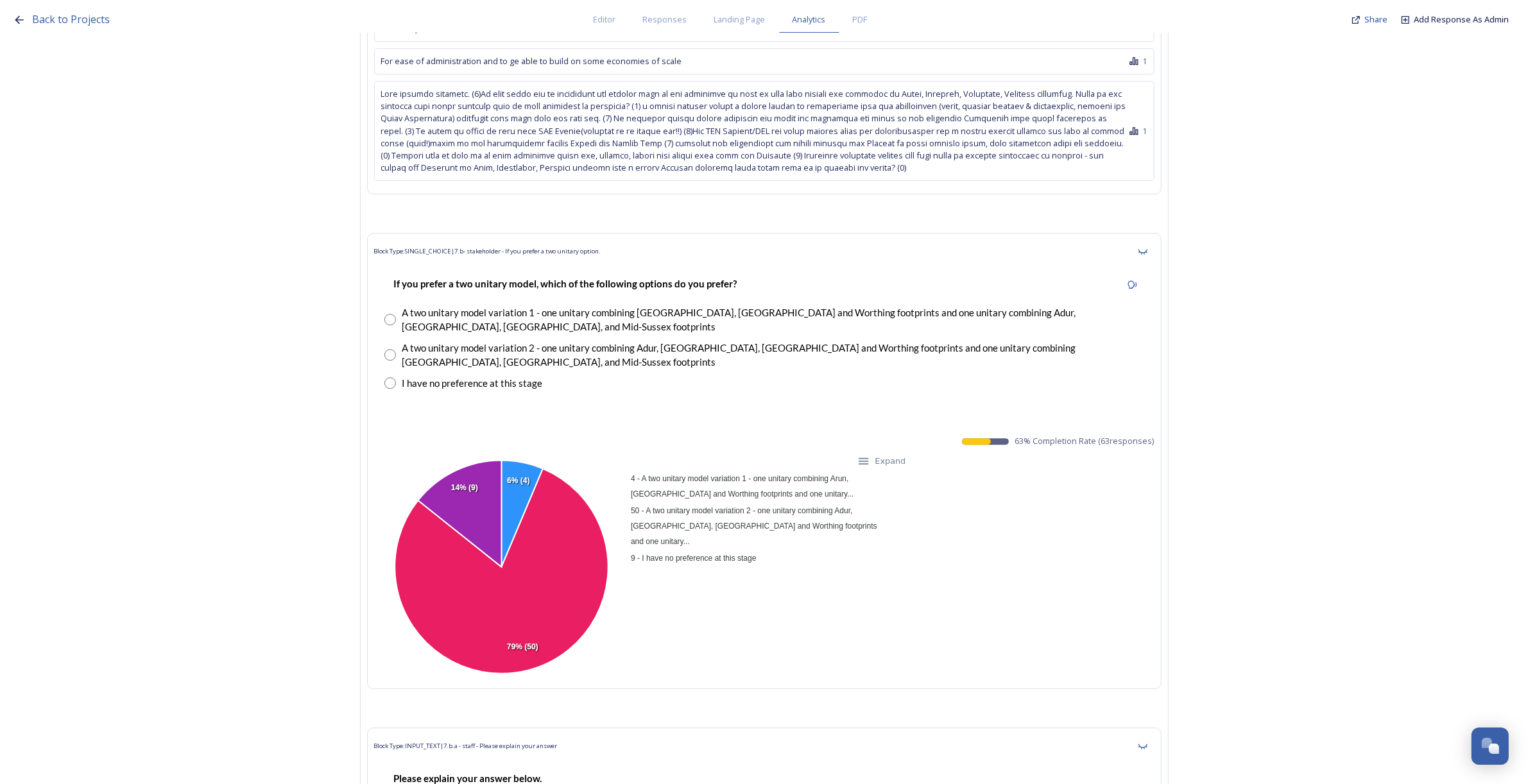
scroll to position [29439, 0]
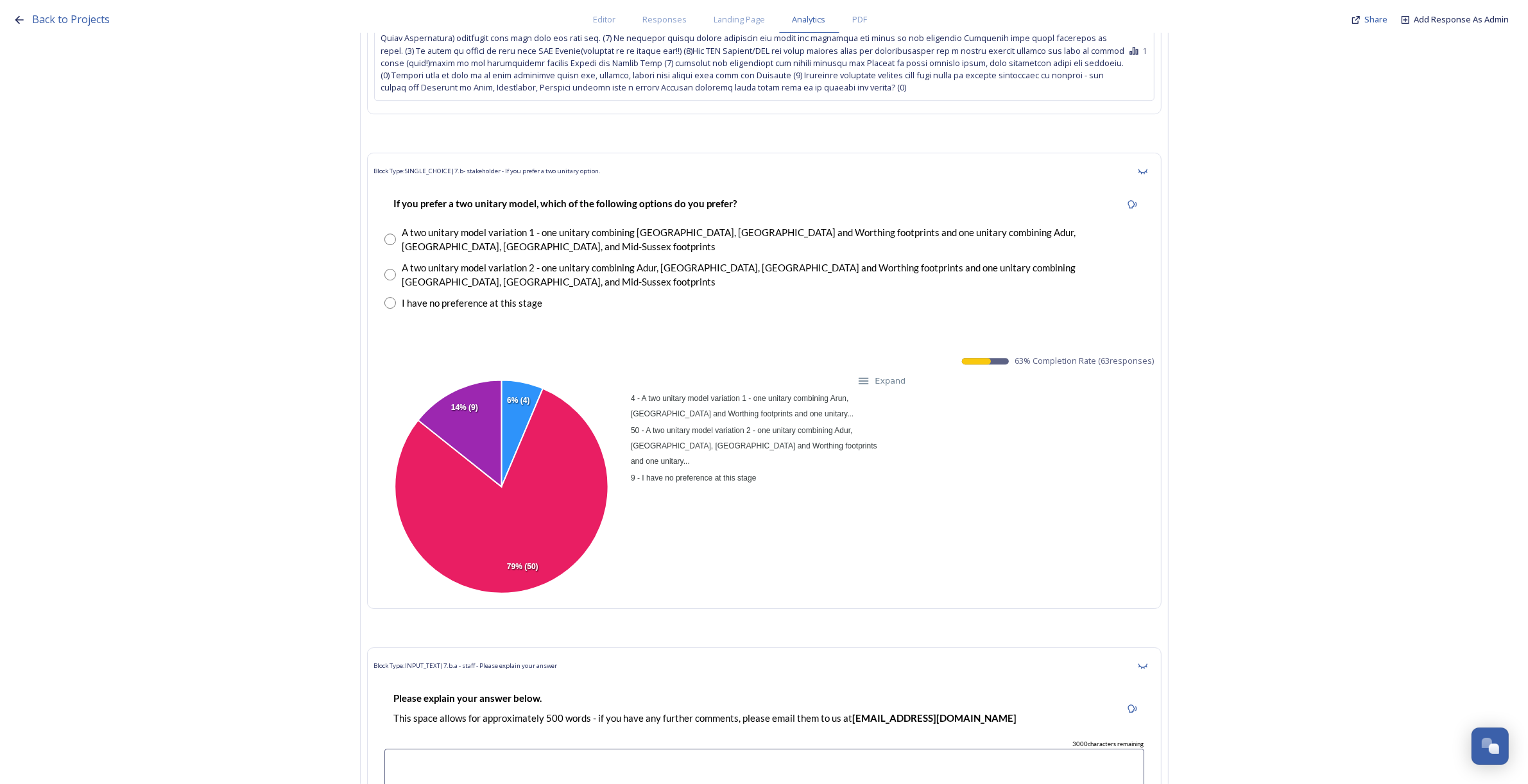
drag, startPoint x: 1020, startPoint y: 306, endPoint x: 1160, endPoint y: 311, distance: 140.1
click at [1160, 311] on div "Block Type: SINGLE_CHOICE | 7.b- stakeholder - If you prefer a two unitary opti…" at bounding box center [764, 380] width 794 height 456
copy span "63 % Completion Rate ( 63 responses)"
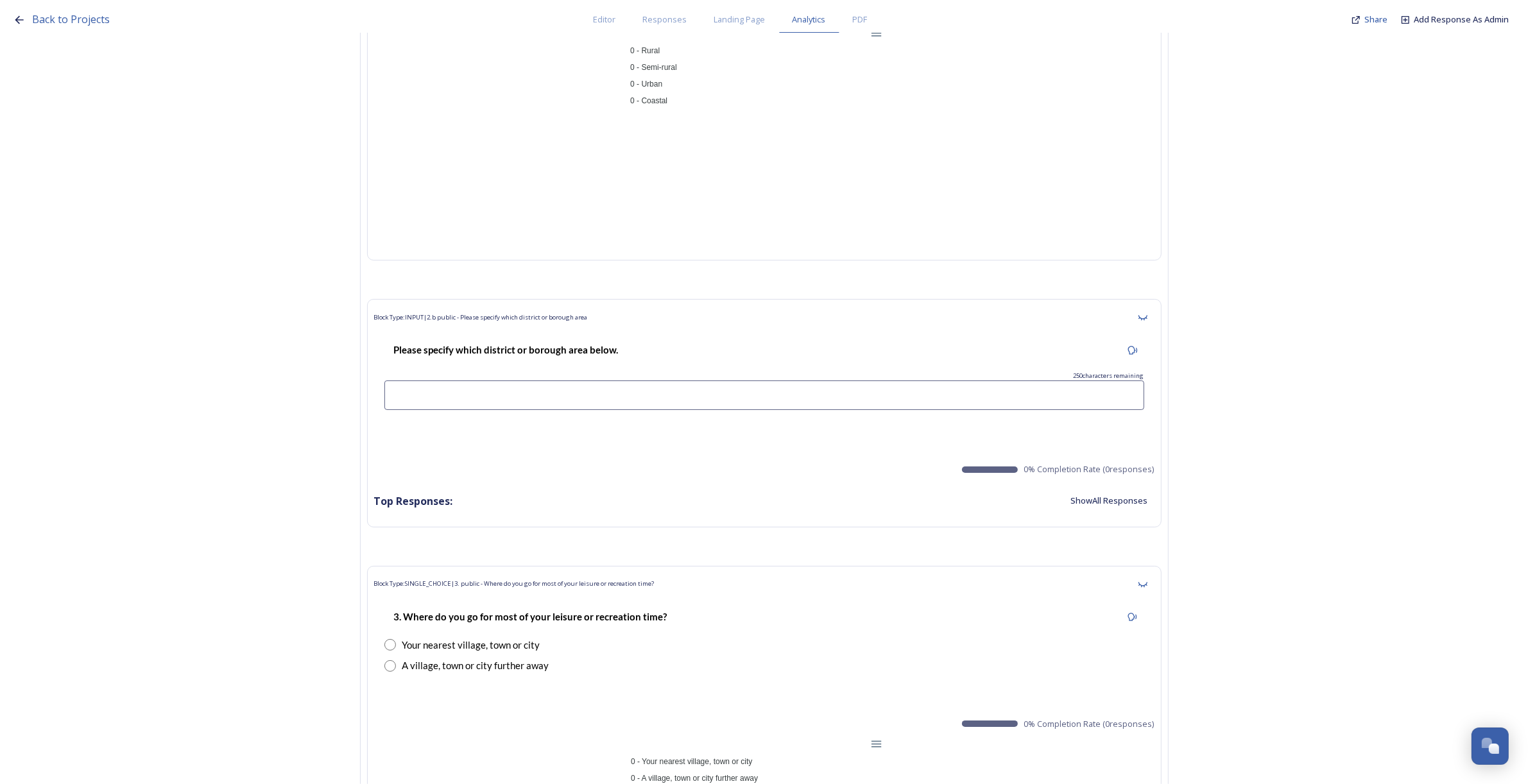
scroll to position [0, 0]
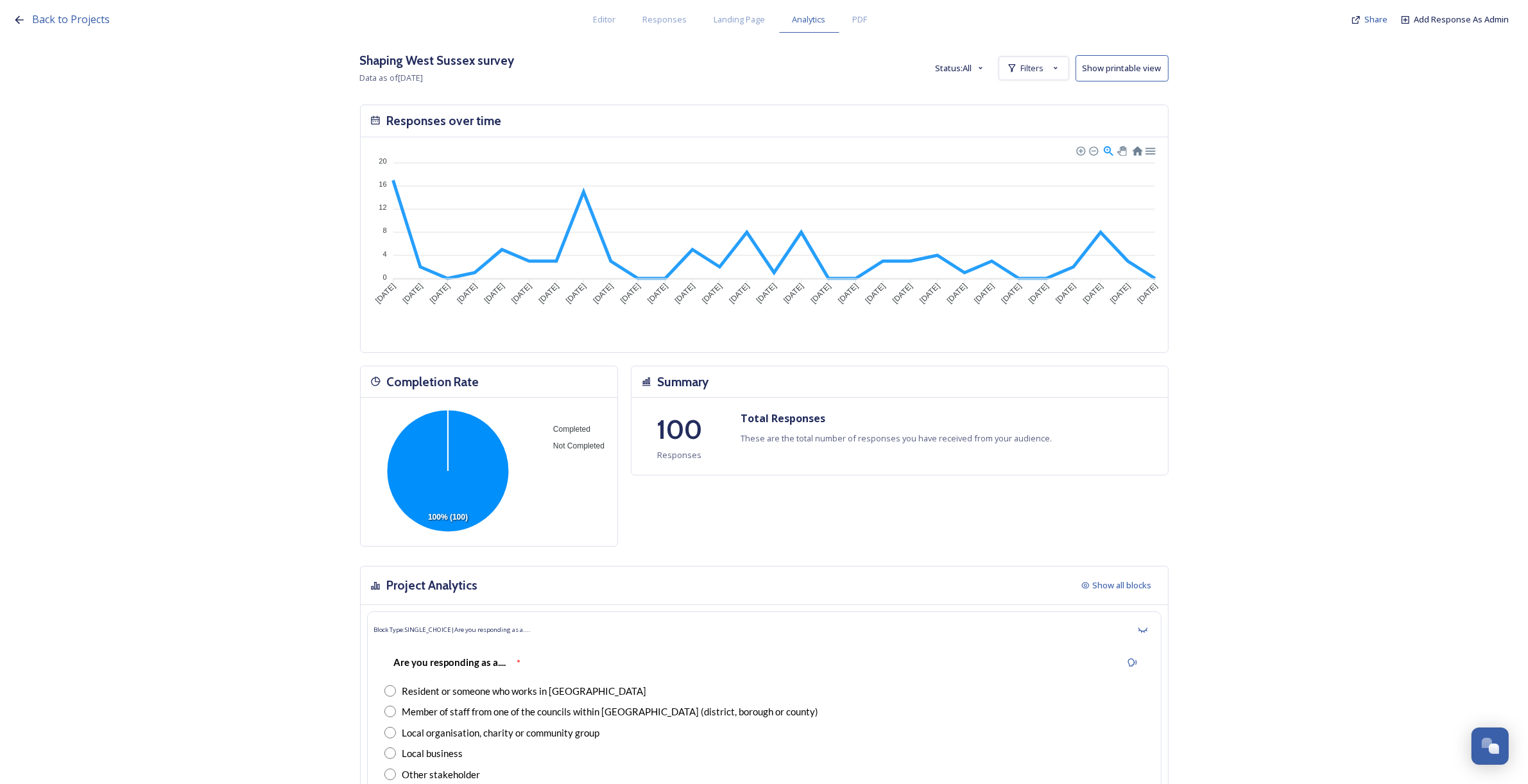
click at [967, 69] on button "Status: All" at bounding box center [961, 68] width 63 height 25
click at [1014, 65] on icon at bounding box center [1012, 68] width 7 height 8
click at [1001, 96] on strong "is Mid-Sussex District Council" at bounding box center [999, 97] width 127 height 12
click at [1037, 97] on div "Back to Projects Editor Responses Landing Page Analytics PDF Share Add Response…" at bounding box center [764, 392] width 1528 height 784
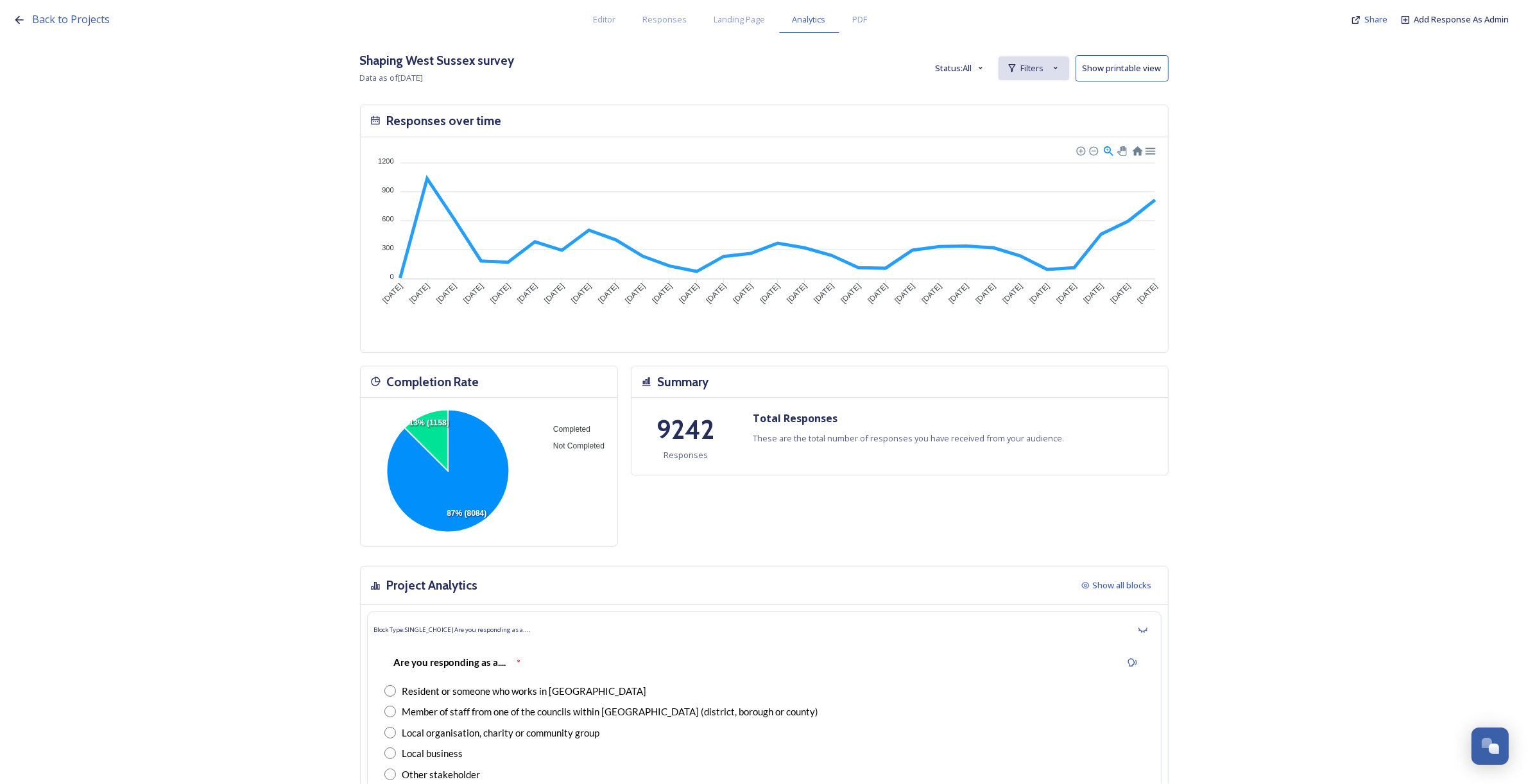
click at [1035, 68] on span "Filters" at bounding box center [1032, 68] width 23 height 12
click at [1035, 97] on span "New Filter" at bounding box center [1039, 96] width 38 height 12
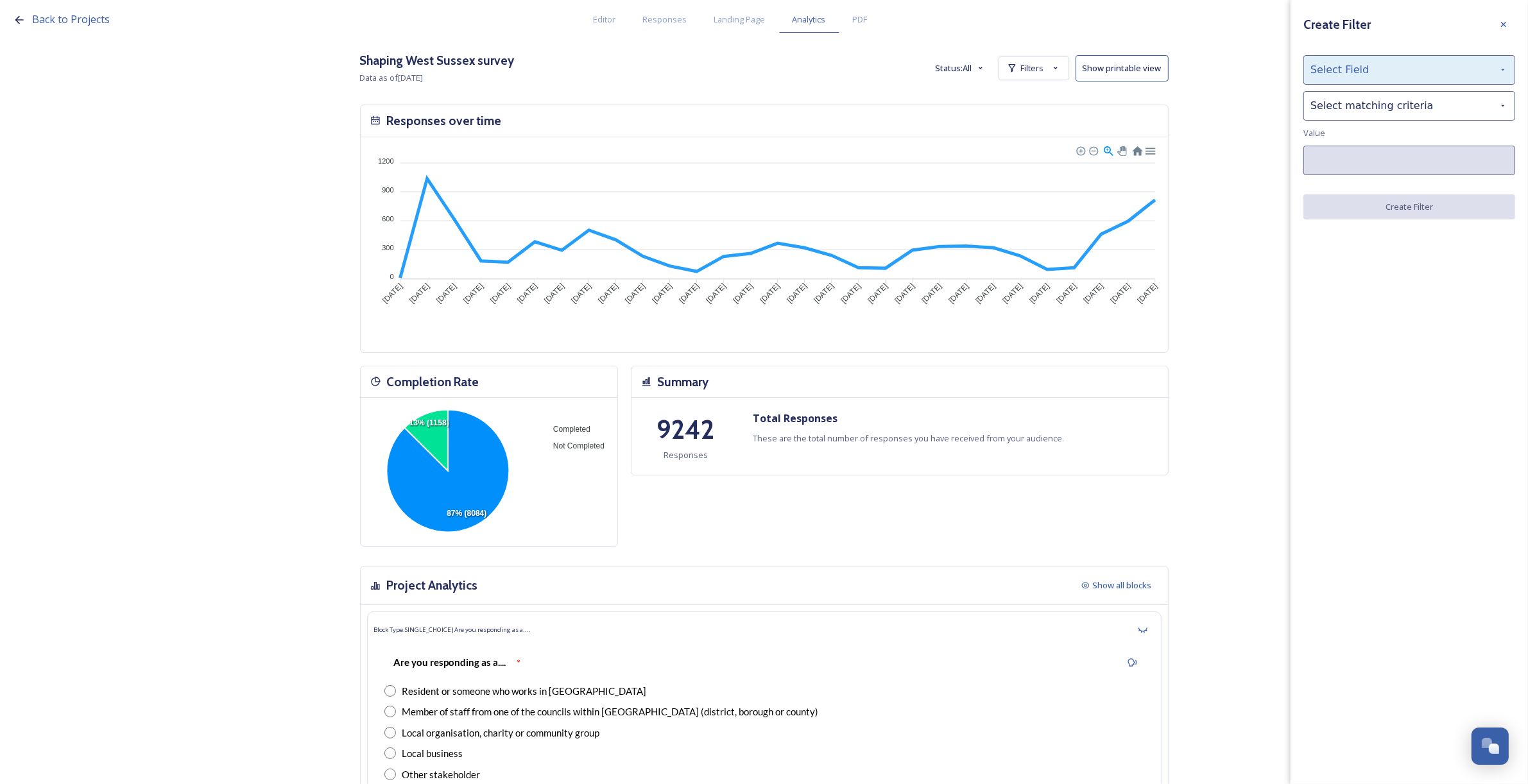
click at [1347, 71] on div "Select Field" at bounding box center [1409, 70] width 212 height 30
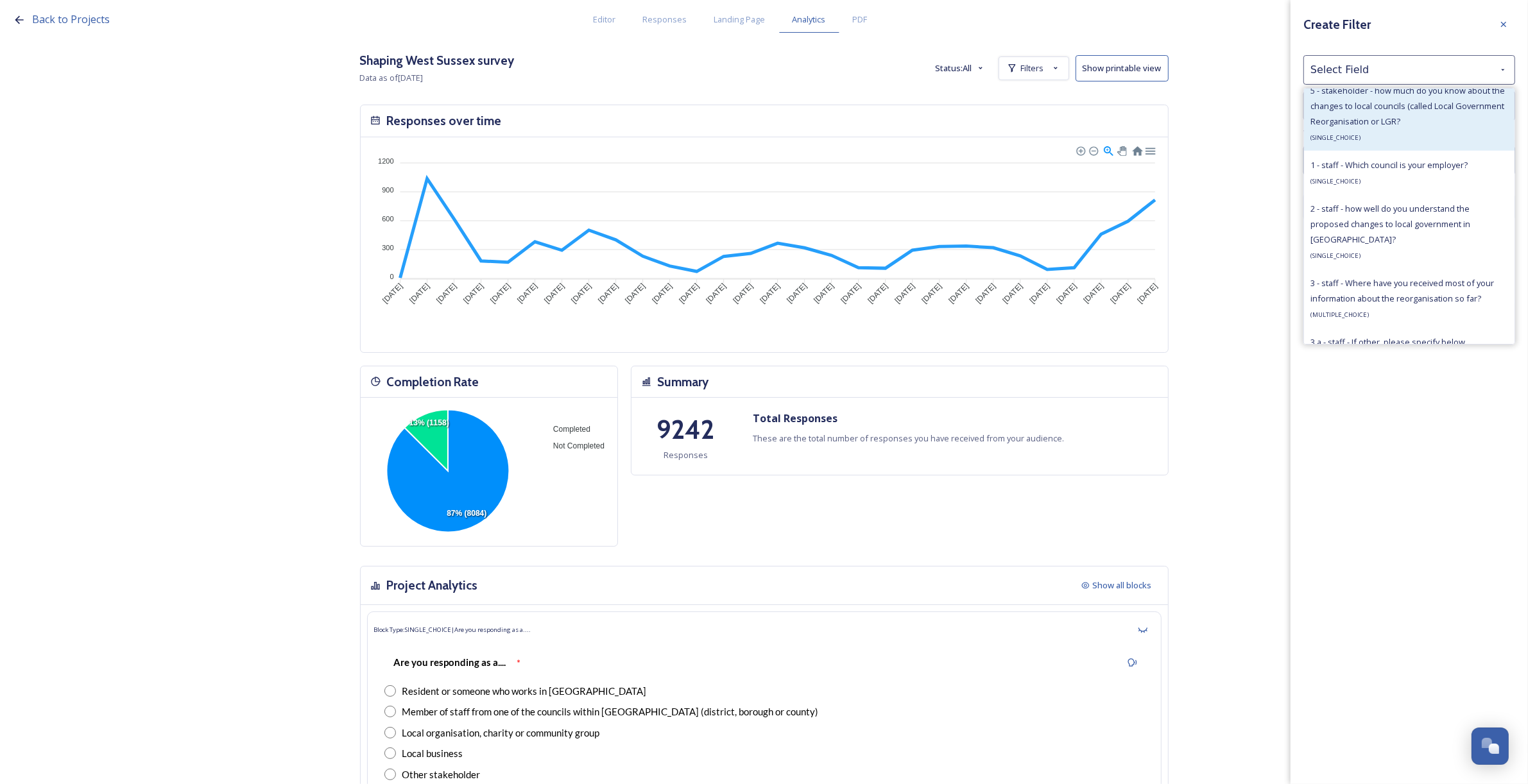
scroll to position [962, 0]
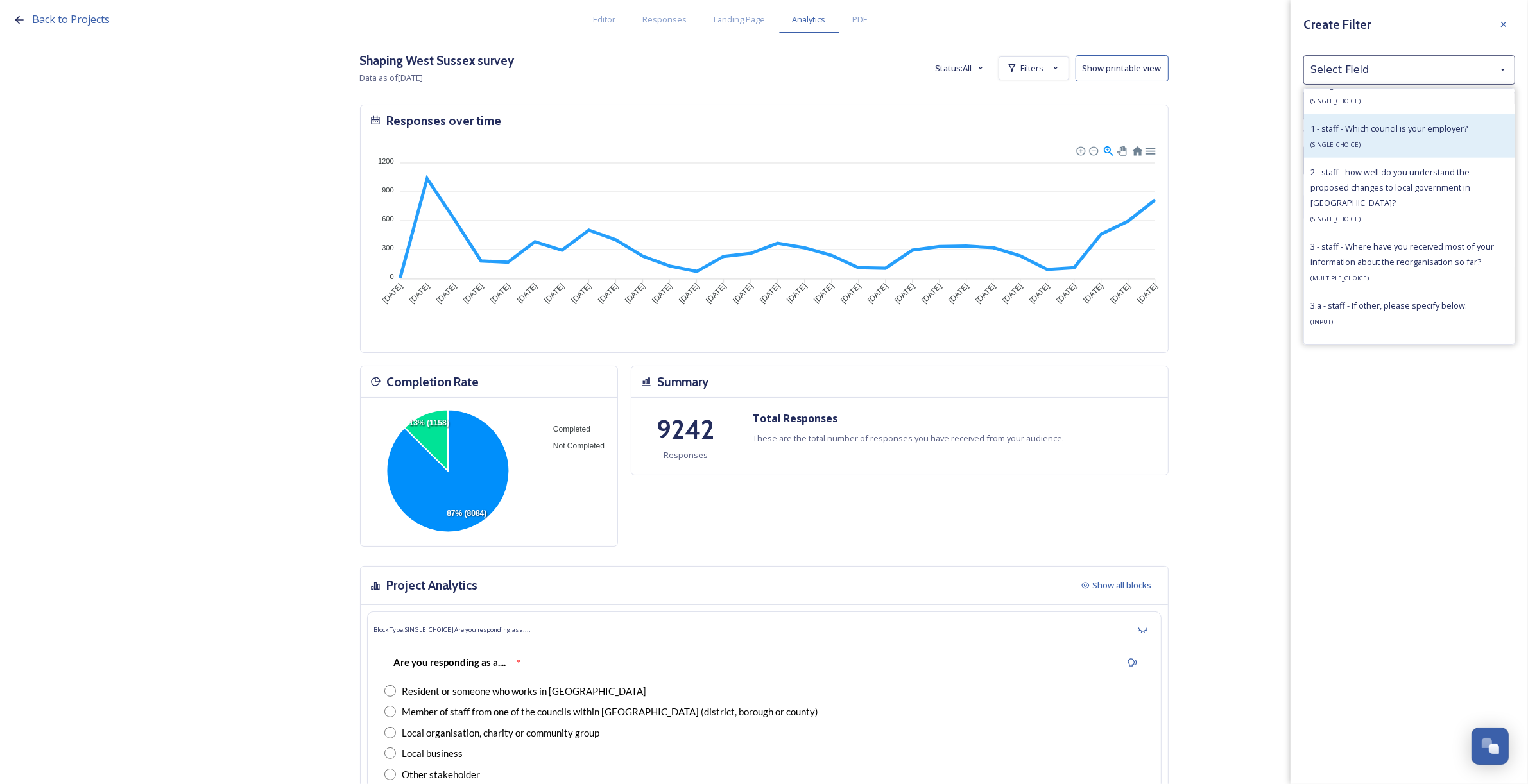
click at [1383, 146] on div "1 - staff - Which council is your employer? ( SINGLE_CHOICE )" at bounding box center [1389, 135] width 158 height 31
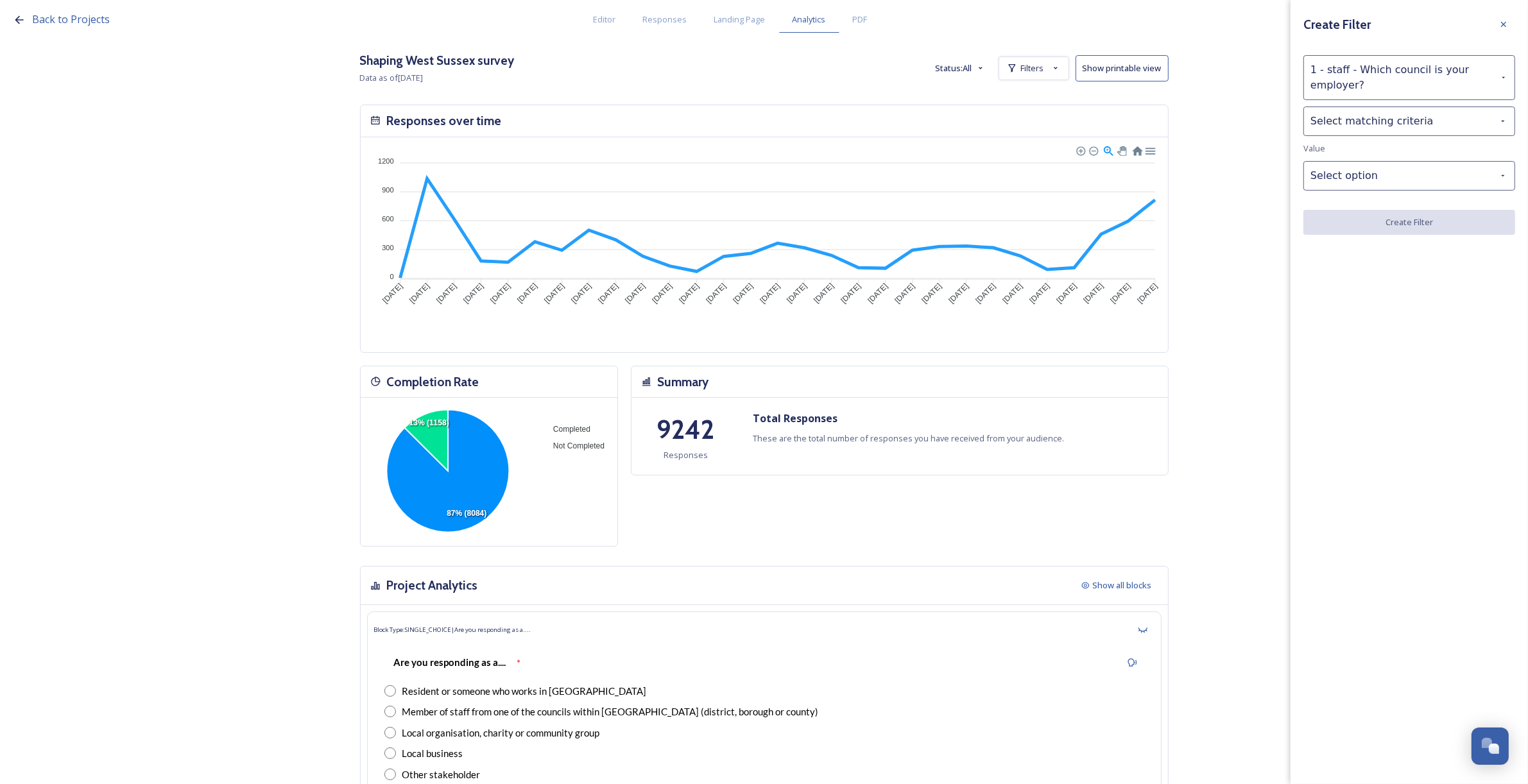
click at [1356, 146] on div "Create Filter 1 - staff - Which council is your employer? Select matching crite…" at bounding box center [1409, 124] width 237 height 247
click at [1338, 127] on div "Select matching criteria" at bounding box center [1409, 121] width 212 height 30
click at [1337, 148] on div "is" at bounding box center [1408, 154] width 210 height 28
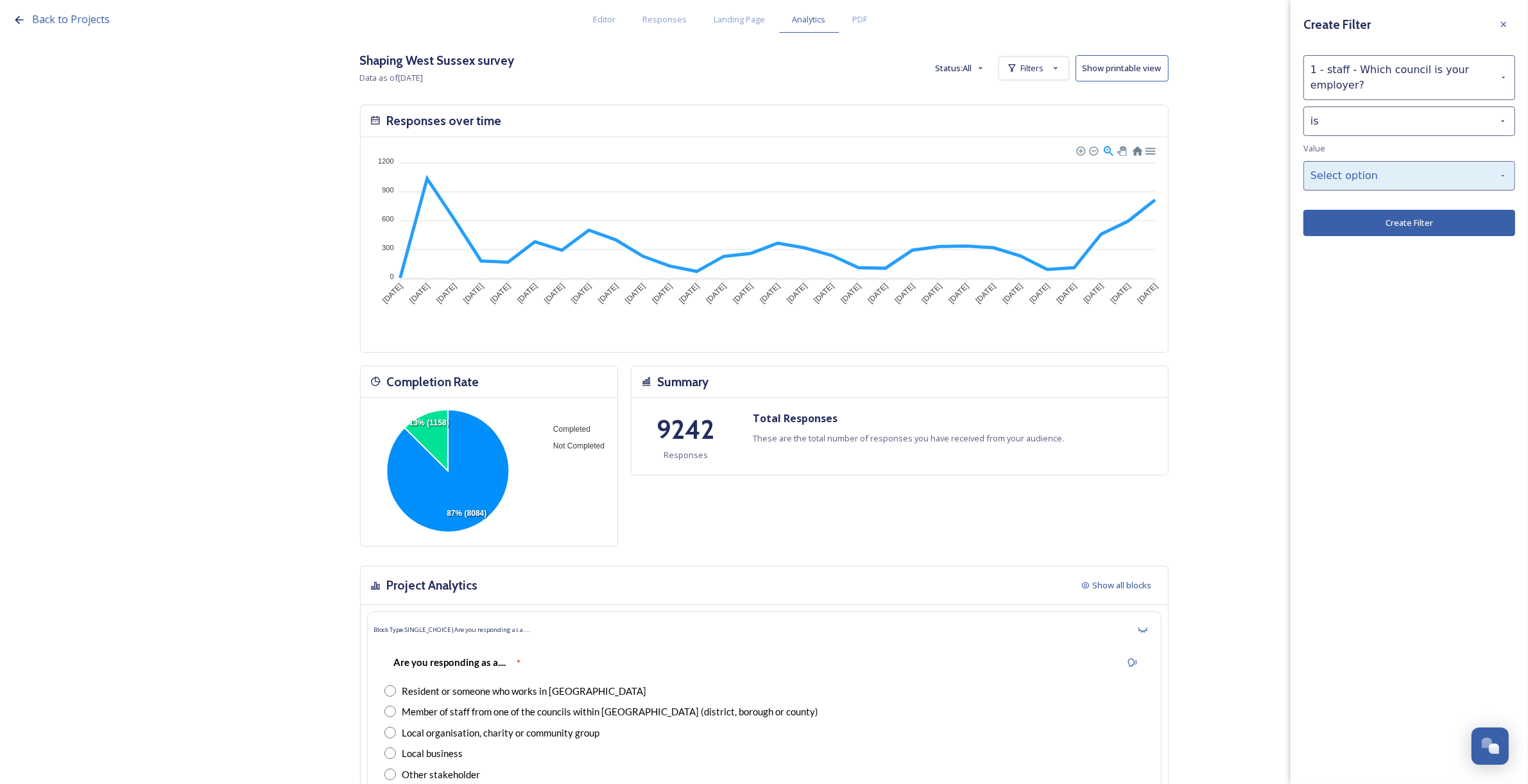
click at [1361, 175] on div "Select option" at bounding box center [1409, 176] width 212 height 30
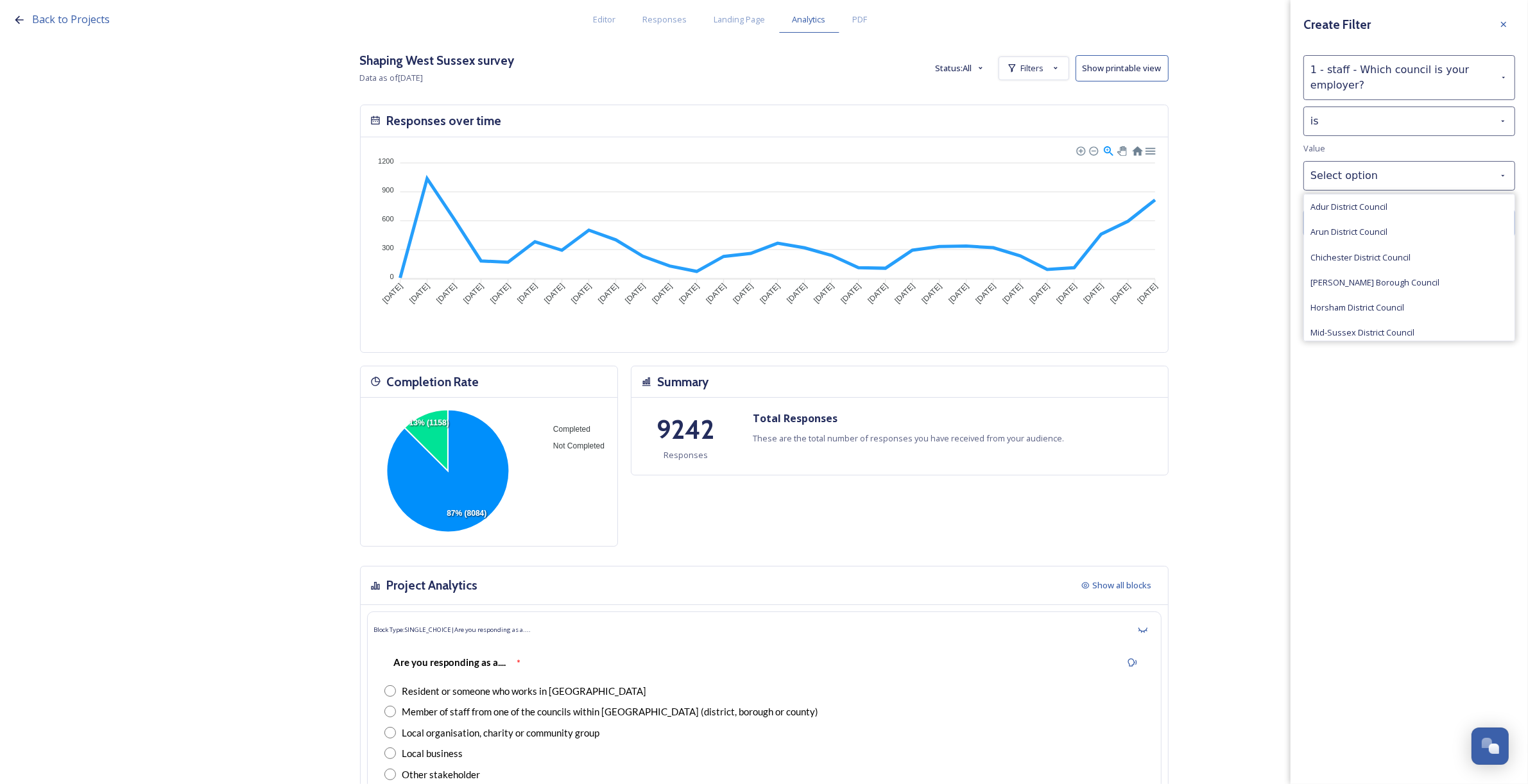
scroll to position [54, 0]
click at [1416, 295] on div "Worthing Borough Council" at bounding box center [1408, 304] width 210 height 25
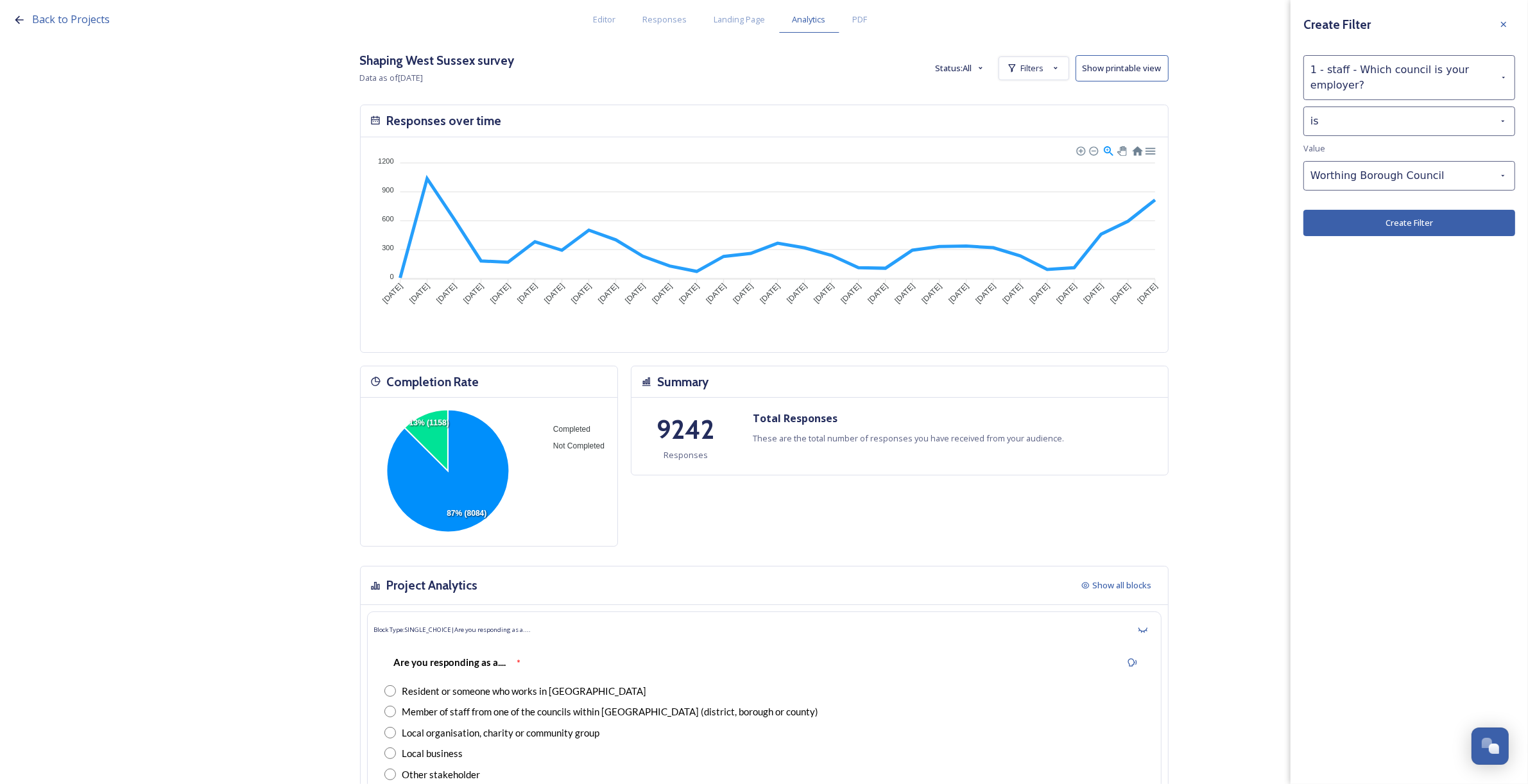
click at [1377, 220] on button "Create Filter" at bounding box center [1409, 223] width 212 height 26
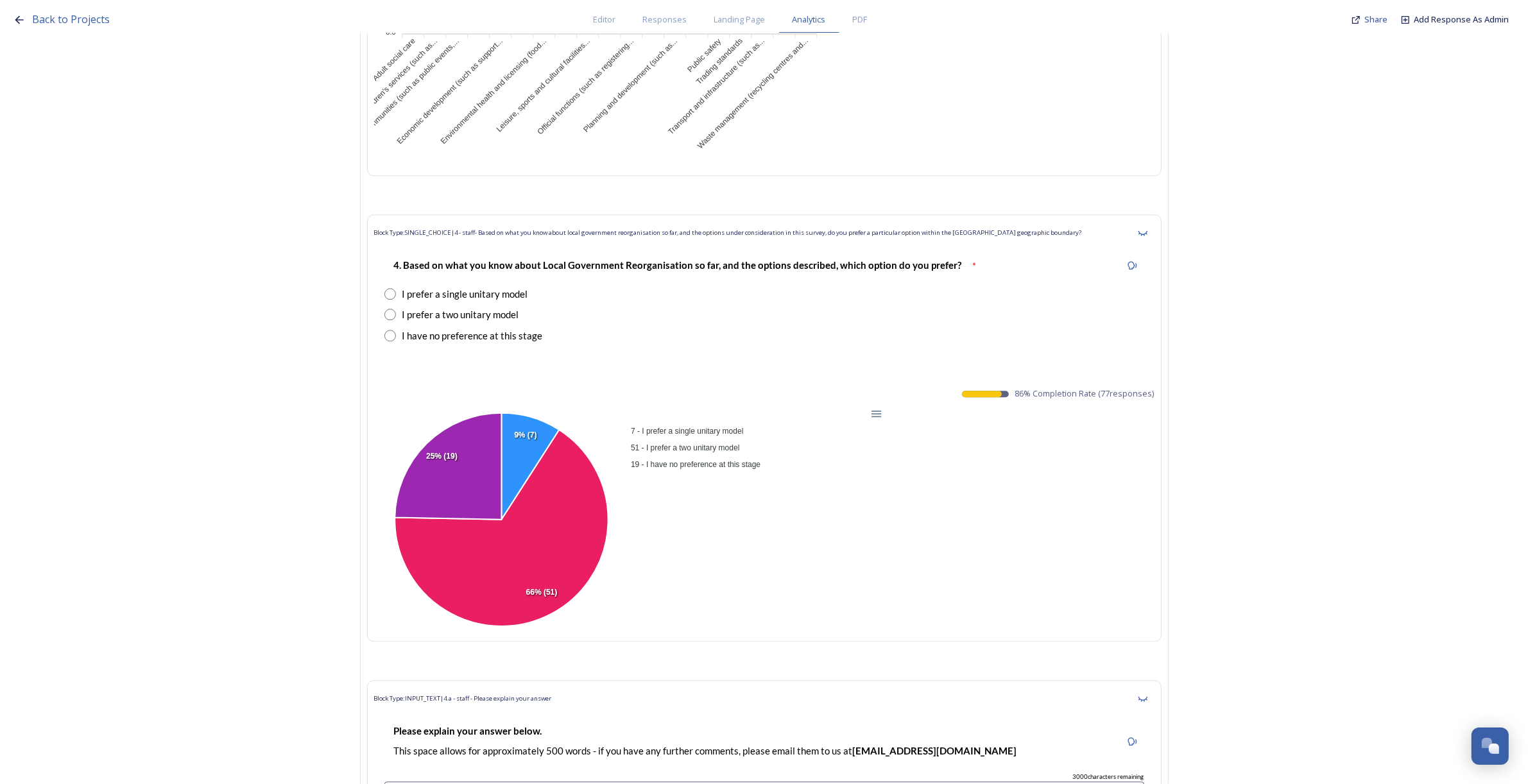
scroll to position [28027, 0]
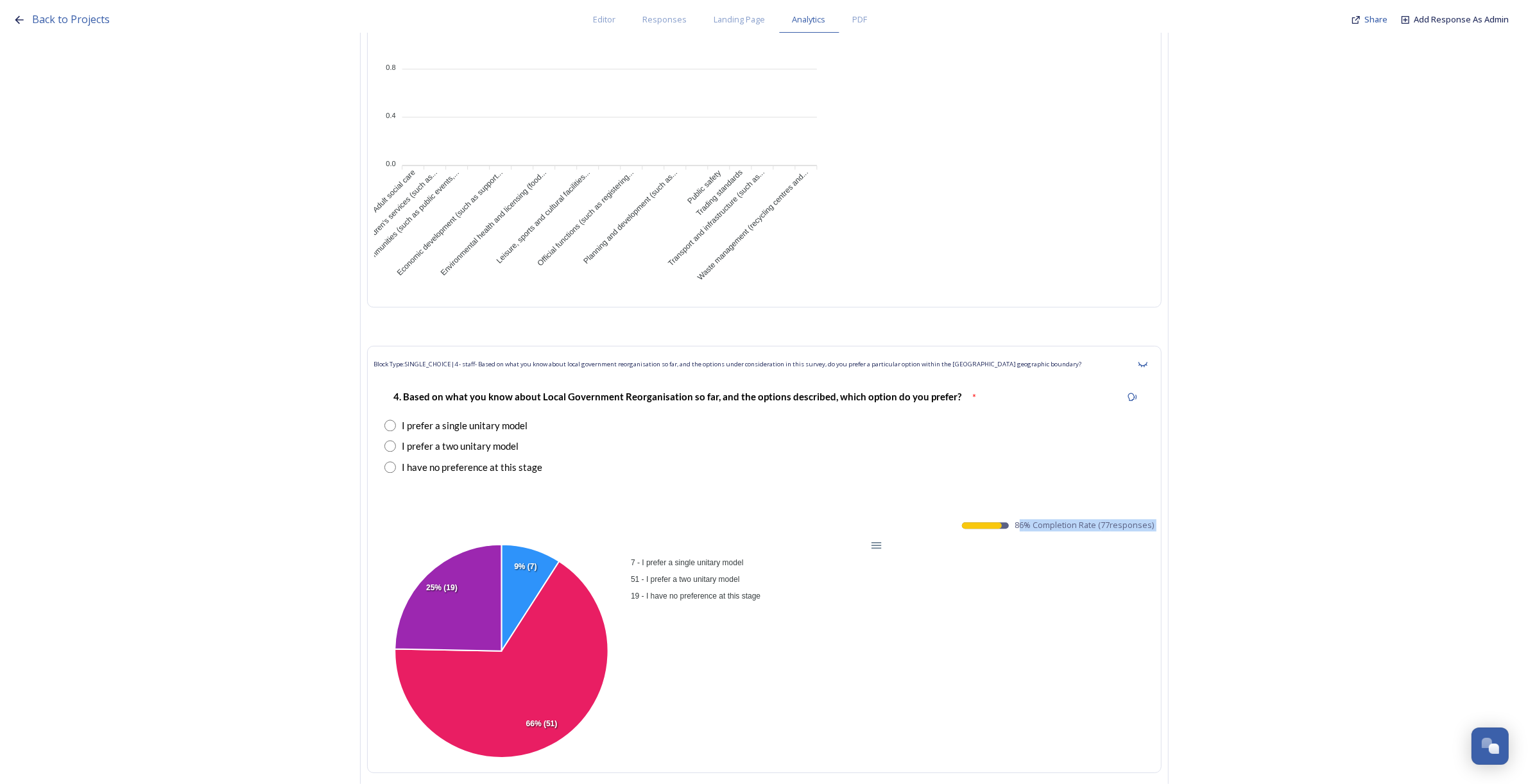
drag, startPoint x: 1023, startPoint y: 491, endPoint x: 1150, endPoint y: 505, distance: 127.8
click at [1150, 505] on div "Block Type: SINGLE_CHOICE | 4 - staff- Based on what you know about local gover…" at bounding box center [764, 559] width 794 height 427
drag, startPoint x: 1020, startPoint y: 492, endPoint x: 1147, endPoint y: 505, distance: 127.7
click at [1147, 505] on div "Block Type: SINGLE_CHOICE | 4 - staff- Based on what you know about local gover…" at bounding box center [764, 559] width 794 height 427
copy div "86 % Completion Rate ( 77 responses) 7 - I prefer a single unitary model 51 - I…"
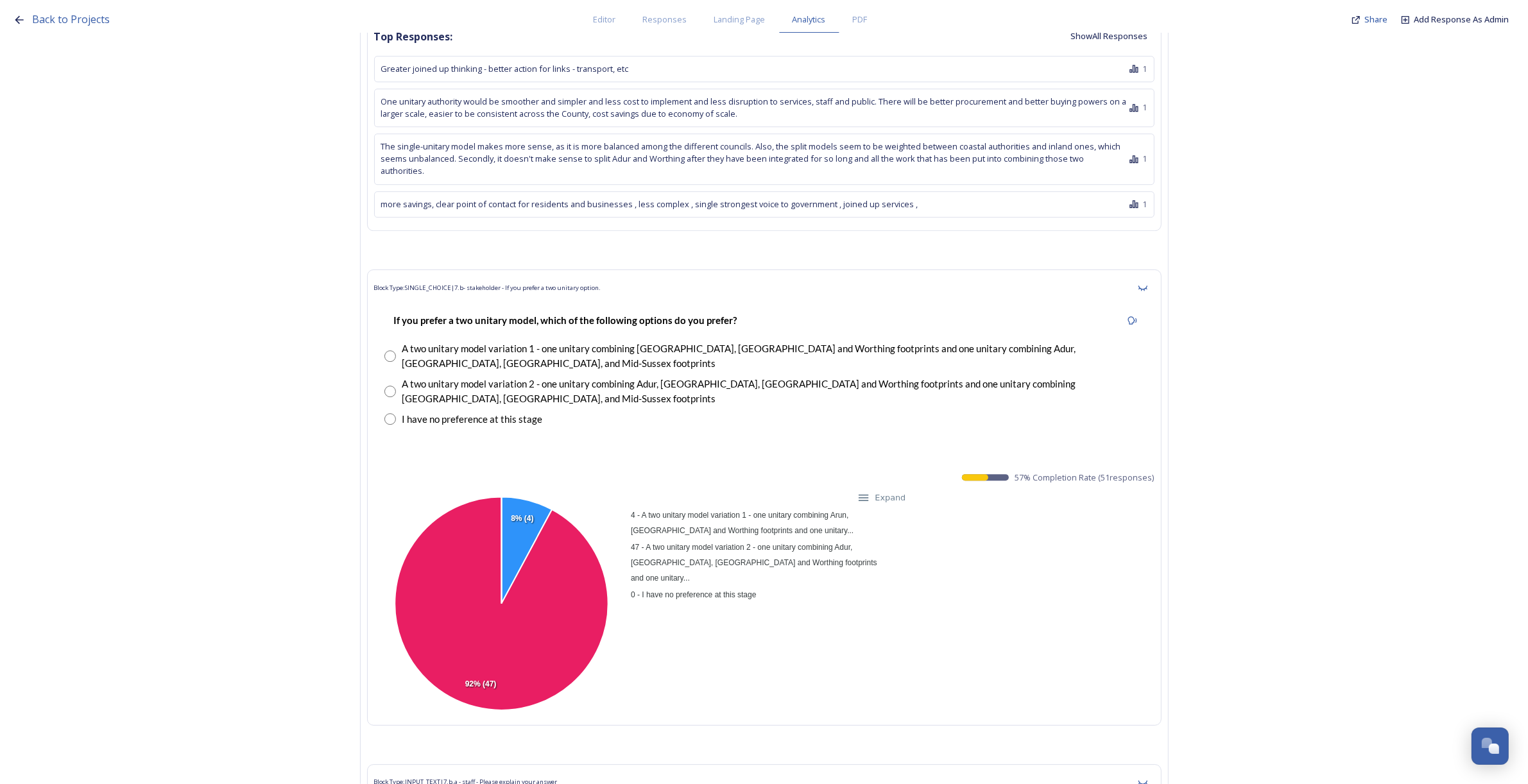
scroll to position [29150, 0]
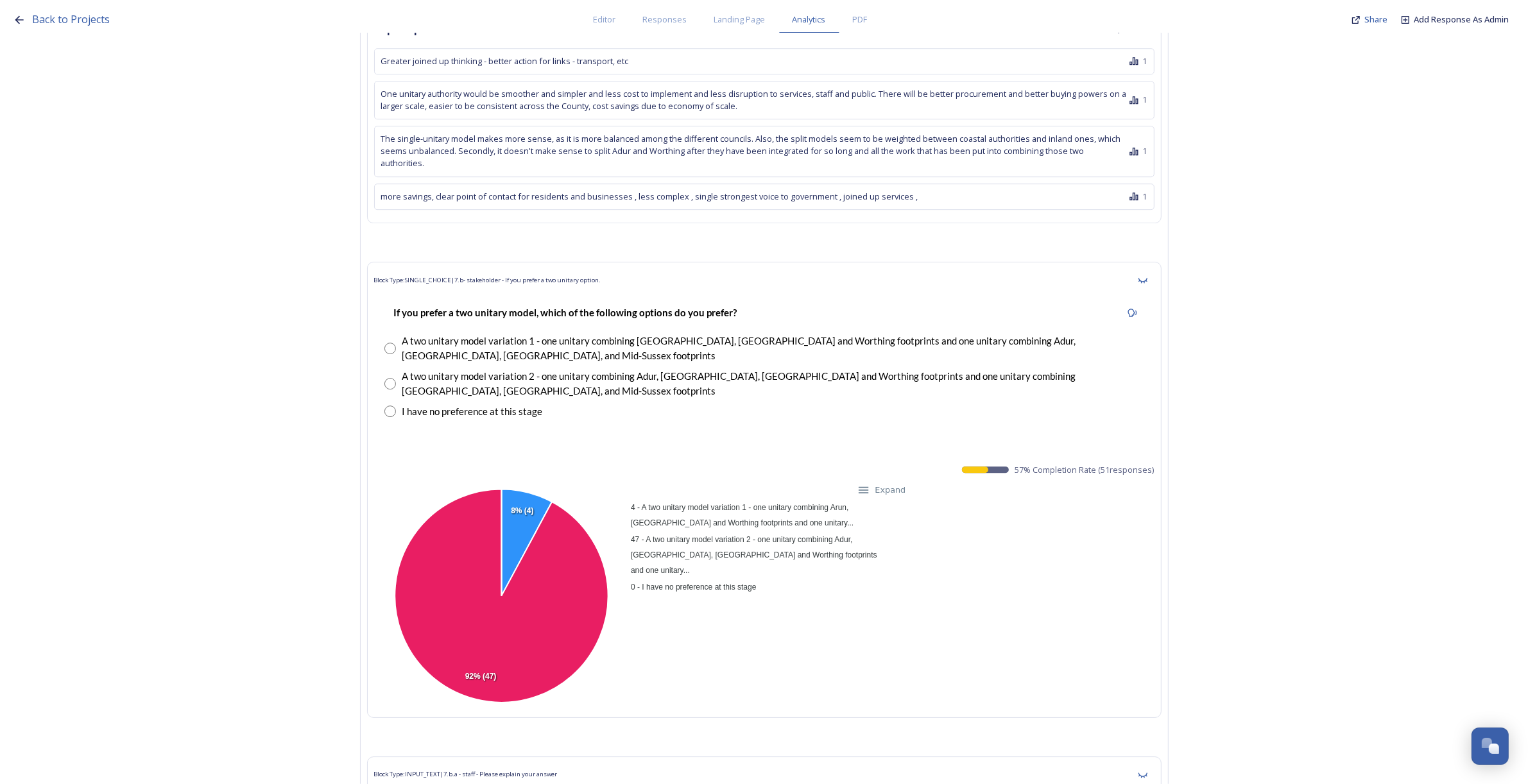
drag, startPoint x: 1022, startPoint y: 398, endPoint x: 1160, endPoint y: 404, distance: 138.1
click at [1160, 404] on div "Block Type: SINGLE_CHOICE | 7.b- stakeholder - If you prefer a two unitary opti…" at bounding box center [764, 490] width 794 height 456
copy span "57 % Completion Rate ( 51 responses)"
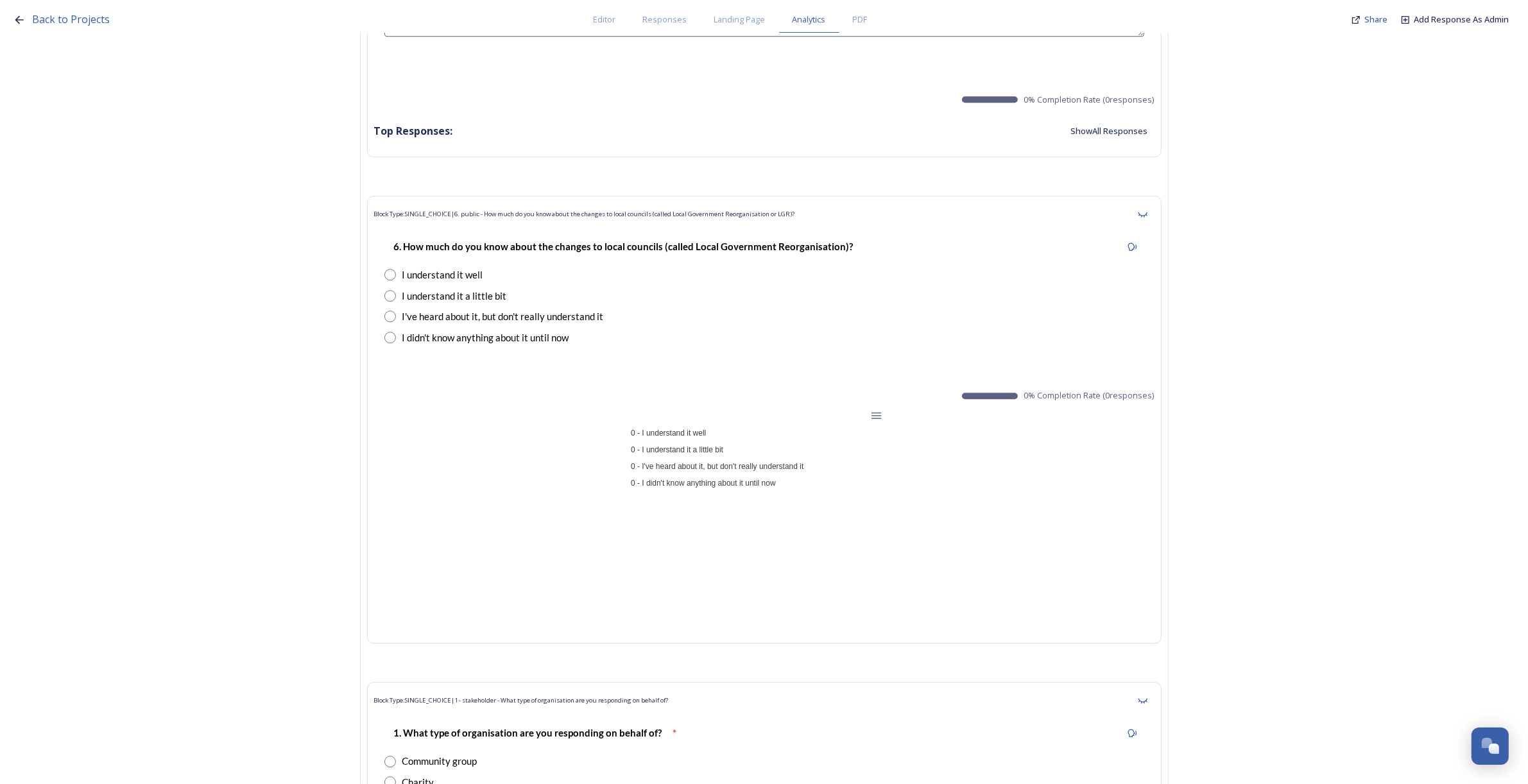
scroll to position [0, 0]
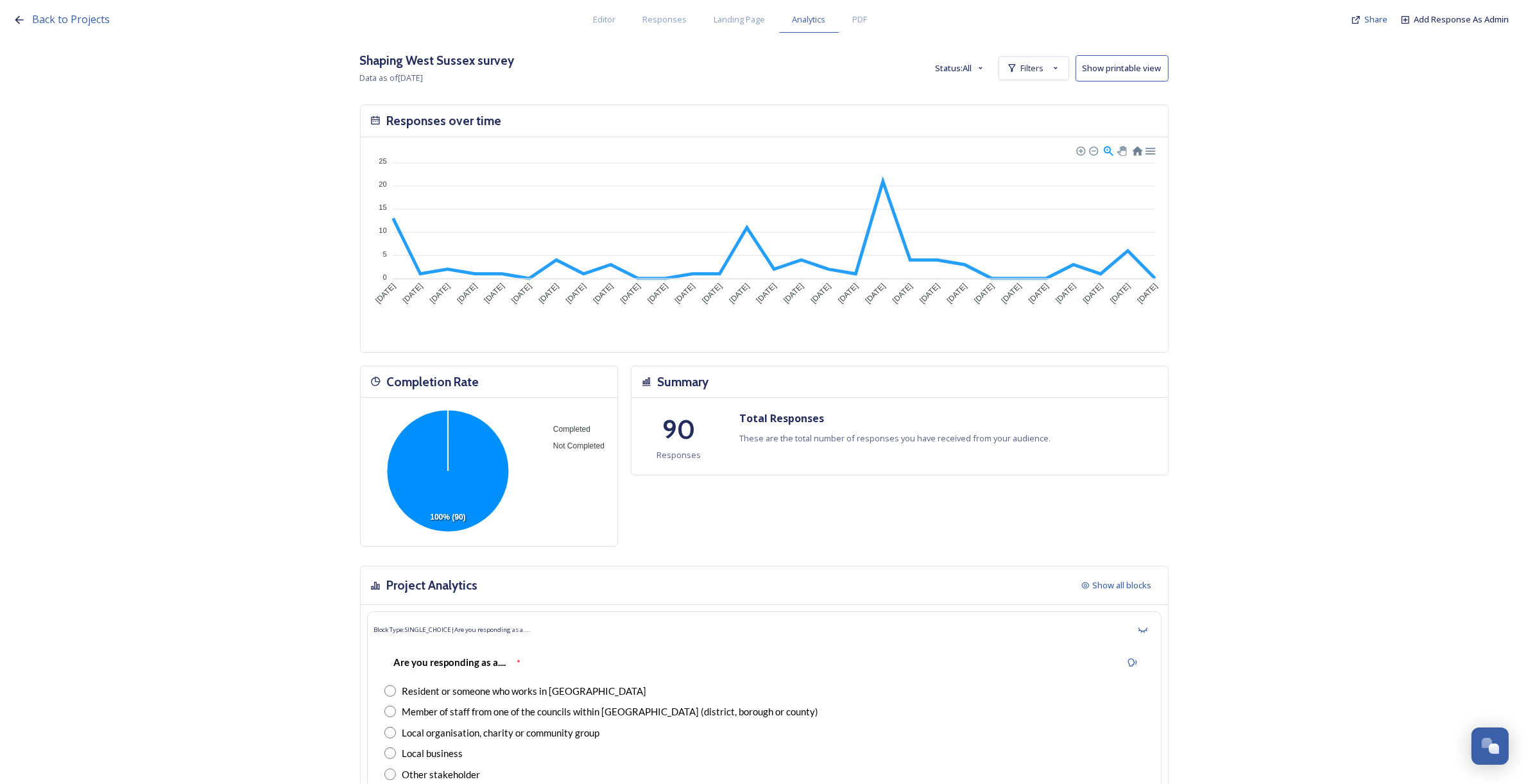
click at [966, 71] on button "Status: All" at bounding box center [961, 68] width 63 height 25
click at [1017, 73] on icon at bounding box center [1012, 68] width 10 height 10
click at [1014, 92] on strong "is Worthing Borough Council" at bounding box center [1000, 97] width 123 height 12
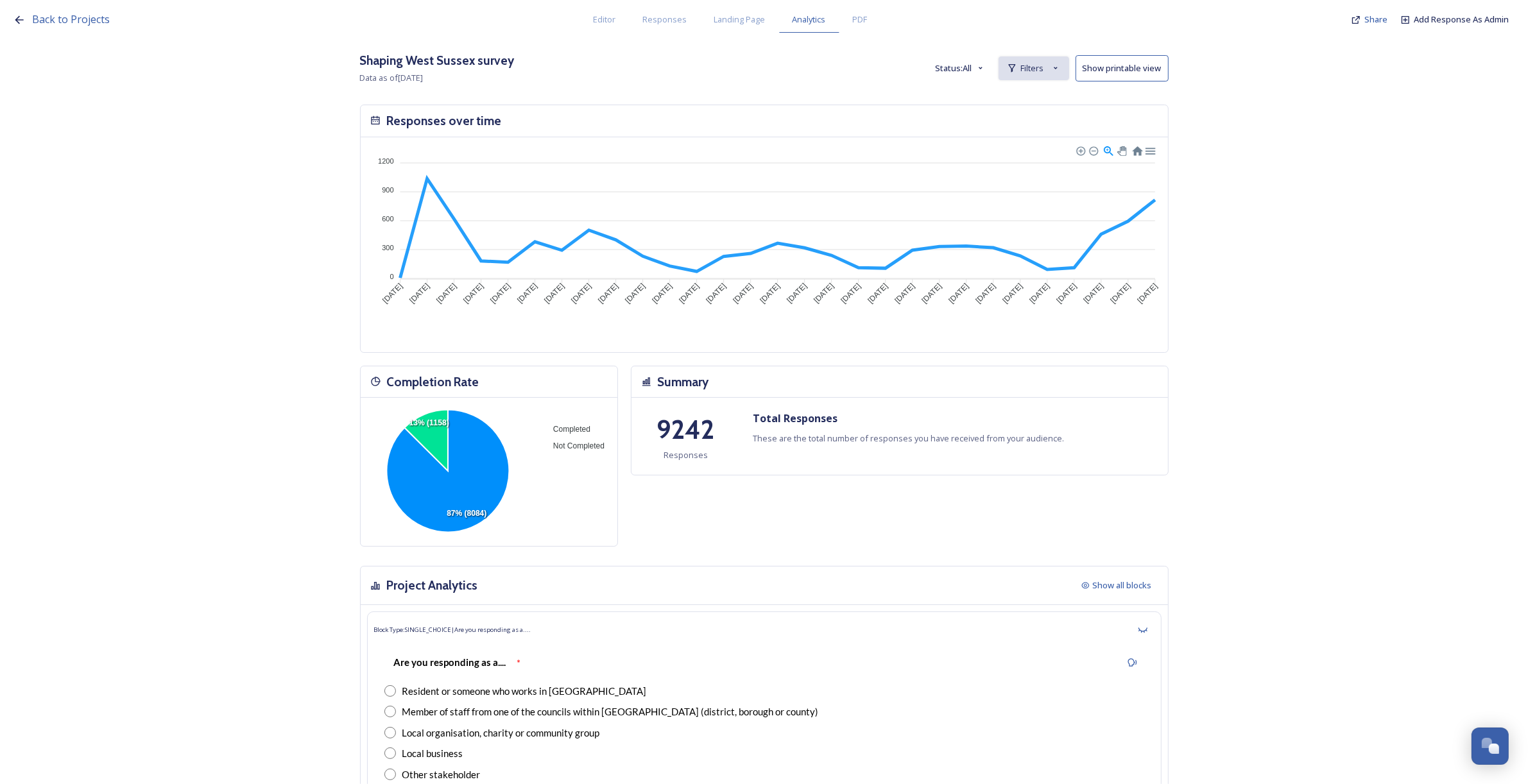
click at [1027, 66] on span "Filters" at bounding box center [1032, 68] width 23 height 12
click at [1032, 90] on div "New Filter" at bounding box center [1034, 96] width 69 height 25
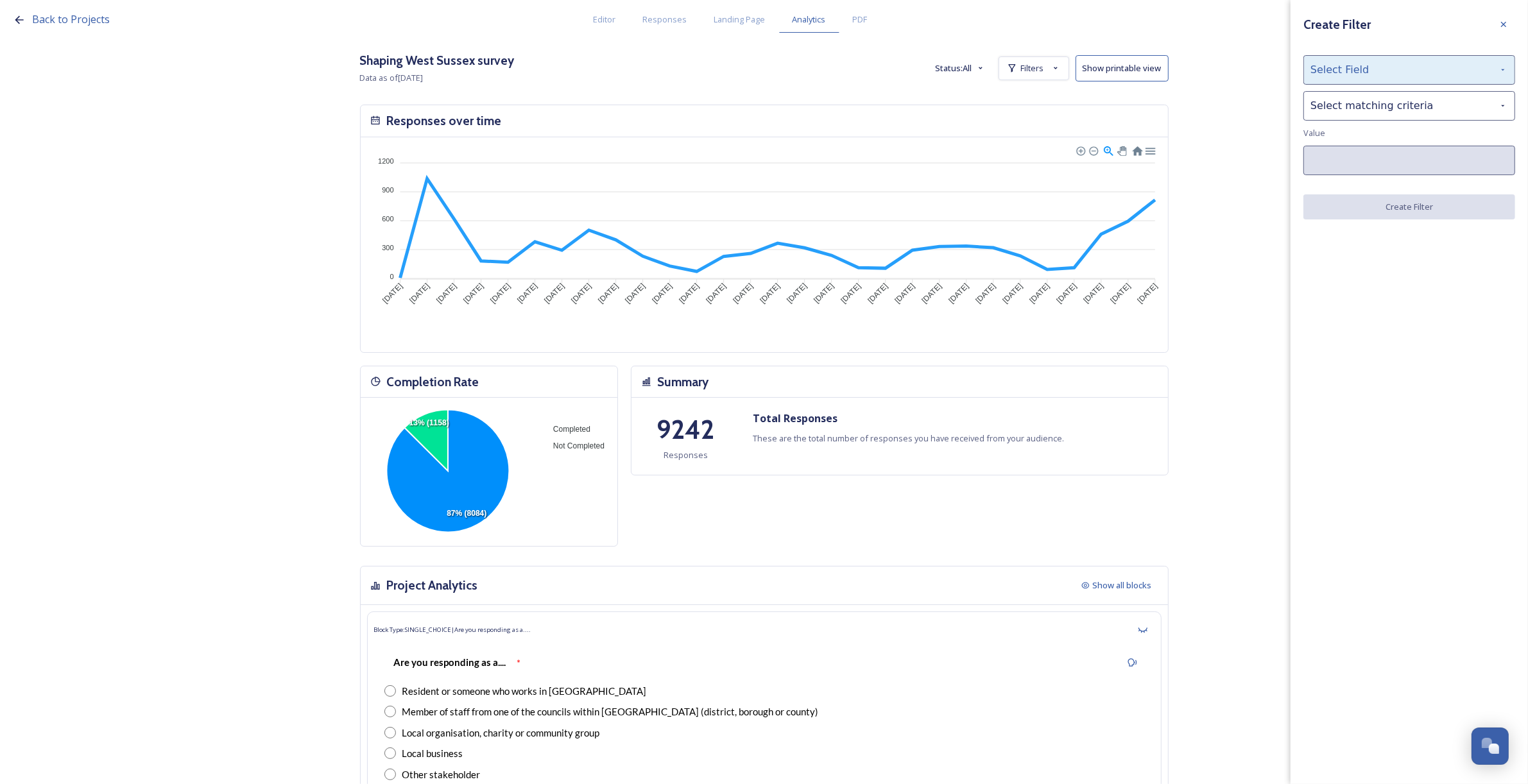
click at [1318, 77] on div "Select Field" at bounding box center [1409, 70] width 212 height 30
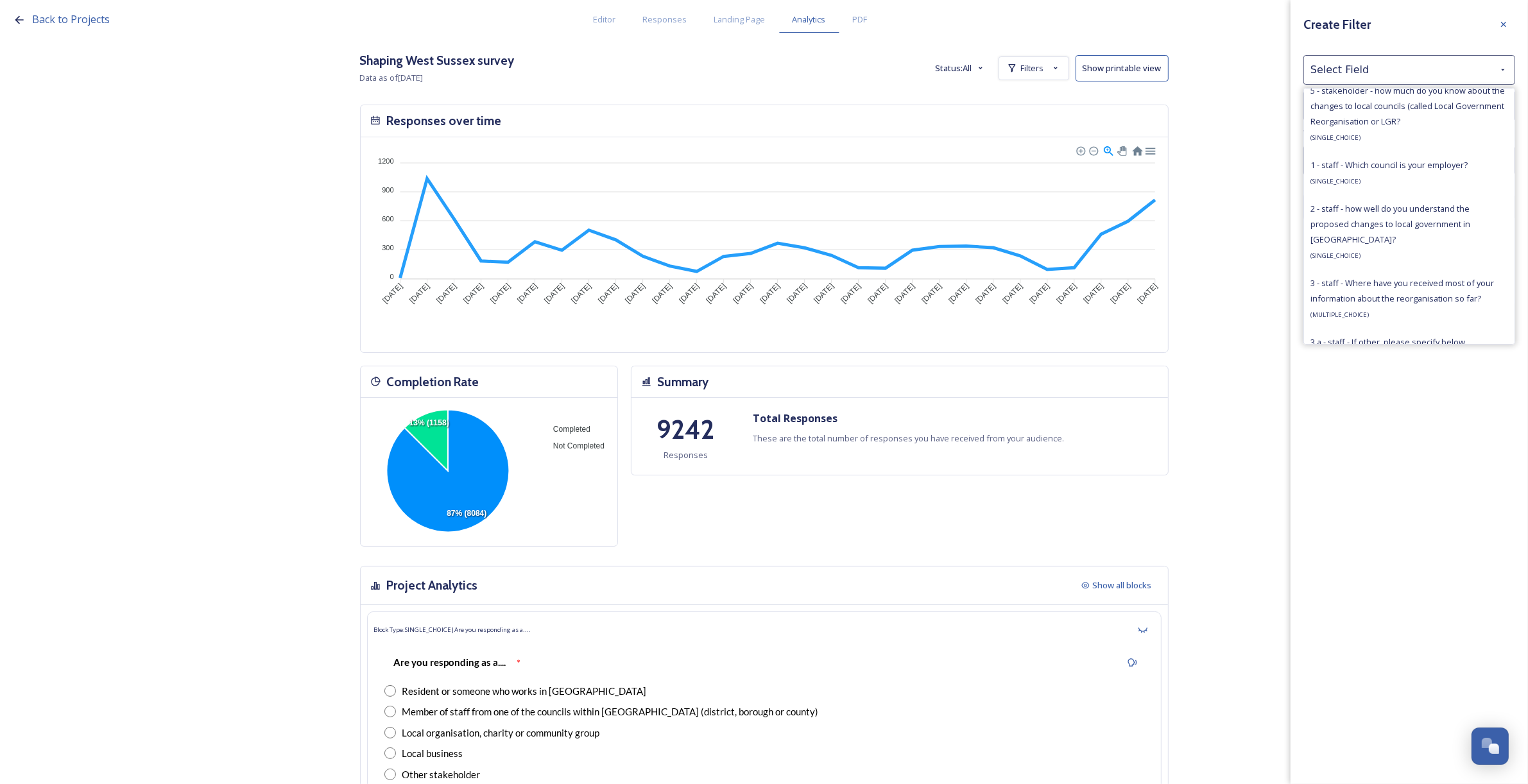
scroll to position [962, 0]
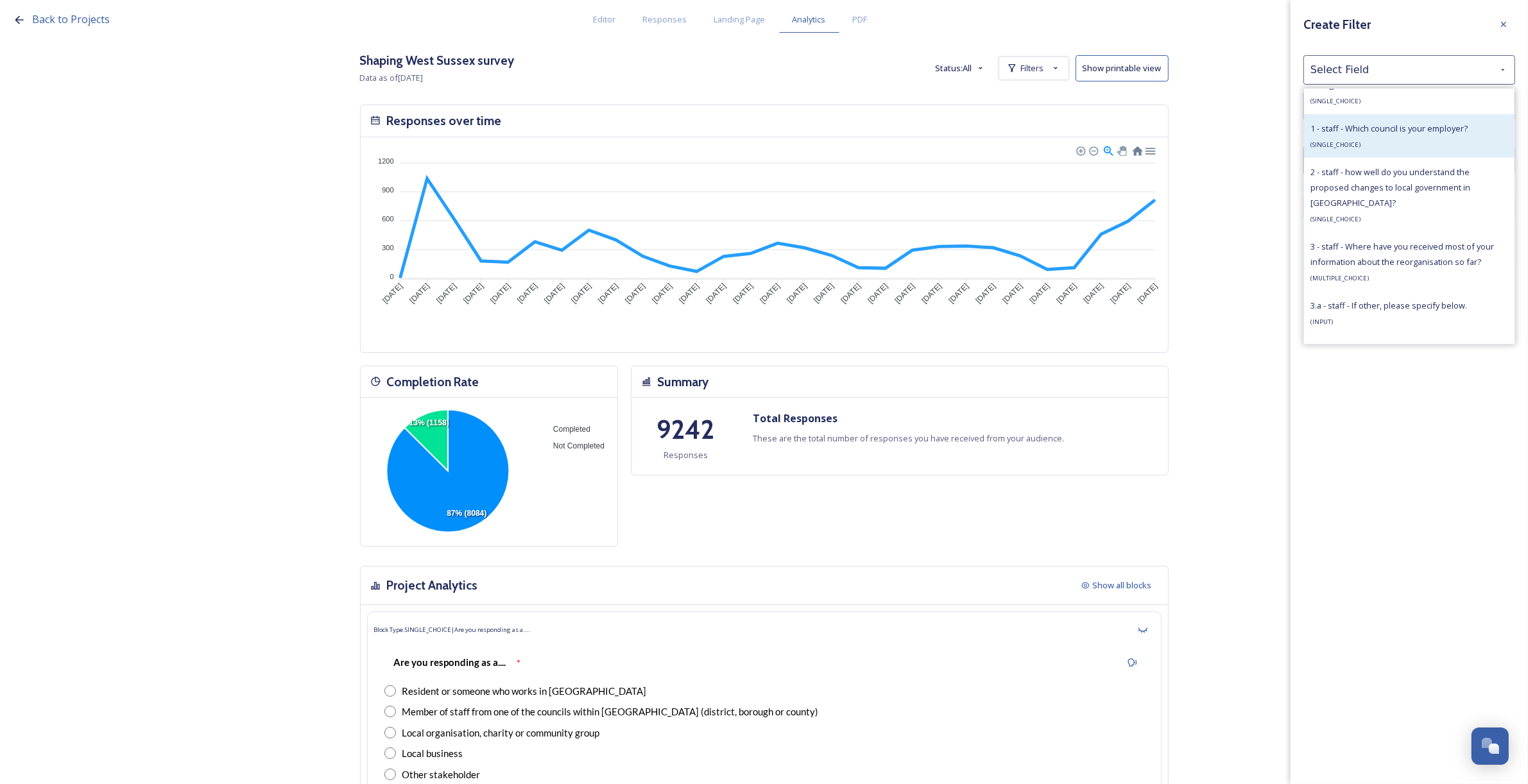
click at [1342, 140] on div "1 - staff - Which council is your employer? ( SINGLE_CHOICE )" at bounding box center [1389, 135] width 158 height 31
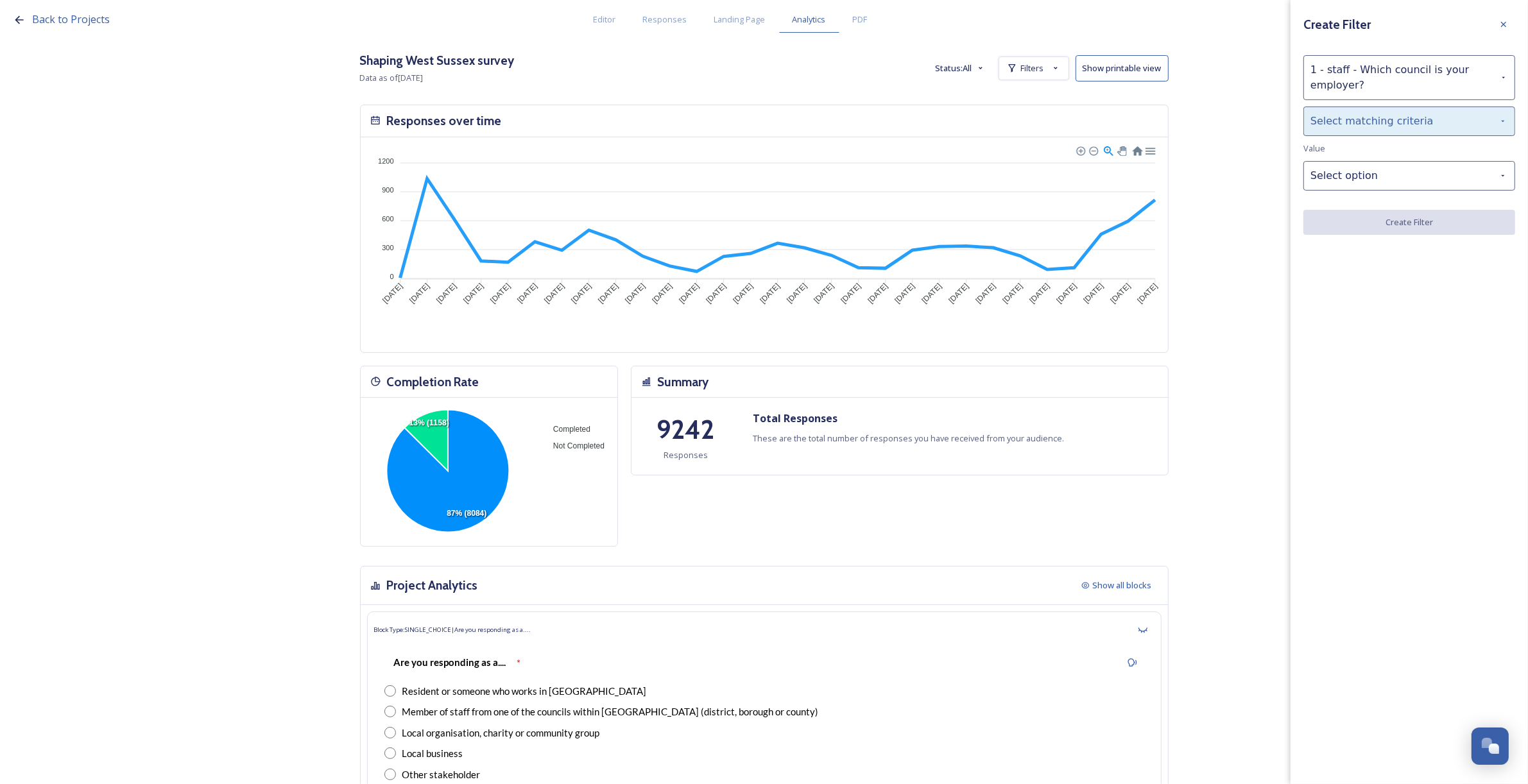
click at [1344, 125] on div "Select matching criteria" at bounding box center [1409, 121] width 212 height 30
click at [1352, 151] on div "is" at bounding box center [1408, 154] width 210 height 28
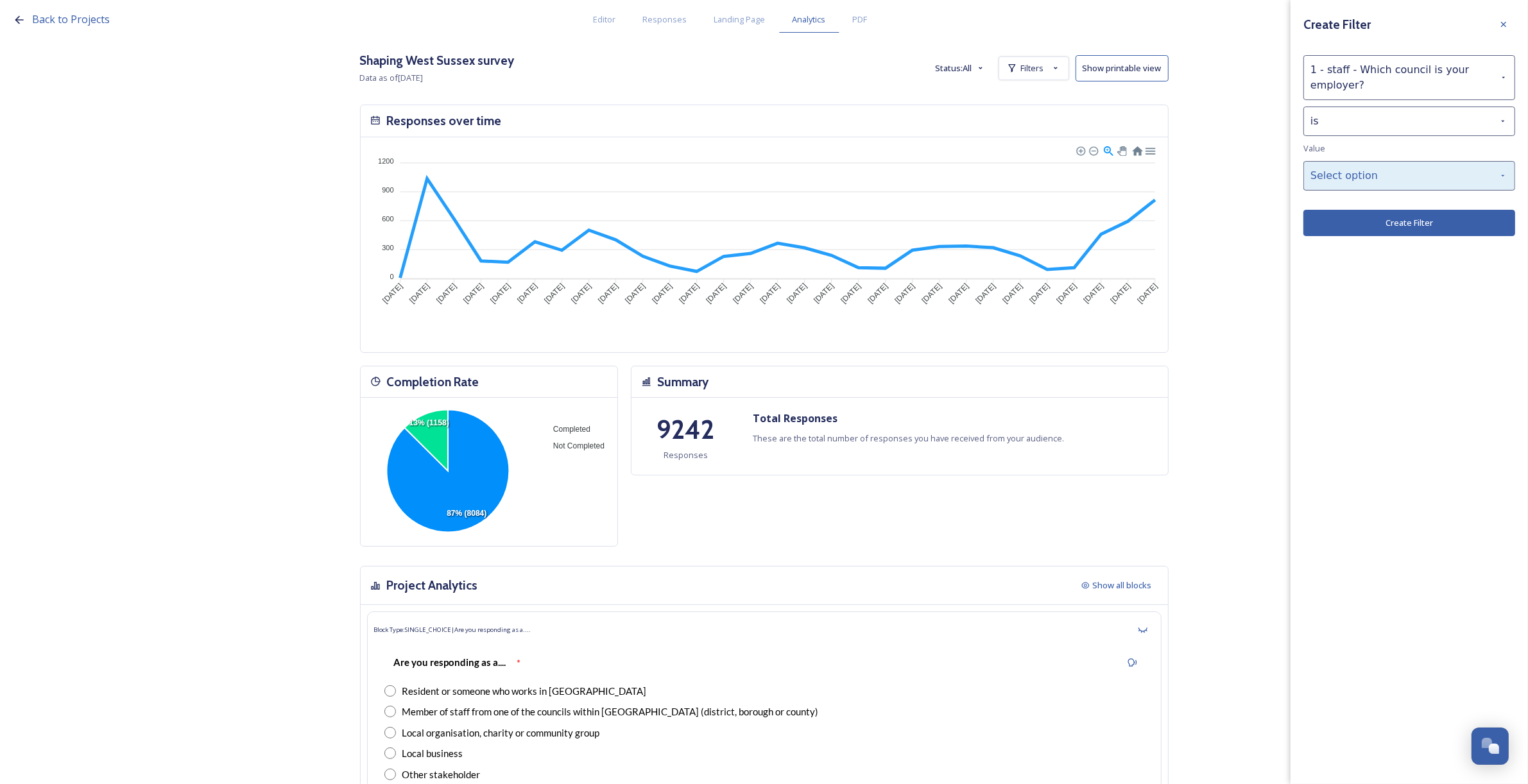
click at [1361, 181] on div "Select option" at bounding box center [1409, 176] width 212 height 30
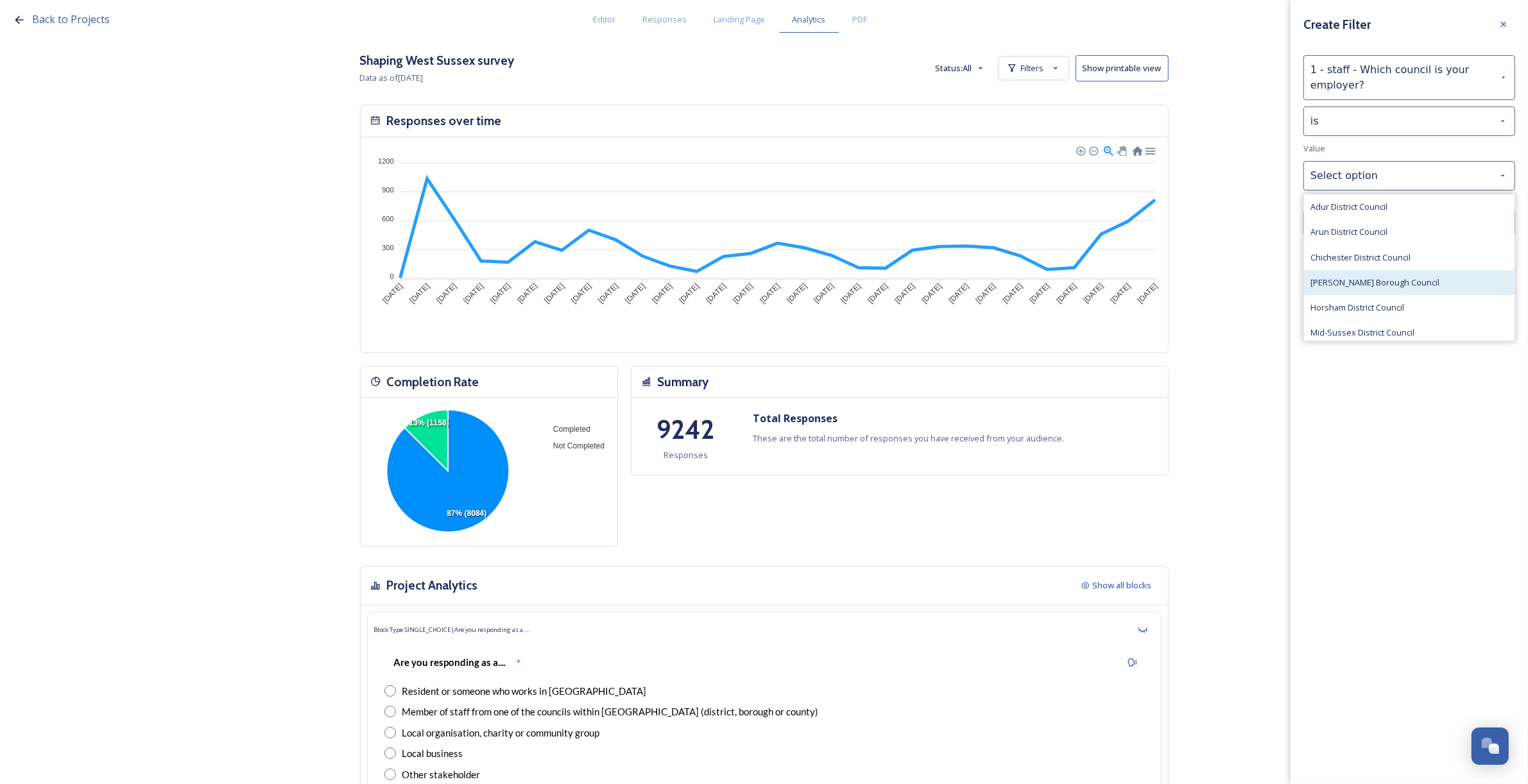
scroll to position [54, 0]
click at [1355, 322] on div "West Sussex County Council" at bounding box center [1408, 330] width 210 height 25
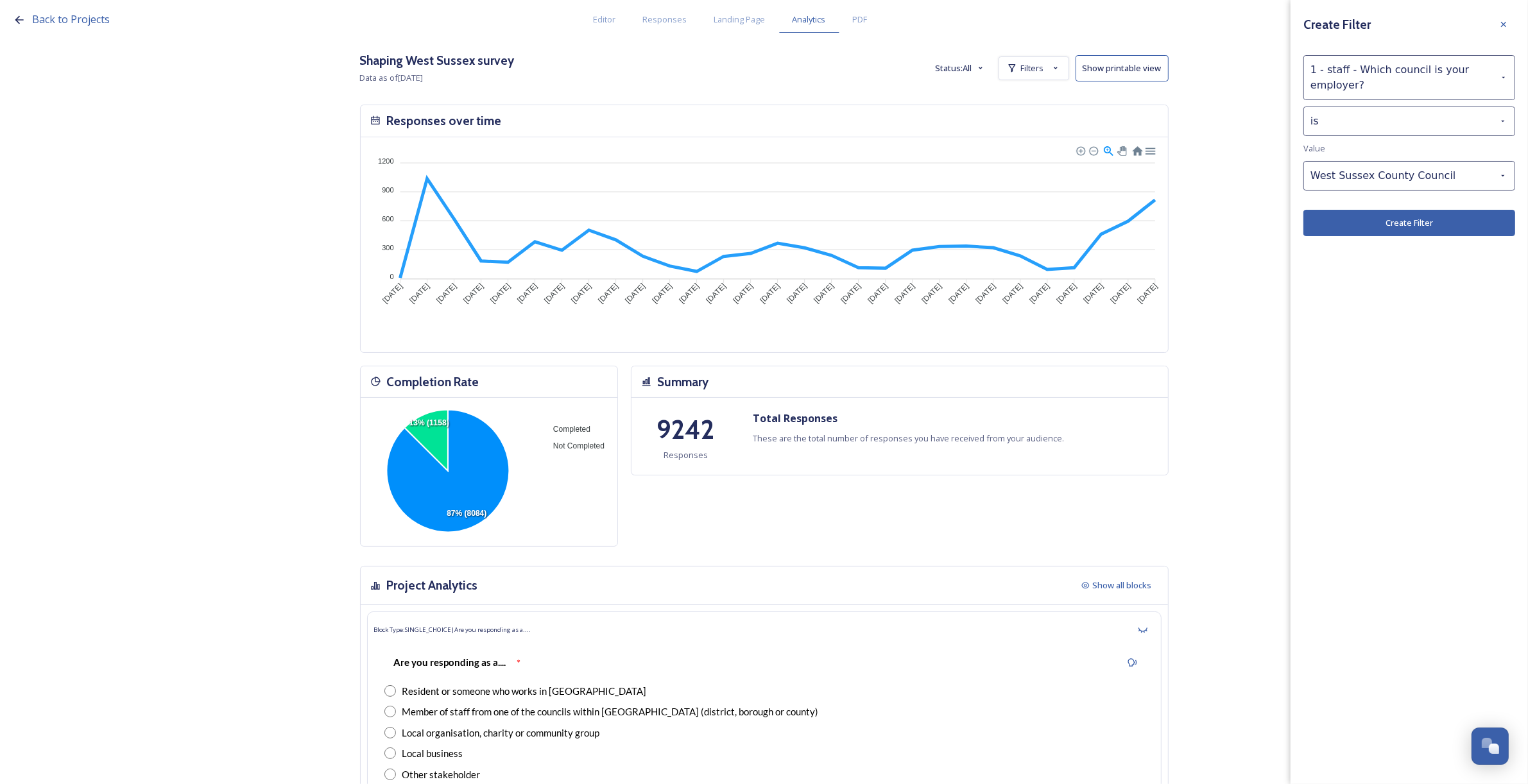
click at [1394, 234] on button "Create Filter" at bounding box center [1409, 223] width 212 height 26
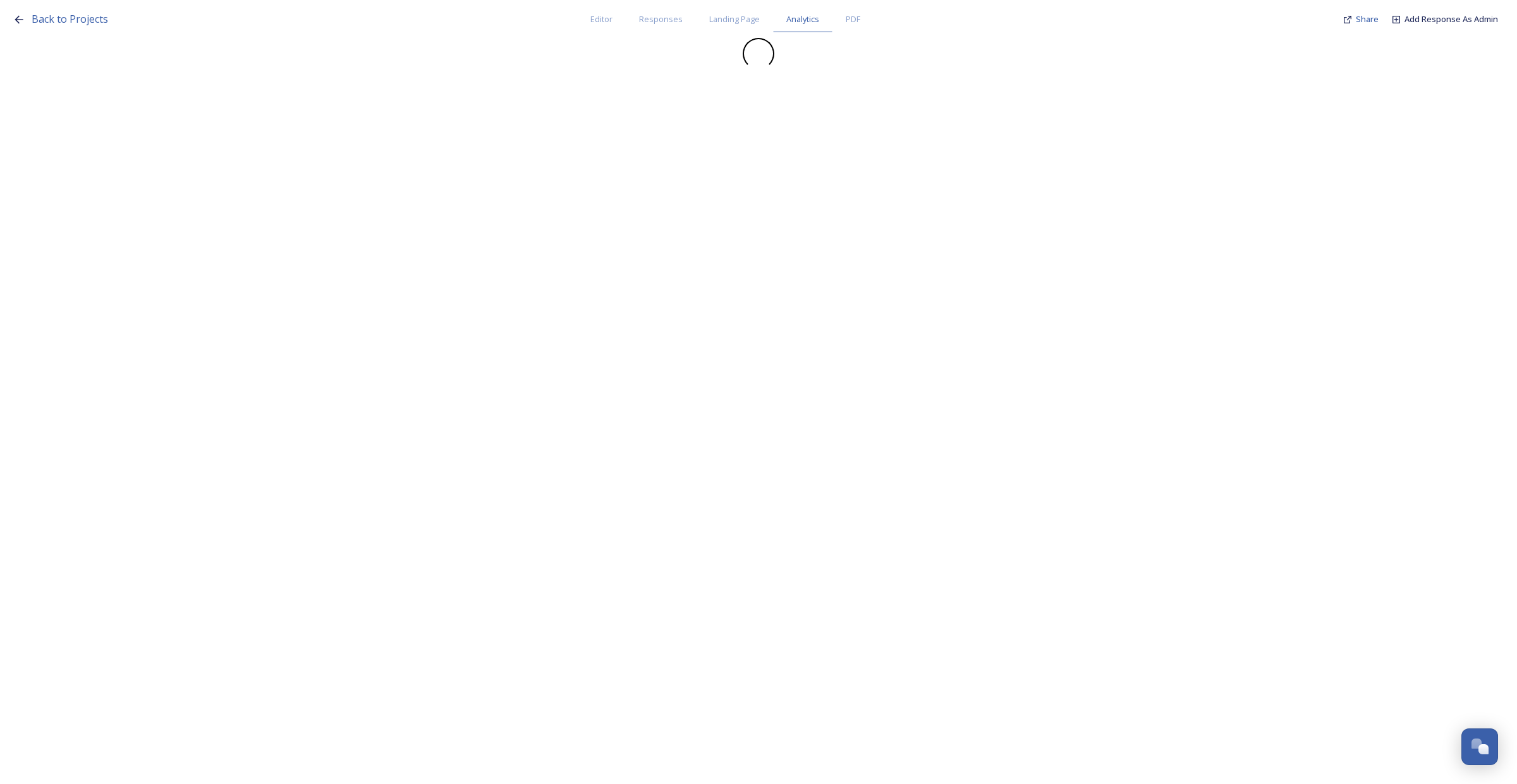
click at [1504, 32] on div "Back to Projects Editor Responses Landing Page Analytics PDF Share Add Response…" at bounding box center [762, 16] width 1498 height 32
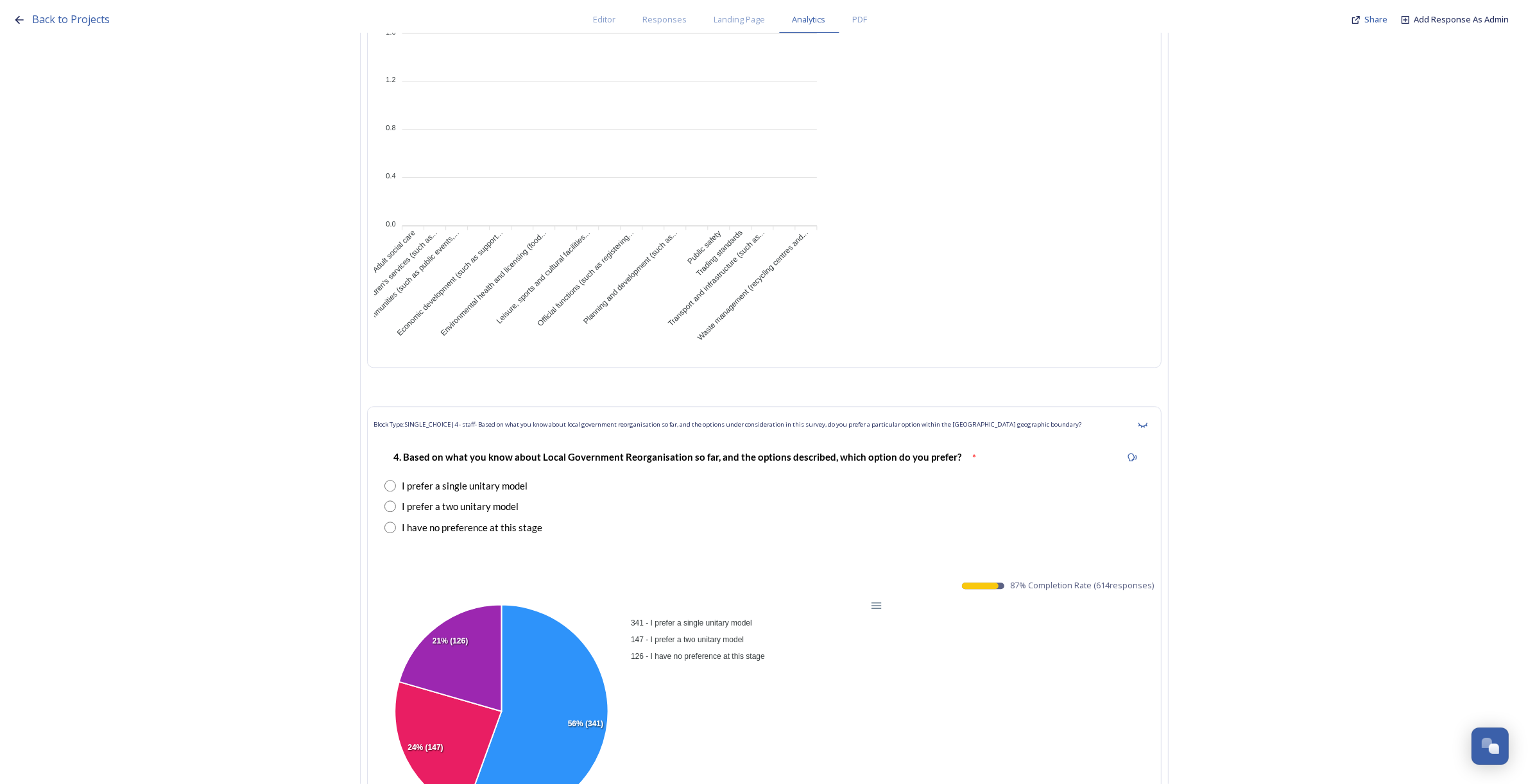
scroll to position [28265, 0]
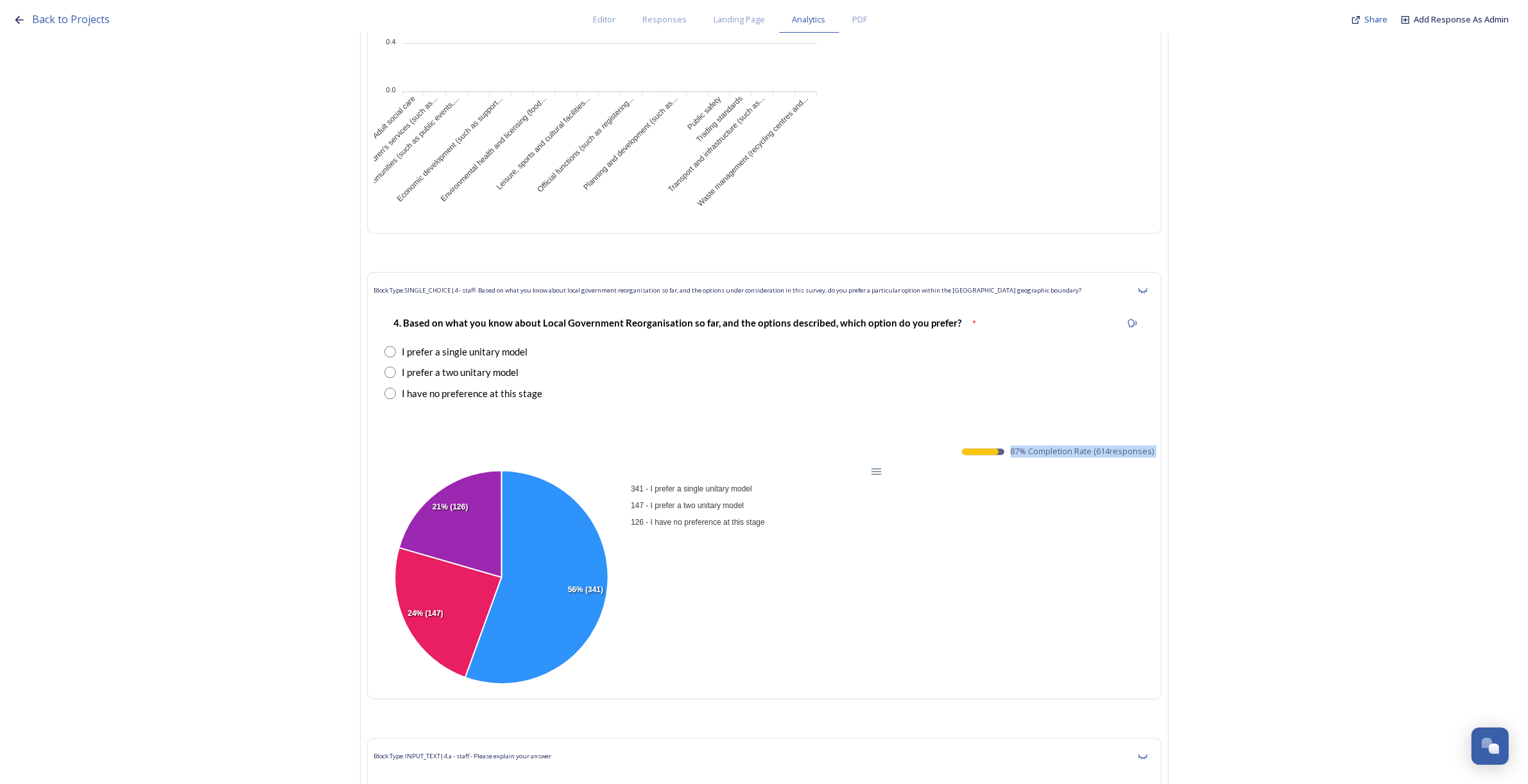
drag, startPoint x: 1021, startPoint y: 424, endPoint x: 1156, endPoint y: 434, distance: 135.4
click at [1156, 434] on div "Block Type: SINGLE_CHOICE | 4 - staff- Based on what you know about local gover…" at bounding box center [764, 486] width 794 height 427
copy div "87 % Completion Rate ( 614 responses) 341 - I prefer a single unitary model 147…"
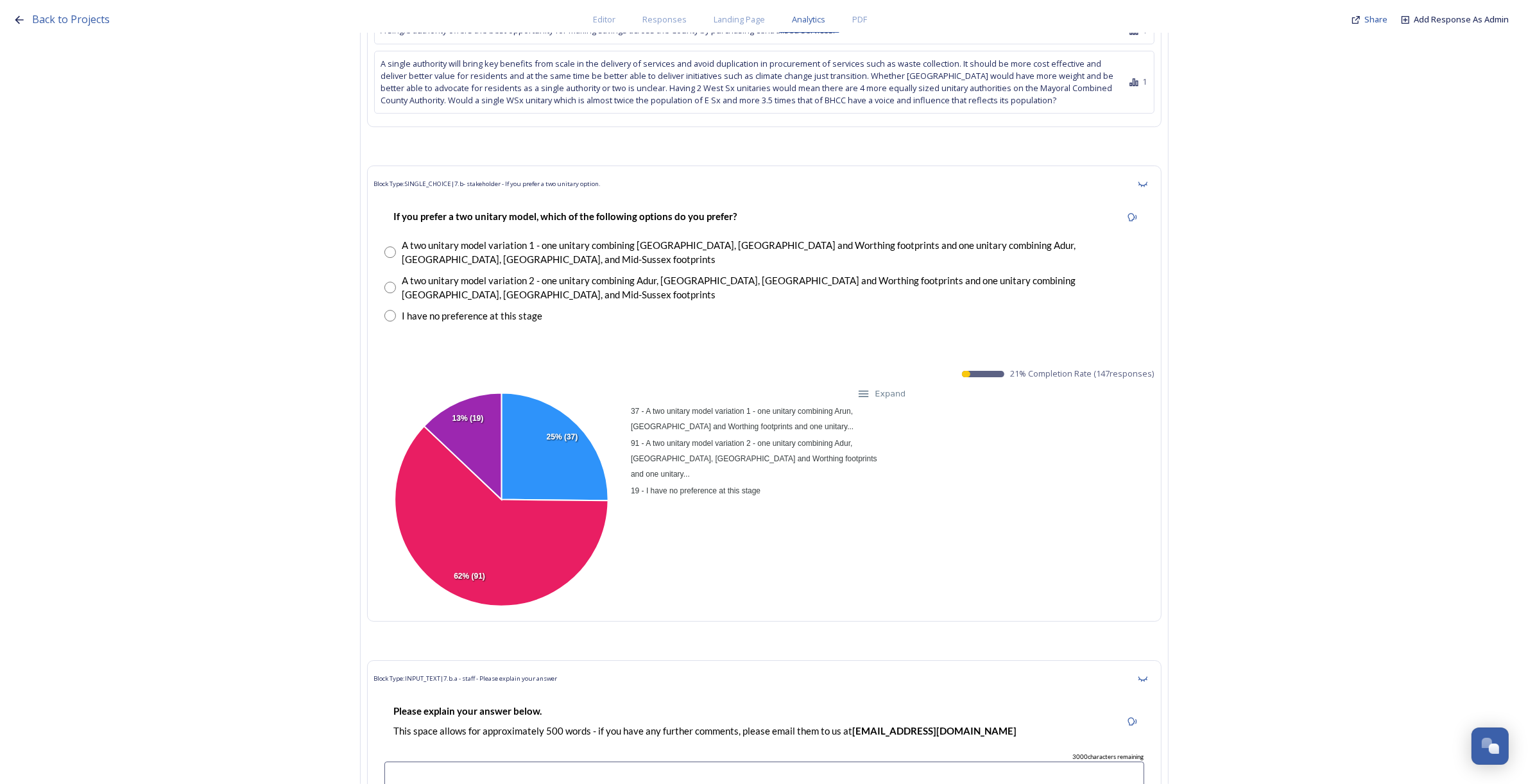
scroll to position [29468, 0]
drag, startPoint x: 1014, startPoint y: 318, endPoint x: 1160, endPoint y: 317, distance: 146.0
click at [1160, 317] on div "Block Type: SINGLE_CHOICE | 7.b- stakeholder - If you prefer a two unitary opti…" at bounding box center [764, 392] width 794 height 456
copy span "21 % Completion Rate ( 147 responses)"
